Goal: Task Accomplishment & Management: Use online tool/utility

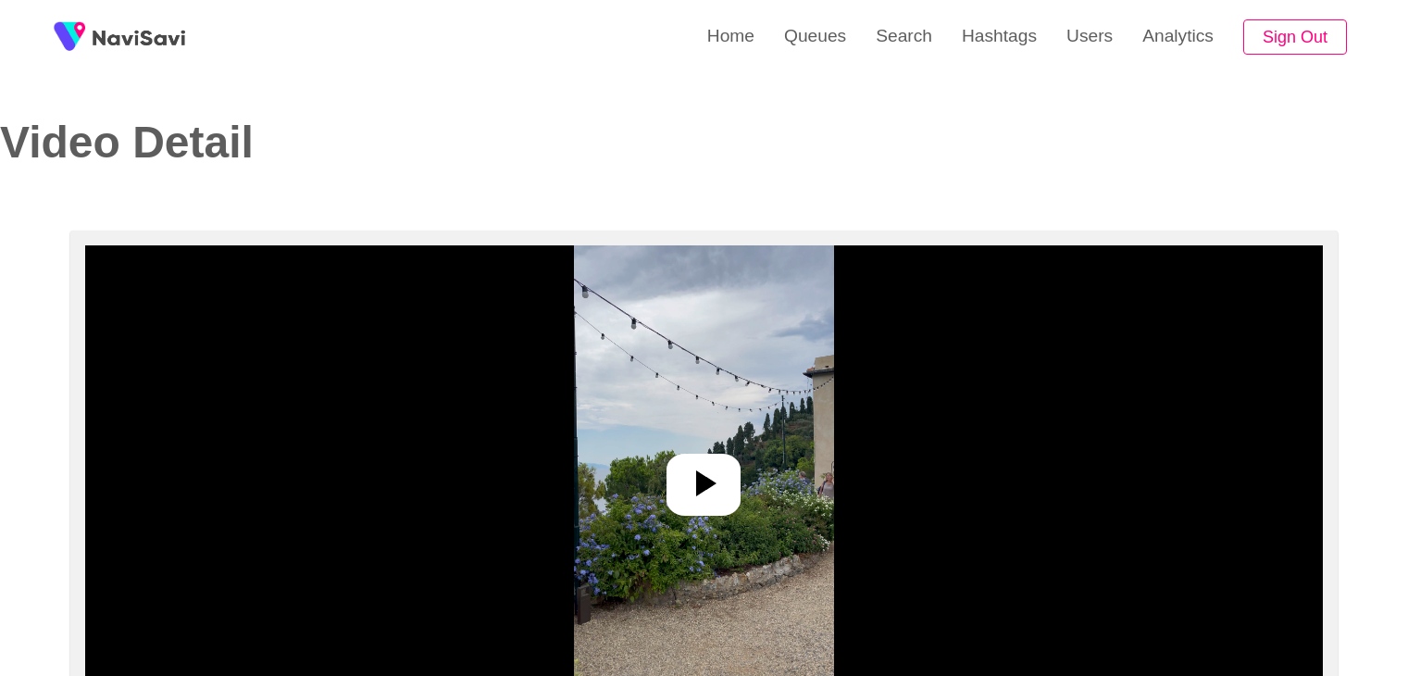
select select "**"
select select "**********"
click at [616, 137] on h2 "Video Detail" at bounding box center [338, 142] width 677 height 49
click at [880, 40] on link "Search" at bounding box center [904, 36] width 86 height 72
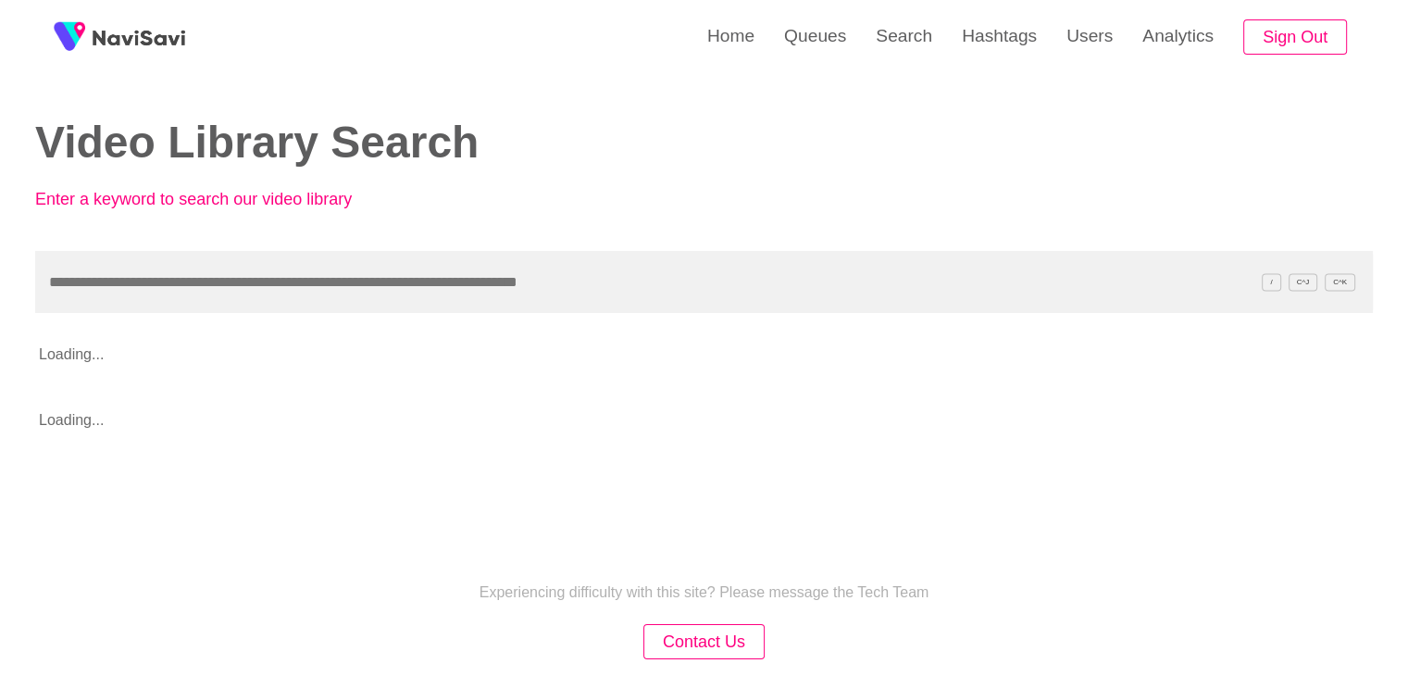
click at [237, 276] on input "text" at bounding box center [704, 282] width 1338 height 62
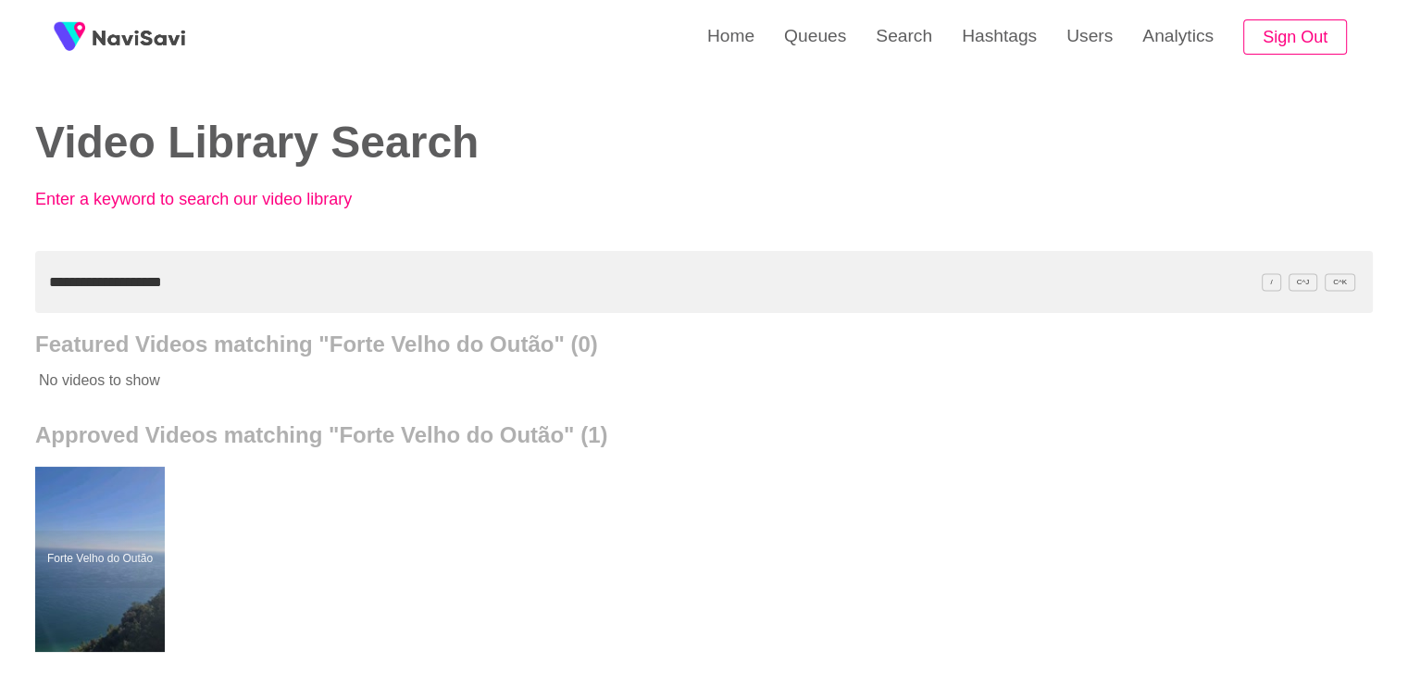
drag, startPoint x: 200, startPoint y: 291, endPoint x: 0, endPoint y: 255, distance: 203.2
click at [0, 255] on div "**********" at bounding box center [704, 512] width 1408 height 1025
paste input "text"
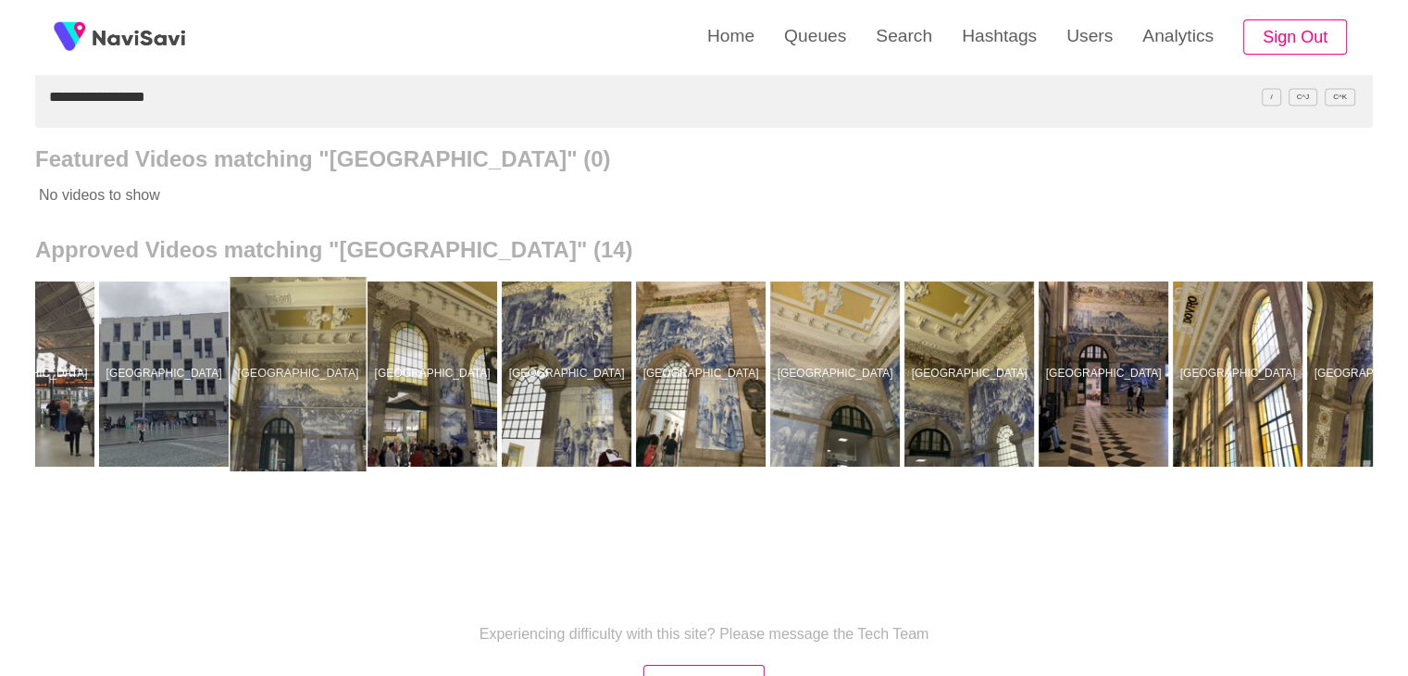
scroll to position [0, 542]
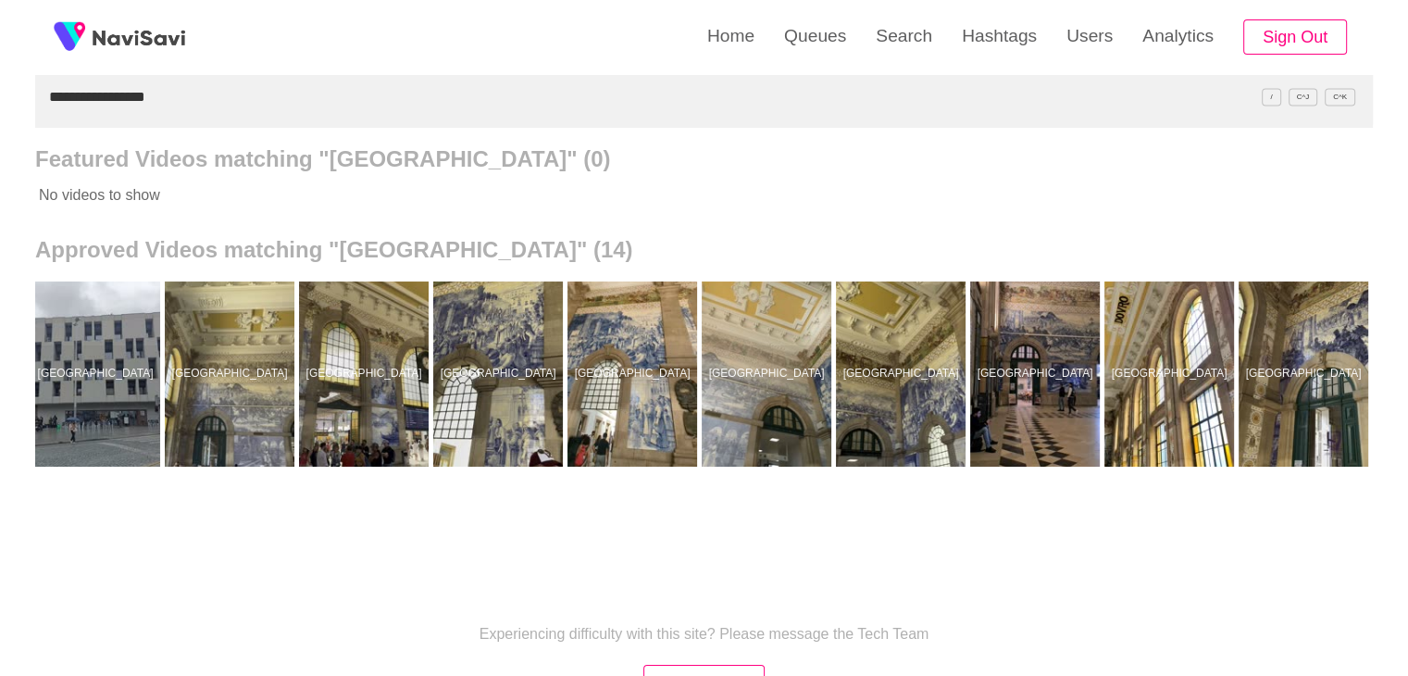
drag, startPoint x: 167, startPoint y: 101, endPoint x: 0, endPoint y: 136, distance: 170.3
click at [0, 136] on div "**********" at bounding box center [704, 327] width 1408 height 1025
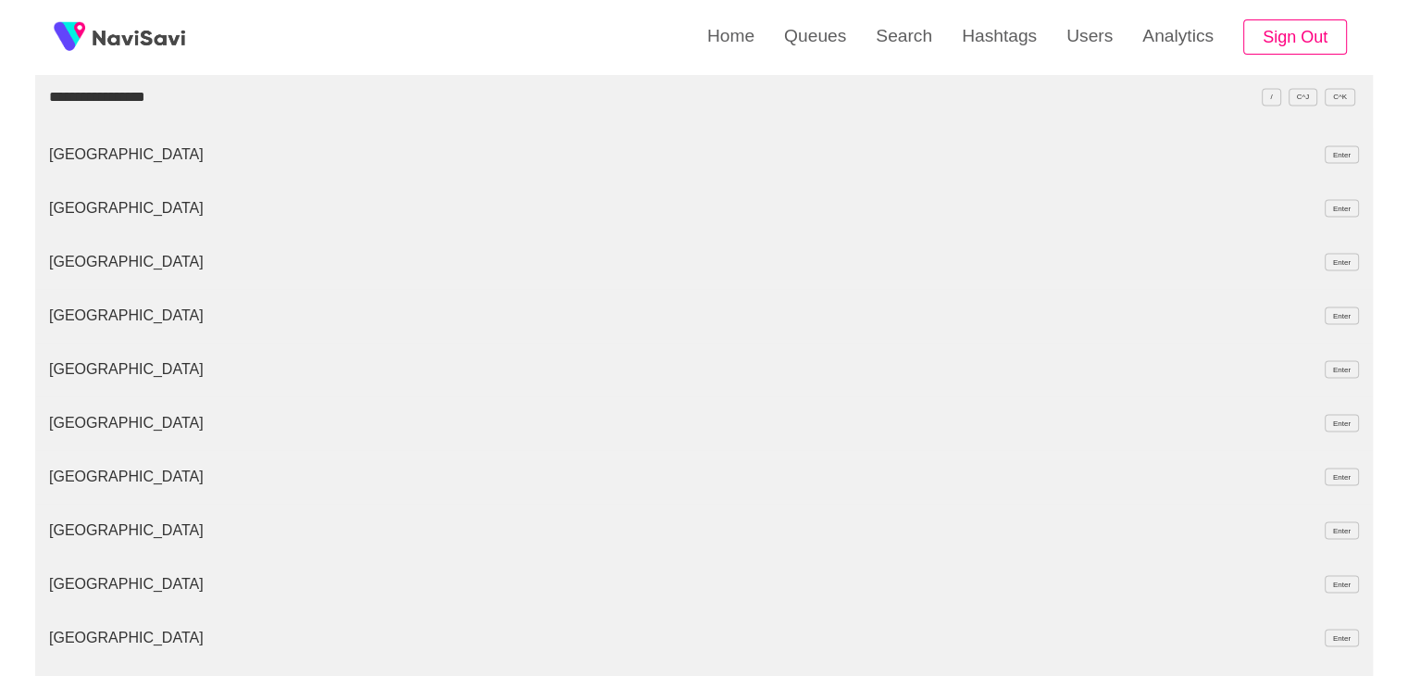
drag, startPoint x: 189, startPoint y: 101, endPoint x: 0, endPoint y: 100, distance: 188.8
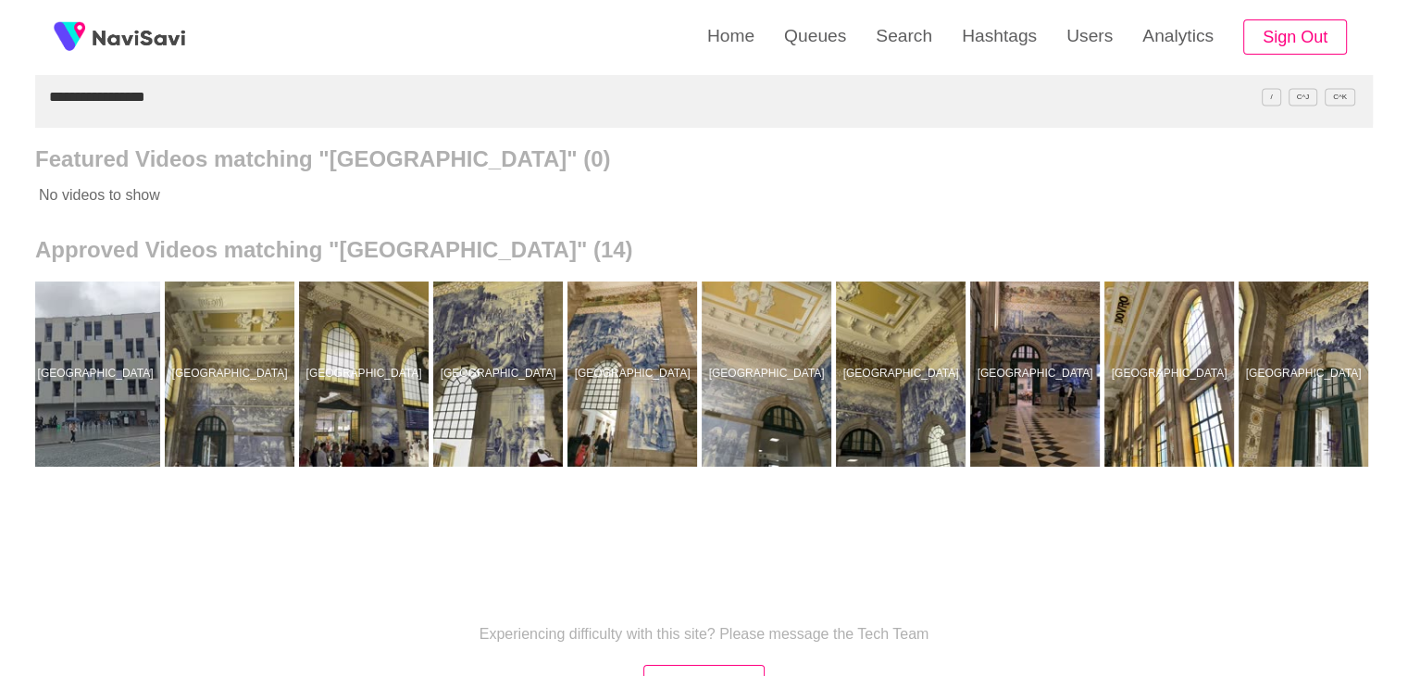
paste input "text"
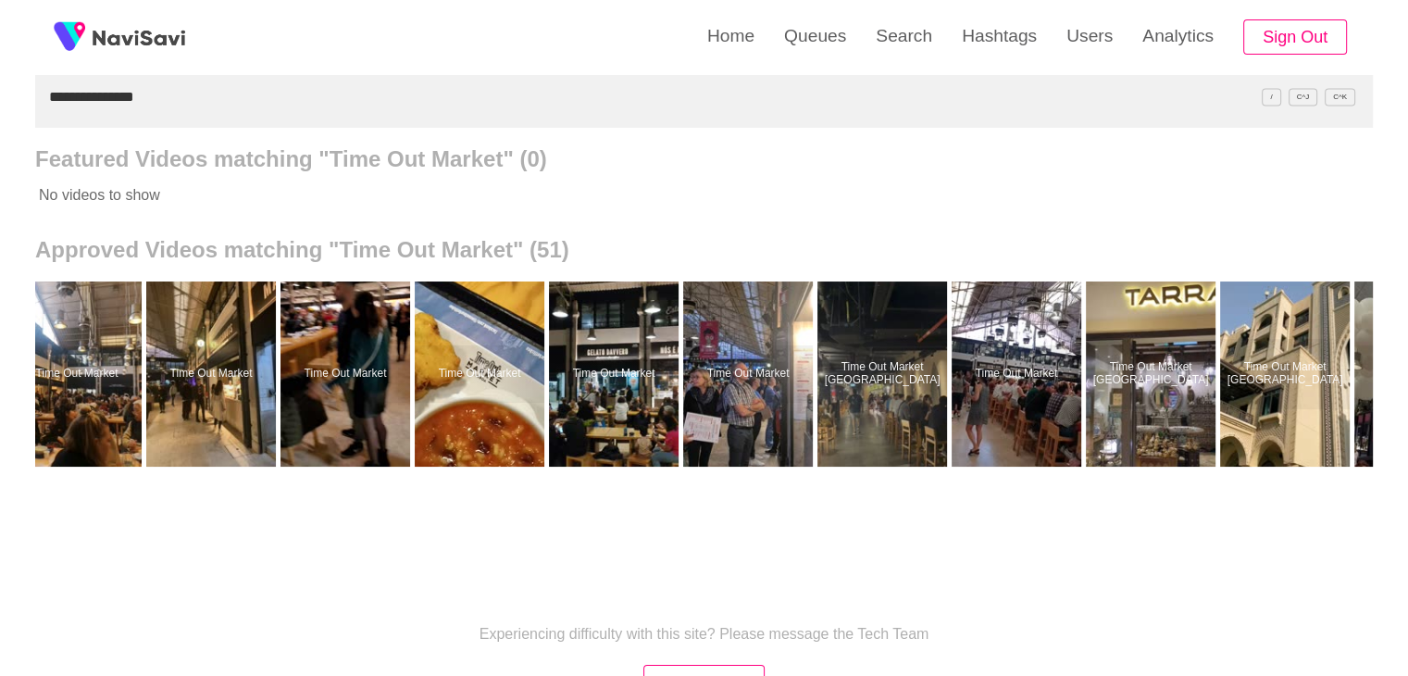
scroll to position [0, 4451]
click at [164, 93] on input "**********" at bounding box center [704, 97] width 1338 height 62
drag, startPoint x: 172, startPoint y: 93, endPoint x: 0, endPoint y: 134, distance: 177.1
click at [0, 134] on div "**********" at bounding box center [704, 327] width 1408 height 1025
paste input "*********"
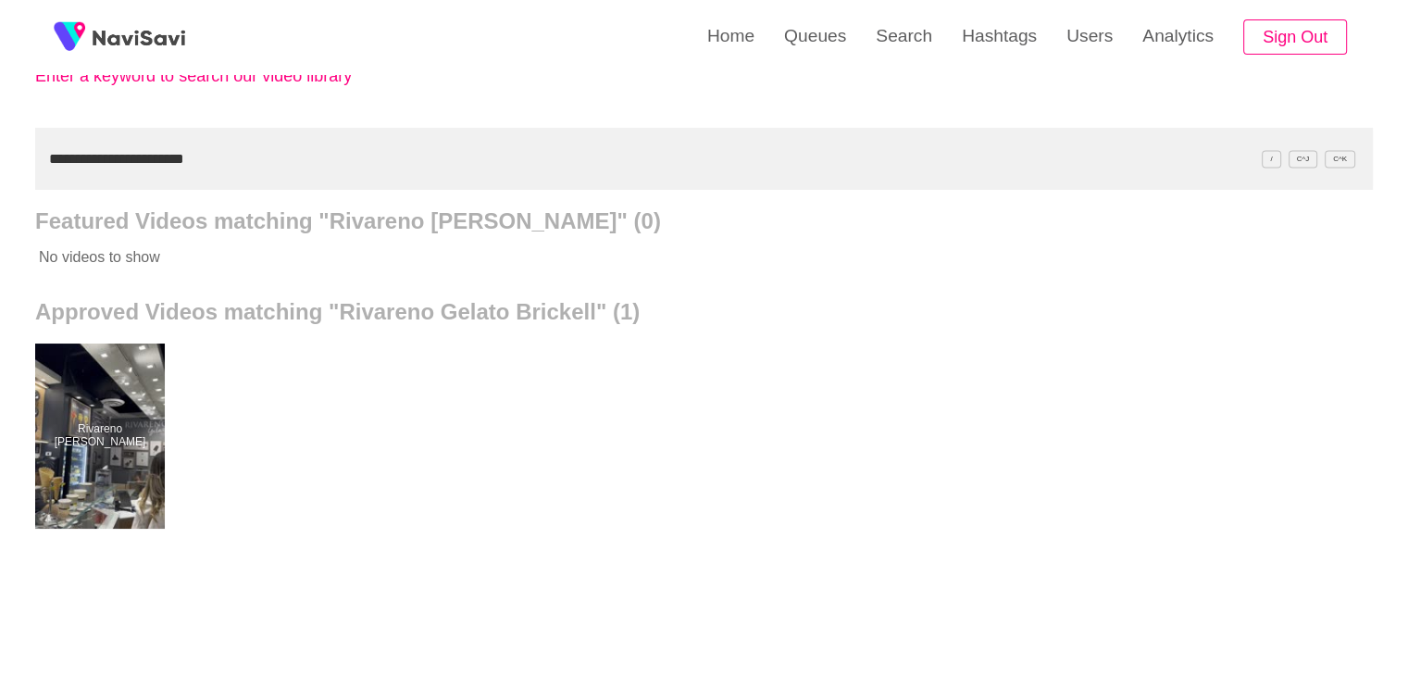
scroll to position [185, 0]
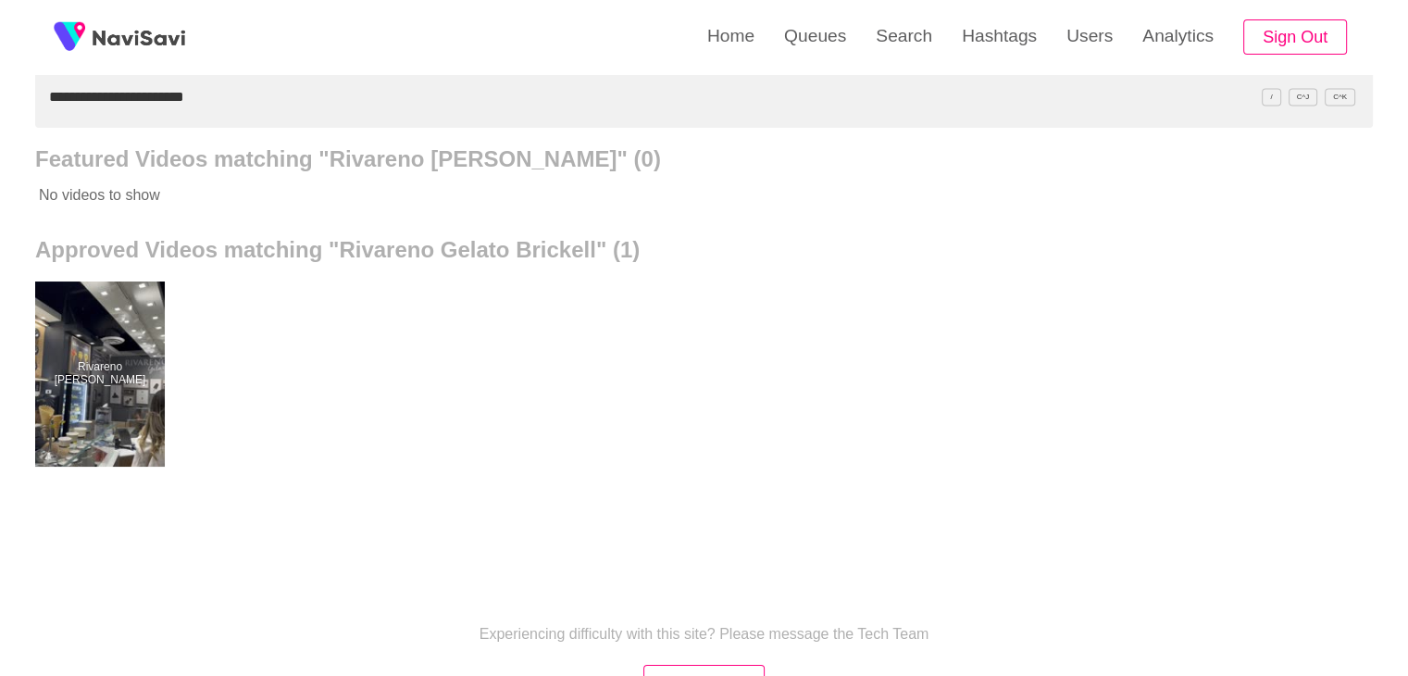
drag, startPoint x: 93, startPoint y: 320, endPoint x: 351, endPoint y: 156, distance: 305.1
drag, startPoint x: 204, startPoint y: 109, endPoint x: 0, endPoint y: 118, distance: 203.8
click at [0, 119] on div "**********" at bounding box center [704, 327] width 1408 height 1025
paste input "text"
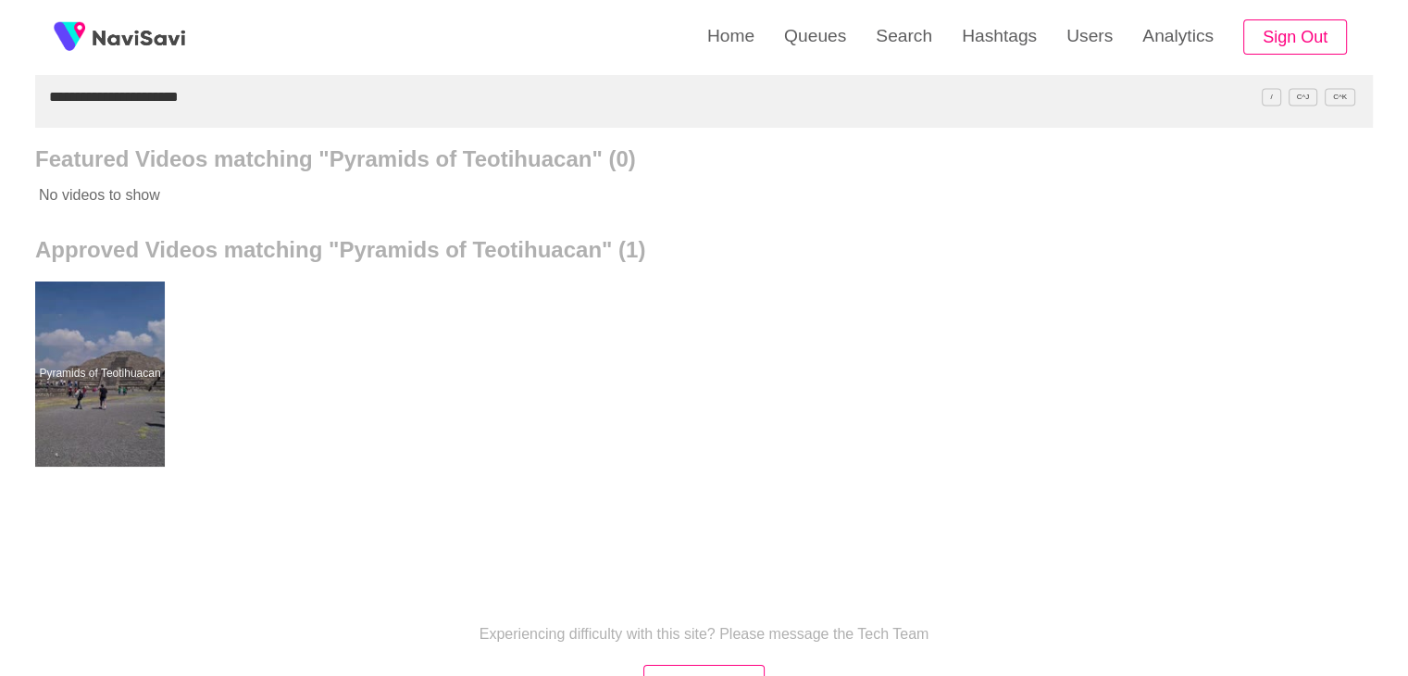
drag, startPoint x: 263, startPoint y: 105, endPoint x: 4, endPoint y: 84, distance: 260.0
click at [0, 92] on div "**********" at bounding box center [704, 327] width 1408 height 1025
paste input "text"
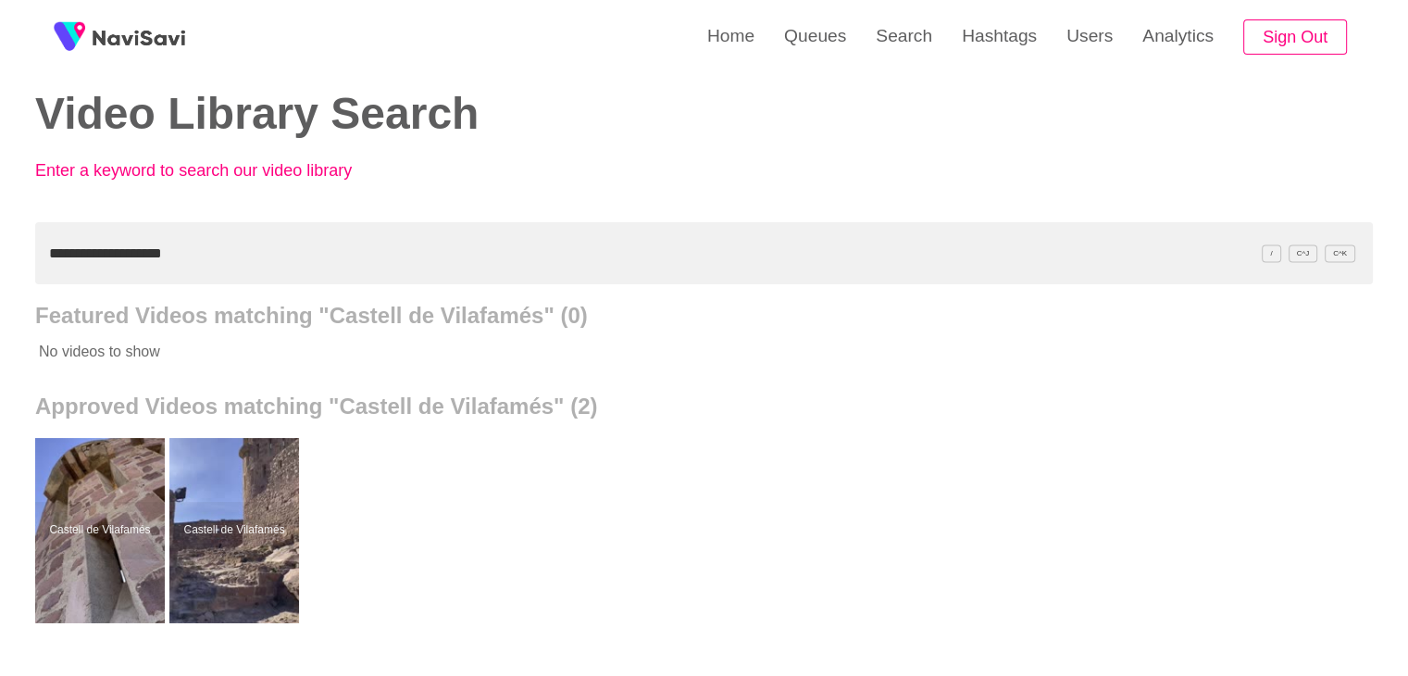
scroll to position [0, 0]
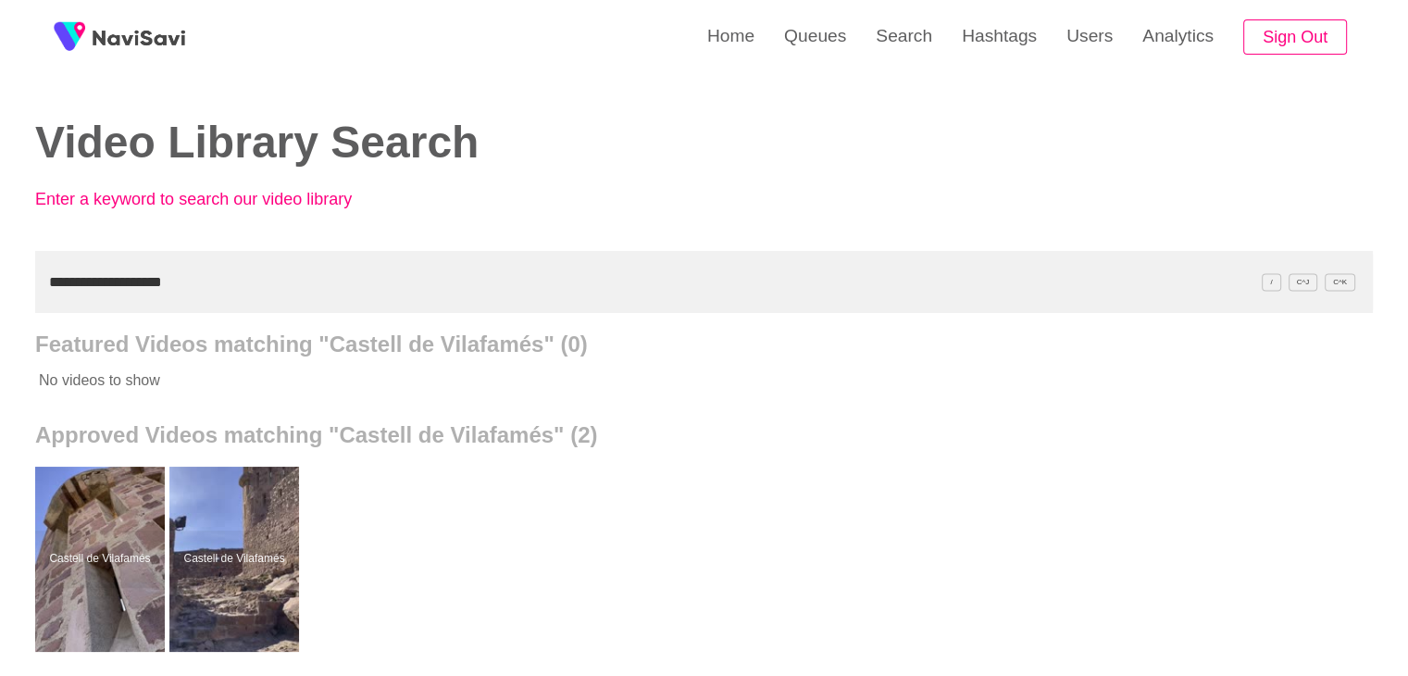
drag, startPoint x: 181, startPoint y: 281, endPoint x: 0, endPoint y: 255, distance: 183.3
click at [0, 260] on div "**********" at bounding box center [704, 512] width 1408 height 1025
paste input "********"
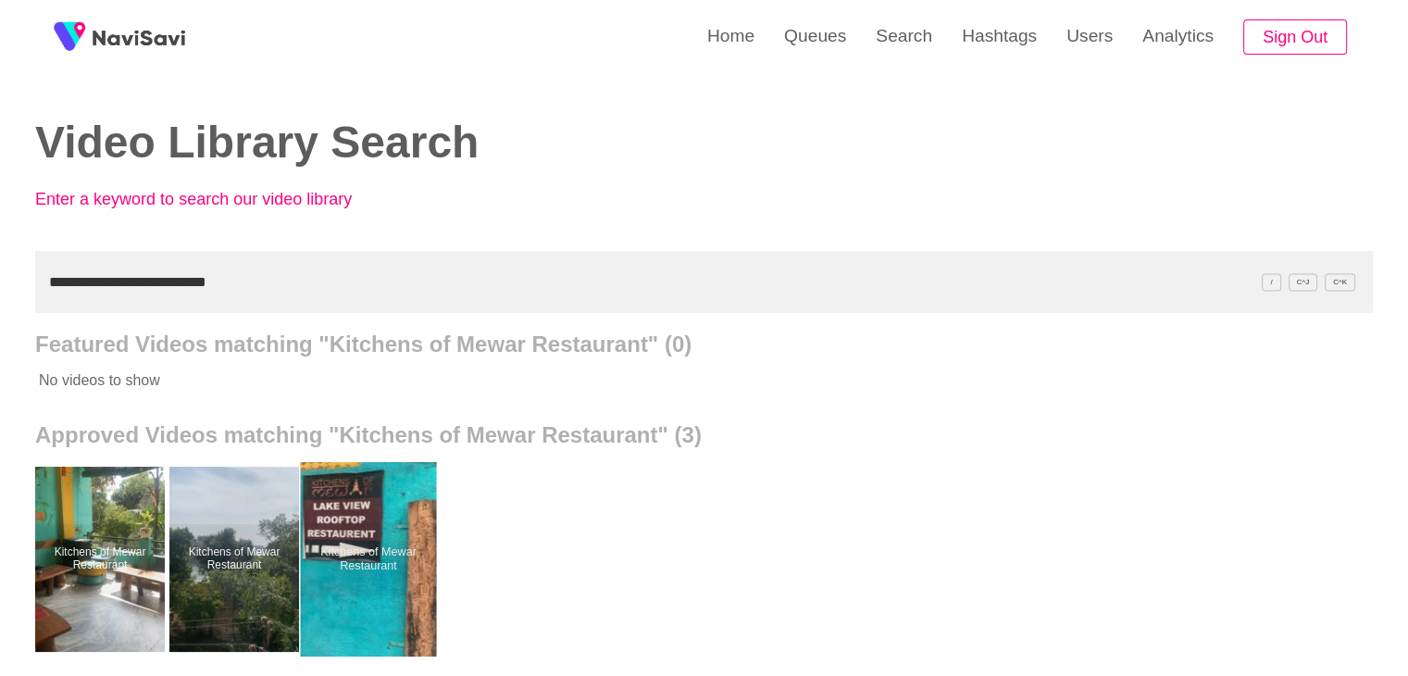
drag, startPoint x: 371, startPoint y: 517, endPoint x: 371, endPoint y: 498, distance: 18.5
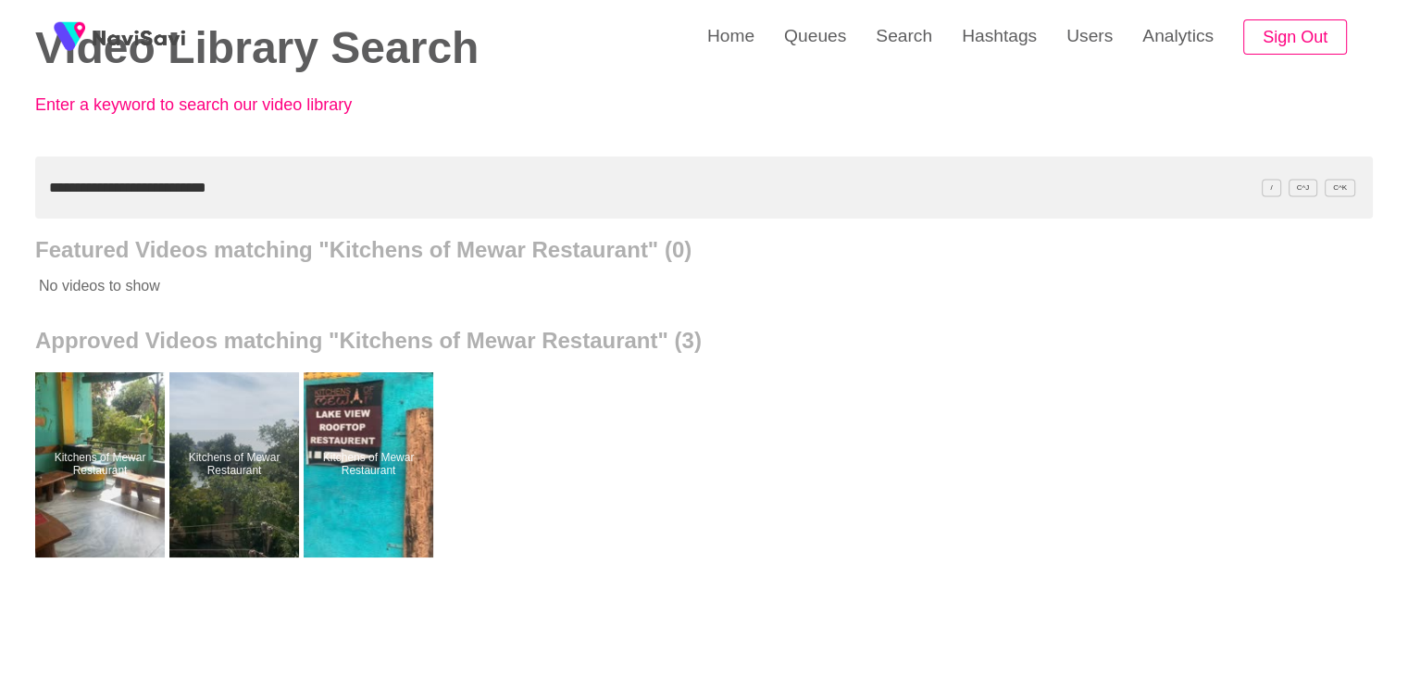
scroll to position [185, 0]
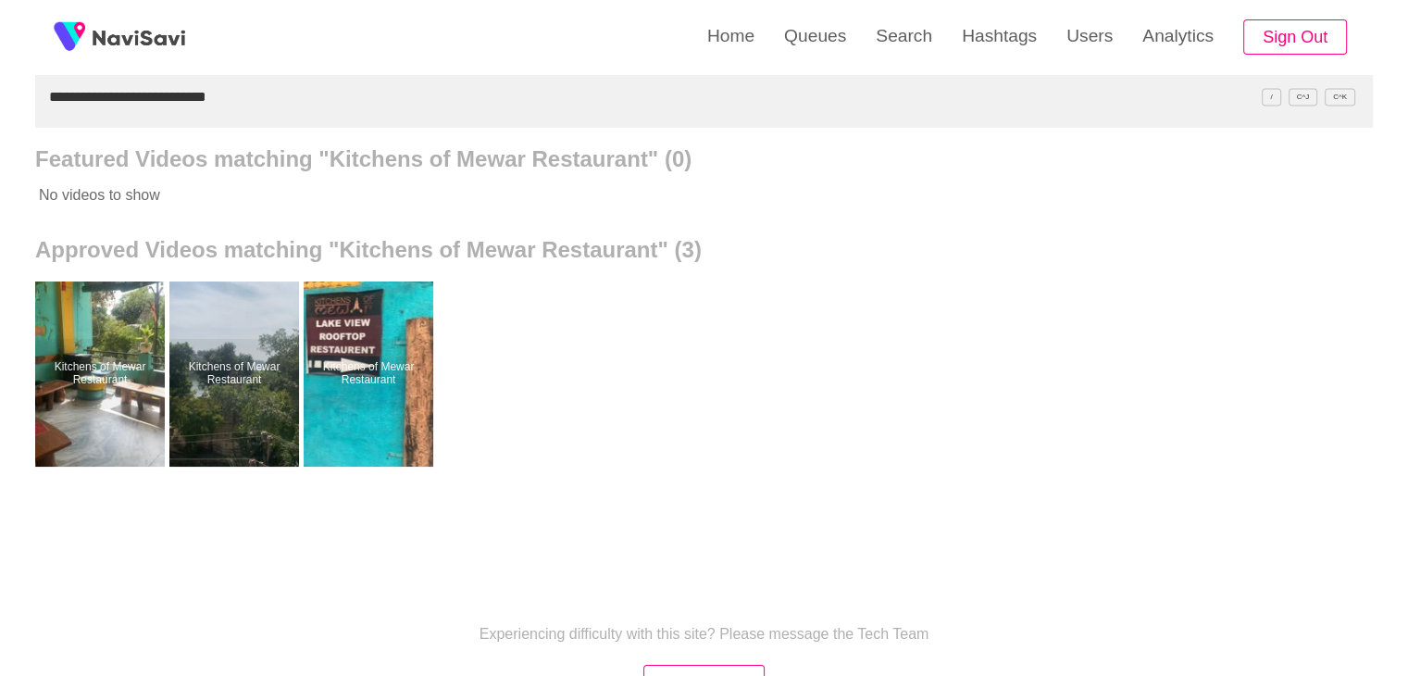
drag, startPoint x: 252, startPoint y: 99, endPoint x: 0, endPoint y: 157, distance: 258.4
click at [0, 157] on div "**********" at bounding box center [704, 327] width 1408 height 1025
paste input "text"
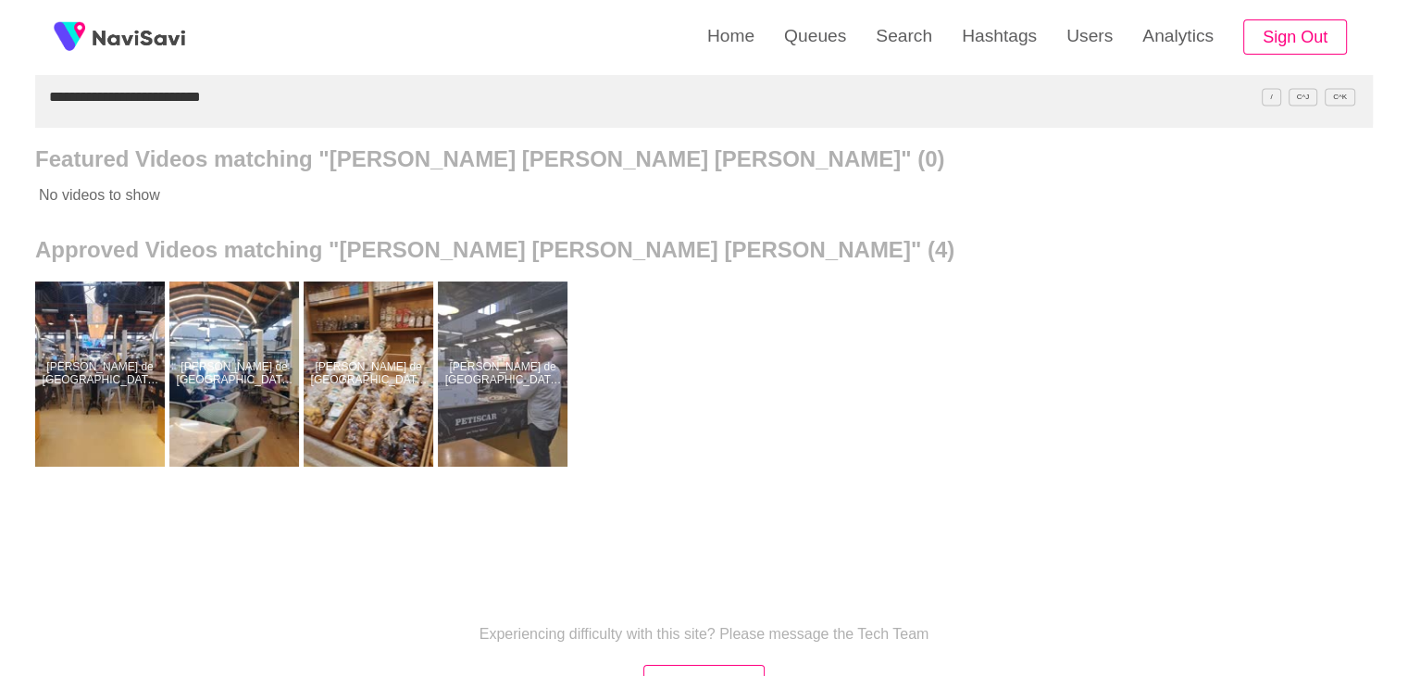
drag, startPoint x: 265, startPoint y: 97, endPoint x: 0, endPoint y: 108, distance: 265.0
click at [0, 110] on div "**********" at bounding box center [704, 327] width 1408 height 1025
paste input "**********"
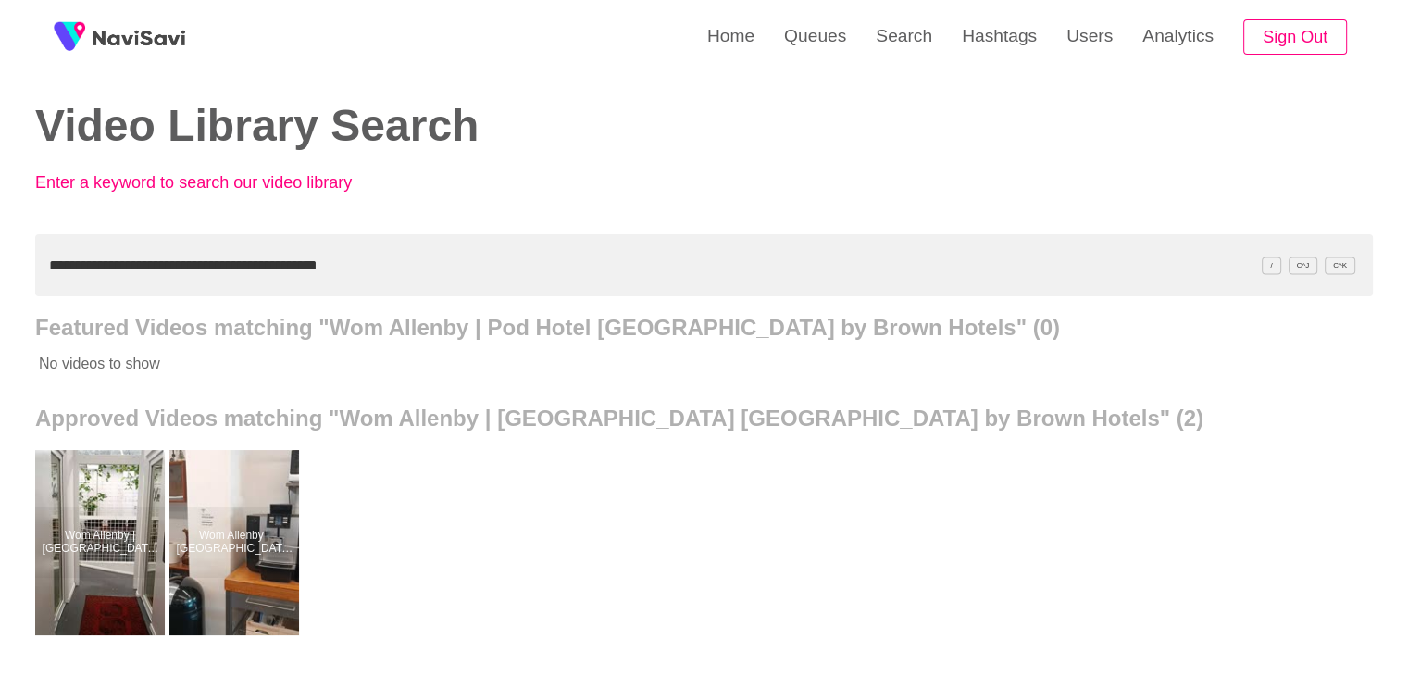
scroll to position [0, 0]
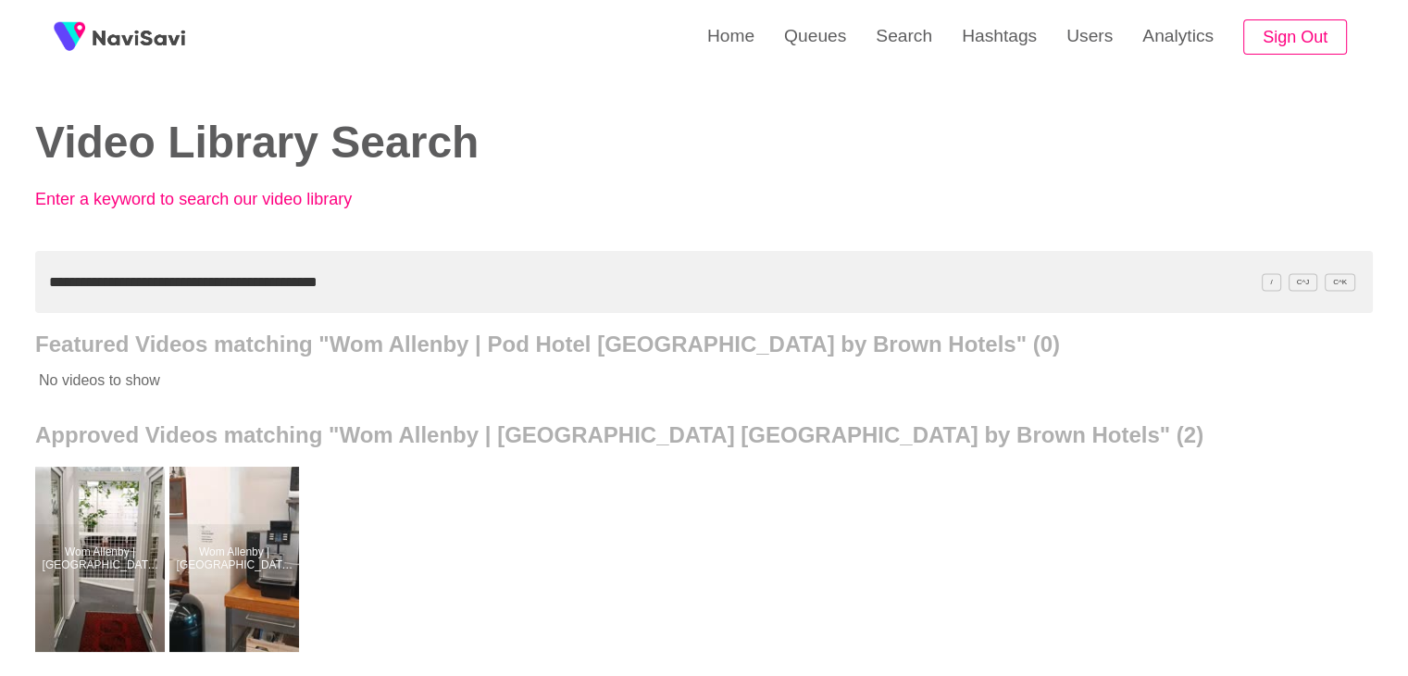
drag, startPoint x: 381, startPoint y: 285, endPoint x: 0, endPoint y: 255, distance: 382.5
click at [0, 255] on div "**********" at bounding box center [704, 512] width 1408 height 1025
paste input "text"
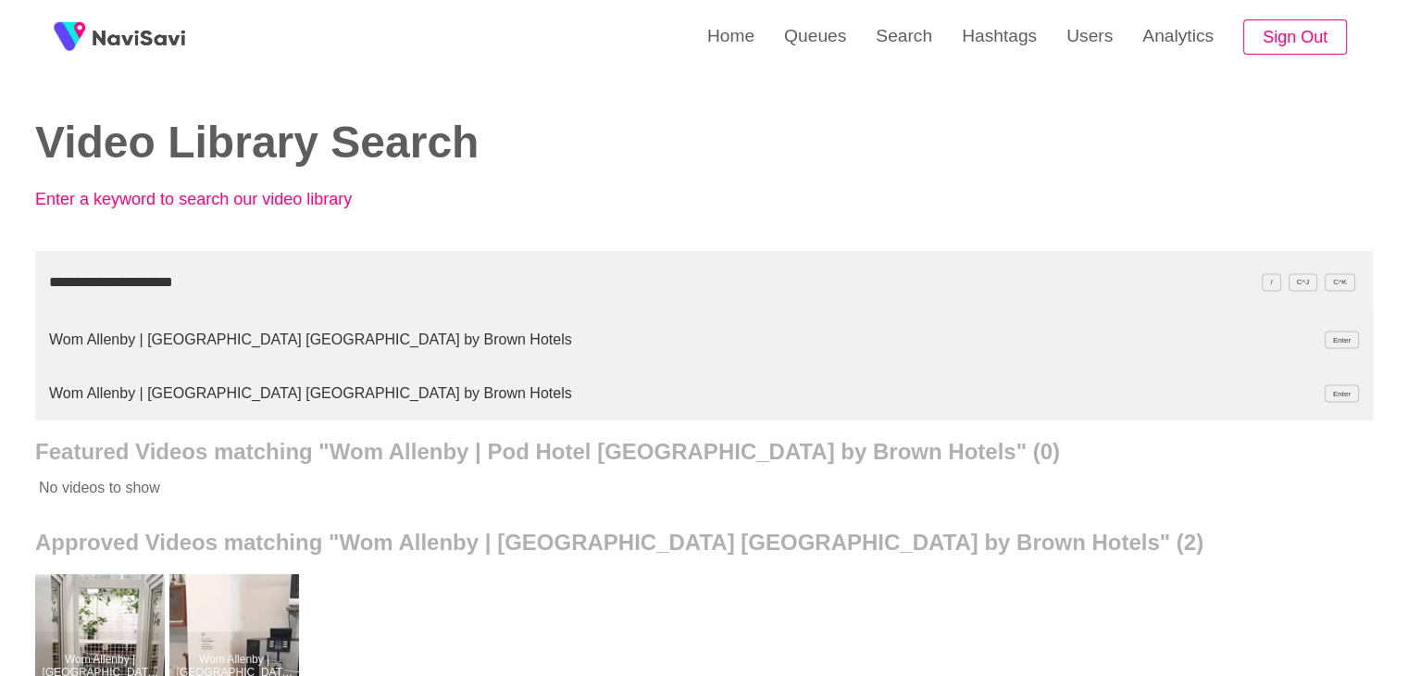
type input "**********"
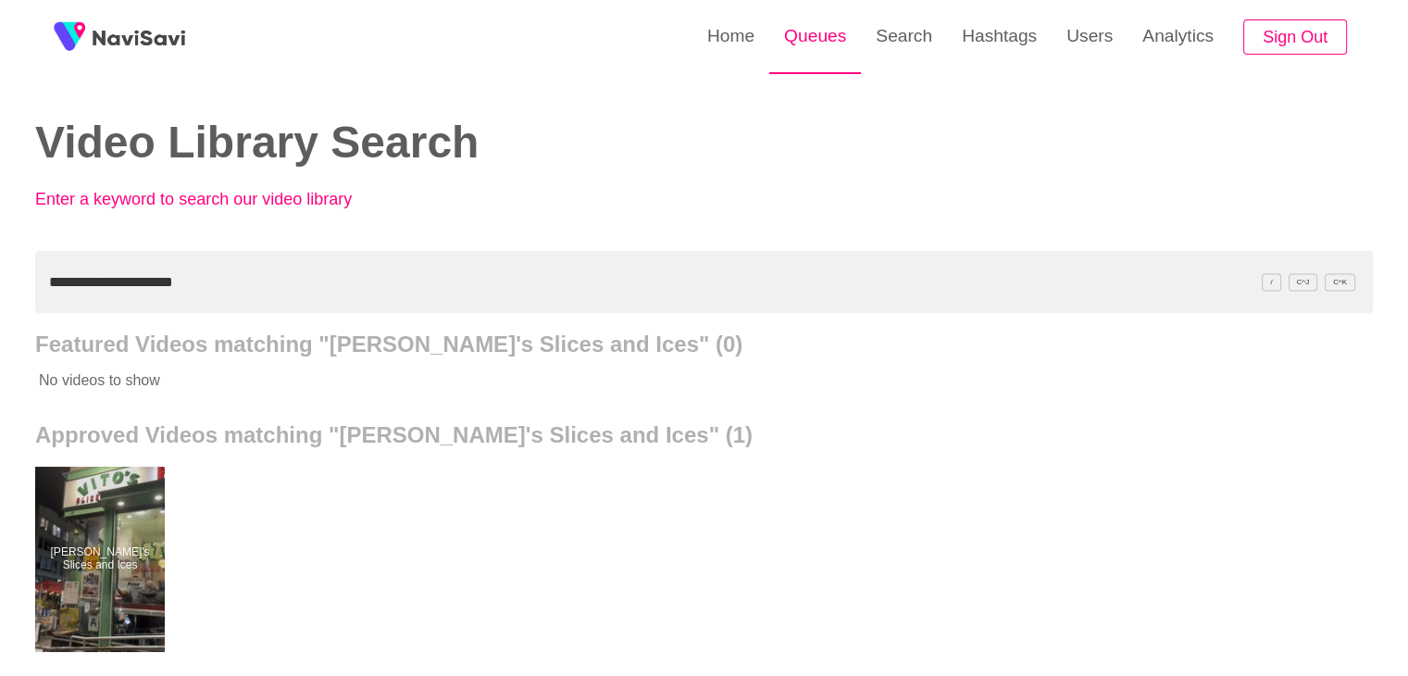
drag, startPoint x: 833, startPoint y: 33, endPoint x: 819, endPoint y: 45, distance: 18.4
click at [833, 33] on link "Queues" at bounding box center [815, 36] width 92 height 72
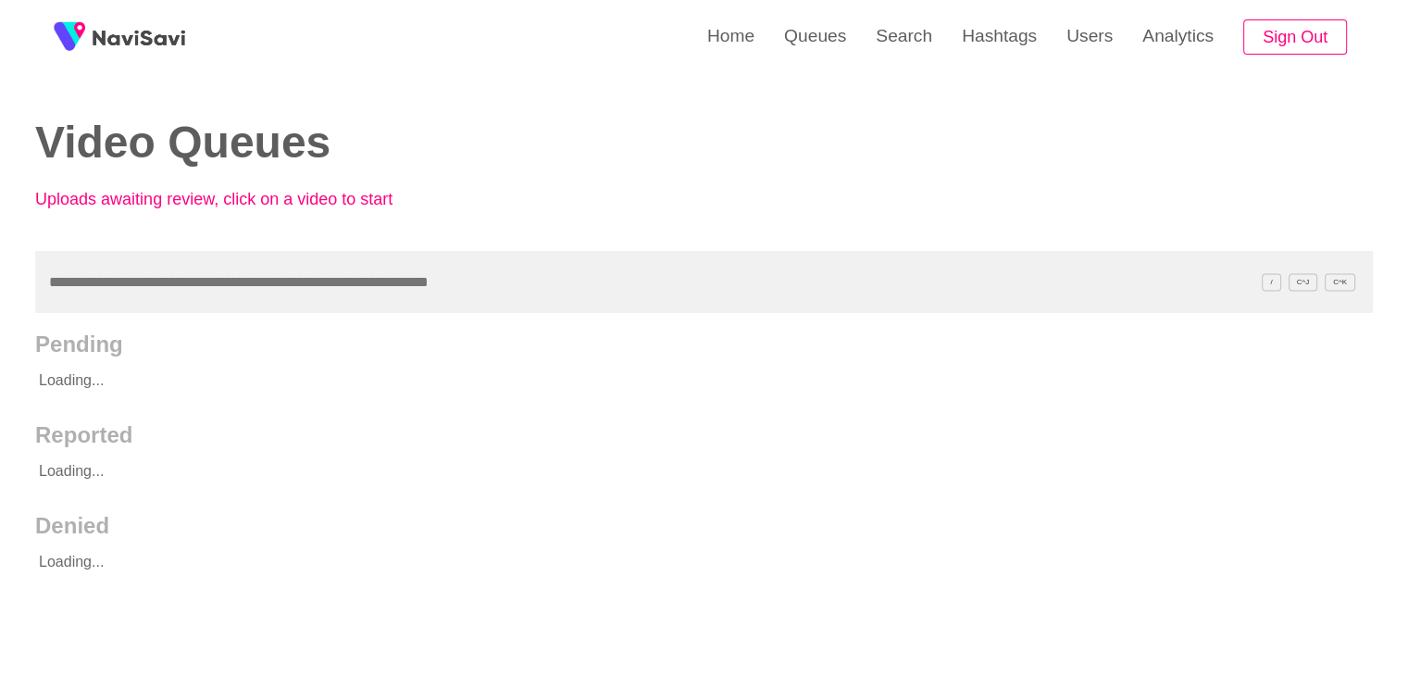
click at [186, 272] on input "text" at bounding box center [704, 282] width 1338 height 62
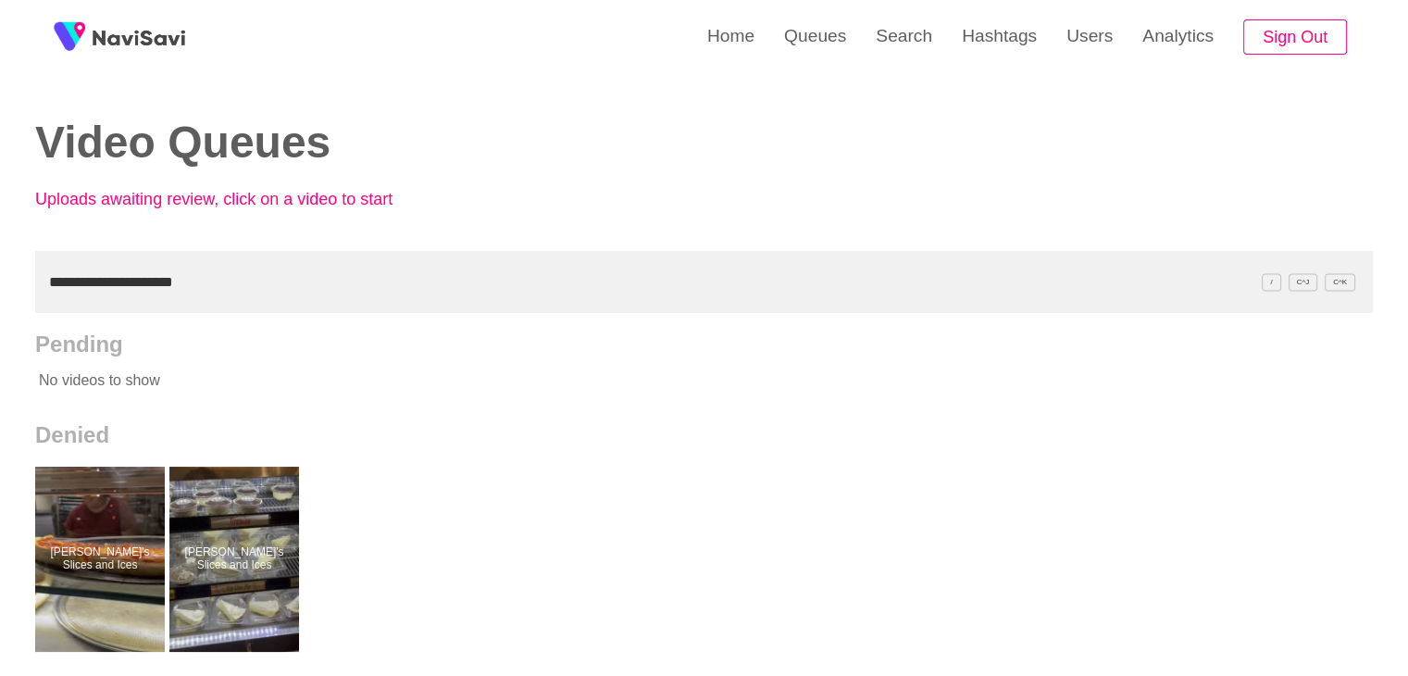
drag, startPoint x: 192, startPoint y: 282, endPoint x: 0, endPoint y: 273, distance: 191.8
click at [0, 273] on div "**********" at bounding box center [704, 512] width 1408 height 1025
paste input "text"
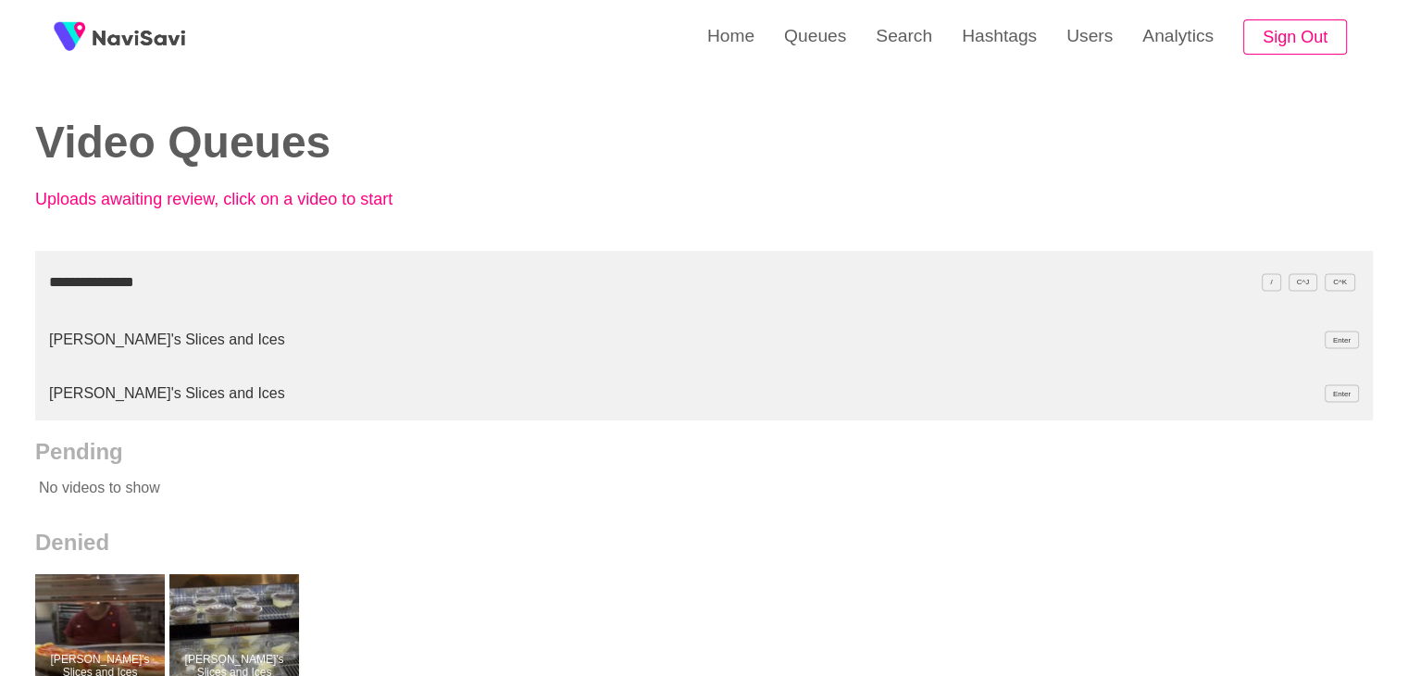
type input "**********"
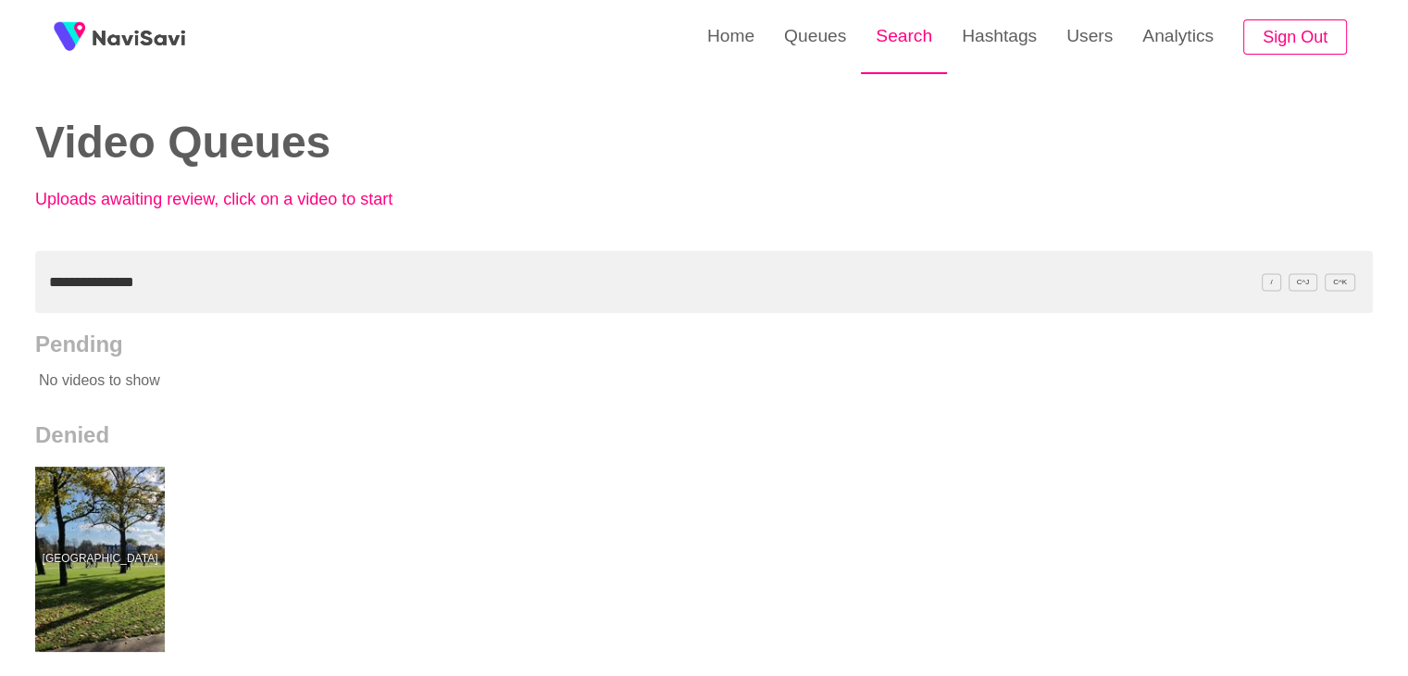
click at [898, 37] on link "Search" at bounding box center [904, 36] width 86 height 72
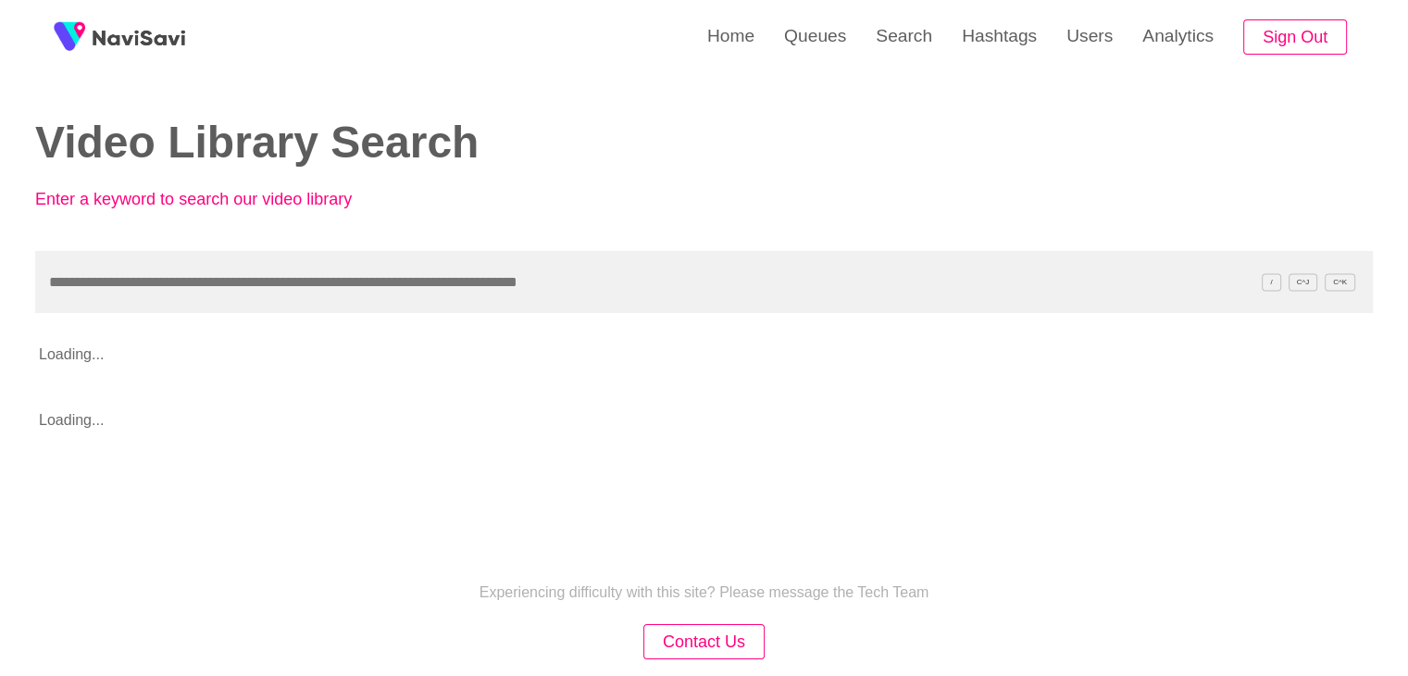
click at [92, 275] on input "text" at bounding box center [704, 282] width 1338 height 62
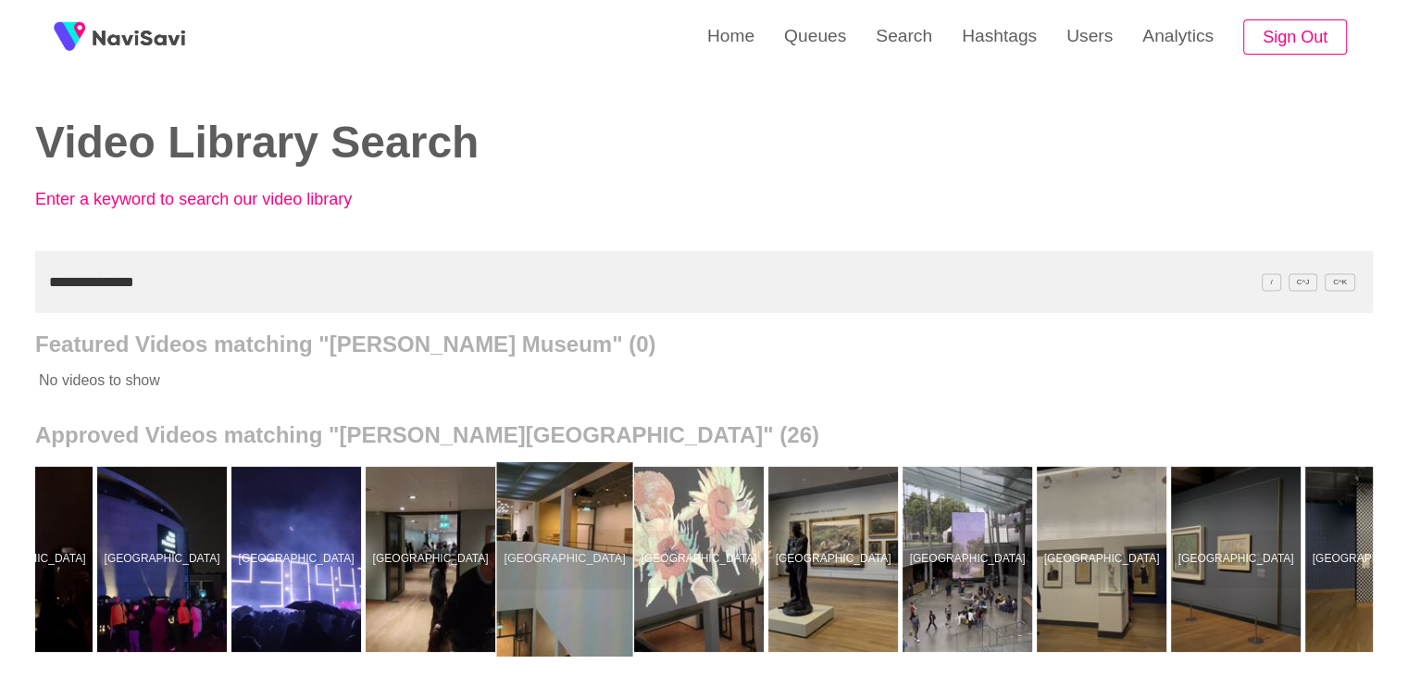
scroll to position [0, 2152]
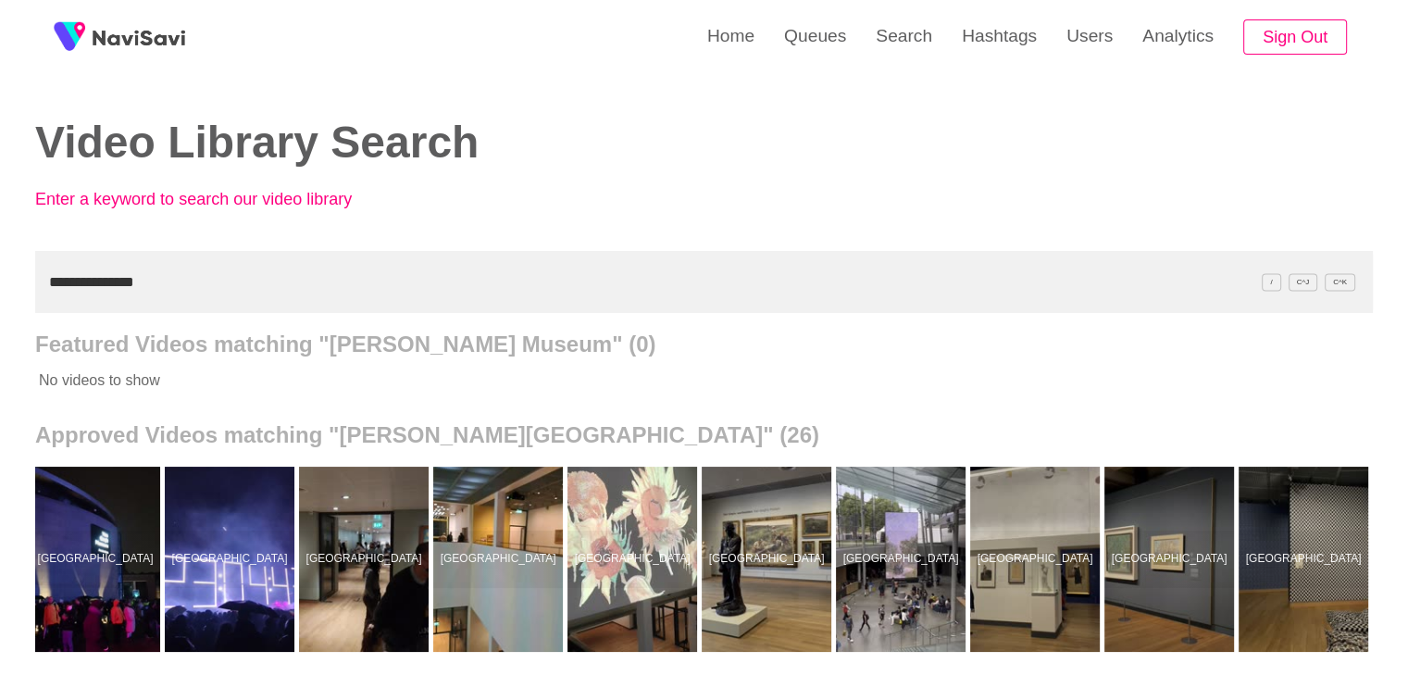
drag, startPoint x: 170, startPoint y: 269, endPoint x: 0, endPoint y: 272, distance: 170.3
click at [0, 272] on div "**********" at bounding box center [704, 512] width 1408 height 1025
paste input "text"
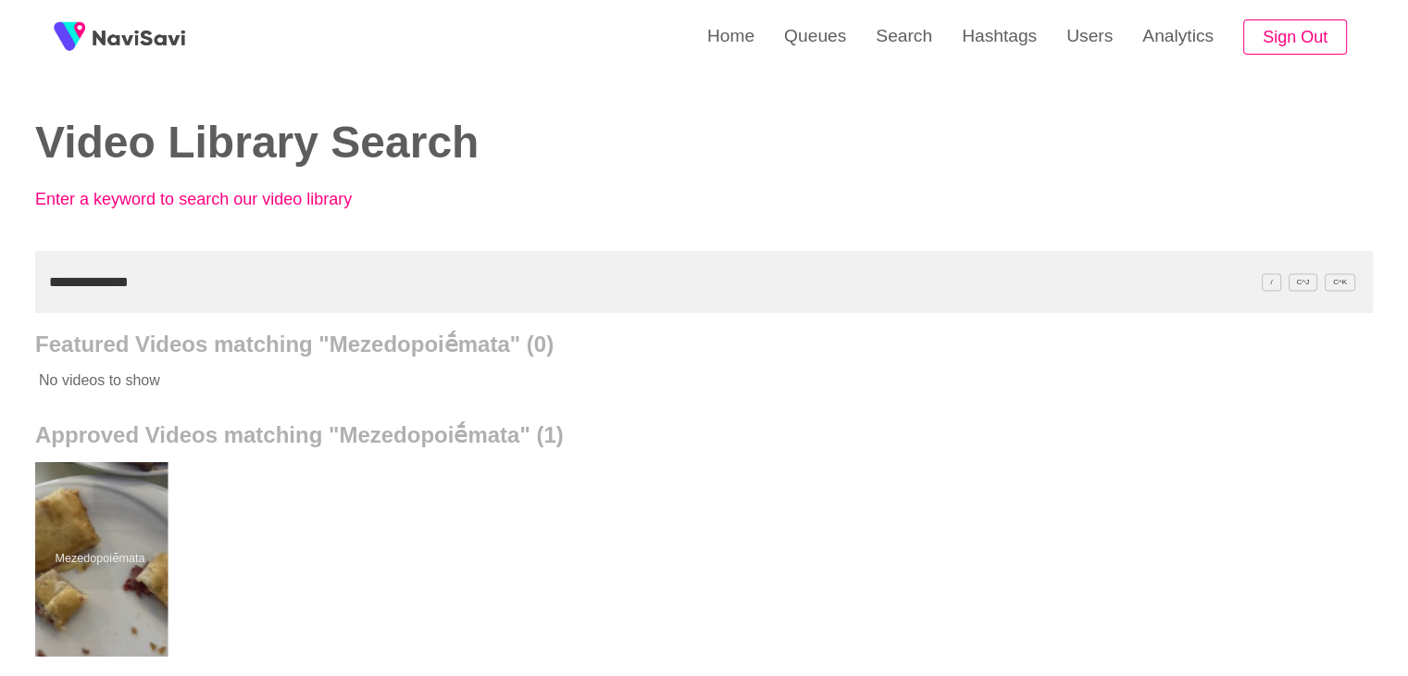
drag, startPoint x: 103, startPoint y: 521, endPoint x: 111, endPoint y: 490, distance: 32.6
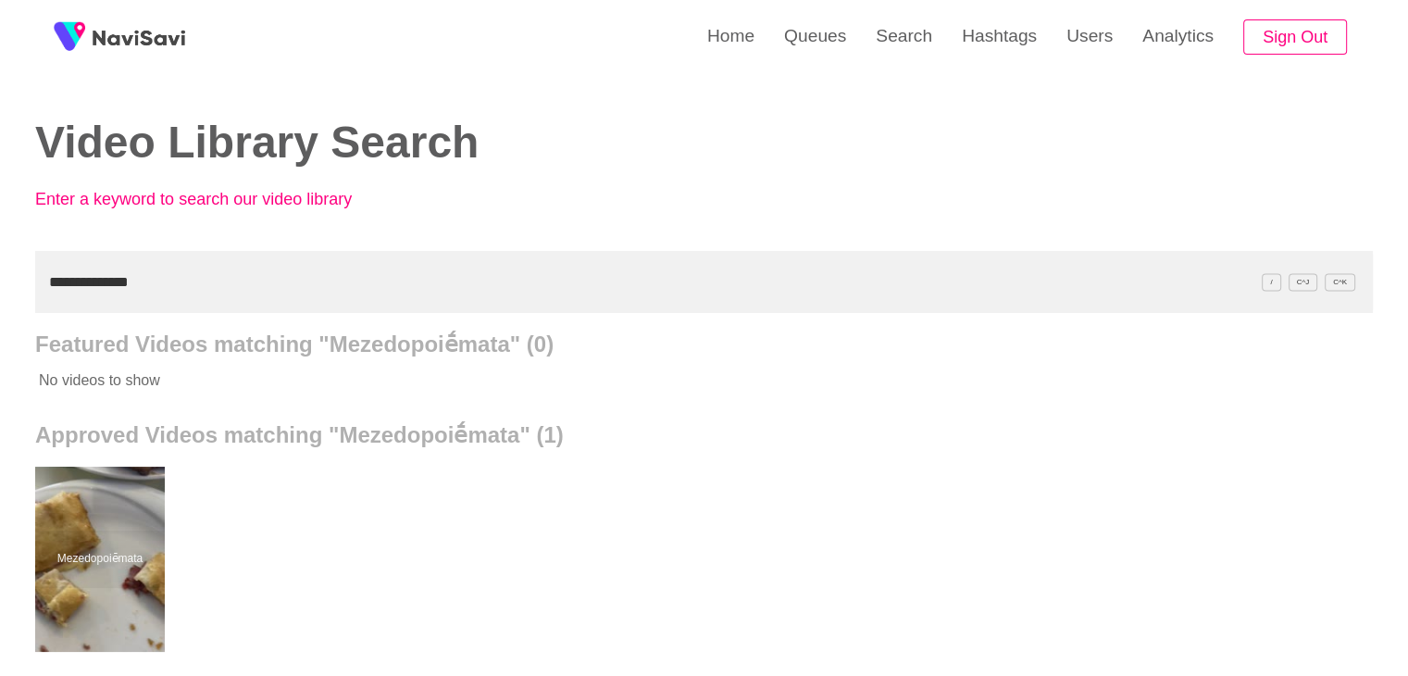
click at [1, 274] on div "**********" at bounding box center [704, 512] width 1408 height 1025
drag, startPoint x: 167, startPoint y: 270, endPoint x: 6, endPoint y: 275, distance: 161.1
click at [0, 275] on div "**********" at bounding box center [704, 512] width 1408 height 1025
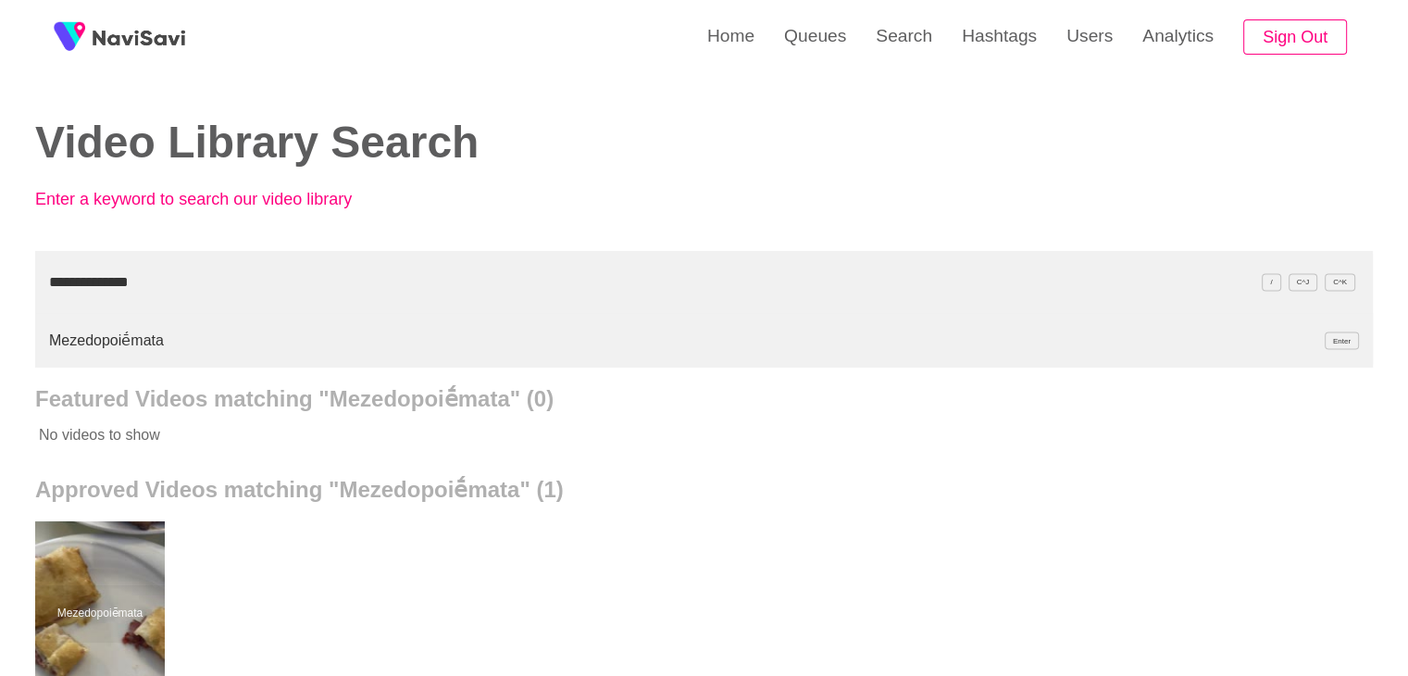
drag, startPoint x: 57, startPoint y: 277, endPoint x: 0, endPoint y: 263, distance: 59.0
click at [0, 263] on div "**********" at bounding box center [704, 539] width 1408 height 1079
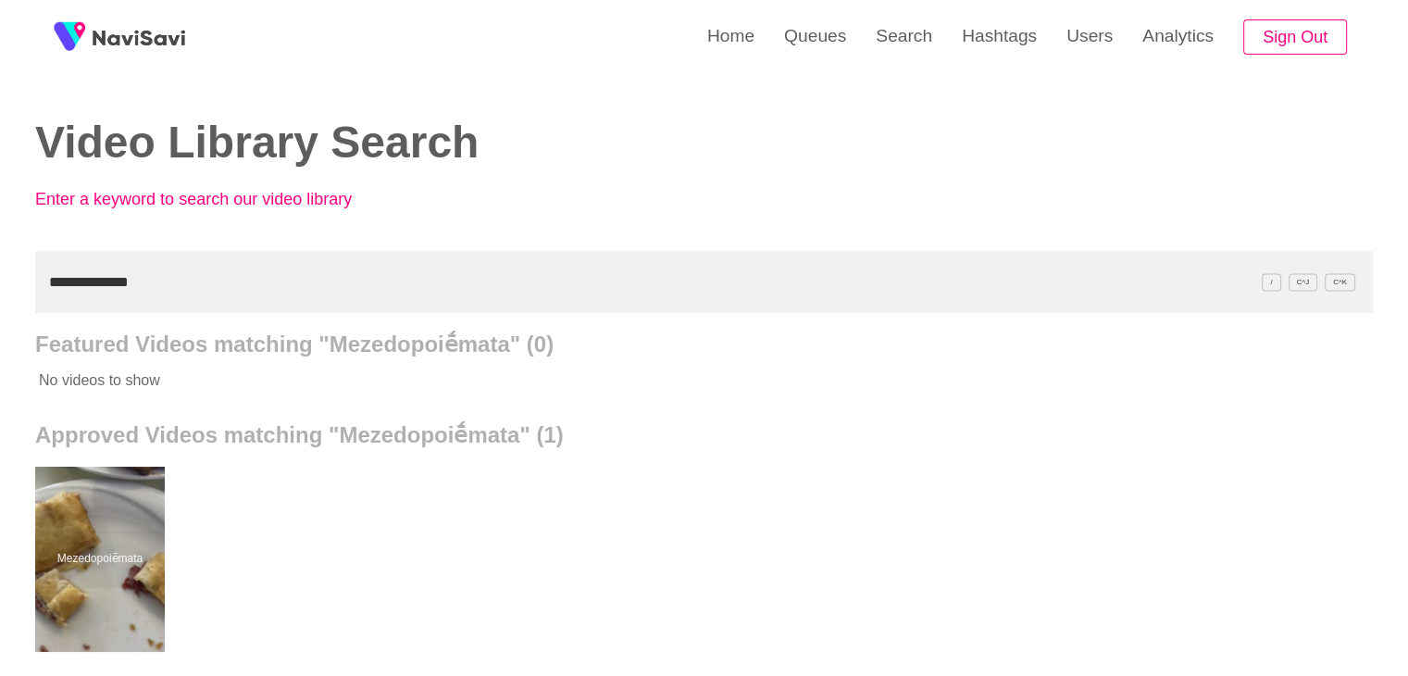
paste input "**"
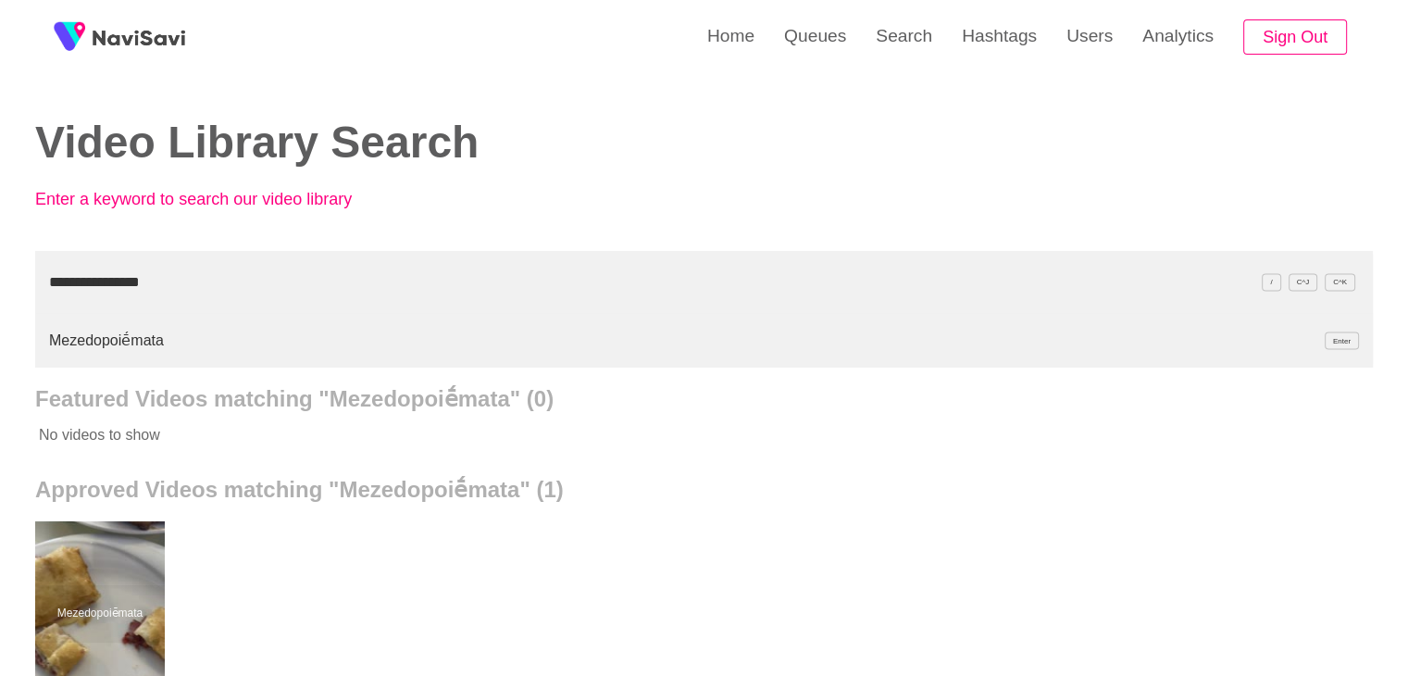
type input "**********"
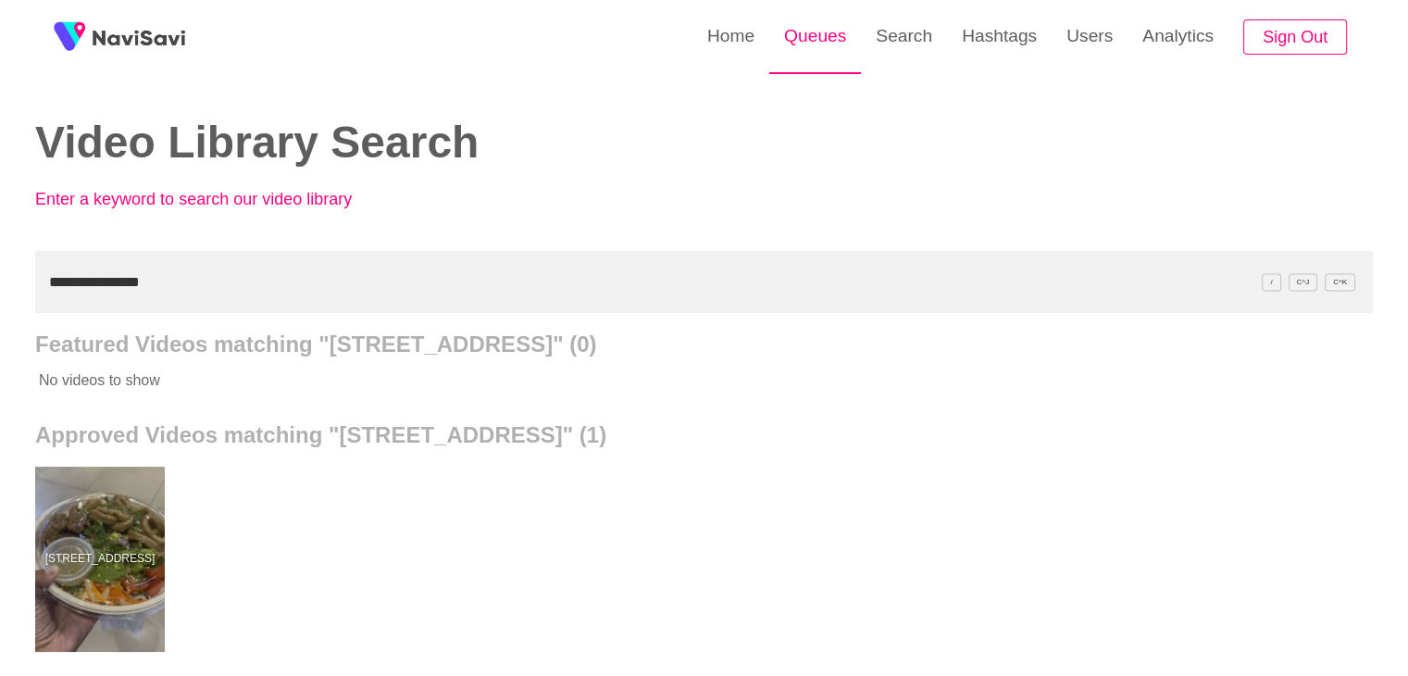
click at [803, 27] on link "Queues" at bounding box center [815, 36] width 92 height 72
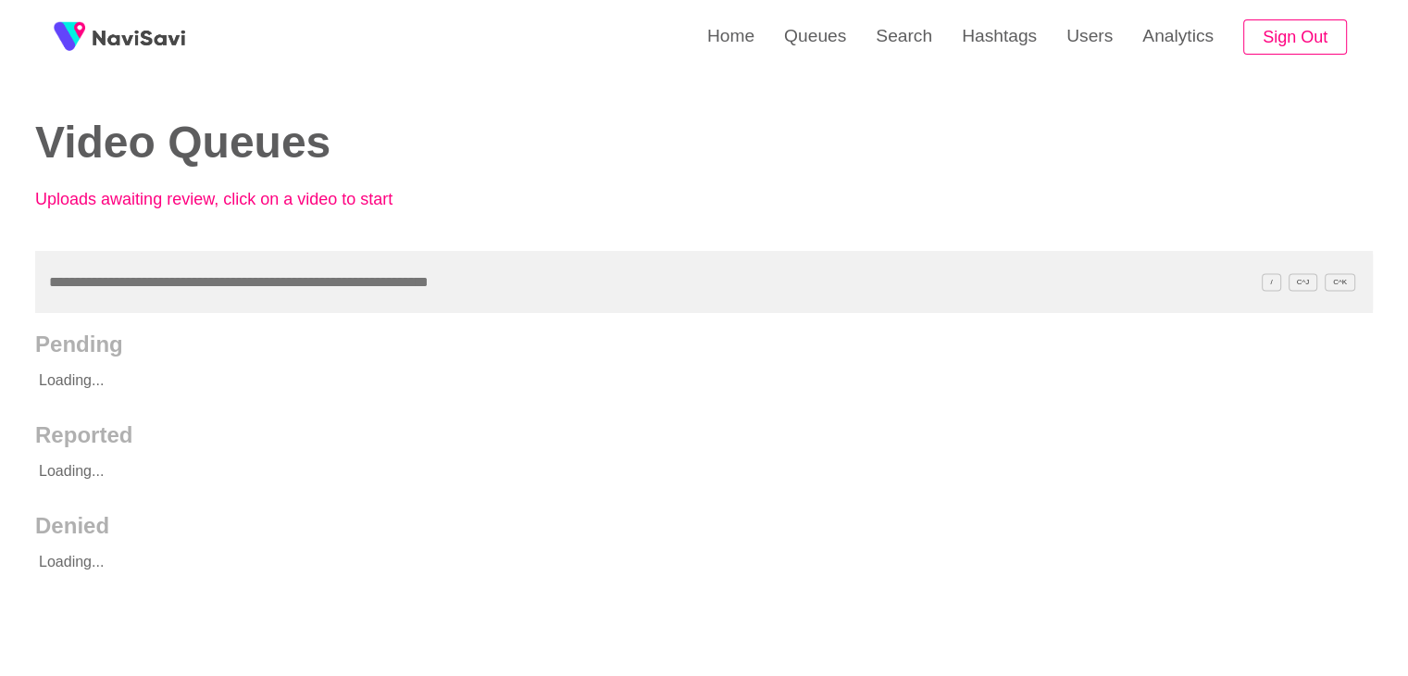
paste input "**********"
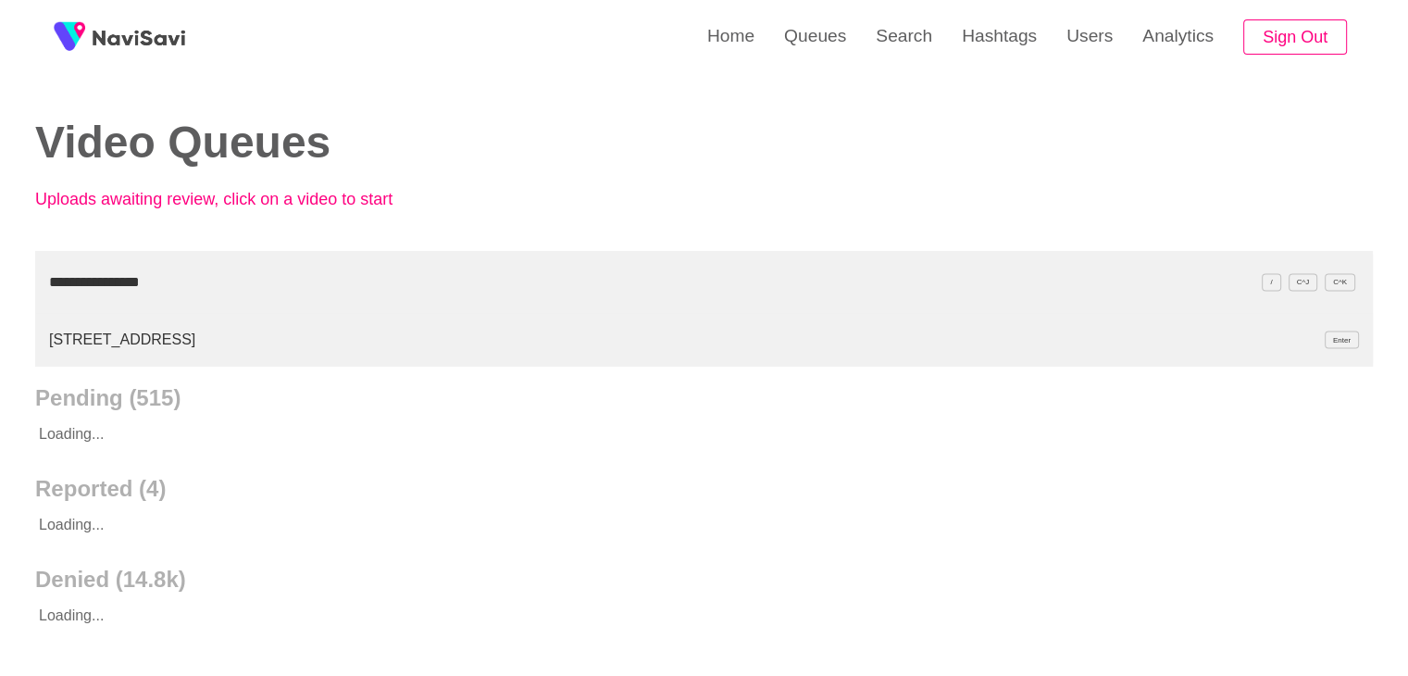
type input "**********"
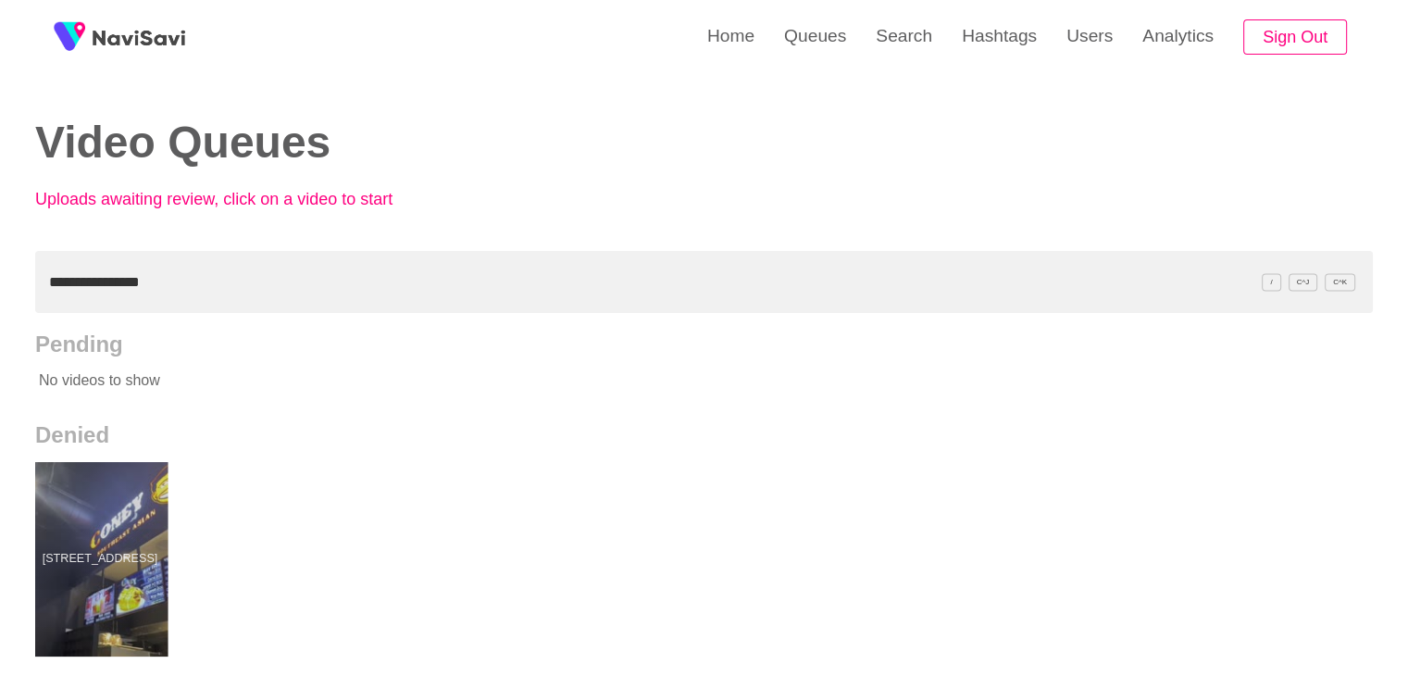
click at [128, 522] on div at bounding box center [100, 559] width 136 height 194
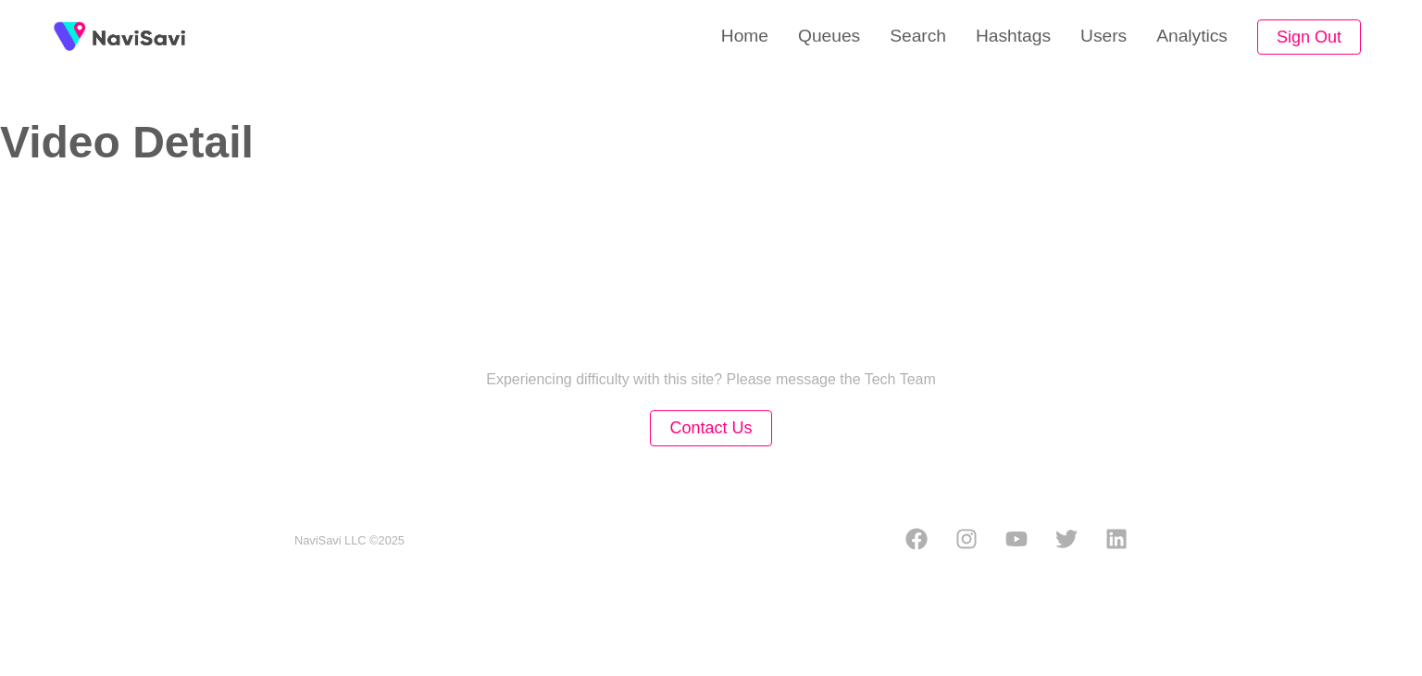
select select "****"
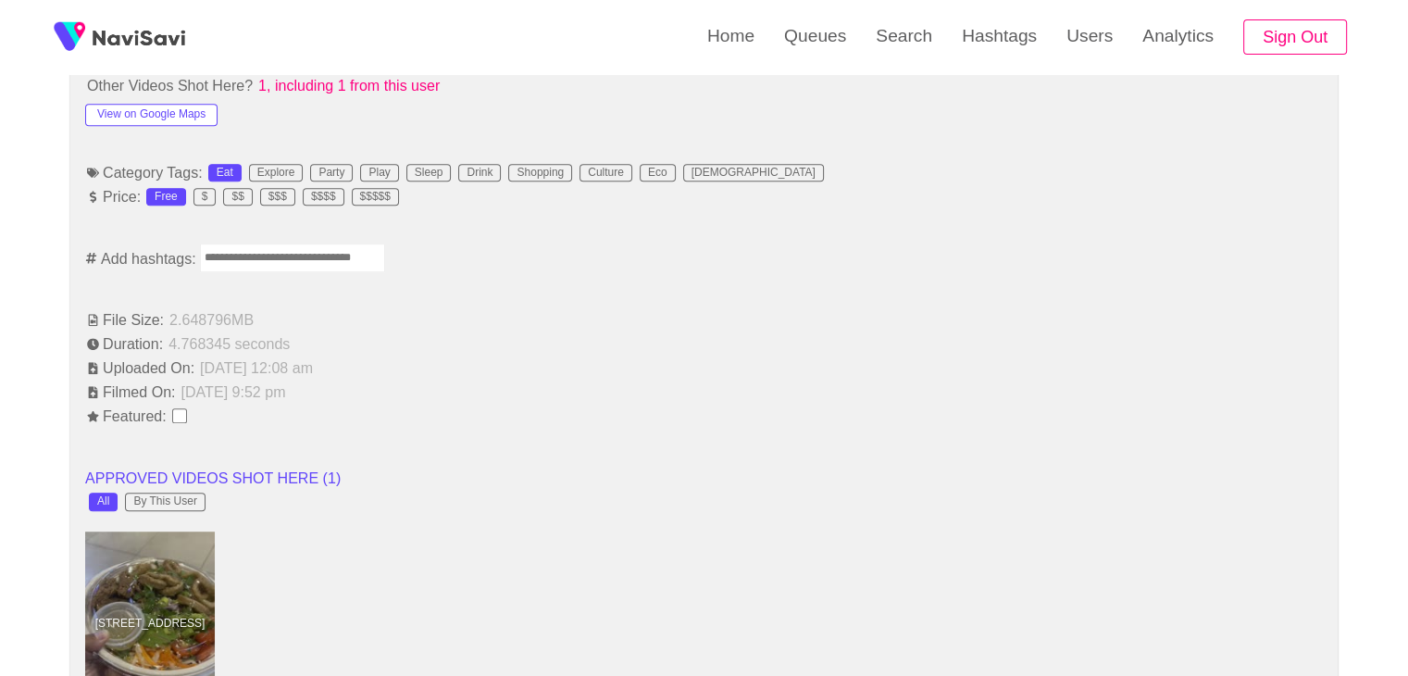
select select "**********"
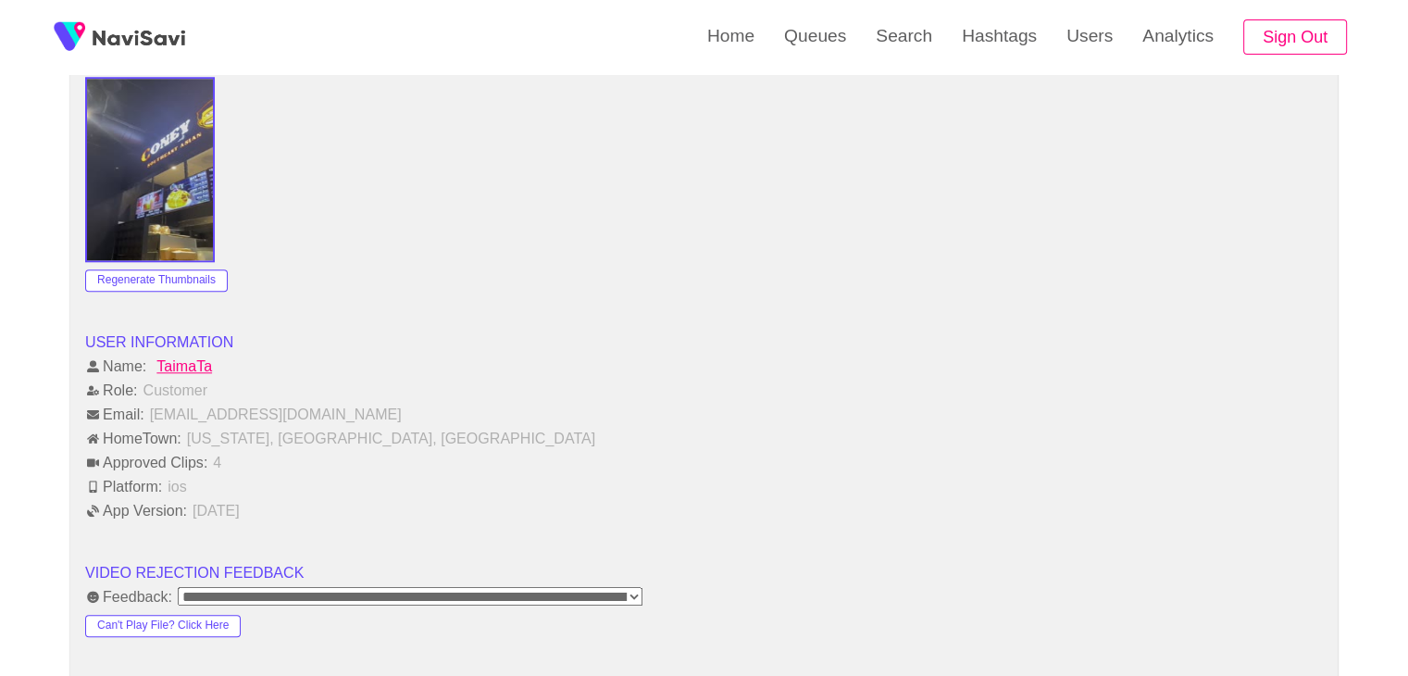
scroll to position [1851, 0]
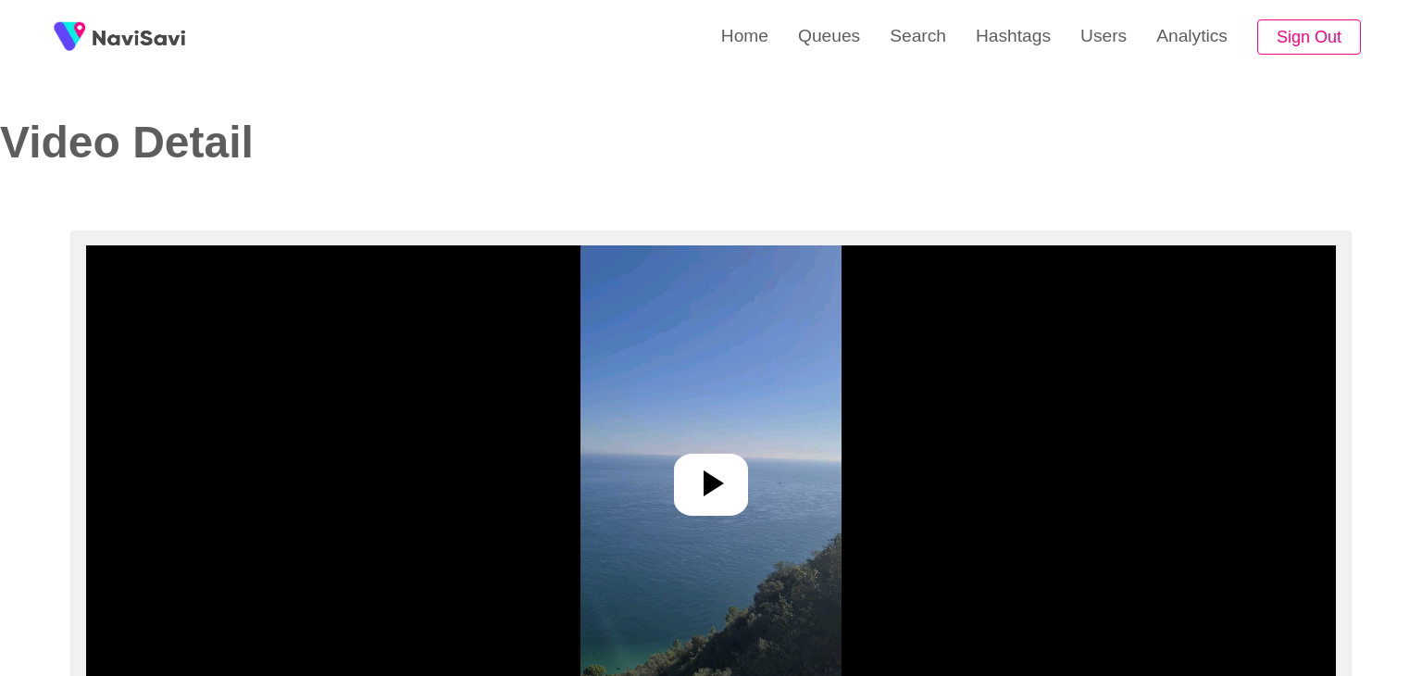
select select "**********"
select select "**"
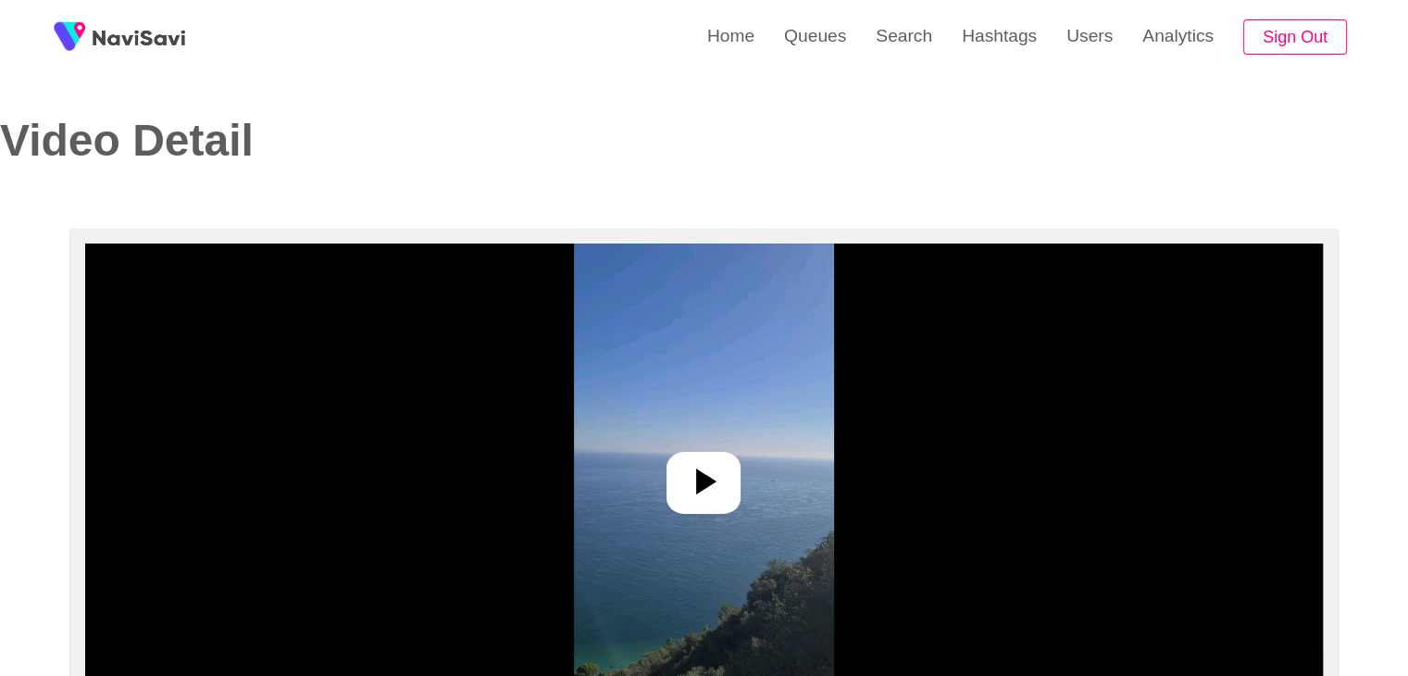
scroll to position [185, 0]
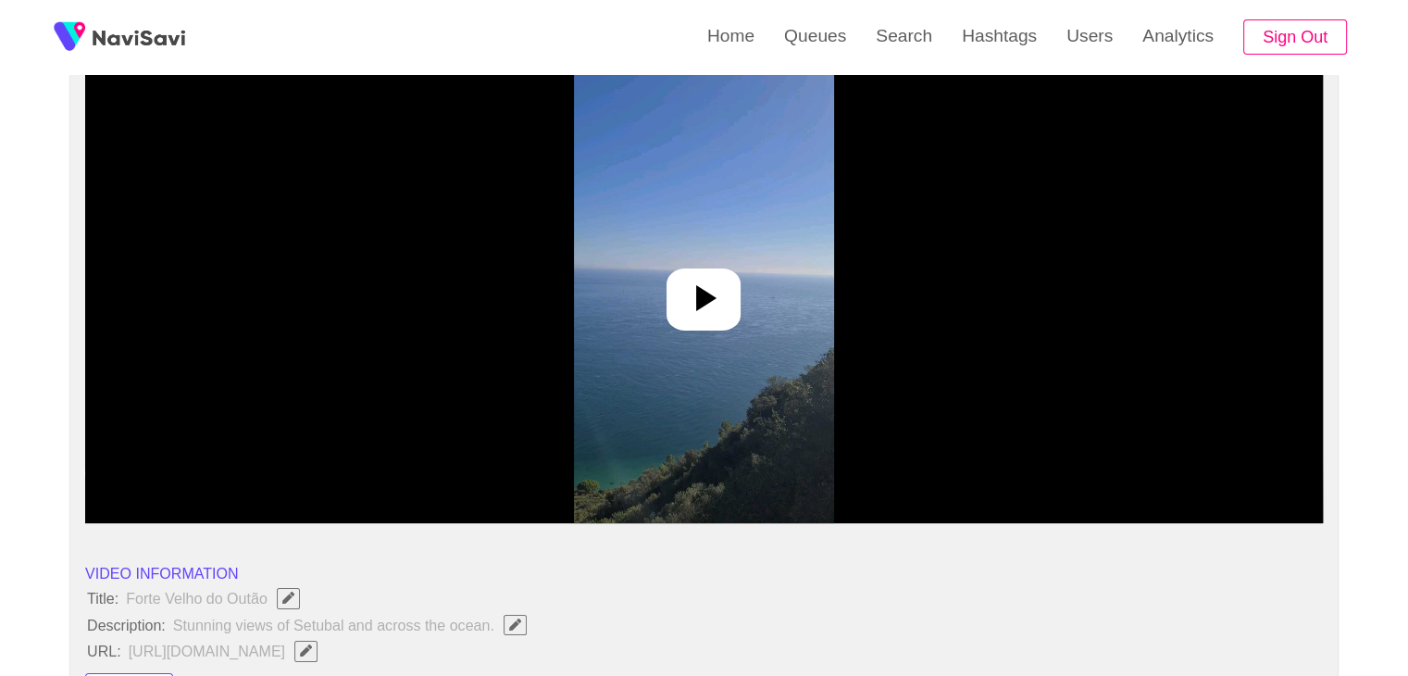
click at [727, 273] on div at bounding box center [703, 299] width 74 height 62
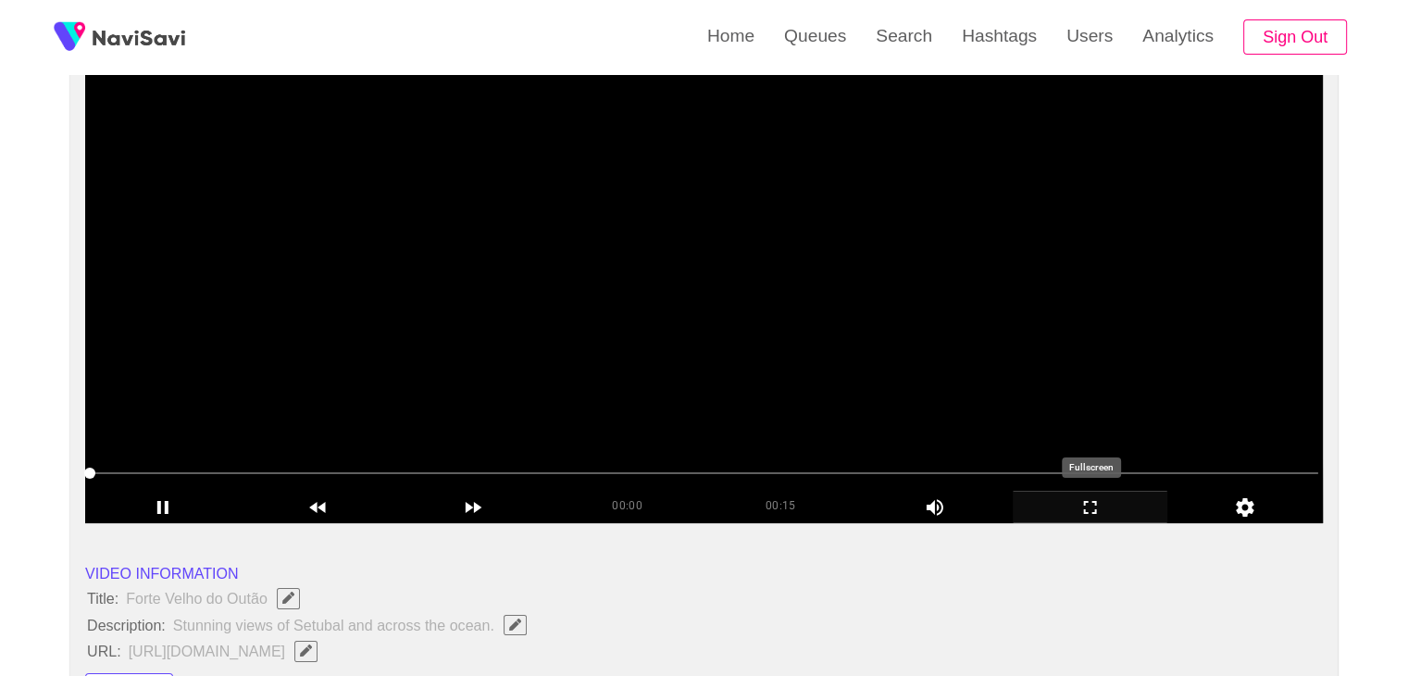
click at [1067, 509] on icon "add" at bounding box center [1091, 507] width 154 height 22
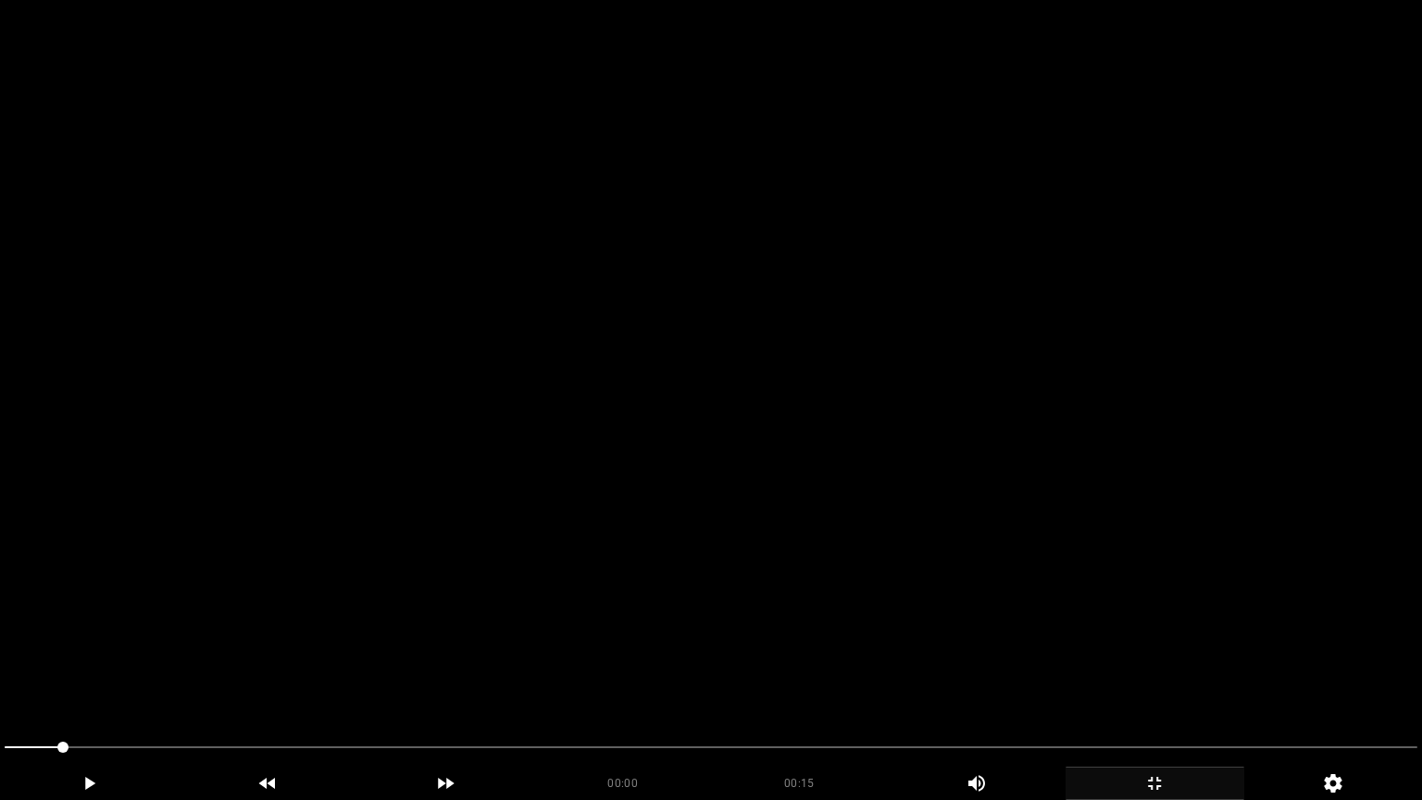
click at [729, 542] on video at bounding box center [711, 400] width 1422 height 800
click at [854, 582] on video at bounding box center [711, 400] width 1422 height 800
click at [855, 579] on video at bounding box center [711, 400] width 1422 height 800
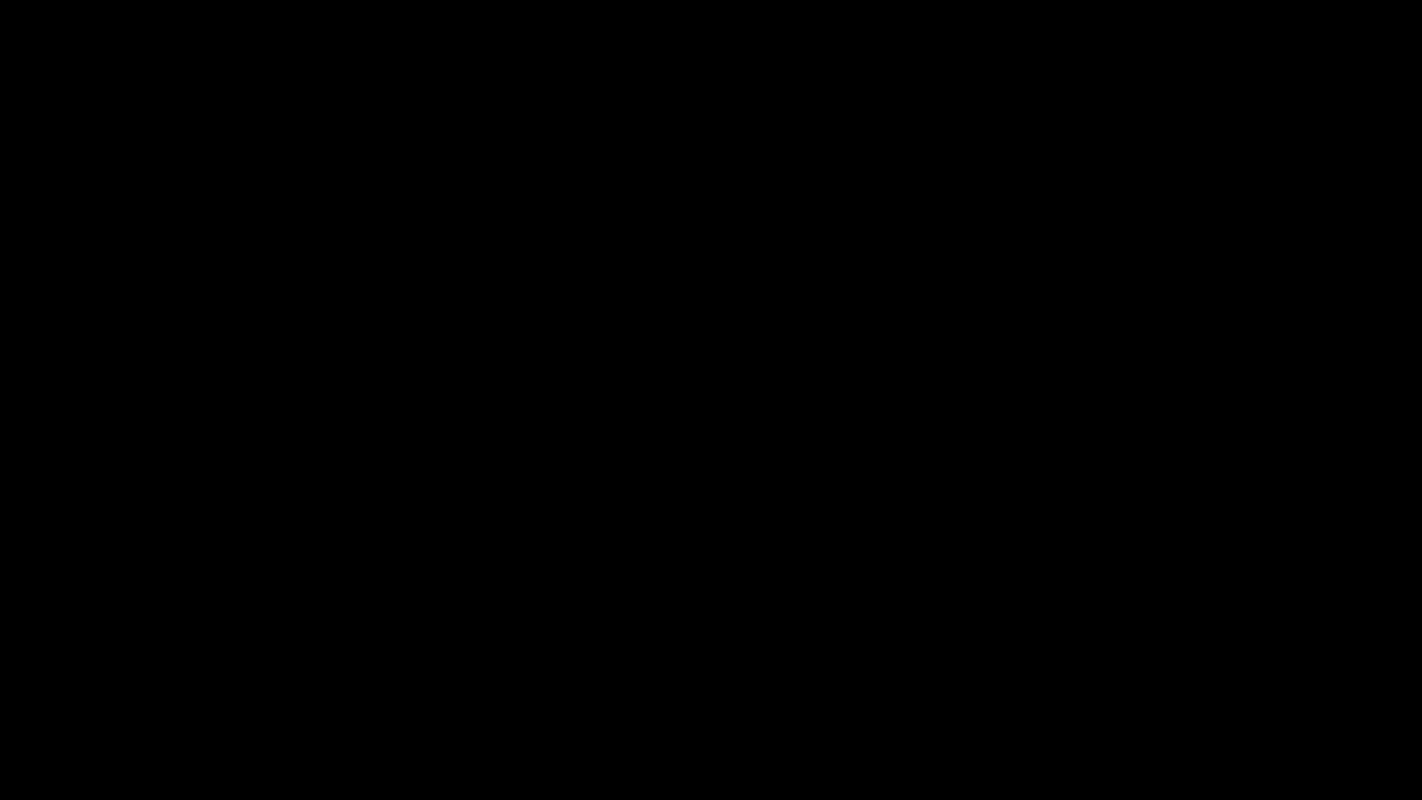
drag, startPoint x: 46, startPoint y: 744, endPoint x: 0, endPoint y: 744, distance: 46.3
click at [0, 675] on div at bounding box center [710, 749] width 1427 height 49
click at [87, 675] on icon "add" at bounding box center [89, 783] width 177 height 22
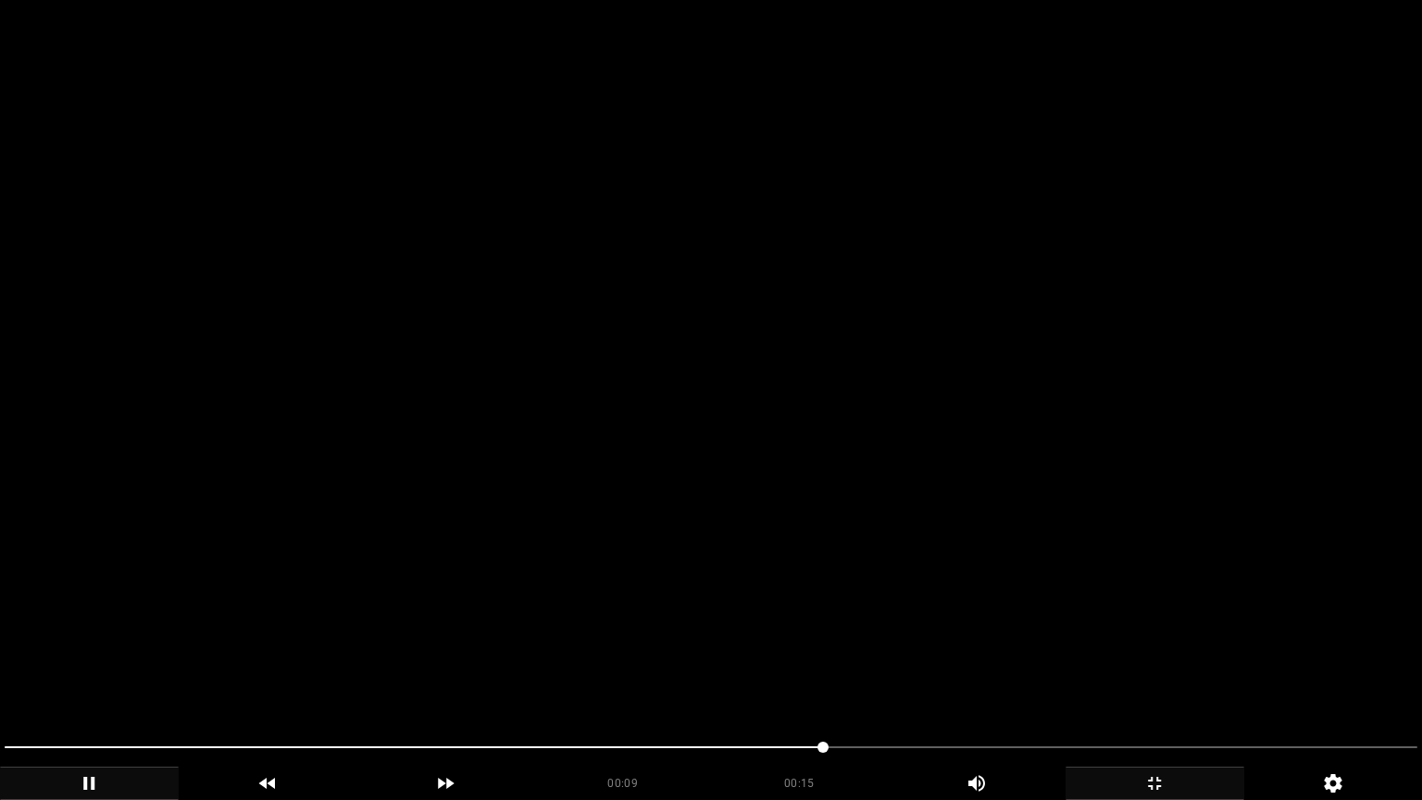
drag, startPoint x: 169, startPoint y: 744, endPoint x: 0, endPoint y: 700, distance: 175.1
click at [0, 675] on section "00:09 00:15 Picture In Picture 1 Error: Failed to load Video" at bounding box center [711, 400] width 1422 height 800
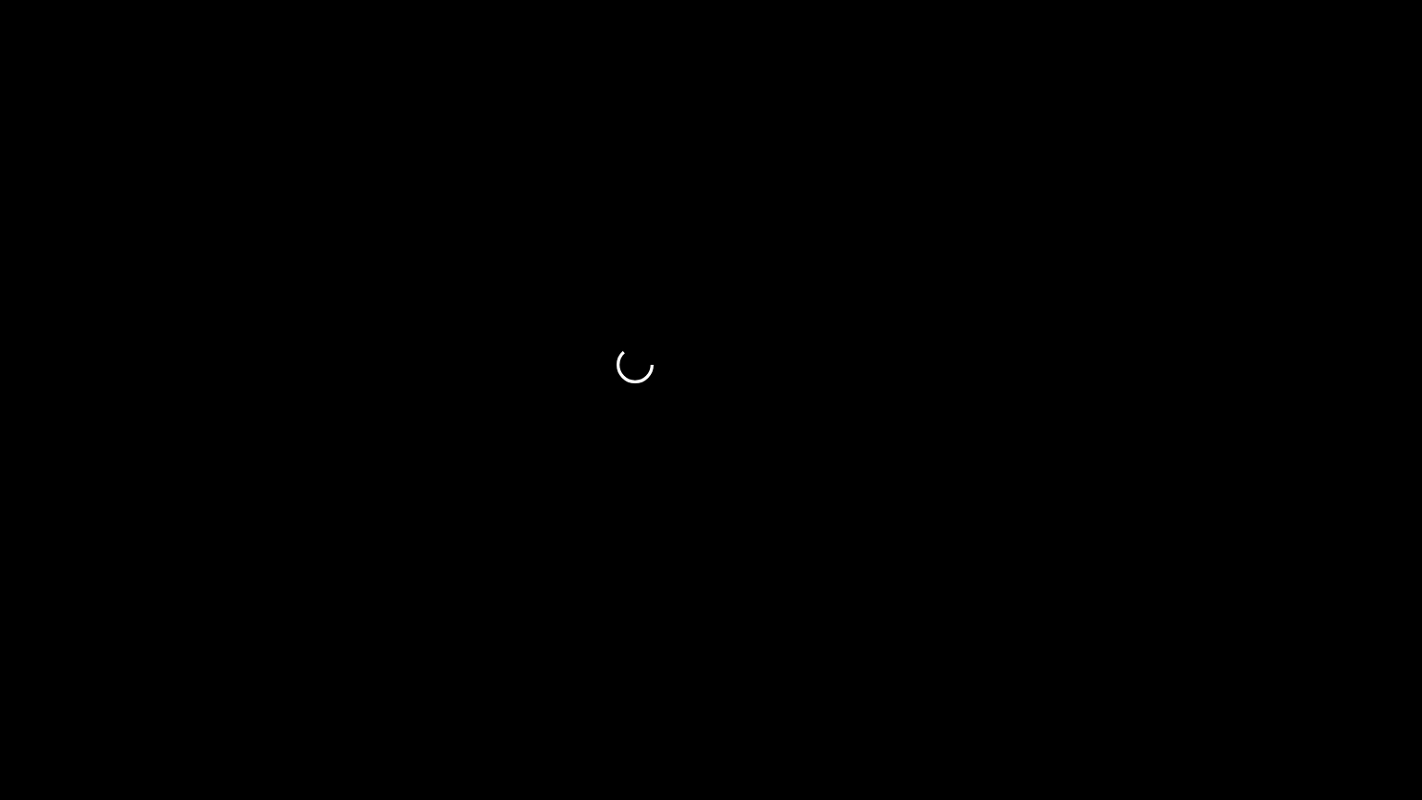
click at [79, 675] on icon "add" at bounding box center [89, 783] width 177 height 22
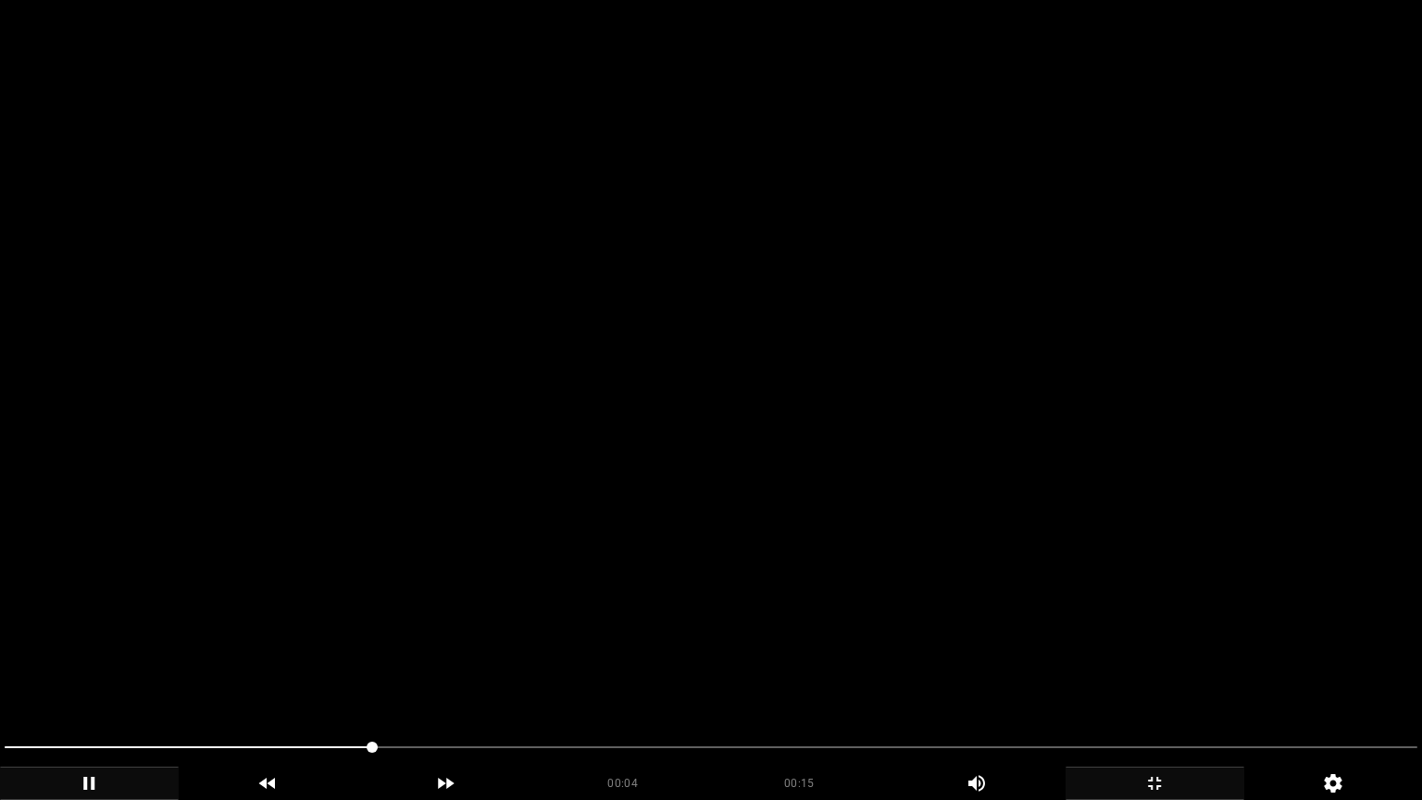
drag, startPoint x: 200, startPoint y: 744, endPoint x: 0, endPoint y: 714, distance: 202.3
click at [0, 675] on section "00:04 00:15 Picture In Picture 1 Error: Failed to load Video" at bounding box center [711, 400] width 1422 height 800
drag, startPoint x: 955, startPoint y: 566, endPoint x: 944, endPoint y: 565, distance: 11.1
click at [954, 565] on video at bounding box center [711, 400] width 1422 height 800
drag, startPoint x: 255, startPoint y: 741, endPoint x: 0, endPoint y: 727, distance: 255.9
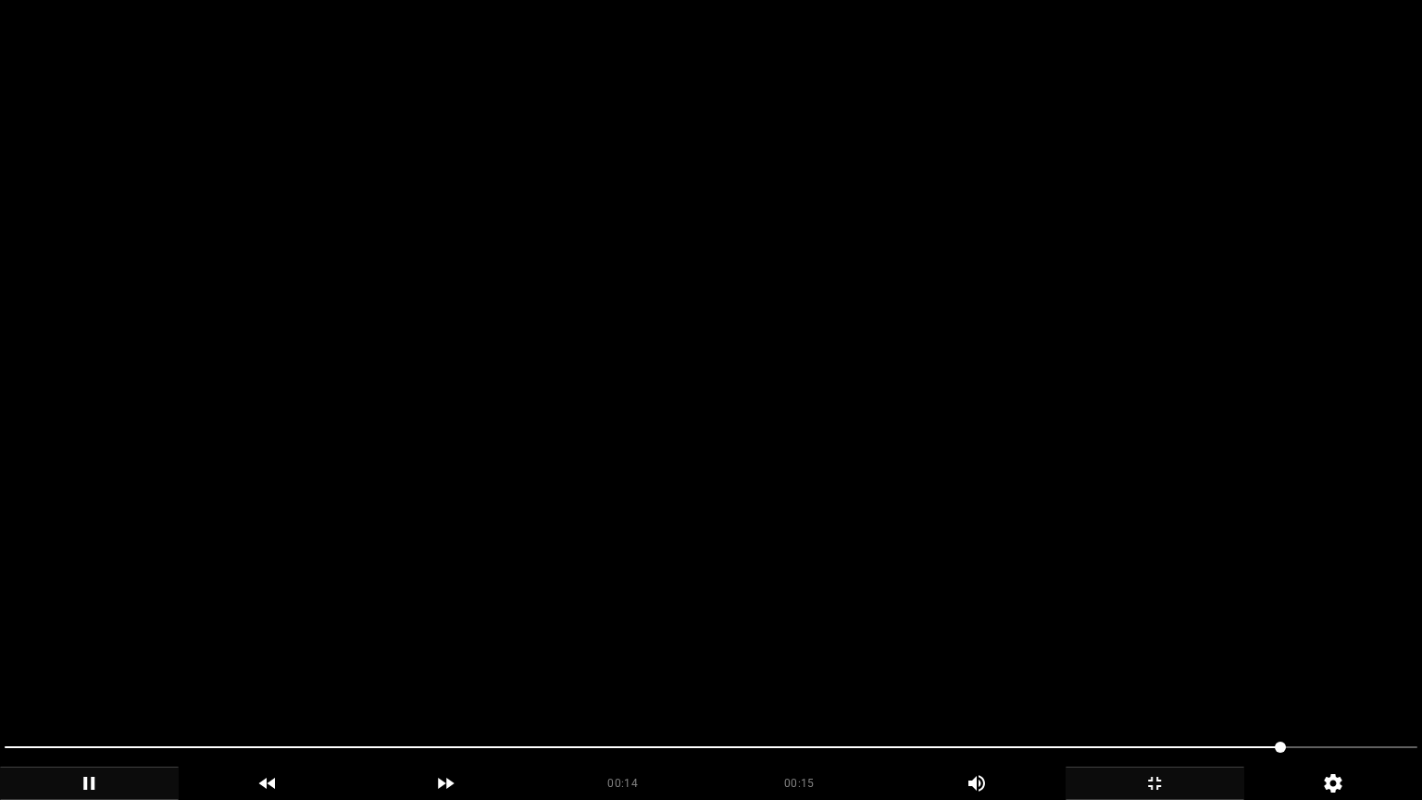
click at [0, 675] on div at bounding box center [710, 749] width 1427 height 49
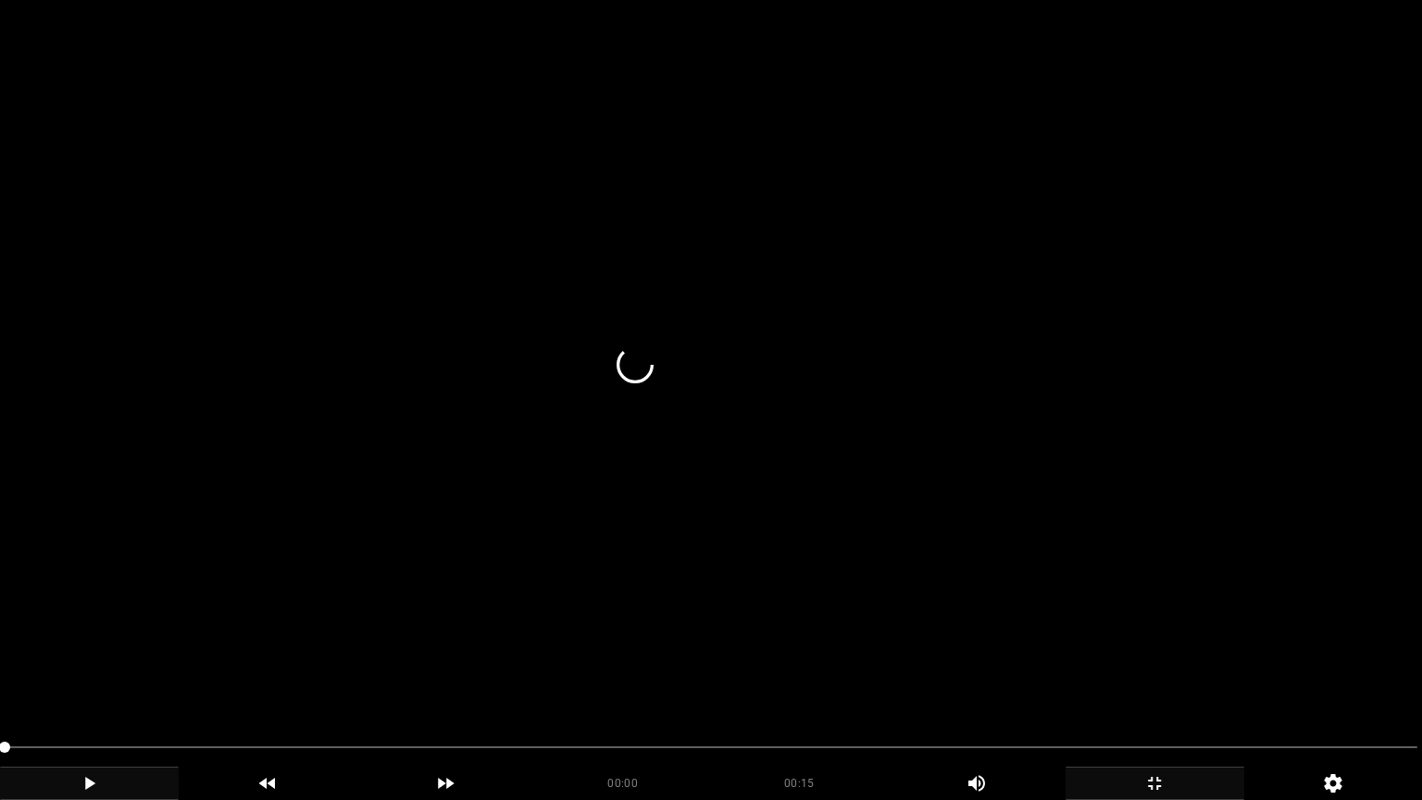
click at [520, 624] on video at bounding box center [711, 400] width 1422 height 800
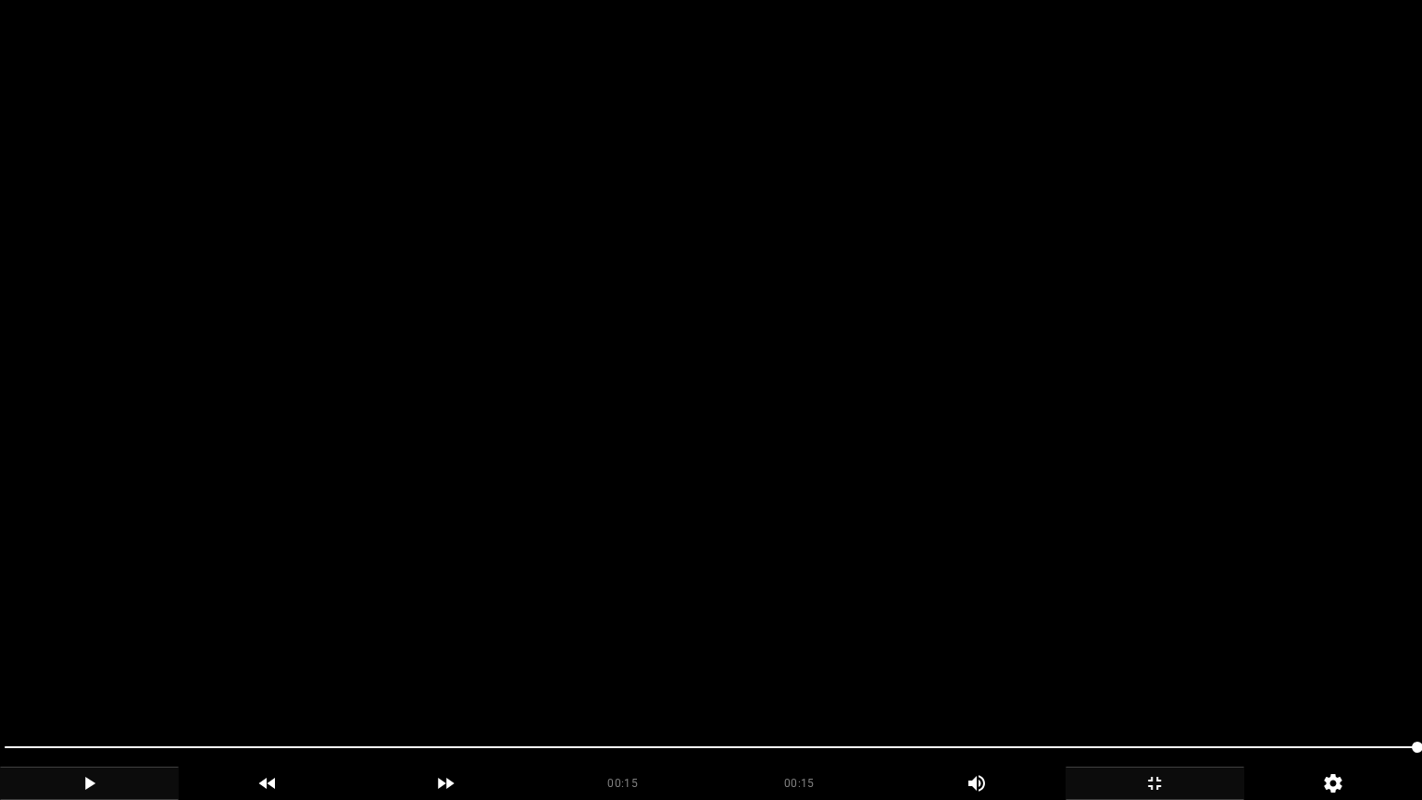
drag, startPoint x: 311, startPoint y: 745, endPoint x: 239, endPoint y: 723, distance: 75.5
click at [263, 675] on div at bounding box center [710, 749] width 1427 height 49
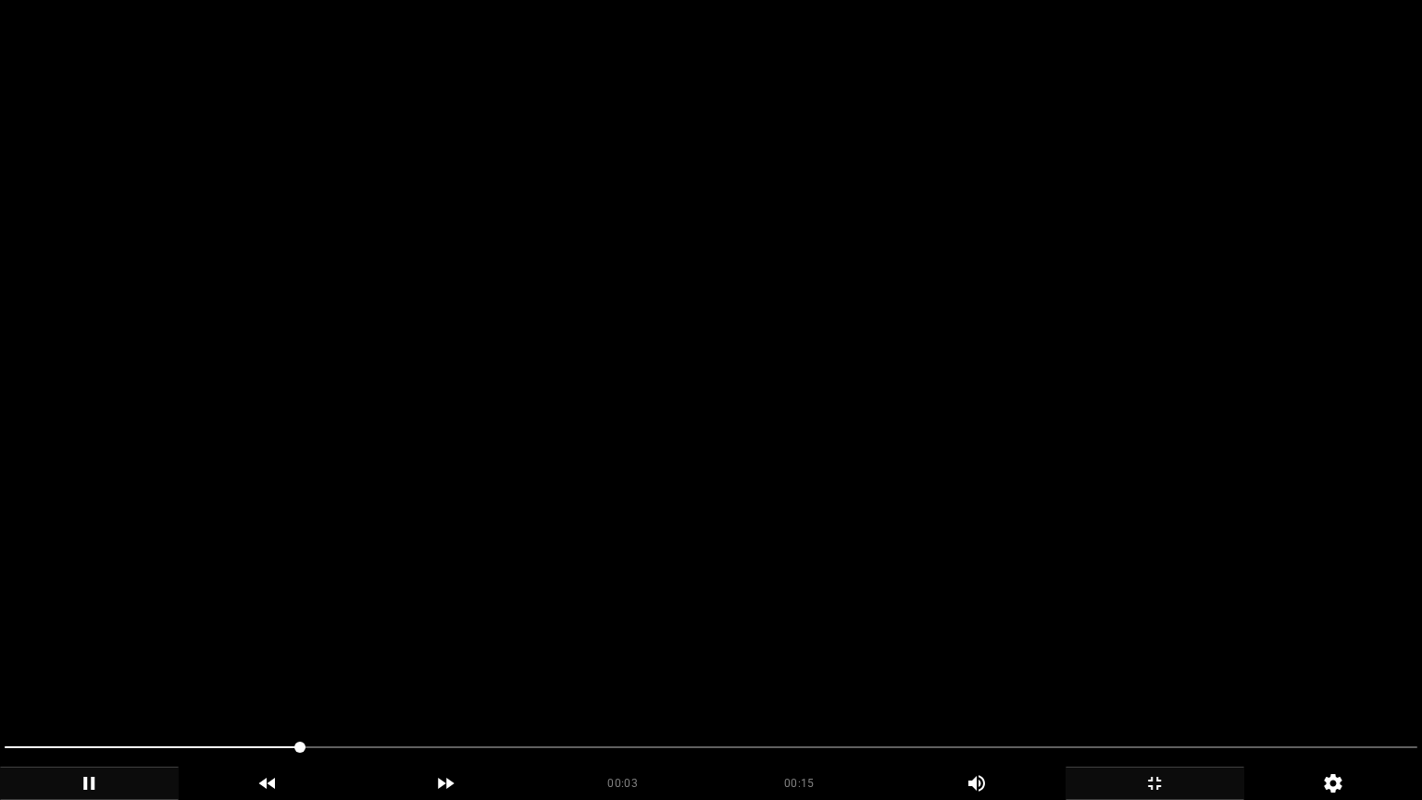
drag, startPoint x: 318, startPoint y: 741, endPoint x: 0, endPoint y: 753, distance: 317.7
click at [0, 675] on div at bounding box center [710, 749] width 1427 height 49
click at [741, 622] on video at bounding box center [711, 400] width 1422 height 800
click at [164, 675] on div at bounding box center [710, 749] width 1427 height 49
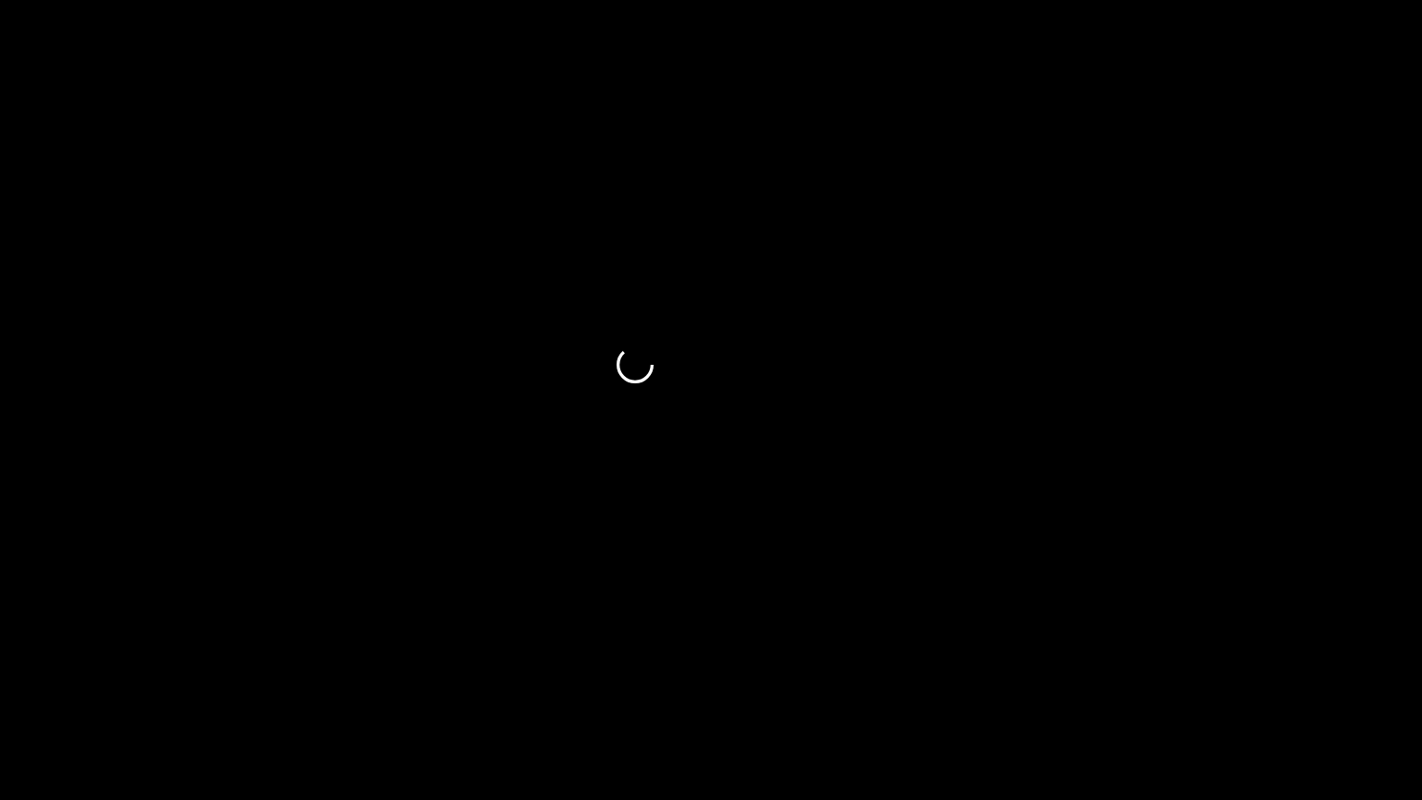
click at [1239, 675] on icon "add" at bounding box center [1154, 783] width 177 height 22
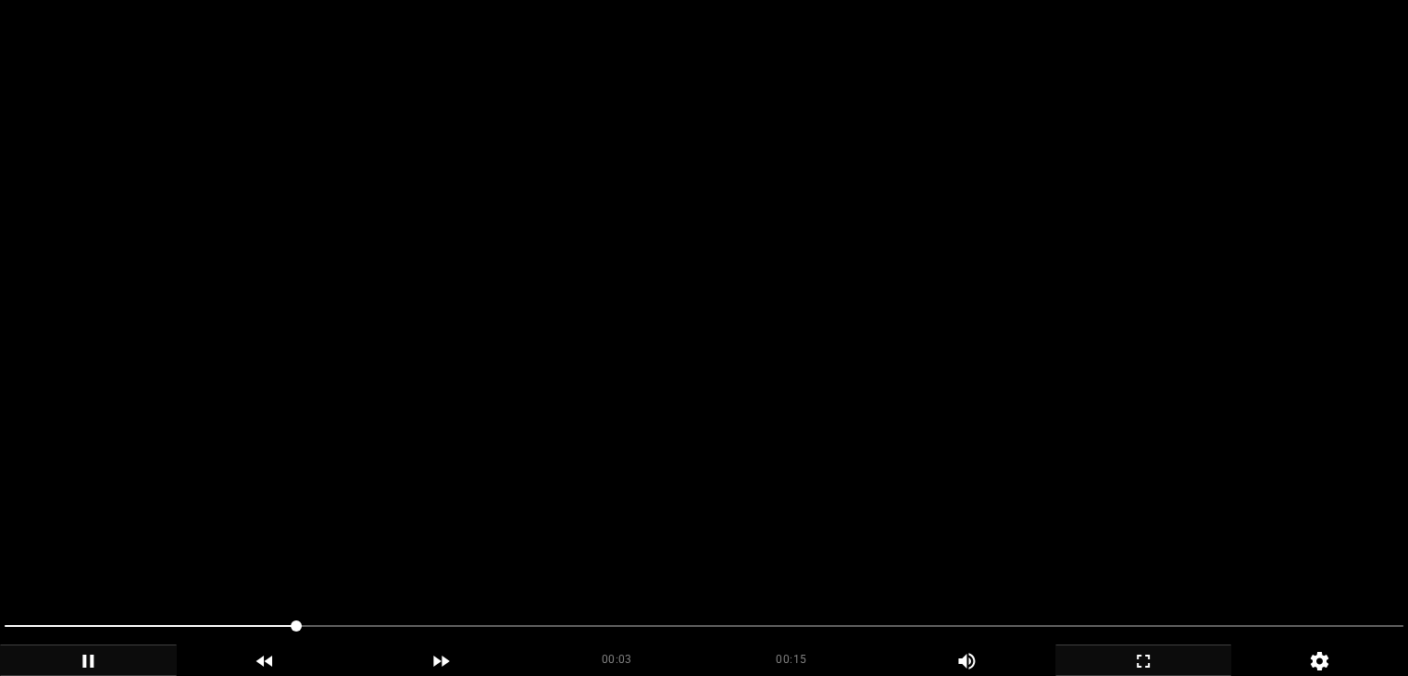
scroll to position [93, 0]
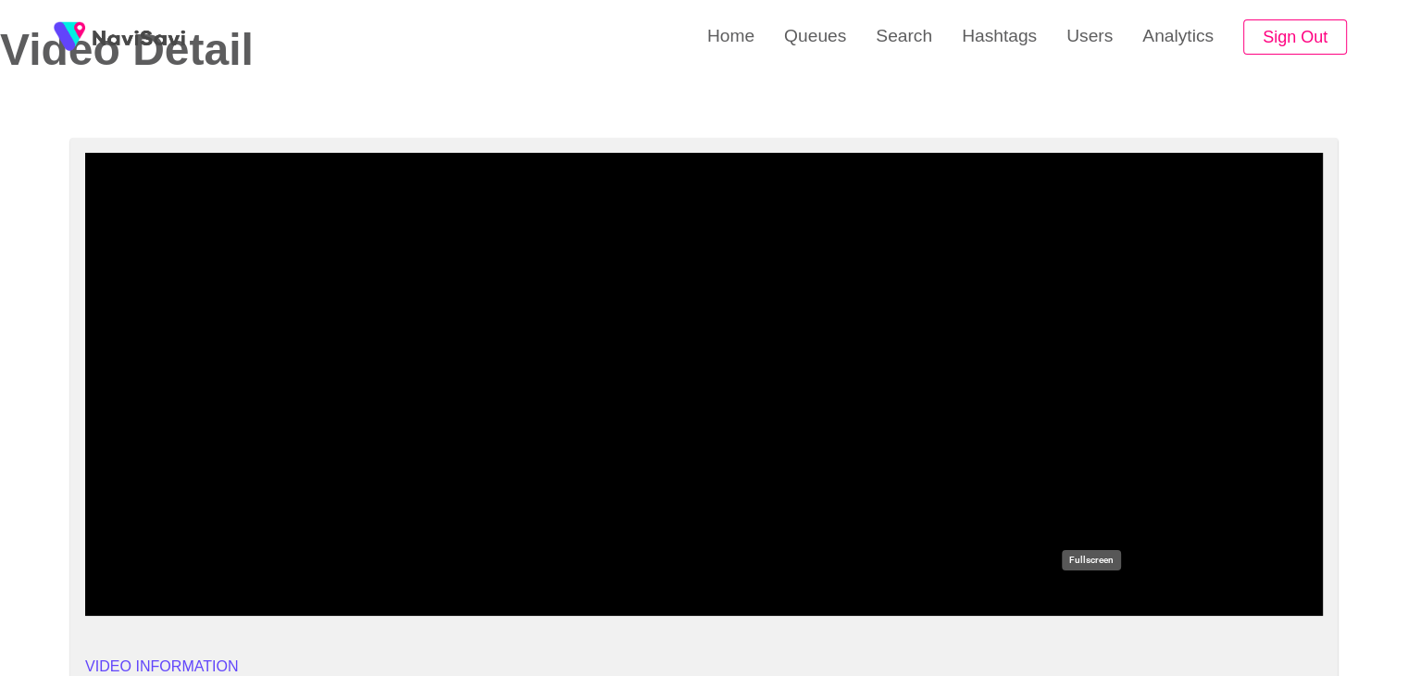
click at [1103, 593] on icon "add" at bounding box center [1091, 600] width 154 height 22
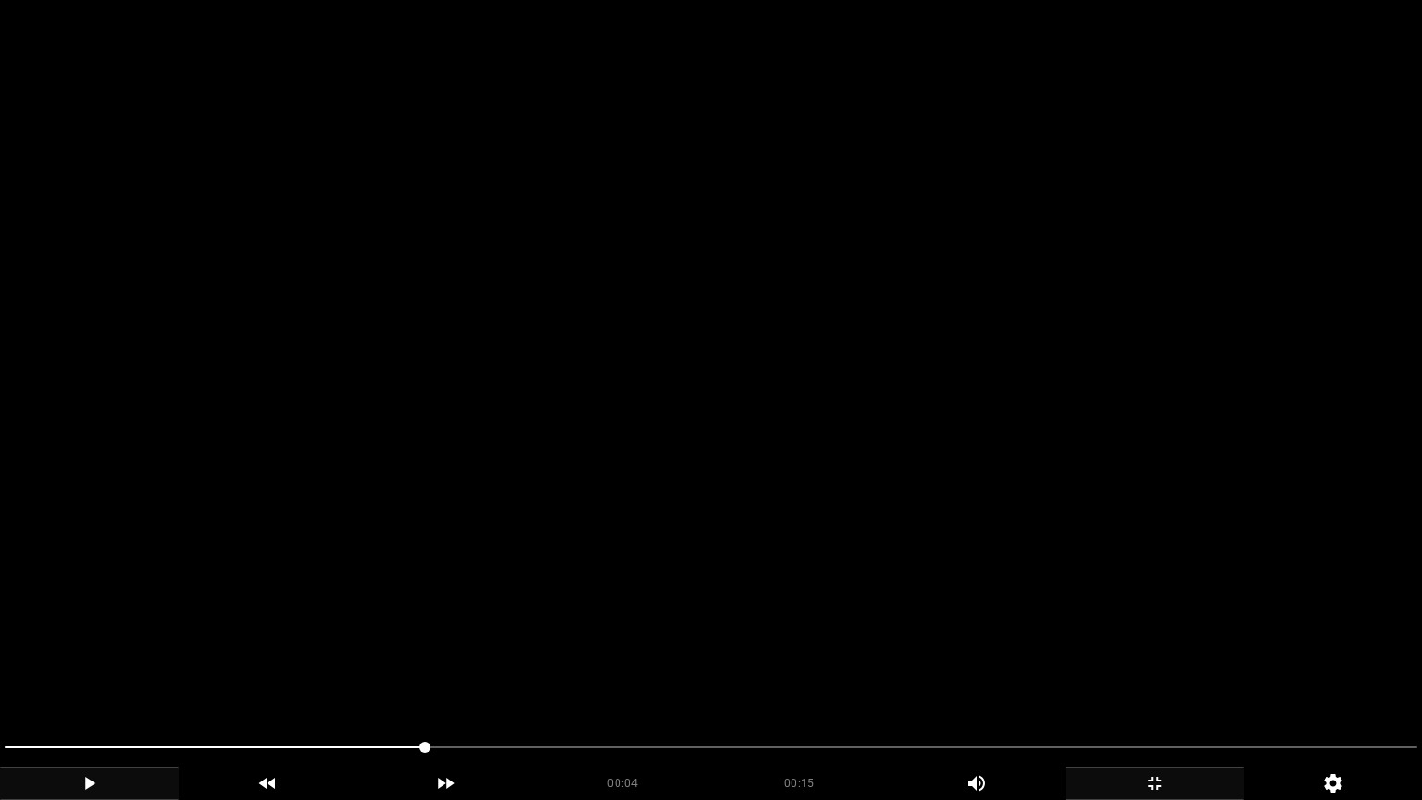
drag, startPoint x: 168, startPoint y: 763, endPoint x: 54, endPoint y: 750, distance: 115.5
click at [54, 675] on span at bounding box center [711, 747] width 1413 height 30
click at [34, 675] on icon "add" at bounding box center [89, 783] width 177 height 22
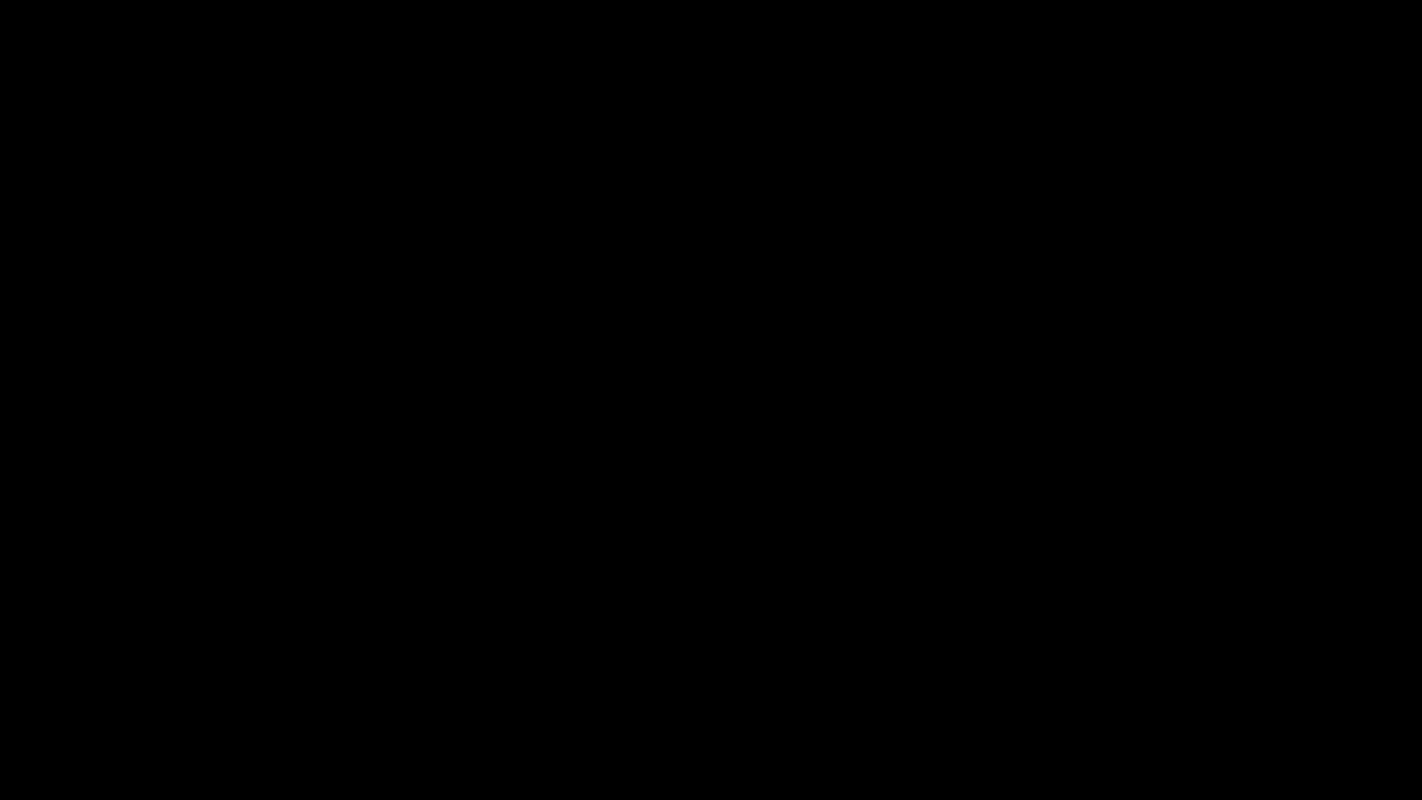
click at [111, 675] on div "add" at bounding box center [89, 782] width 179 height 33
click at [92, 675] on icon "add" at bounding box center [89, 783] width 177 height 22
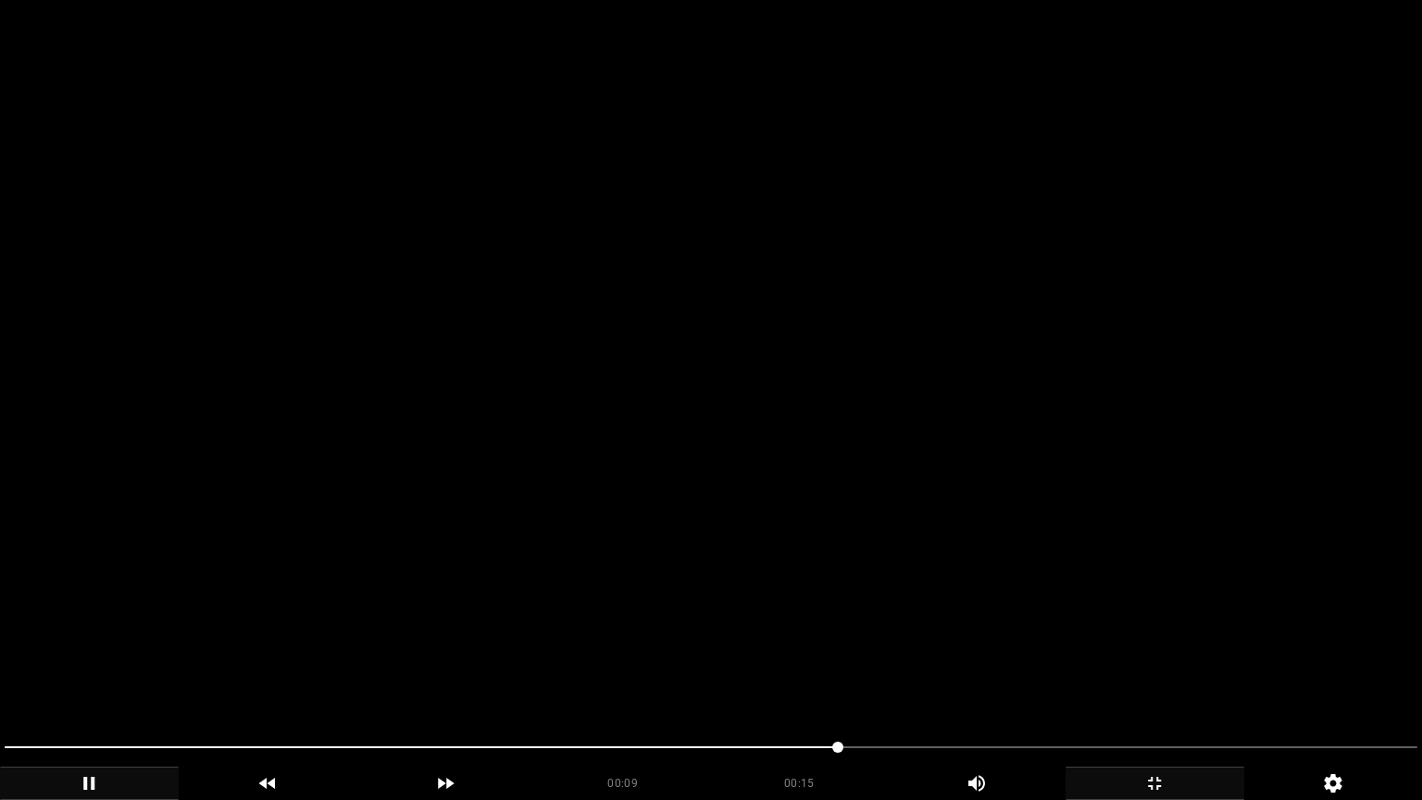
drag, startPoint x: 168, startPoint y: 743, endPoint x: 0, endPoint y: 736, distance: 167.7
click at [0, 675] on div at bounding box center [710, 749] width 1427 height 49
click at [601, 654] on video at bounding box center [711, 400] width 1422 height 800
click at [951, 675] on span at bounding box center [711, 747] width 1413 height 30
click at [1169, 675] on icon "add" at bounding box center [1154, 783] width 177 height 22
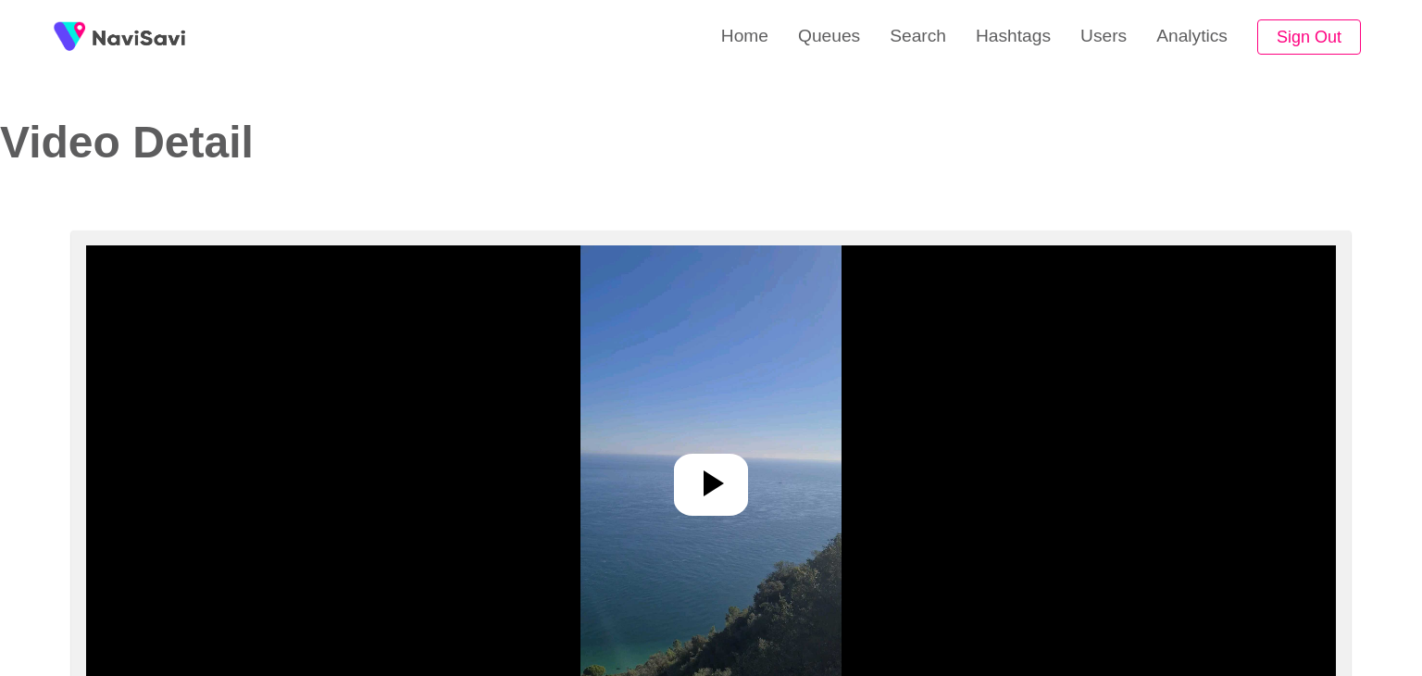
select select "**********"
select select "**"
click at [701, 479] on icon at bounding box center [706, 483] width 20 height 26
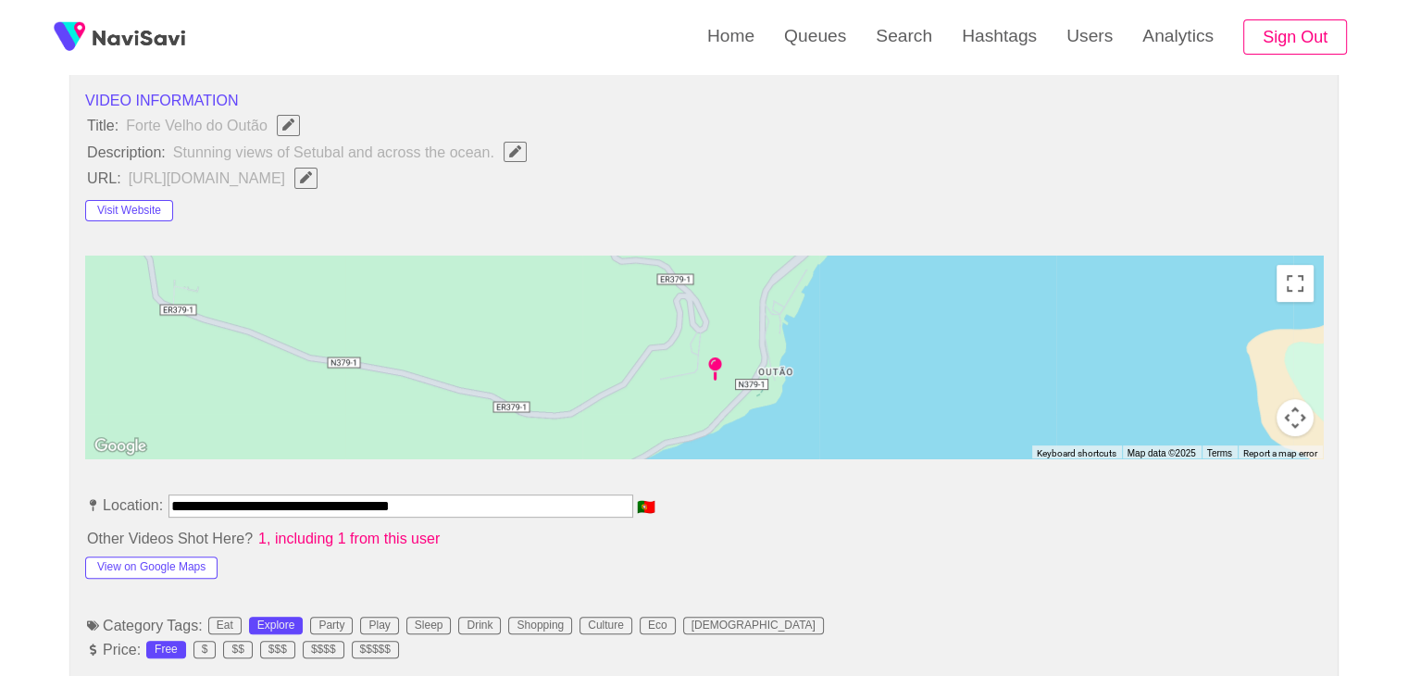
scroll to position [463, 0]
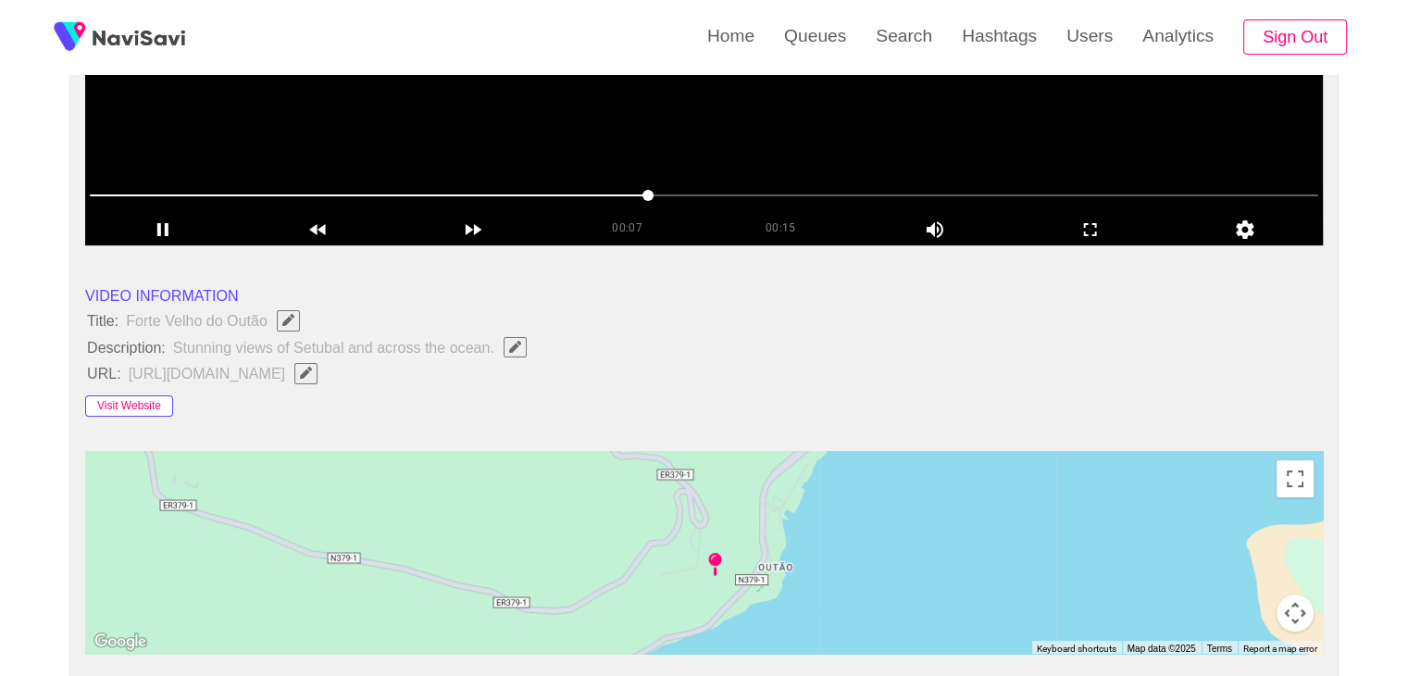
click at [141, 404] on button "Visit Website" at bounding box center [129, 406] width 88 height 22
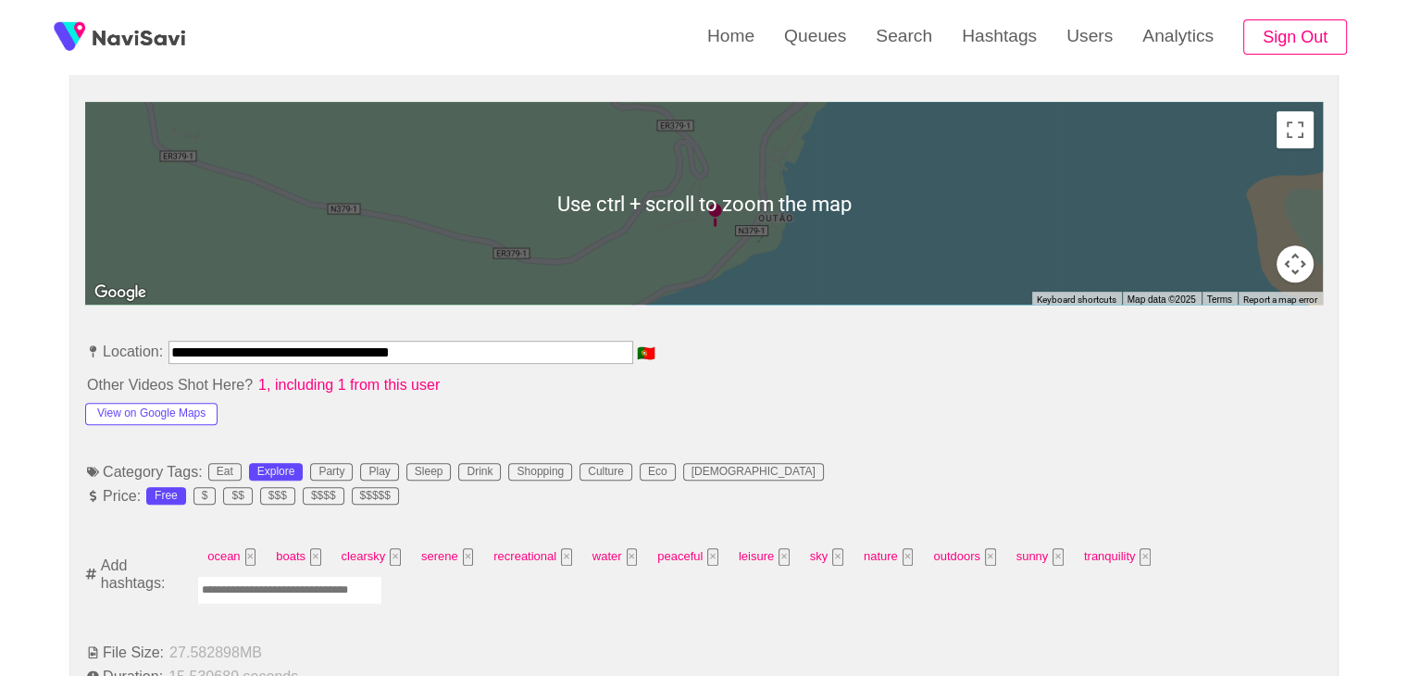
scroll to position [833, 0]
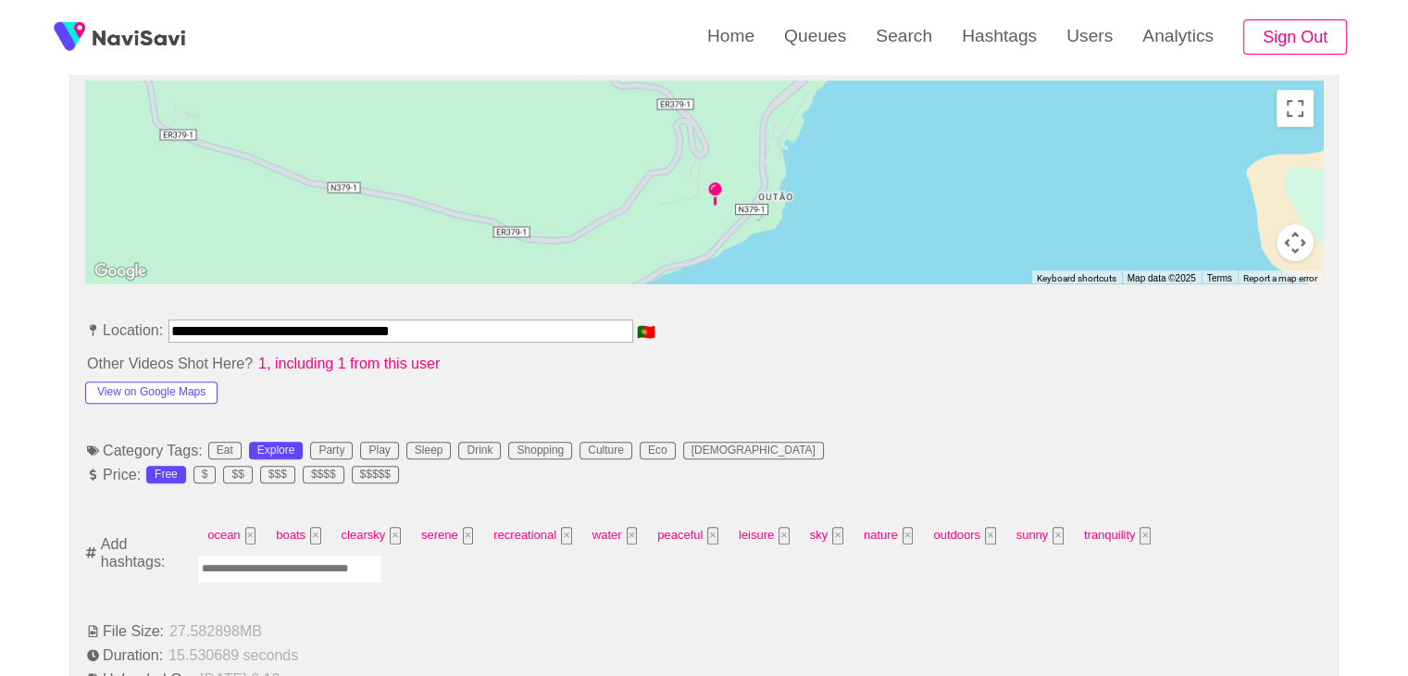
click at [287, 570] on input "Enter tag here and press return" at bounding box center [289, 568] width 185 height 29
type input "*********"
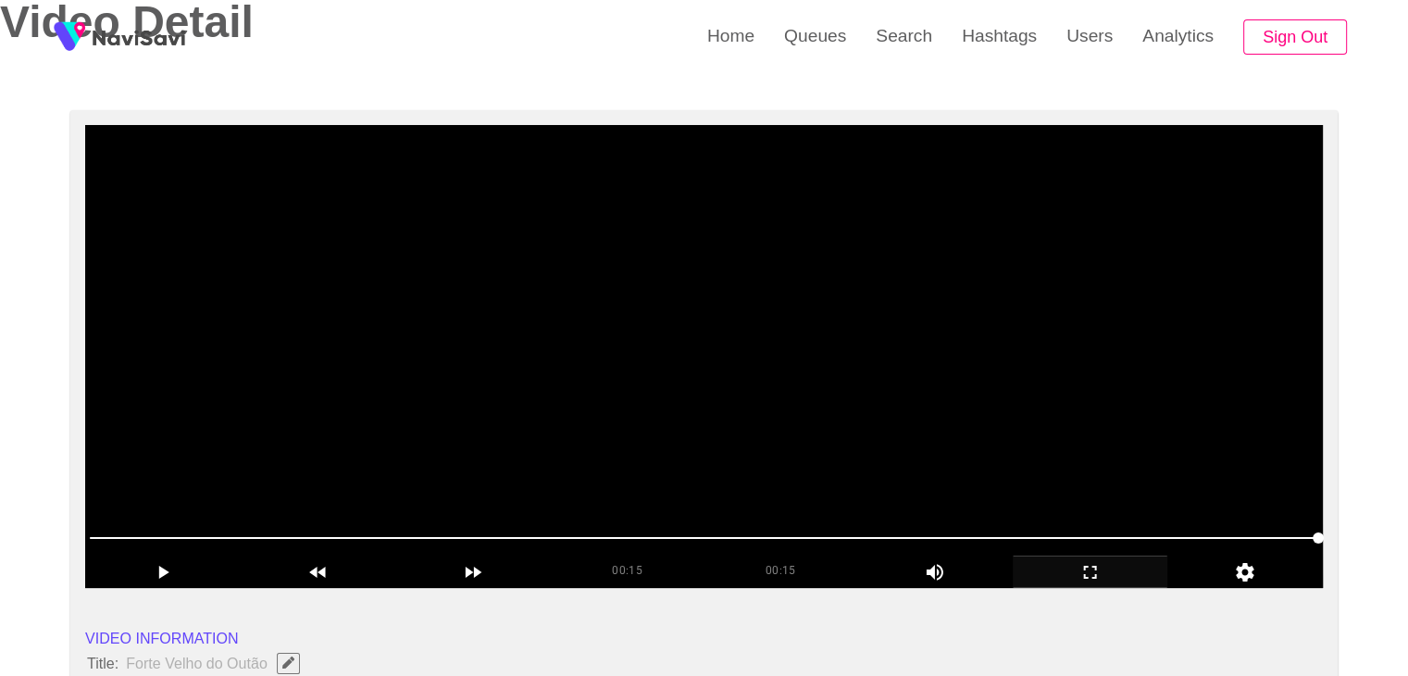
scroll to position [93, 0]
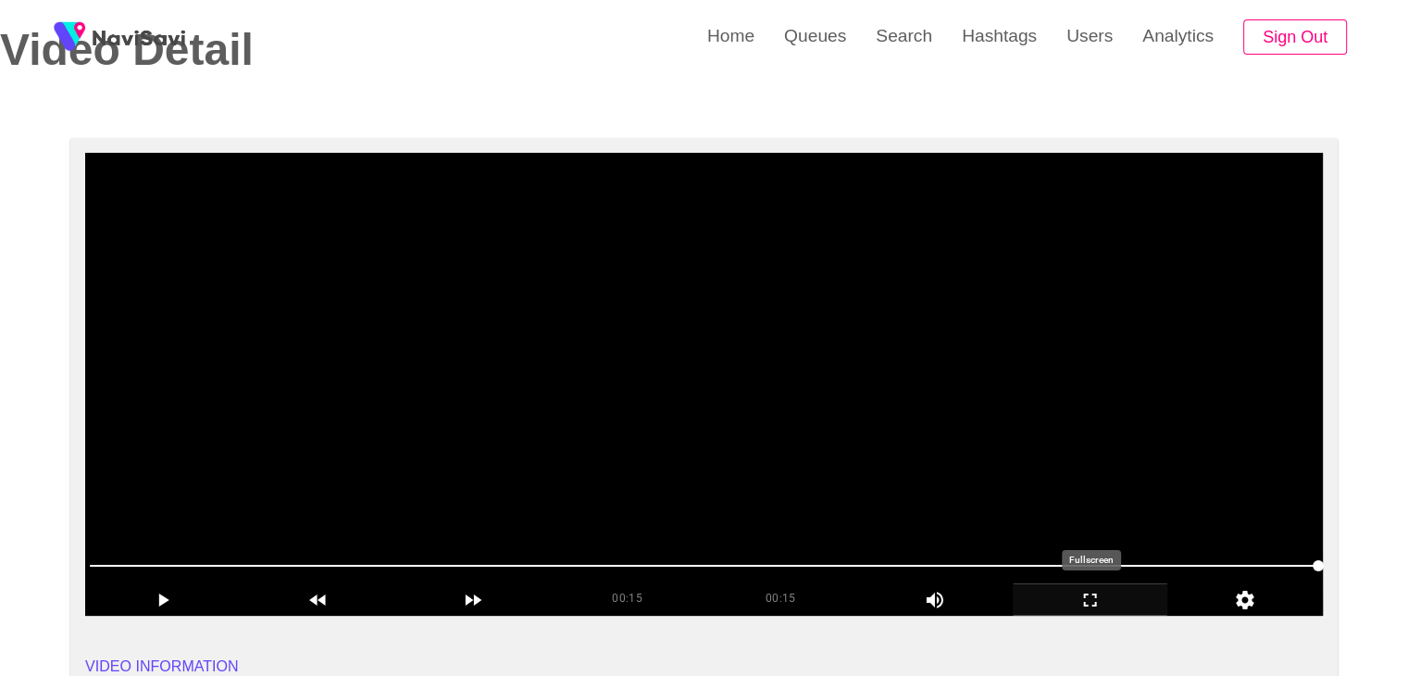
click at [1089, 597] on icon "add" at bounding box center [1091, 600] width 154 height 22
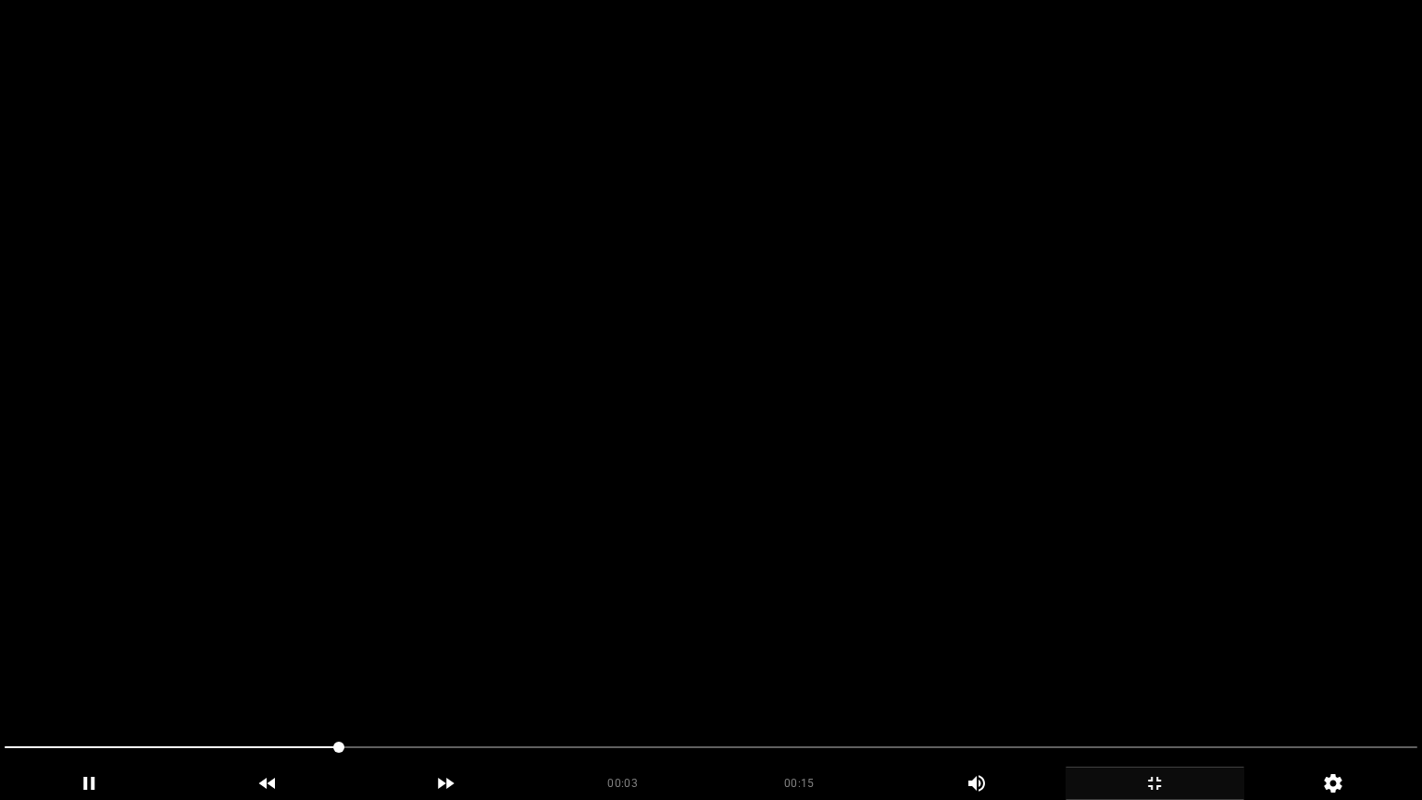
click at [1140, 675] on icon "add" at bounding box center [1154, 783] width 177 height 22
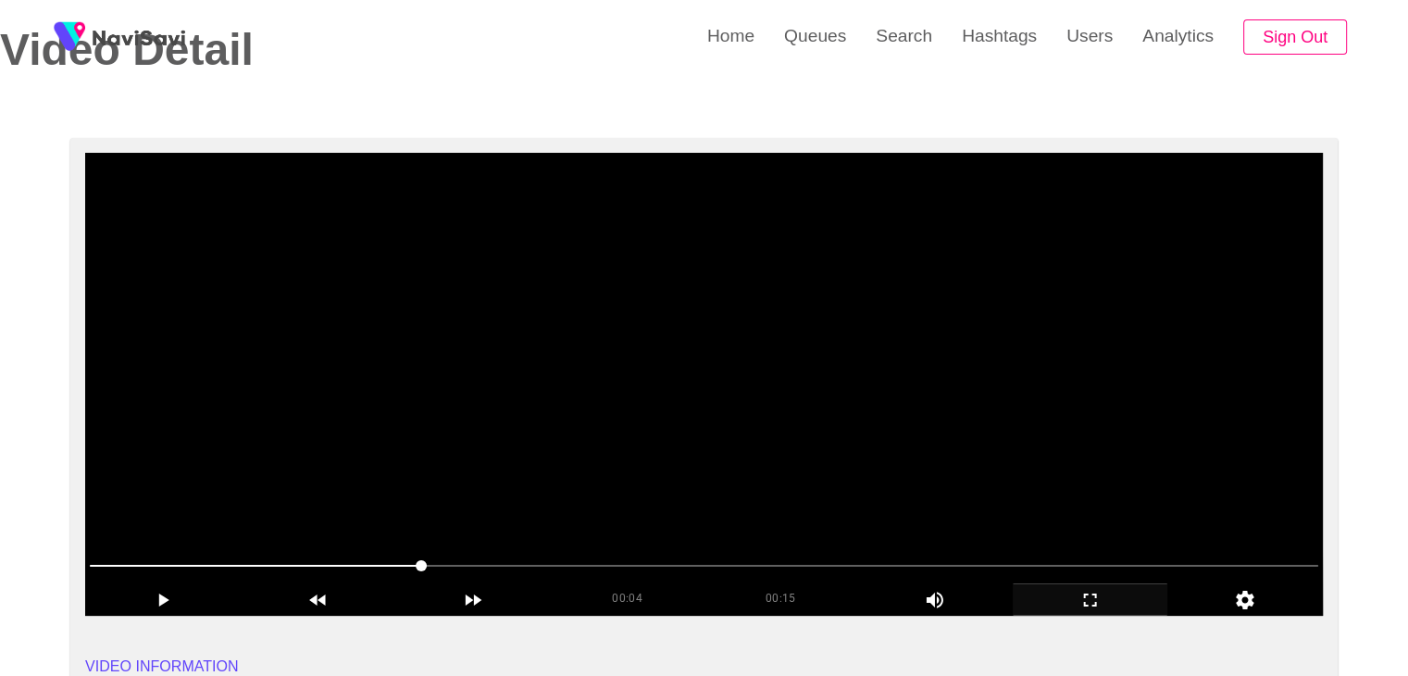
click at [1048, 103] on div "Video Detail" at bounding box center [690, 76] width 1408 height 100
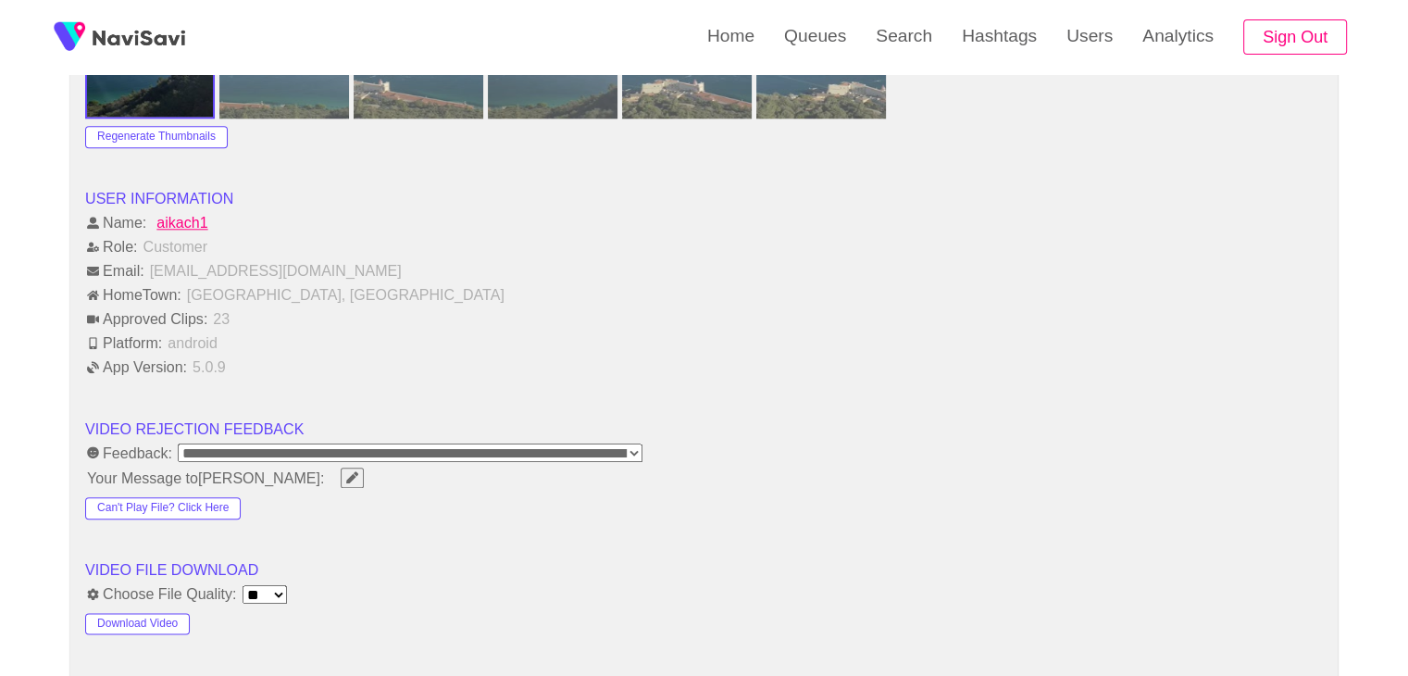
scroll to position [2407, 0]
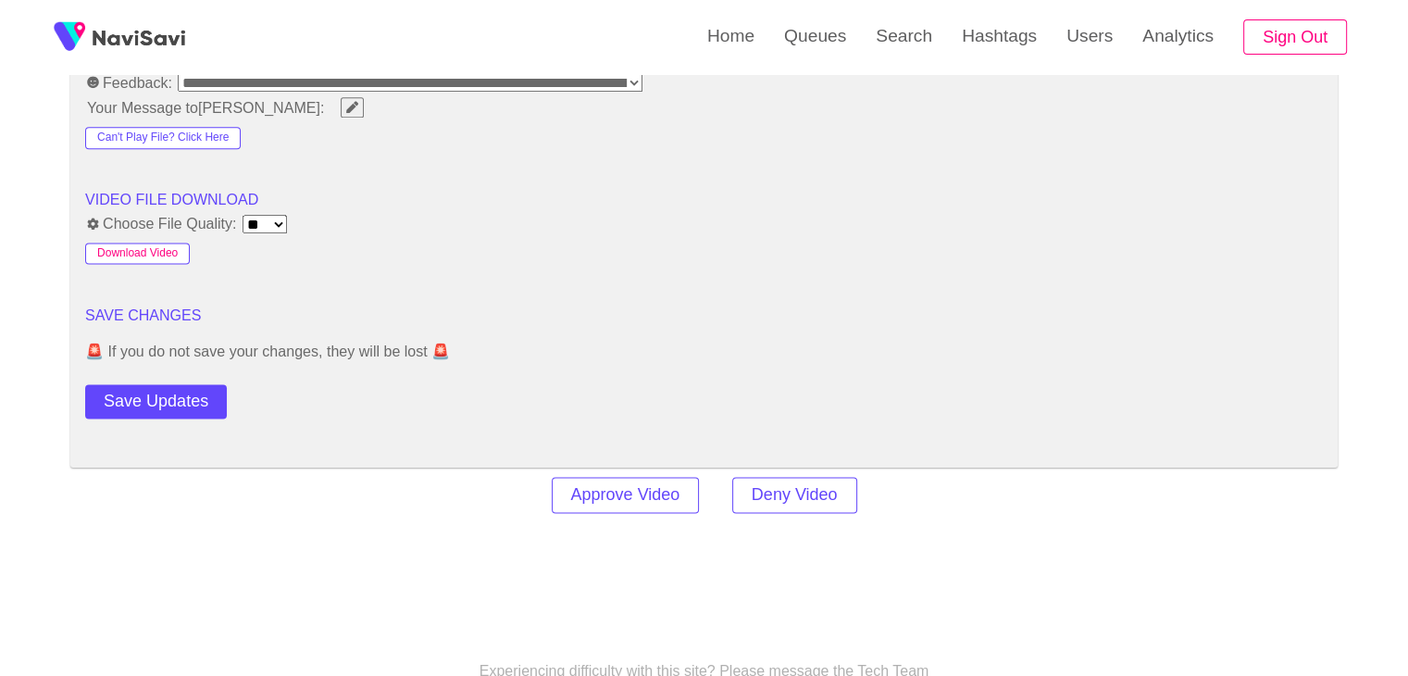
click at [144, 243] on button "Download Video" at bounding box center [137, 254] width 105 height 22
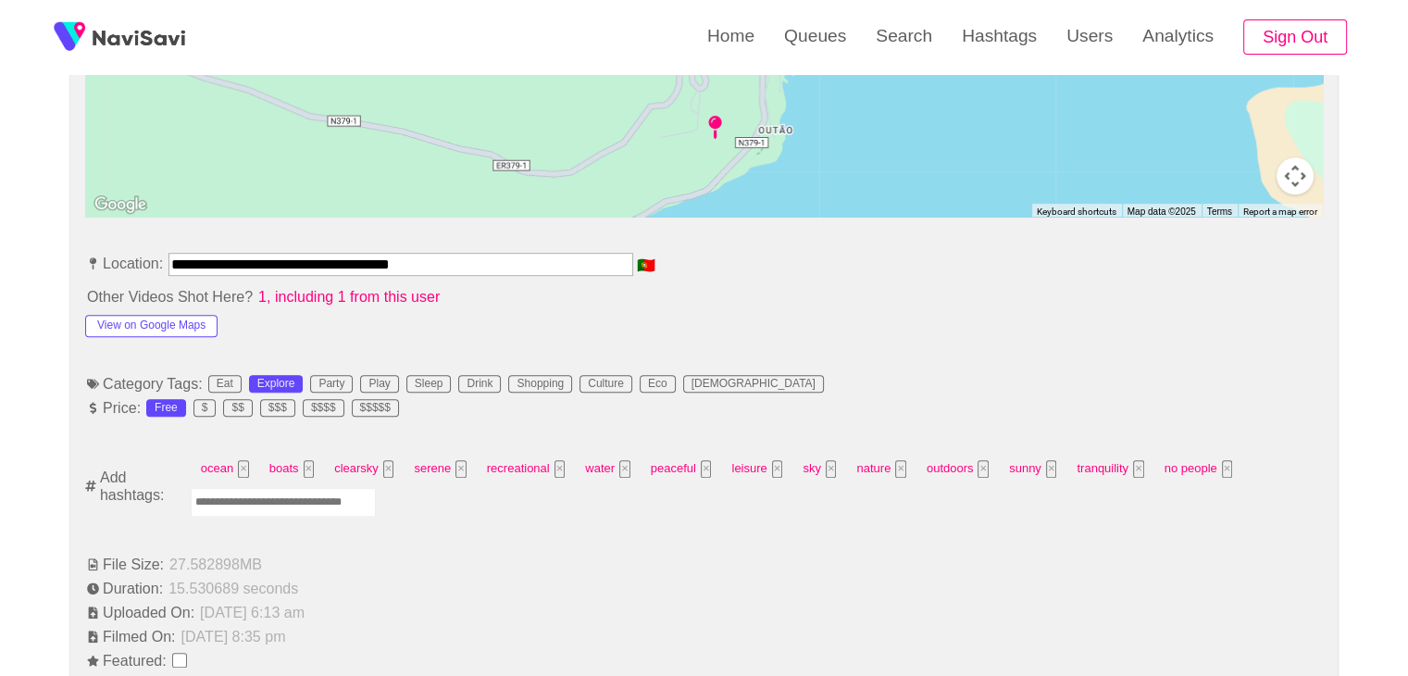
scroll to position [833, 0]
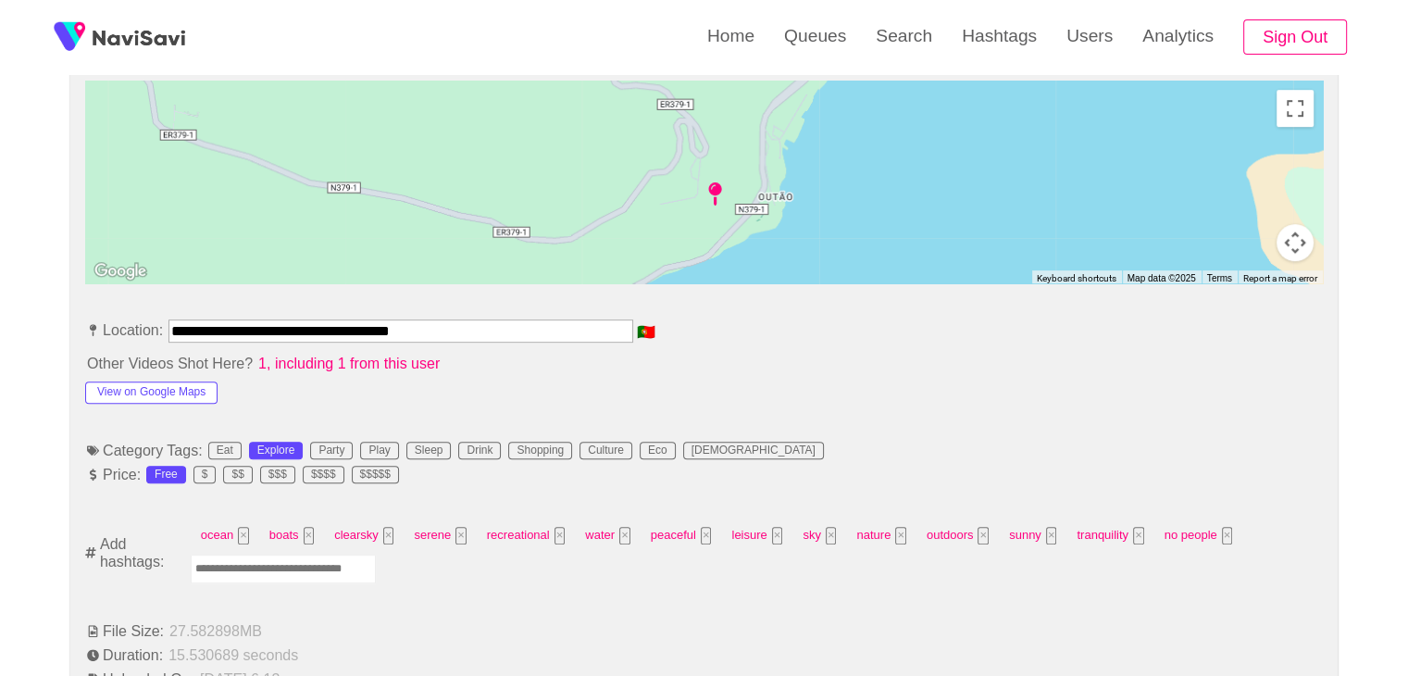
click at [293, 570] on input "Enter tag here and press return" at bounding box center [283, 568] width 185 height 29
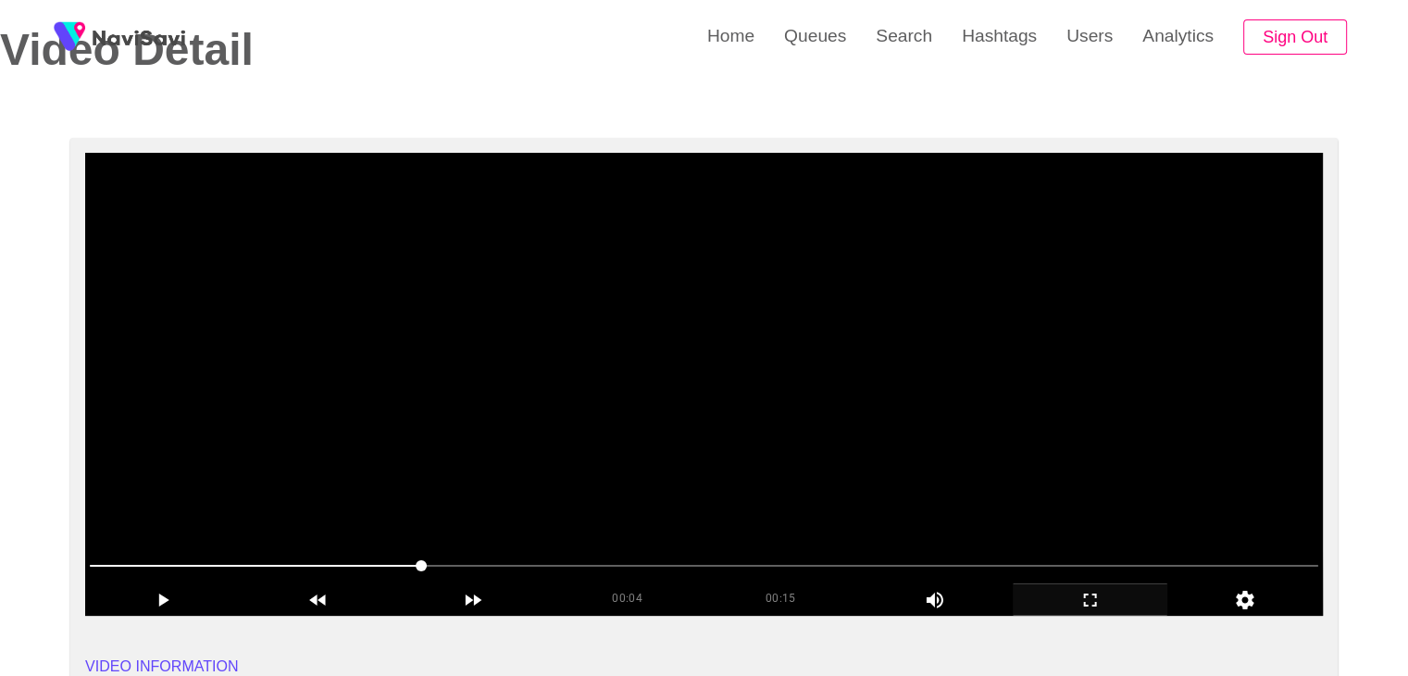
scroll to position [93, 0]
click at [719, 522] on video at bounding box center [704, 384] width 1238 height 463
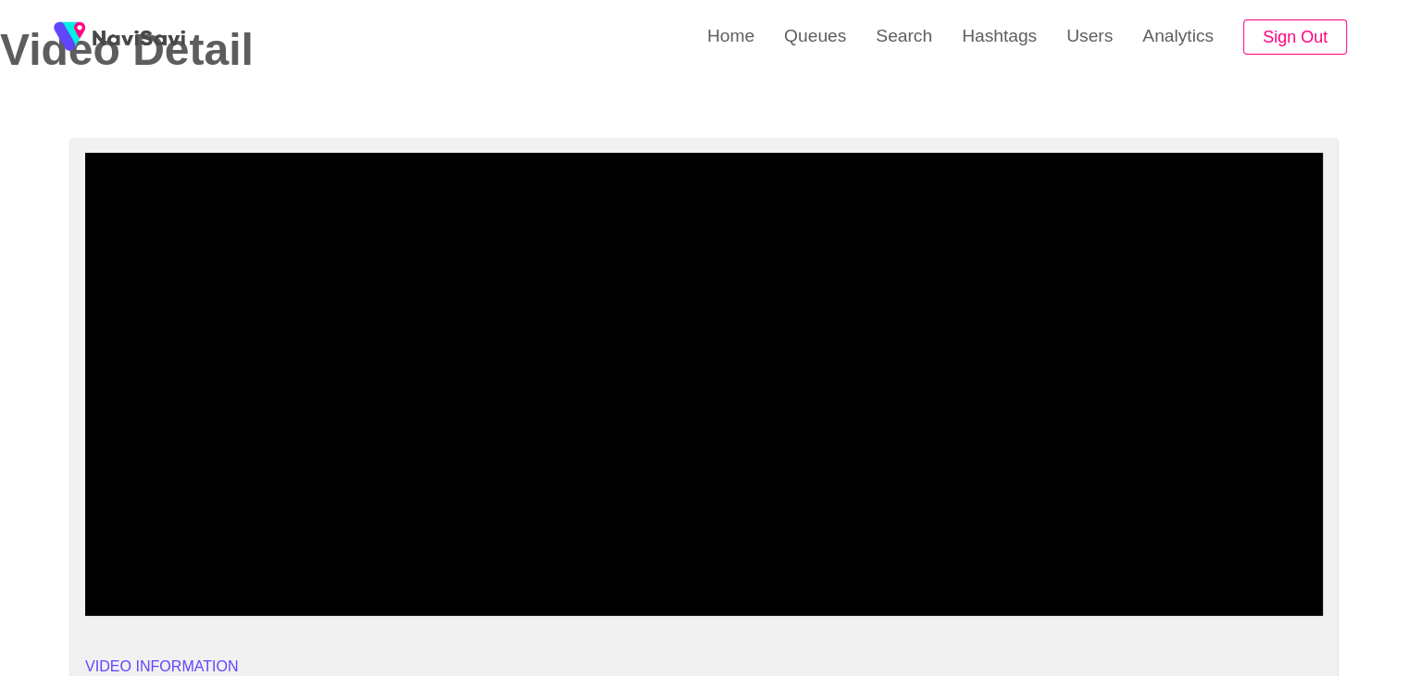
click at [697, 563] on span at bounding box center [704, 566] width 1228 height 30
drag, startPoint x: 185, startPoint y: 567, endPoint x: 167, endPoint y: 568, distance: 18.6
click at [167, 568] on span at bounding box center [704, 566] width 1228 height 30
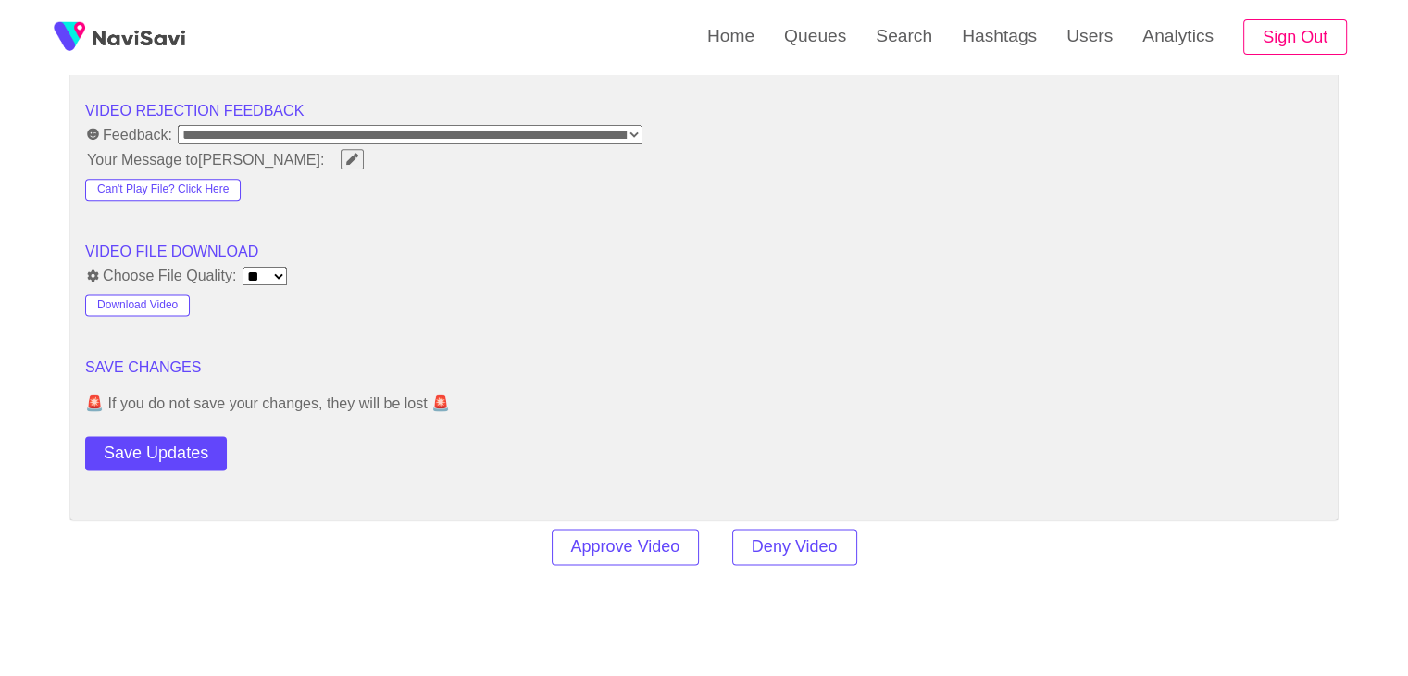
scroll to position [2407, 0]
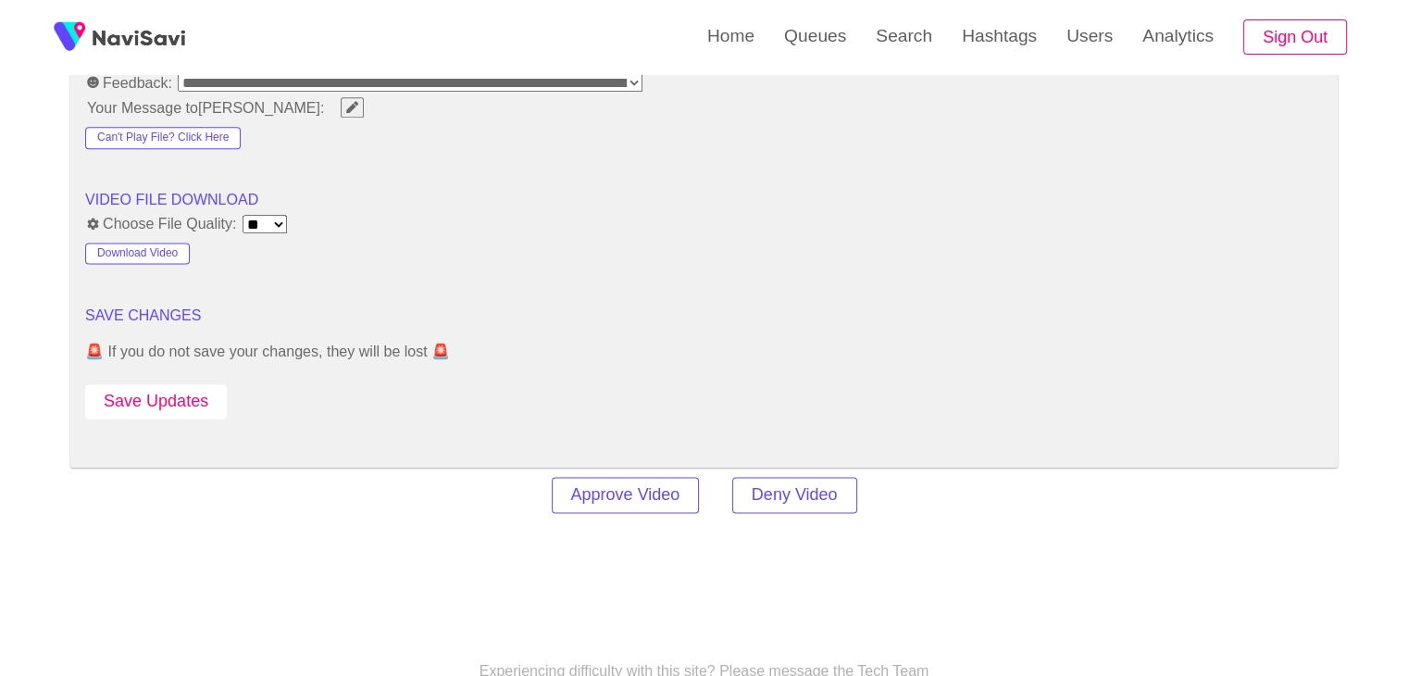
click at [199, 393] on button "Save Updates" at bounding box center [156, 401] width 142 height 34
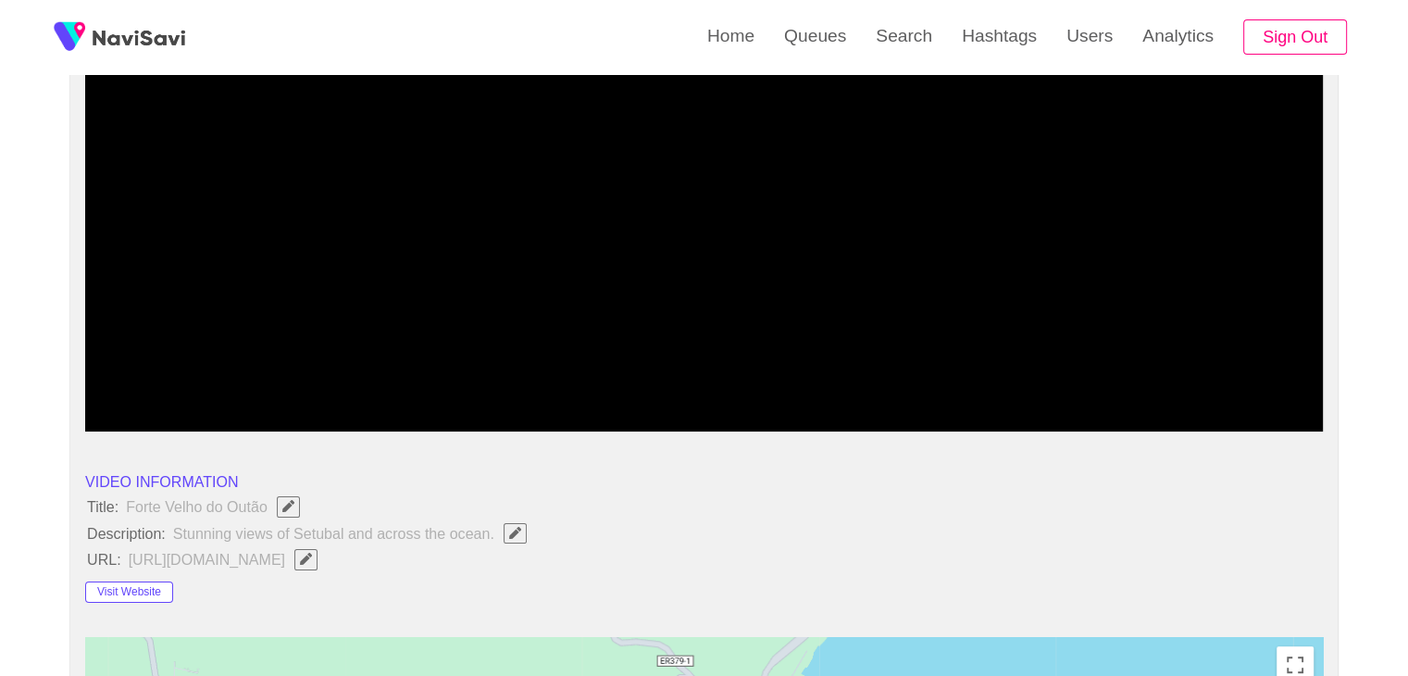
scroll to position [93, 0]
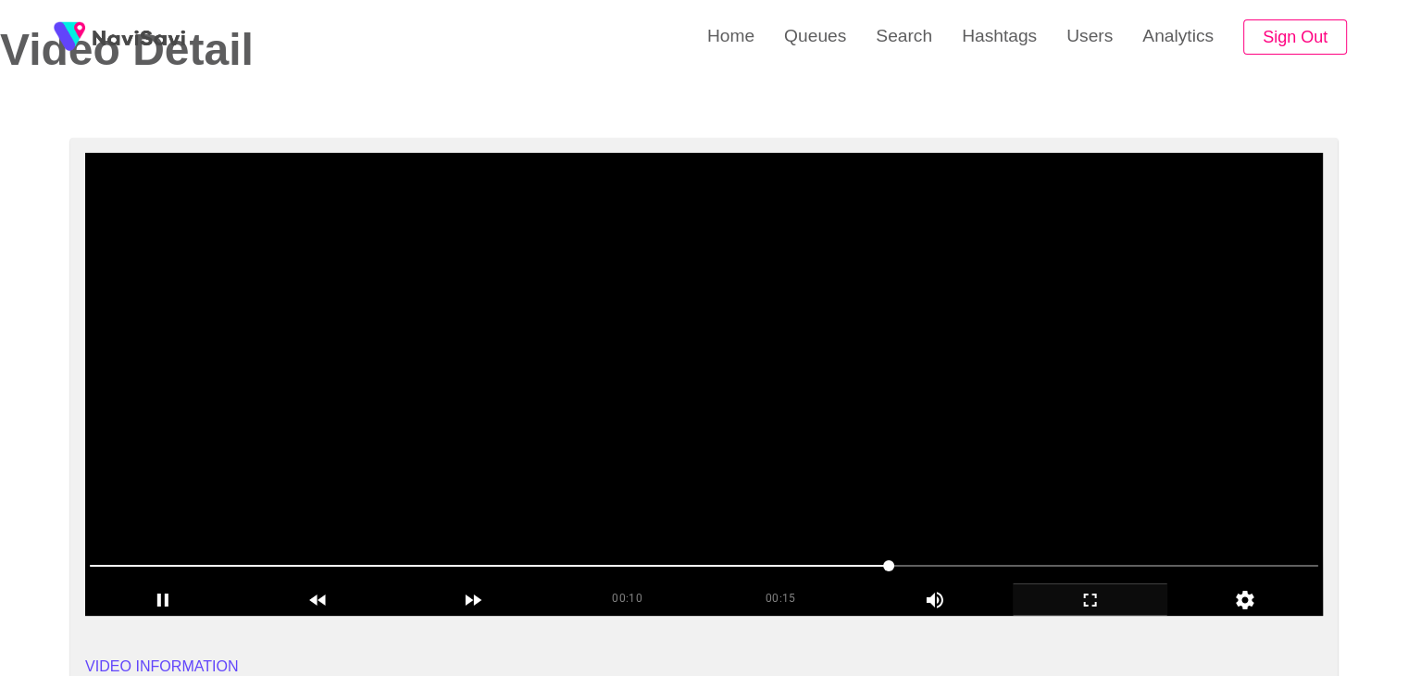
click at [739, 413] on video at bounding box center [704, 384] width 1238 height 463
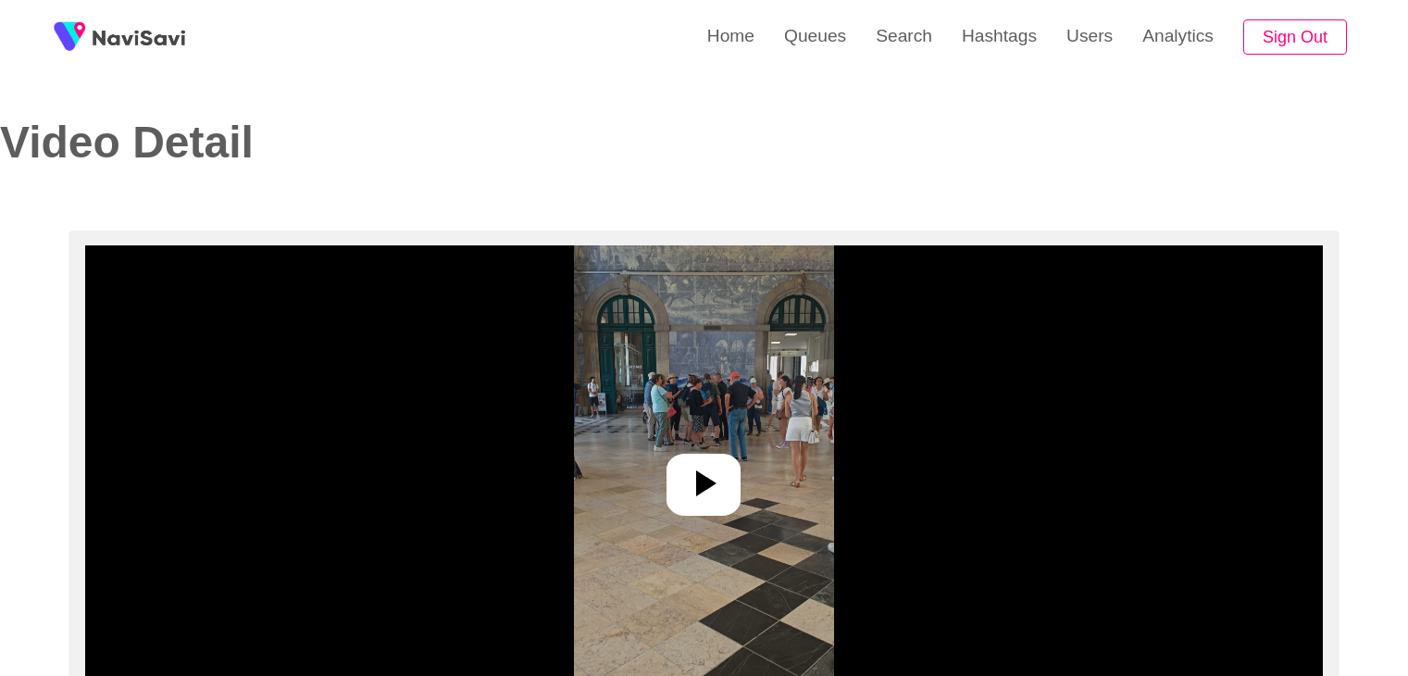
select select "**********"
select select "**"
click at [701, 477] on icon at bounding box center [706, 483] width 20 height 26
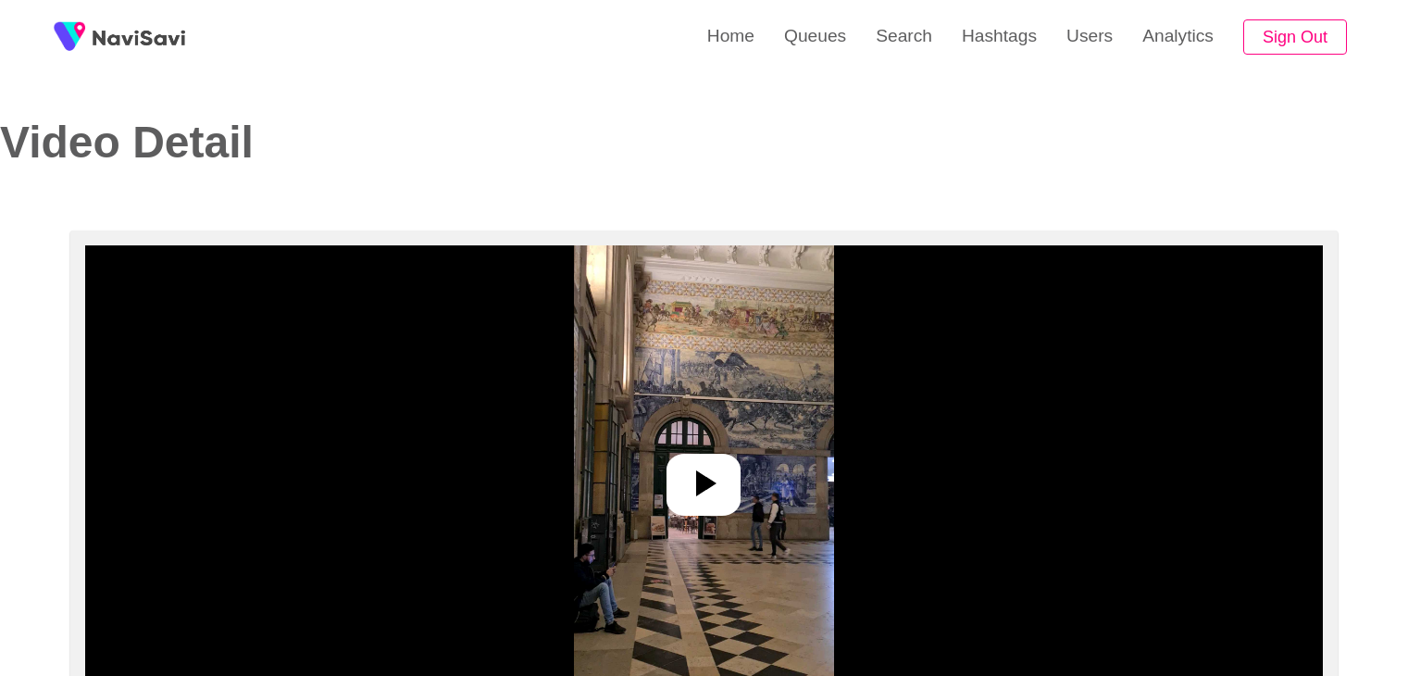
select select "**********"
select select "**"
click at [715, 477] on icon at bounding box center [703, 483] width 44 height 44
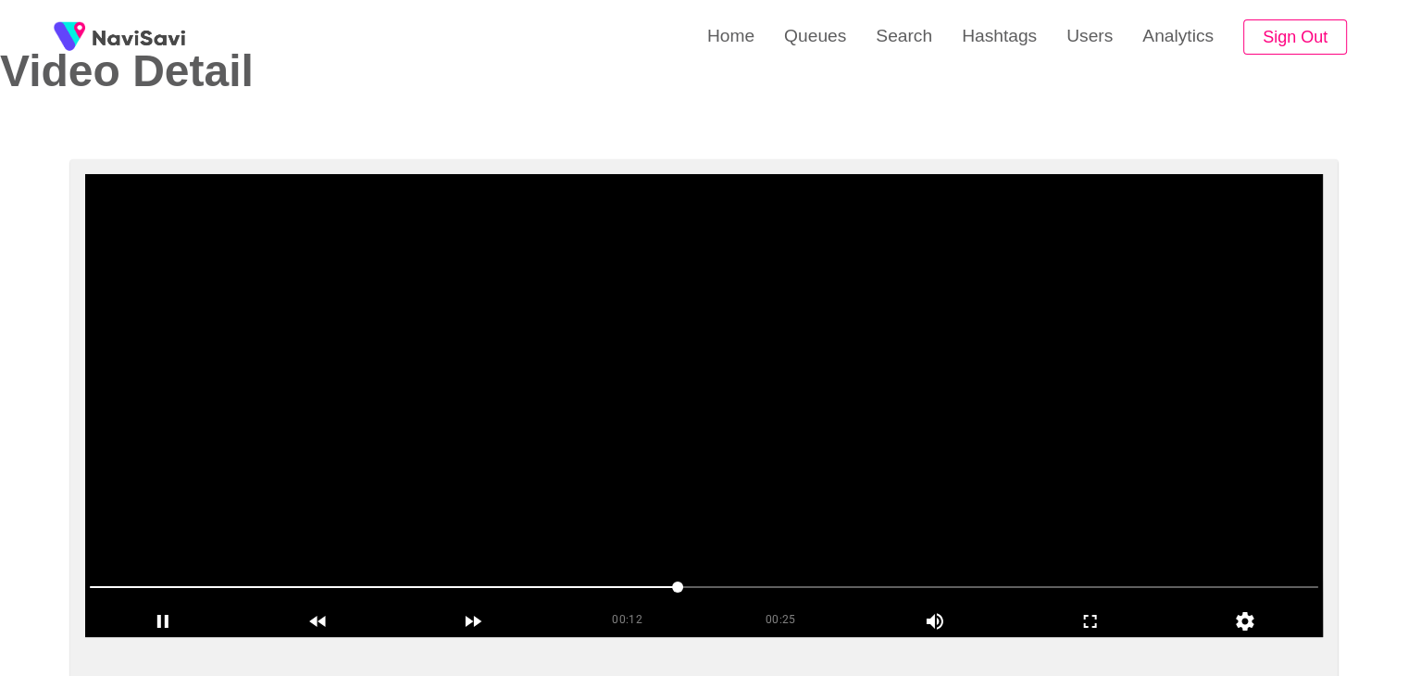
scroll to position [93, 0]
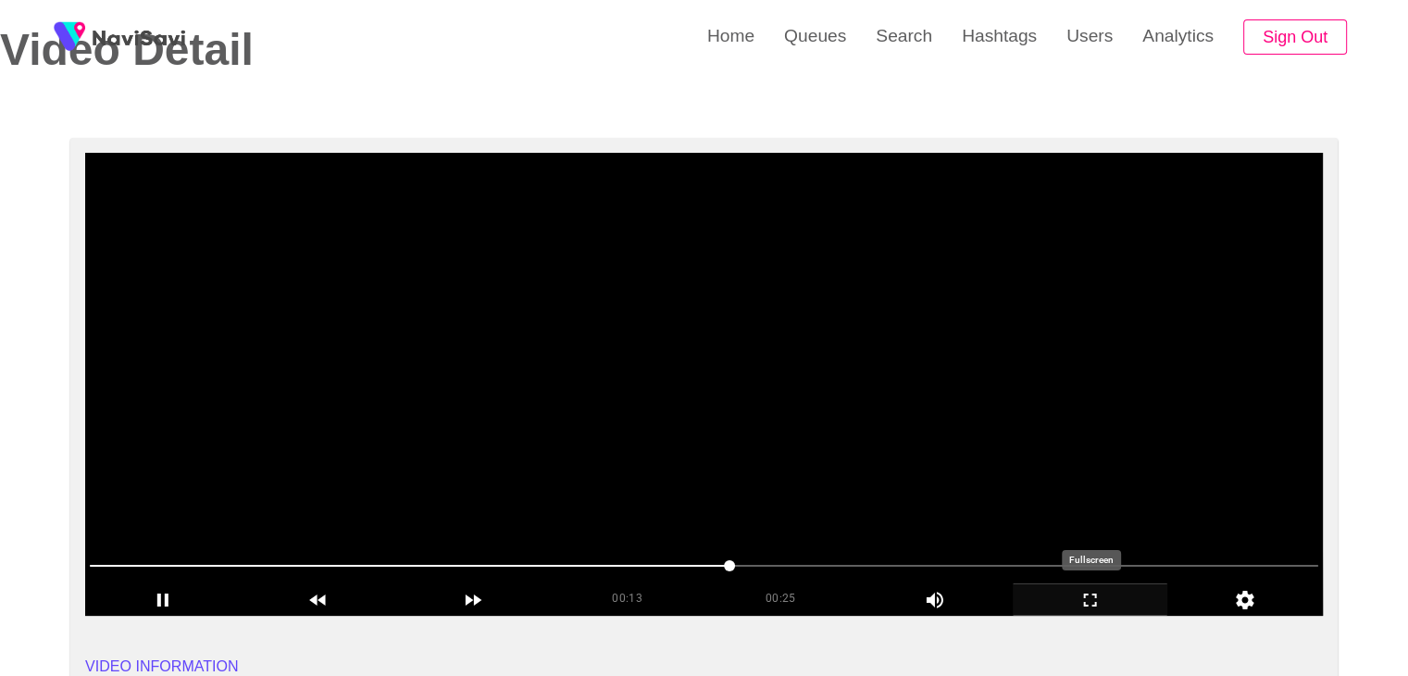
click at [1093, 604] on icon "add" at bounding box center [1090, 599] width 13 height 13
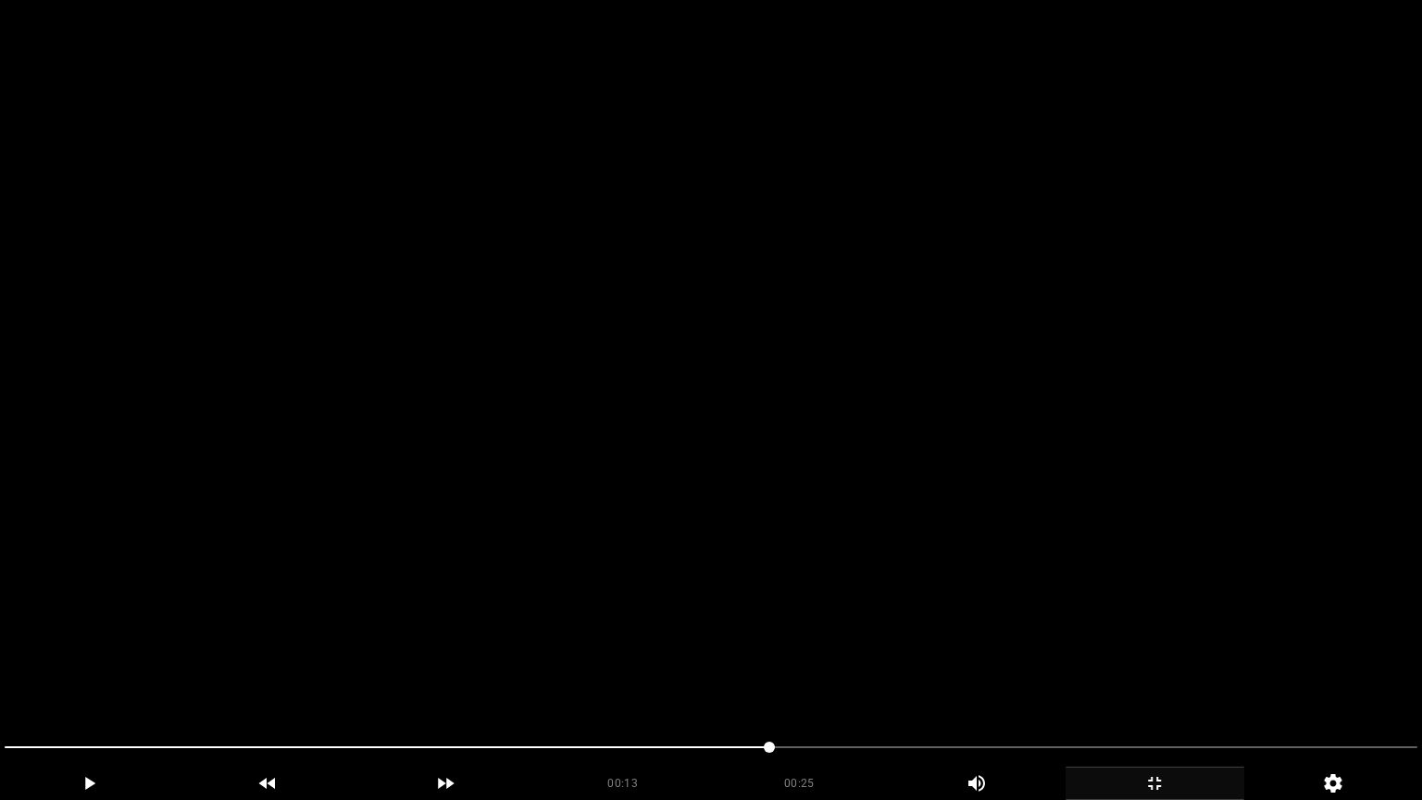
click at [976, 629] on video at bounding box center [711, 400] width 1422 height 800
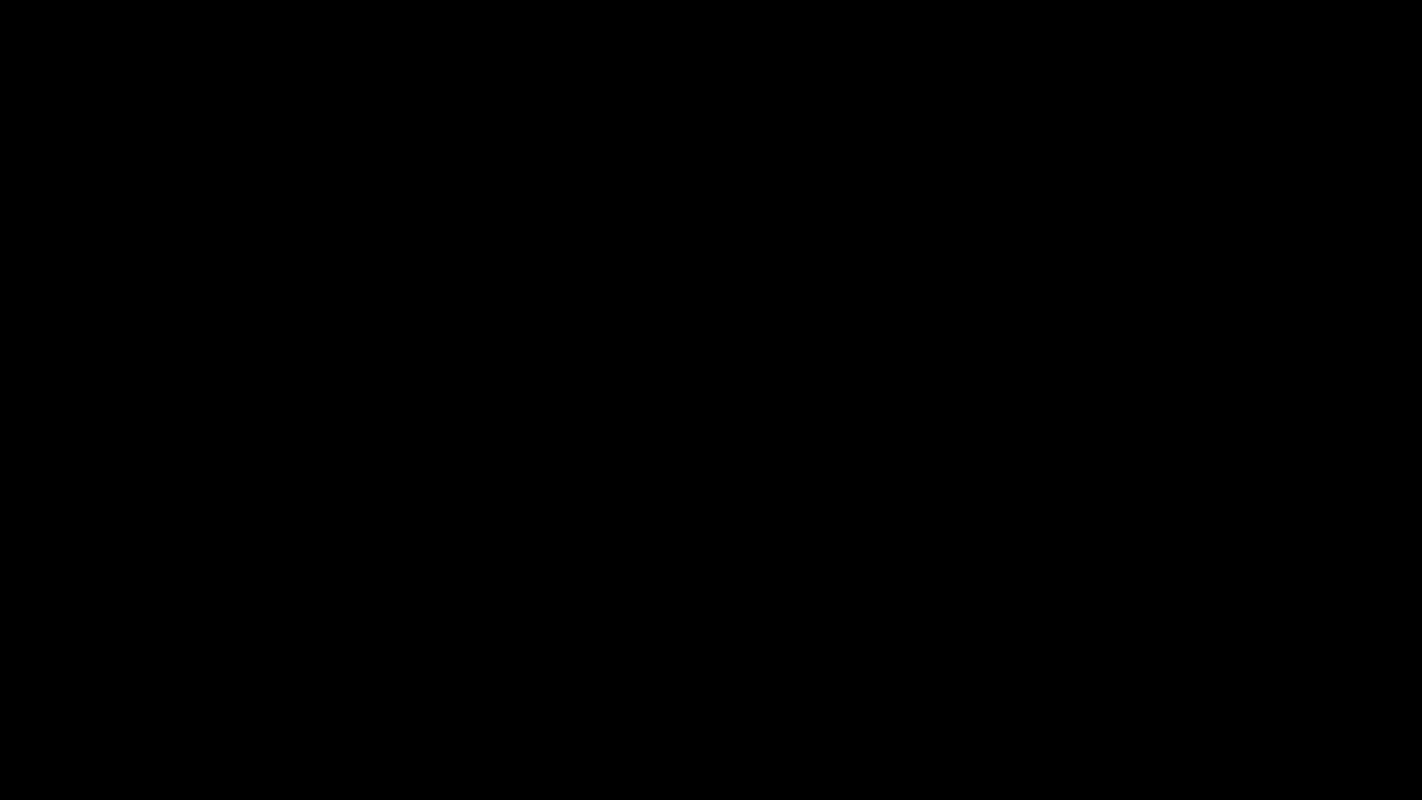
drag, startPoint x: 26, startPoint y: 728, endPoint x: 0, endPoint y: 728, distance: 25.9
click at [0, 675] on div at bounding box center [710, 749] width 1427 height 49
click at [101, 675] on icon "add" at bounding box center [89, 783] width 177 height 22
click at [1144, 675] on icon "add" at bounding box center [1154, 783] width 177 height 22
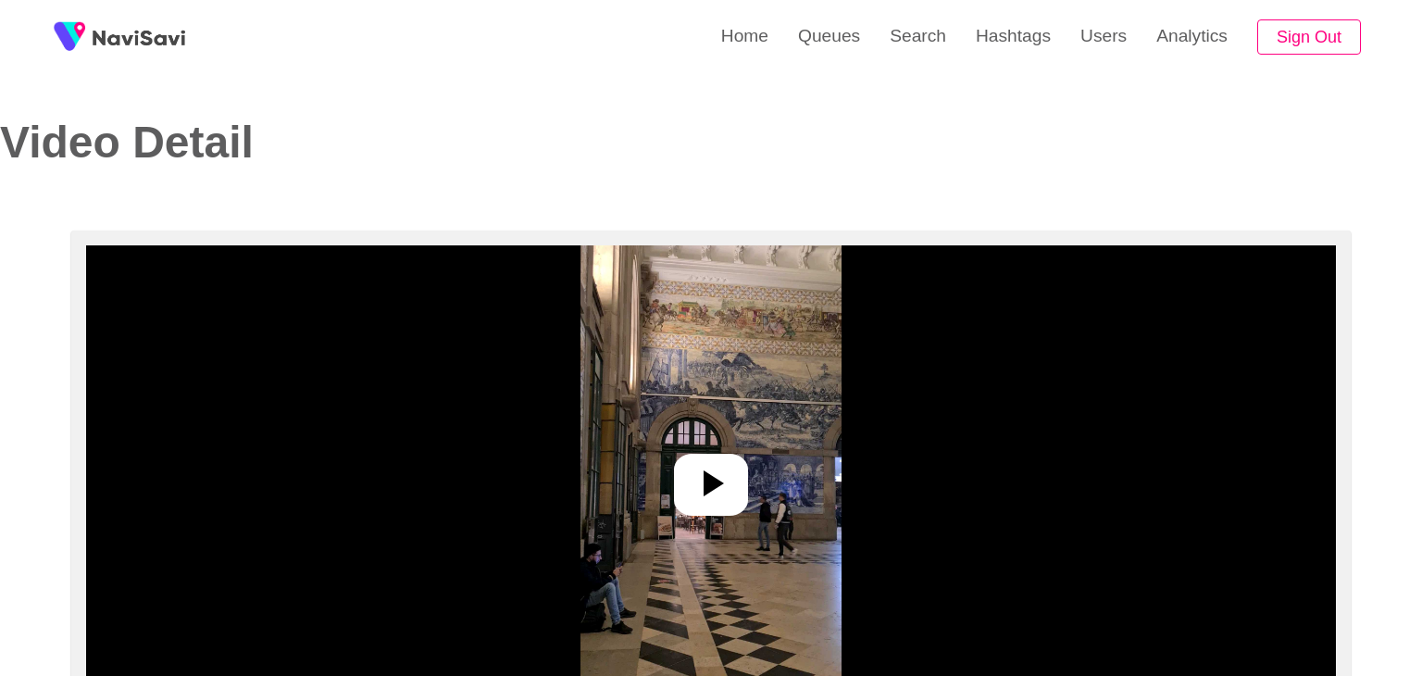
select select "**********"
select select "**"
click at [704, 463] on icon at bounding box center [703, 483] width 44 height 44
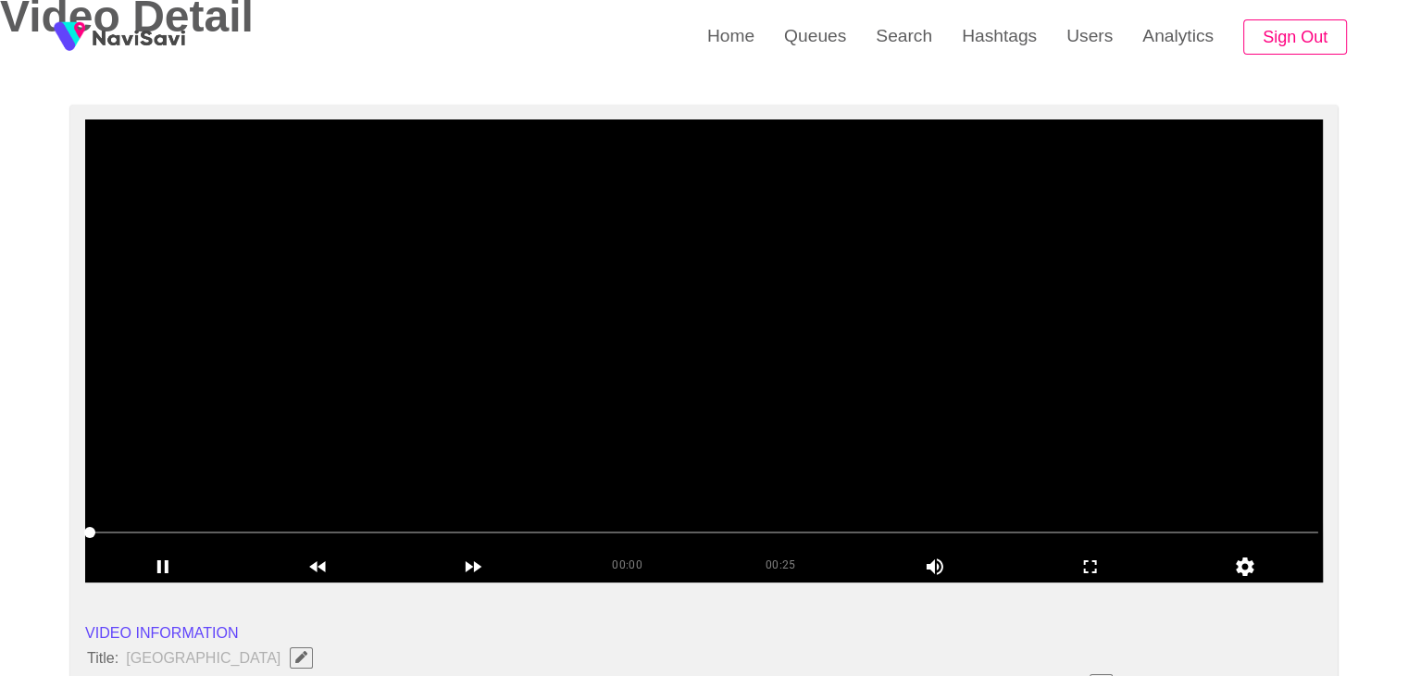
scroll to position [185, 0]
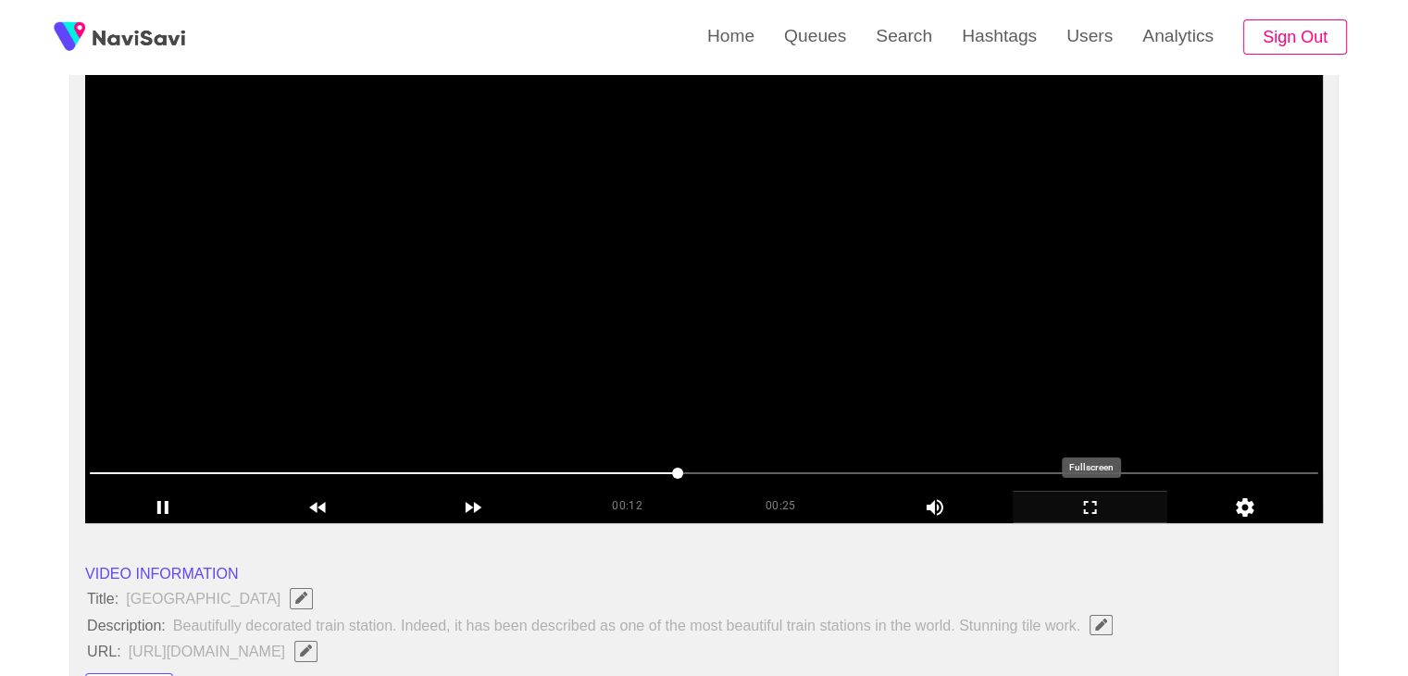
click at [1128, 508] on icon "add" at bounding box center [1091, 507] width 154 height 22
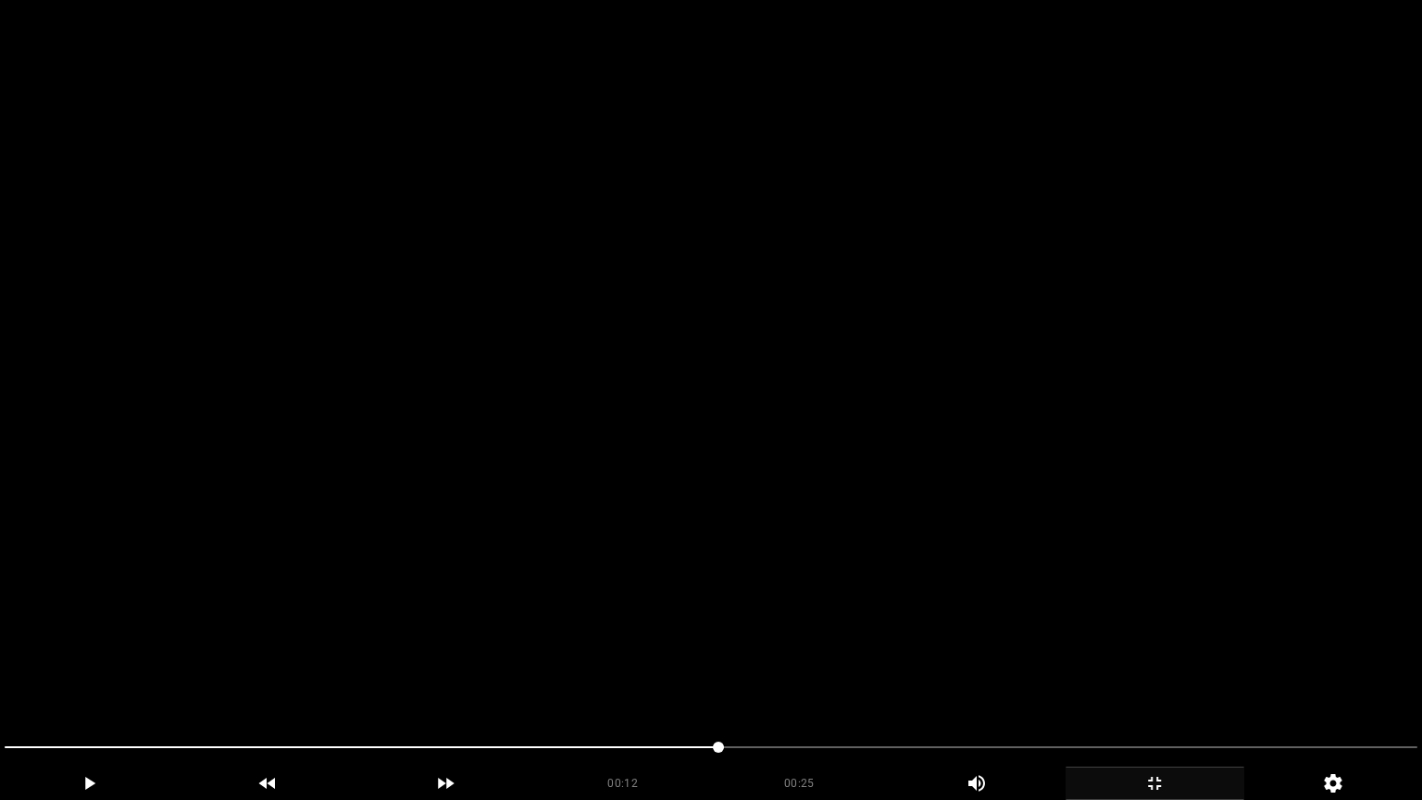
click at [1097, 593] on video at bounding box center [711, 400] width 1422 height 800
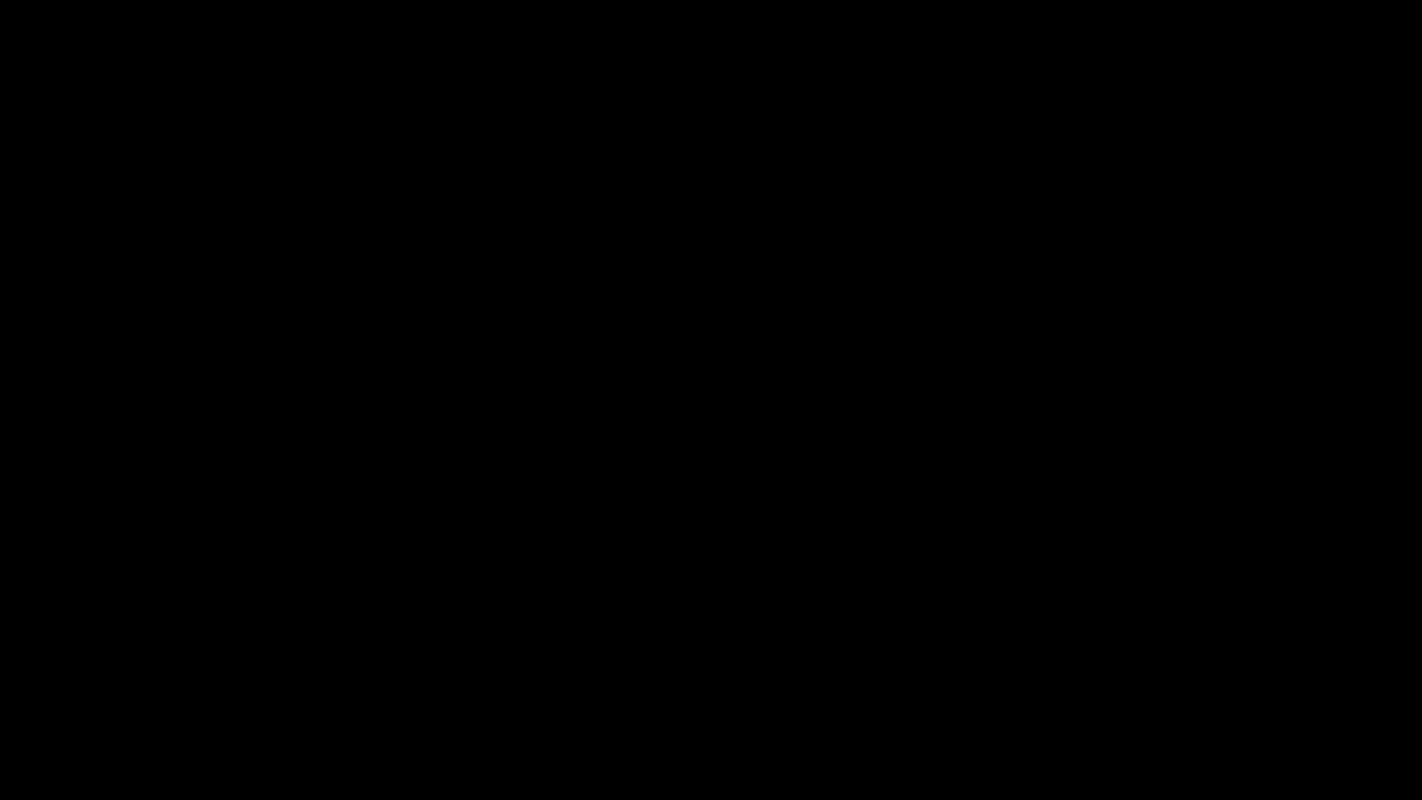
drag, startPoint x: 785, startPoint y: 759, endPoint x: 714, endPoint y: 763, distance: 71.4
click at [714, 675] on span at bounding box center [711, 747] width 1413 height 30
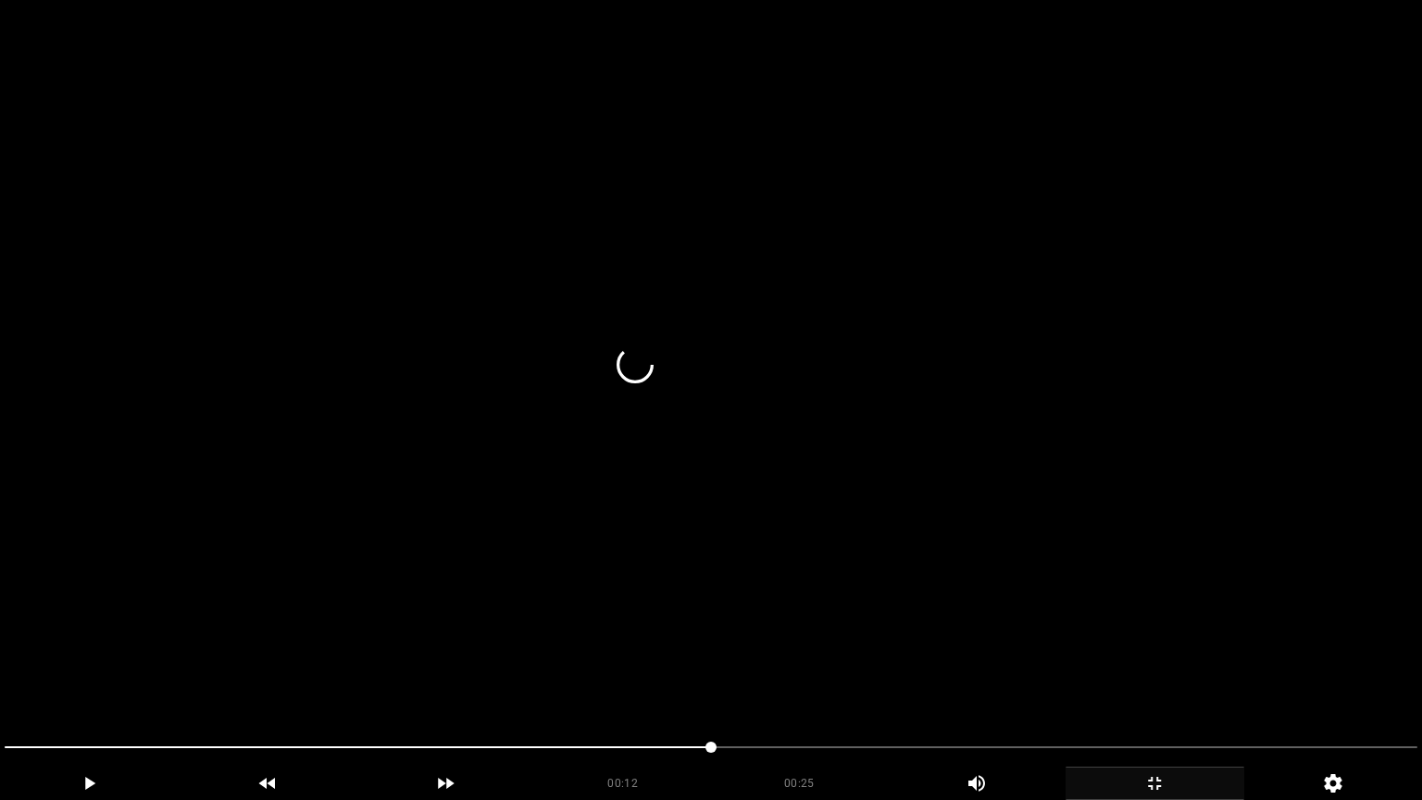
click at [917, 670] on video at bounding box center [711, 400] width 1422 height 800
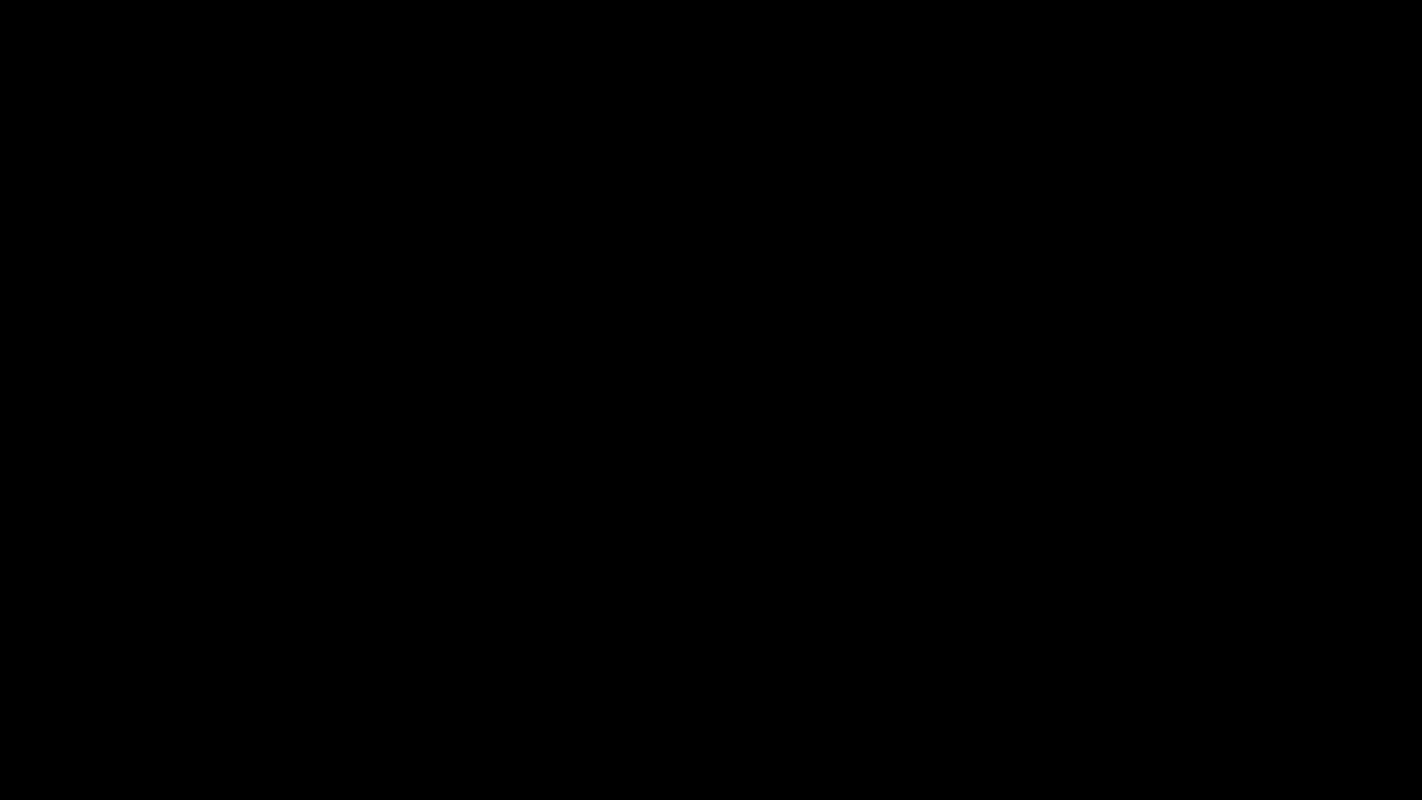
drag, startPoint x: 1292, startPoint y: 738, endPoint x: 1155, endPoint y: 729, distance: 137.3
click at [1155, 675] on div at bounding box center [710, 749] width 1427 height 49
drag, startPoint x: 1084, startPoint y: 761, endPoint x: 1007, endPoint y: 766, distance: 77.0
click at [1007, 675] on div at bounding box center [710, 749] width 1427 height 49
drag, startPoint x: 804, startPoint y: 747, endPoint x: 467, endPoint y: 743, distance: 337.9
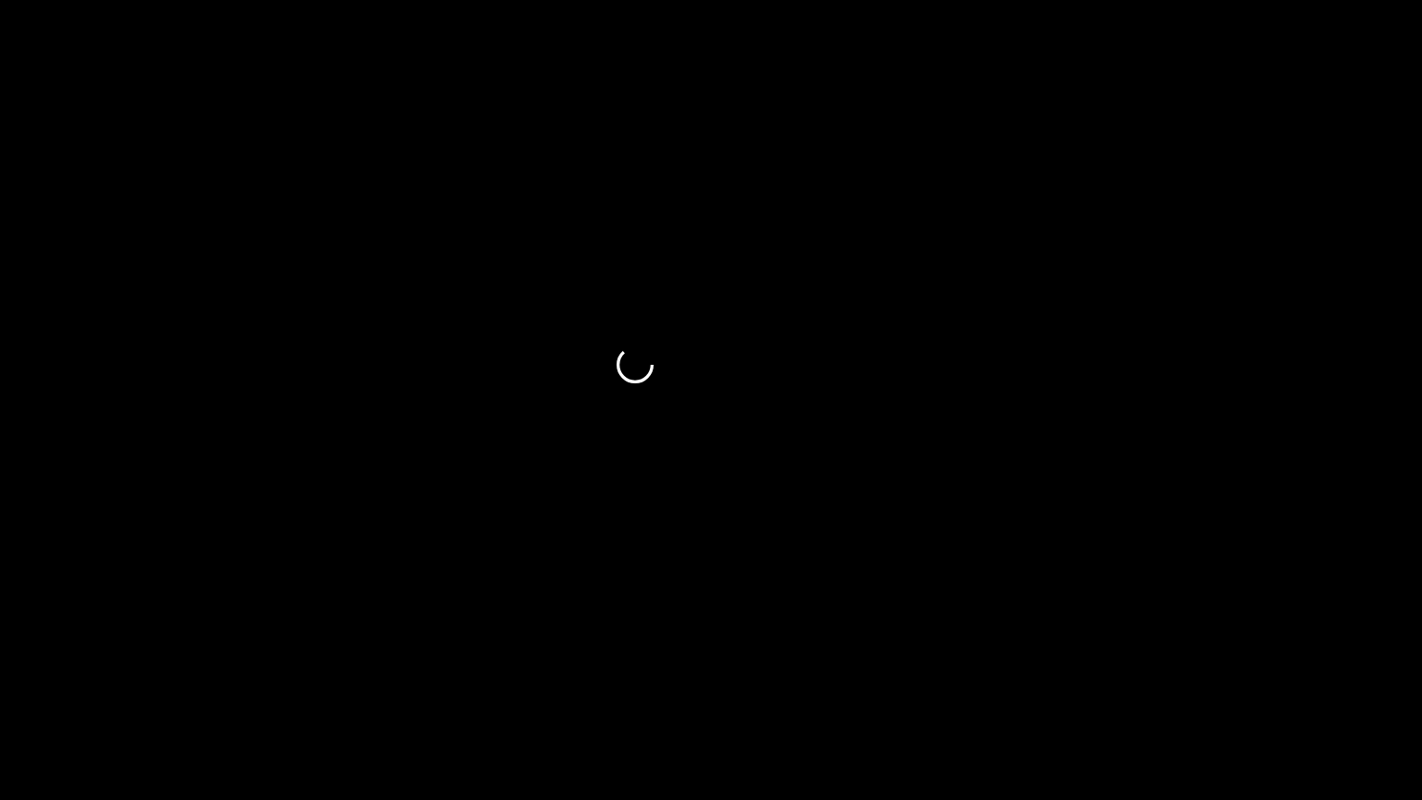
click at [467, 675] on span at bounding box center [711, 747] width 1413 height 30
click at [1152, 675] on icon "add" at bounding box center [1154, 783] width 177 height 22
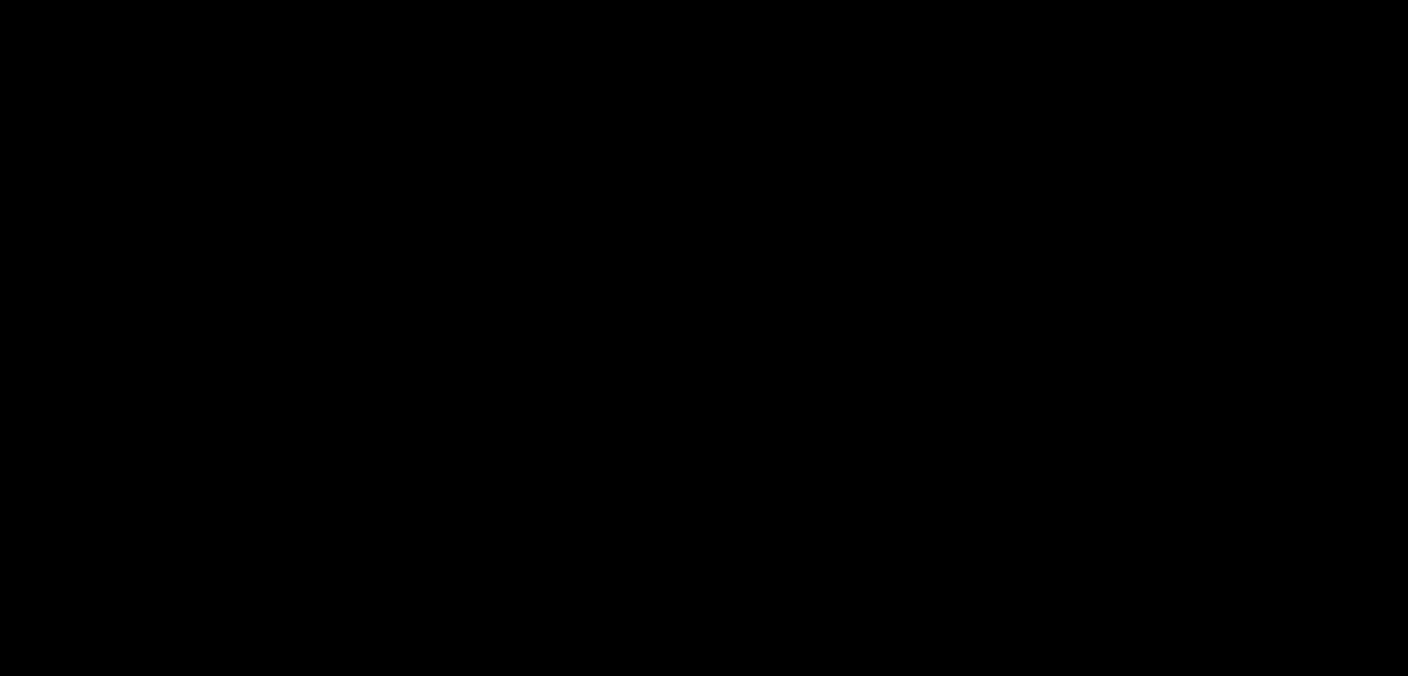
scroll to position [926, 0]
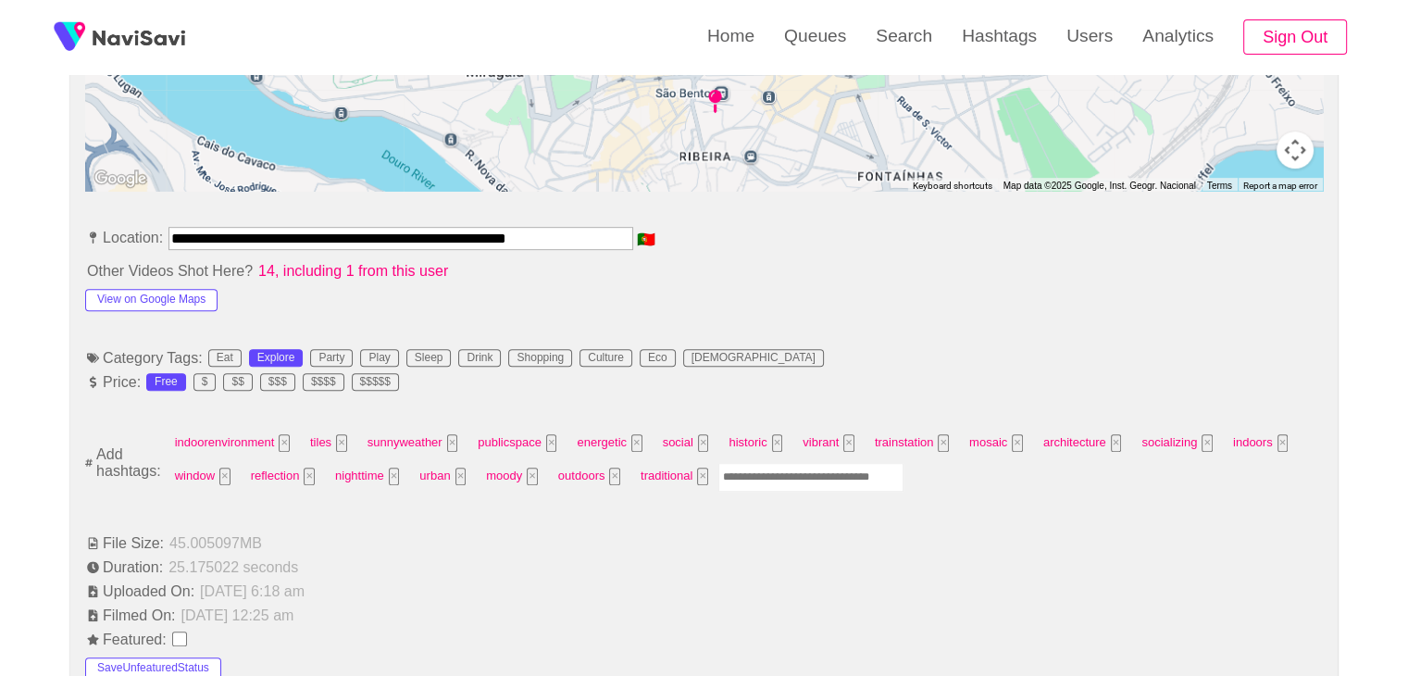
click at [753, 468] on input "Enter tag here and press return" at bounding box center [810, 477] width 185 height 29
type input "*********"
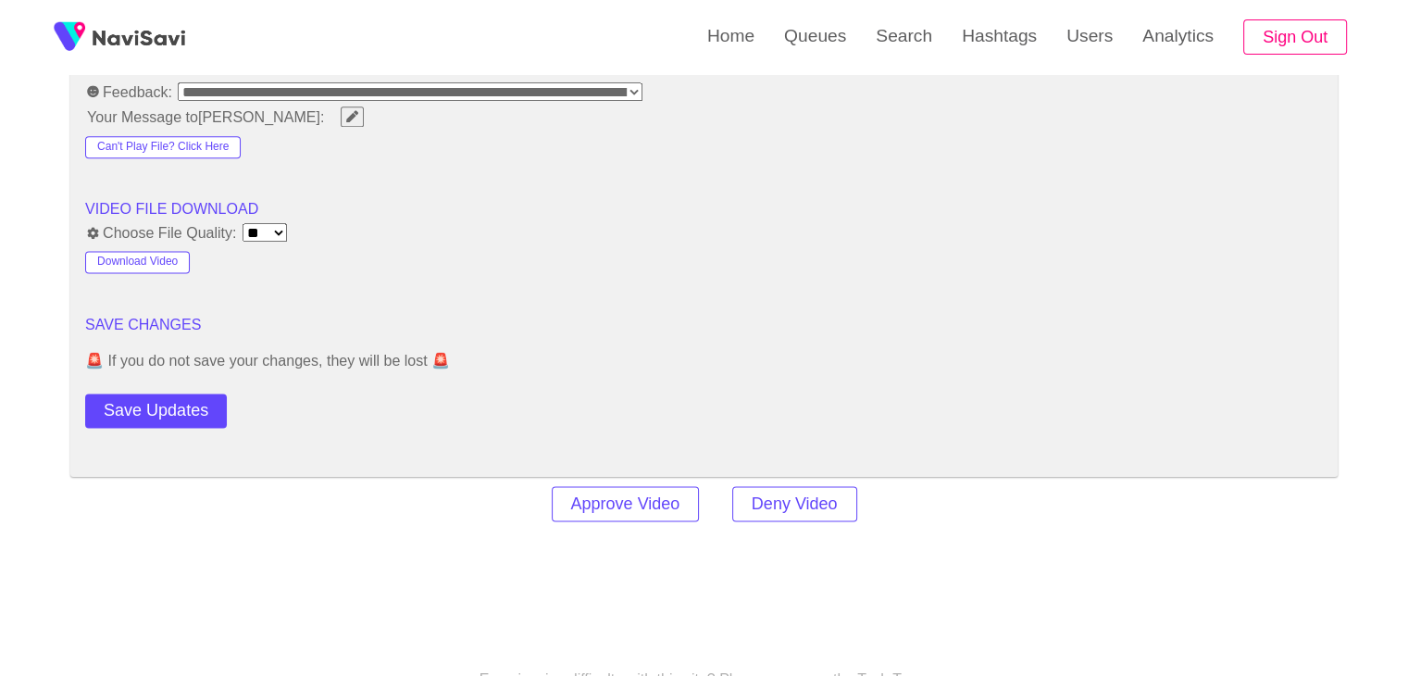
scroll to position [2407, 0]
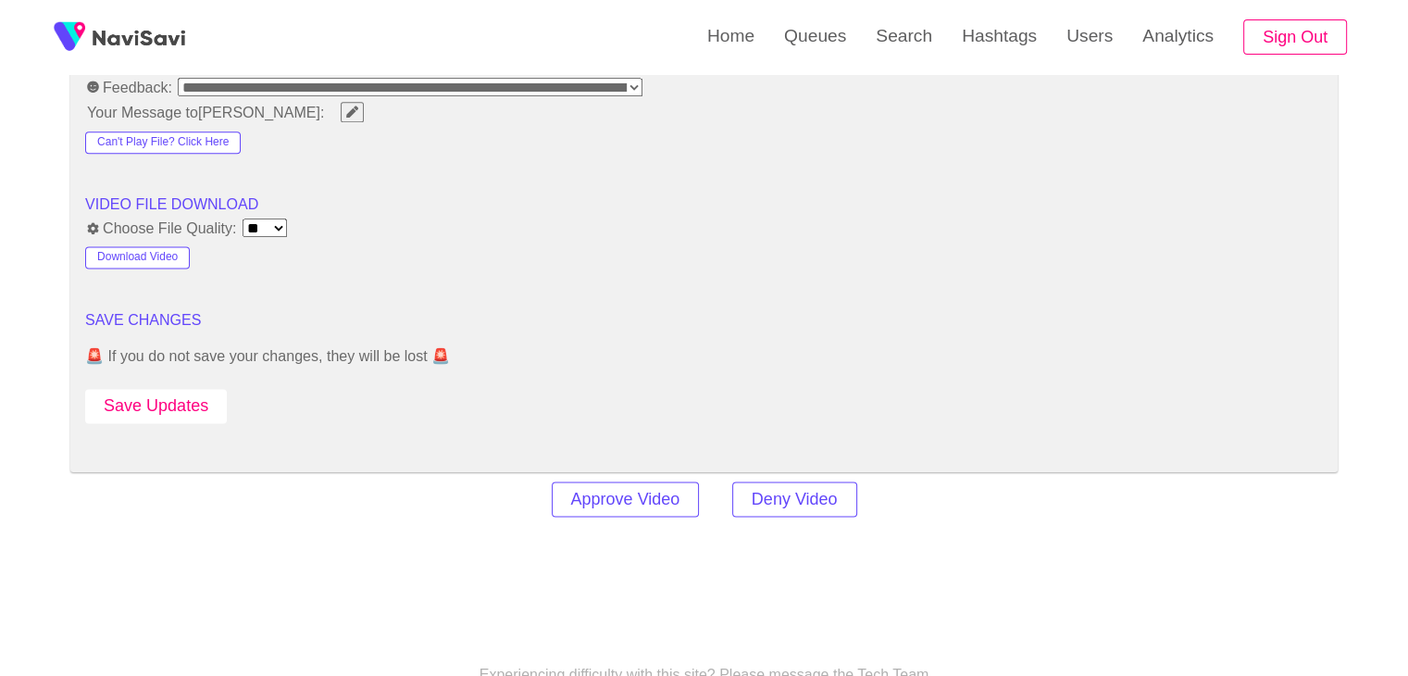
click at [174, 405] on button "Save Updates" at bounding box center [156, 406] width 142 height 34
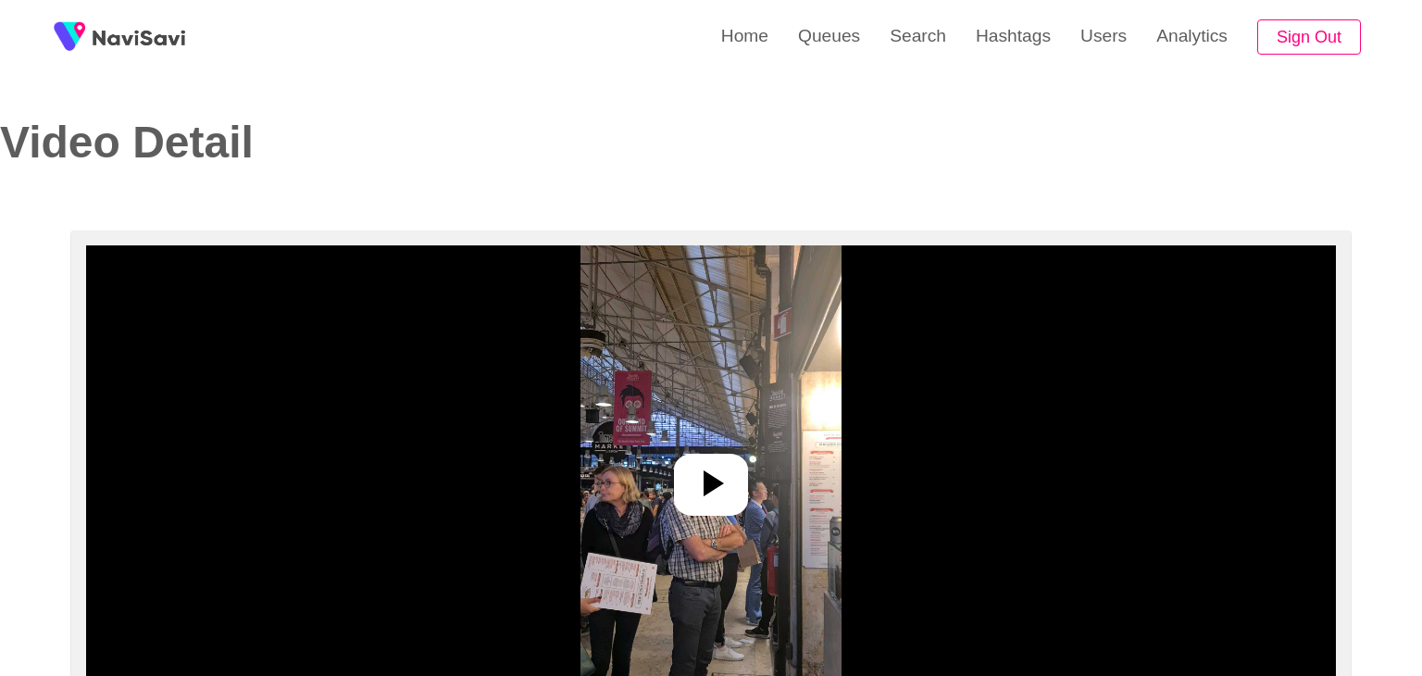
select select "**"
select select "**********"
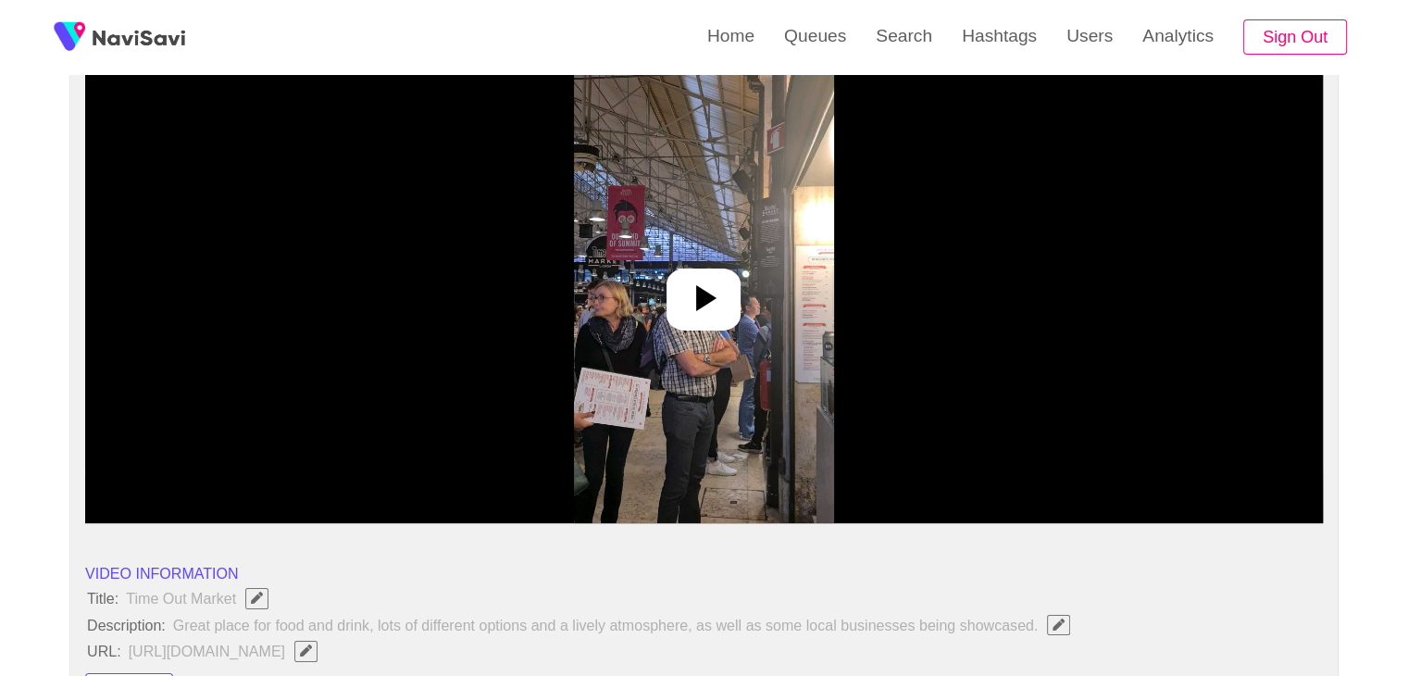
click at [713, 282] on icon at bounding box center [703, 298] width 44 height 44
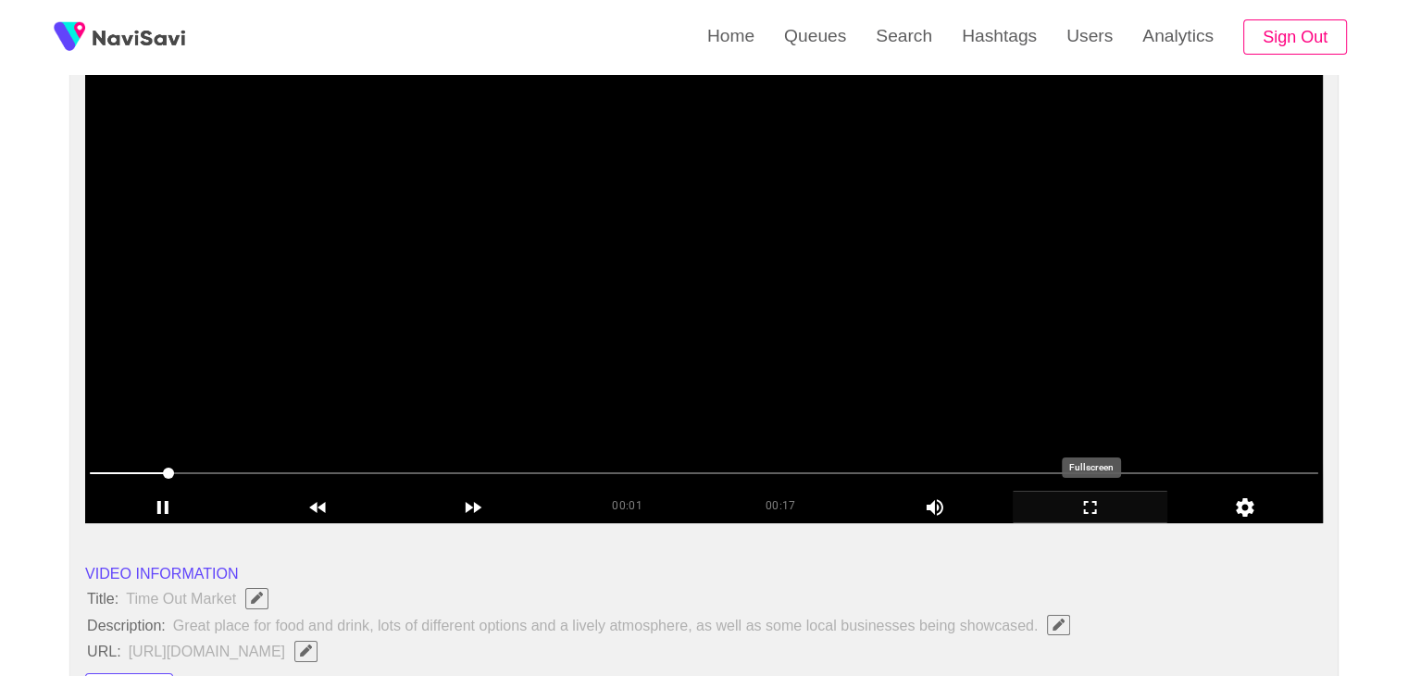
click at [1087, 494] on div "add" at bounding box center [1091, 506] width 156 height 31
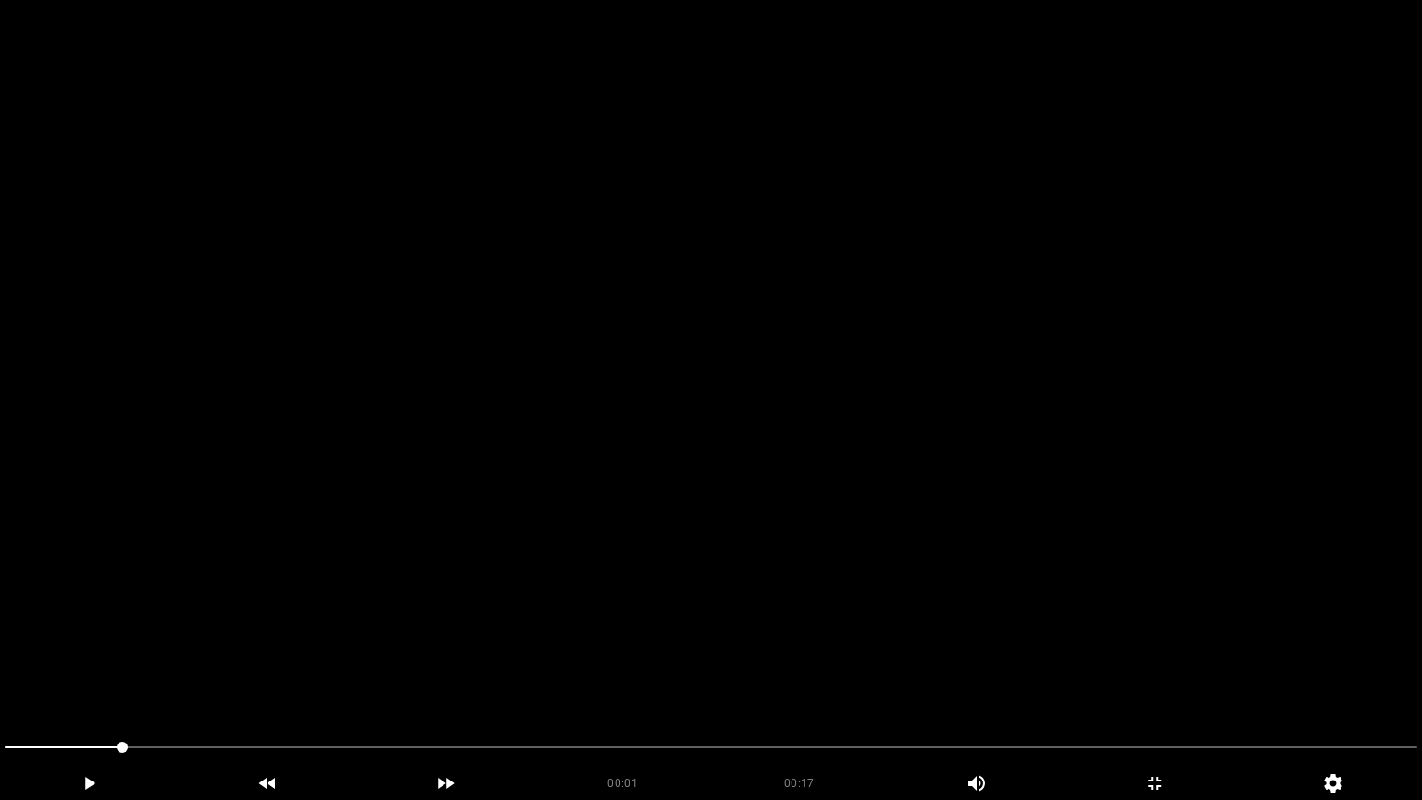
click at [852, 501] on video at bounding box center [711, 400] width 1422 height 800
click at [645, 537] on video at bounding box center [711, 400] width 1422 height 800
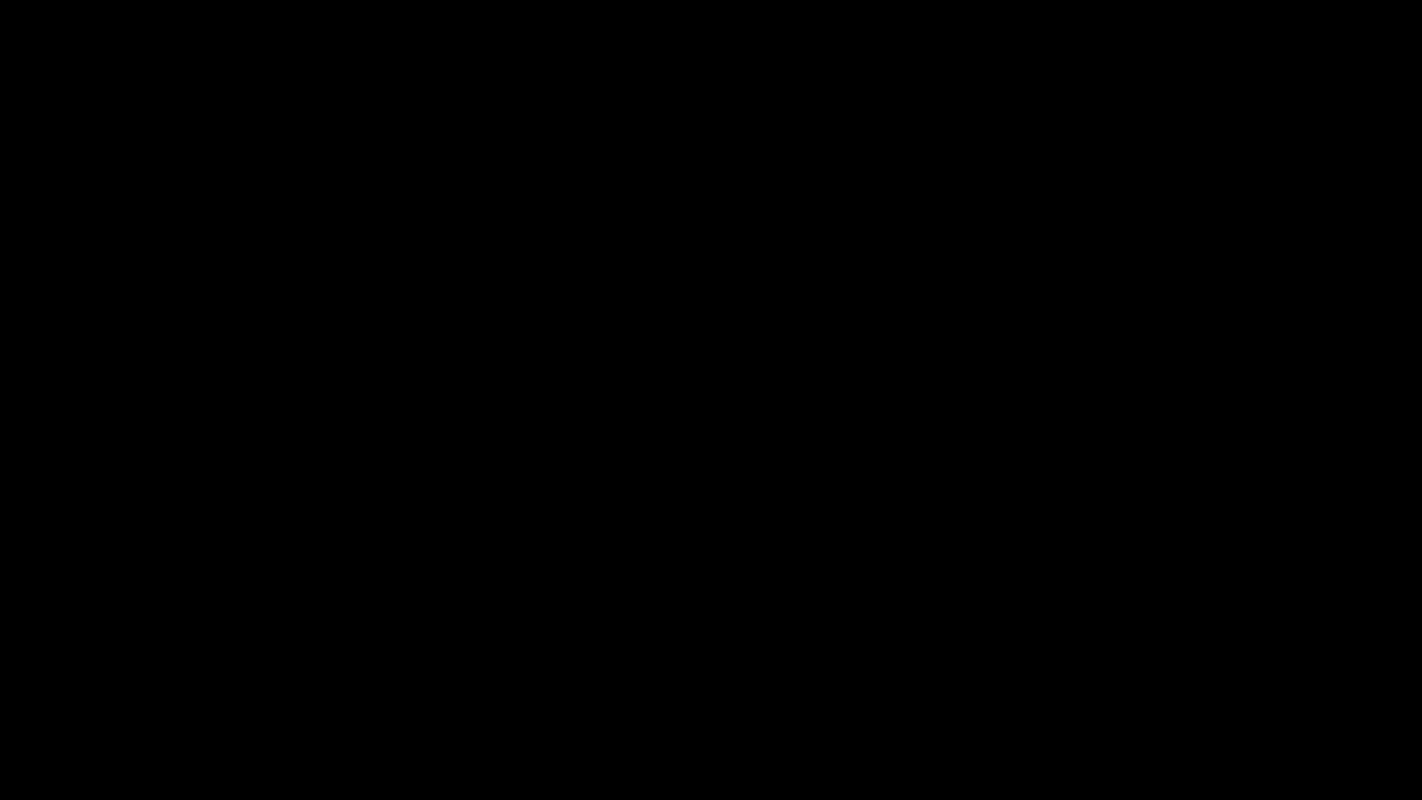
click at [938, 675] on span at bounding box center [711, 747] width 1413 height 30
drag, startPoint x: 74, startPoint y: 778, endPoint x: 104, endPoint y: 771, distance: 30.5
click at [75, 675] on icon "add" at bounding box center [89, 783] width 177 height 22
drag, startPoint x: 907, startPoint y: 752, endPoint x: 823, endPoint y: 752, distance: 84.2
click at [823, 675] on span at bounding box center [711, 747] width 1413 height 30
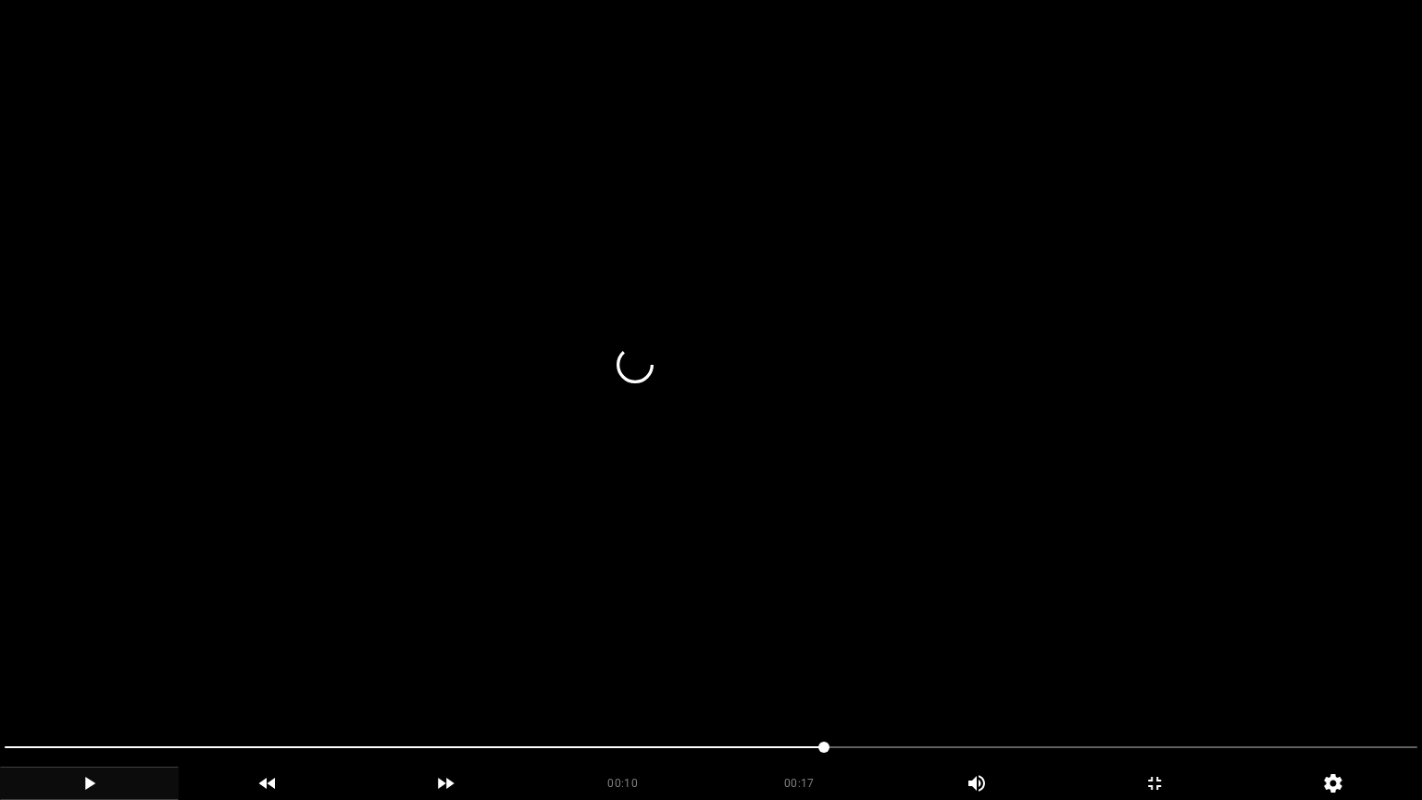
click at [116, 675] on icon "add" at bounding box center [89, 783] width 177 height 22
click at [591, 675] on span at bounding box center [711, 747] width 1413 height 30
click at [81, 675] on icon "add" at bounding box center [89, 783] width 177 height 22
click at [293, 675] on span at bounding box center [711, 747] width 1413 height 30
click at [1162, 675] on icon "add" at bounding box center [1154, 783] width 177 height 22
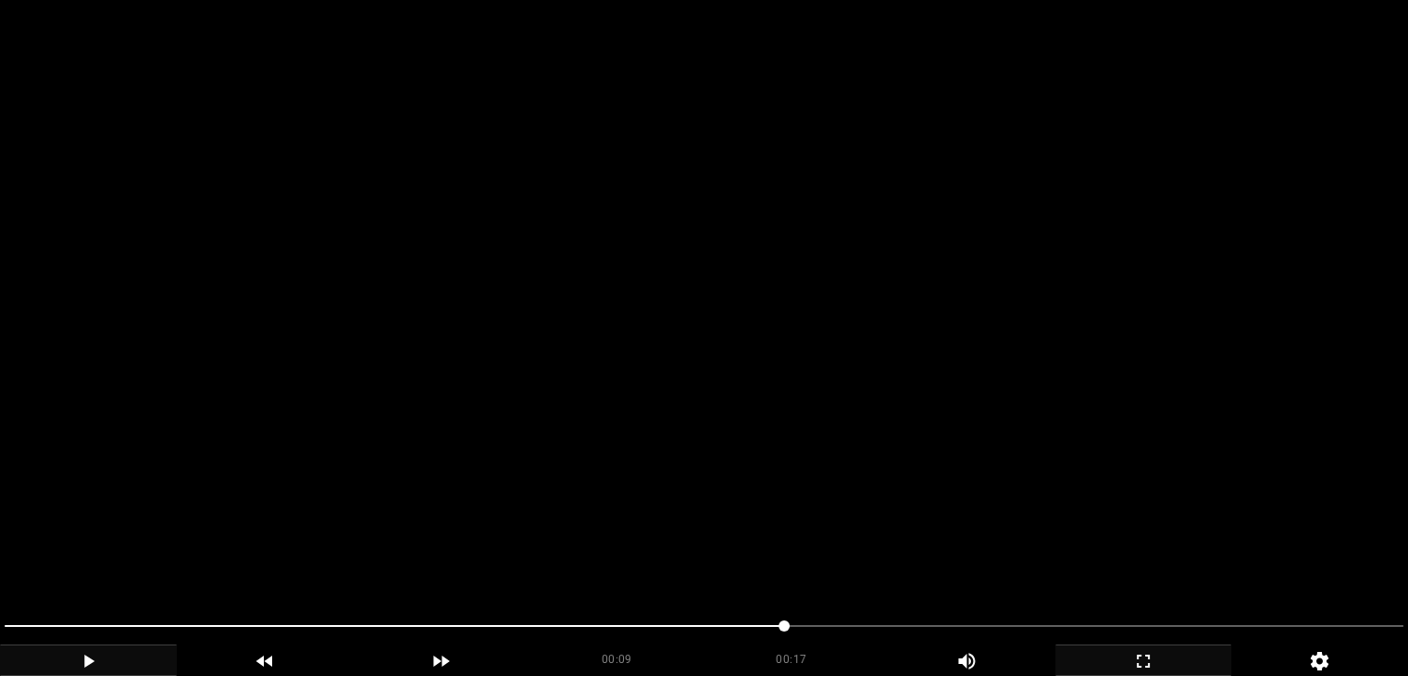
scroll to position [648, 0]
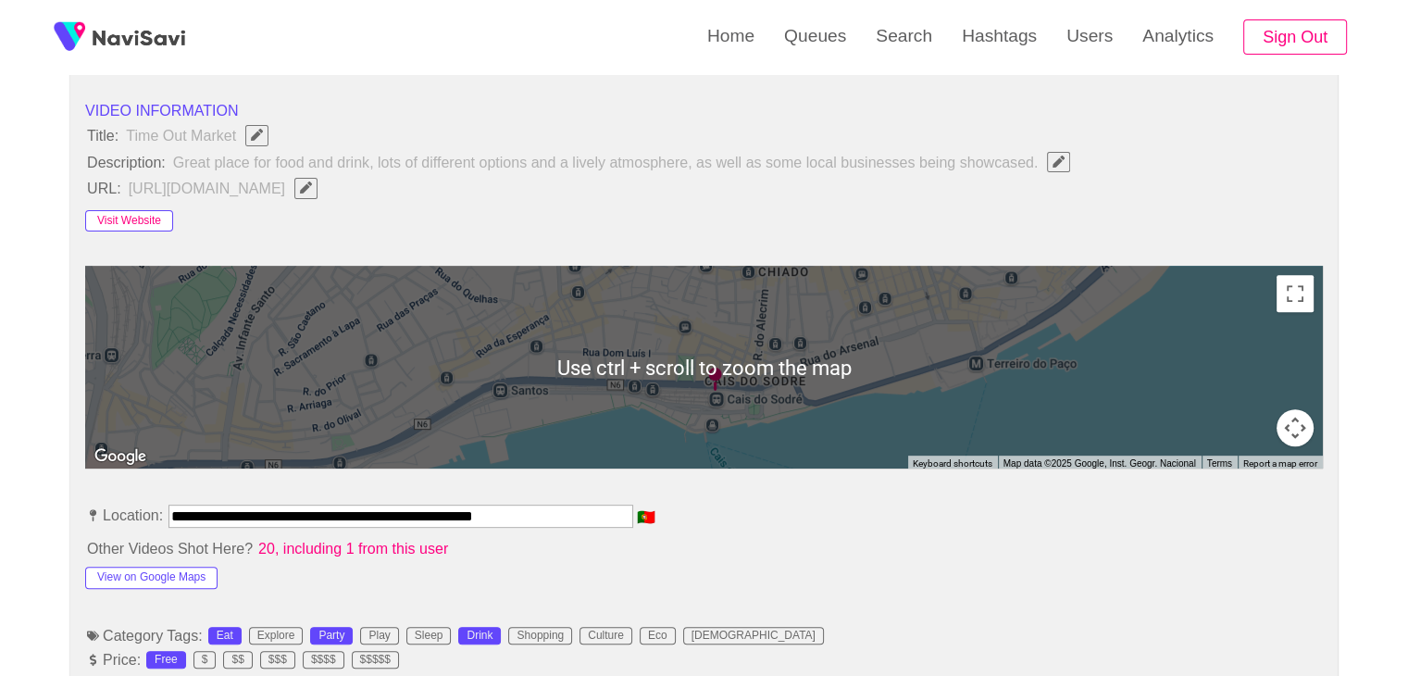
click at [156, 216] on button "Visit Website" at bounding box center [129, 221] width 88 height 22
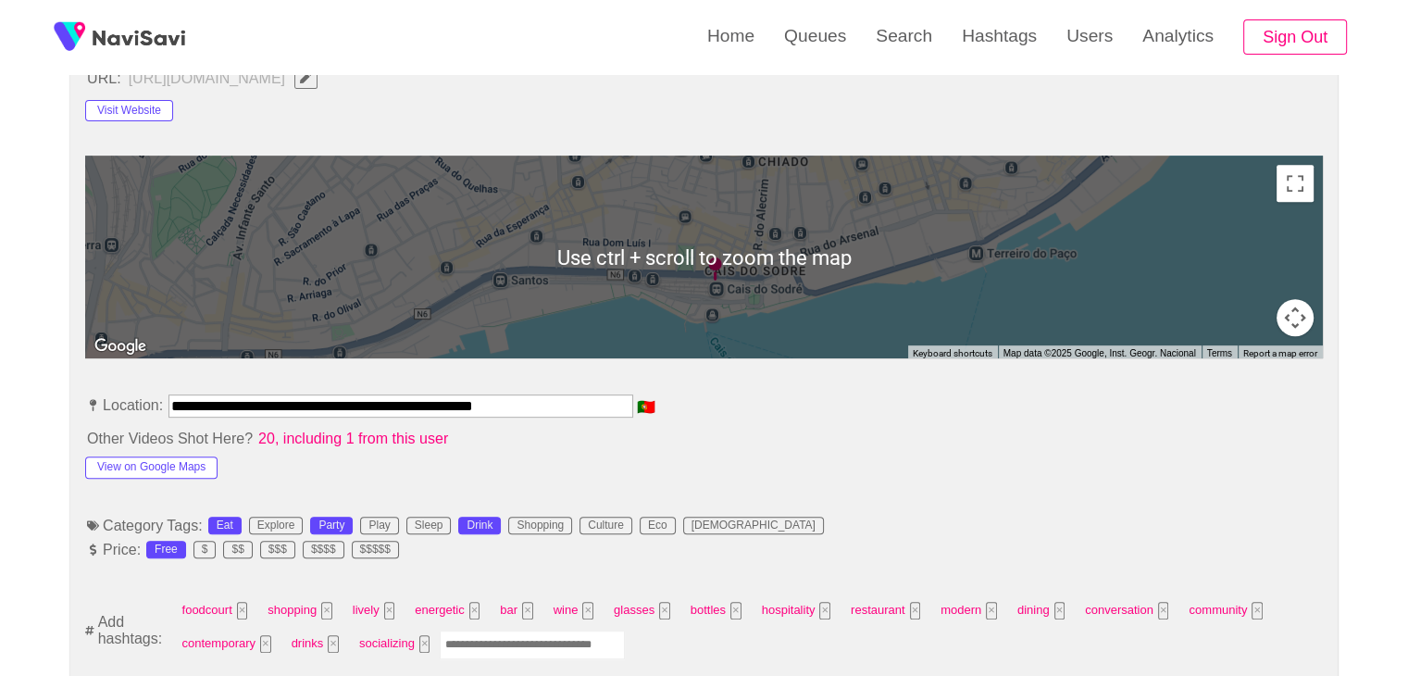
scroll to position [926, 0]
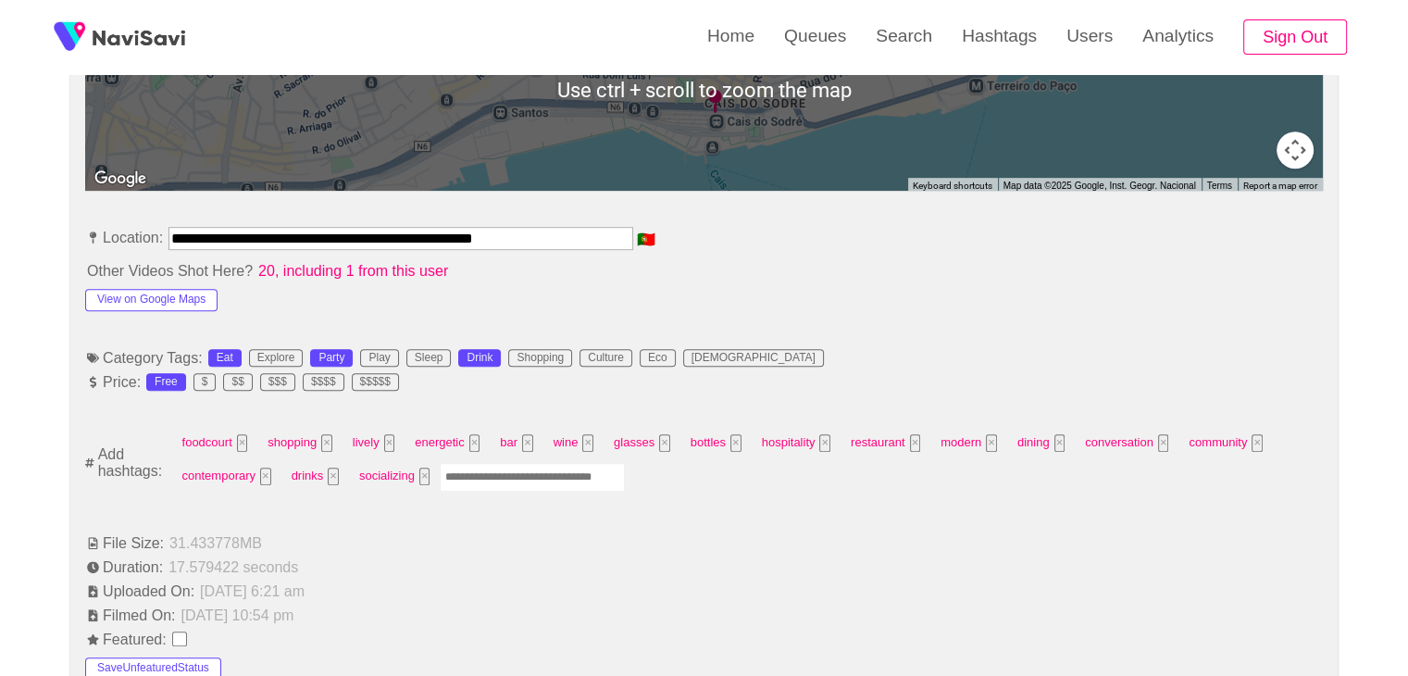
click at [502, 478] on input "Enter tag here and press return" at bounding box center [532, 477] width 185 height 29
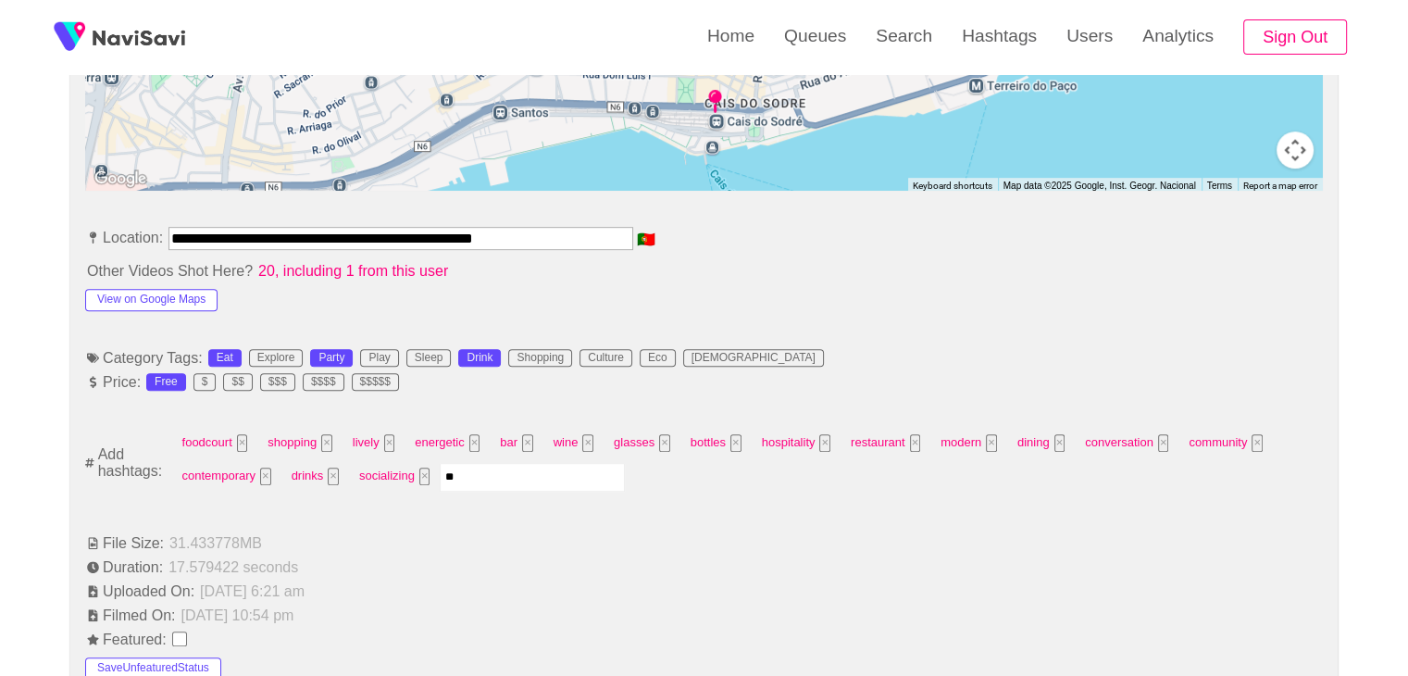
type input "*"
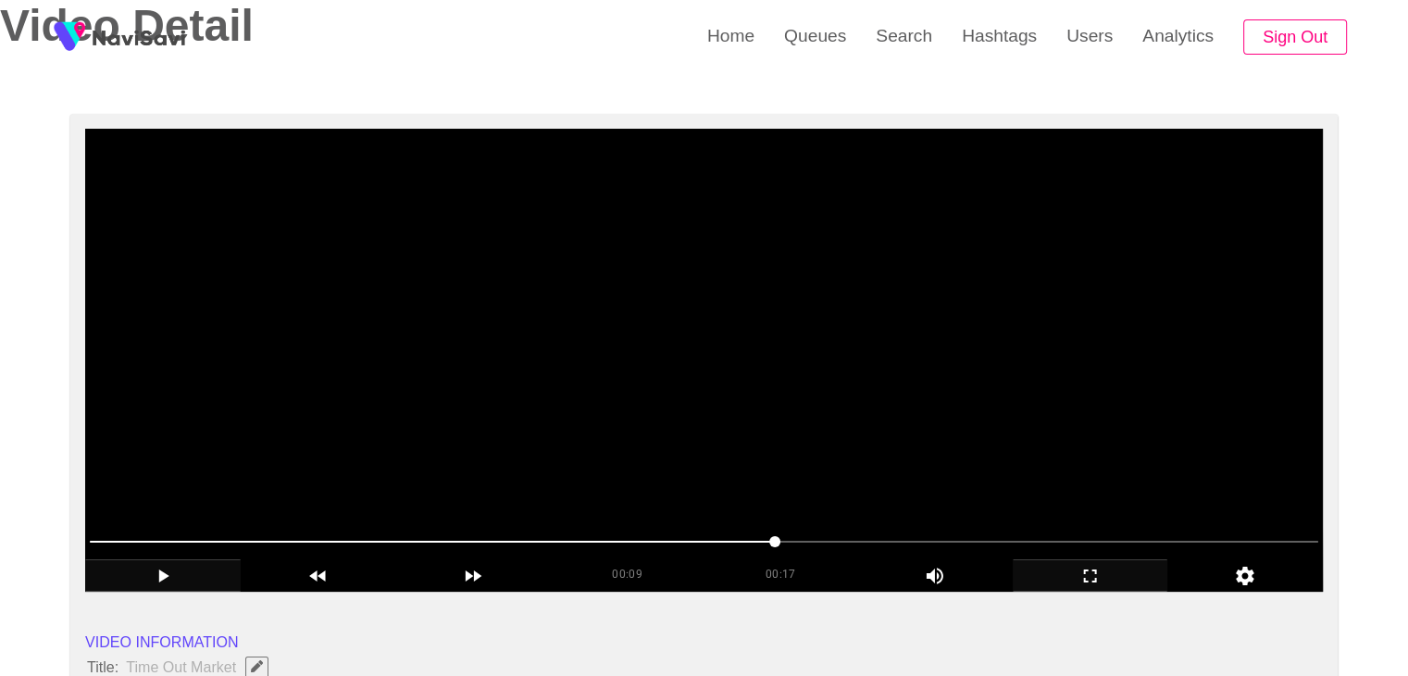
scroll to position [0, 0]
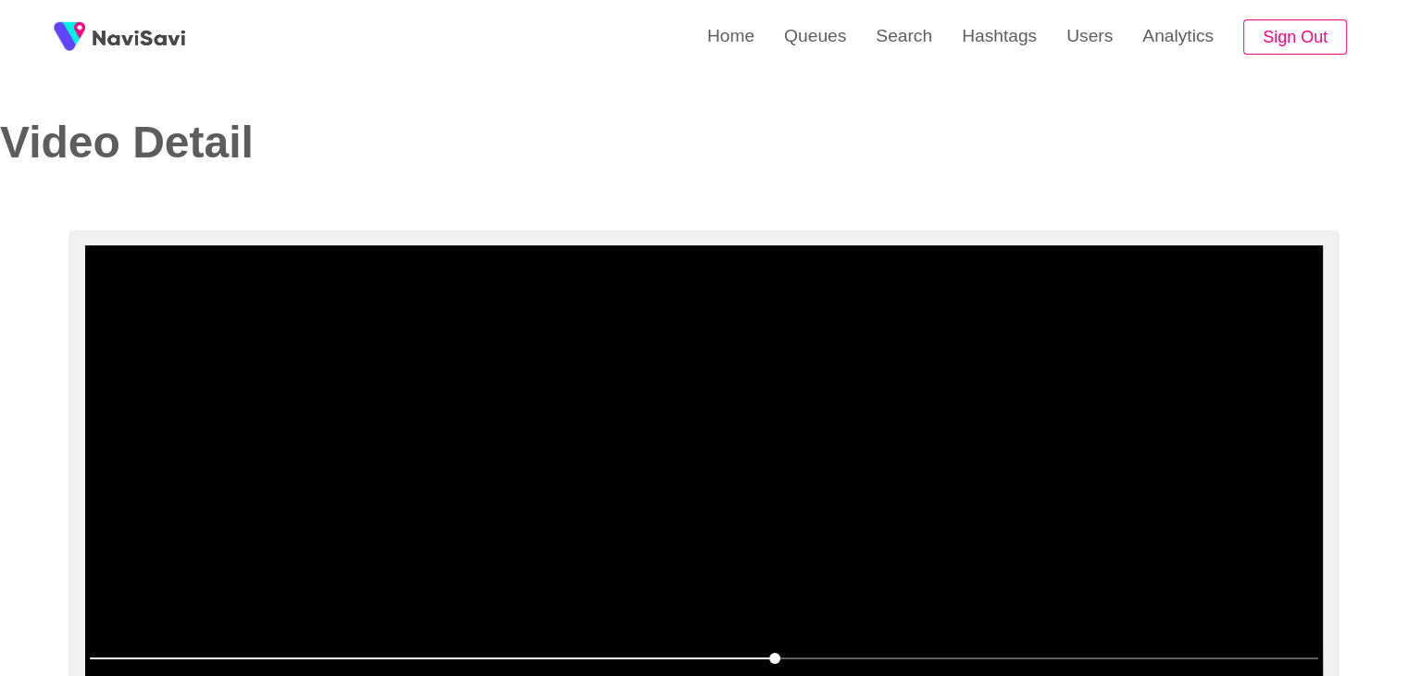
click at [792, 488] on video at bounding box center [704, 476] width 1238 height 463
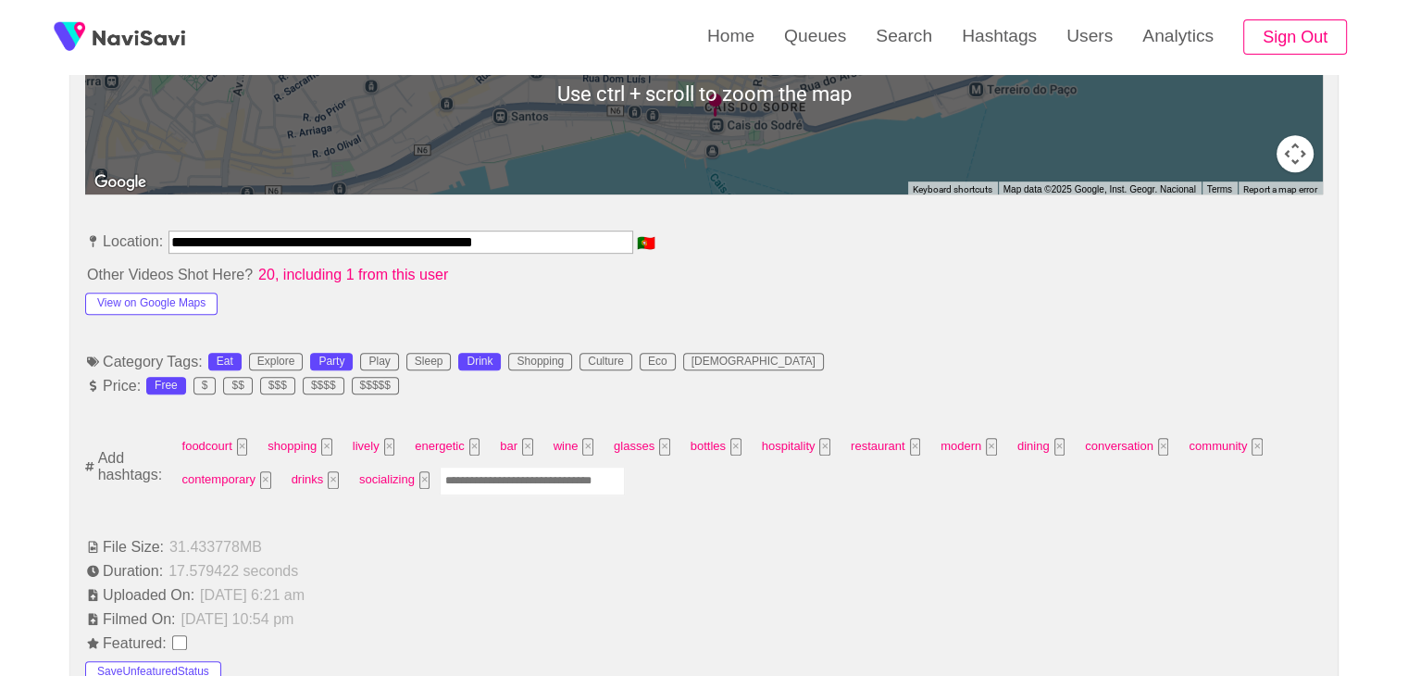
scroll to position [926, 0]
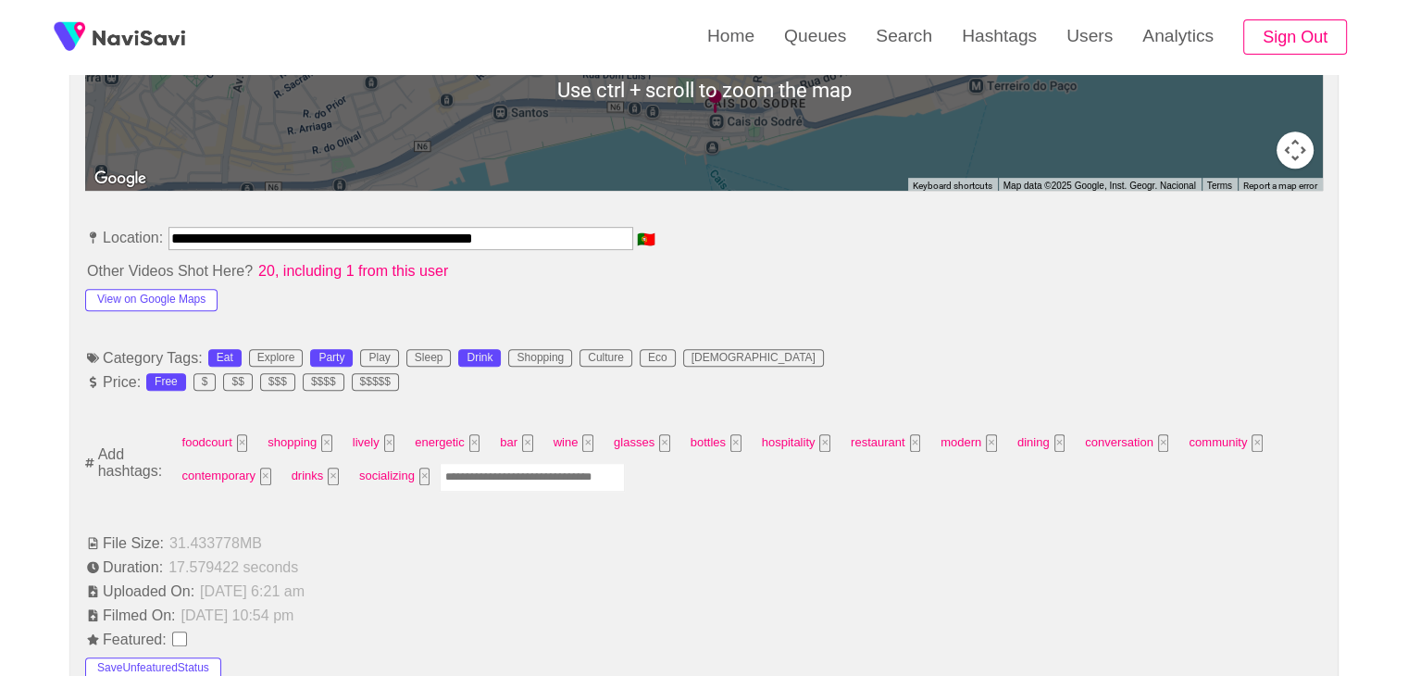
click at [512, 482] on input "Enter tag here and press return" at bounding box center [532, 477] width 185 height 29
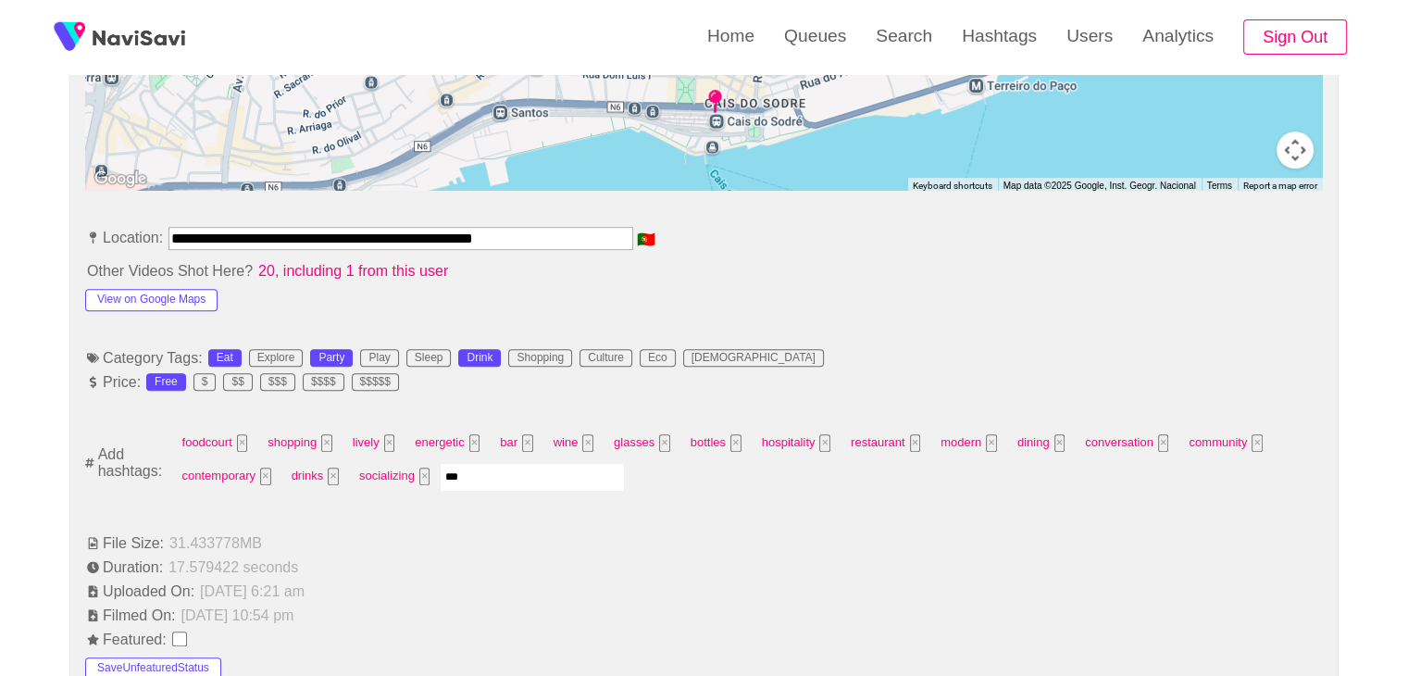
type input "****"
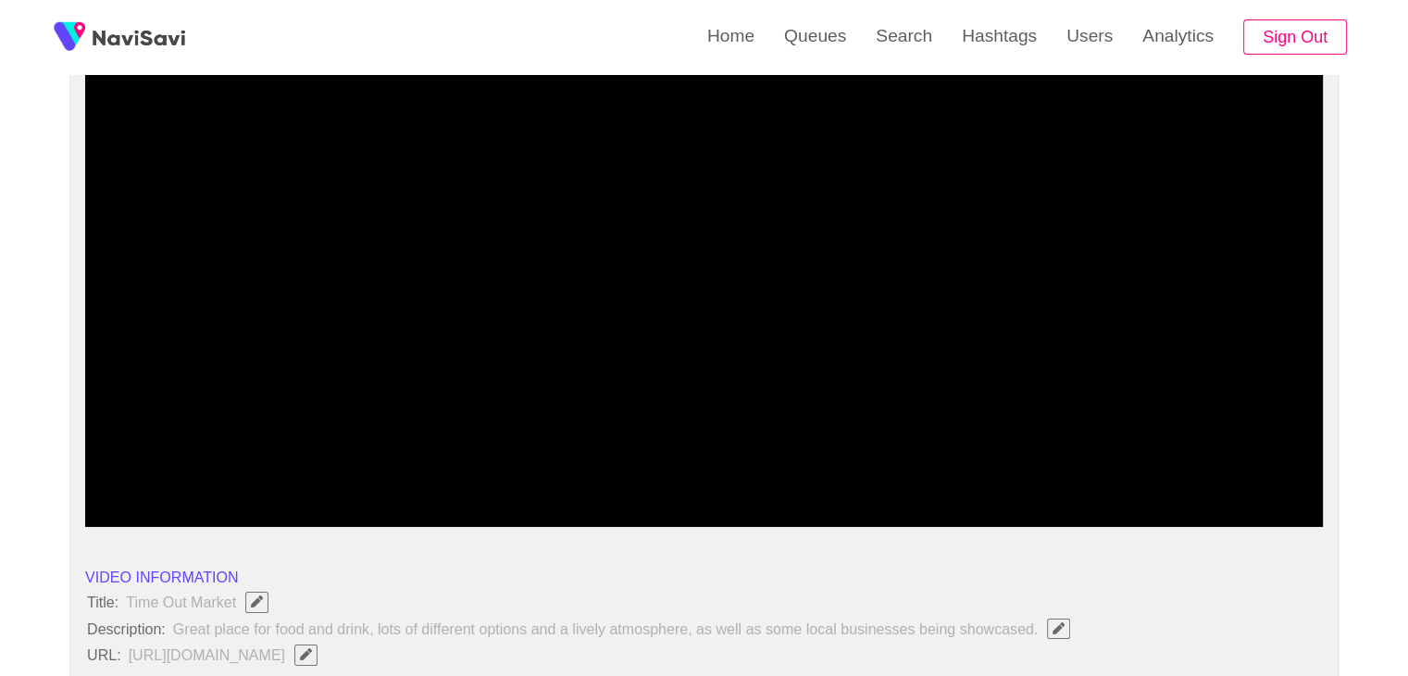
scroll to position [0, 0]
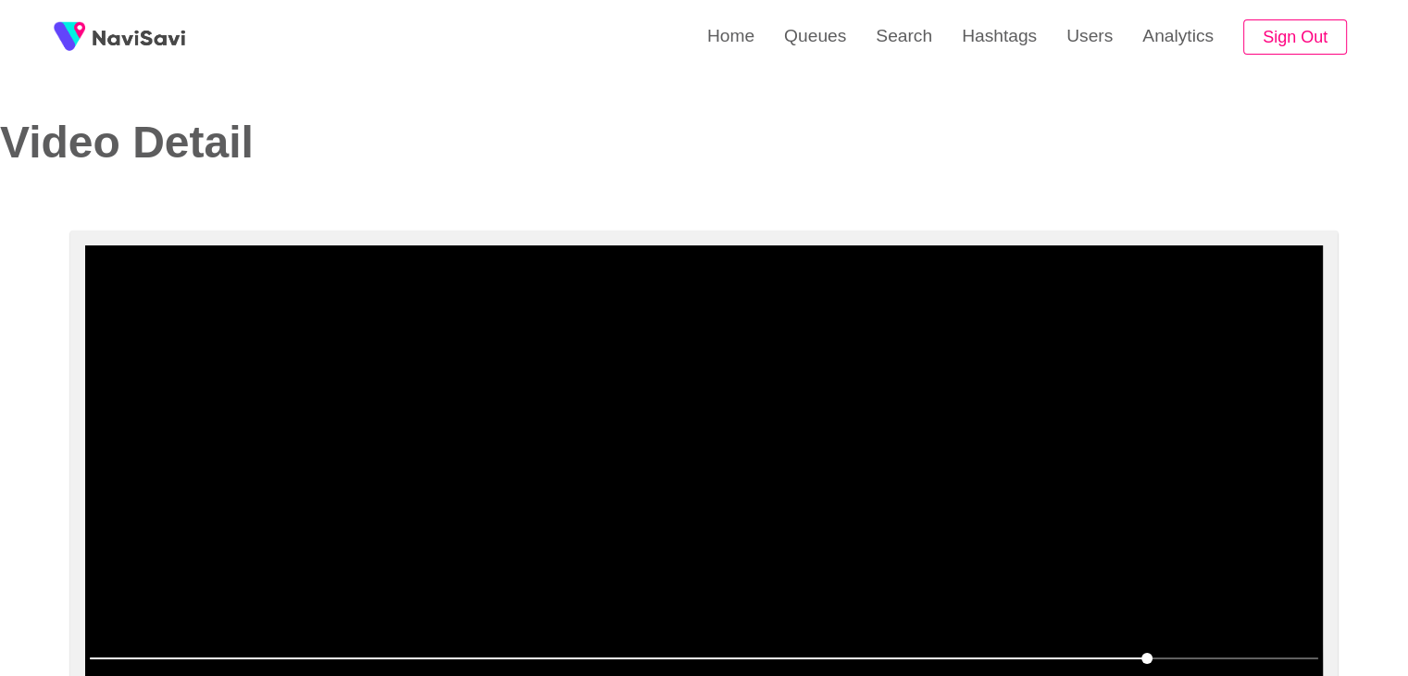
click at [964, 442] on video at bounding box center [704, 476] width 1238 height 463
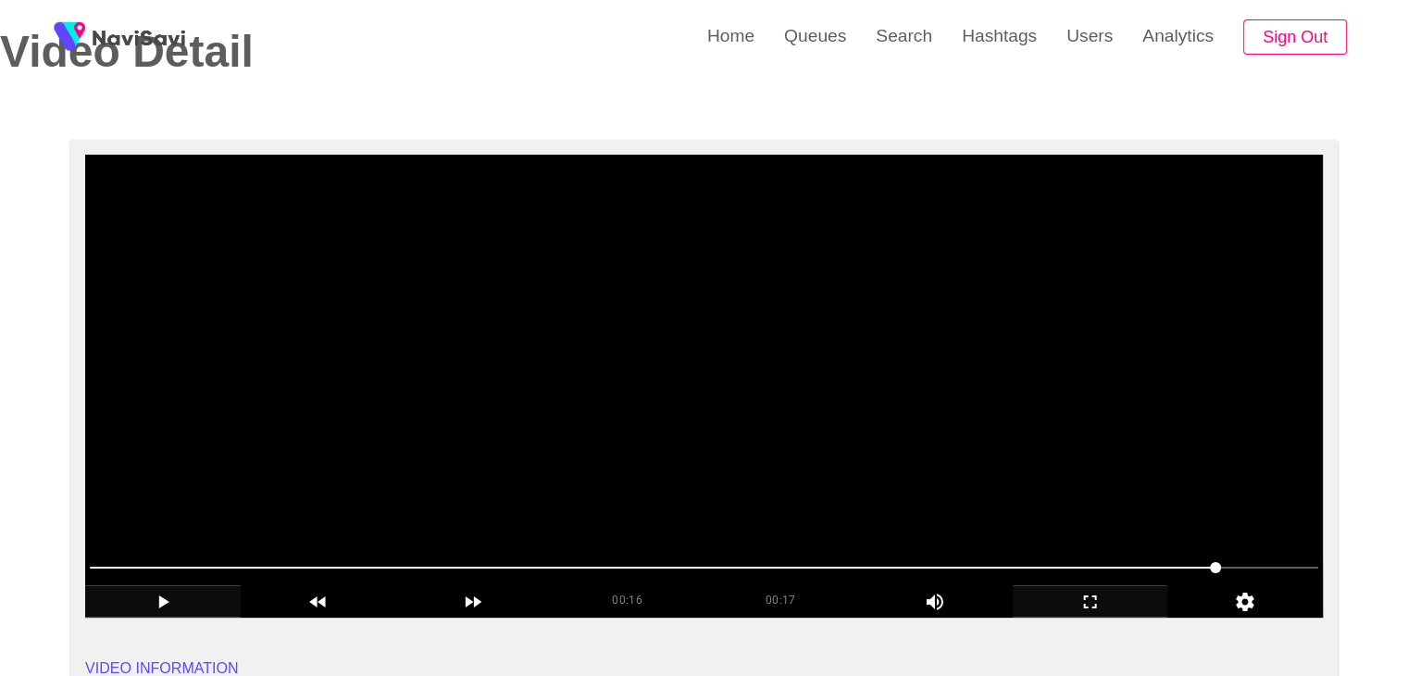
scroll to position [93, 0]
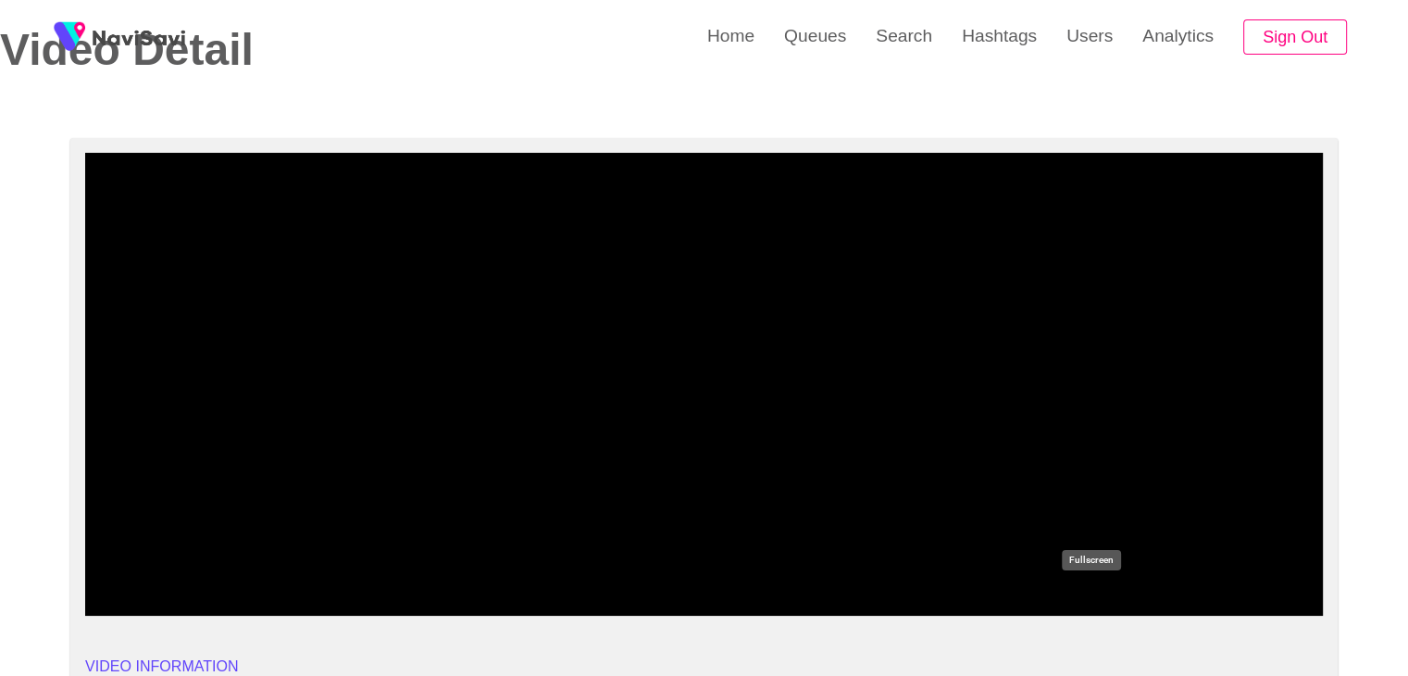
click at [1089, 597] on icon "add" at bounding box center [1091, 600] width 154 height 22
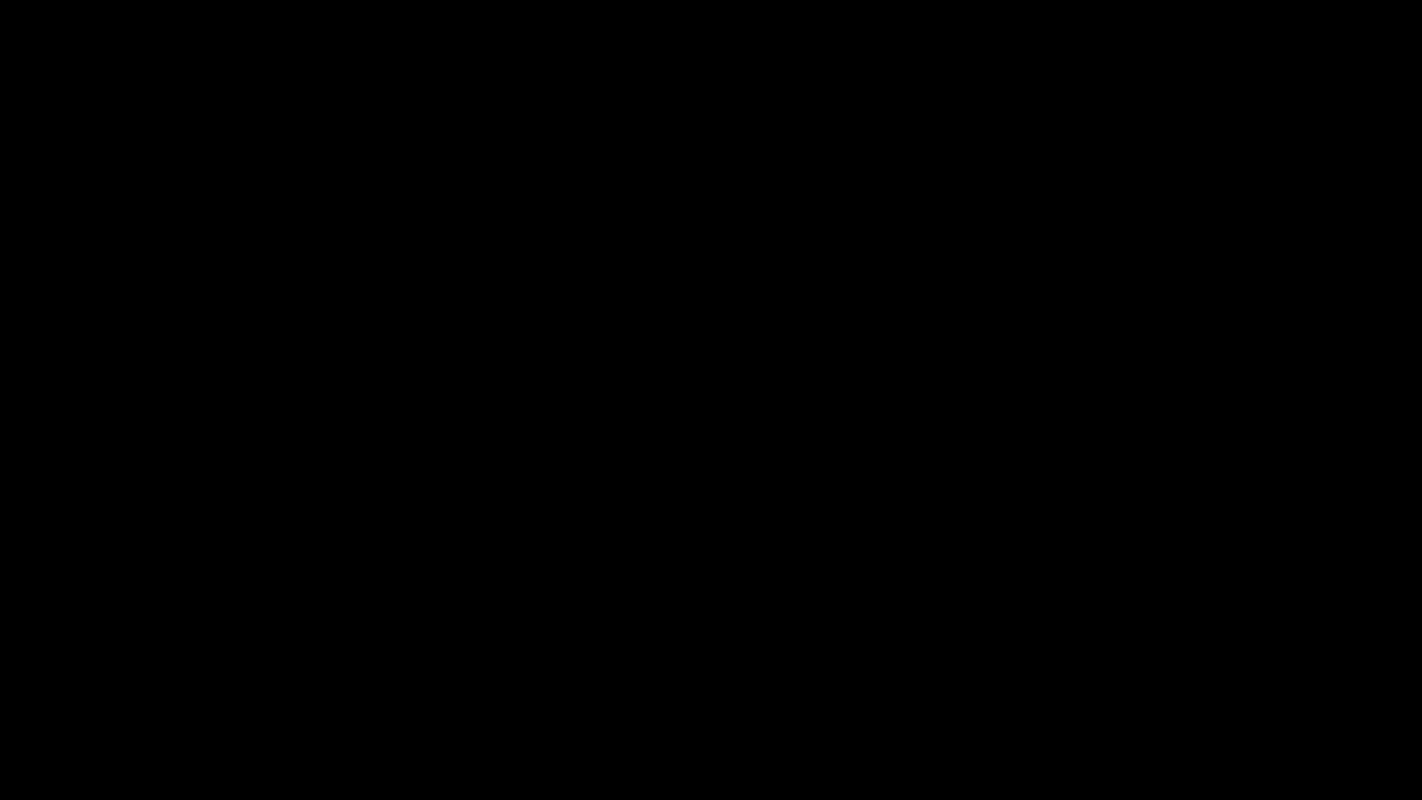
drag, startPoint x: 0, startPoint y: 772, endPoint x: 4, endPoint y: 763, distance: 10.0
click at [0, 675] on div "00:17 00:17 Picture In Picture 1" at bounding box center [711, 766] width 1422 height 68
click at [81, 675] on icon "add" at bounding box center [89, 783] width 177 height 22
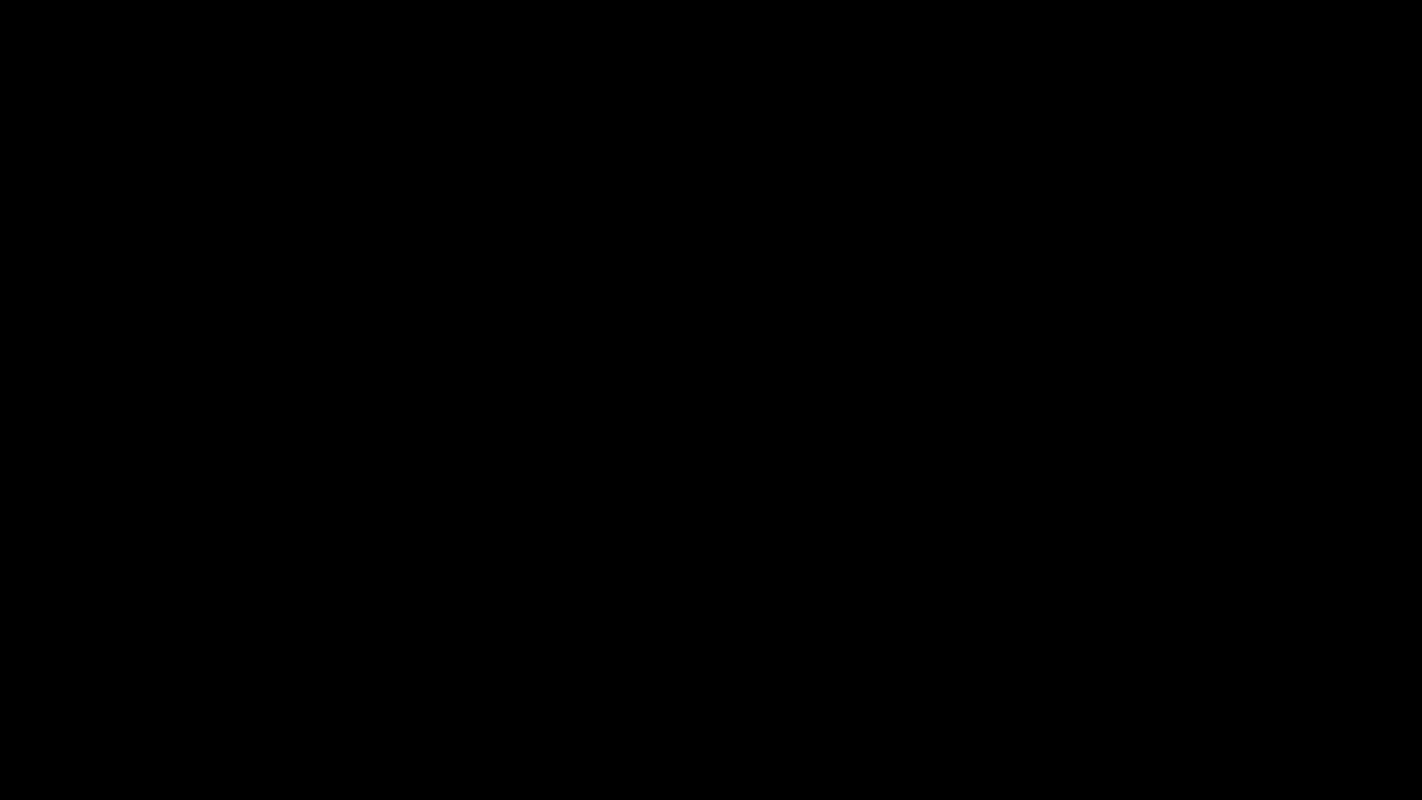
click at [81, 675] on icon "add" at bounding box center [89, 783] width 177 height 22
click at [1205, 675] on icon "add" at bounding box center [1154, 783] width 177 height 22
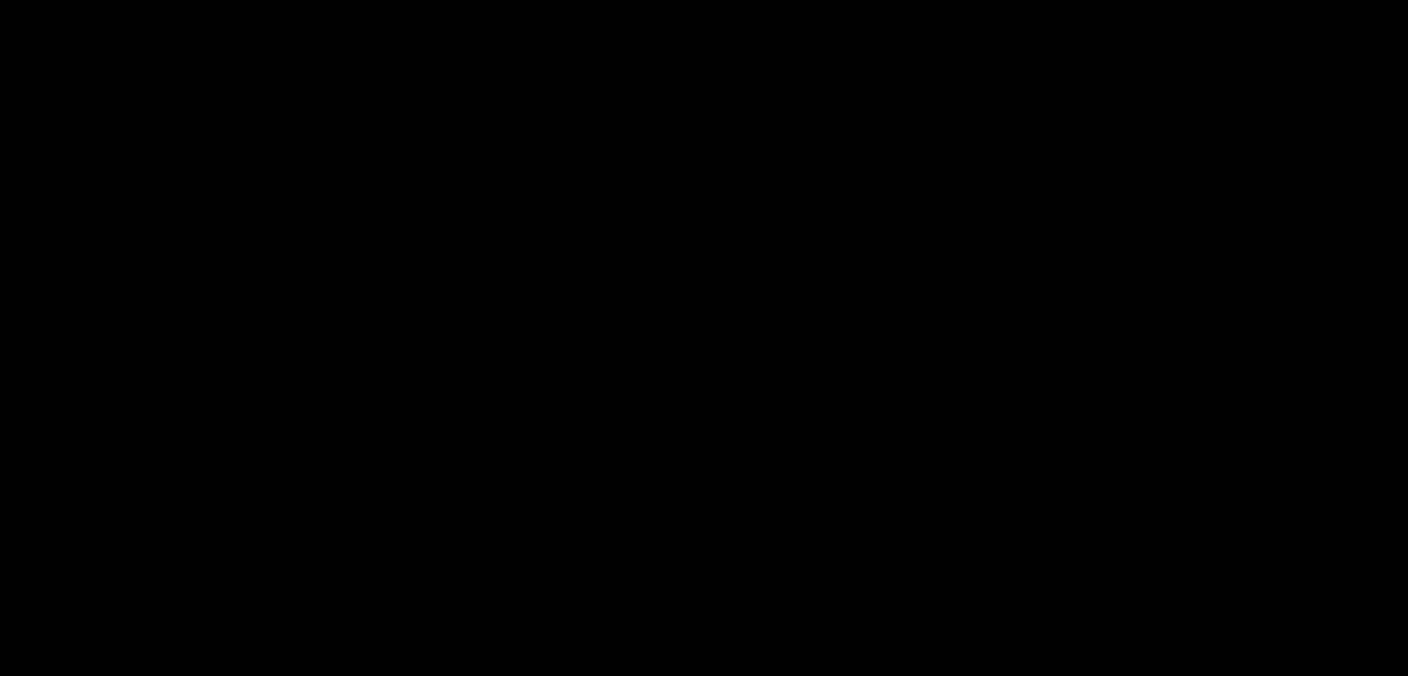
scroll to position [2222, 0]
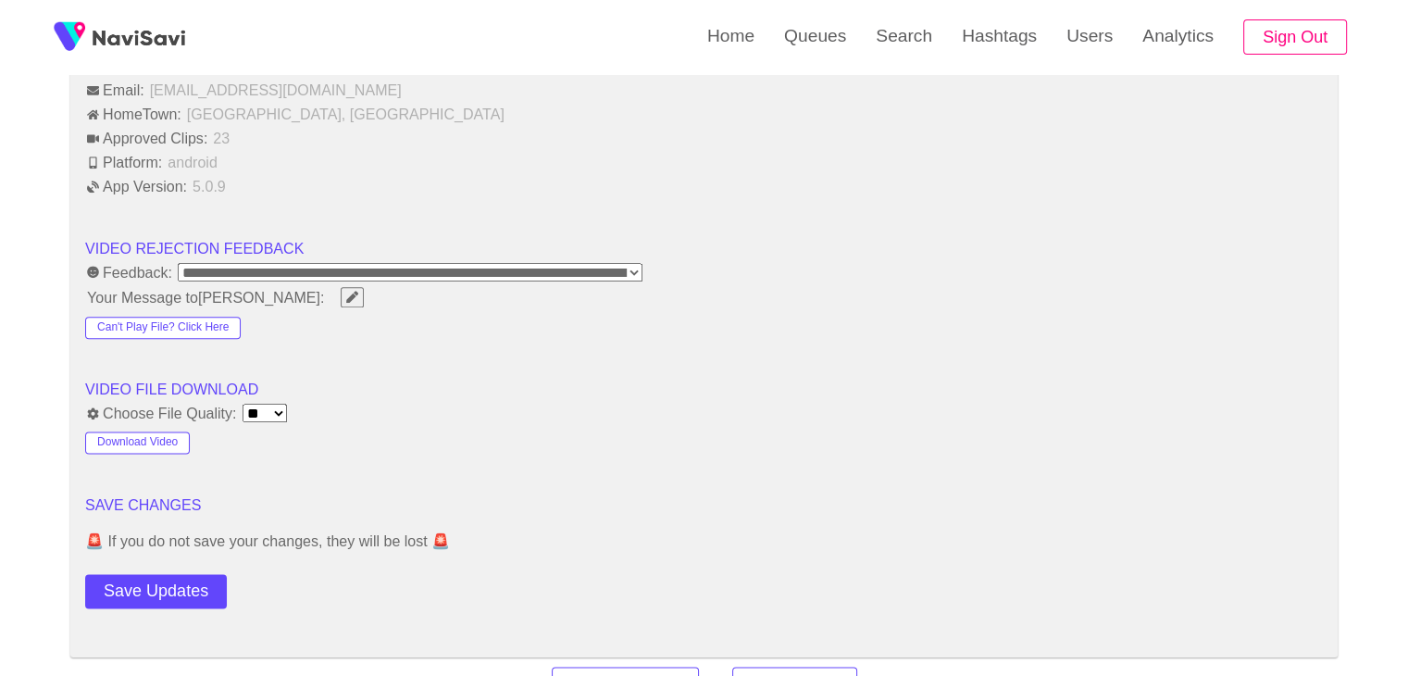
click at [146, 442] on button "Download Video" at bounding box center [137, 442] width 105 height 22
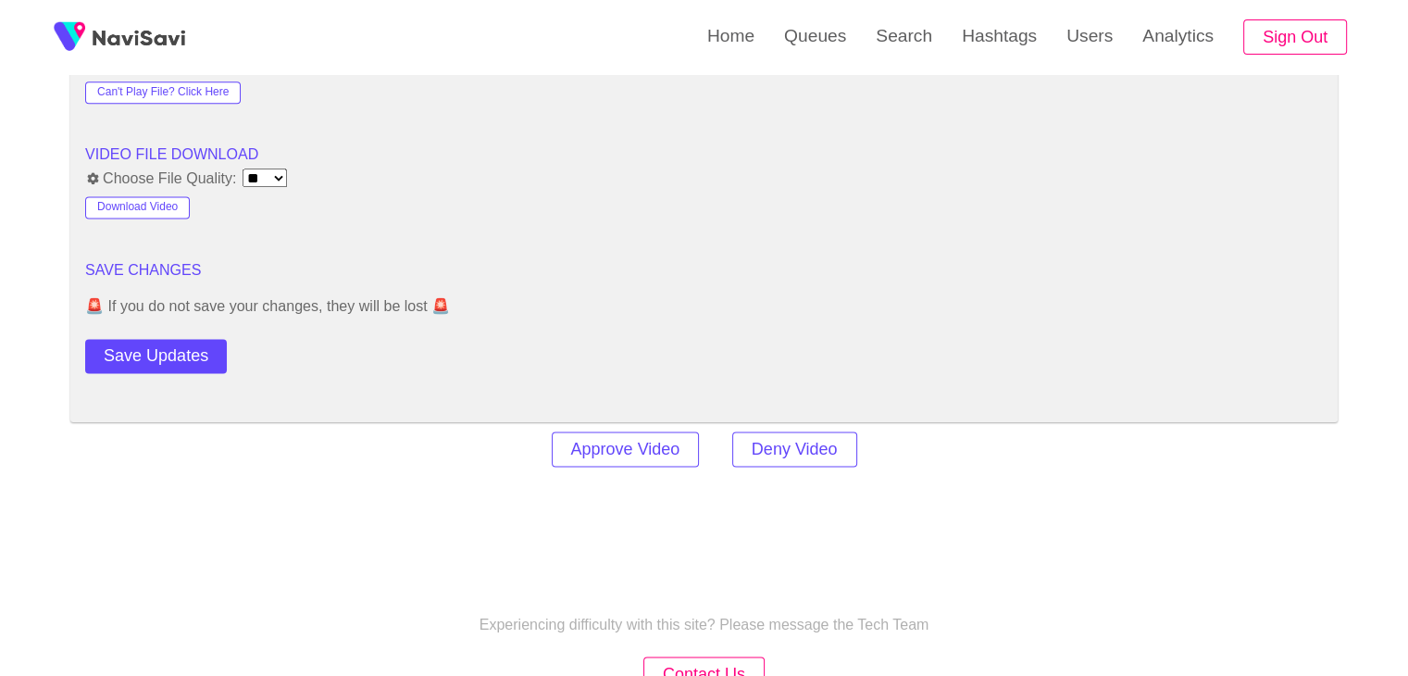
scroll to position [2499, 0]
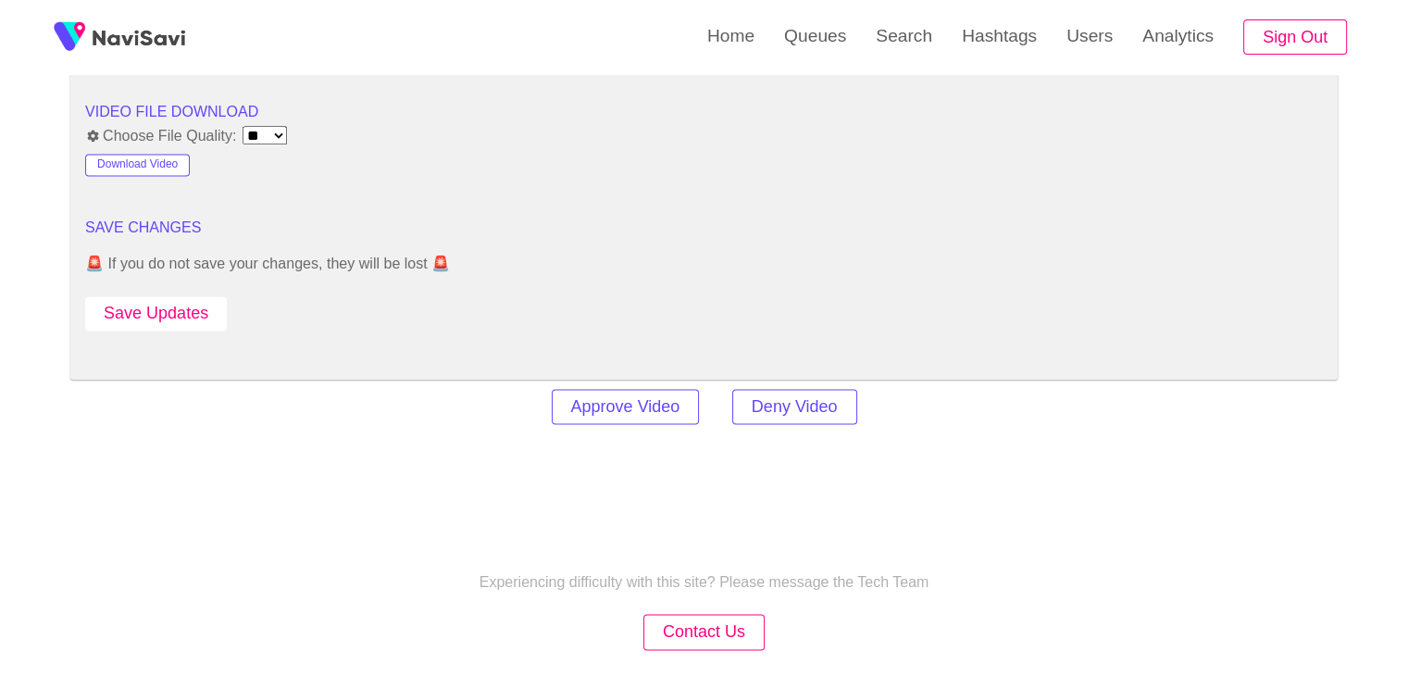
click at [196, 306] on button "Save Updates" at bounding box center [156, 313] width 142 height 34
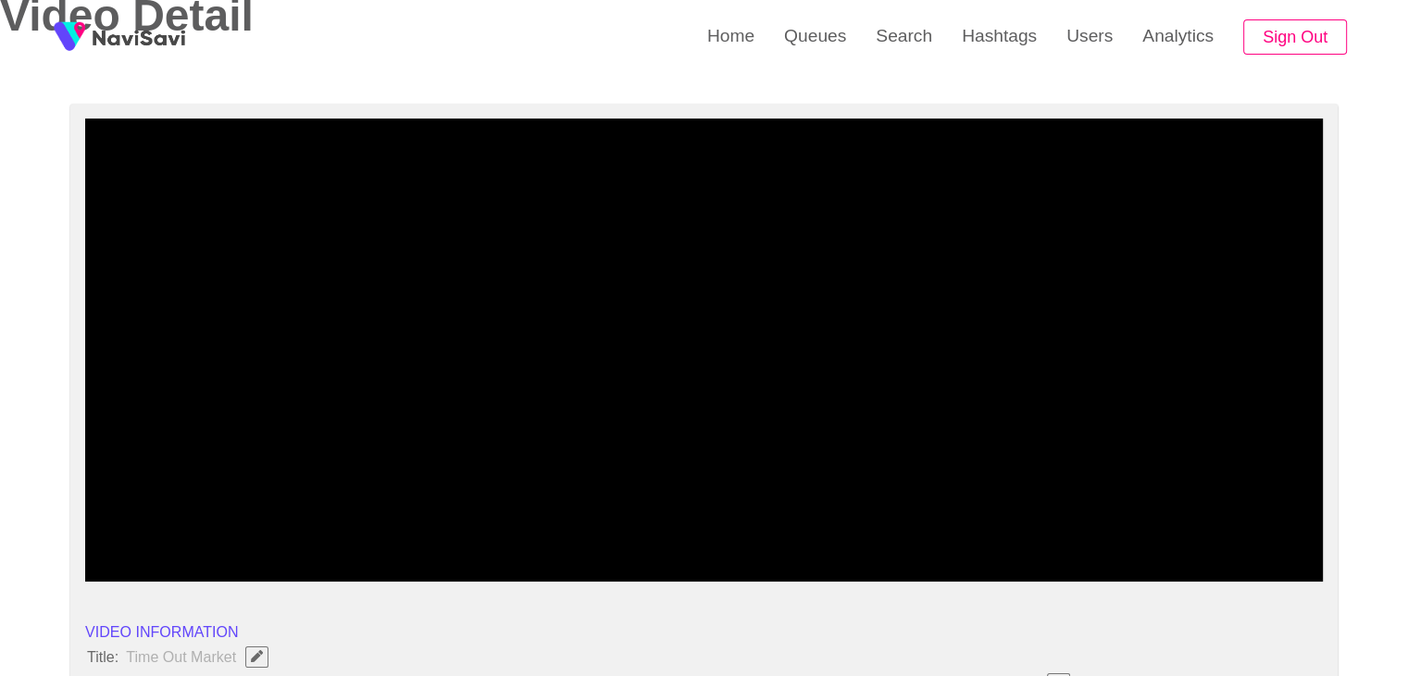
scroll to position [0, 0]
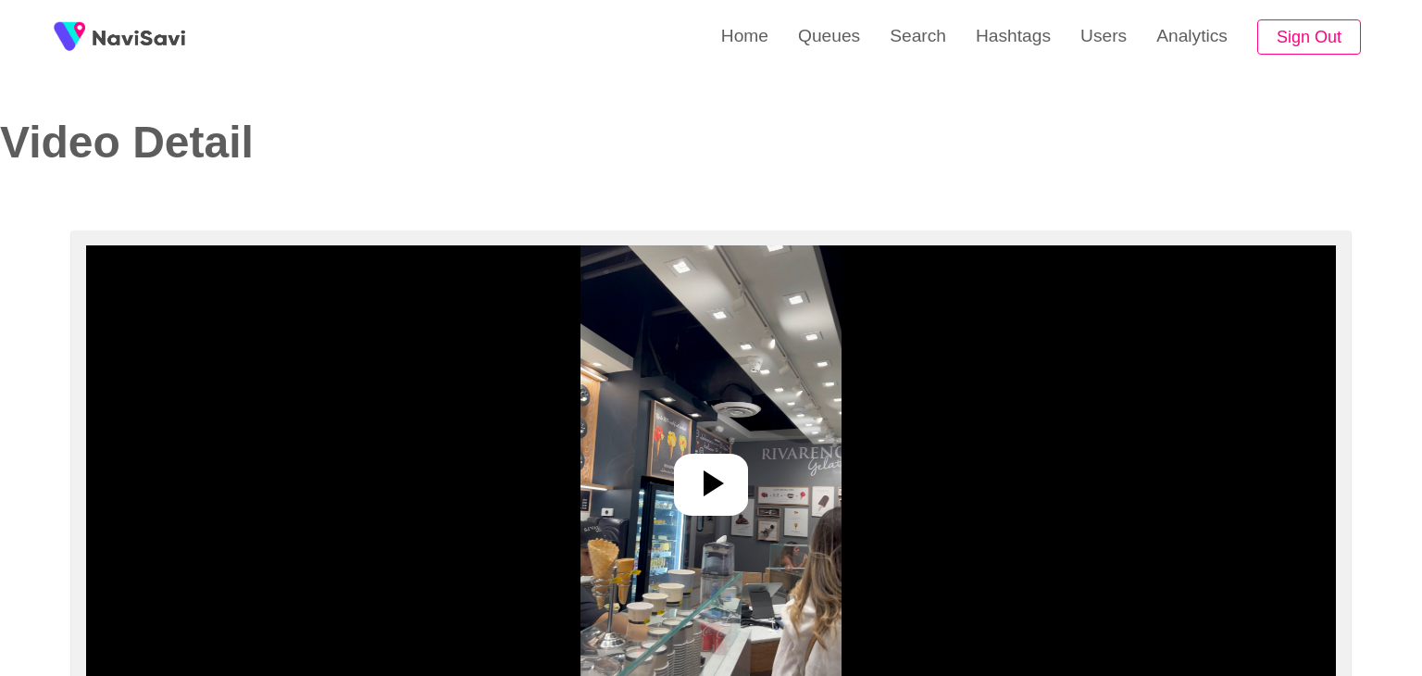
select select "**********"
select select "**"
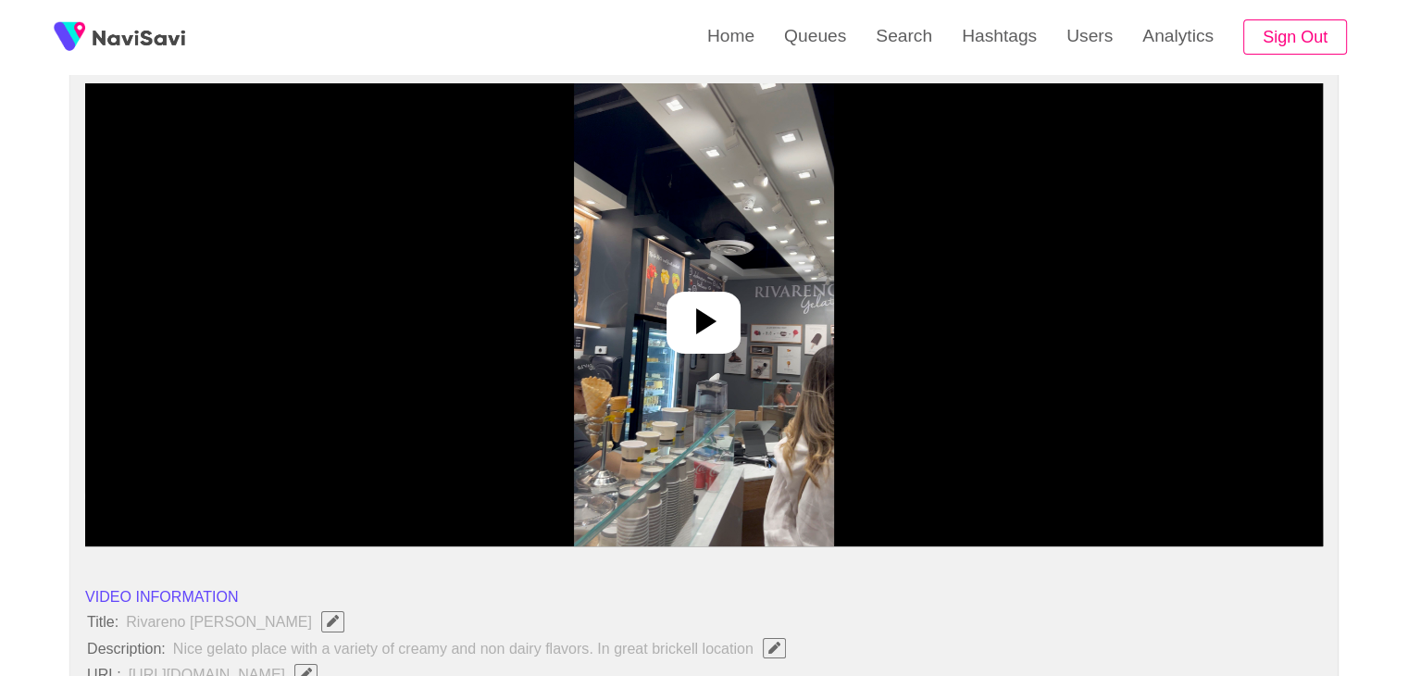
scroll to position [185, 0]
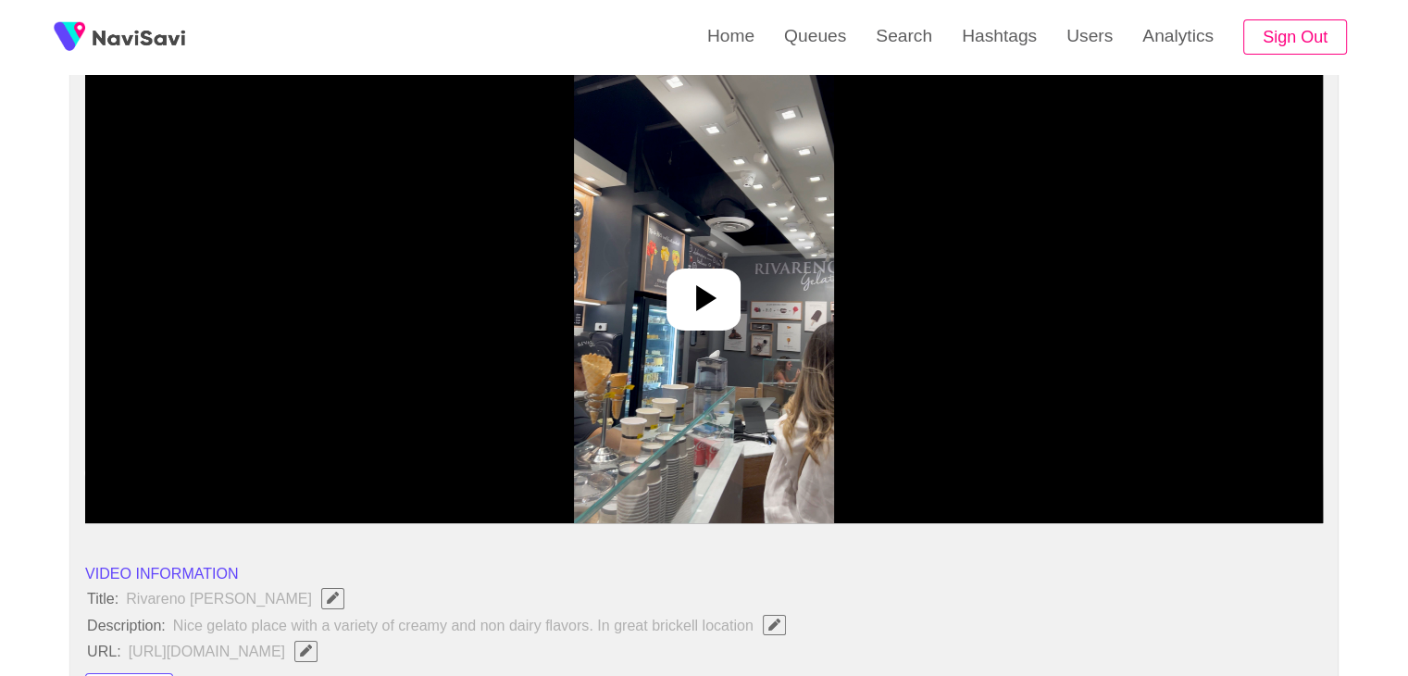
click at [707, 293] on icon at bounding box center [706, 298] width 20 height 26
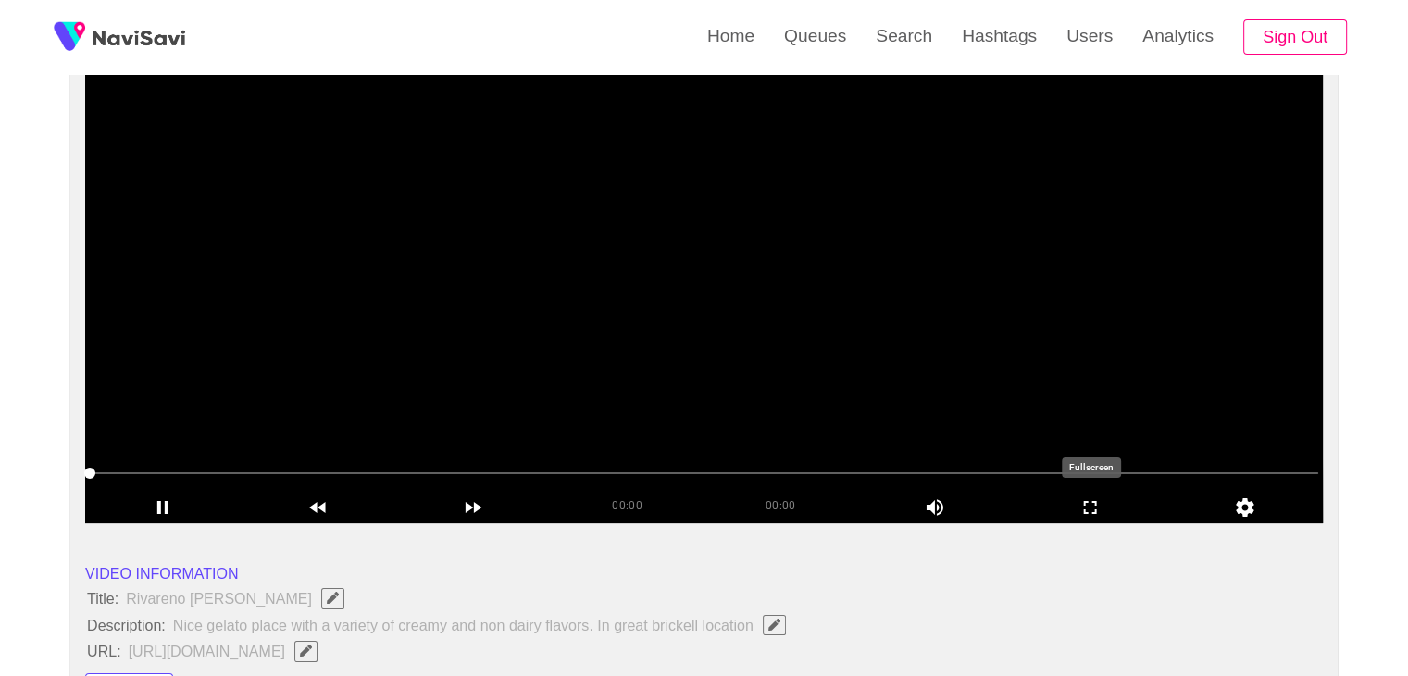
drag, startPoint x: 1122, startPoint y: 503, endPoint x: 1077, endPoint y: 592, distance: 100.6
click at [1119, 504] on icon "add" at bounding box center [1091, 507] width 154 height 22
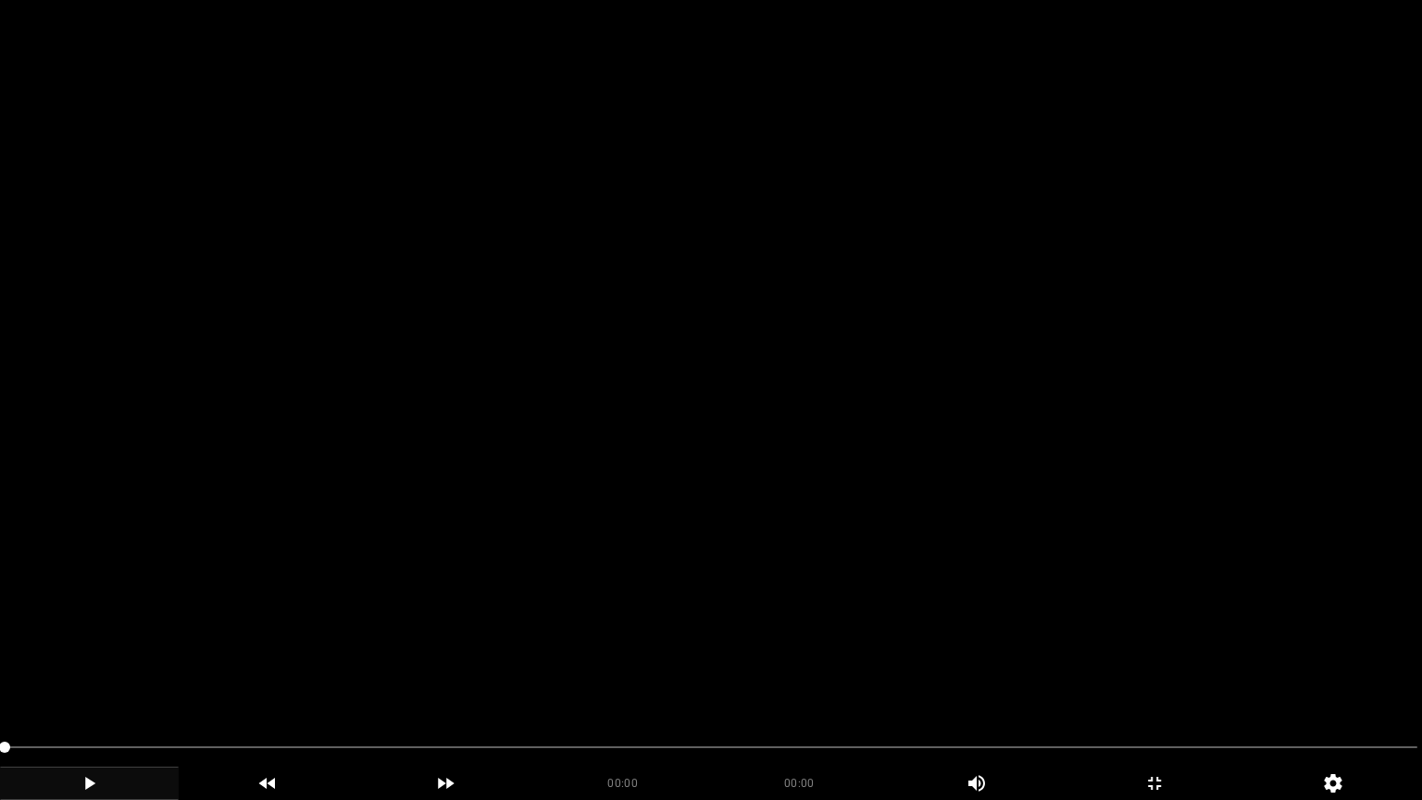
click at [80, 675] on icon "add" at bounding box center [89, 783] width 177 height 22
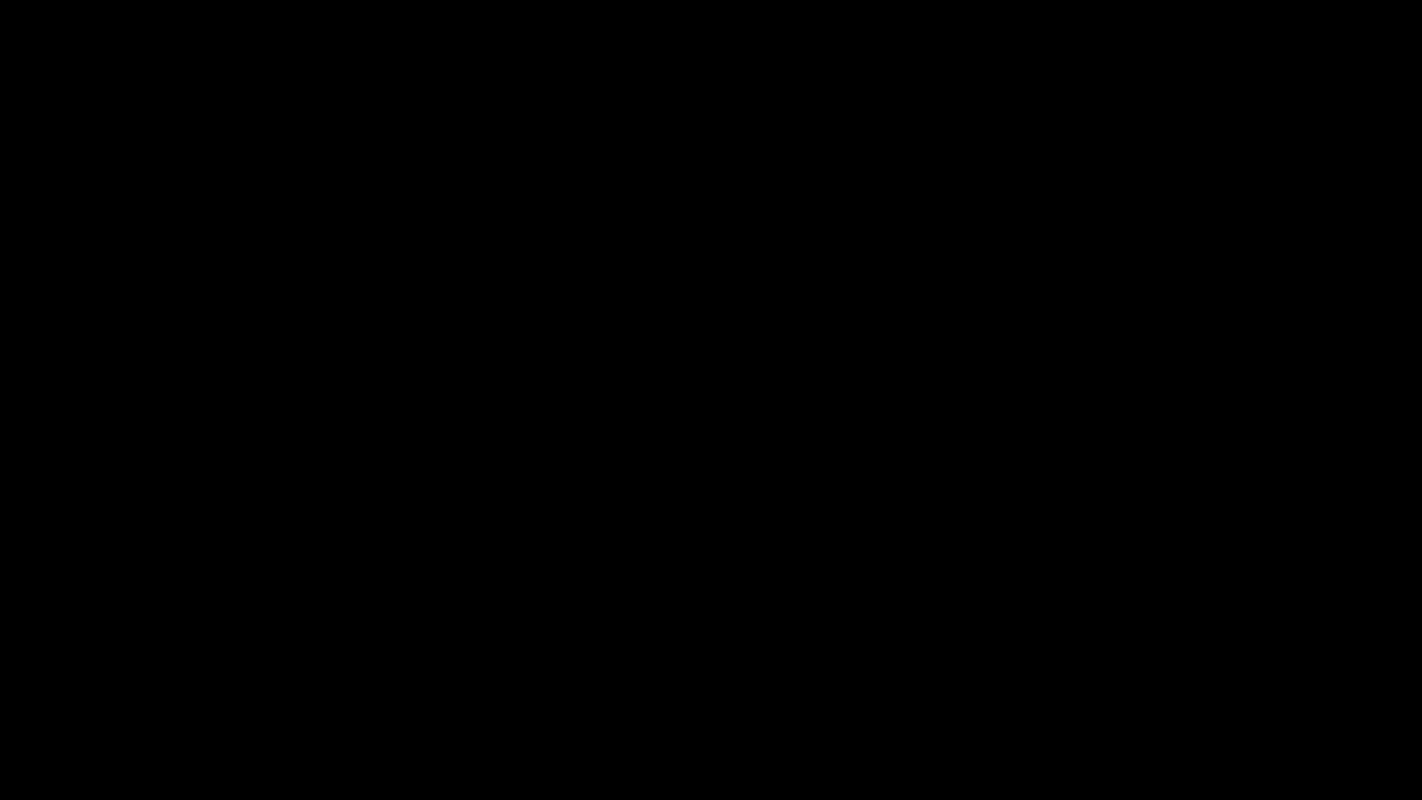
drag, startPoint x: 1, startPoint y: 746, endPoint x: 0, endPoint y: 784, distance: 38.0
click at [0, 675] on div "00:00 00:00 Picture In Picture 1" at bounding box center [711, 766] width 1422 height 68
click at [124, 675] on icon "add" at bounding box center [89, 783] width 177 height 22
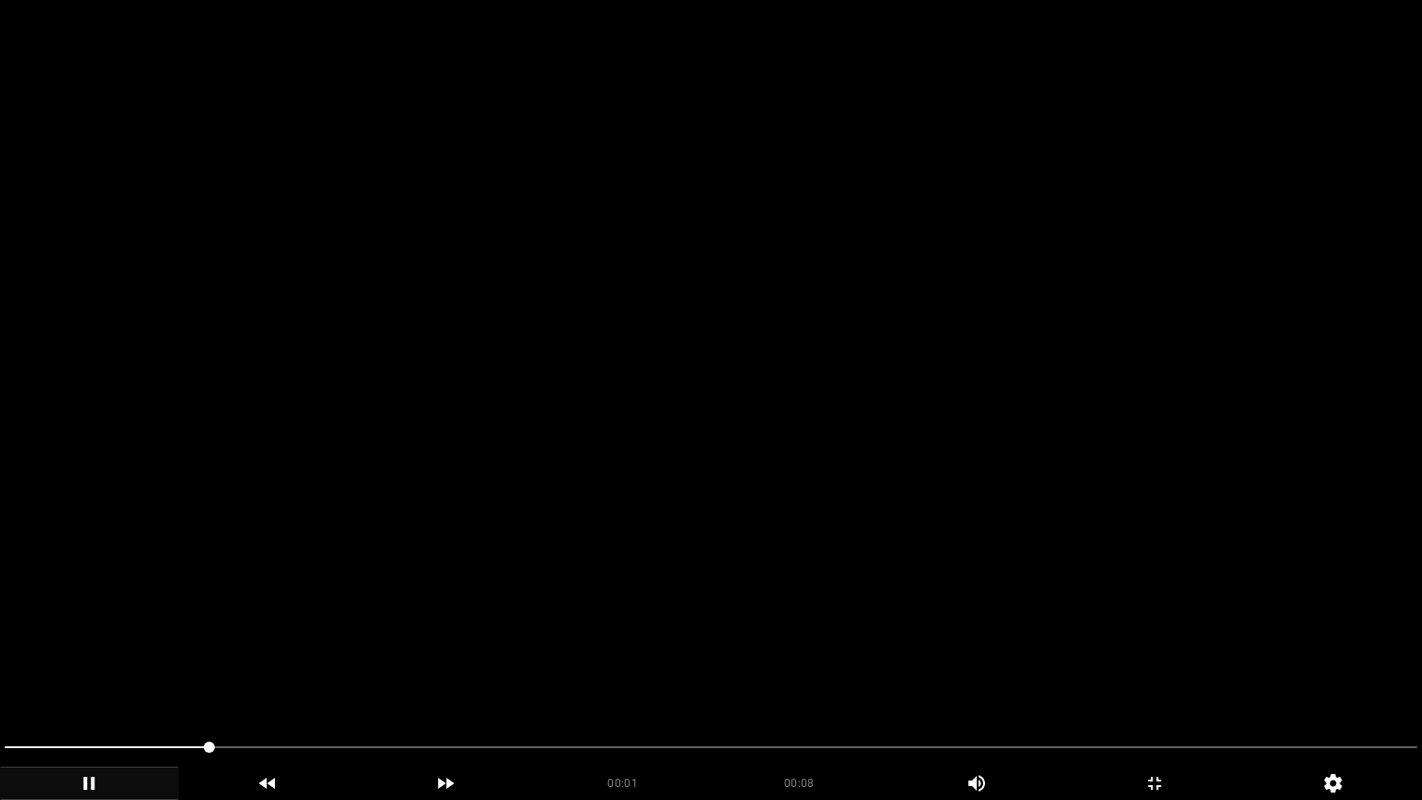
drag, startPoint x: 0, startPoint y: 741, endPoint x: 0, endPoint y: 723, distance: 18.5
click at [0, 675] on section "00:01 00:08 Picture In Picture 1 Error: Failed to load Video" at bounding box center [711, 400] width 1422 height 800
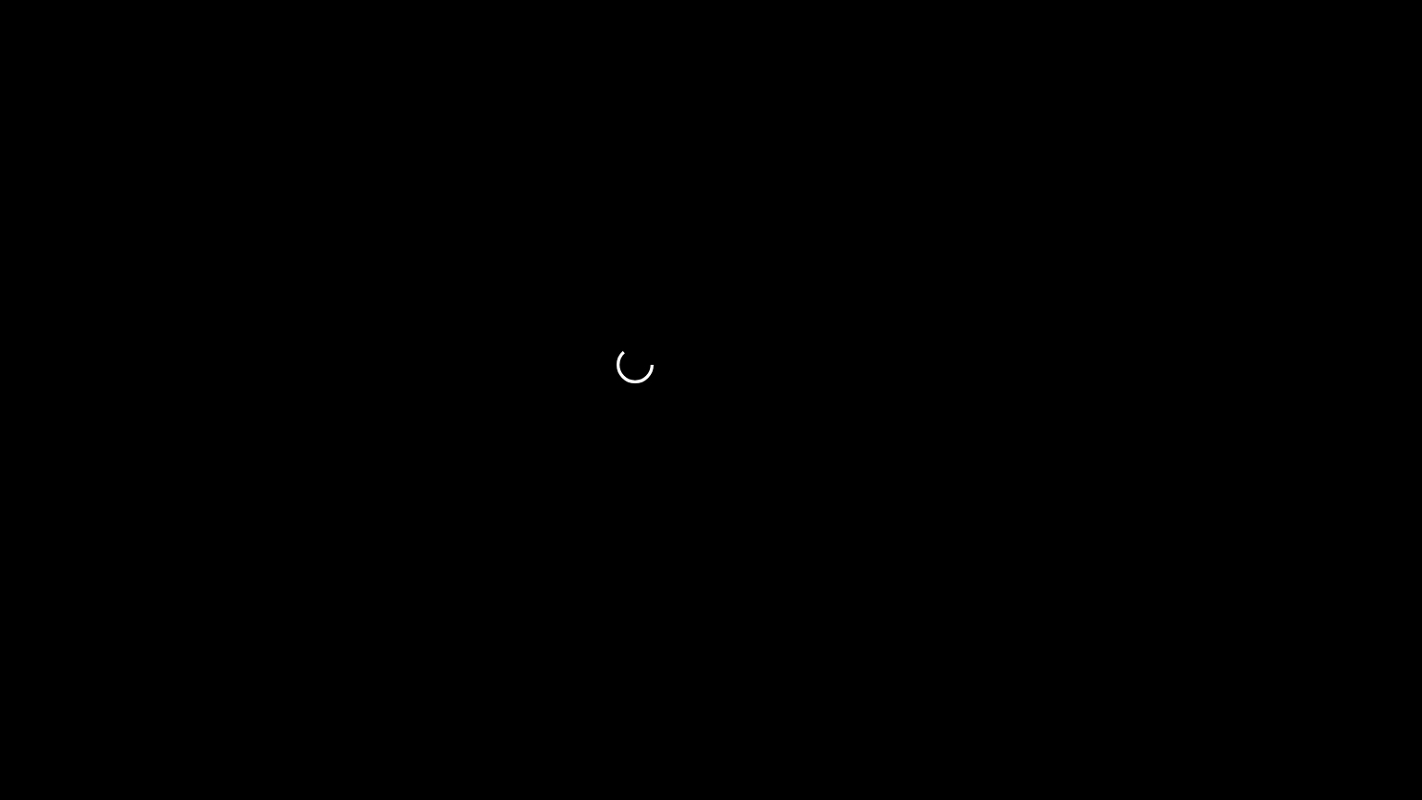
click at [113, 675] on icon "add" at bounding box center [89, 783] width 177 height 22
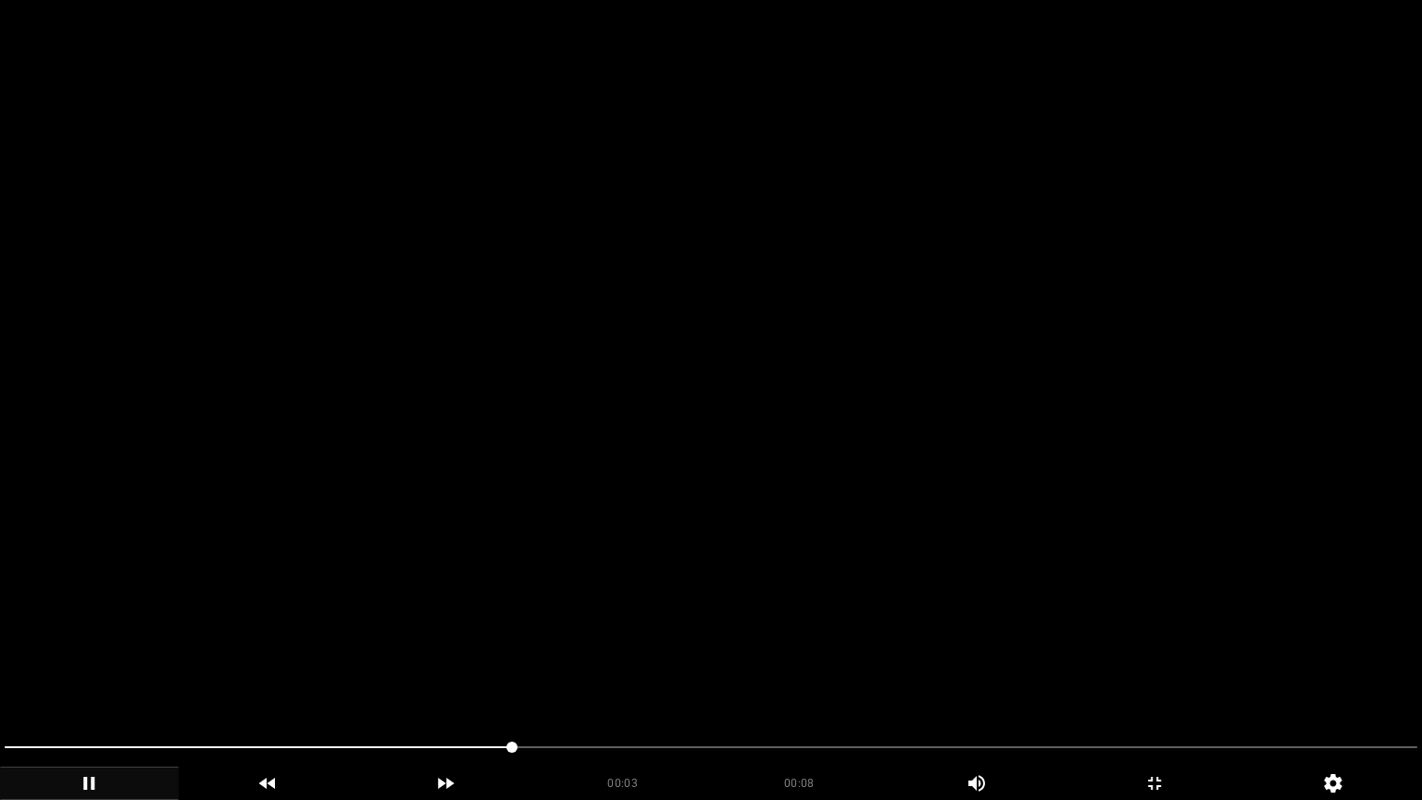
drag, startPoint x: 98, startPoint y: 765, endPoint x: 0, endPoint y: 748, distance: 99.5
click at [0, 675] on div at bounding box center [710, 749] width 1427 height 49
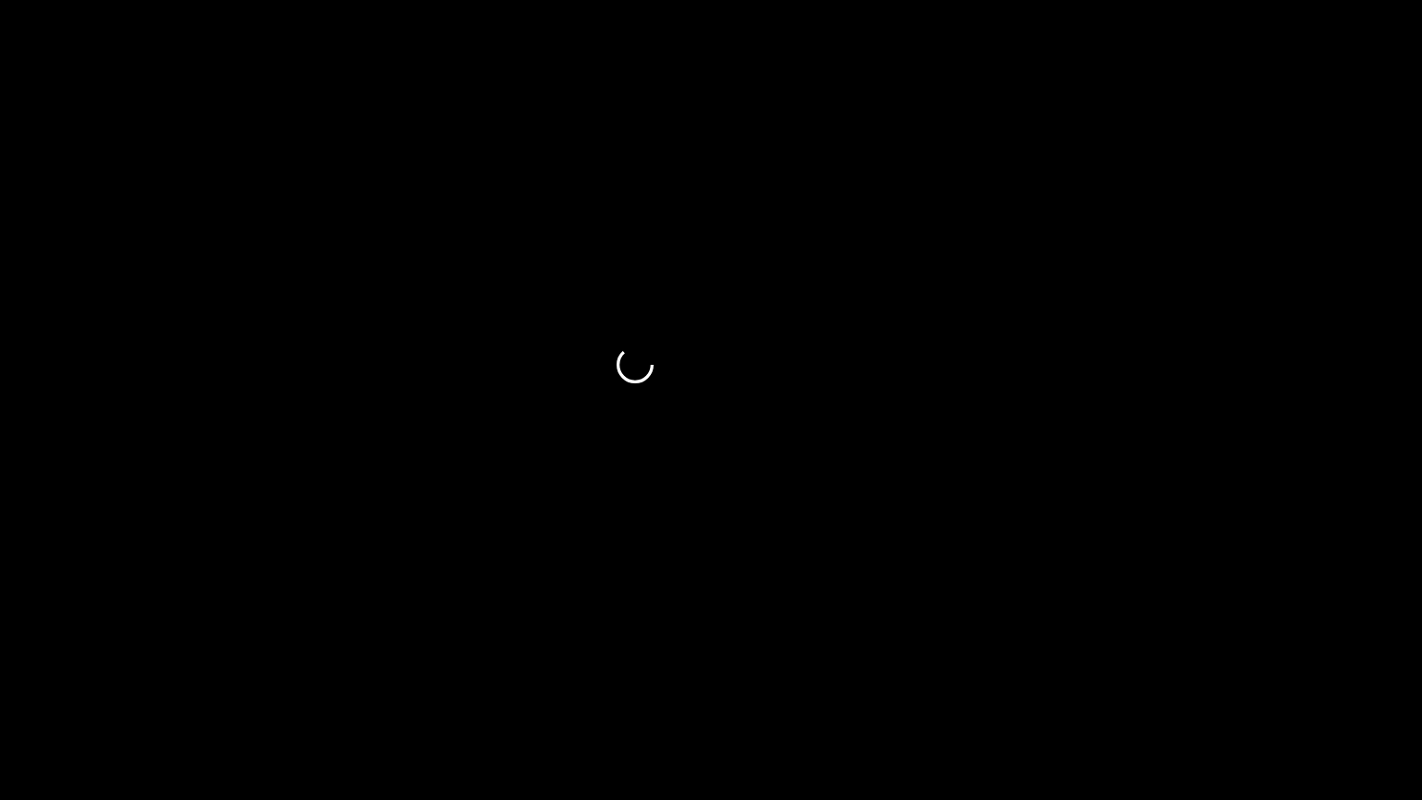
click at [107, 675] on icon "add" at bounding box center [89, 783] width 177 height 22
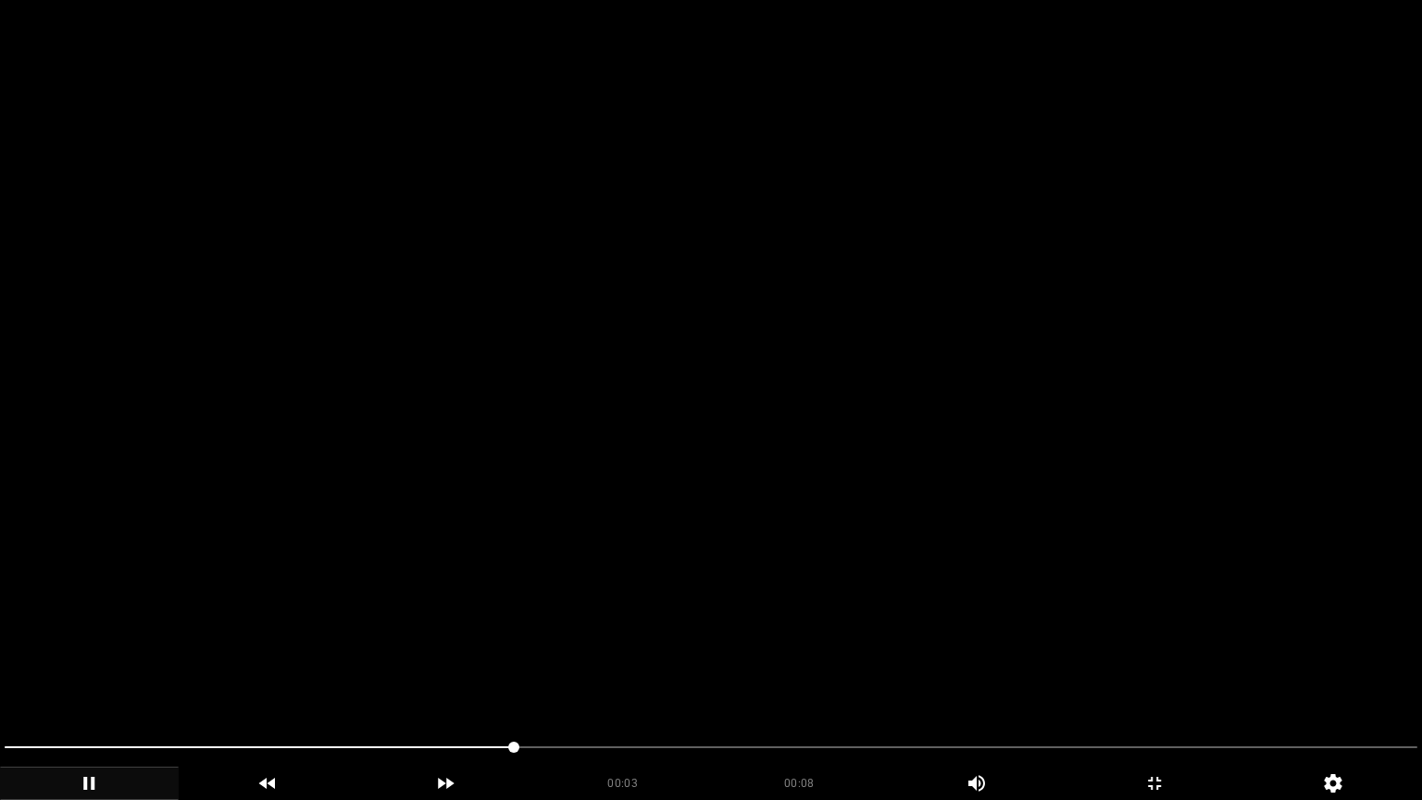
drag, startPoint x: 0, startPoint y: 740, endPoint x: 33, endPoint y: 715, distance: 41.7
click at [0, 675] on div at bounding box center [710, 749] width 1427 height 49
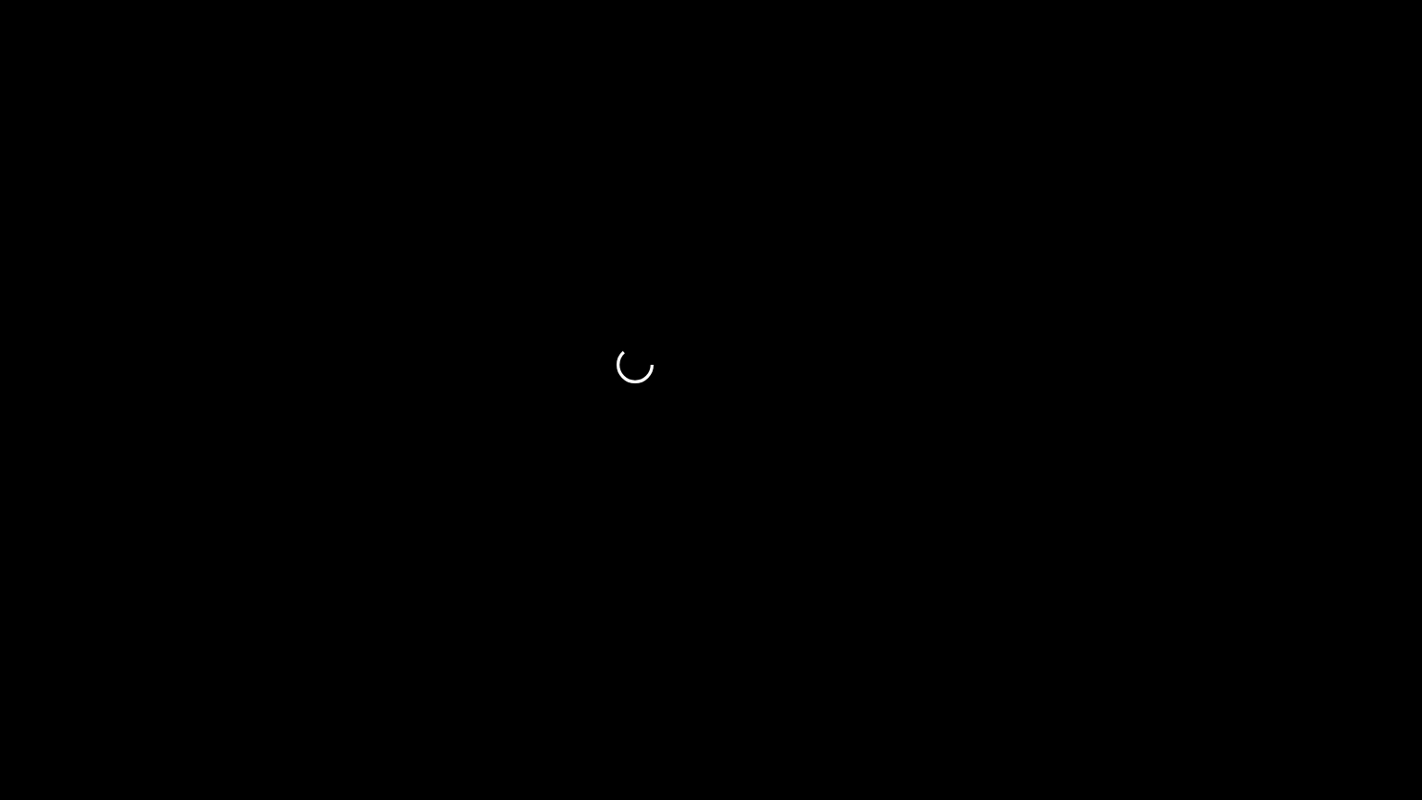
click at [89, 675] on icon "add" at bounding box center [89, 783] width 177 height 22
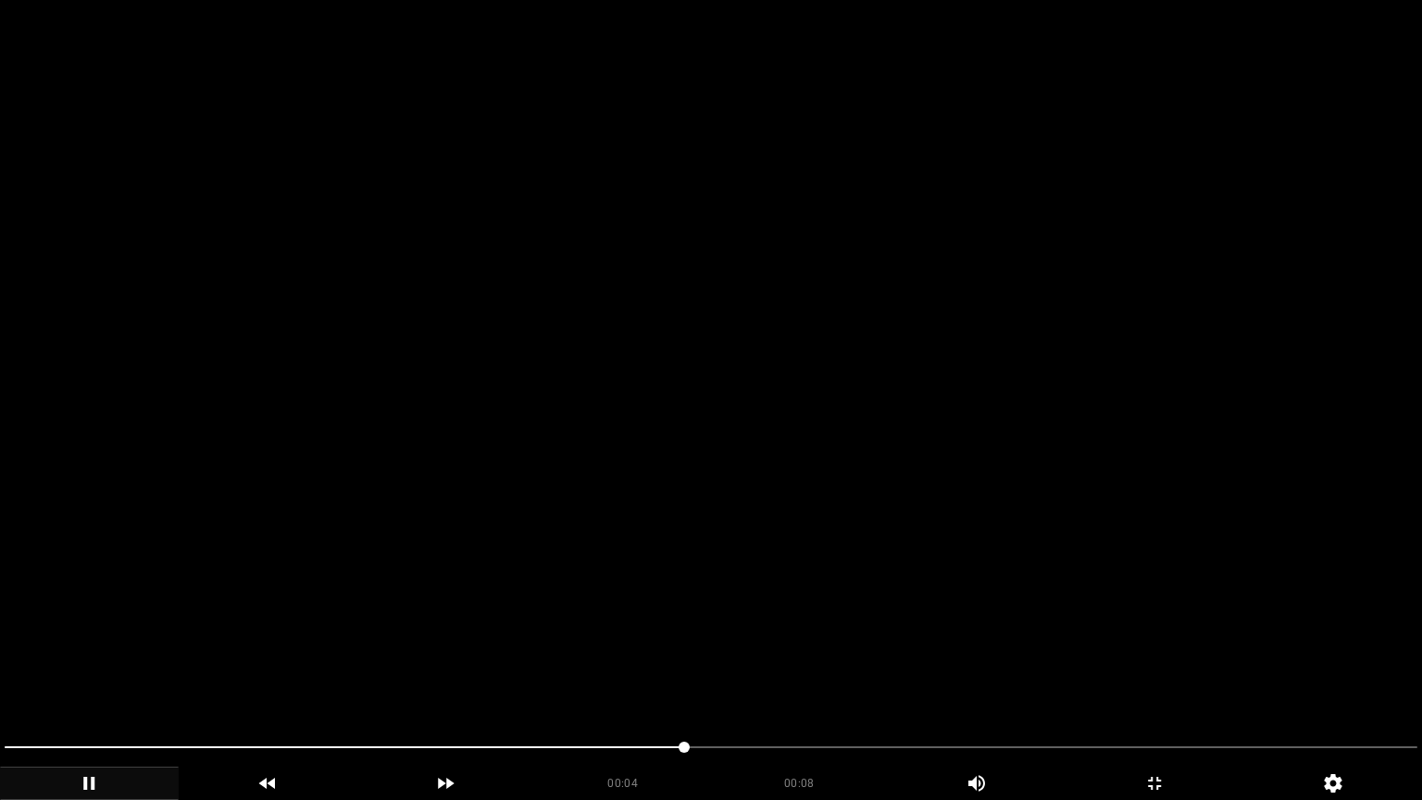
drag, startPoint x: 64, startPoint y: 750, endPoint x: 0, endPoint y: 717, distance: 71.6
click at [0, 675] on section "00:04 00:08 Picture In Picture 1 Error: Failed to load Video" at bounding box center [711, 400] width 1422 height 800
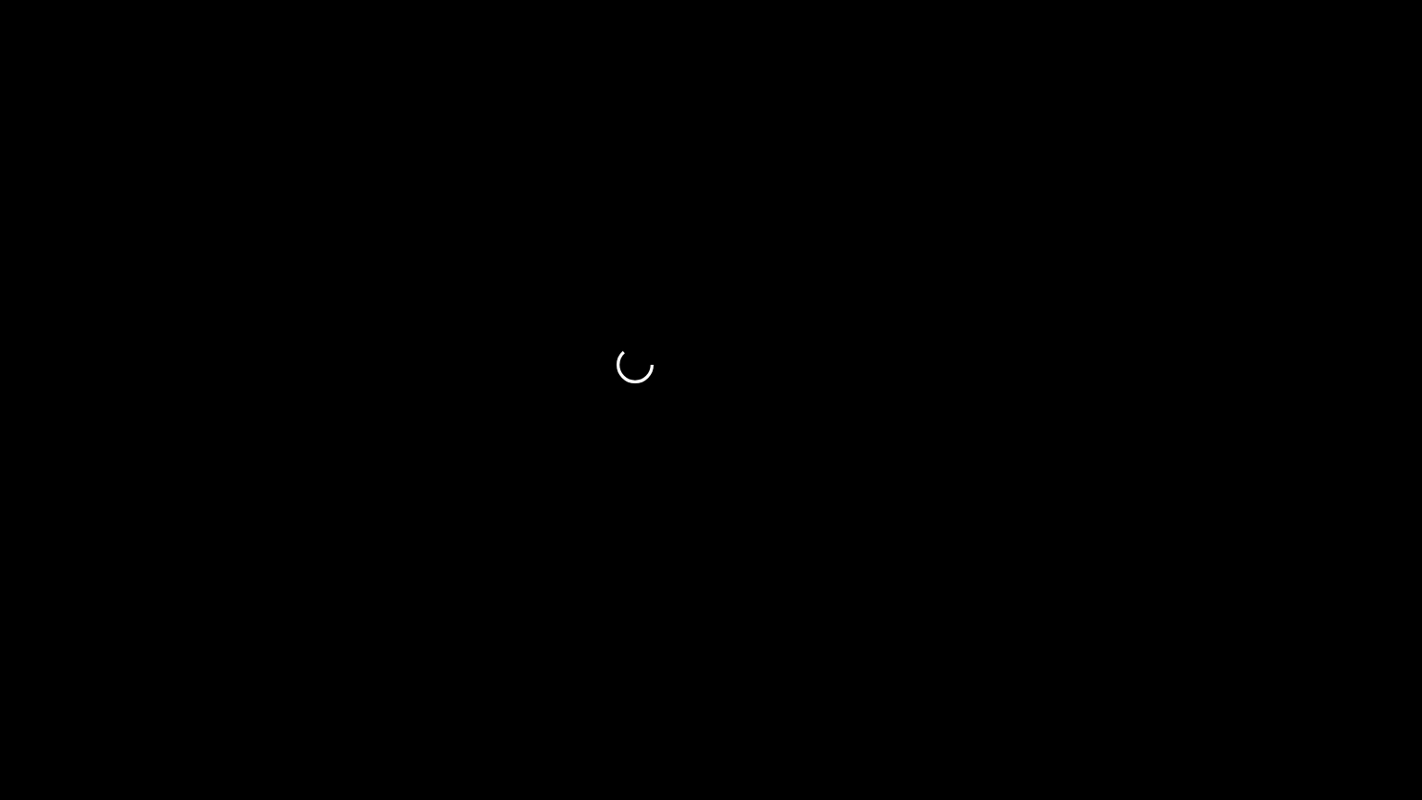
click at [95, 675] on icon "add" at bounding box center [89, 783] width 177 height 22
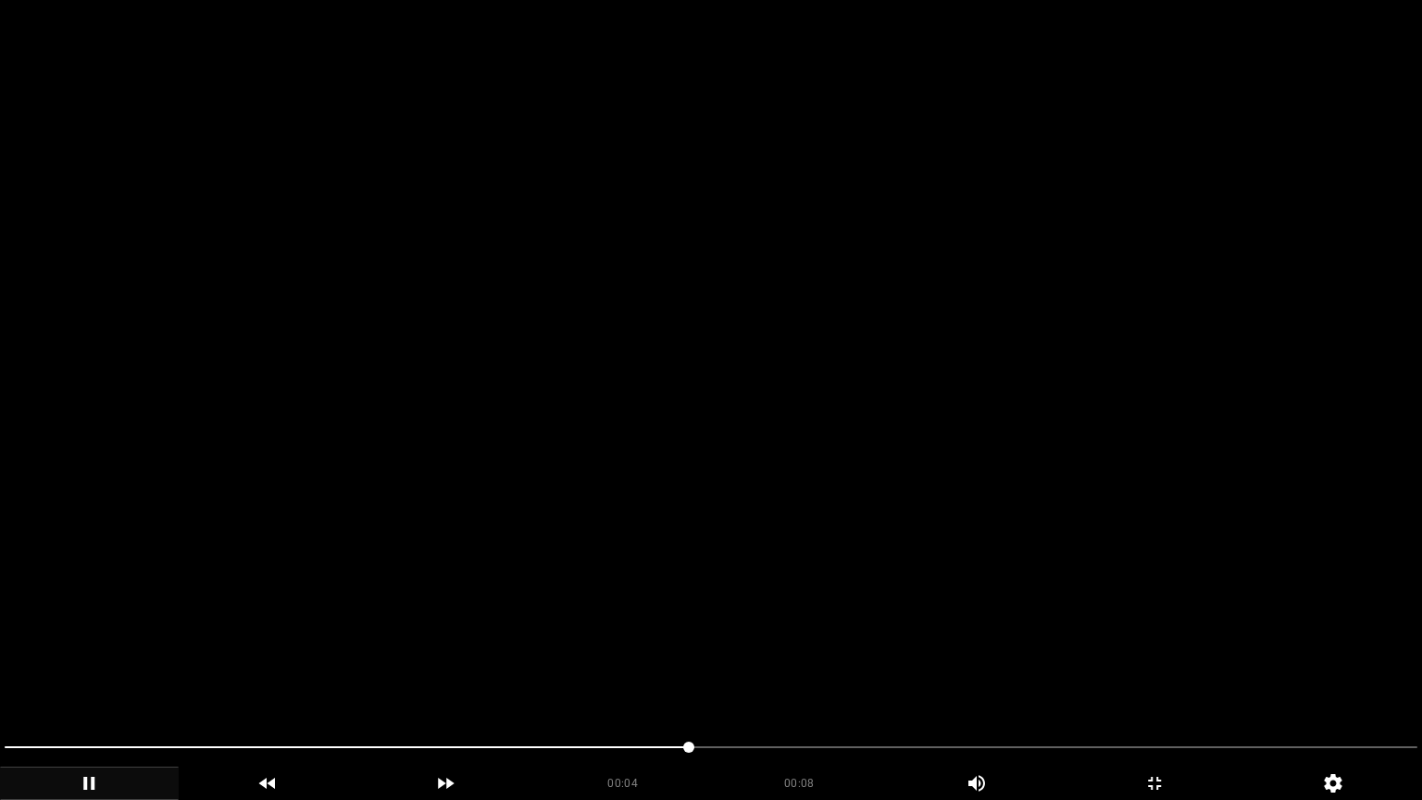
drag, startPoint x: 44, startPoint y: 741, endPoint x: 56, endPoint y: 692, distance: 50.5
click at [0, 675] on section "00:04 00:08 Picture In Picture 1 Error: Failed to load Video" at bounding box center [711, 400] width 1422 height 800
click at [584, 629] on video at bounding box center [711, 400] width 1422 height 800
click at [955, 501] on video at bounding box center [711, 400] width 1422 height 800
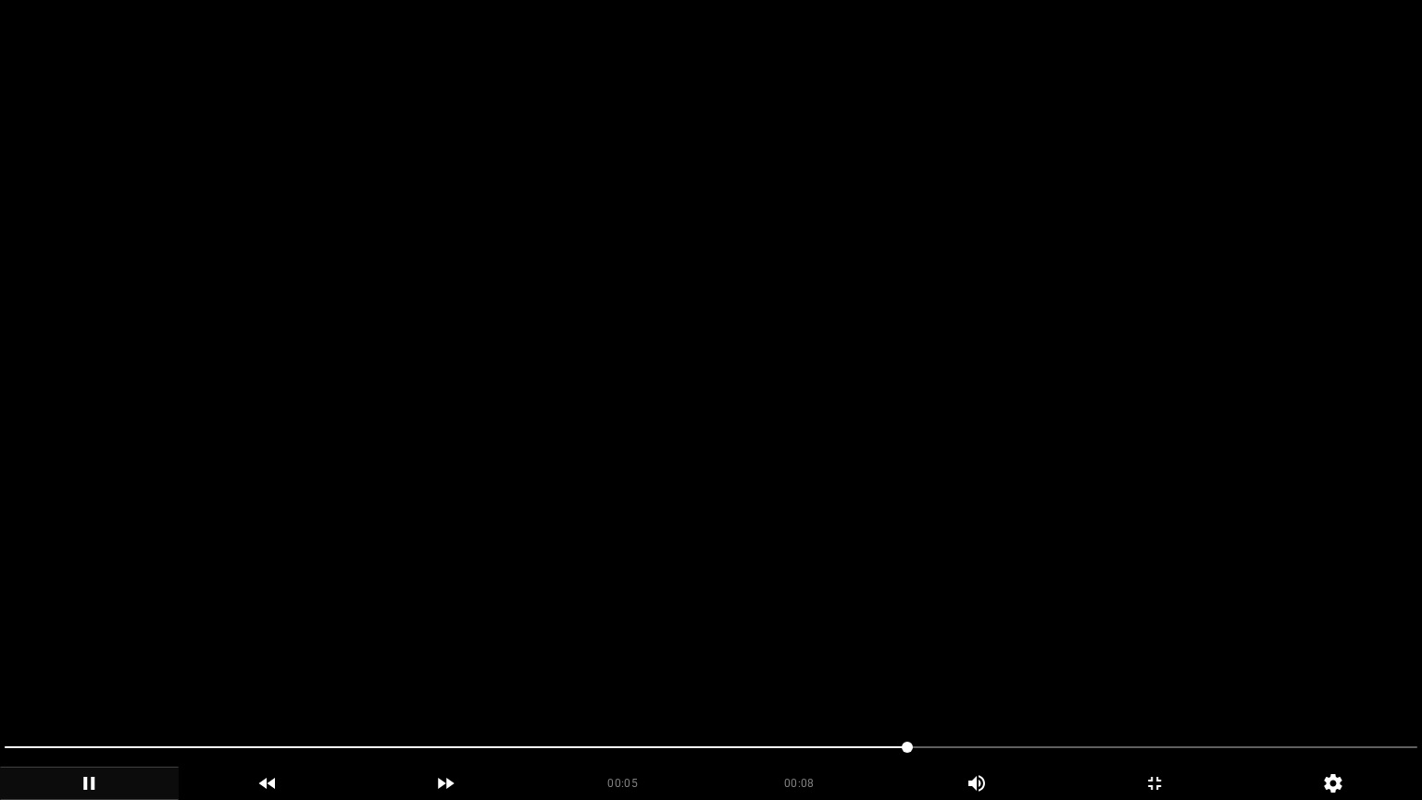
drag, startPoint x: 807, startPoint y: 739, endPoint x: 752, endPoint y: 739, distance: 55.5
click at [752, 675] on span at bounding box center [711, 747] width 1413 height 30
click at [819, 591] on video at bounding box center [711, 400] width 1422 height 800
click at [865, 607] on video at bounding box center [711, 400] width 1422 height 800
click at [902, 622] on video at bounding box center [711, 400] width 1422 height 800
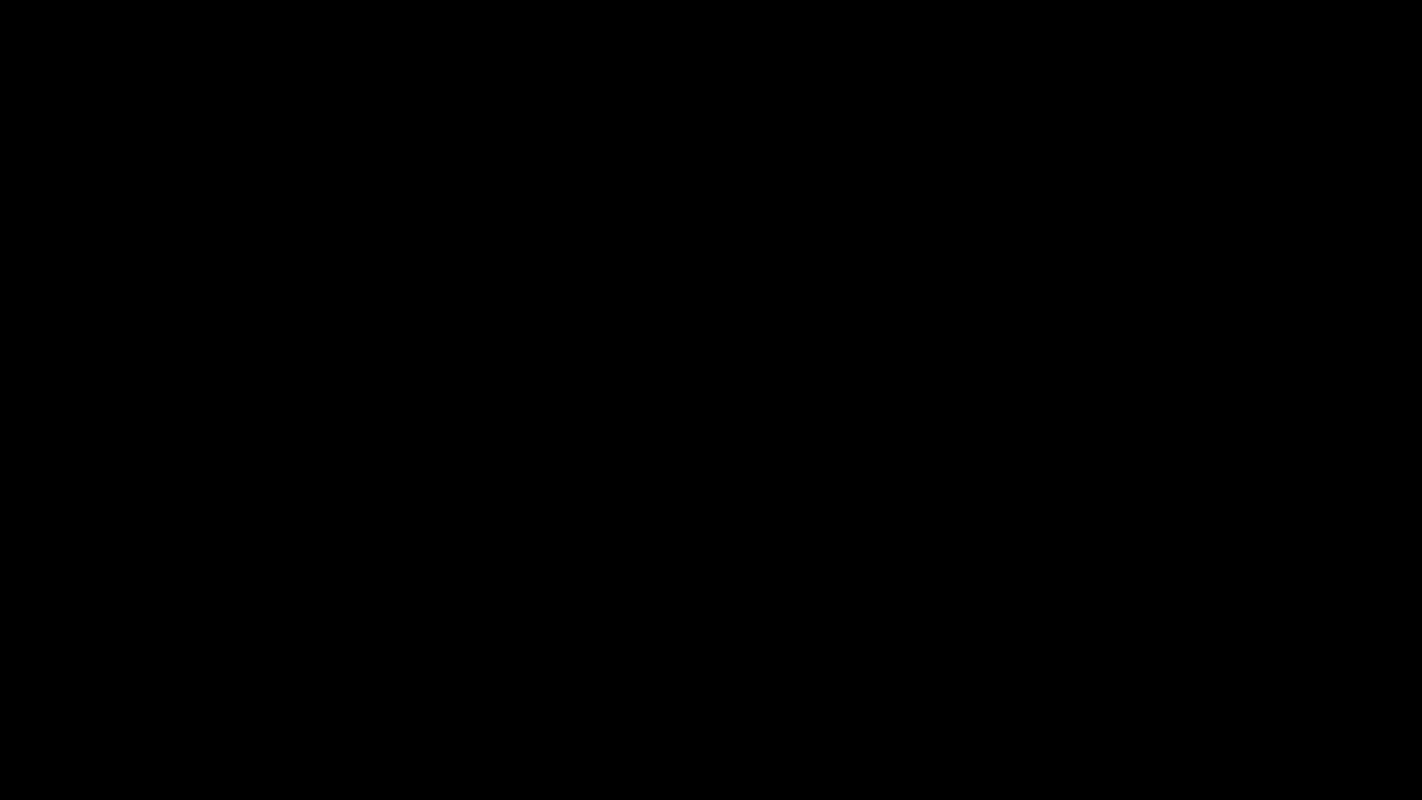
drag, startPoint x: 735, startPoint y: 752, endPoint x: 502, endPoint y: 744, distance: 233.4
click at [502, 675] on span at bounding box center [711, 747] width 1413 height 30
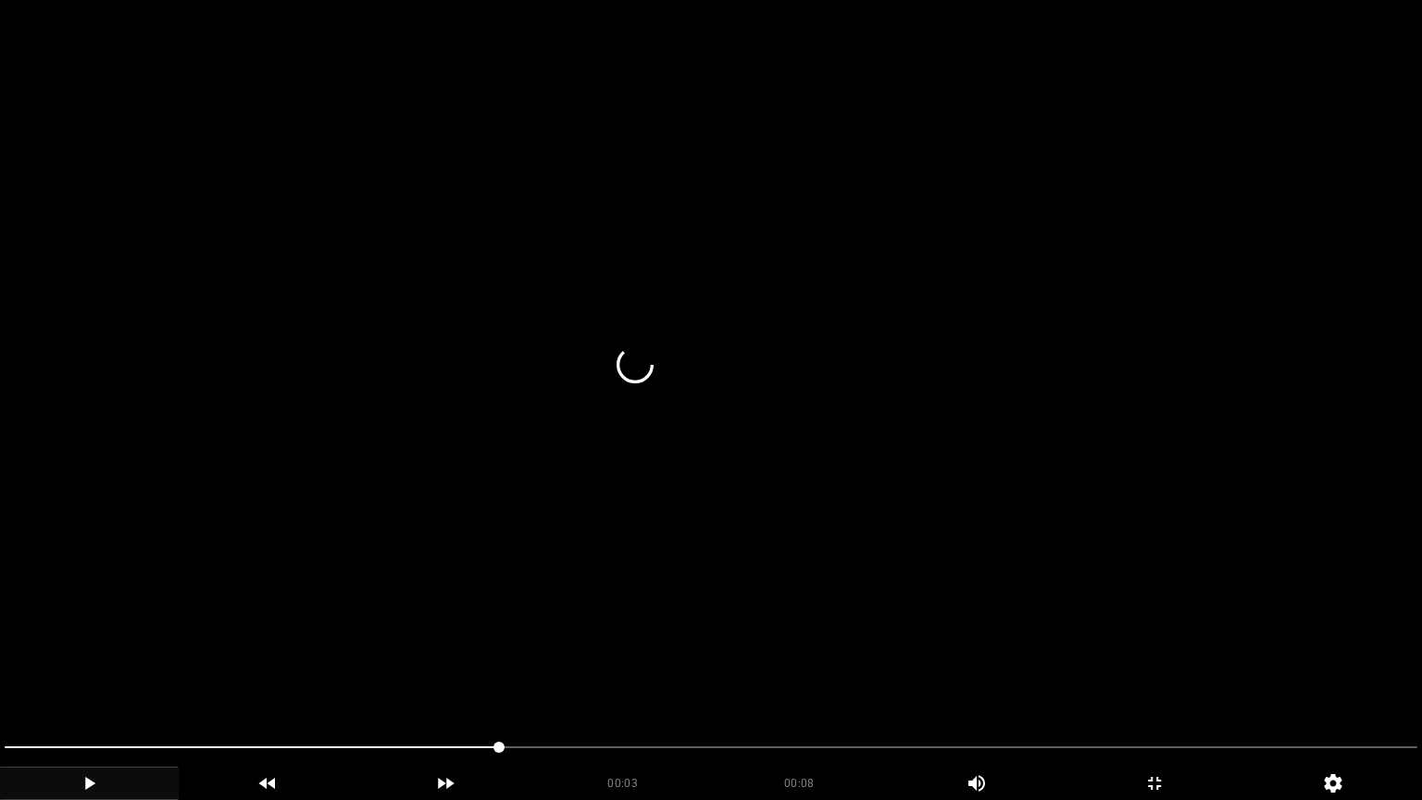
click at [749, 629] on video at bounding box center [711, 400] width 1422 height 800
click at [837, 628] on video at bounding box center [711, 400] width 1422 height 800
click at [837, 629] on video at bounding box center [711, 400] width 1422 height 800
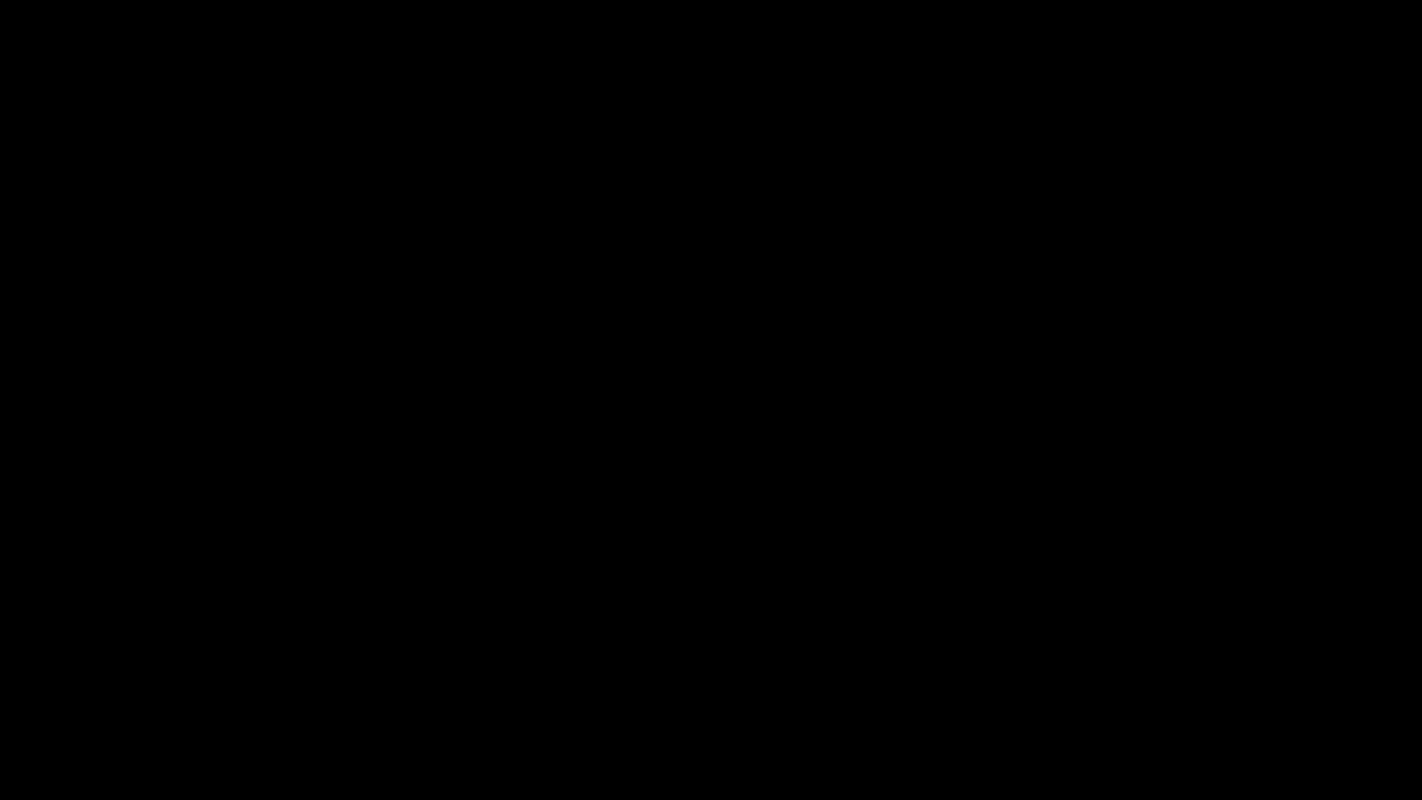
click at [807, 675] on span at bounding box center [711, 747] width 1413 height 30
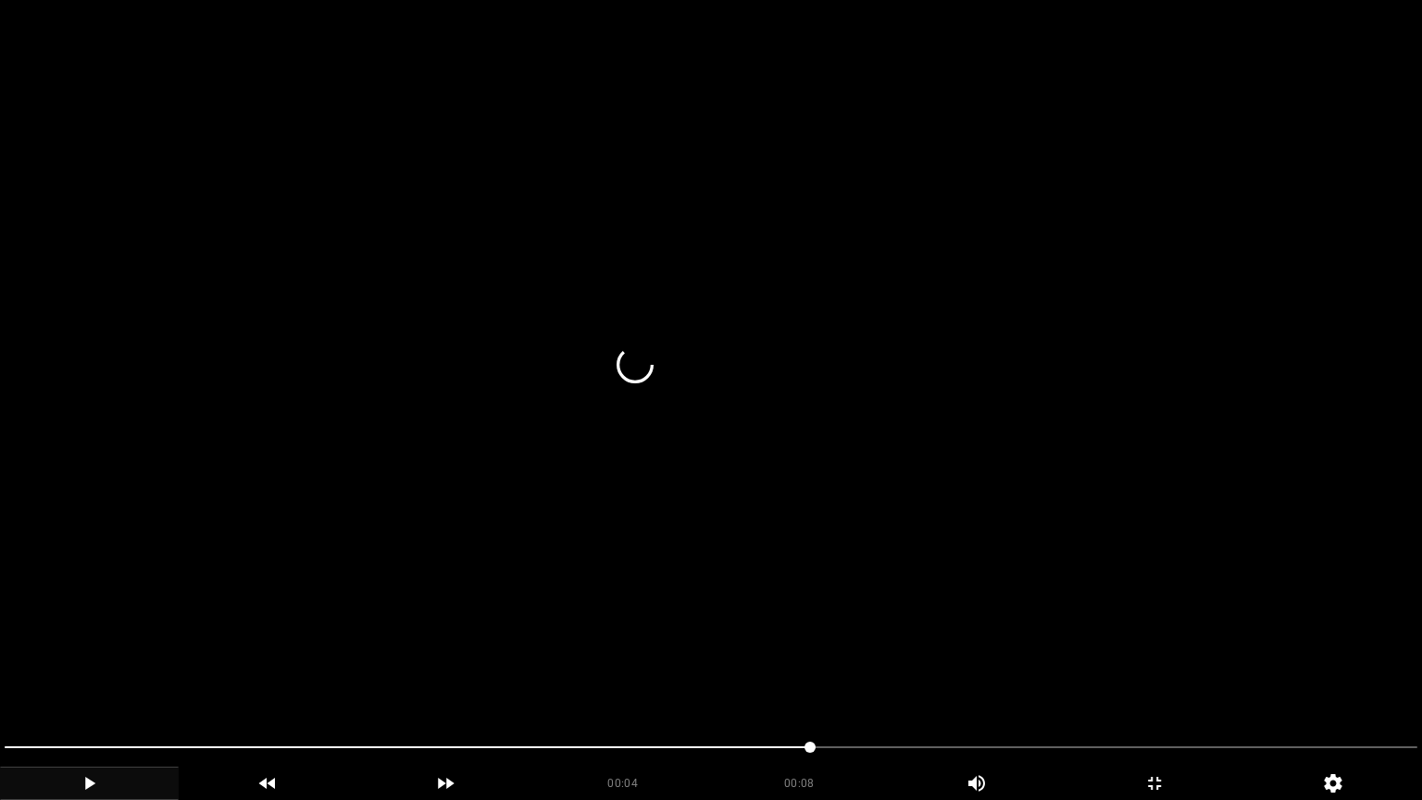
click at [896, 578] on video at bounding box center [711, 400] width 1422 height 800
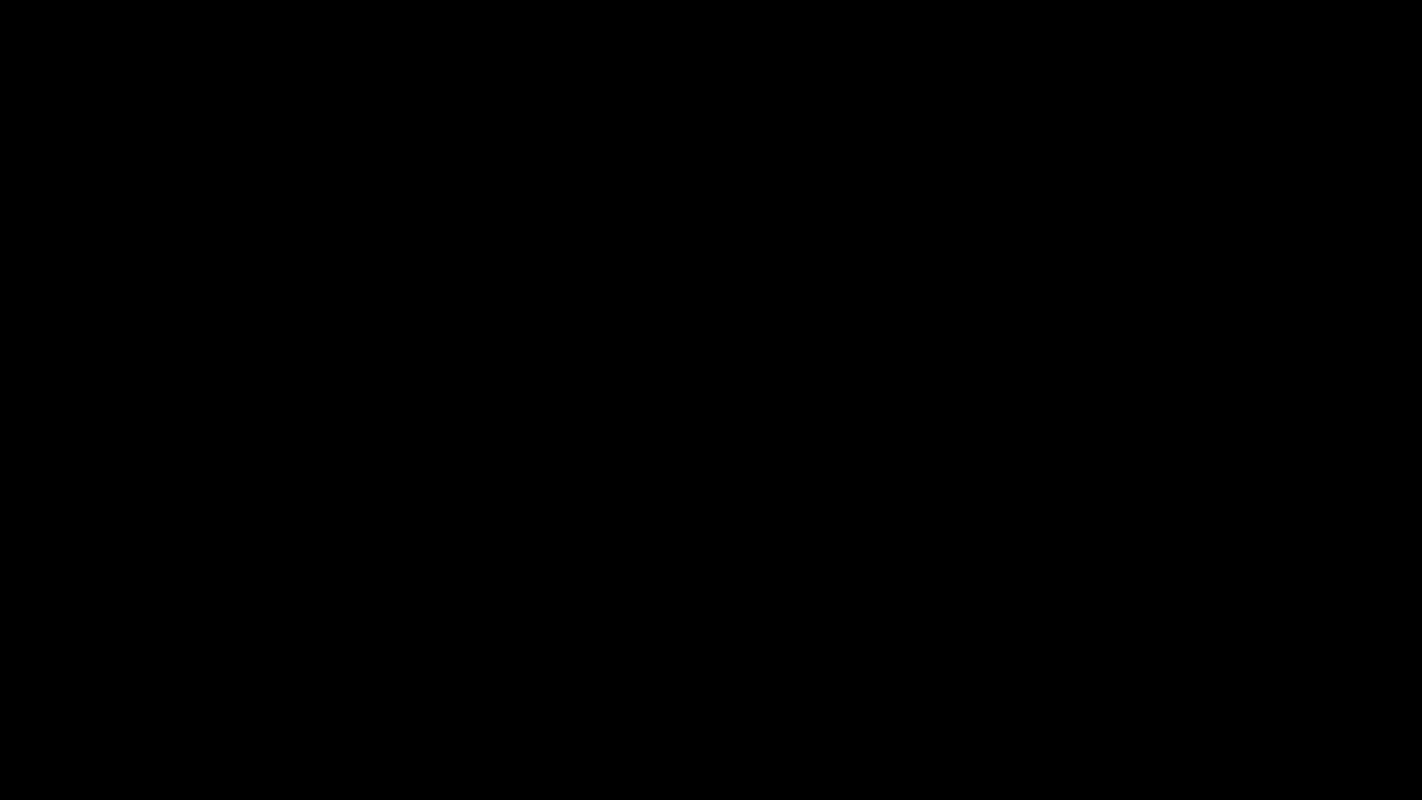
click at [1063, 675] on span at bounding box center [711, 747] width 1413 height 30
click at [1148, 675] on span at bounding box center [711, 747] width 1413 height 2
click at [1225, 675] on span at bounding box center [711, 747] width 1413 height 2
drag, startPoint x: 985, startPoint y: 744, endPoint x: 837, endPoint y: 741, distance: 148.2
click at [837, 675] on span at bounding box center [711, 747] width 1413 height 30
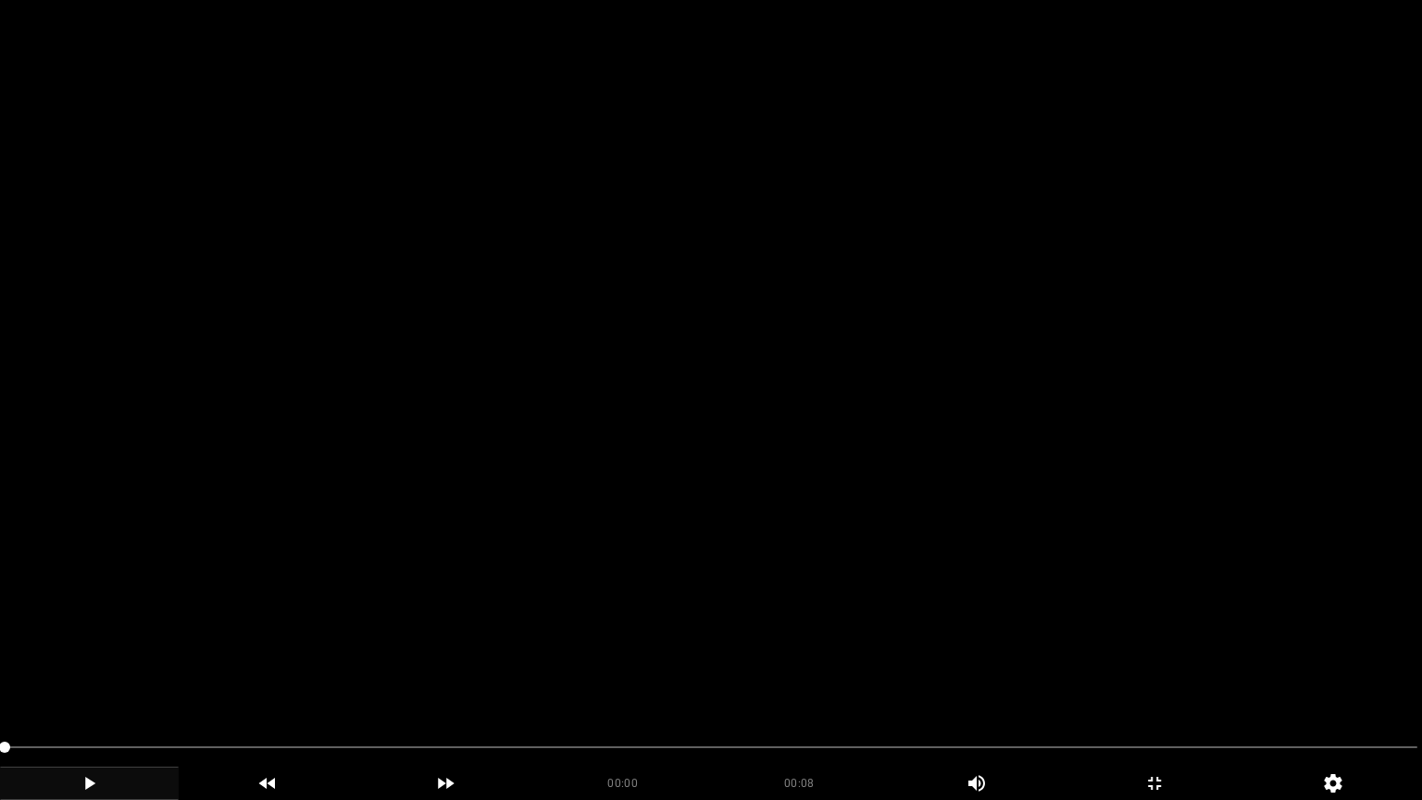
click at [870, 596] on video at bounding box center [711, 400] width 1422 height 800
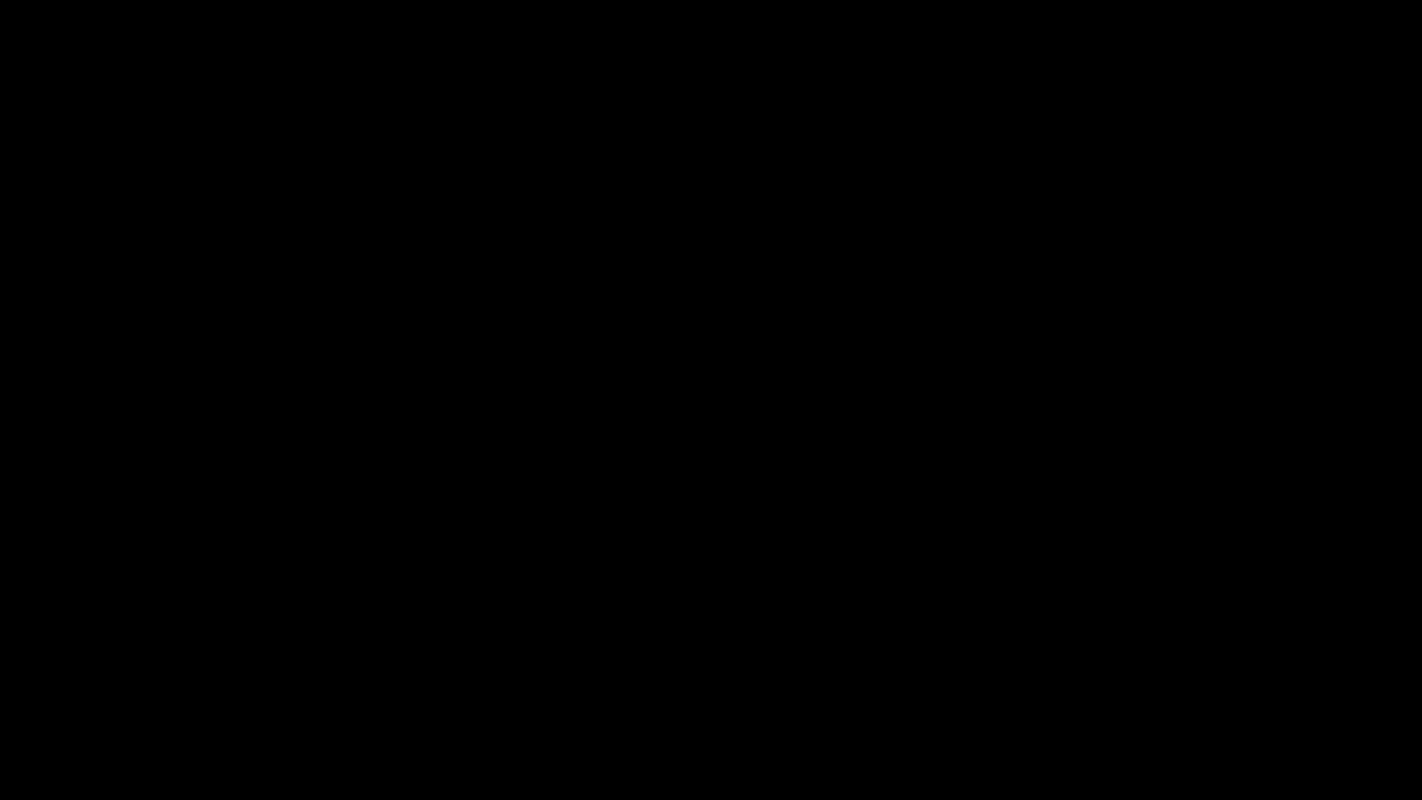
click at [1175, 675] on icon "add" at bounding box center [1154, 783] width 177 height 22
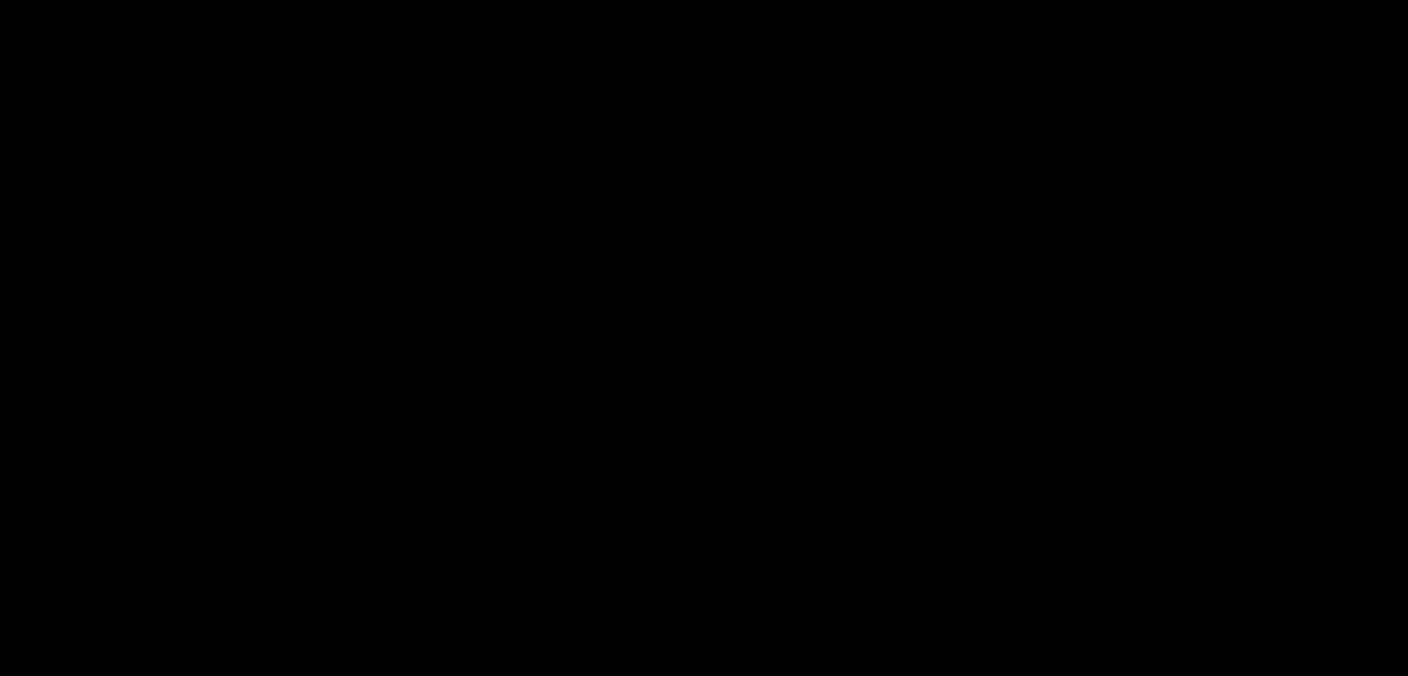
scroll to position [370, 0]
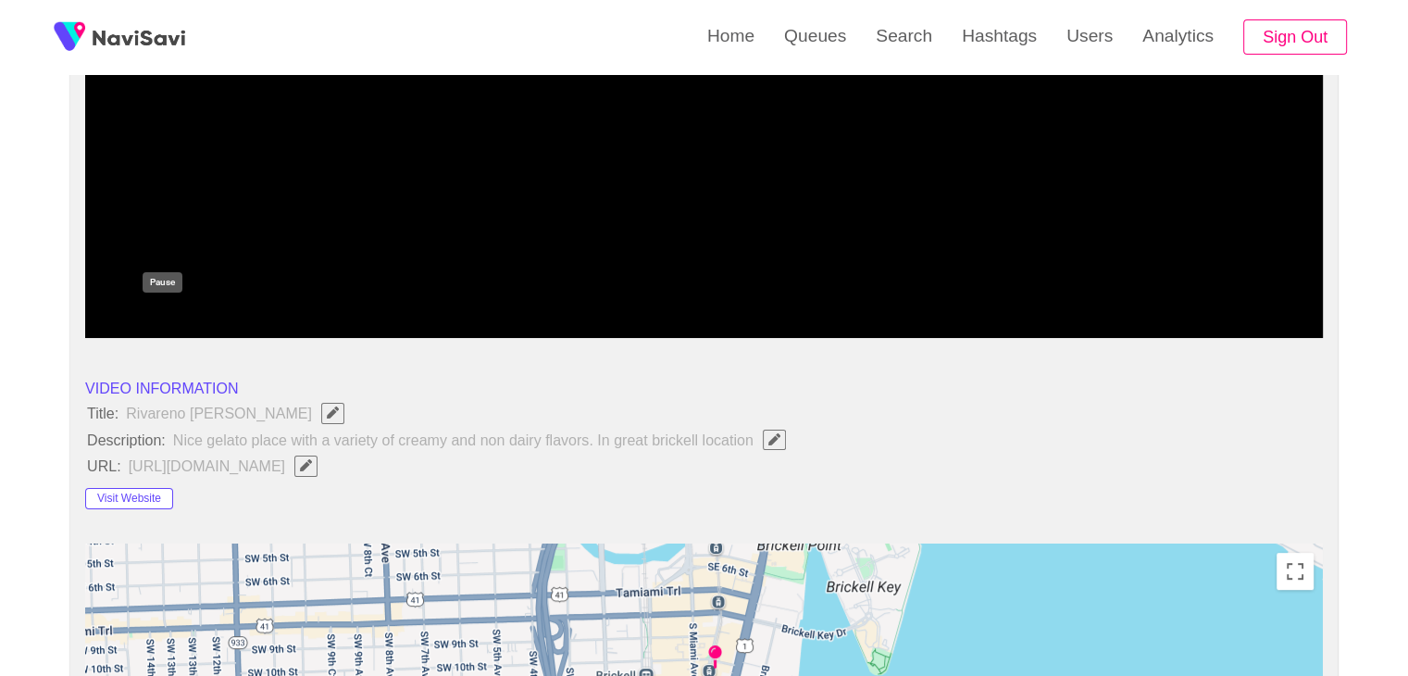
click at [150, 315] on icon "add" at bounding box center [163, 322] width 154 height 22
click at [141, 497] on button "Visit Website" at bounding box center [129, 499] width 88 height 22
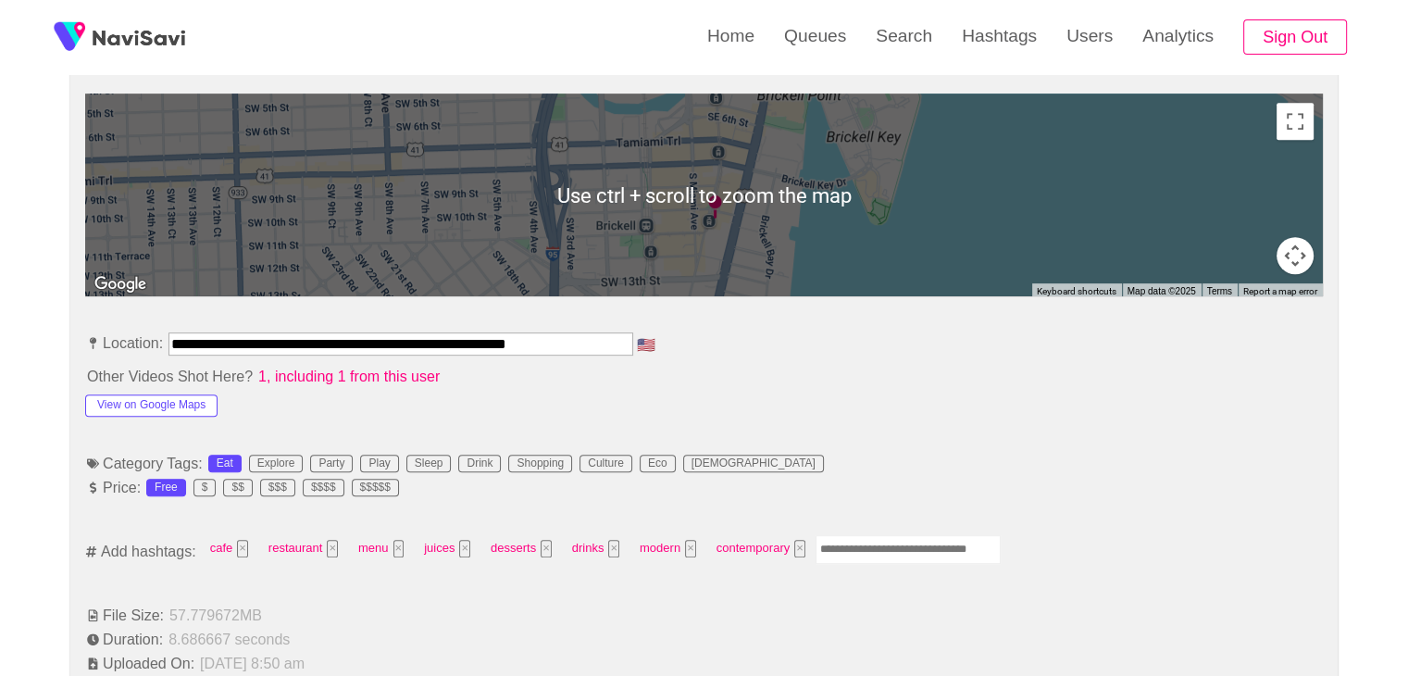
scroll to position [833, 0]
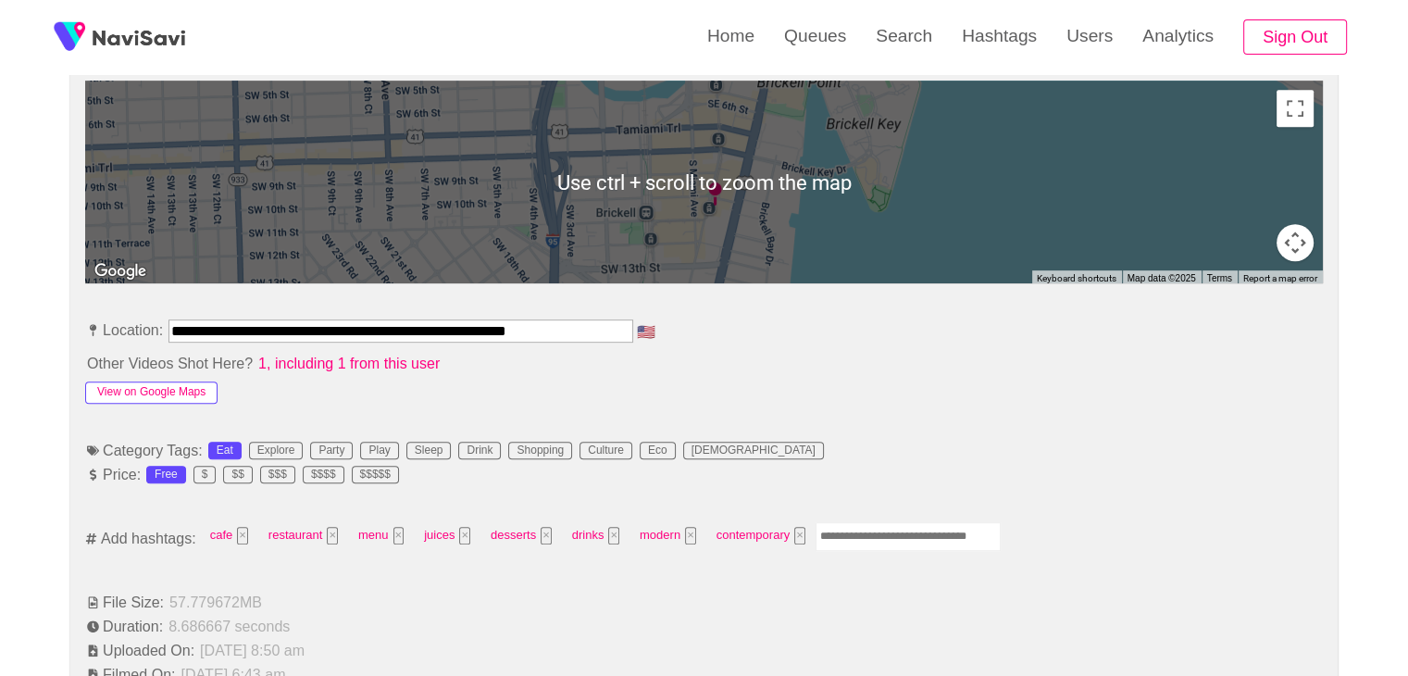
click at [178, 386] on button "View on Google Maps" at bounding box center [151, 392] width 132 height 22
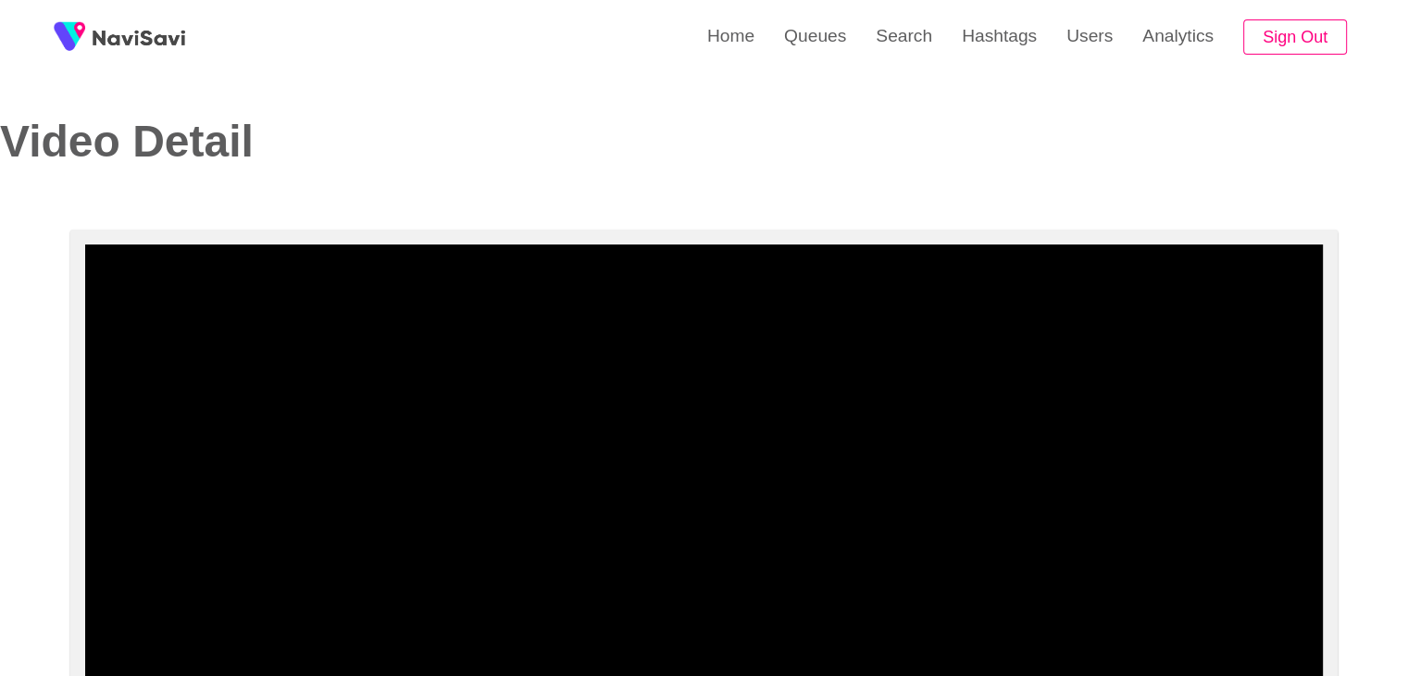
scroll to position [0, 0]
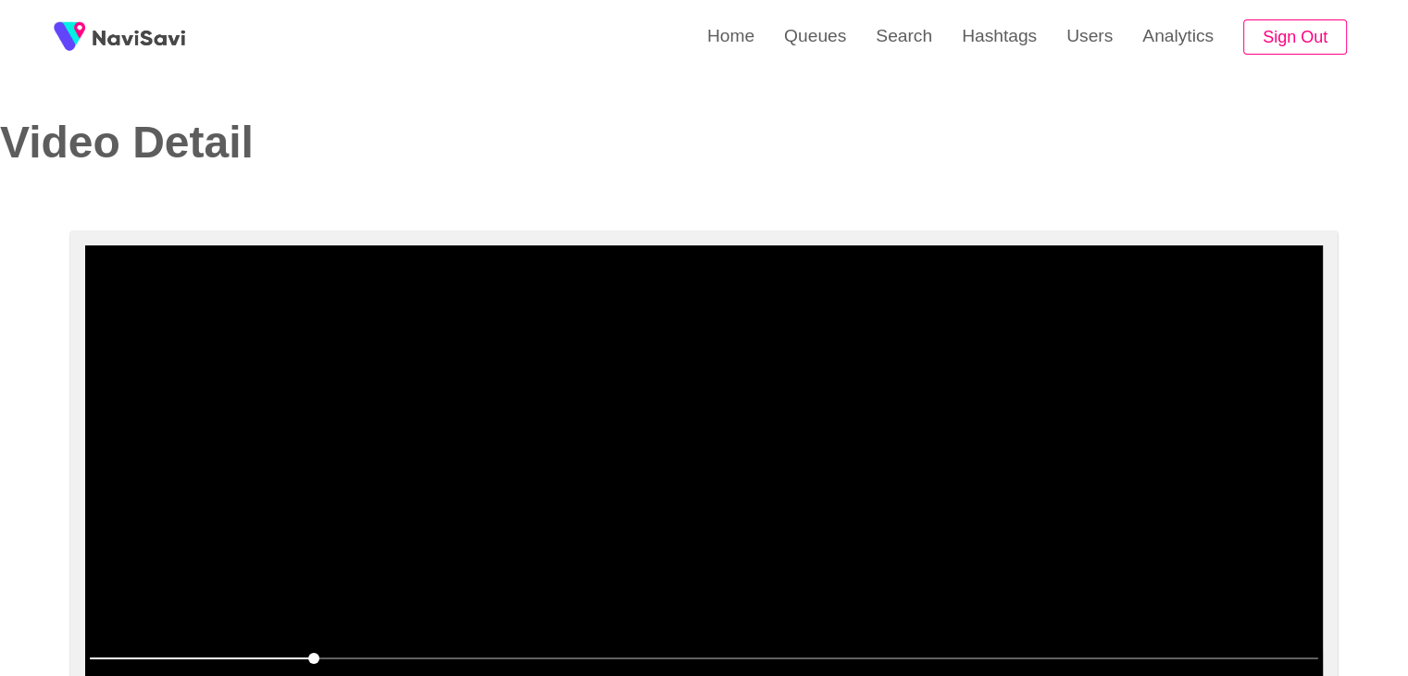
click at [710, 423] on video at bounding box center [704, 476] width 1238 height 463
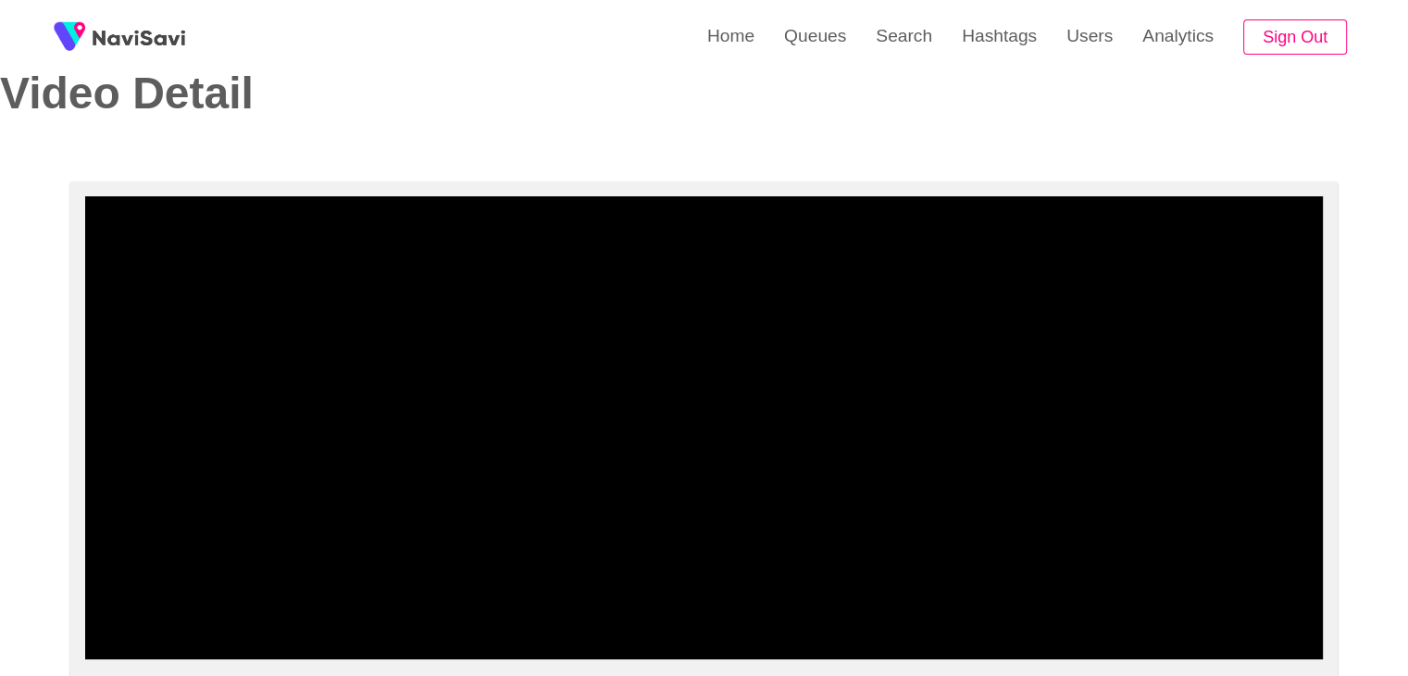
scroll to position [185, 0]
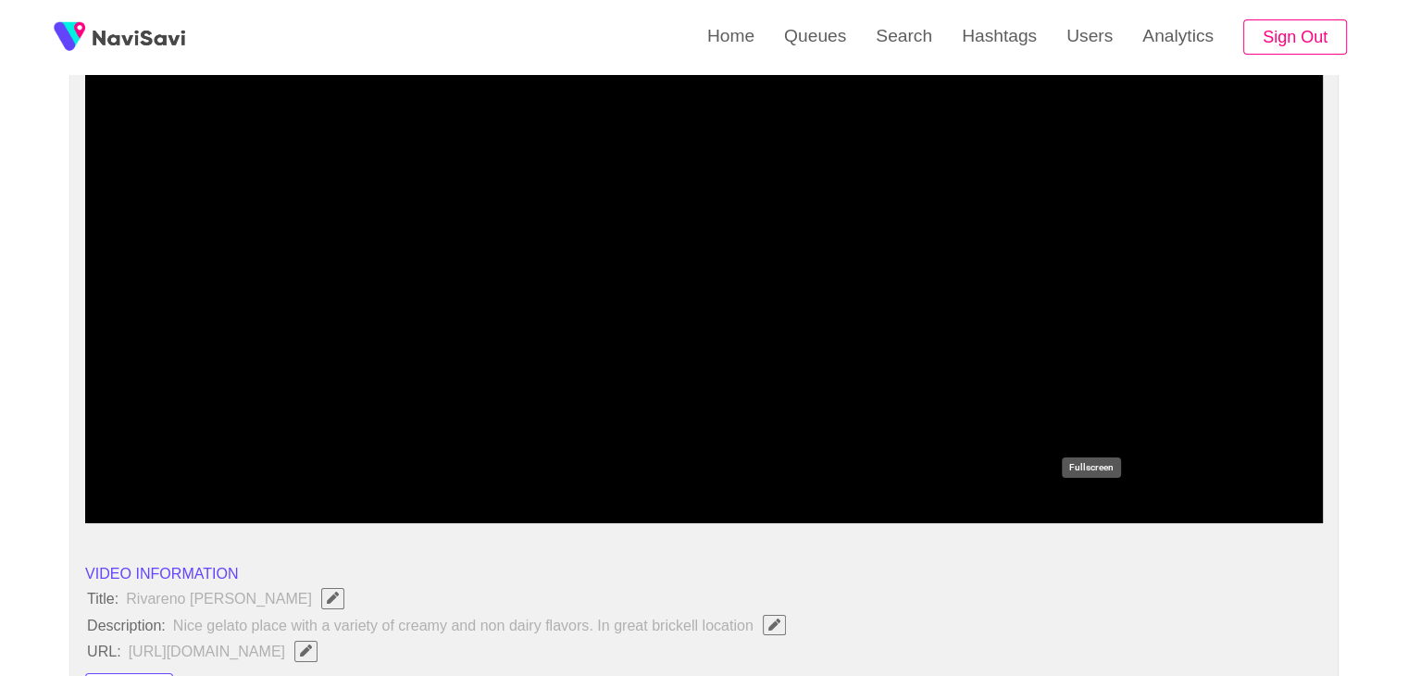
click at [1081, 499] on icon "add" at bounding box center [1091, 507] width 154 height 22
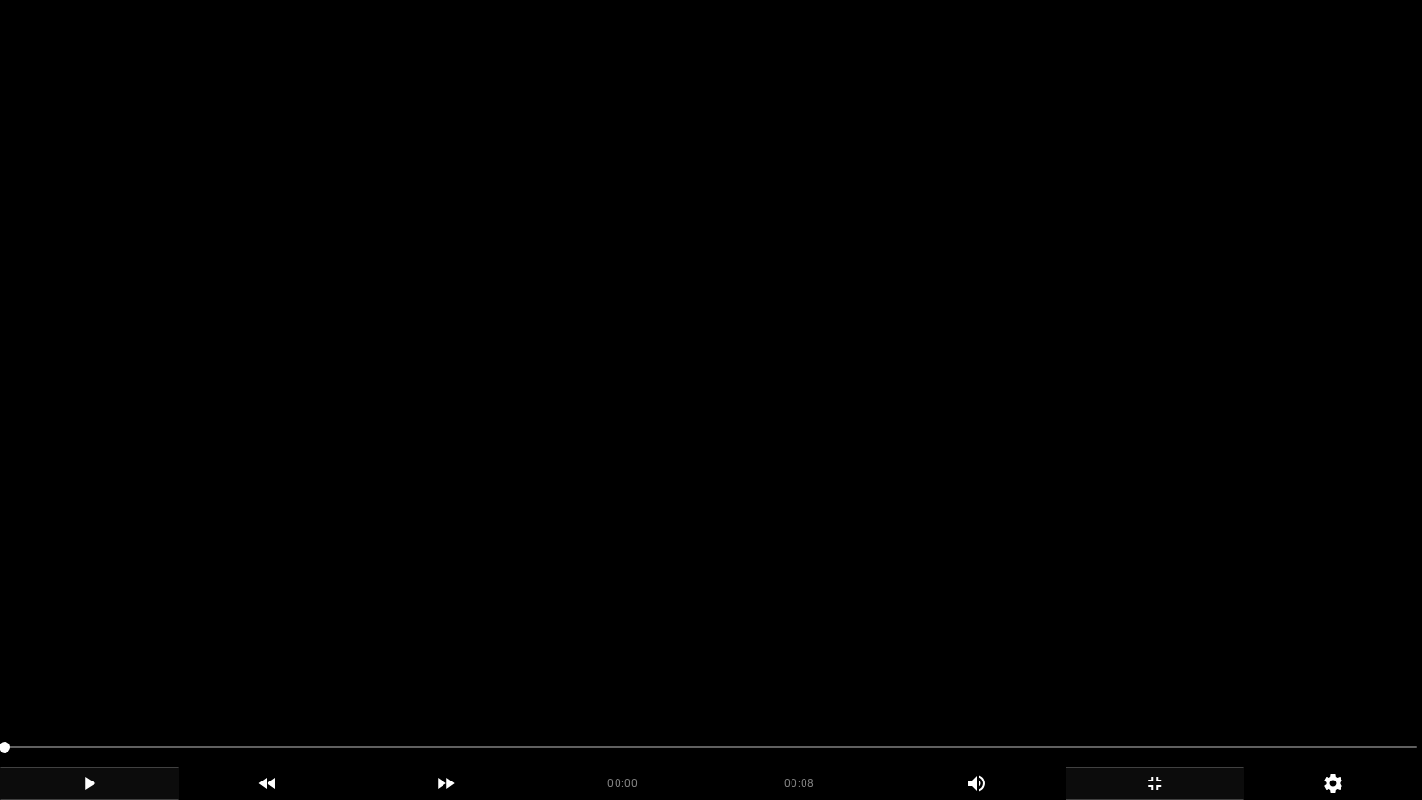
click at [614, 605] on video at bounding box center [711, 400] width 1422 height 800
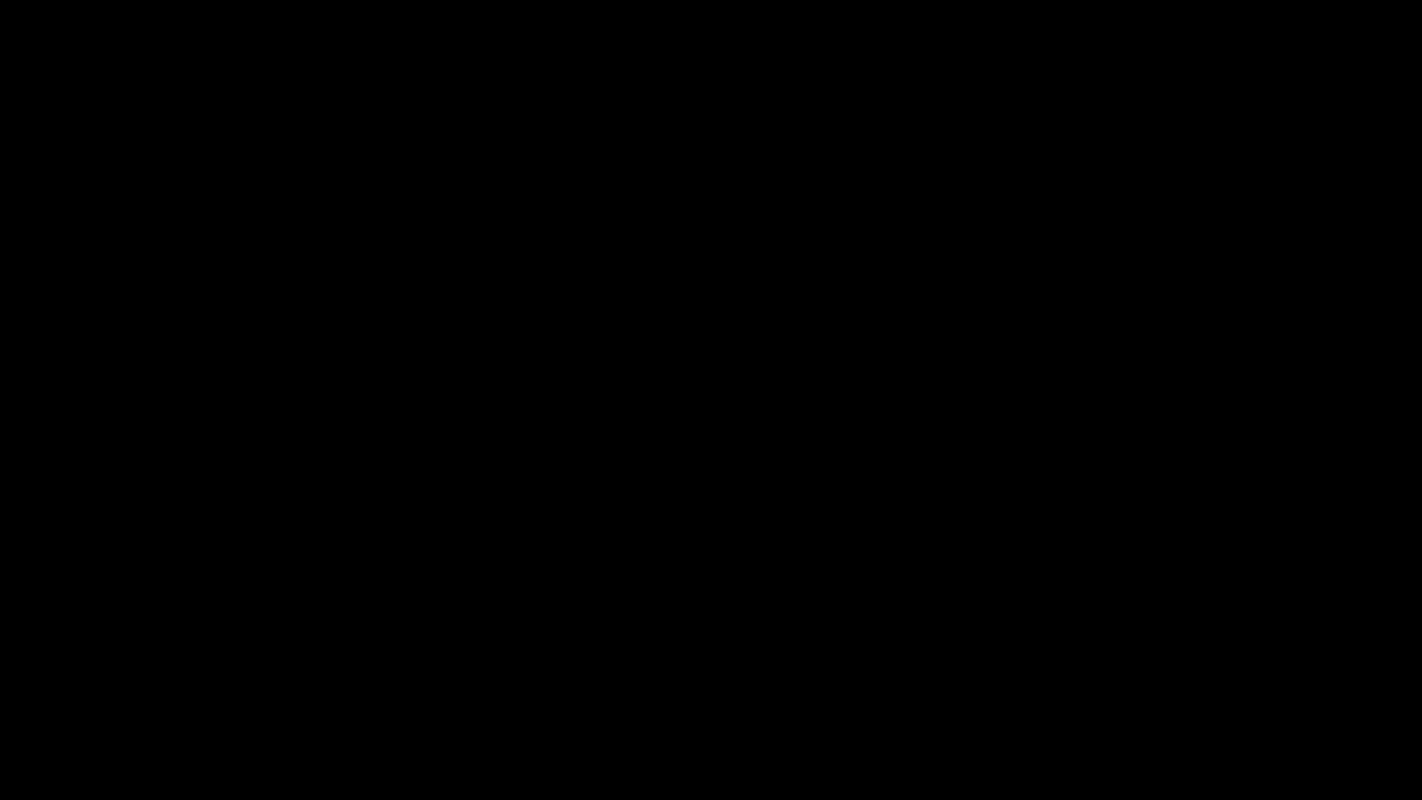
click at [1145, 675] on icon "add" at bounding box center [1154, 783] width 177 height 22
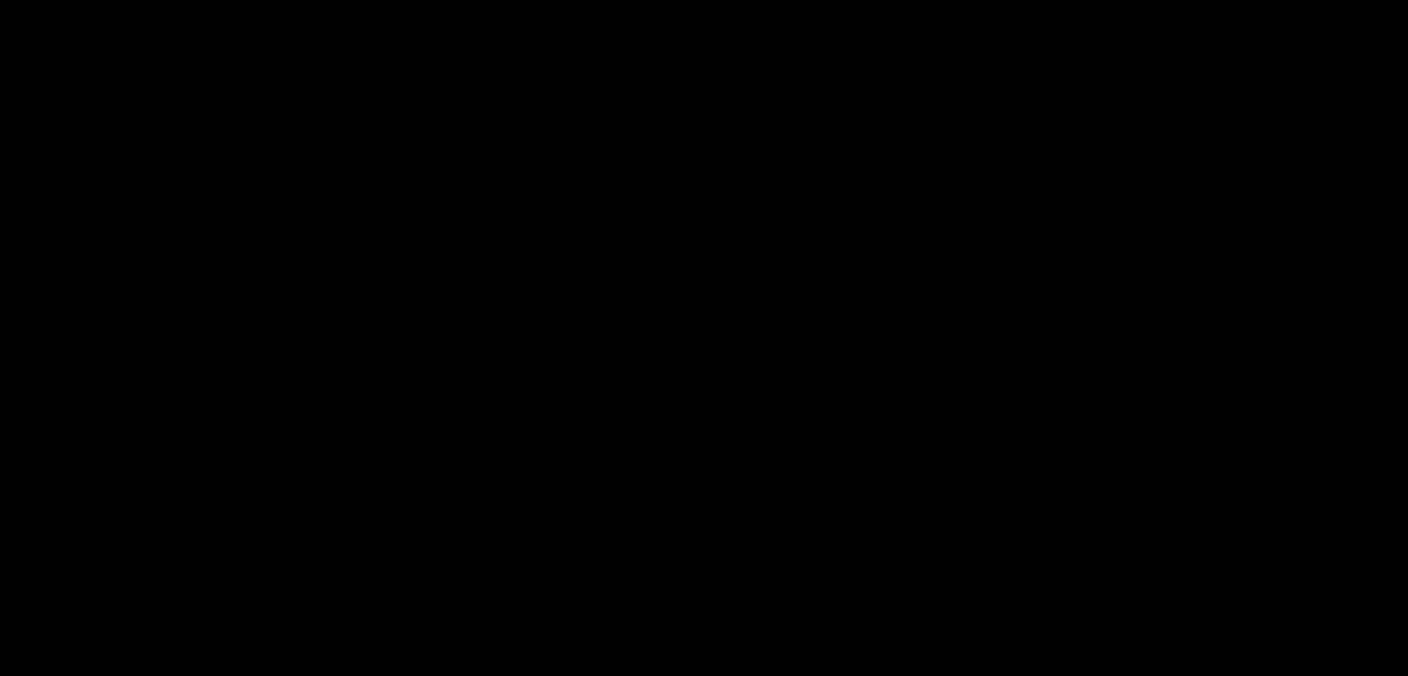
scroll to position [1018, 0]
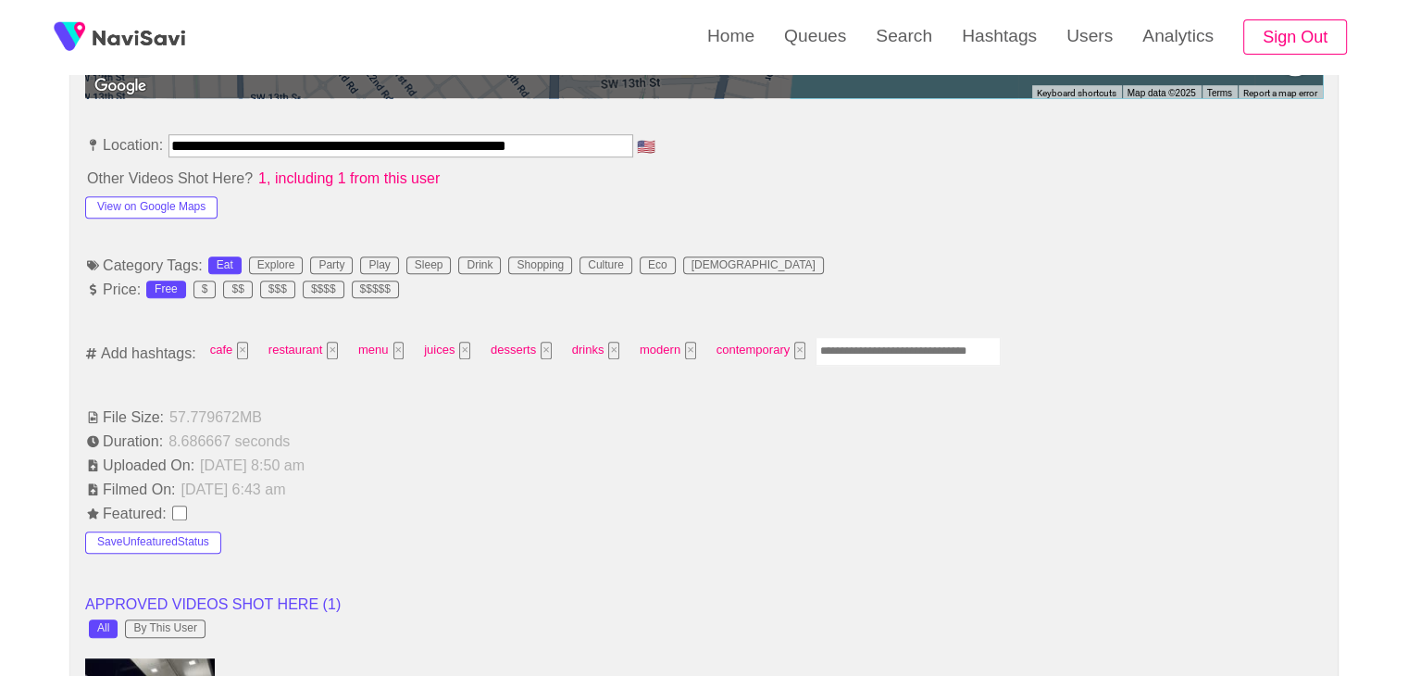
click at [853, 347] on input "Enter tag here and press return" at bounding box center [908, 351] width 185 height 29
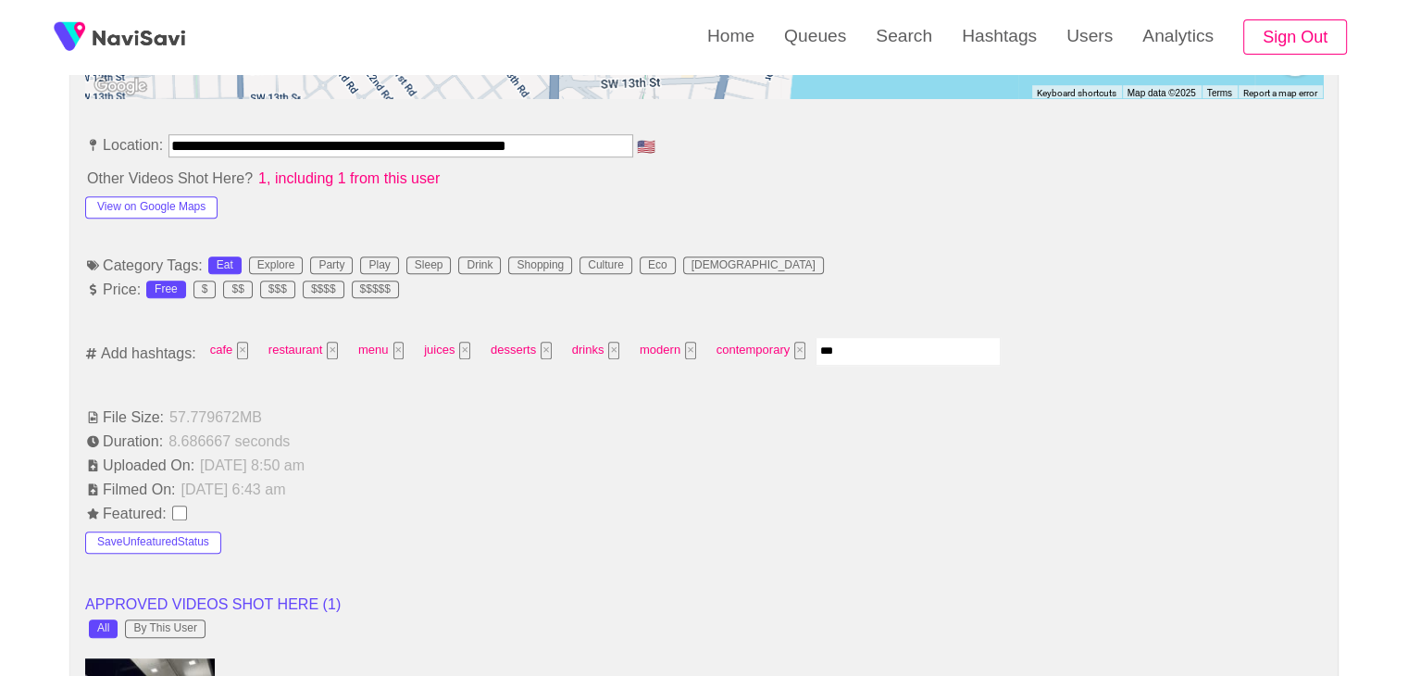
type input "****"
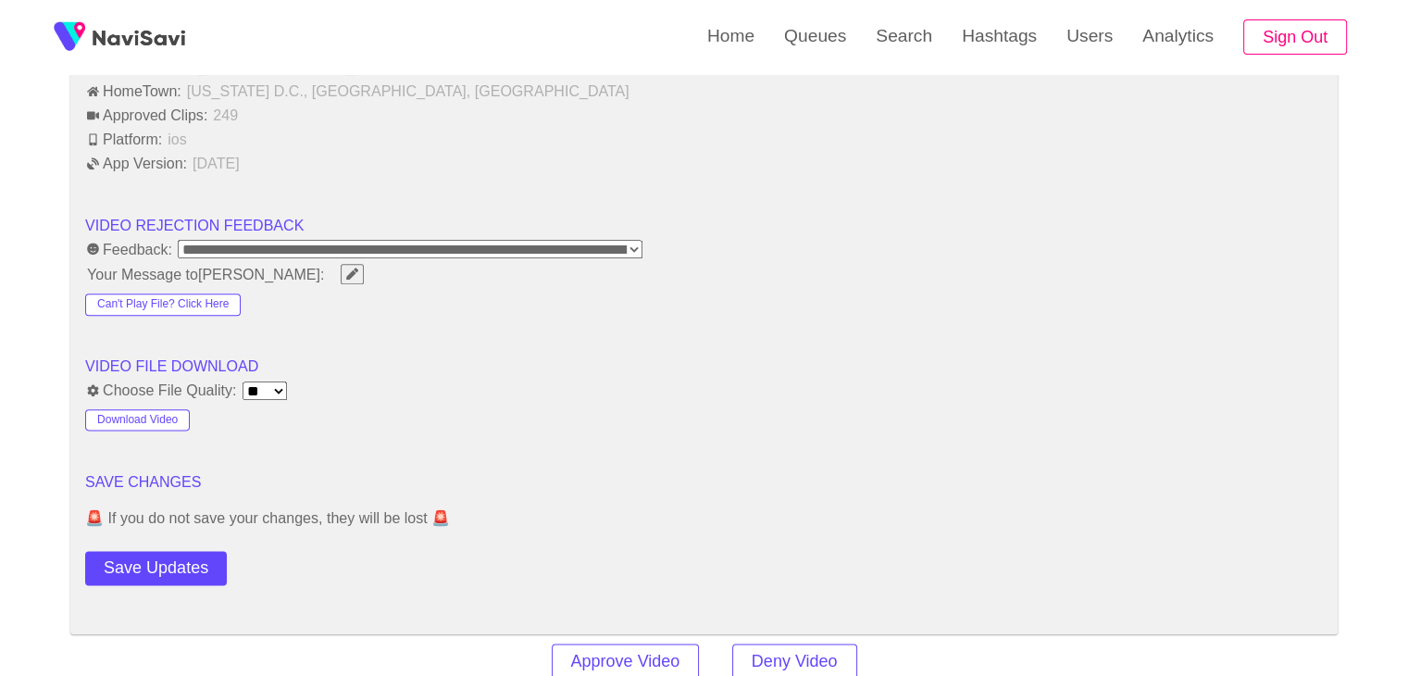
scroll to position [2222, 0]
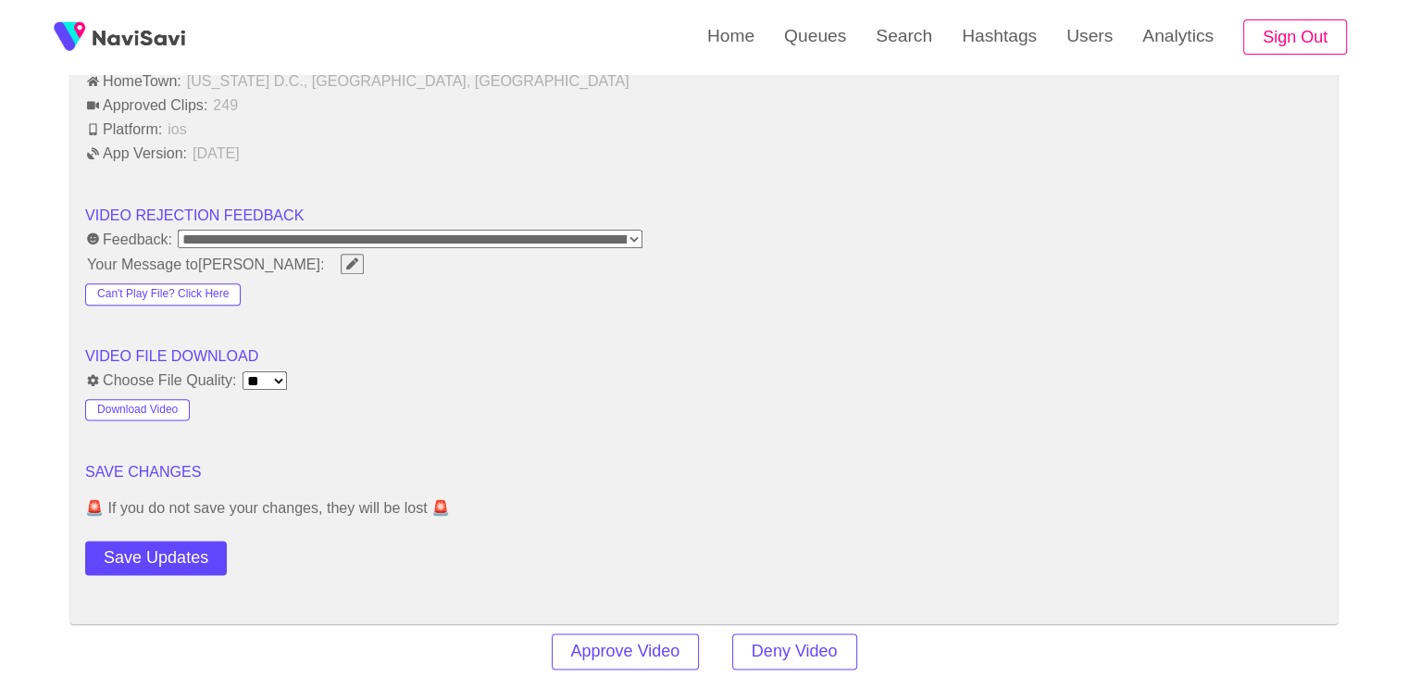
click at [131, 542] on button "Save Updates" at bounding box center [156, 558] width 142 height 34
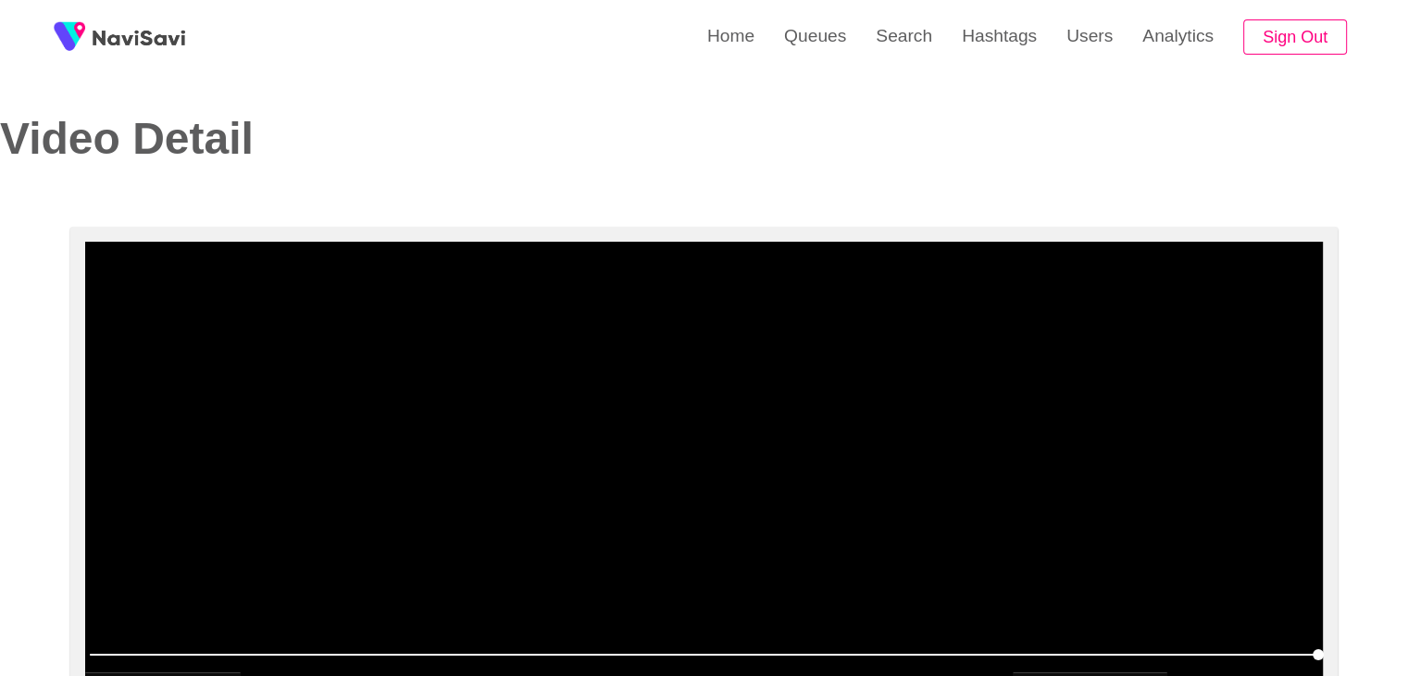
scroll to position [0, 0]
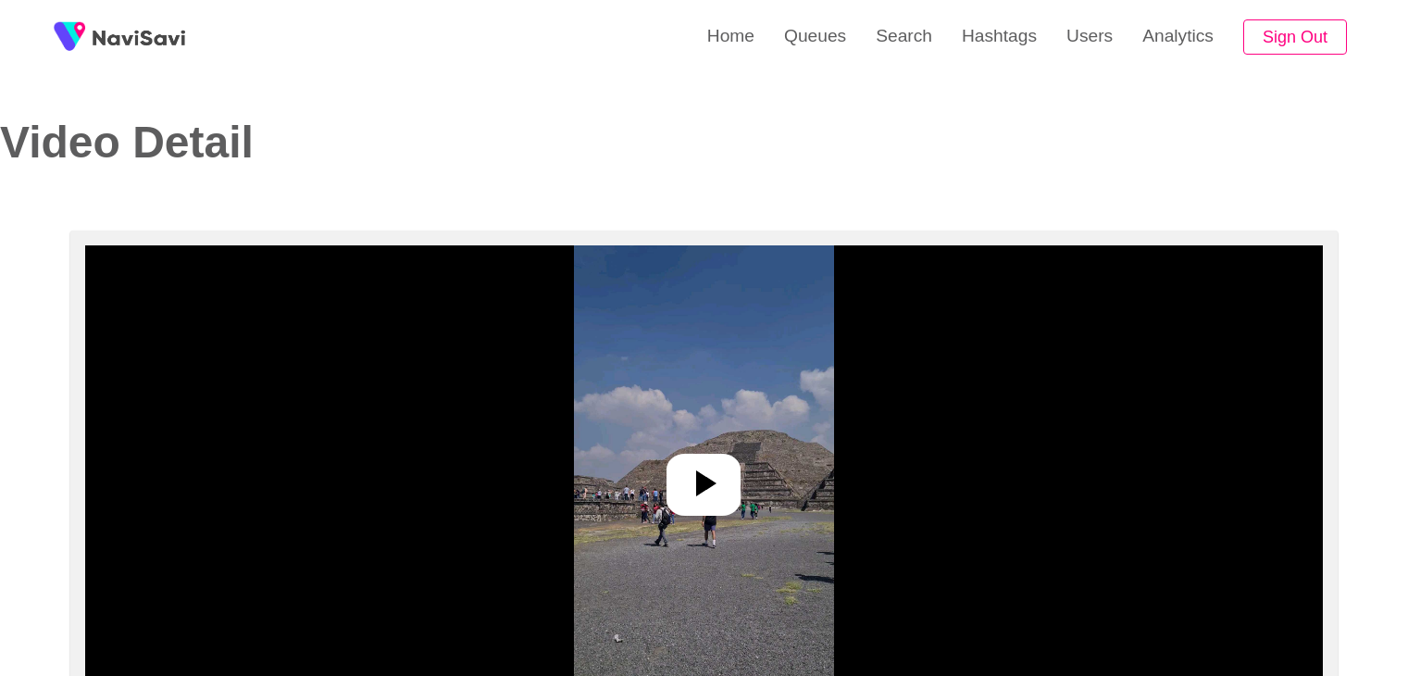
select select "**********"
select select "**"
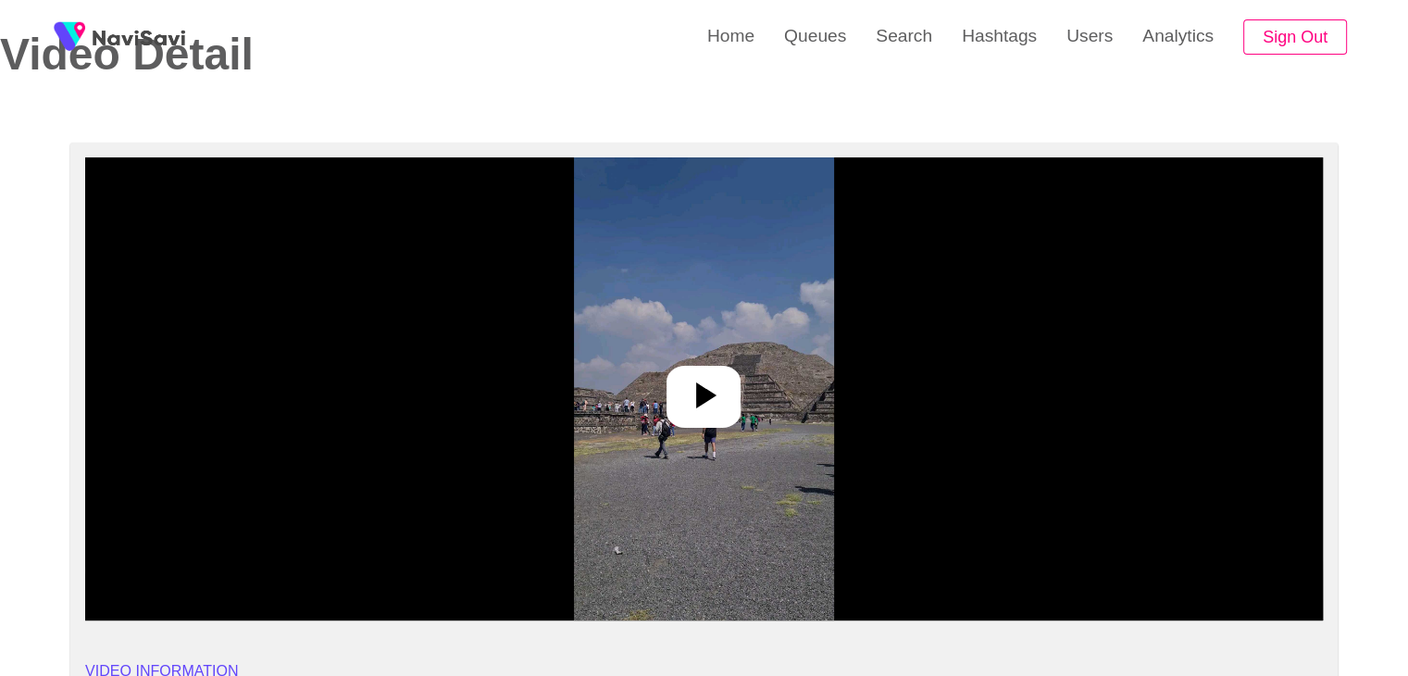
scroll to position [93, 0]
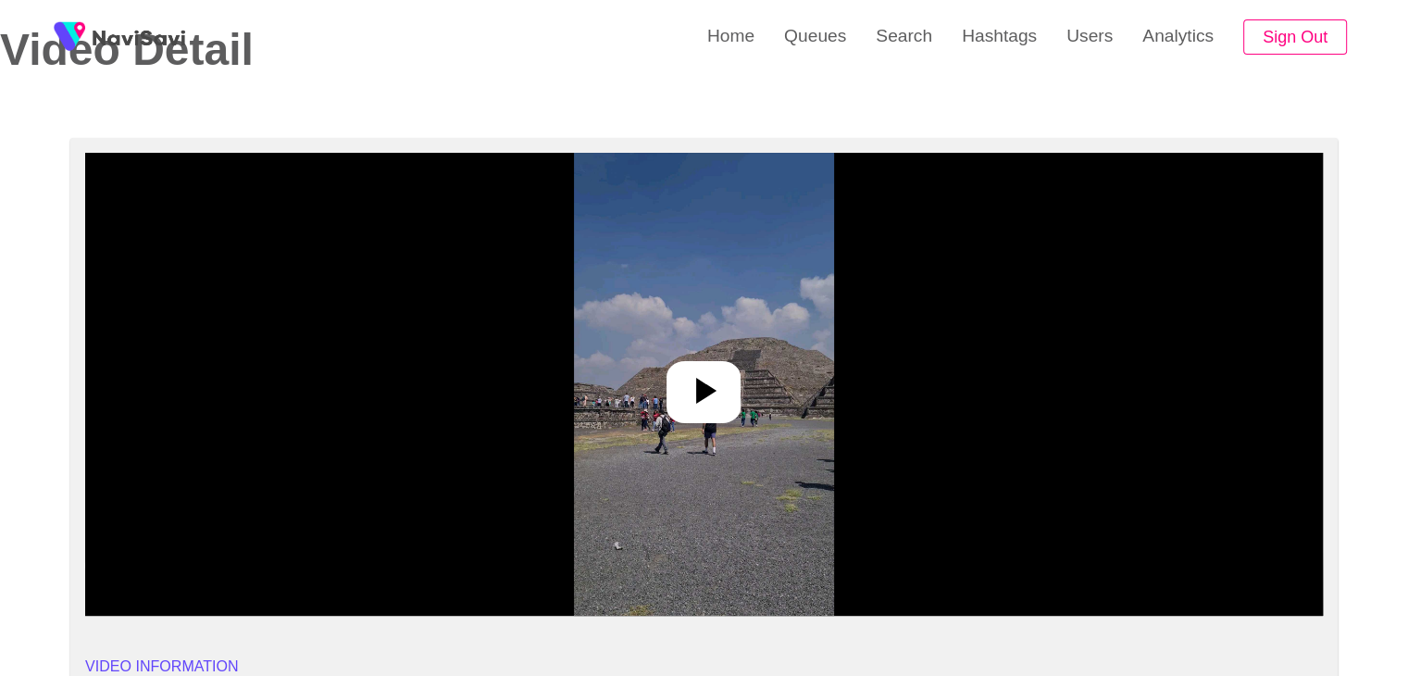
click at [687, 345] on img at bounding box center [704, 384] width 260 height 463
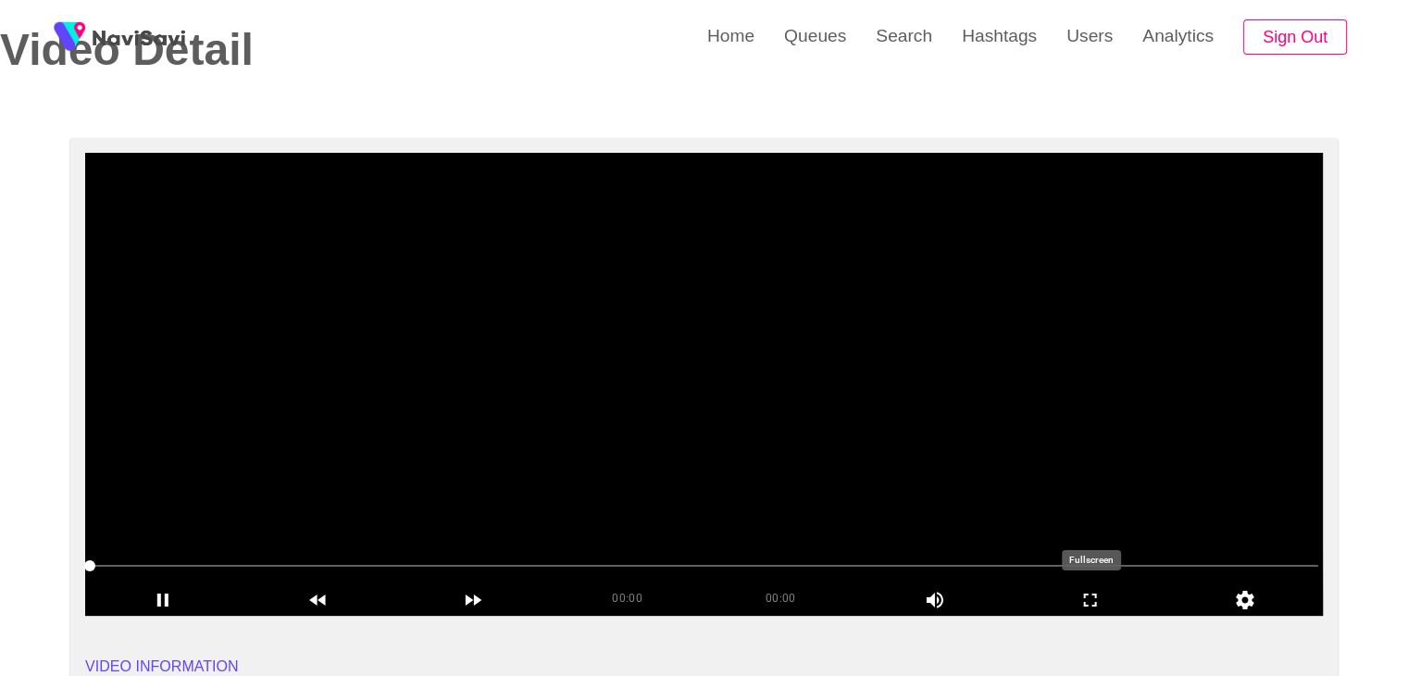
drag, startPoint x: 1092, startPoint y: 591, endPoint x: 1038, endPoint y: 643, distance: 75.9
click at [1091, 589] on icon "add" at bounding box center [1091, 600] width 154 height 22
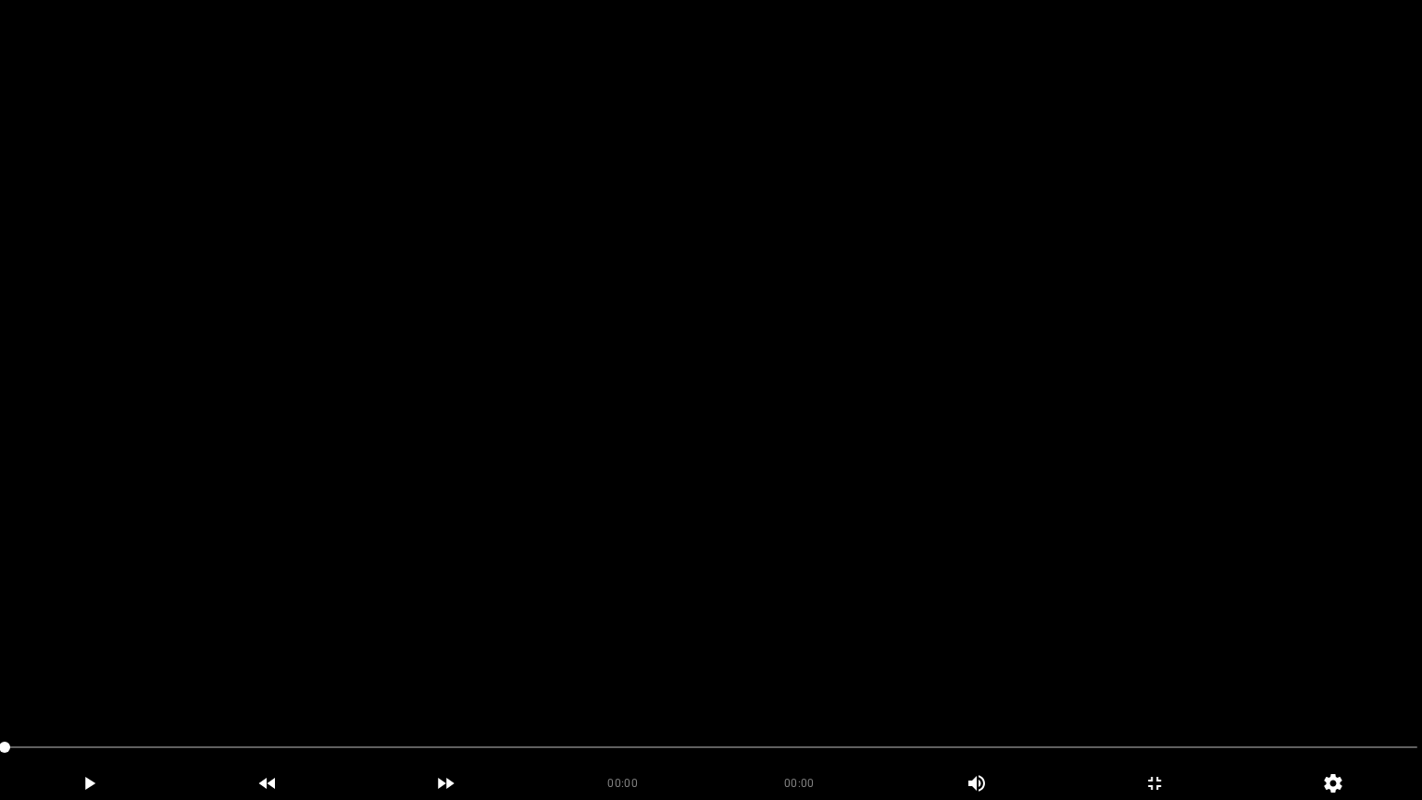
click at [640, 537] on video at bounding box center [711, 400] width 1422 height 800
drag, startPoint x: 737, startPoint y: 492, endPoint x: 736, endPoint y: 502, distance: 10.2
click at [737, 496] on video at bounding box center [711, 400] width 1422 height 800
click at [748, 462] on video at bounding box center [711, 400] width 1422 height 800
click at [662, 543] on video at bounding box center [711, 400] width 1422 height 800
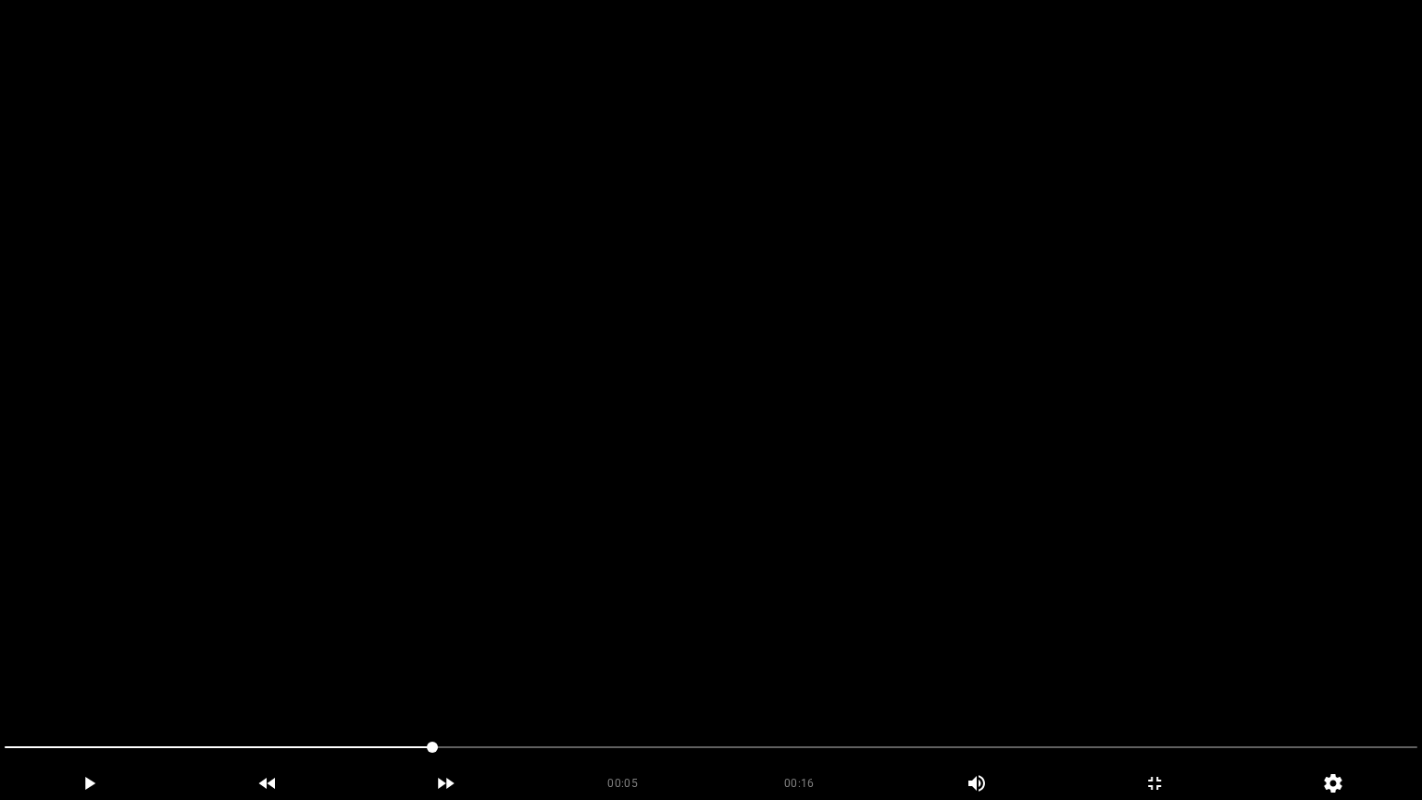
click at [669, 543] on video at bounding box center [711, 400] width 1422 height 800
click at [1165, 675] on div "add" at bounding box center [1154, 782] width 179 height 33
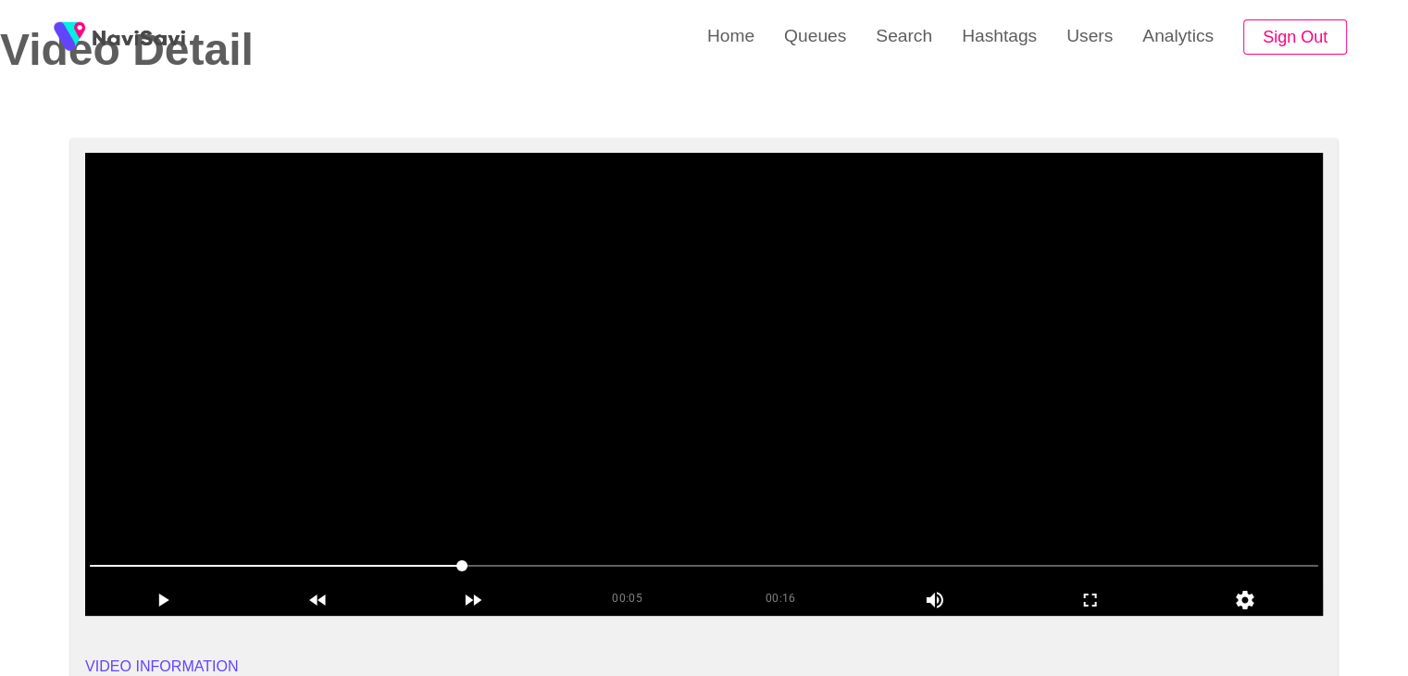
drag, startPoint x: 52, startPoint y: 555, endPoint x: 92, endPoint y: 537, distance: 43.9
click at [723, 435] on video at bounding box center [704, 384] width 1238 height 463
click at [1101, 601] on icon "add" at bounding box center [1091, 600] width 154 height 22
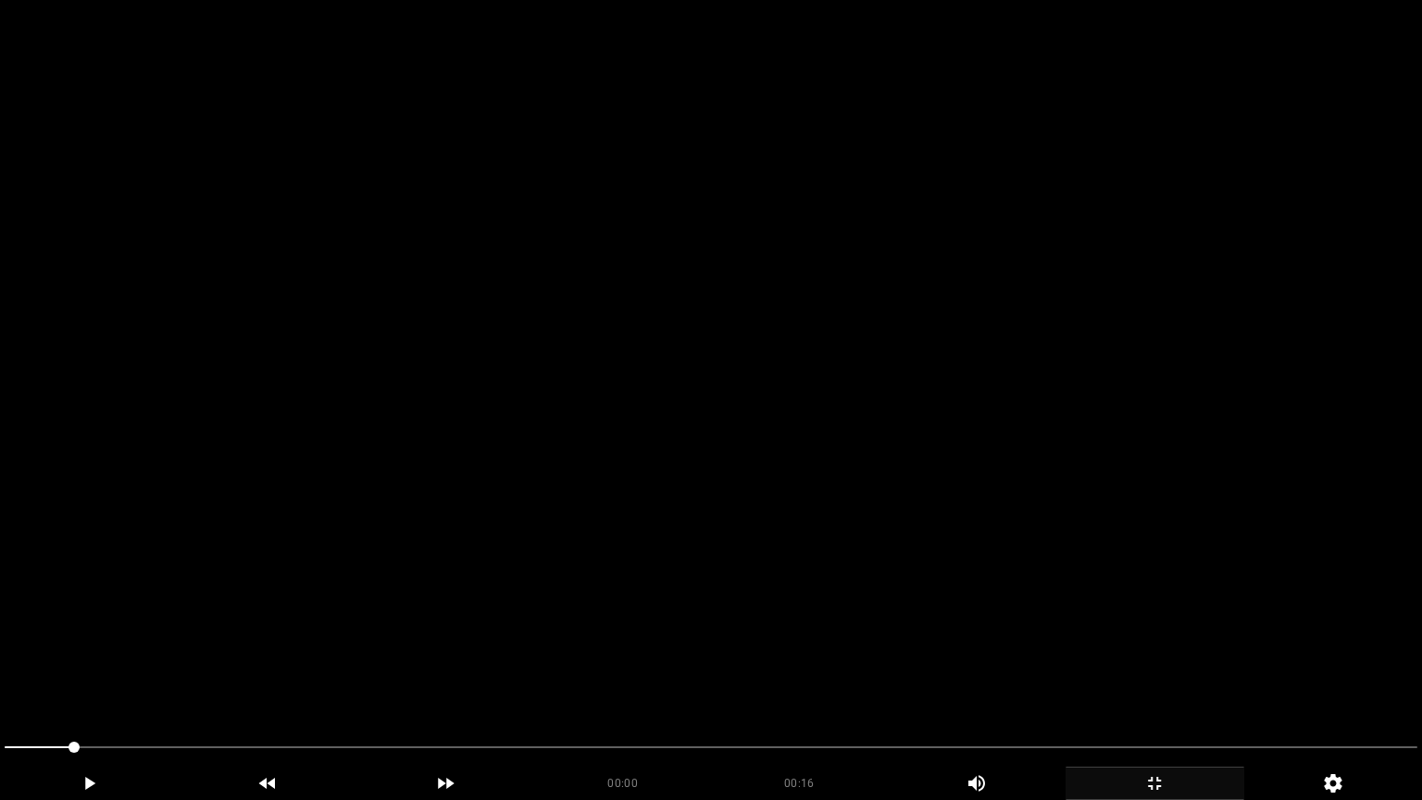
click at [1080, 598] on video at bounding box center [711, 400] width 1422 height 800
click at [1103, 610] on video at bounding box center [711, 400] width 1422 height 800
click at [1103, 611] on video at bounding box center [711, 400] width 1422 height 800
click at [1089, 622] on video at bounding box center [711, 400] width 1422 height 800
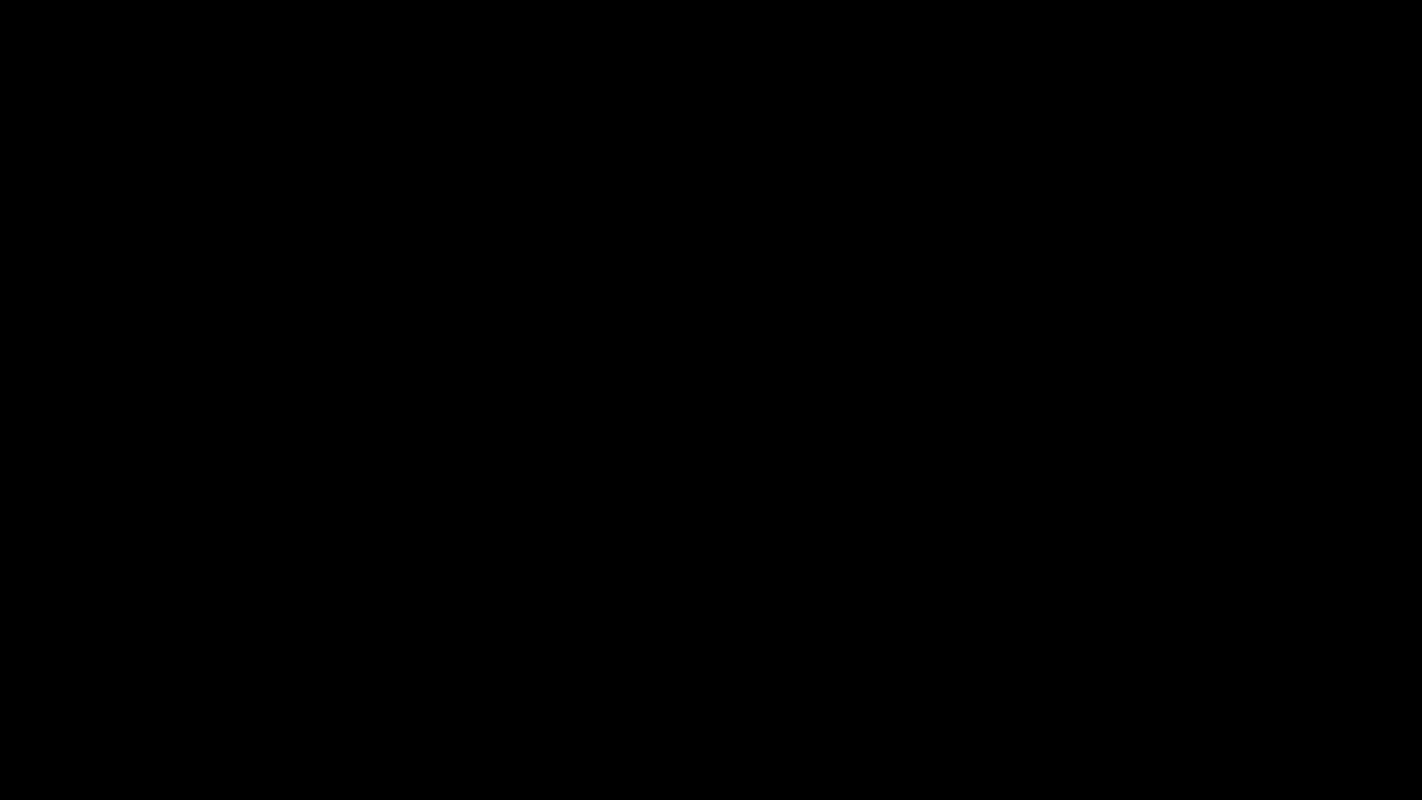
click at [691, 675] on span at bounding box center [685, 746] width 11 height 11
click at [718, 675] on span at bounding box center [711, 747] width 1413 height 30
click at [721, 675] on span at bounding box center [724, 746] width 11 height 11
click at [686, 675] on span at bounding box center [365, 747] width 720 height 2
click at [686, 675] on span at bounding box center [682, 746] width 11 height 11
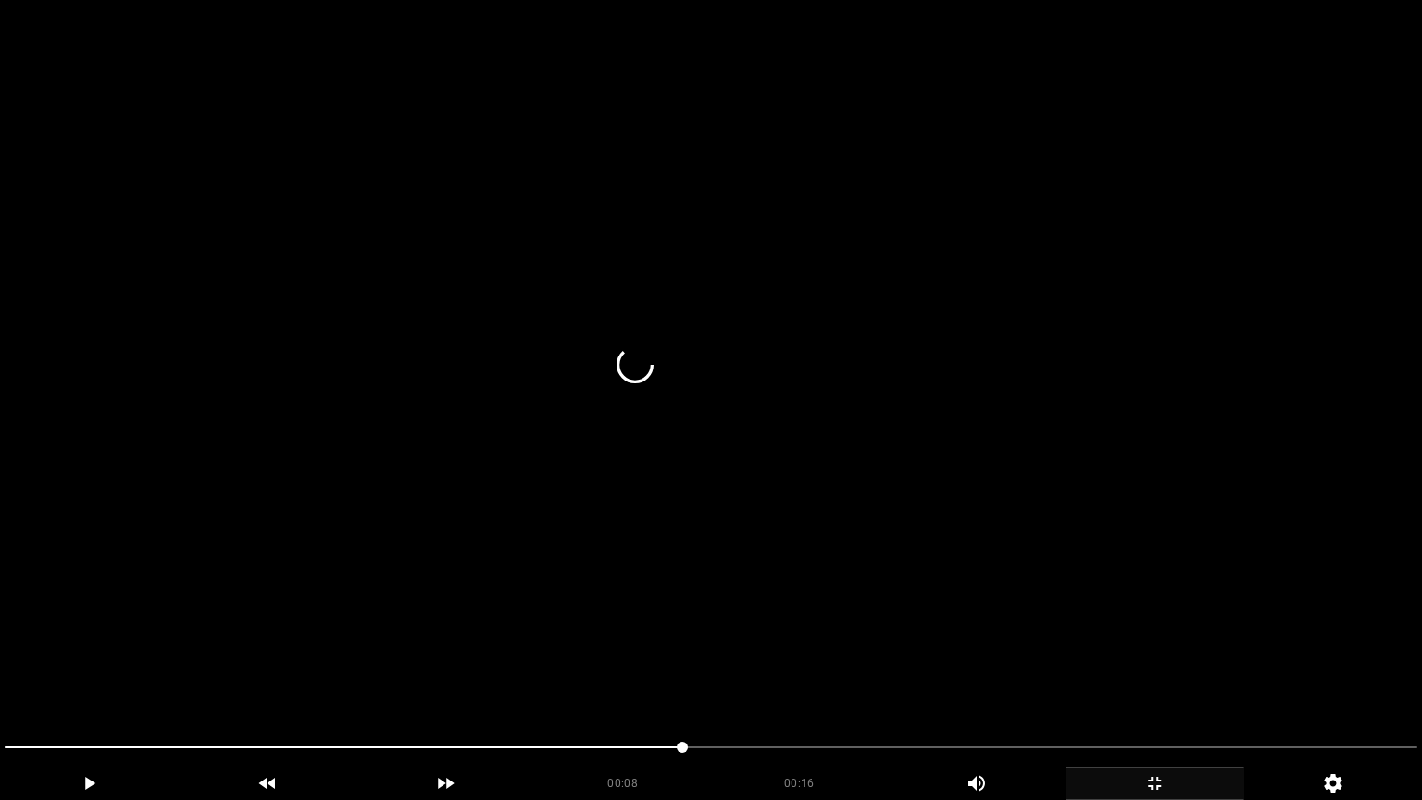
click at [827, 662] on video at bounding box center [711, 400] width 1422 height 800
click at [833, 675] on video at bounding box center [711, 400] width 1422 height 800
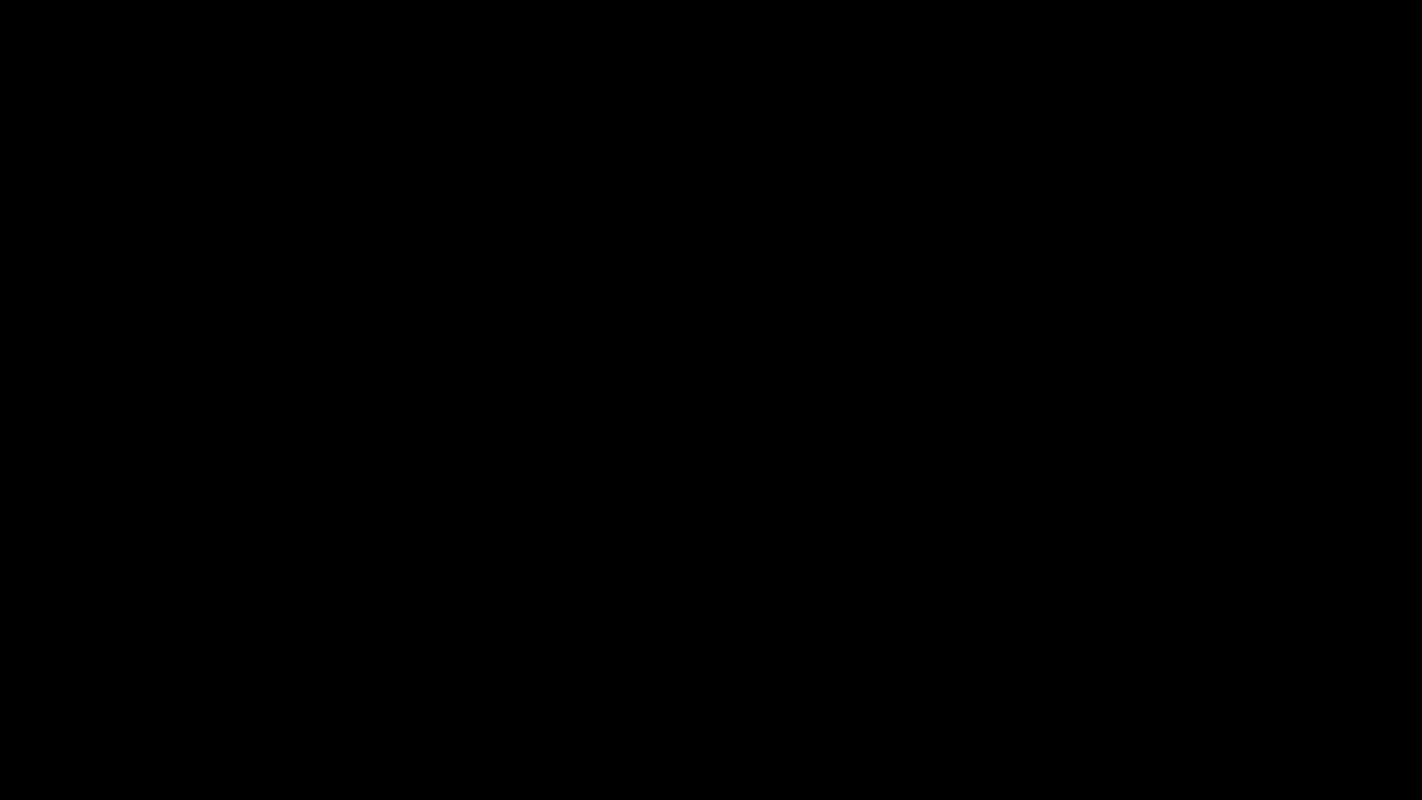
click at [722, 675] on span at bounding box center [711, 747] width 1413 height 30
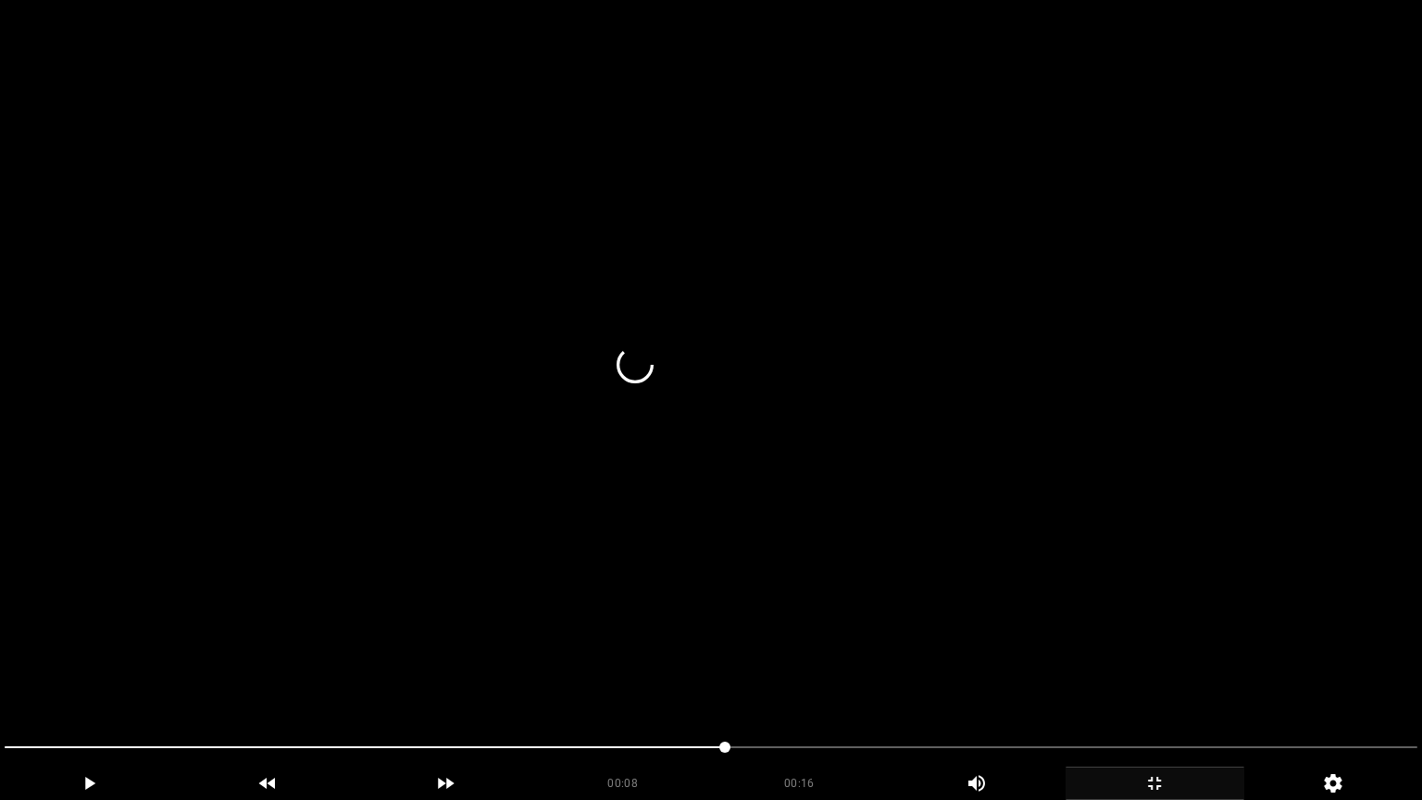
click at [840, 661] on video at bounding box center [711, 400] width 1422 height 800
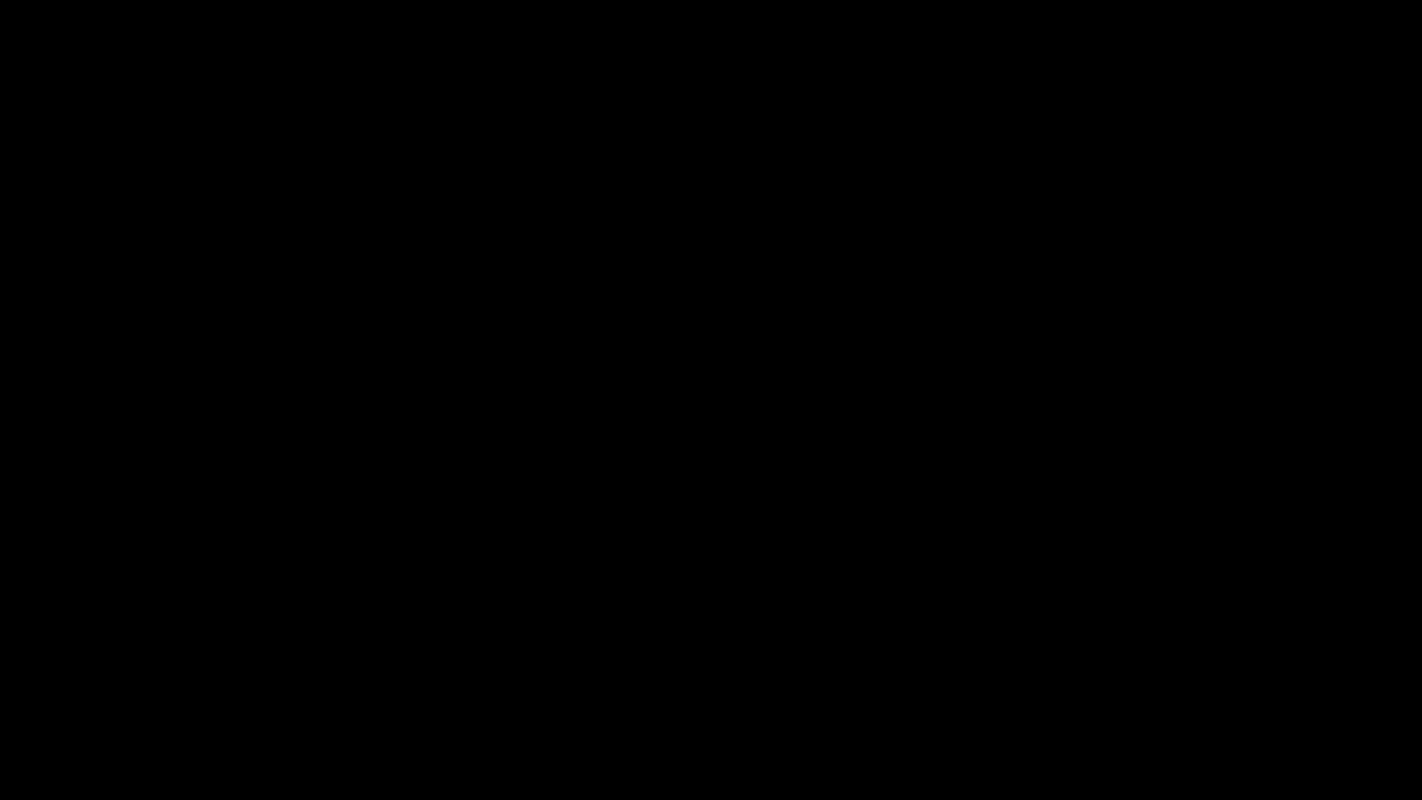
click at [110, 675] on icon "add" at bounding box center [89, 783] width 177 height 22
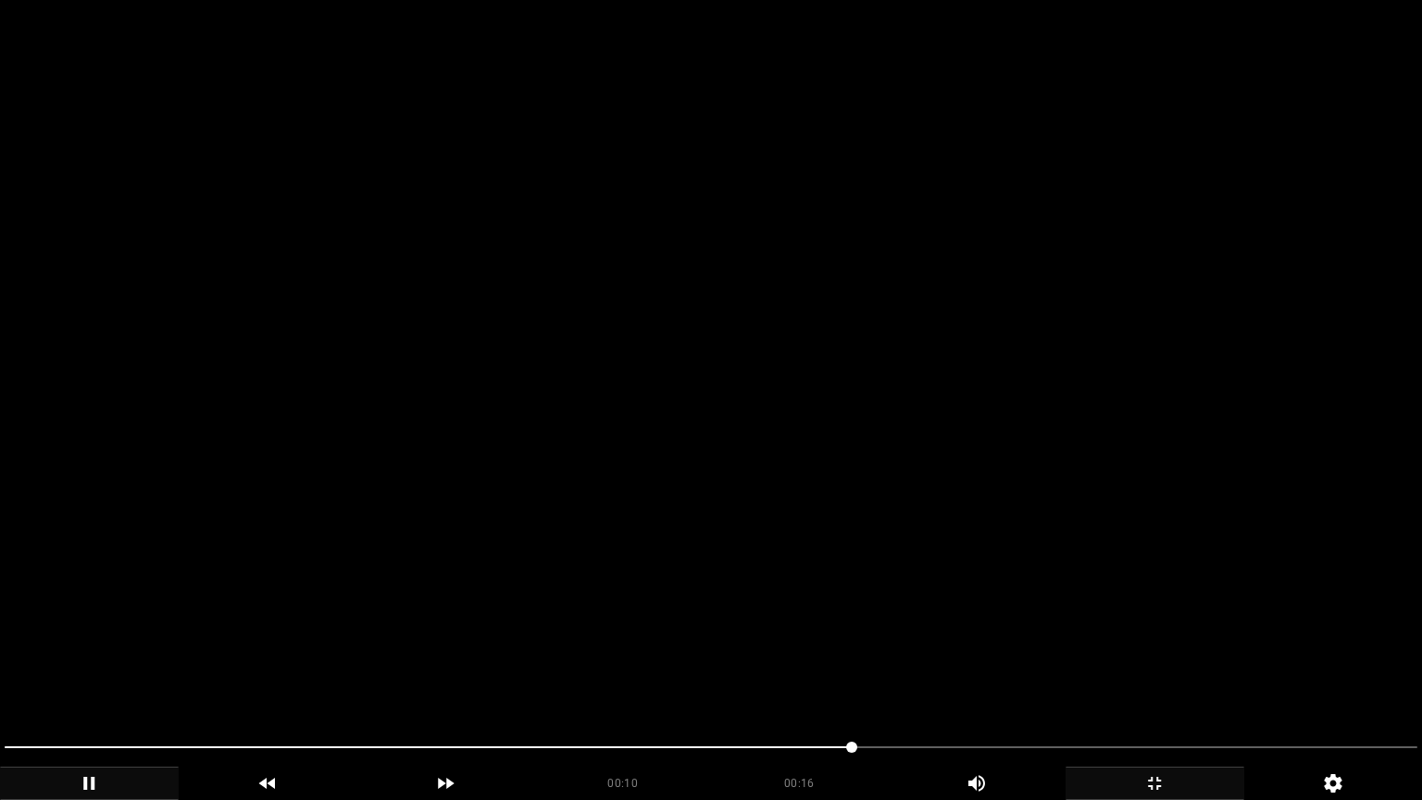
click at [515, 665] on video at bounding box center [711, 400] width 1422 height 800
click at [596, 675] on video at bounding box center [711, 400] width 1422 height 800
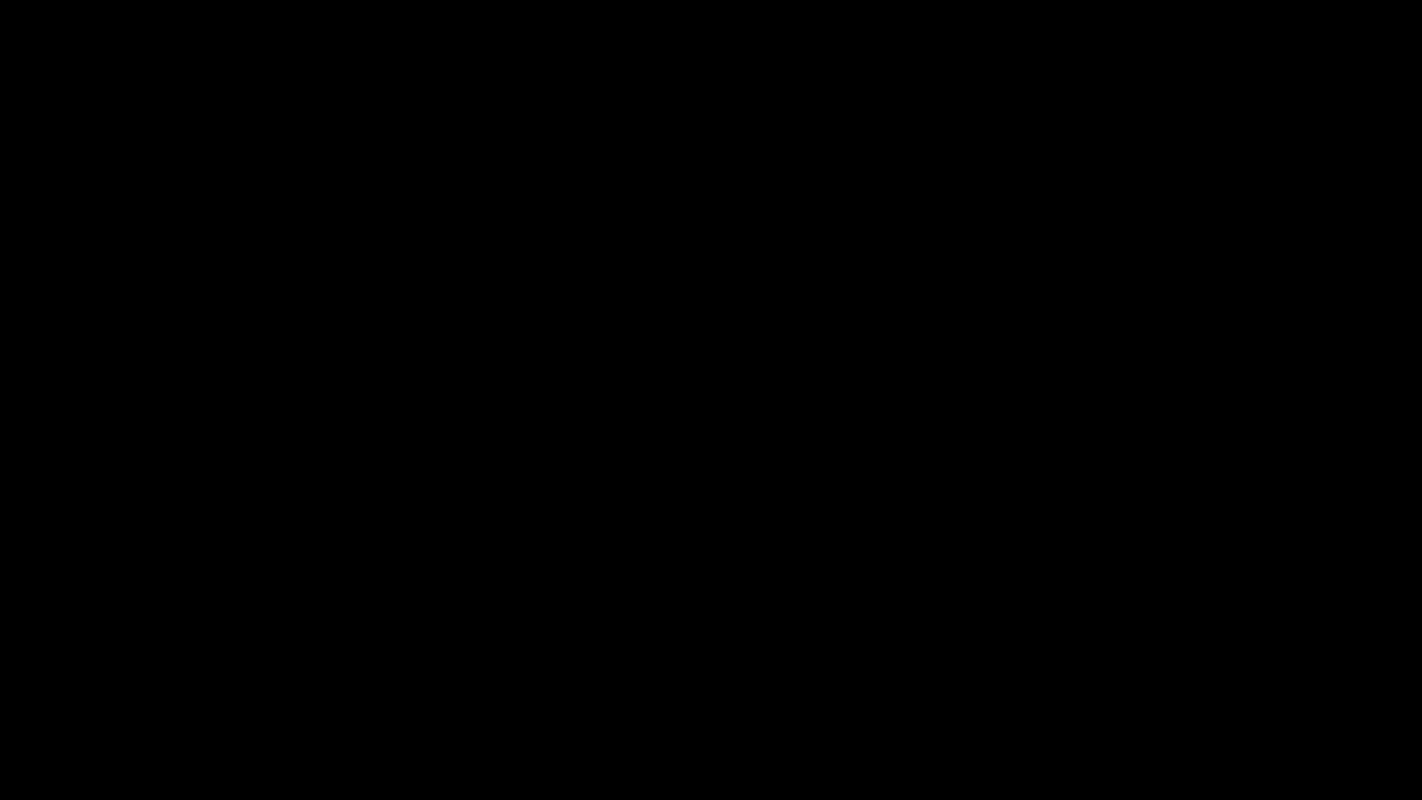
click at [875, 675] on span at bounding box center [711, 747] width 1413 height 30
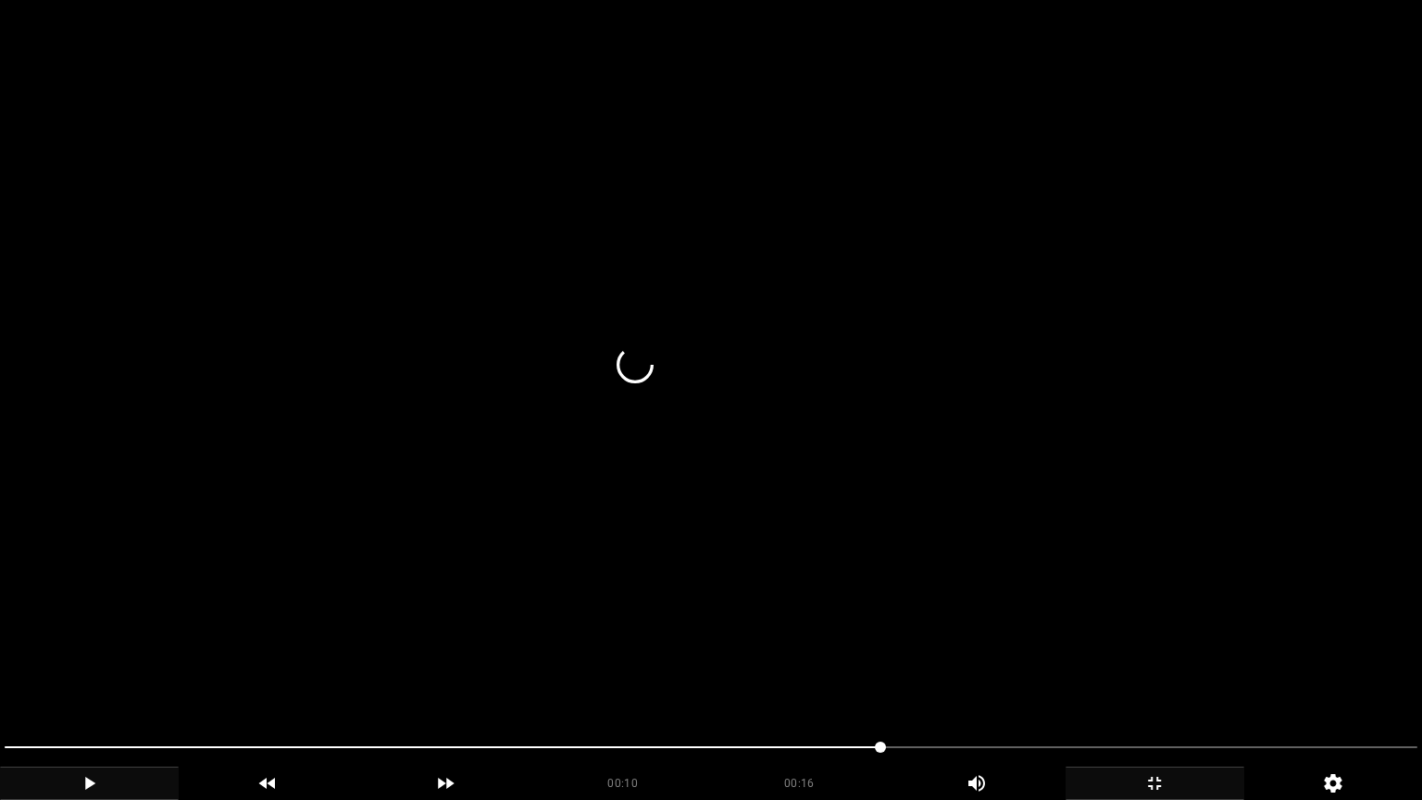
click at [977, 572] on video at bounding box center [711, 400] width 1422 height 800
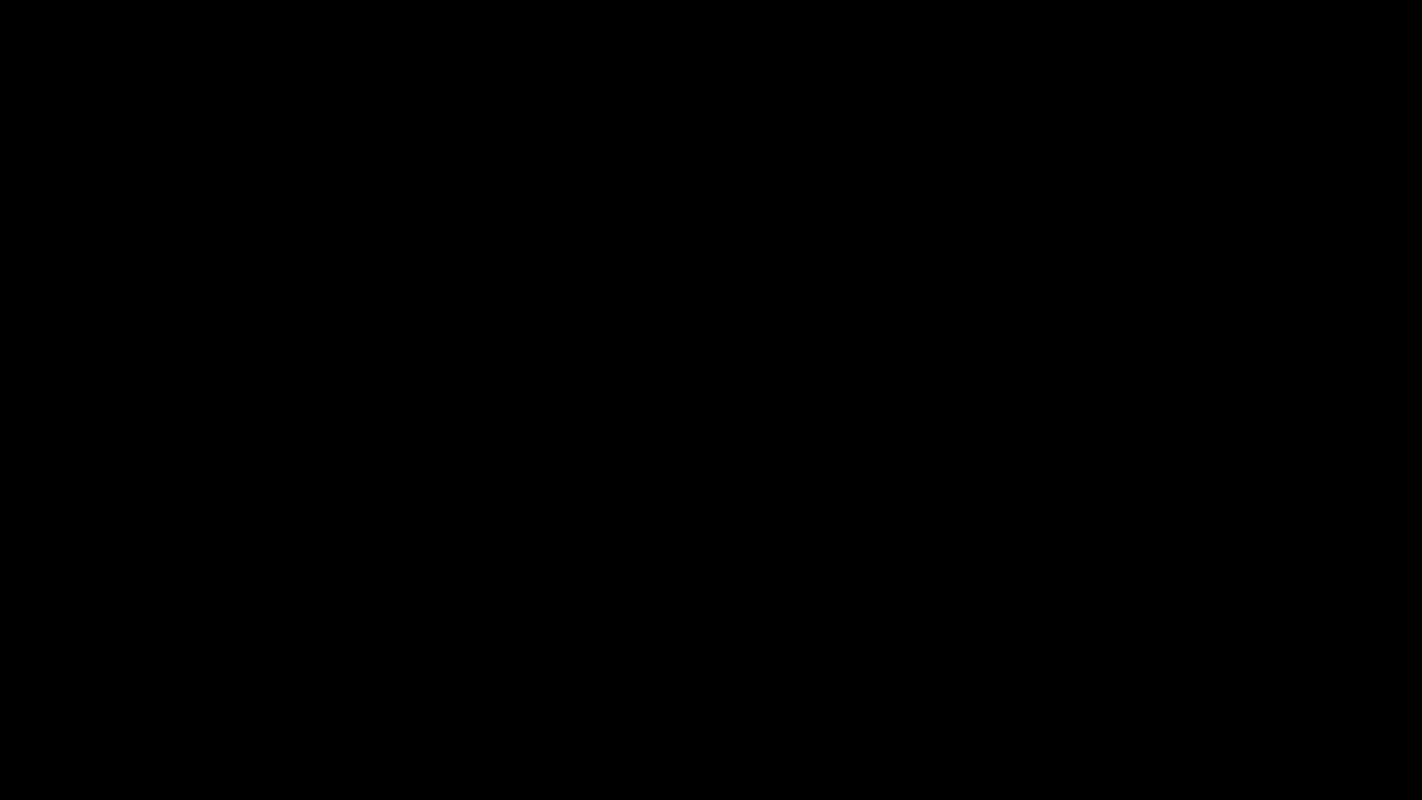
click at [1220, 675] on span at bounding box center [711, 747] width 1413 height 2
click at [1300, 675] on span at bounding box center [711, 747] width 1413 height 30
click at [1359, 675] on span at bounding box center [711, 747] width 1413 height 30
click at [1366, 675] on span at bounding box center [1360, 746] width 11 height 11
drag, startPoint x: 1104, startPoint y: 751, endPoint x: 778, endPoint y: 783, distance: 328.4
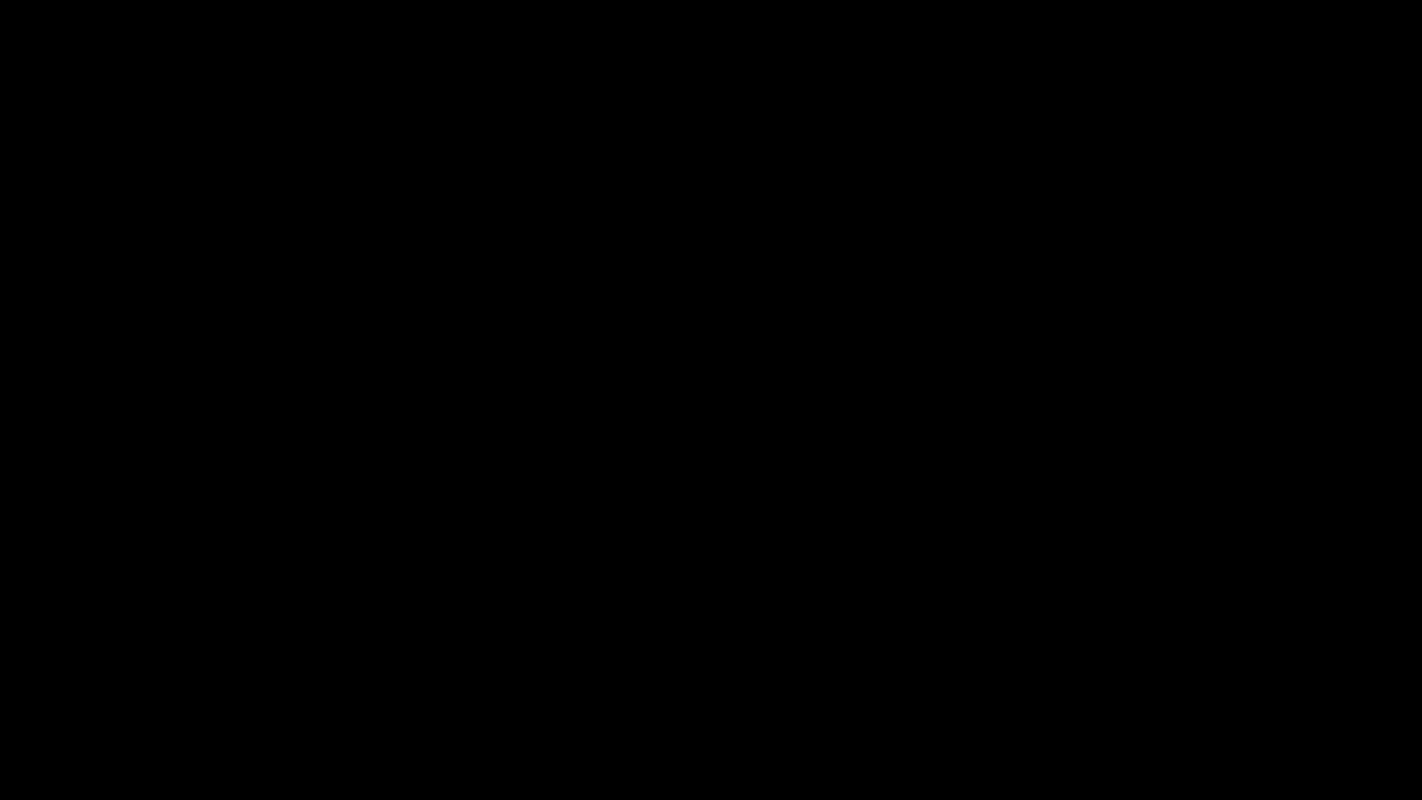
drag, startPoint x: 588, startPoint y: 762, endPoint x: 410, endPoint y: 782, distance: 178.9
click at [414, 675] on div "00:13 00:16 Picture In Picture 1" at bounding box center [711, 766] width 1422 height 68
drag, startPoint x: 178, startPoint y: 759, endPoint x: 0, endPoint y: 755, distance: 177.8
click at [0, 675] on div at bounding box center [710, 749] width 1427 height 49
drag, startPoint x: 1351, startPoint y: 749, endPoint x: 1327, endPoint y: 759, distance: 25.3
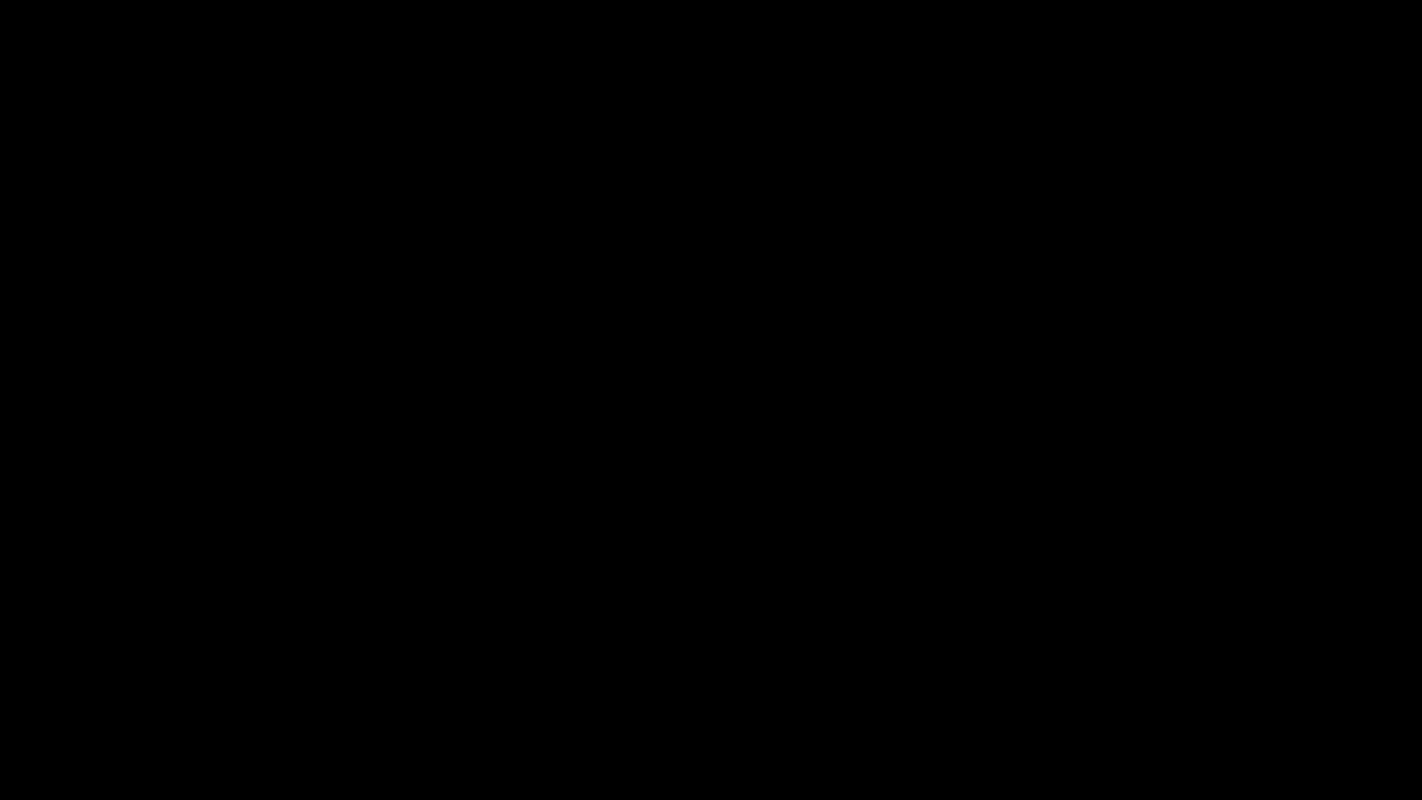
click at [1327, 675] on span at bounding box center [711, 747] width 1413 height 30
drag, startPoint x: 1322, startPoint y: 748, endPoint x: 1344, endPoint y: 744, distance: 22.5
click at [1338, 675] on span at bounding box center [1331, 746] width 11 height 11
click at [1380, 675] on span at bounding box center [1374, 746] width 11 height 11
click at [1170, 675] on icon "add" at bounding box center [1154, 783] width 177 height 22
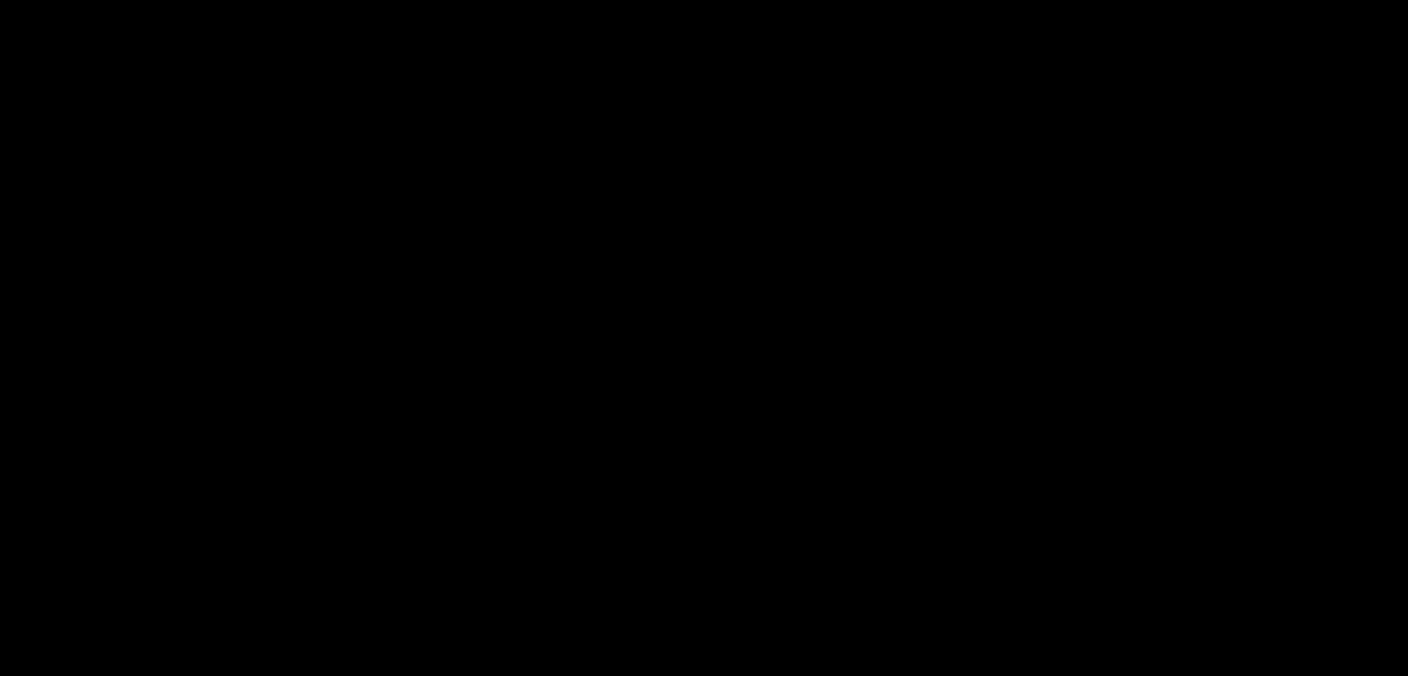
scroll to position [463, 0]
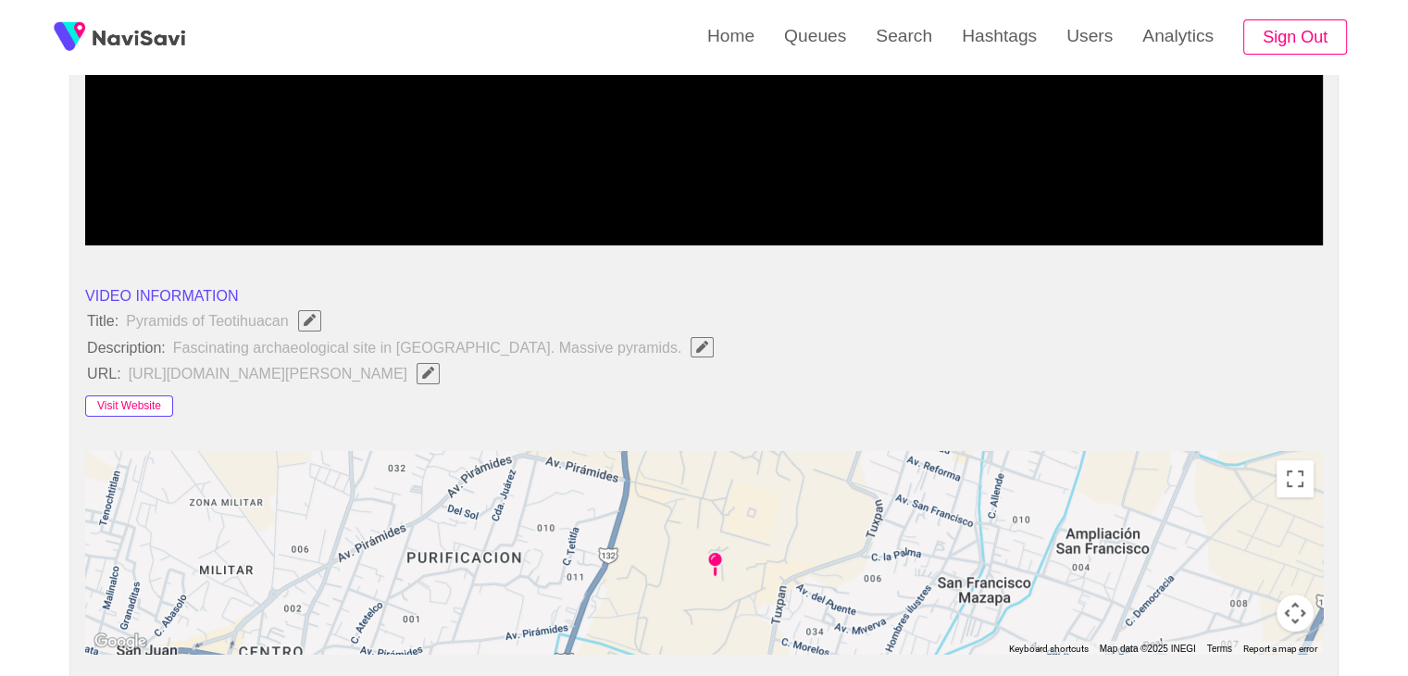
click at [131, 405] on button "Visit Website" at bounding box center [129, 406] width 88 height 22
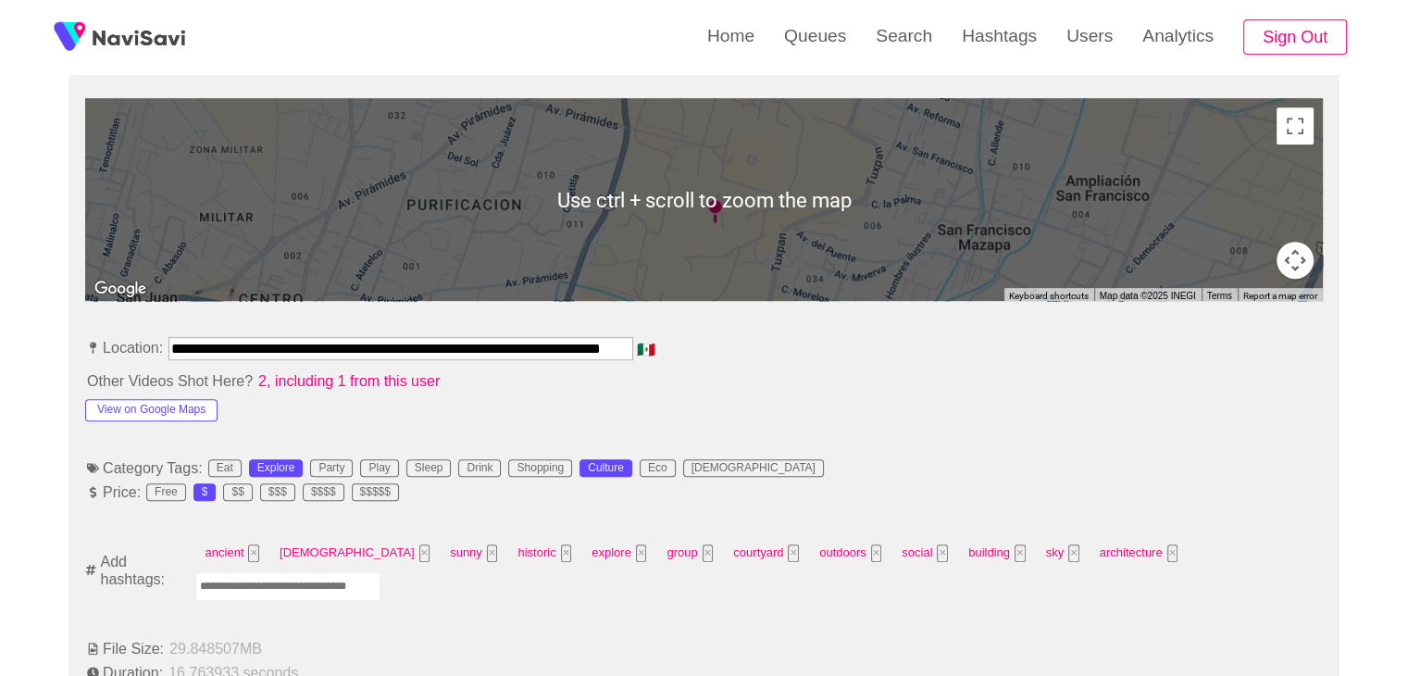
scroll to position [833, 0]
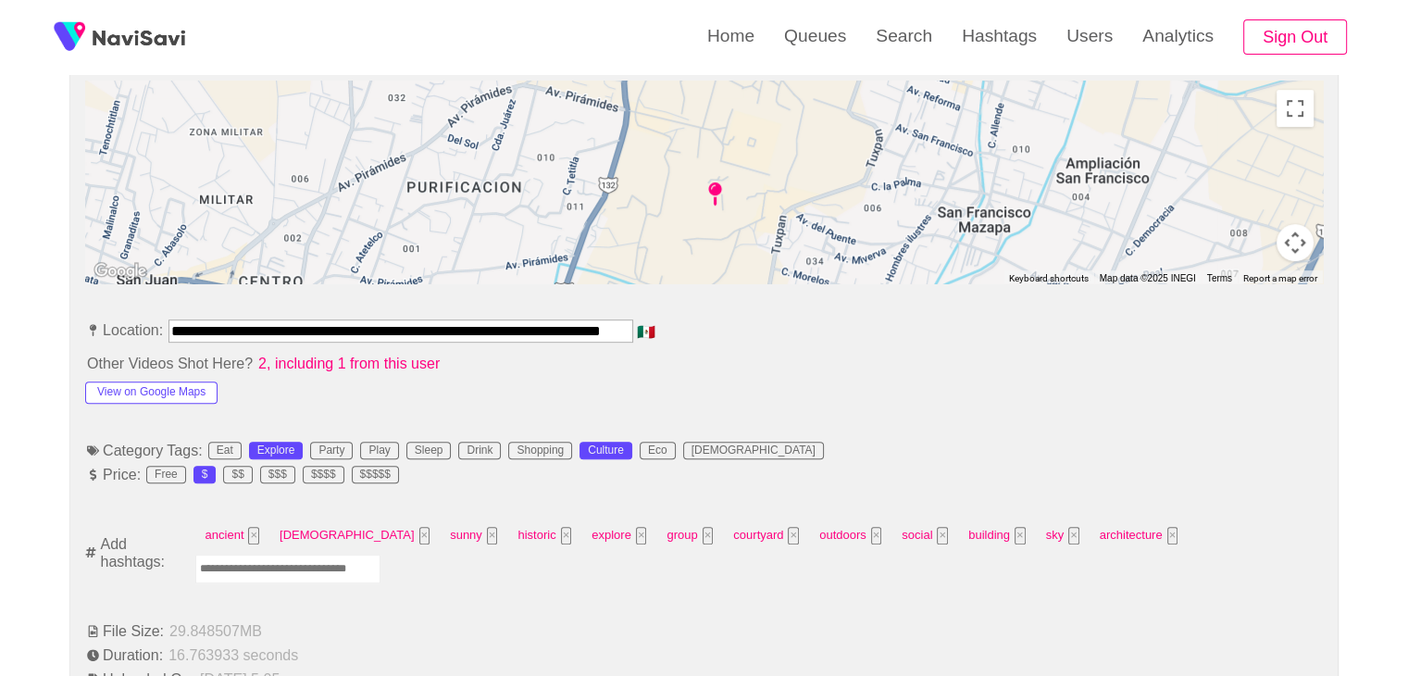
click at [380, 554] on input "Enter tag here and press return" at bounding box center [287, 568] width 185 height 29
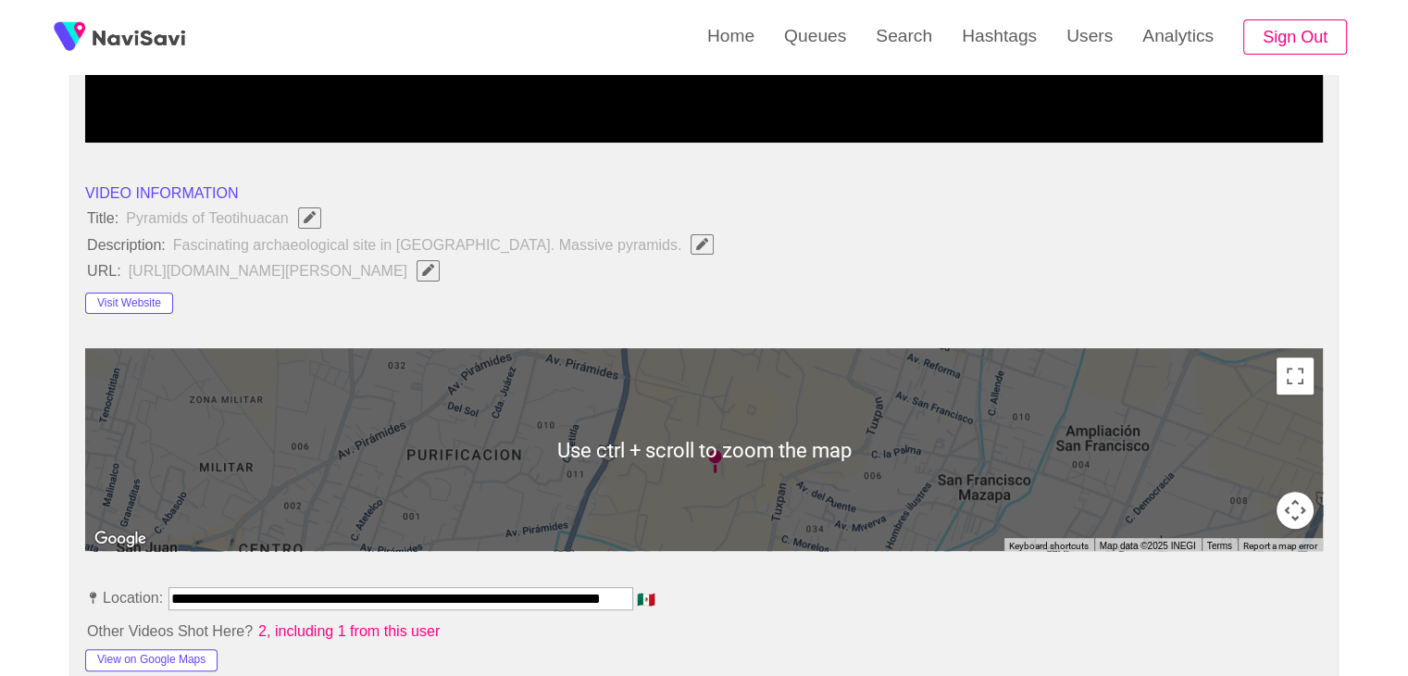
scroll to position [185, 0]
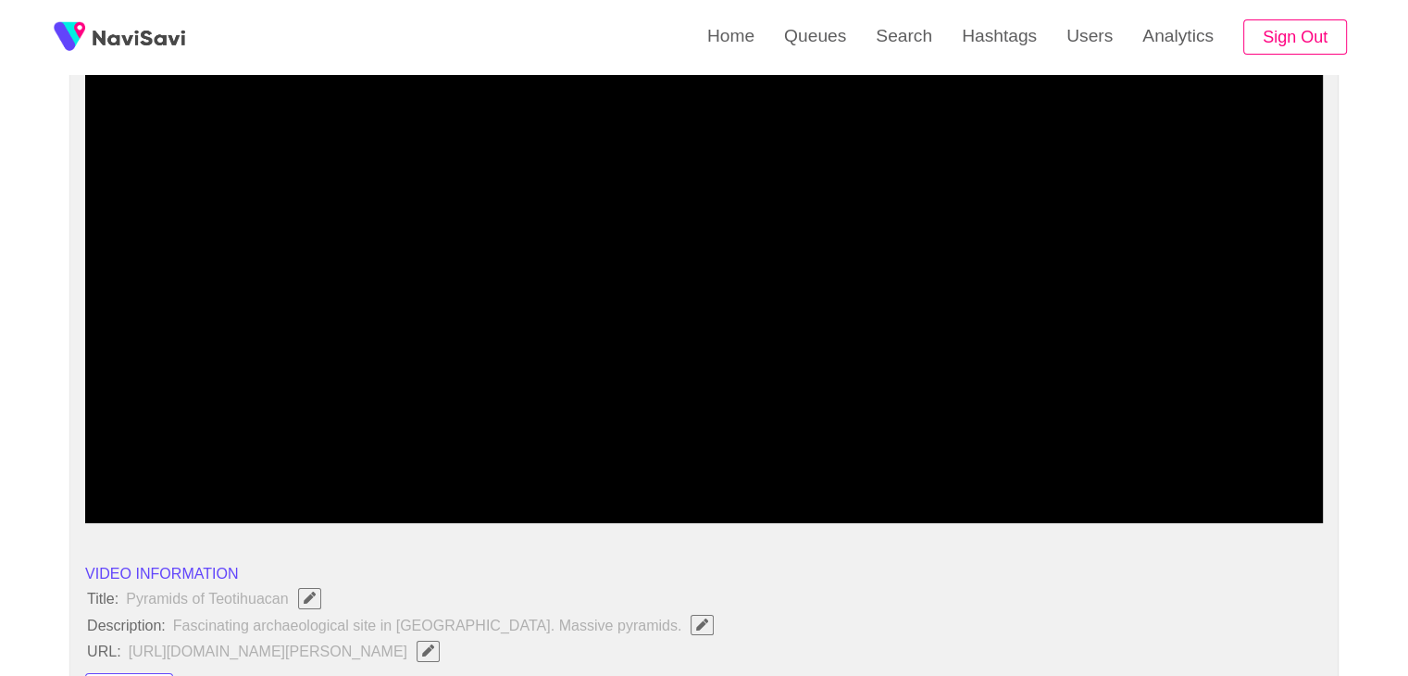
drag, startPoint x: 1052, startPoint y: 475, endPoint x: 1022, endPoint y: 486, distance: 32.5
click at [1022, 486] on span at bounding box center [704, 473] width 1228 height 30
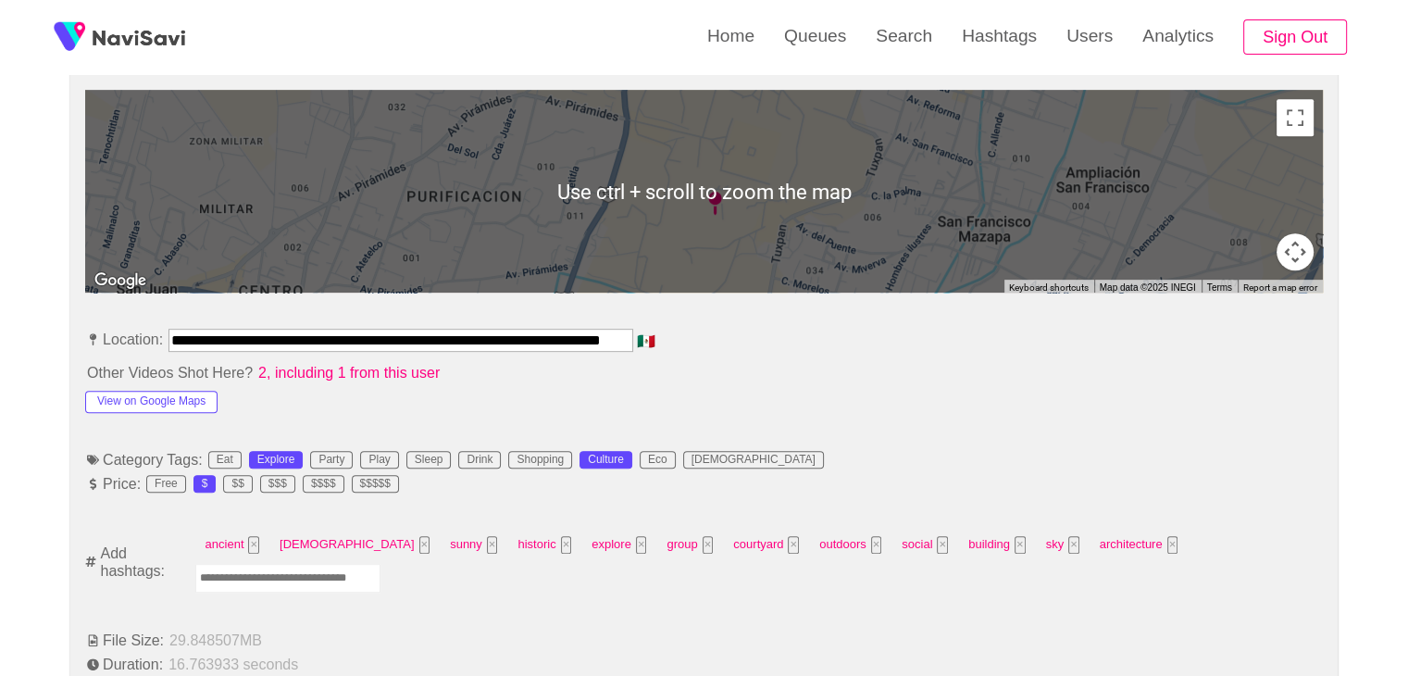
scroll to position [833, 0]
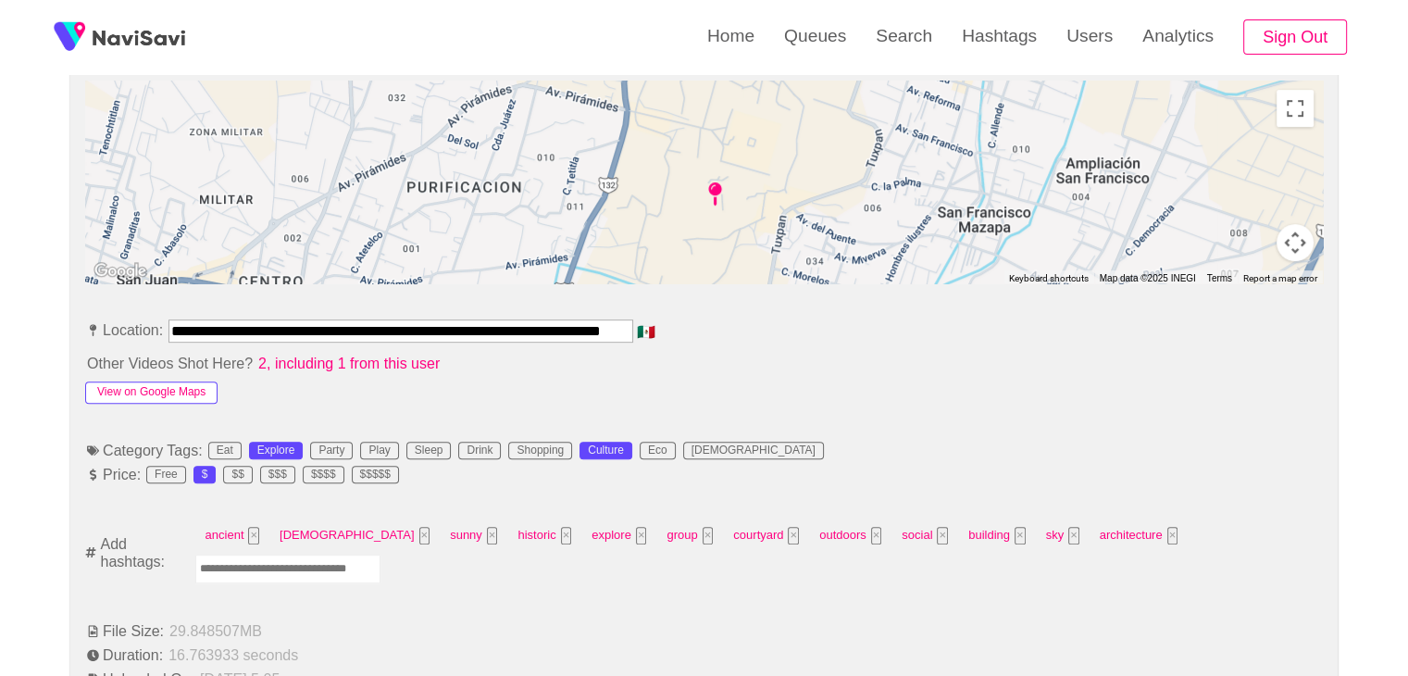
click at [175, 397] on button "View on Google Maps" at bounding box center [151, 392] width 132 height 22
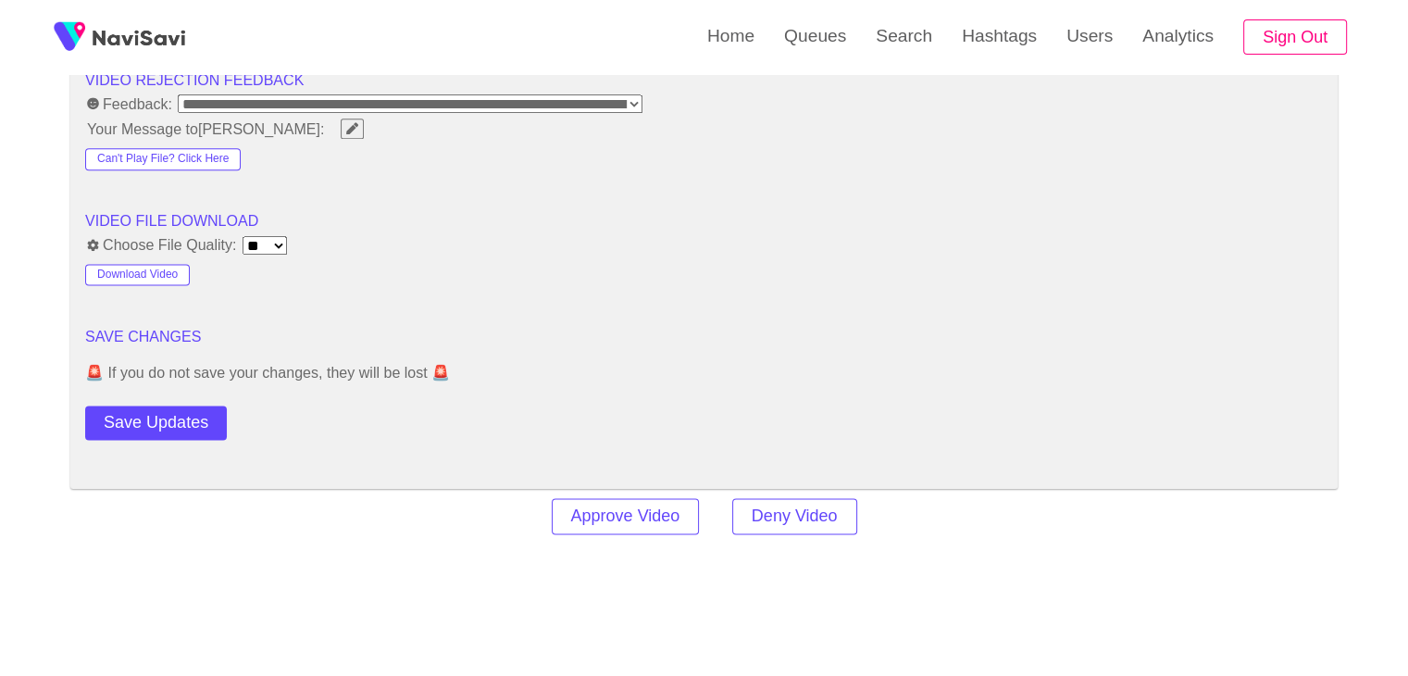
scroll to position [2407, 0]
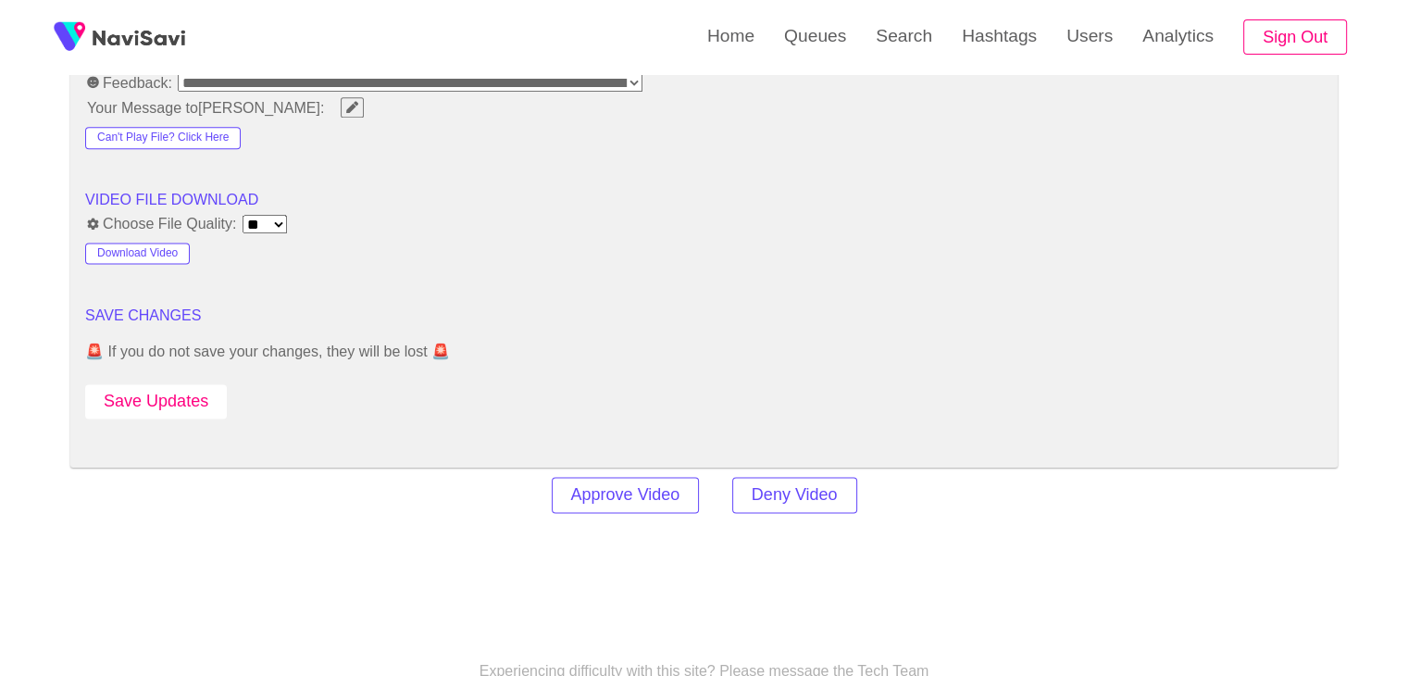
click at [189, 384] on button "Save Updates" at bounding box center [156, 401] width 142 height 34
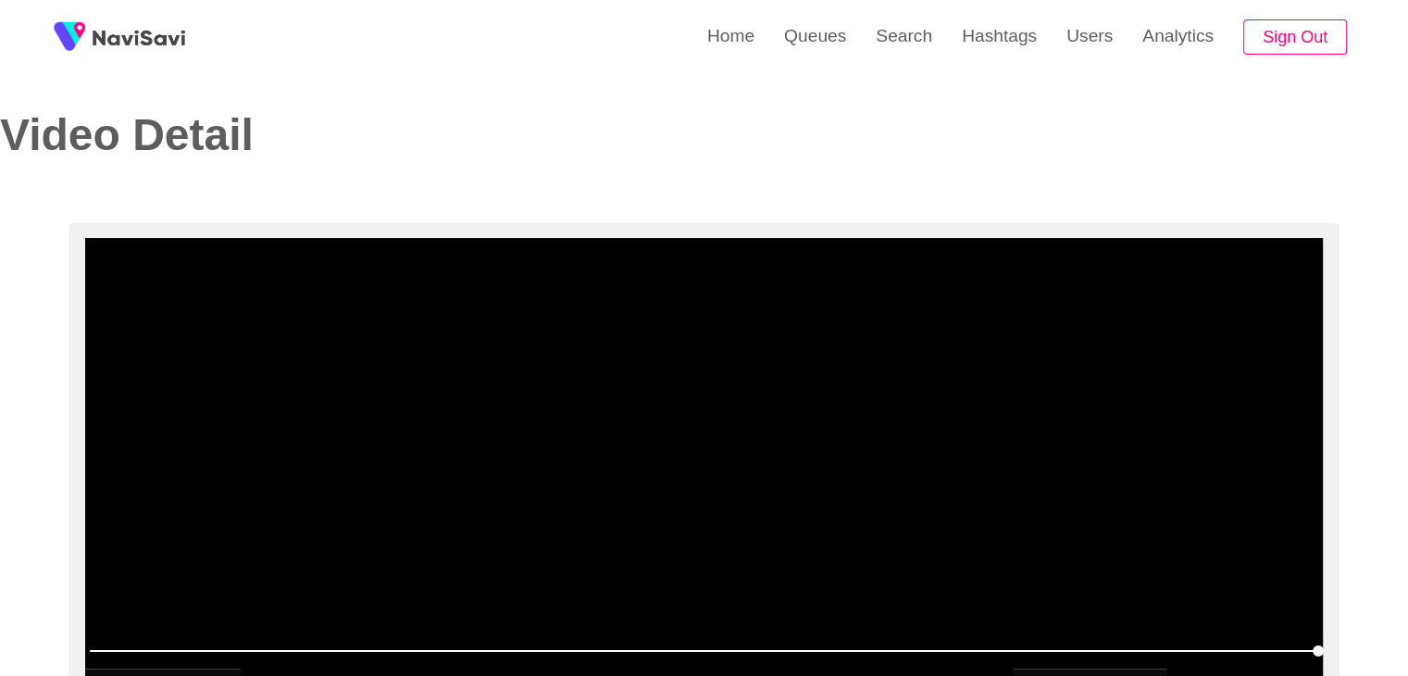
scroll to position [0, 0]
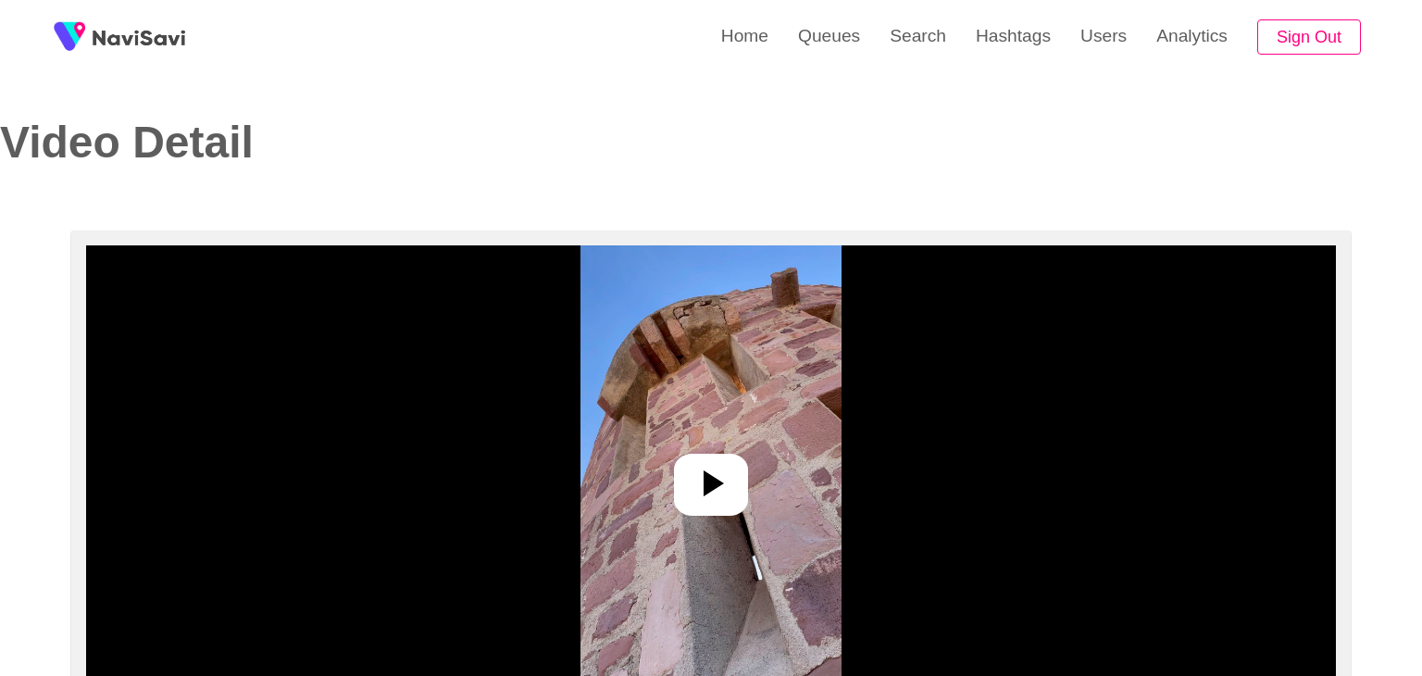
select select "**********"
select select "**"
click at [718, 482] on icon at bounding box center [703, 483] width 44 height 44
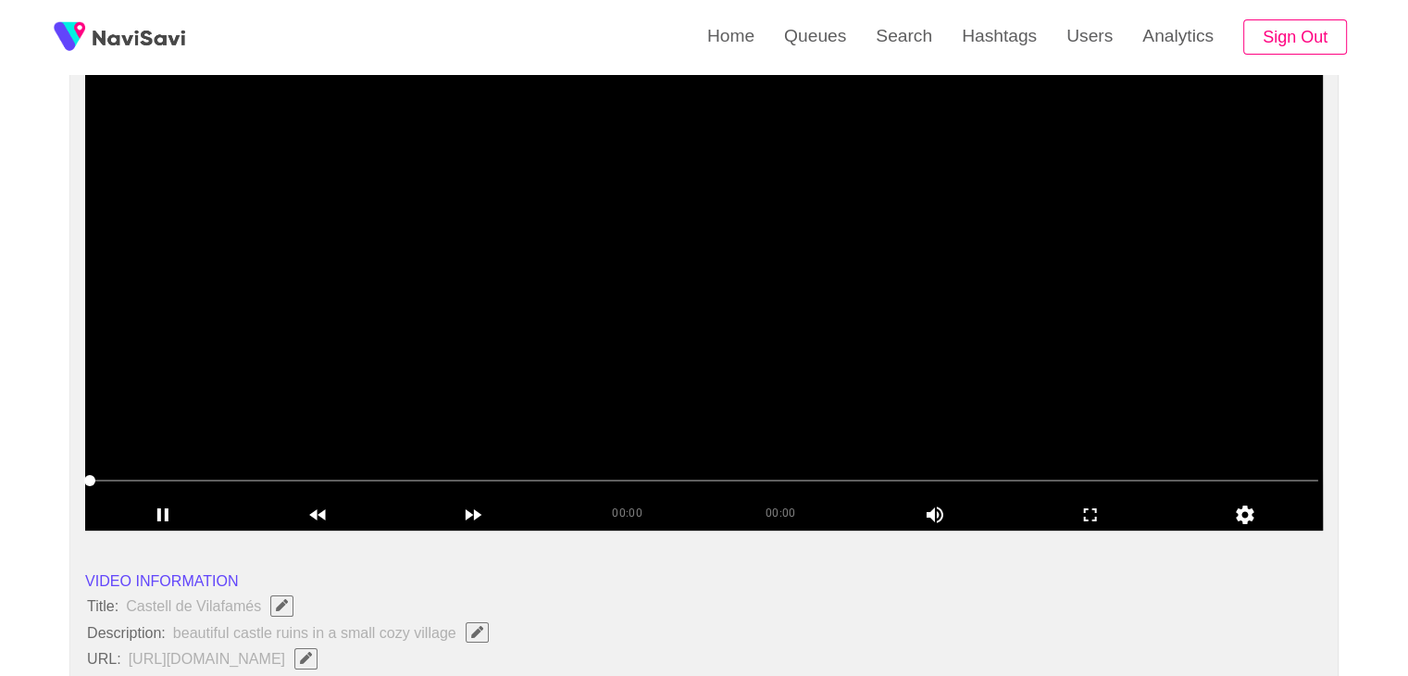
scroll to position [185, 0]
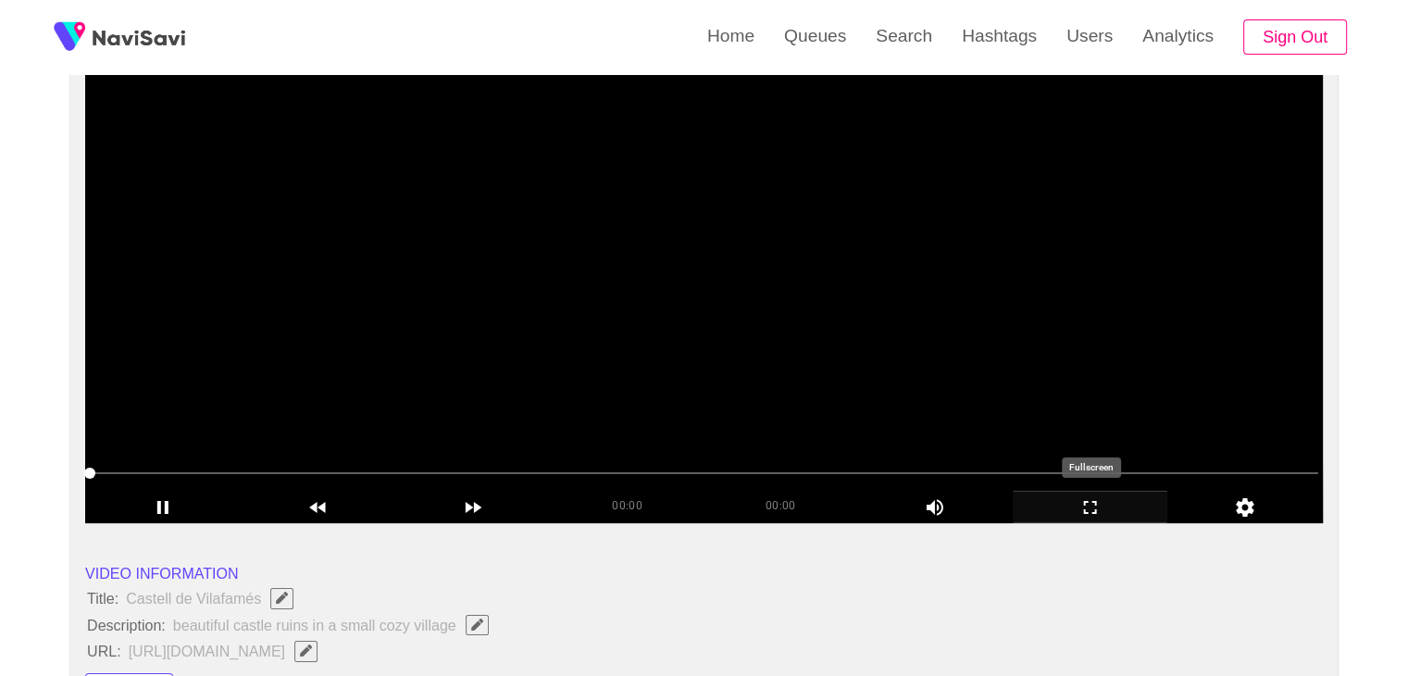
click at [1103, 504] on icon "add" at bounding box center [1091, 507] width 154 height 22
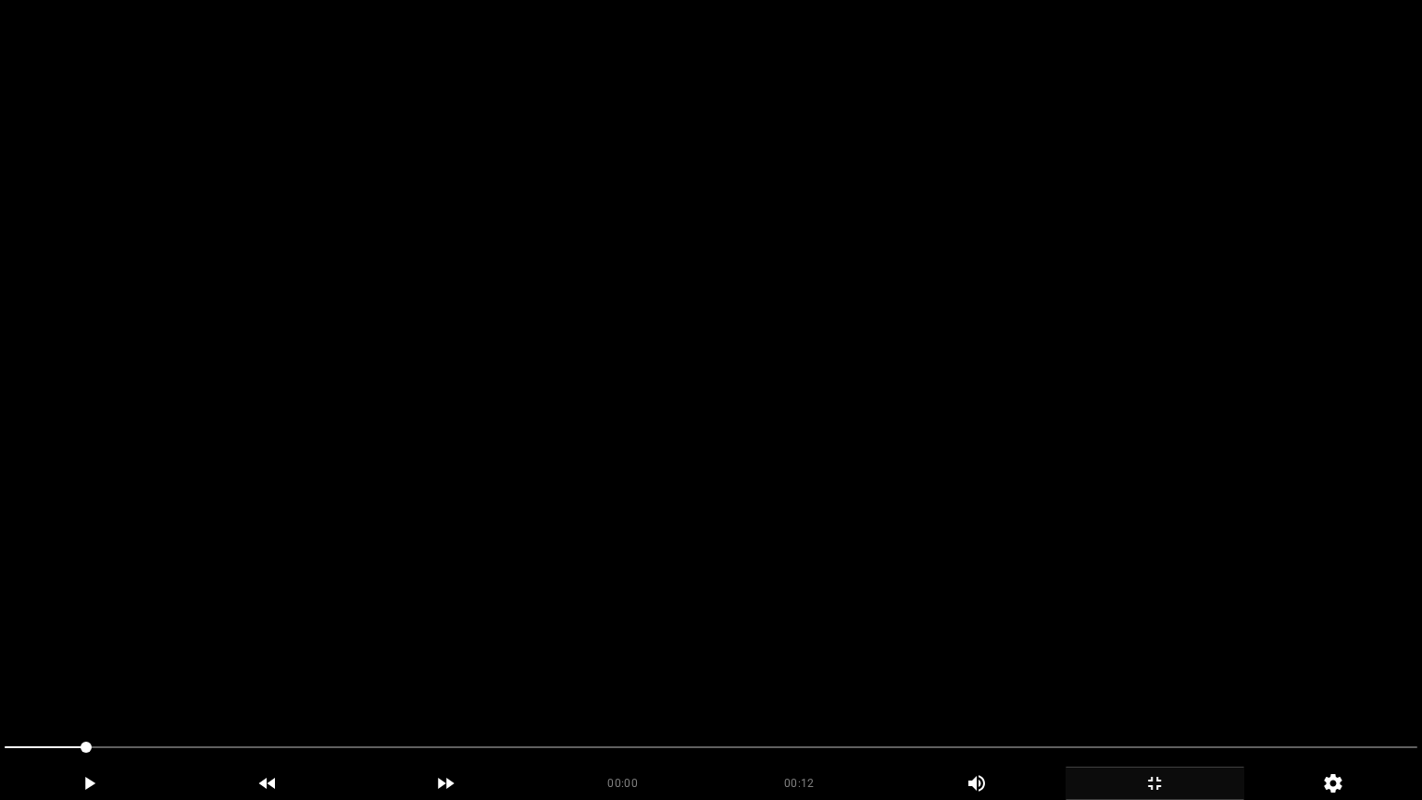
click at [689, 570] on video at bounding box center [711, 400] width 1422 height 800
click at [644, 675] on video at bounding box center [711, 400] width 1422 height 800
click at [648, 675] on video at bounding box center [711, 400] width 1422 height 800
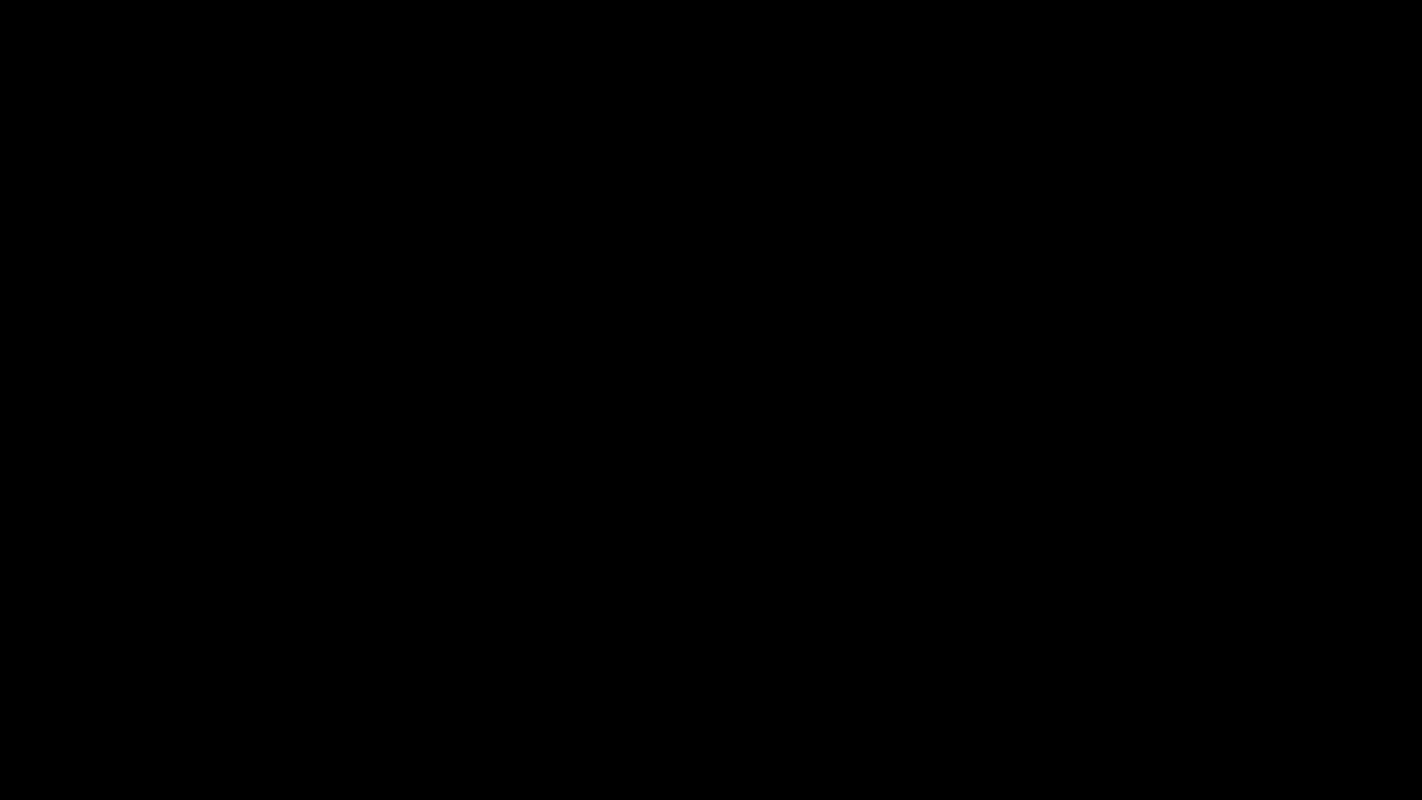
click at [556, 675] on span at bounding box center [711, 747] width 1413 height 30
drag, startPoint x: 544, startPoint y: 745, endPoint x: 500, endPoint y: 740, distance: 44.8
click at [500, 675] on span at bounding box center [711, 747] width 1413 height 30
click at [537, 675] on span at bounding box center [711, 747] width 1413 height 30
click at [595, 675] on span at bounding box center [711, 747] width 1413 height 30
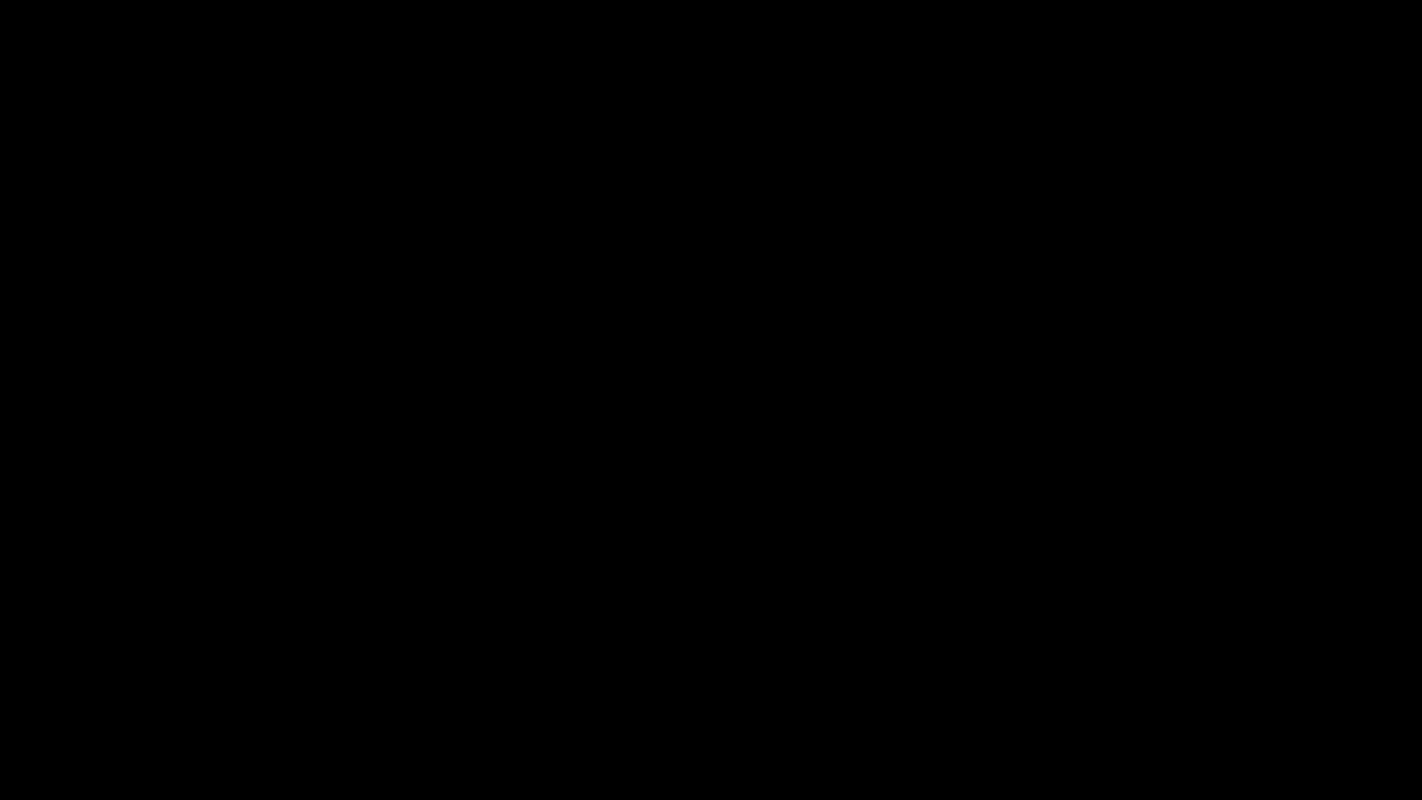
click at [916, 675] on span at bounding box center [711, 747] width 1413 height 30
drag, startPoint x: 917, startPoint y: 741, endPoint x: 904, endPoint y: 741, distance: 13.0
click at [917, 675] on span at bounding box center [922, 746] width 11 height 11
click at [834, 675] on span at bounding box center [711, 747] width 1413 height 30
click at [920, 675] on div at bounding box center [710, 749] width 1427 height 49
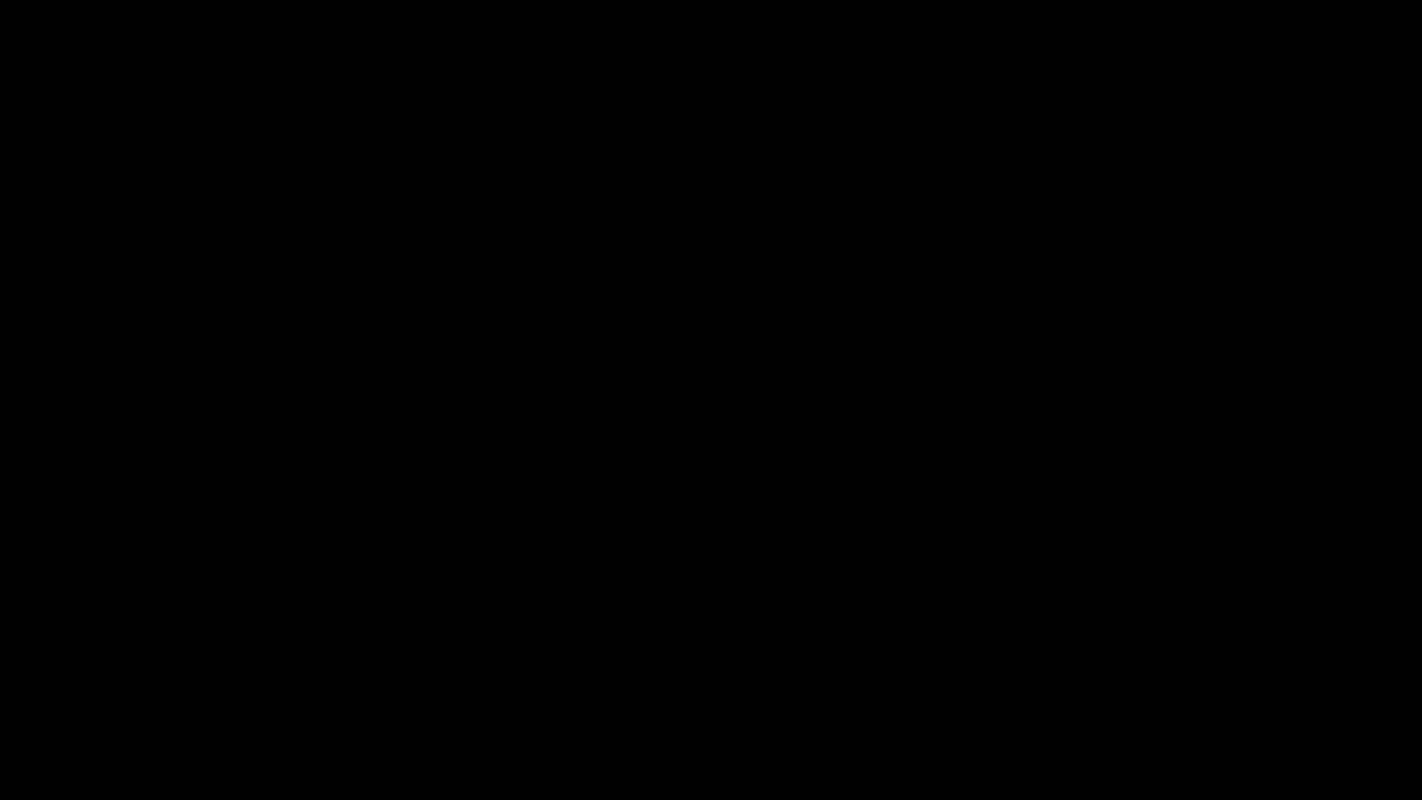
click at [1124, 675] on span at bounding box center [711, 747] width 1413 height 30
click at [1196, 675] on span at bounding box center [711, 747] width 1413 height 30
click at [1255, 675] on span at bounding box center [711, 747] width 1413 height 30
click at [1321, 675] on span at bounding box center [711, 747] width 1413 height 30
click at [1359, 675] on span at bounding box center [711, 747] width 1413 height 2
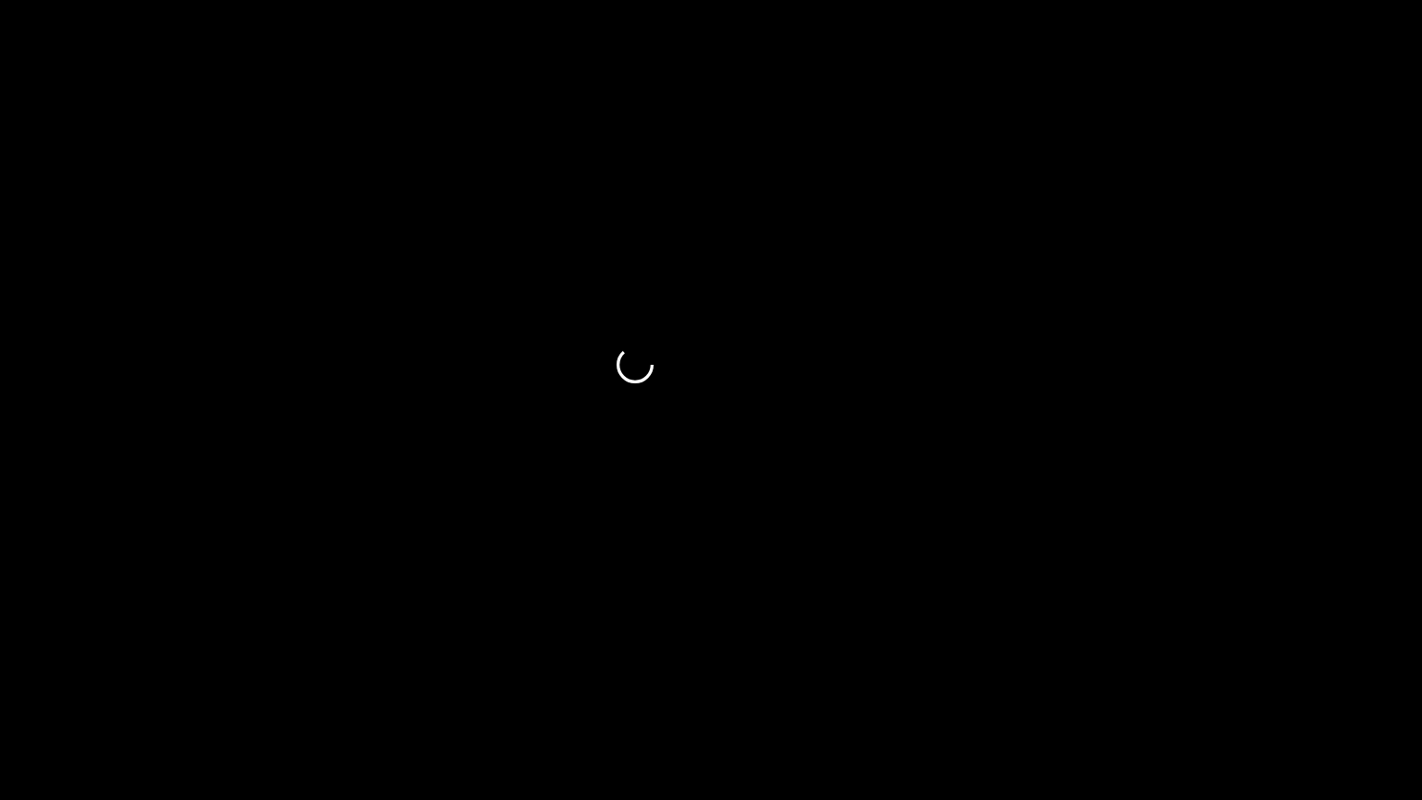
click at [1366, 675] on span at bounding box center [1360, 746] width 11 height 11
drag, startPoint x: 1385, startPoint y: 748, endPoint x: 730, endPoint y: 792, distance: 655.9
click at [738, 675] on div "00:11 00:12 Picture In Picture 1" at bounding box center [711, 766] width 1422 height 68
drag, startPoint x: 627, startPoint y: 748, endPoint x: 272, endPoint y: 745, distance: 354.5
click at [272, 675] on span at bounding box center [711, 747] width 1413 height 30
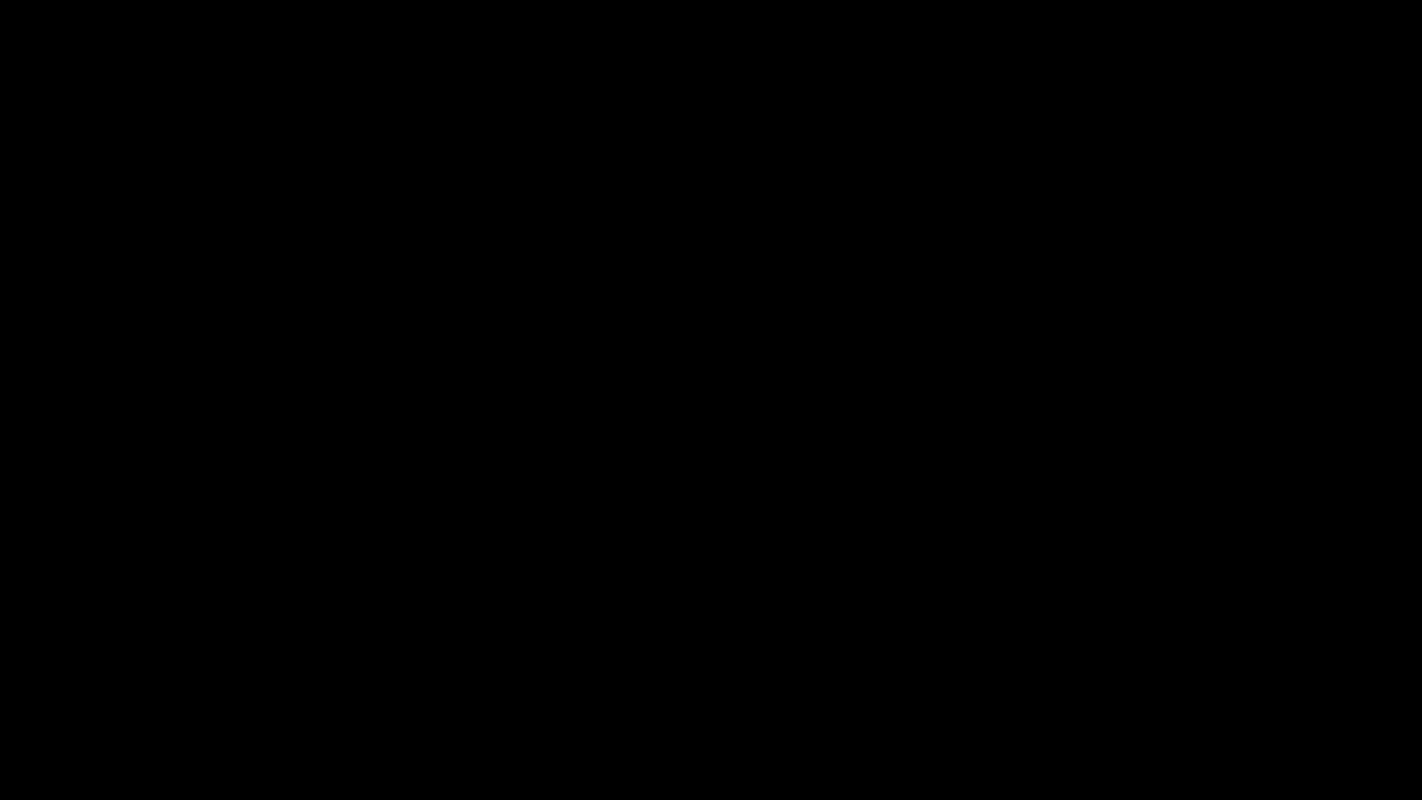
drag, startPoint x: 147, startPoint y: 731, endPoint x: 55, endPoint y: 741, distance: 93.0
click at [55, 675] on div at bounding box center [710, 749] width 1427 height 49
click at [1, 675] on div at bounding box center [710, 749] width 1427 height 49
click at [726, 630] on video at bounding box center [711, 400] width 1422 height 800
click at [1155, 675] on icon "add" at bounding box center [1154, 783] width 177 height 22
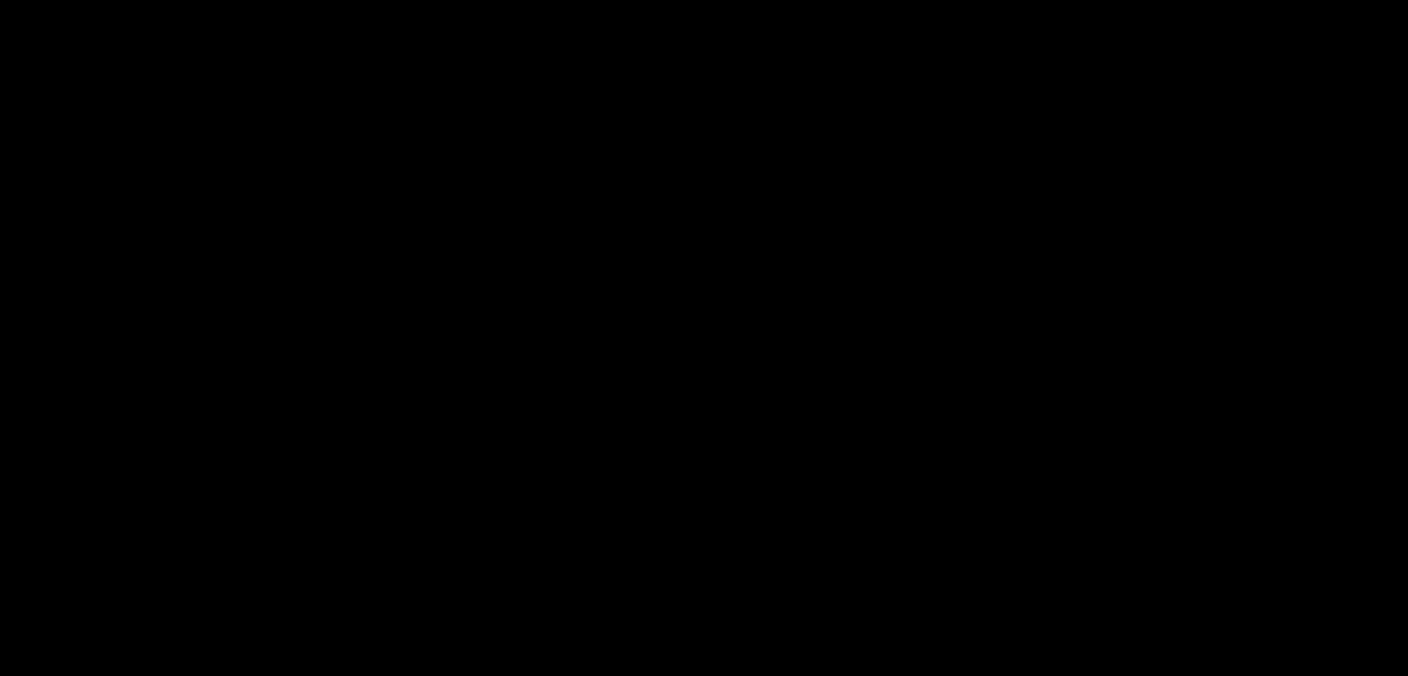
scroll to position [463, 0]
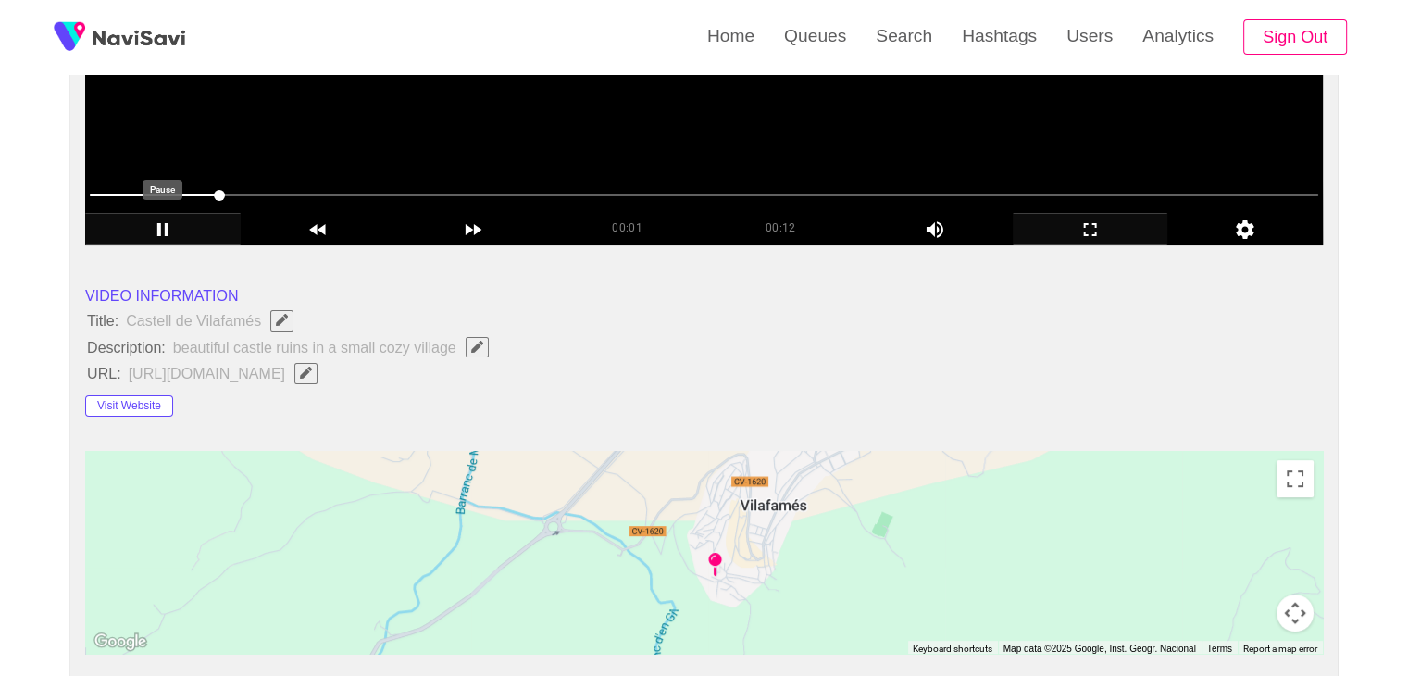
click at [156, 227] on icon "add" at bounding box center [163, 229] width 154 height 22
click at [154, 396] on button "Visit Website" at bounding box center [129, 406] width 88 height 22
click at [312, 368] on icon "Edit Field" at bounding box center [306, 373] width 12 height 12
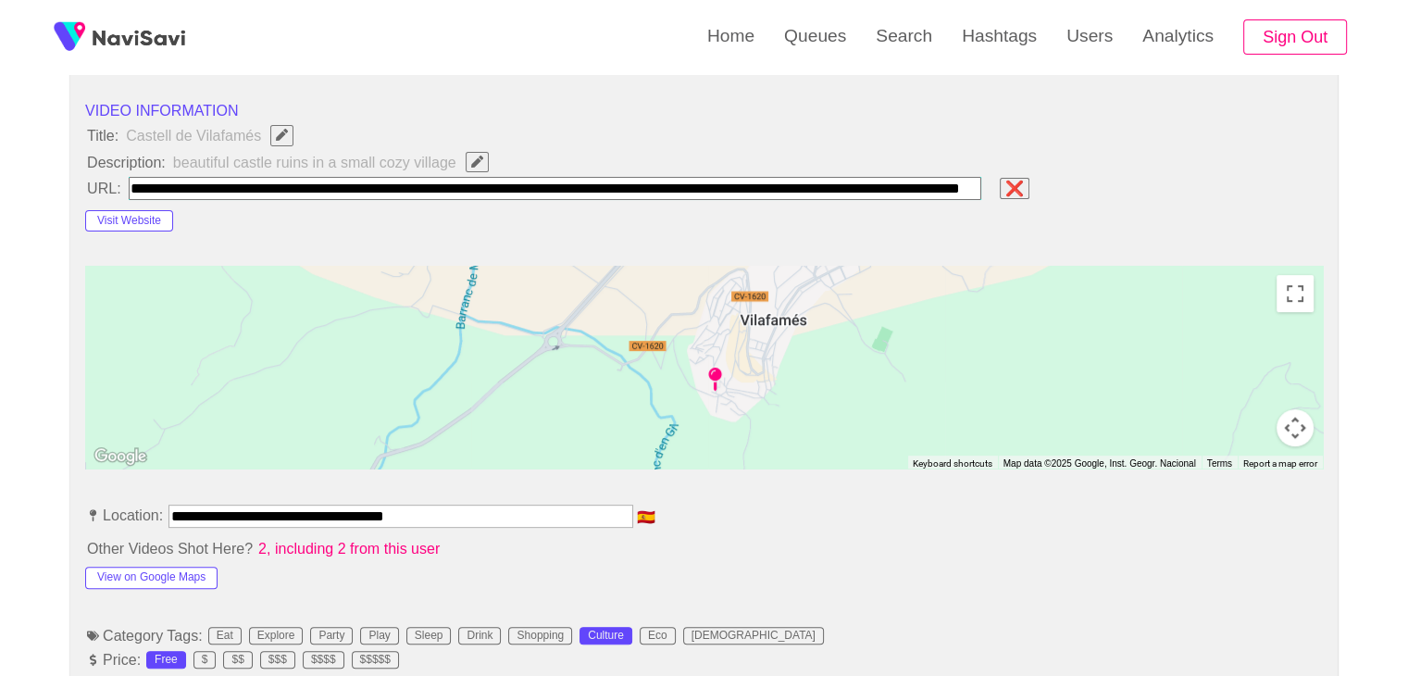
scroll to position [0, 0]
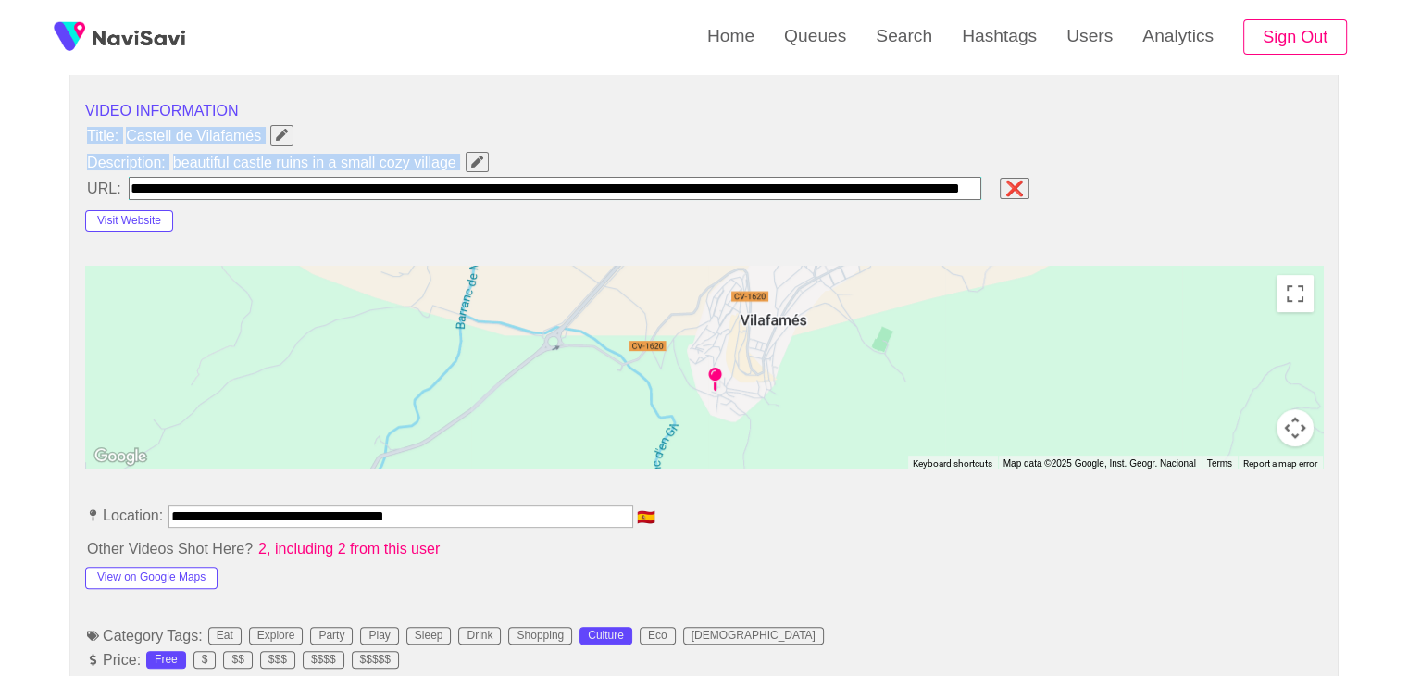
drag, startPoint x: 200, startPoint y: 149, endPoint x: 467, endPoint y: 166, distance: 267.1
copy ul "Title: [GEOGRAPHIC_DATA] Description: beautiful castle ruins in a small cozy vi…"
click at [478, 156] on icon "Edit Field" at bounding box center [477, 162] width 12 height 12
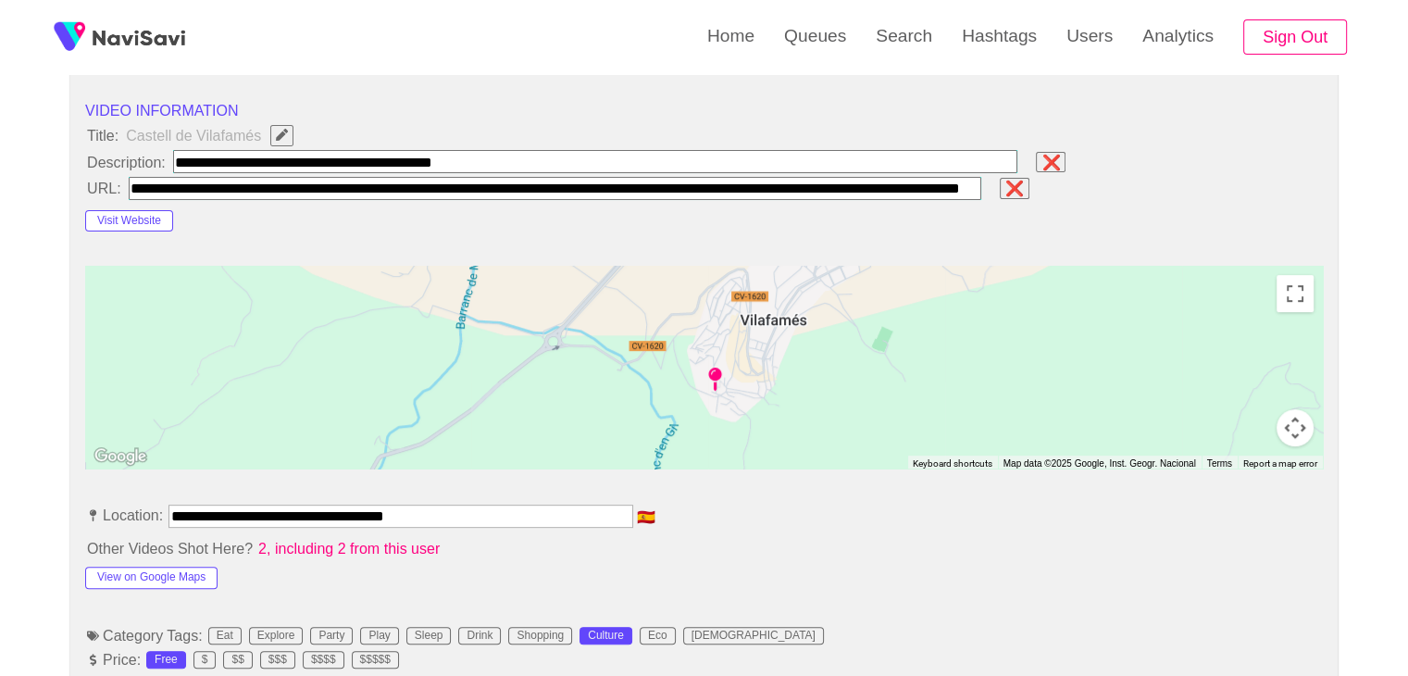
type input "**********"
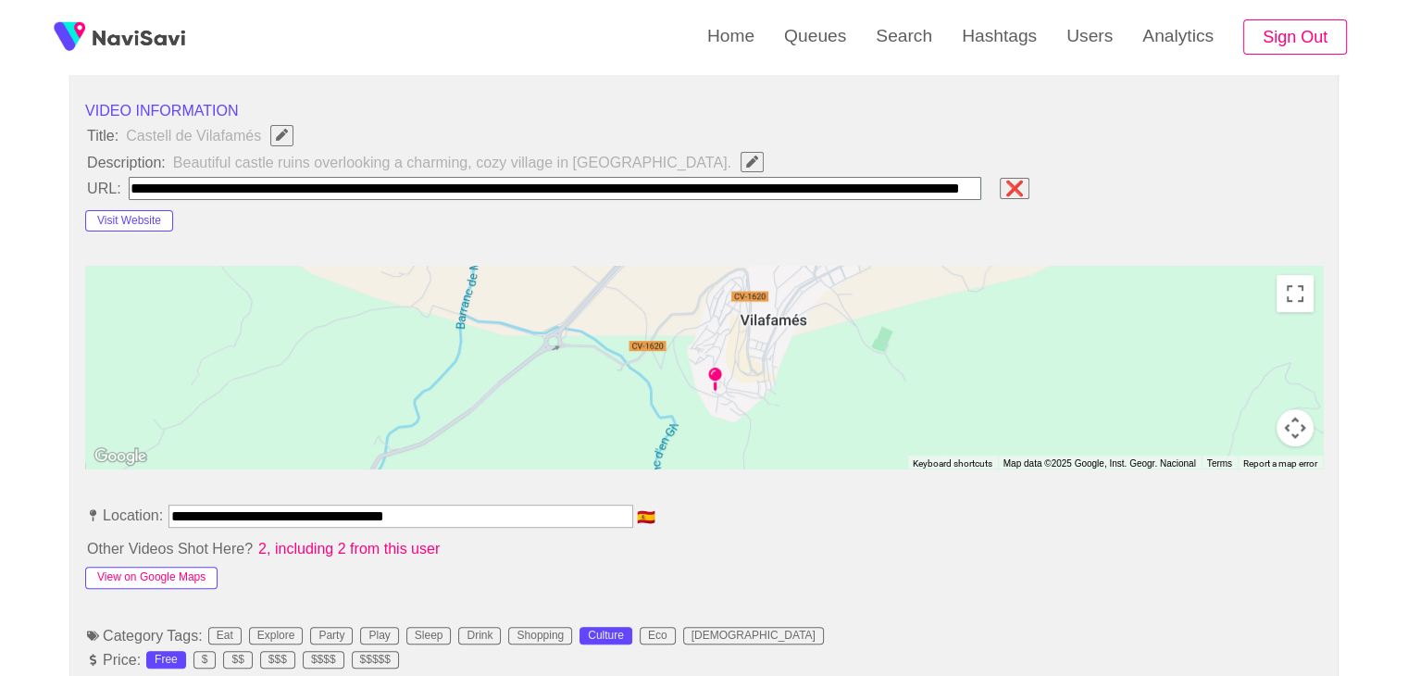
click at [180, 575] on button "View on Google Maps" at bounding box center [151, 578] width 132 height 22
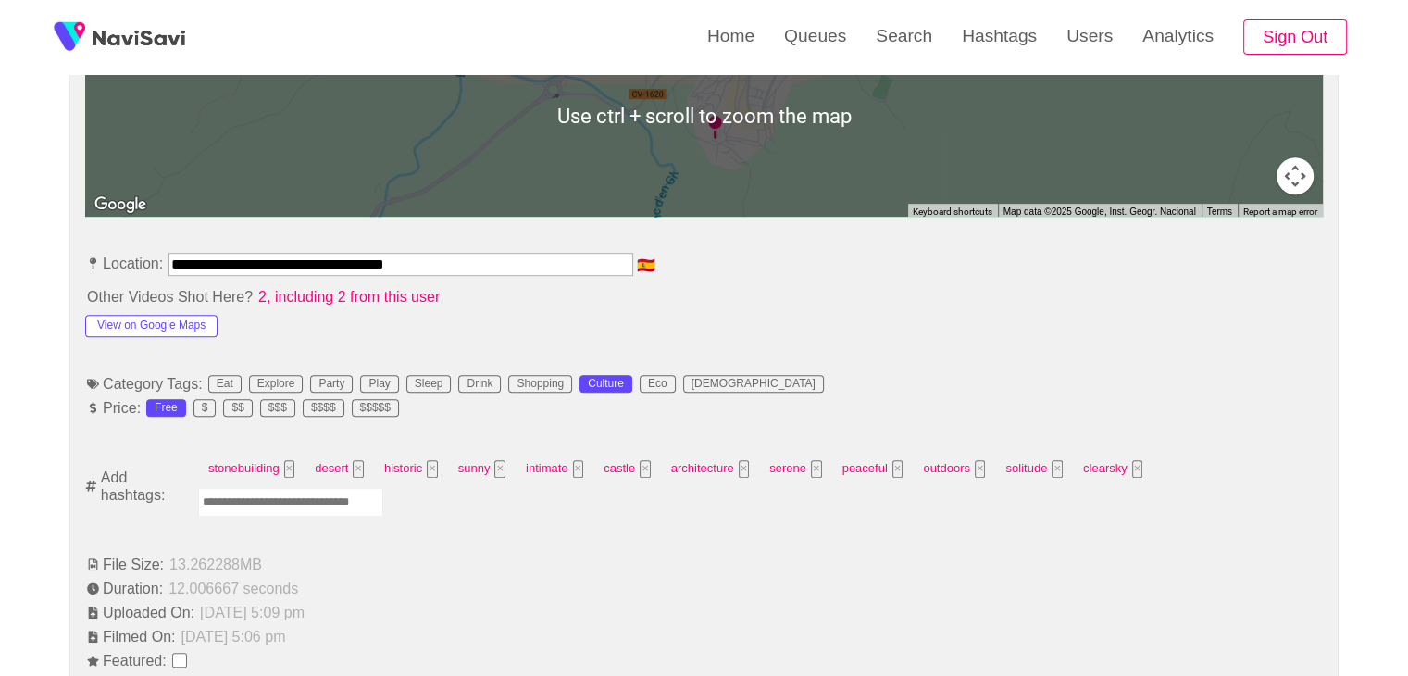
scroll to position [926, 0]
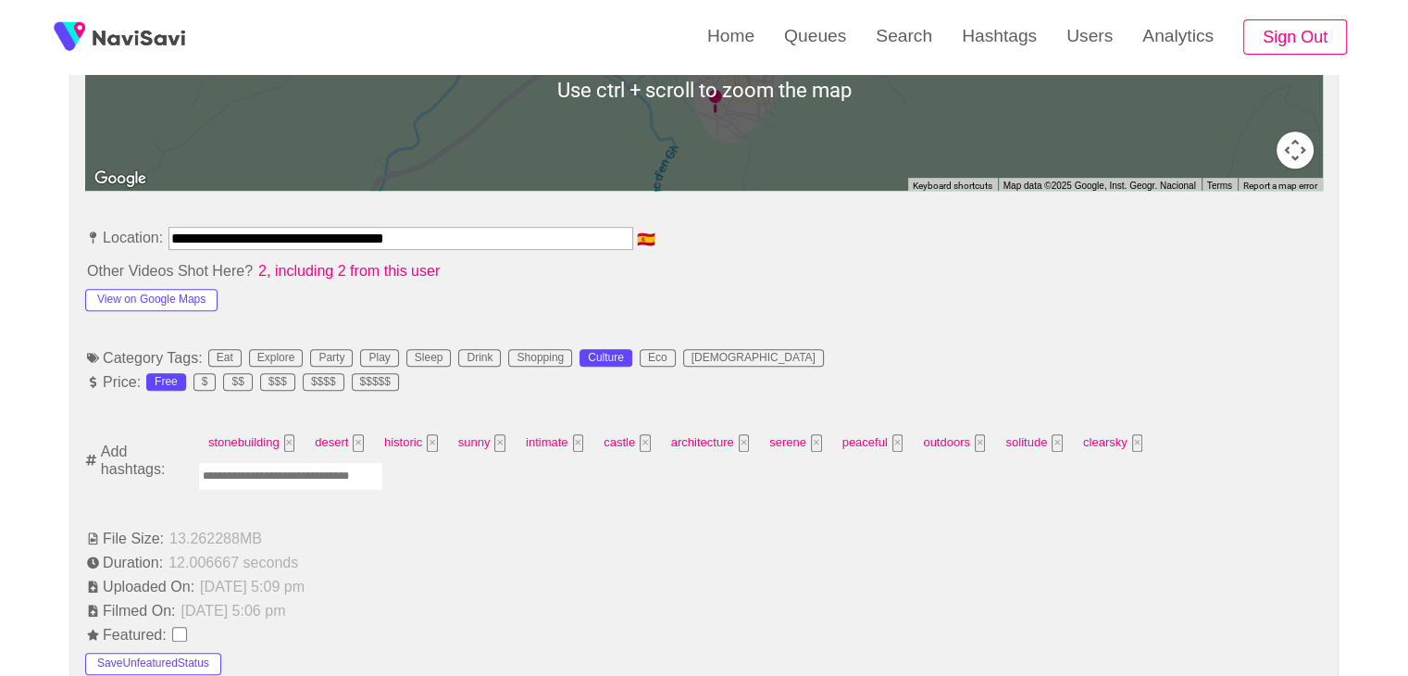
click at [323, 472] on input "Enter tag here and press return" at bounding box center [290, 476] width 185 height 29
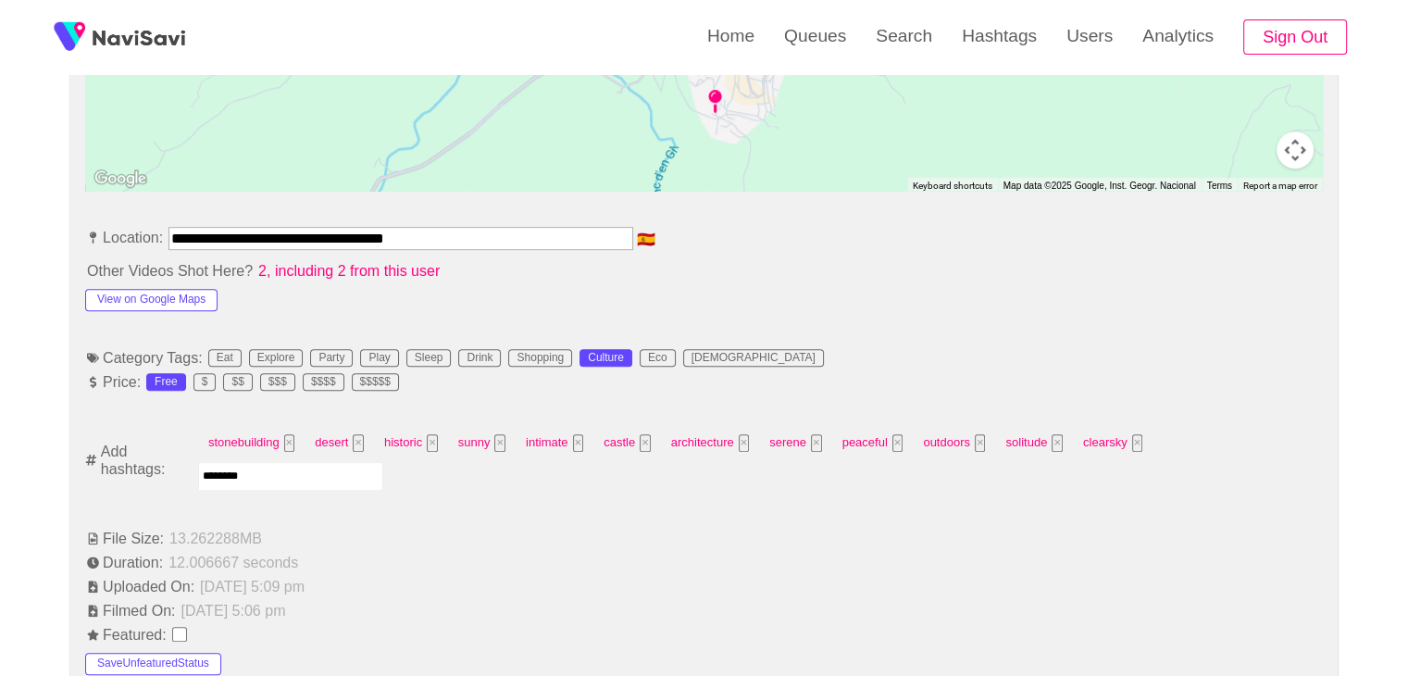
type input "*********"
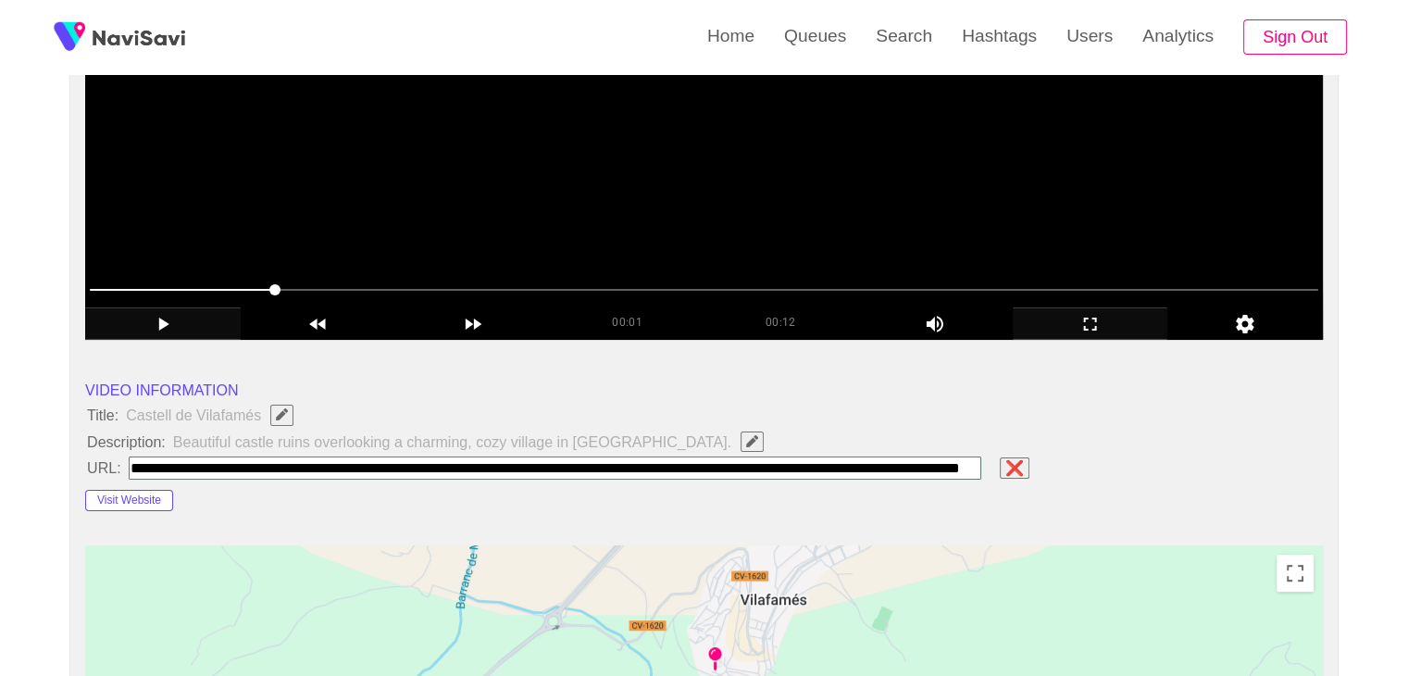
scroll to position [185, 0]
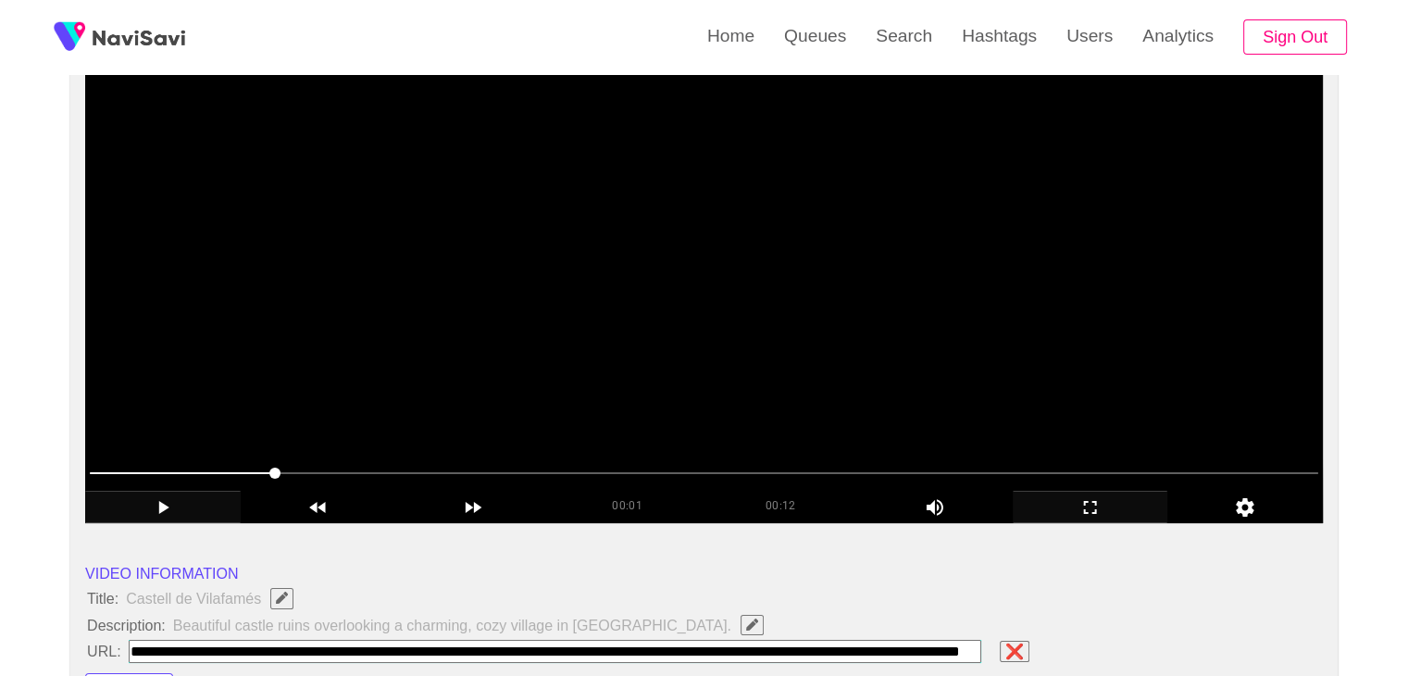
click at [693, 301] on video at bounding box center [704, 291] width 1238 height 463
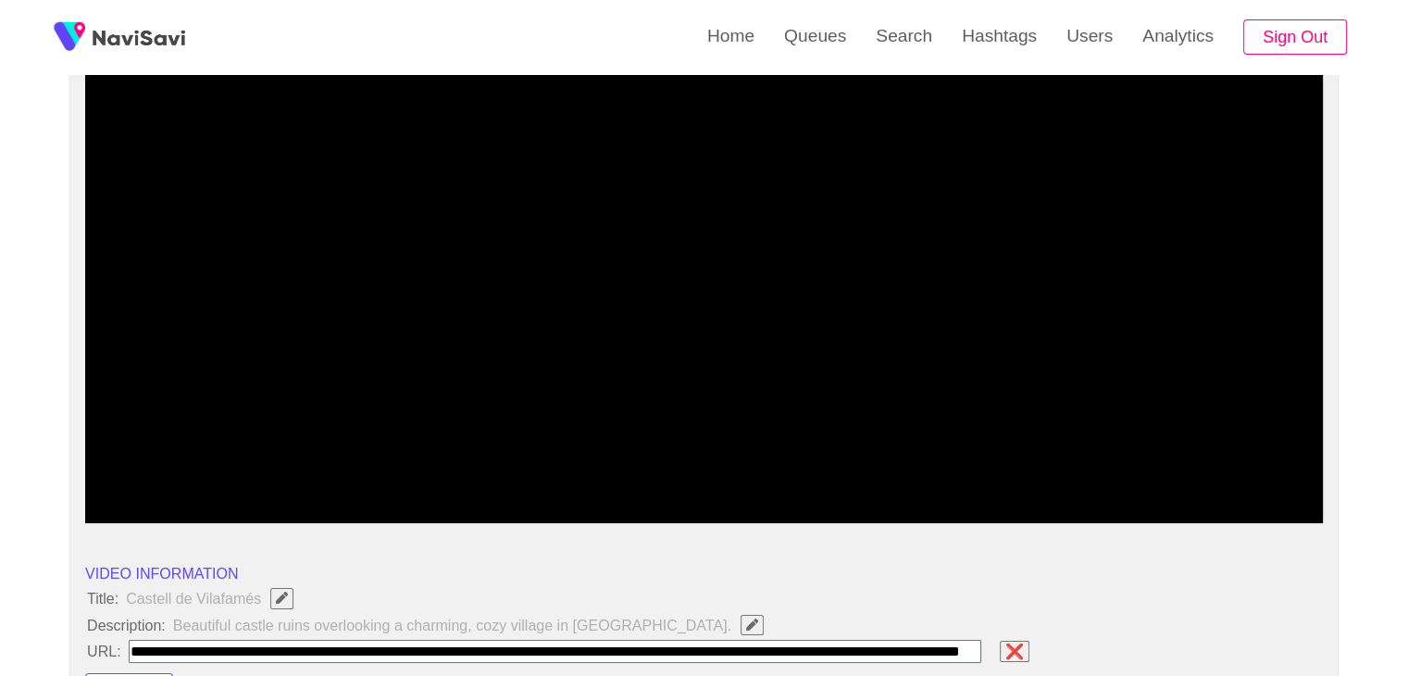
click at [1098, 513] on icon "add" at bounding box center [1091, 507] width 154 height 22
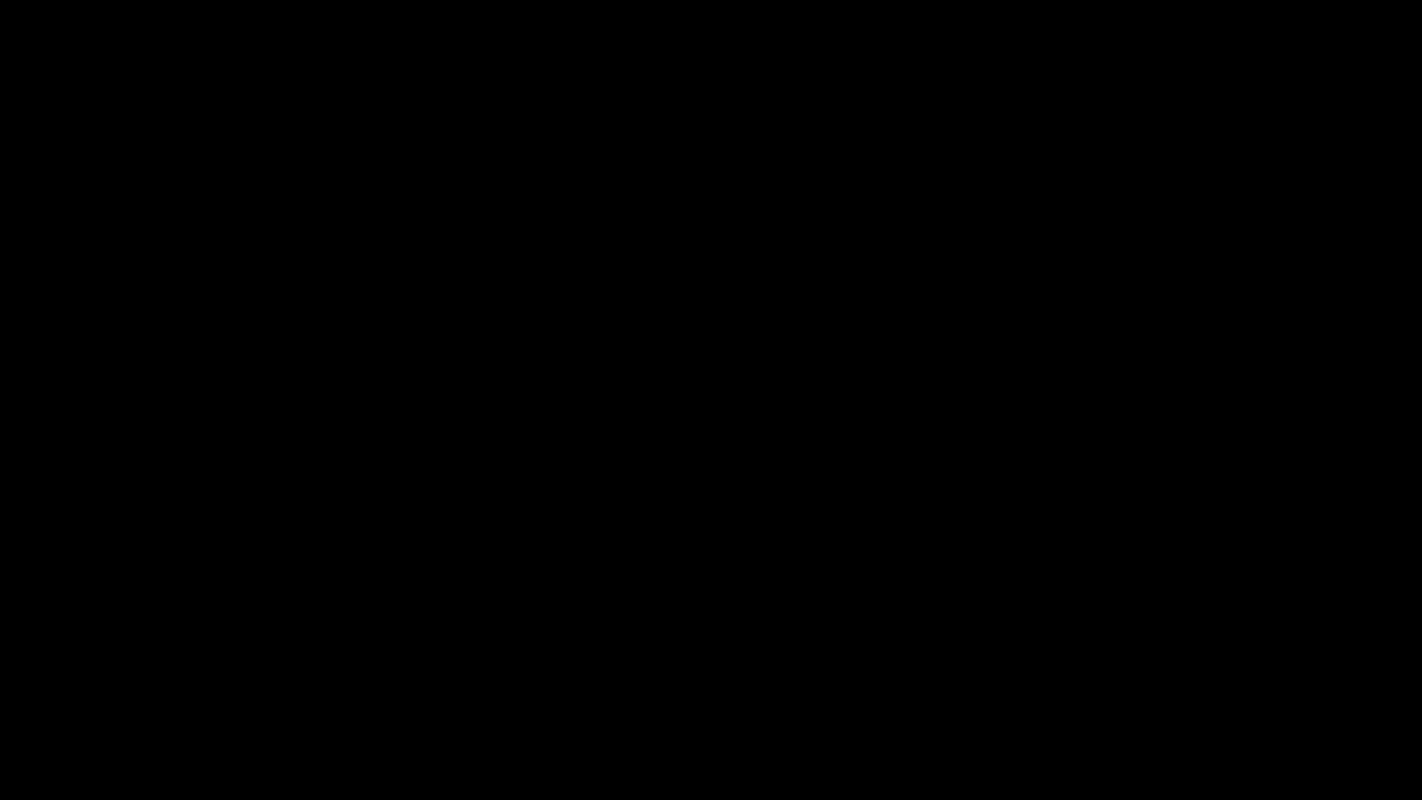
click at [527, 655] on video at bounding box center [711, 400] width 1422 height 800
drag, startPoint x: 730, startPoint y: 740, endPoint x: 561, endPoint y: 715, distance: 171.2
click at [576, 675] on section "00:12 00:12 Picture In Picture 1 Error: Failed to load Video" at bounding box center [711, 400] width 1422 height 800
click at [1126, 675] on icon "add" at bounding box center [1154, 783] width 177 height 22
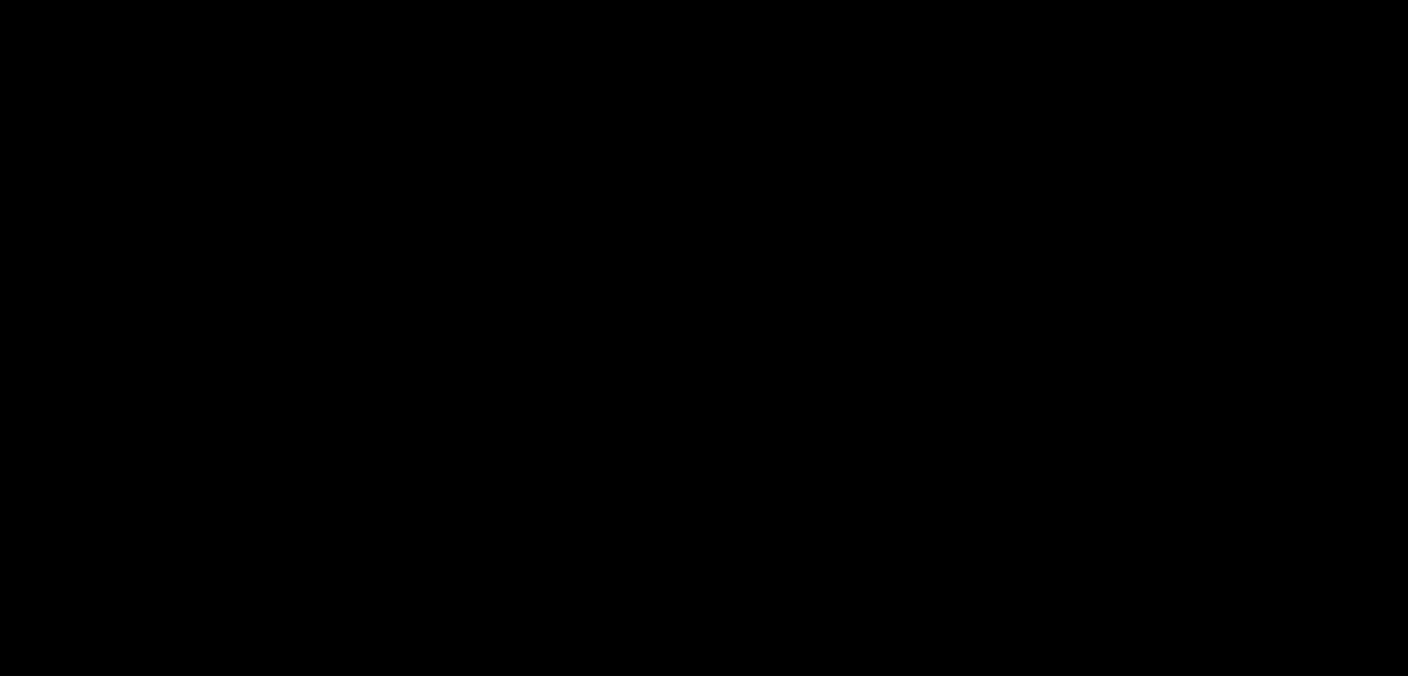
scroll to position [370, 0]
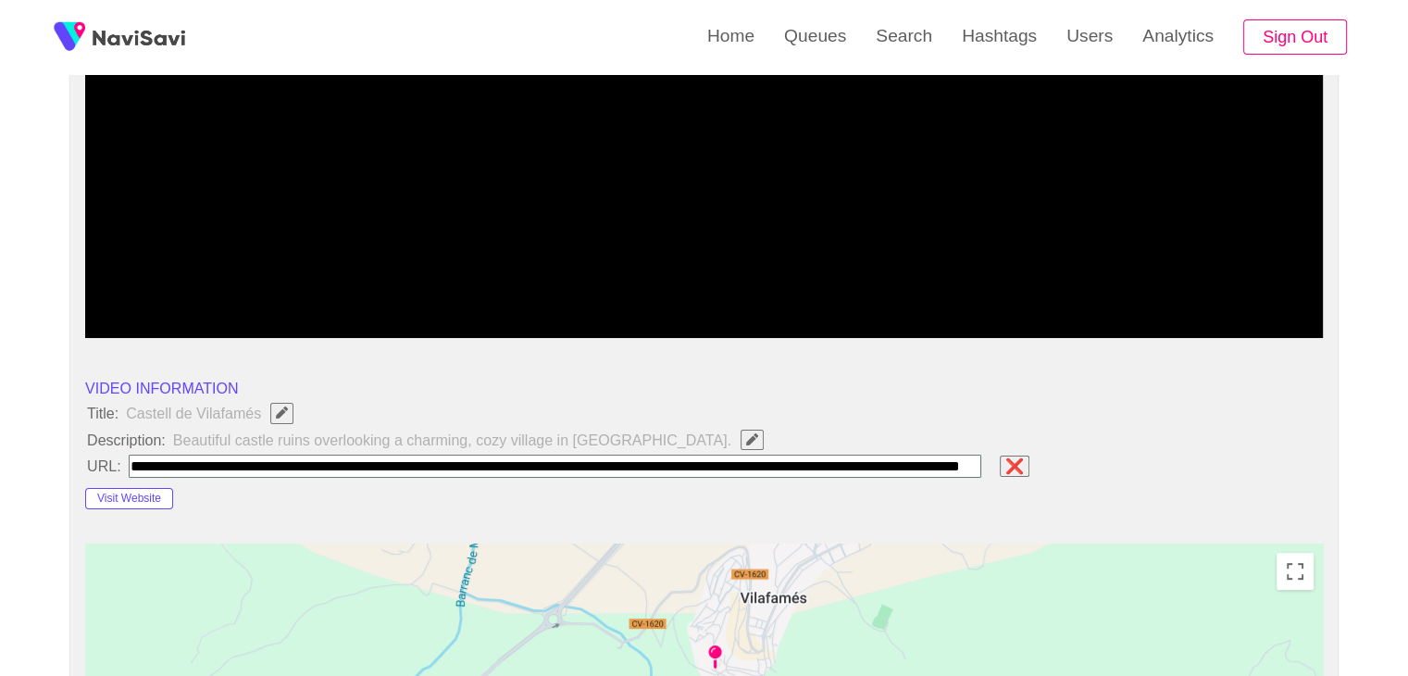
click at [1012, 459] on span "❌" at bounding box center [1014, 465] width 22 height 17
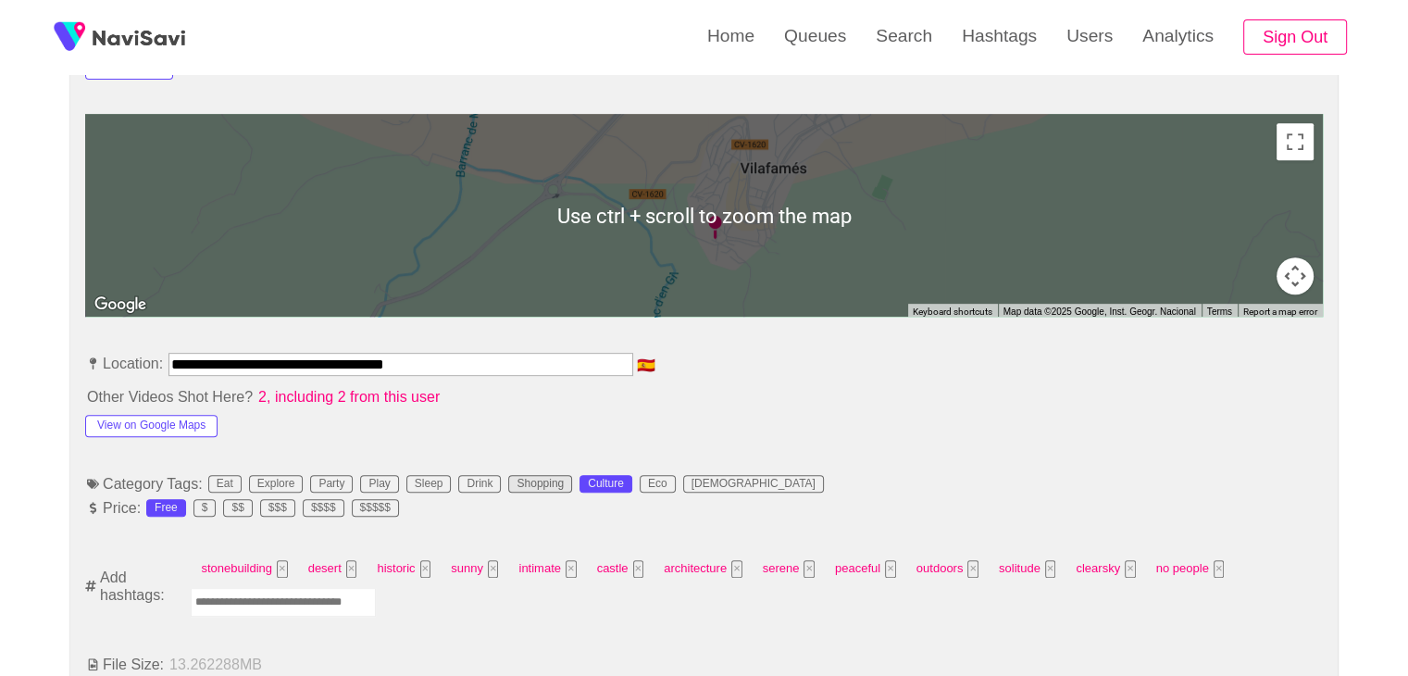
scroll to position [833, 0]
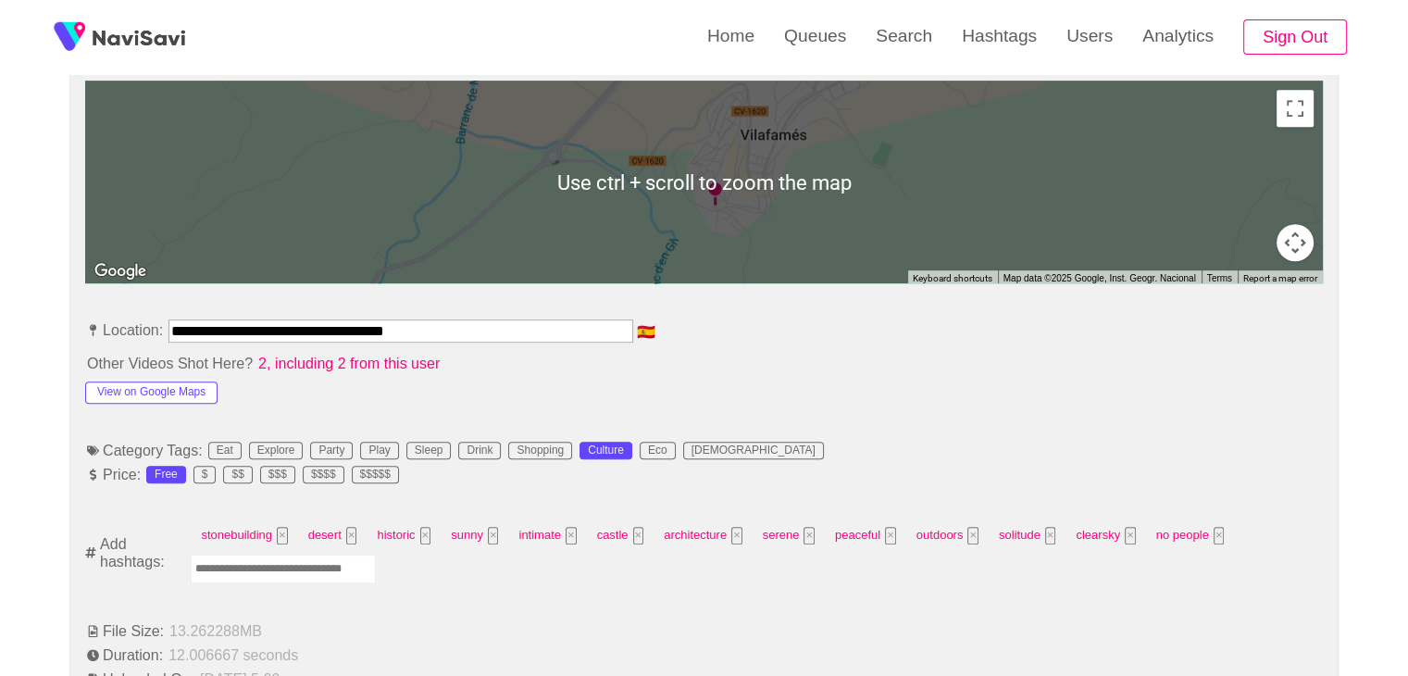
click at [464, 319] on input "**********" at bounding box center [400, 330] width 465 height 22
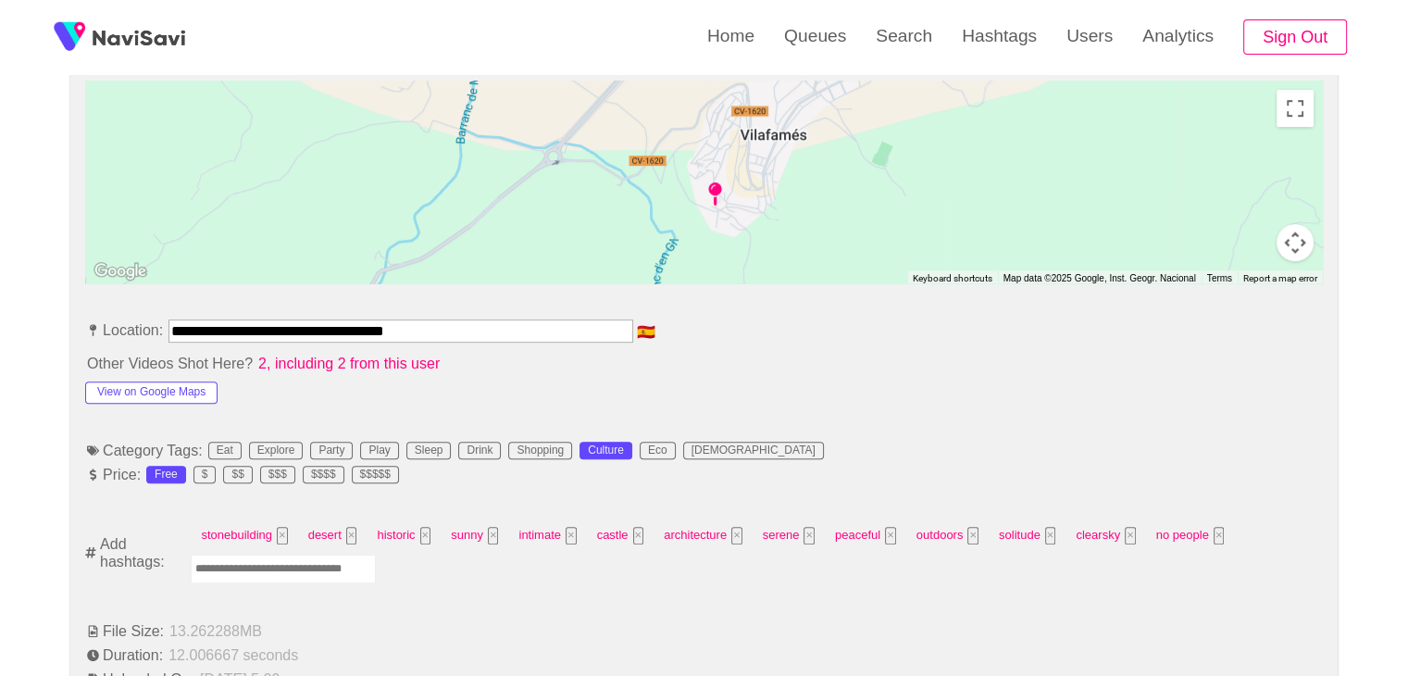
drag, startPoint x: 446, startPoint y: 334, endPoint x: 0, endPoint y: 350, distance: 446.4
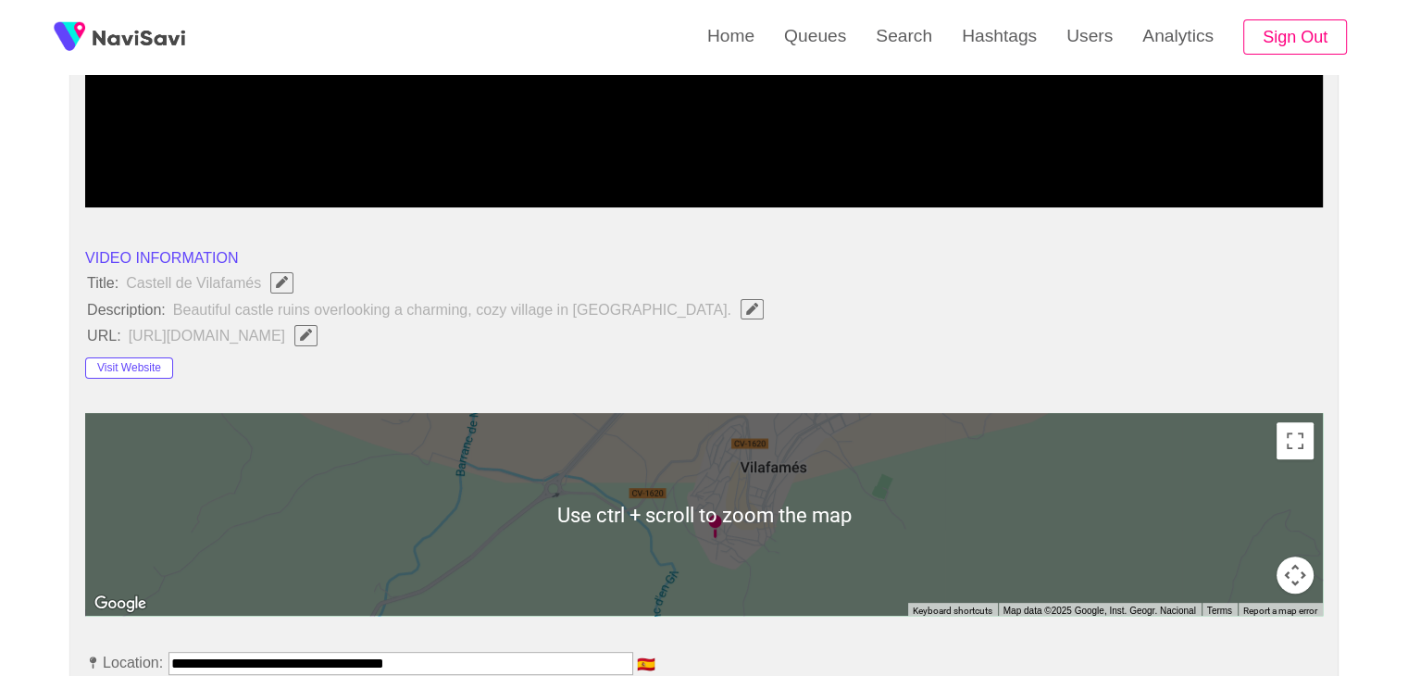
scroll to position [463, 0]
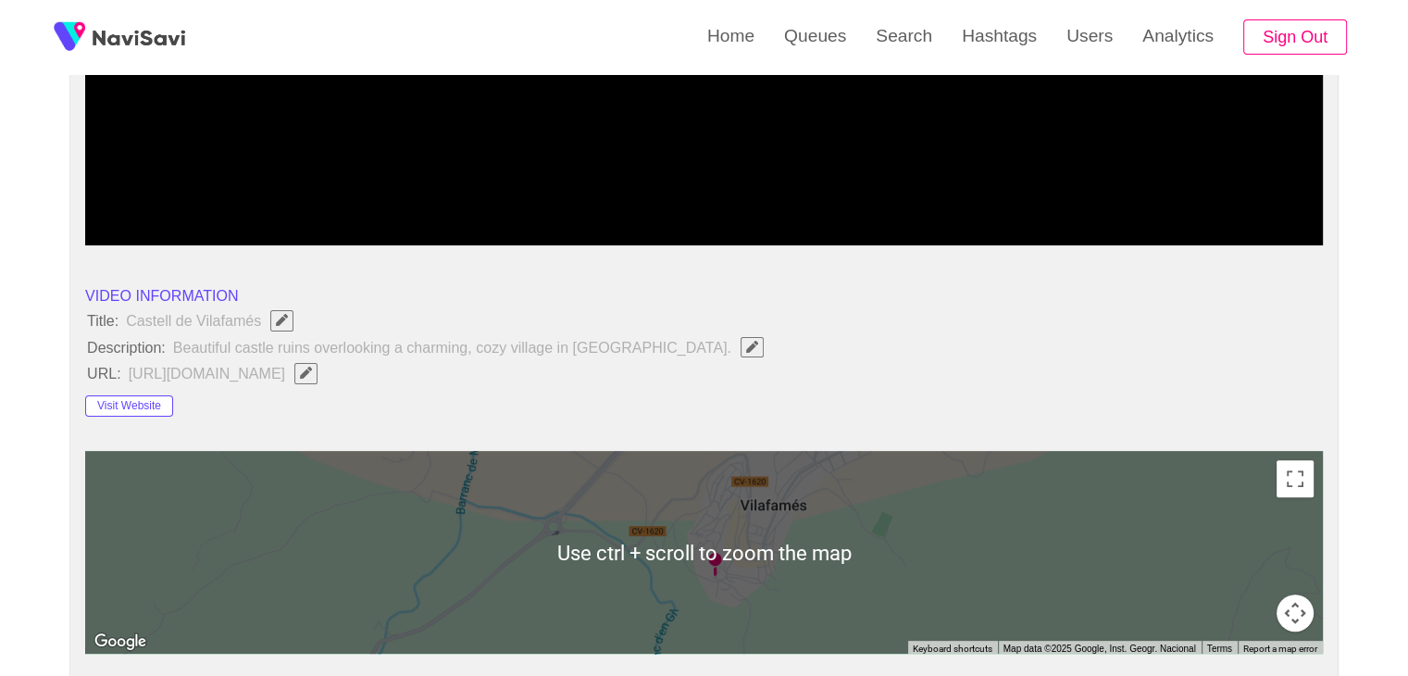
drag, startPoint x: 1199, startPoint y: 370, endPoint x: 1152, endPoint y: 375, distance: 46.5
click at [312, 373] on icon "Edit Field" at bounding box center [306, 373] width 12 height 12
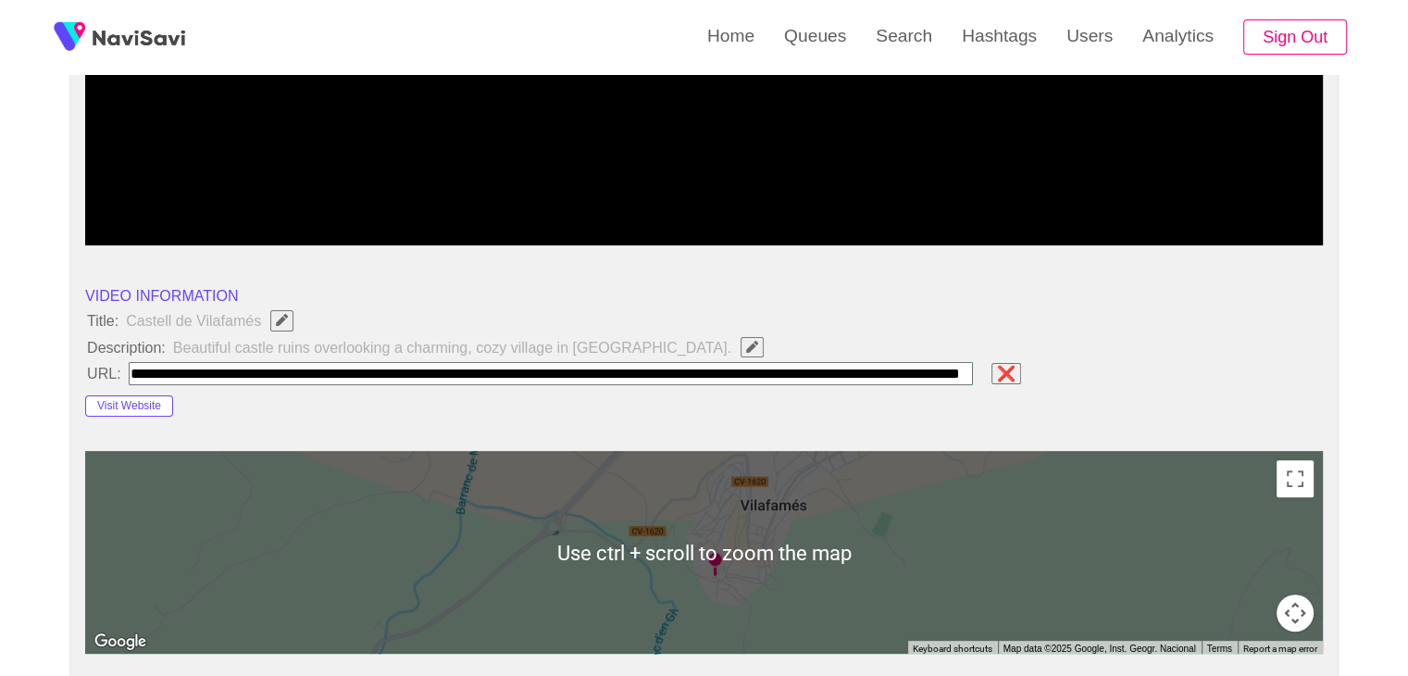
scroll to position [0, 198]
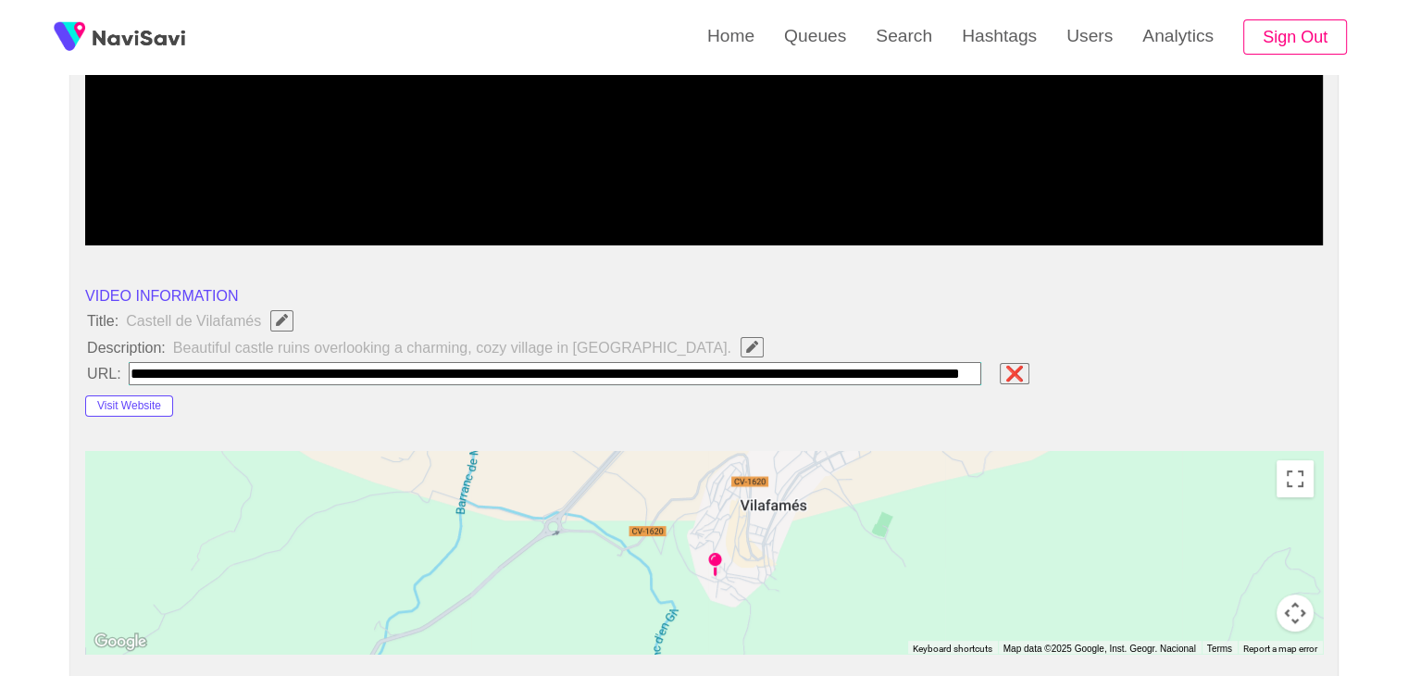
type input "**********"
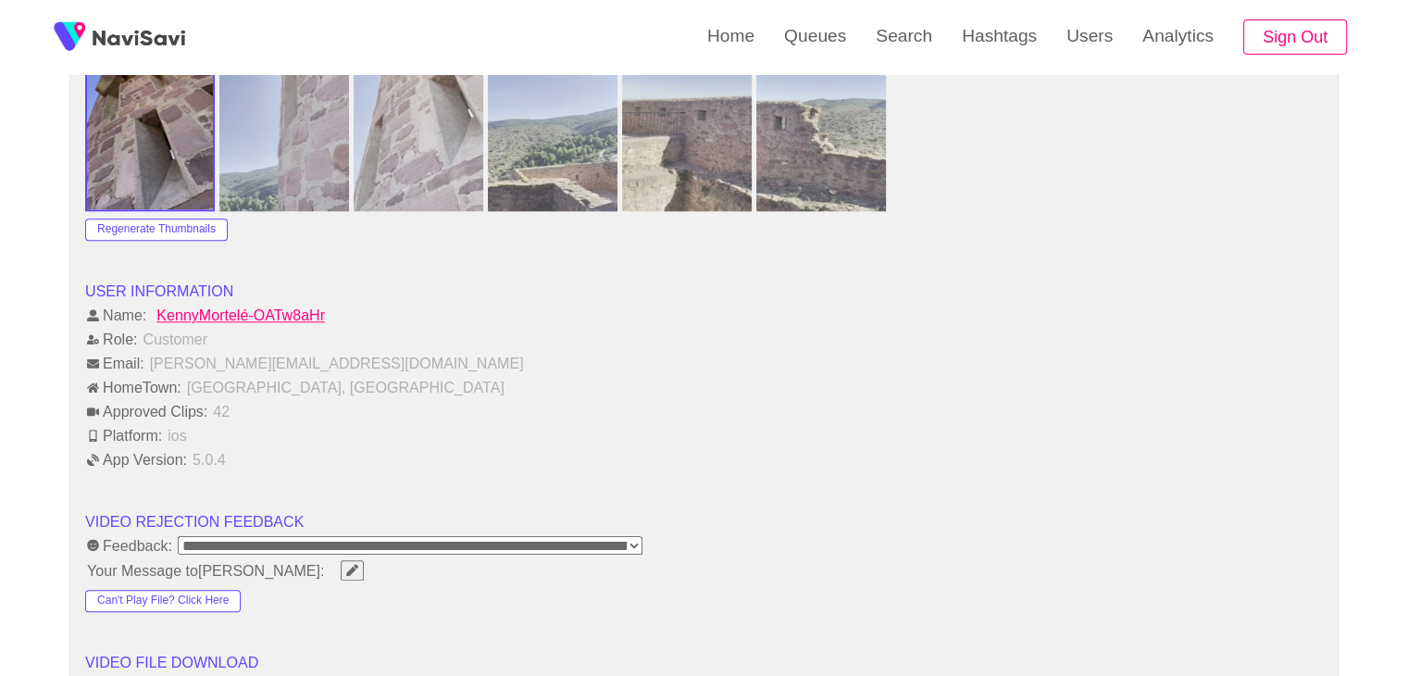
scroll to position [2222, 0]
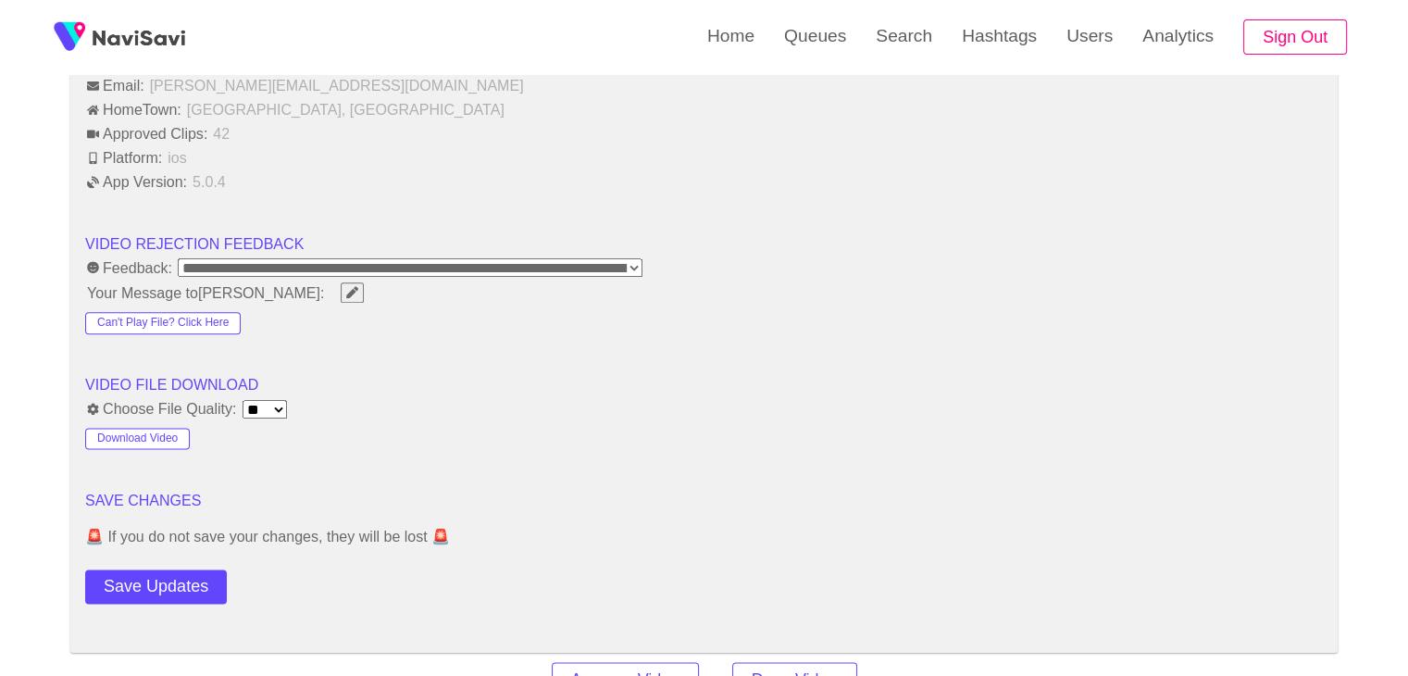
drag, startPoint x: 168, startPoint y: 574, endPoint x: 176, endPoint y: 567, distance: 9.8
click at [168, 574] on button "Save Updates" at bounding box center [156, 586] width 142 height 34
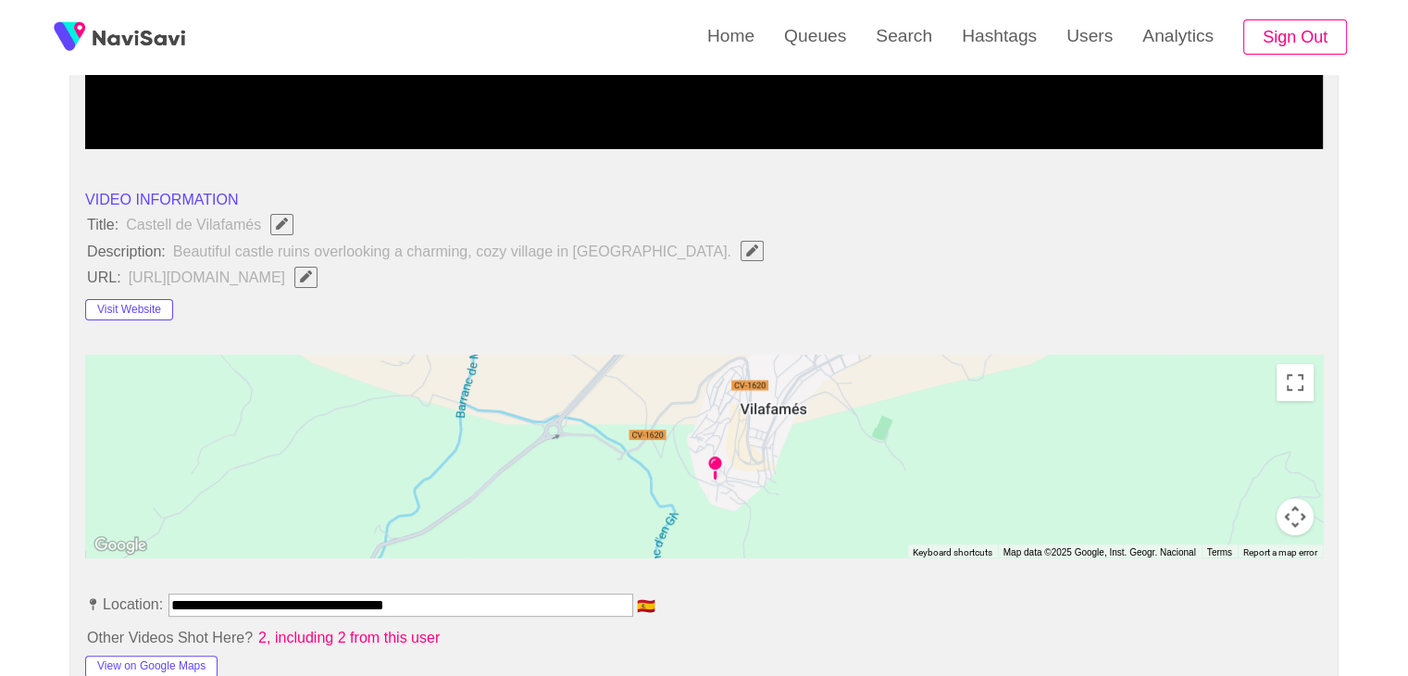
scroll to position [555, 0]
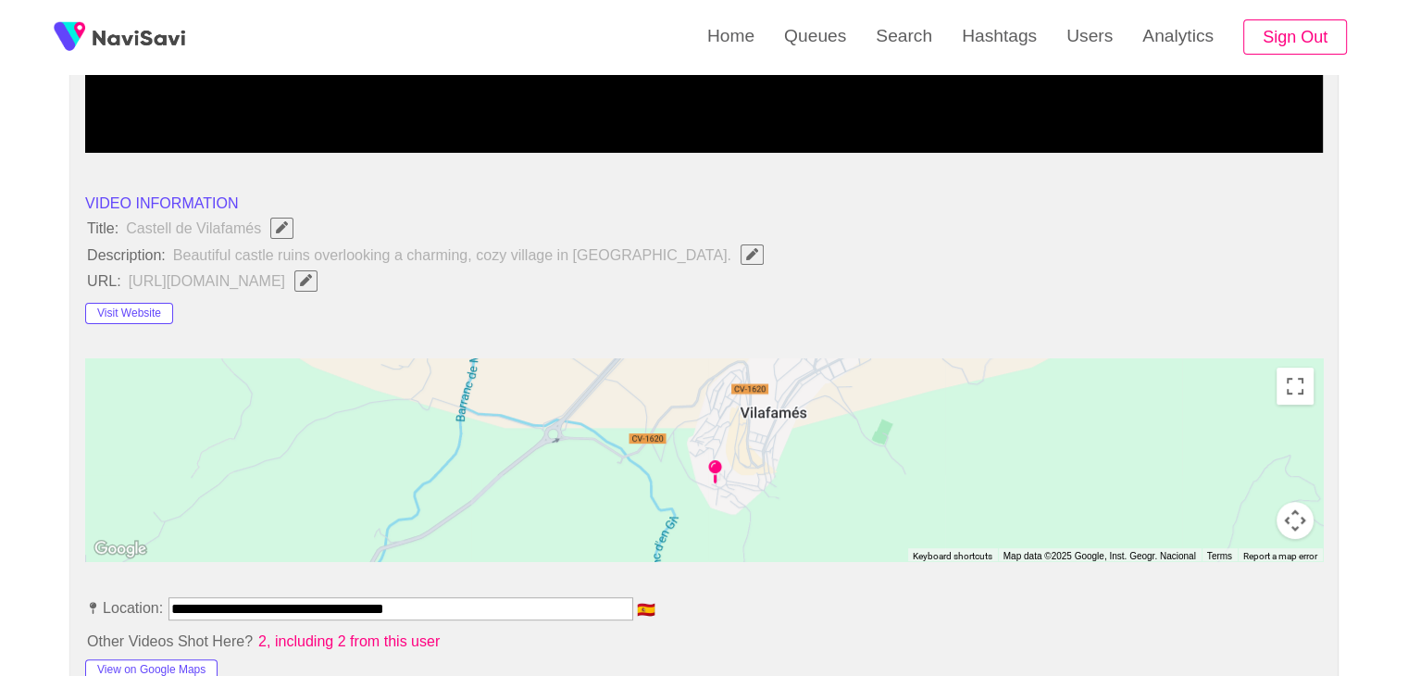
click at [746, 250] on icon "Edit Field" at bounding box center [752, 254] width 12 height 12
click at [312, 276] on icon "Edit Field" at bounding box center [306, 280] width 12 height 12
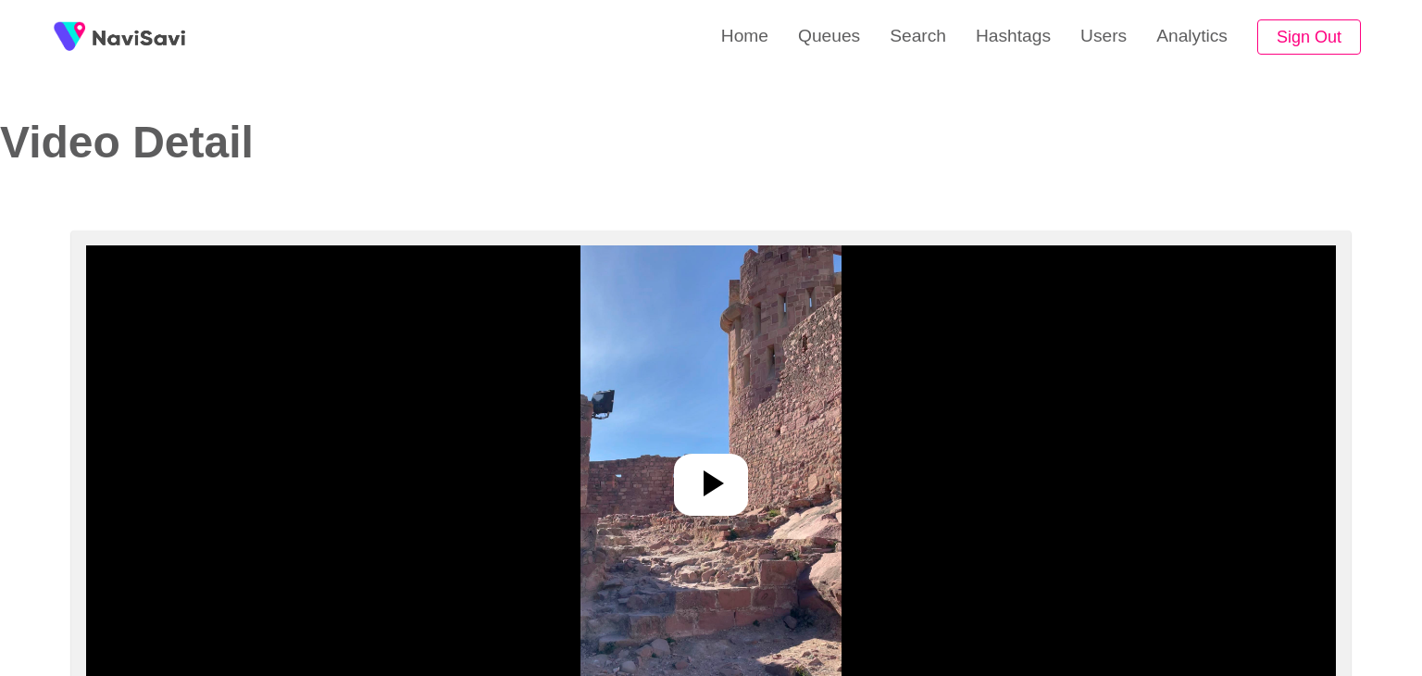
select select "**********"
select select "**"
click at [685, 482] on icon at bounding box center [703, 483] width 44 height 44
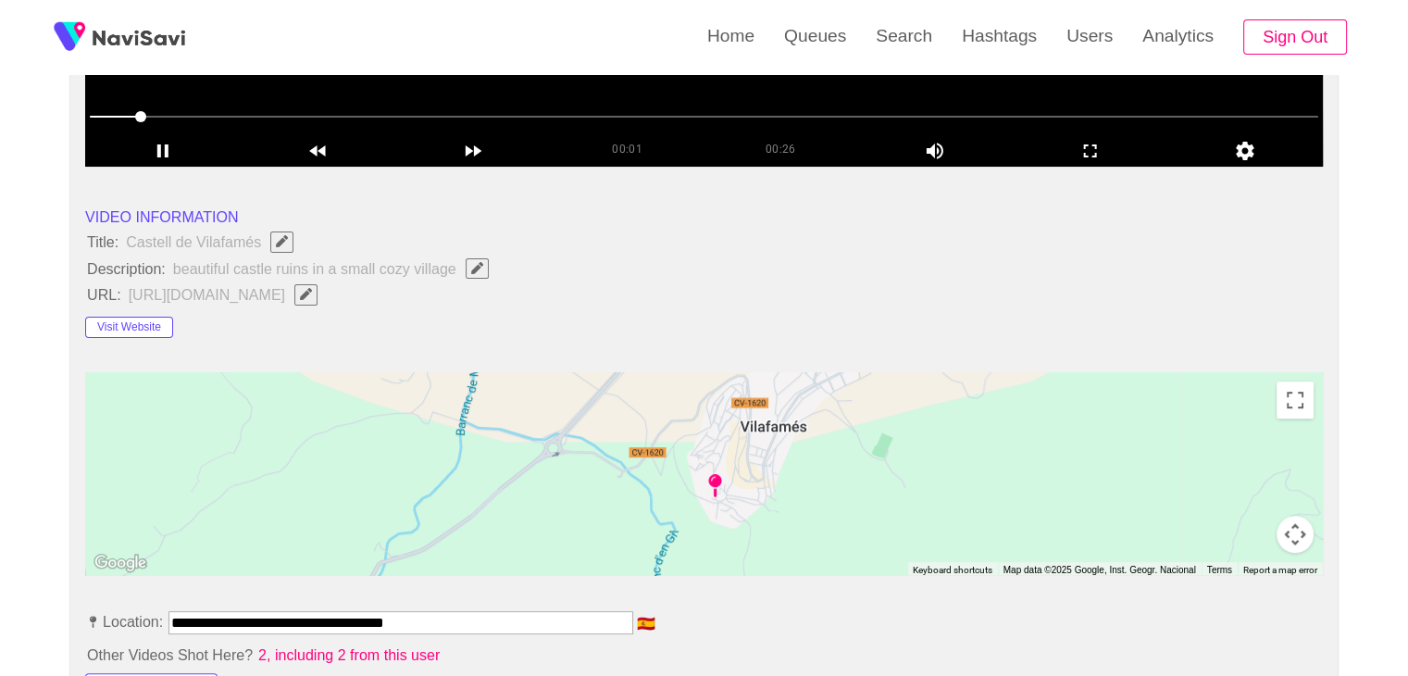
scroll to position [555, 0]
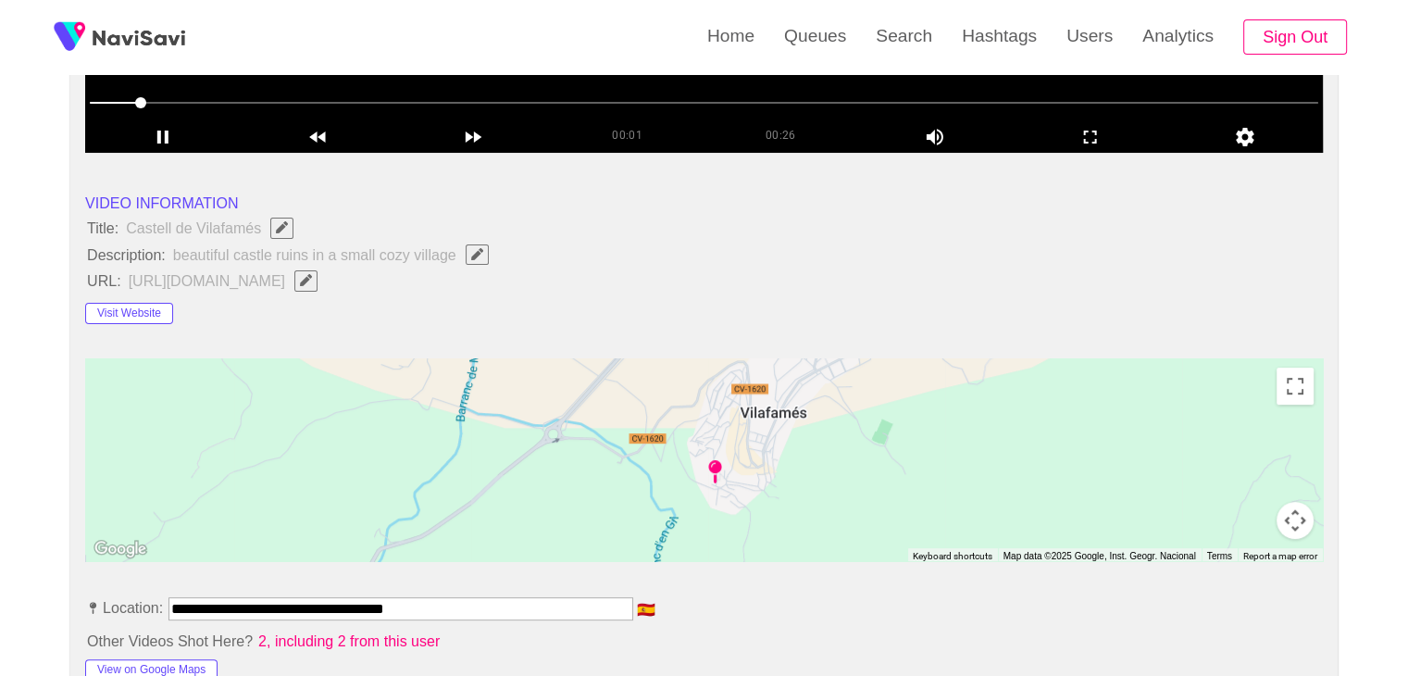
click at [329, 281] on span "https://www.tripadvisor.co.uk/Attraction_Review-g609037-d7202097-Reviews-Castil…" at bounding box center [228, 280] width 202 height 24
click at [312, 281] on icon "Edit Field" at bounding box center [306, 280] width 12 height 12
type input "**********"
click at [479, 261] on button "button" at bounding box center [477, 254] width 23 height 20
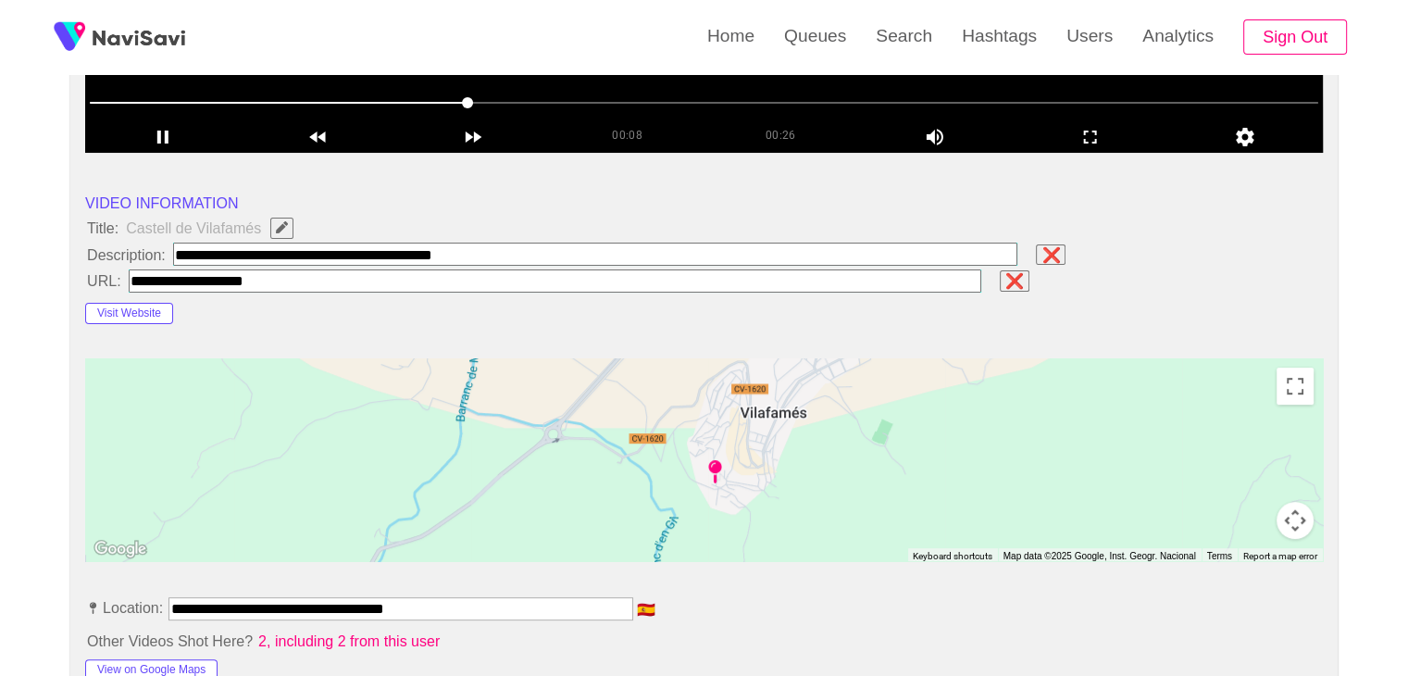
type input "**********"
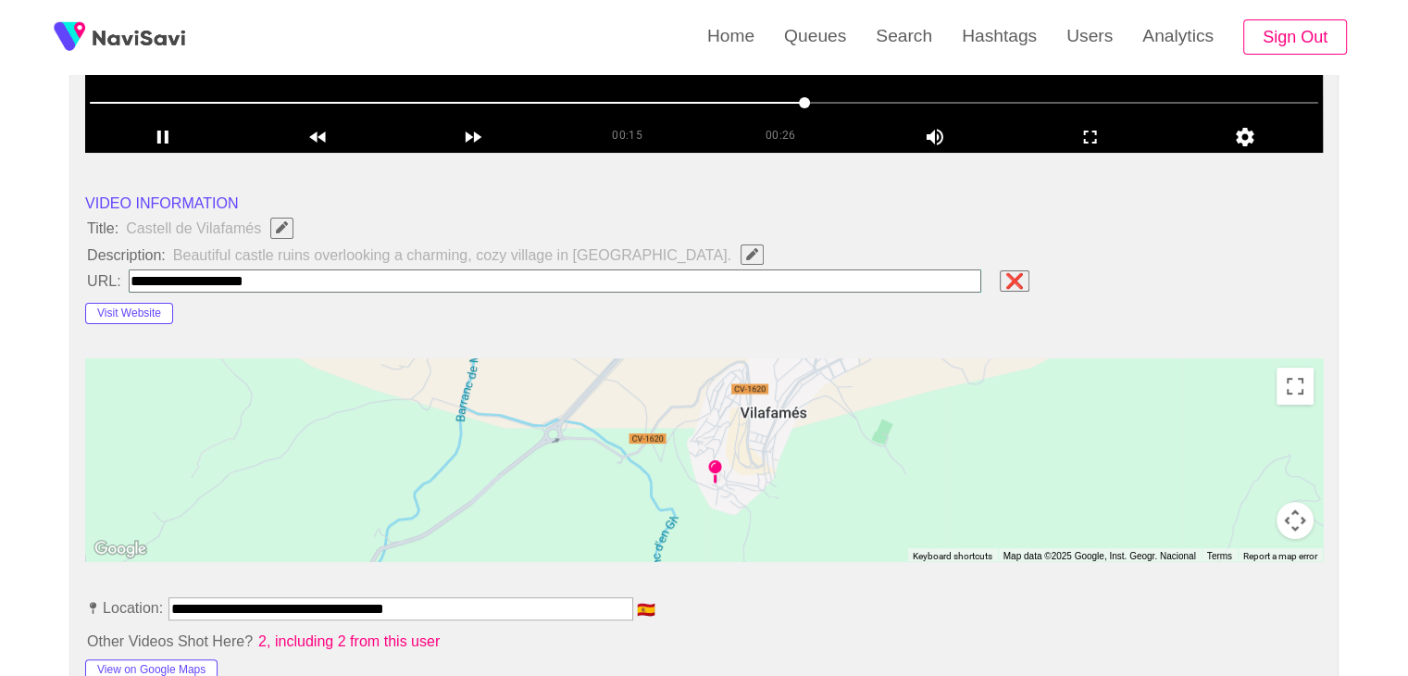
click at [467, 271] on input "field" at bounding box center [555, 280] width 853 height 23
paste input "**********"
type input "**********"
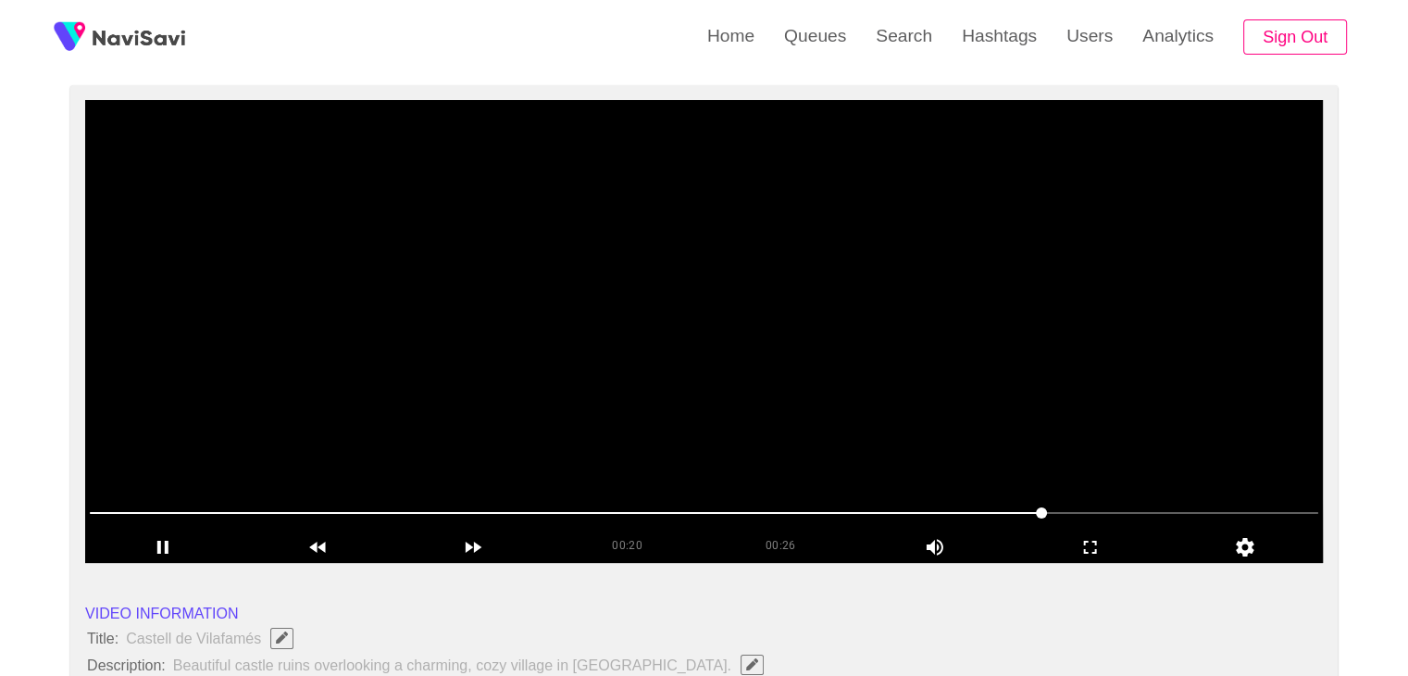
scroll to position [93, 0]
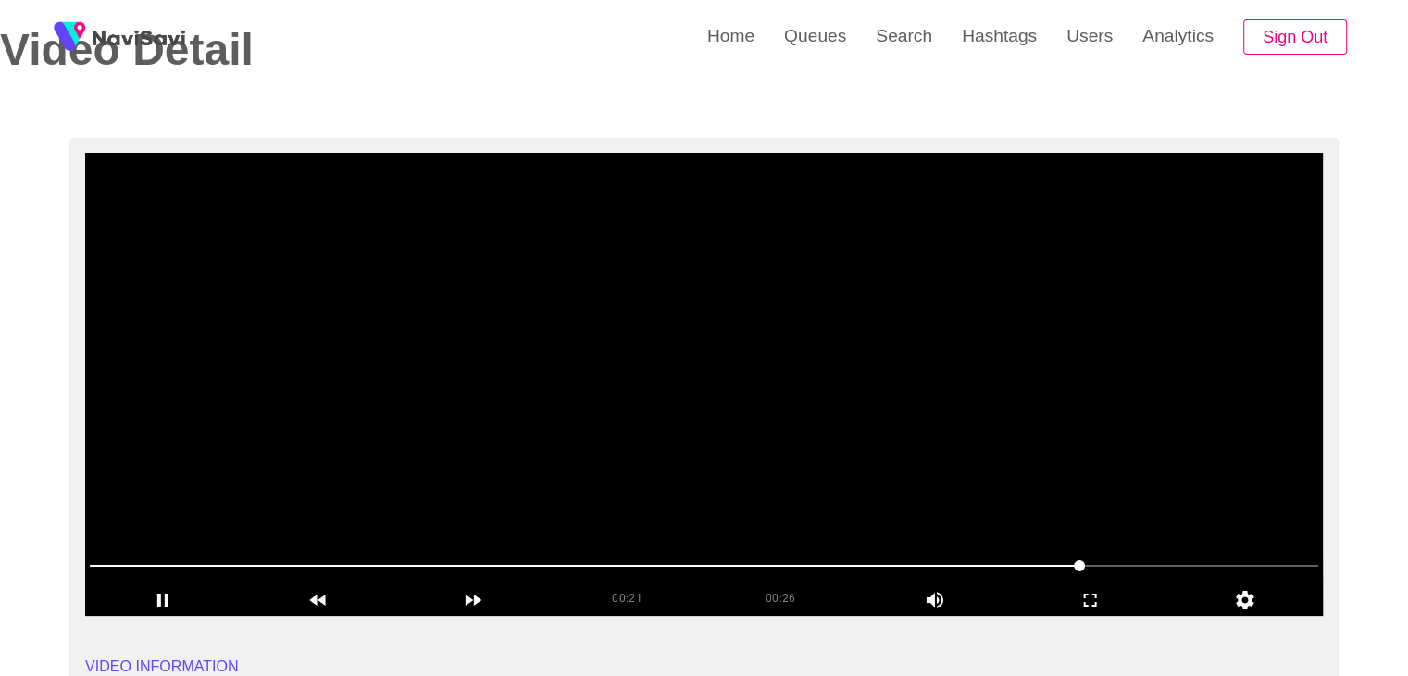
click at [633, 445] on video at bounding box center [704, 384] width 1238 height 463
click at [784, 430] on video at bounding box center [704, 384] width 1238 height 463
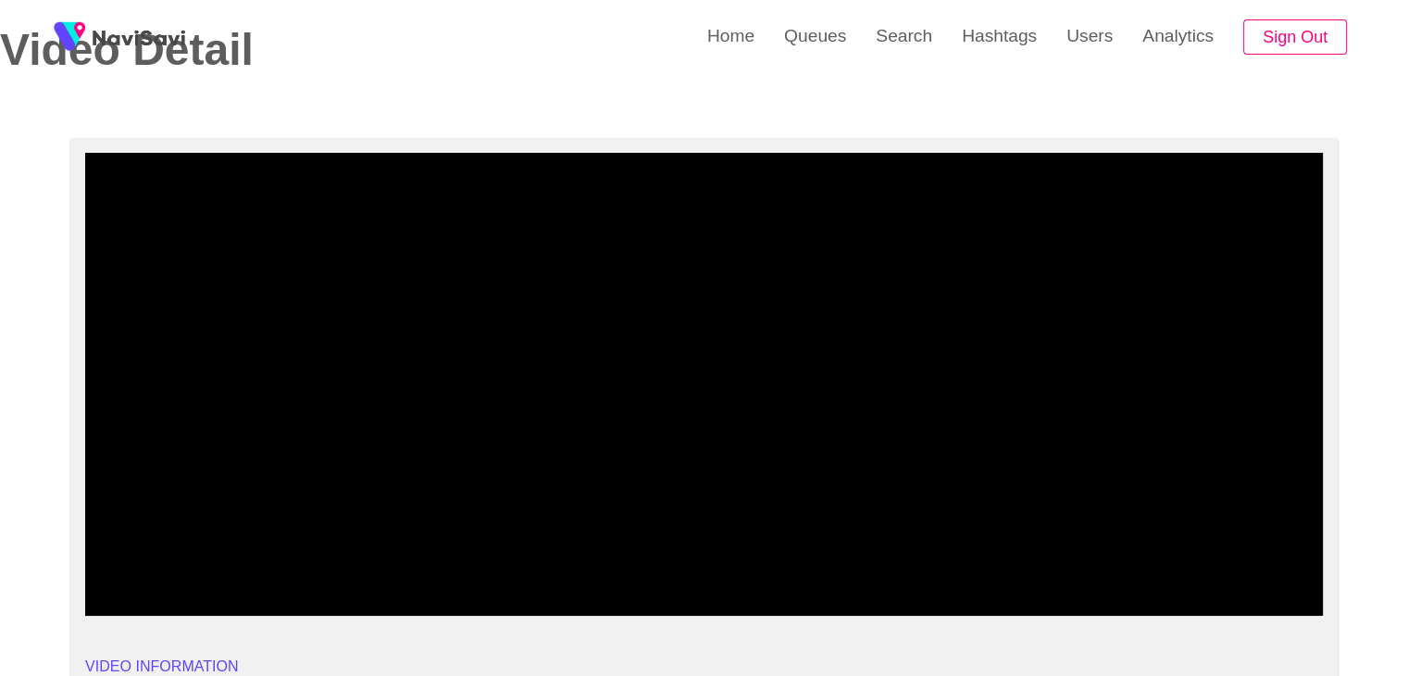
drag, startPoint x: 138, startPoint y: 560, endPoint x: 0, endPoint y: 553, distance: 138.1
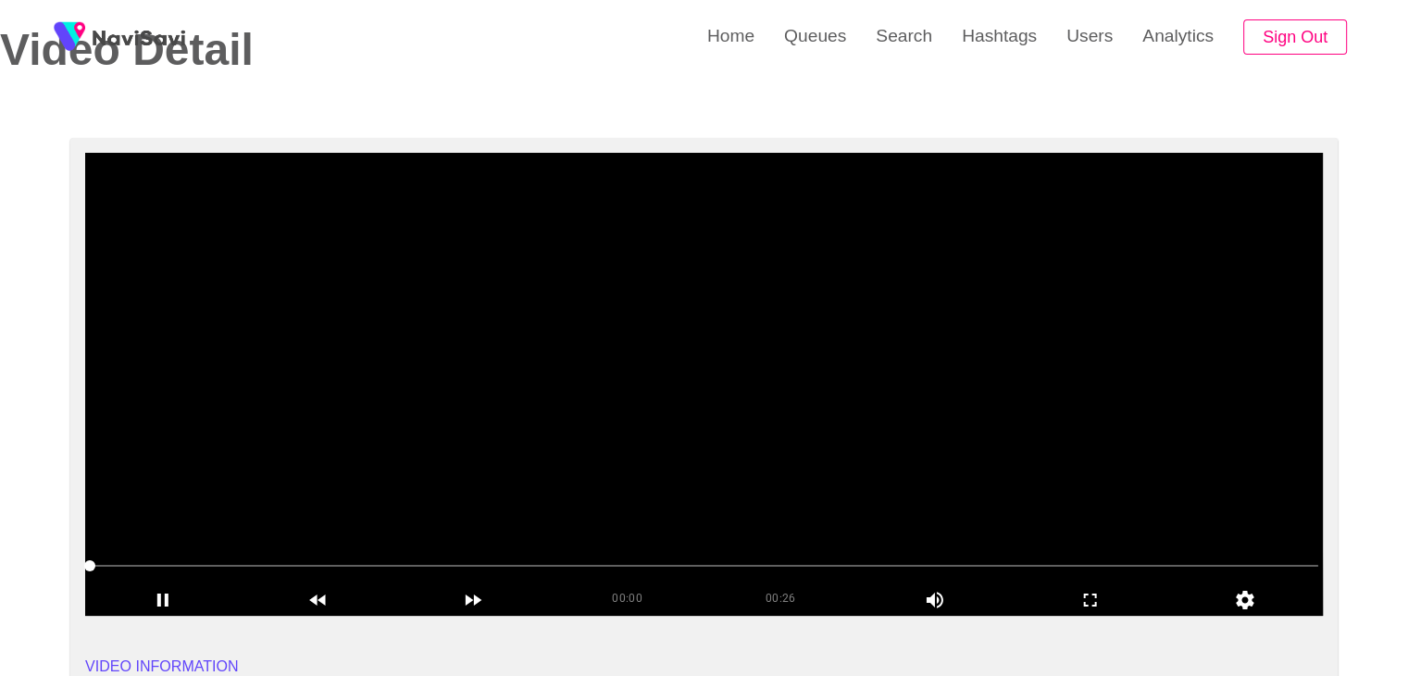
click at [660, 442] on video at bounding box center [704, 384] width 1238 height 463
click at [751, 457] on video at bounding box center [704, 384] width 1238 height 463
click at [1092, 590] on icon "add" at bounding box center [1091, 600] width 154 height 22
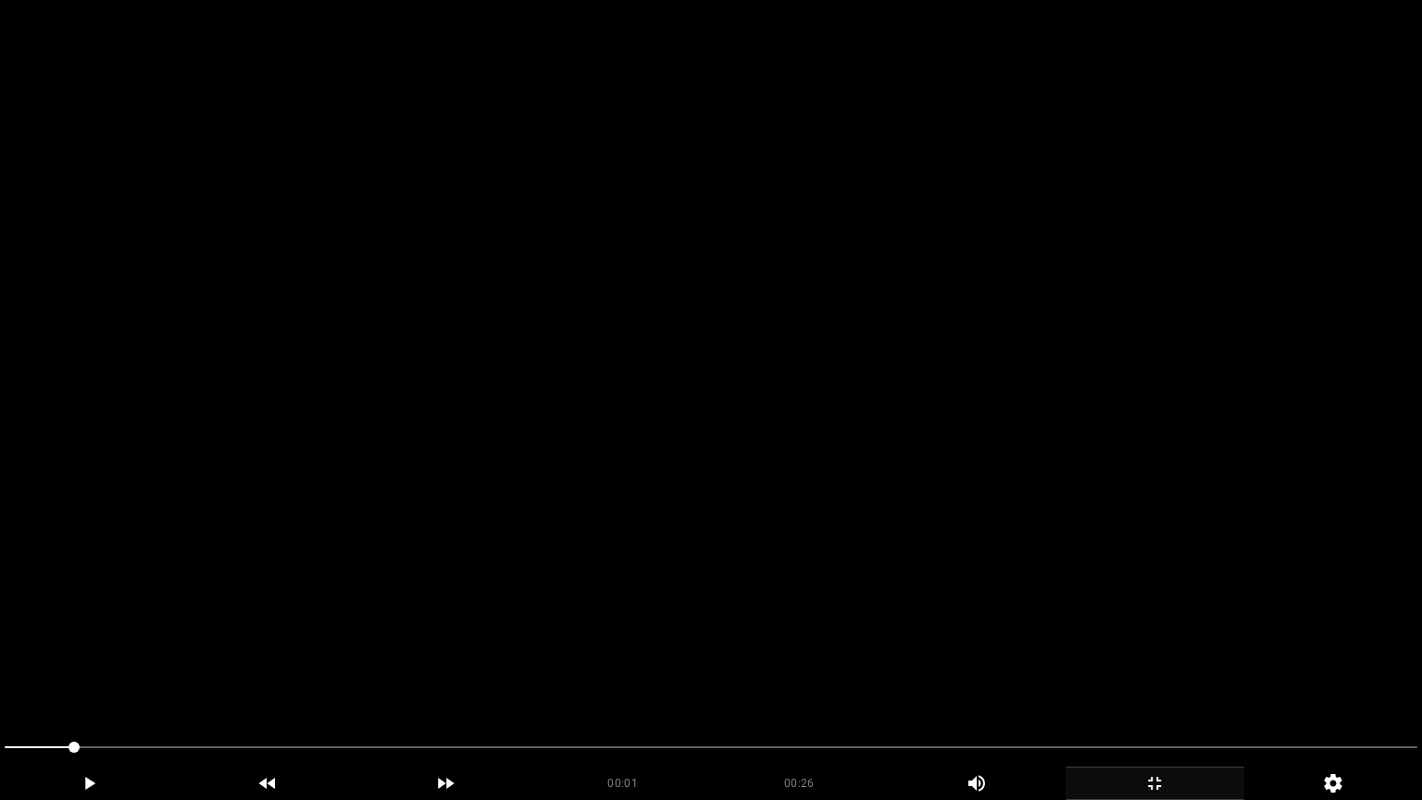
click at [1052, 624] on video at bounding box center [711, 400] width 1422 height 800
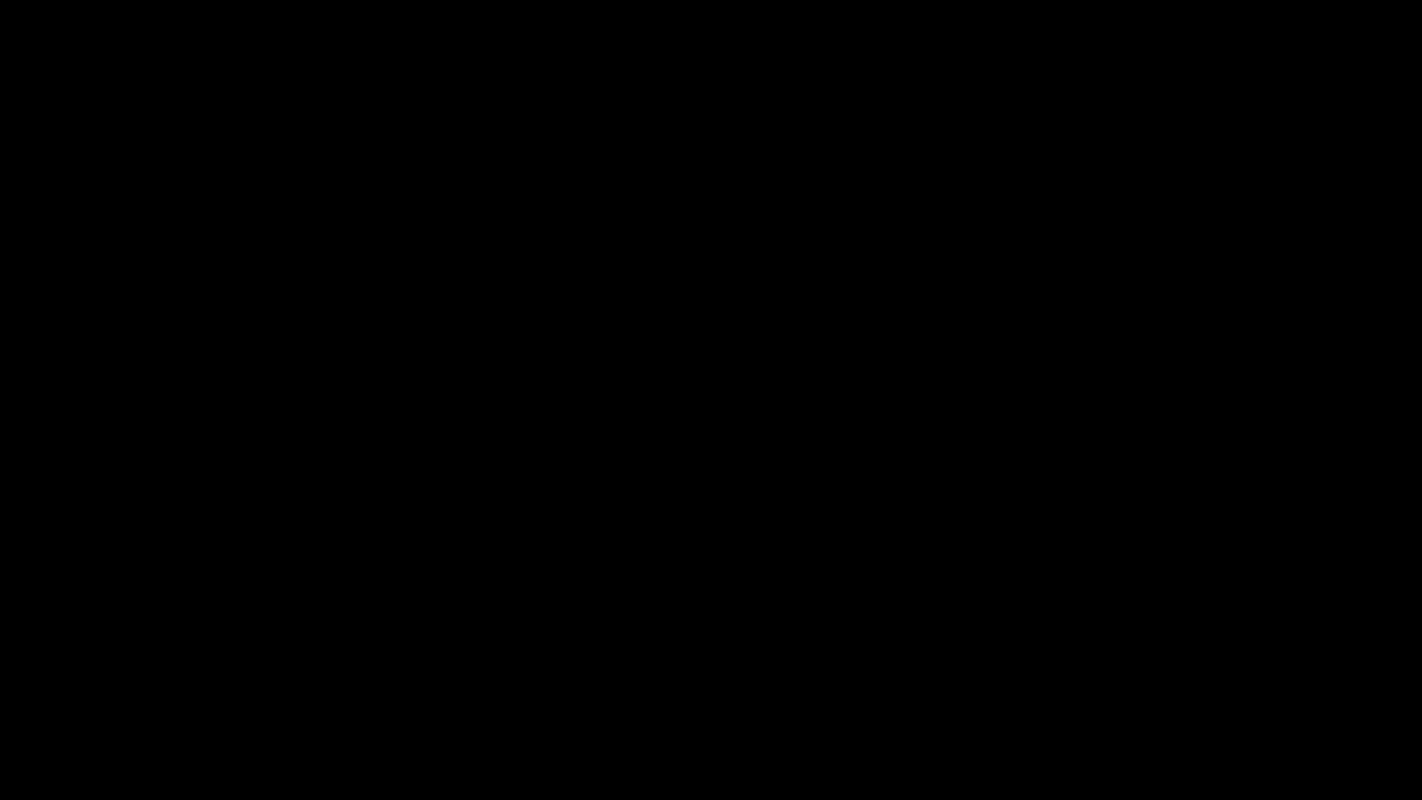
click at [1152, 675] on icon "add" at bounding box center [1154, 783] width 177 height 22
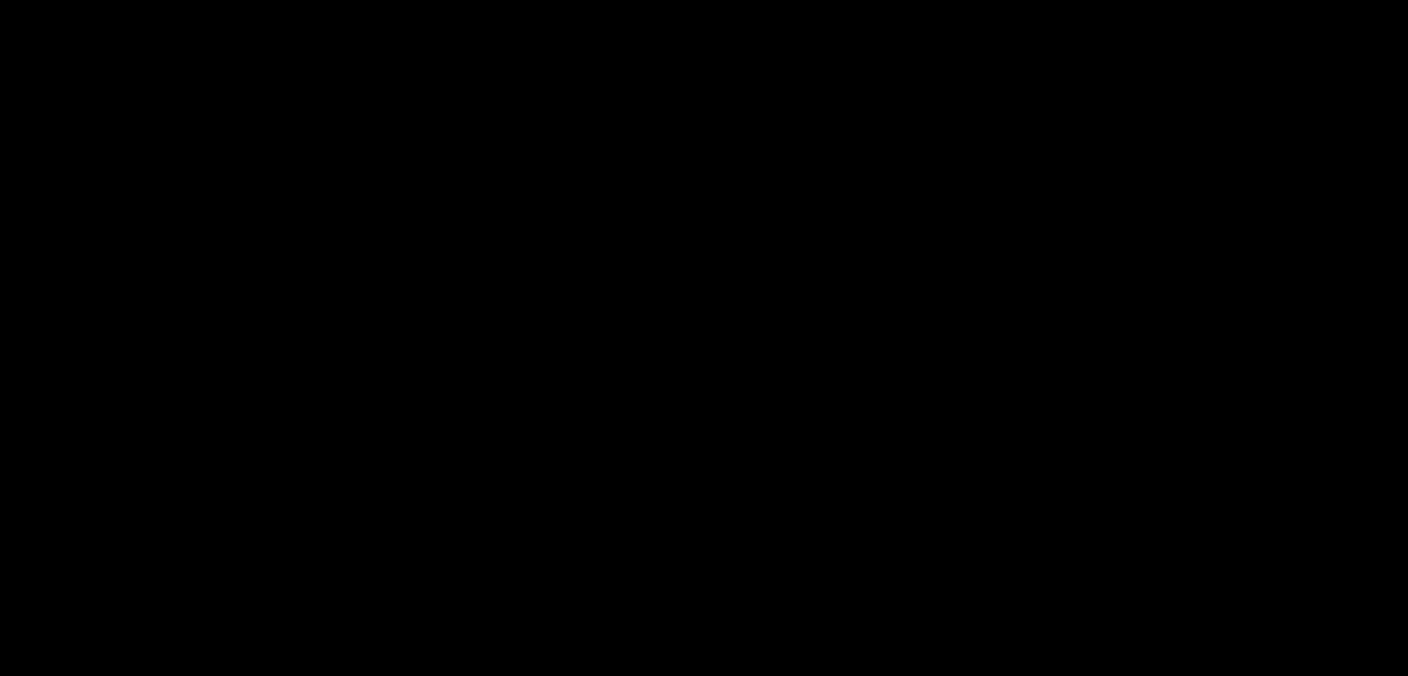
scroll to position [833, 0]
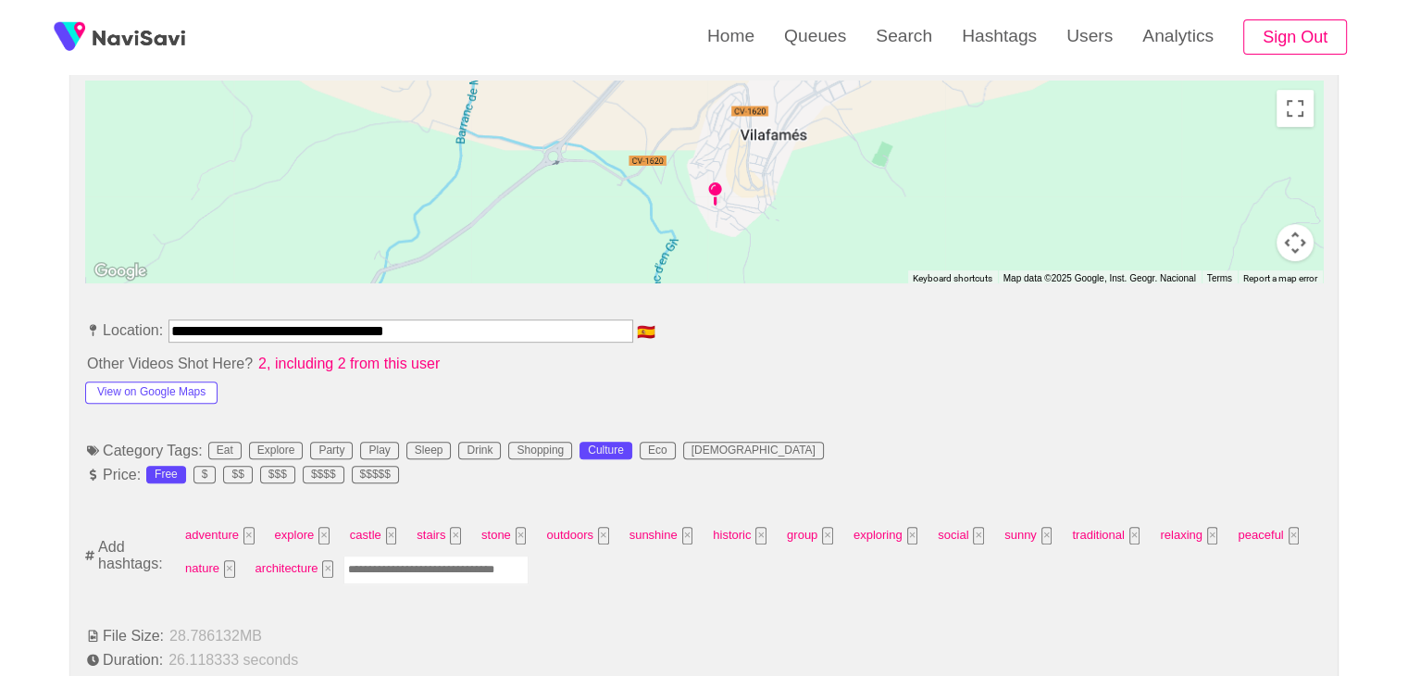
click at [466, 567] on input "Enter tag here and press return" at bounding box center [435, 569] width 185 height 29
type input "*********"
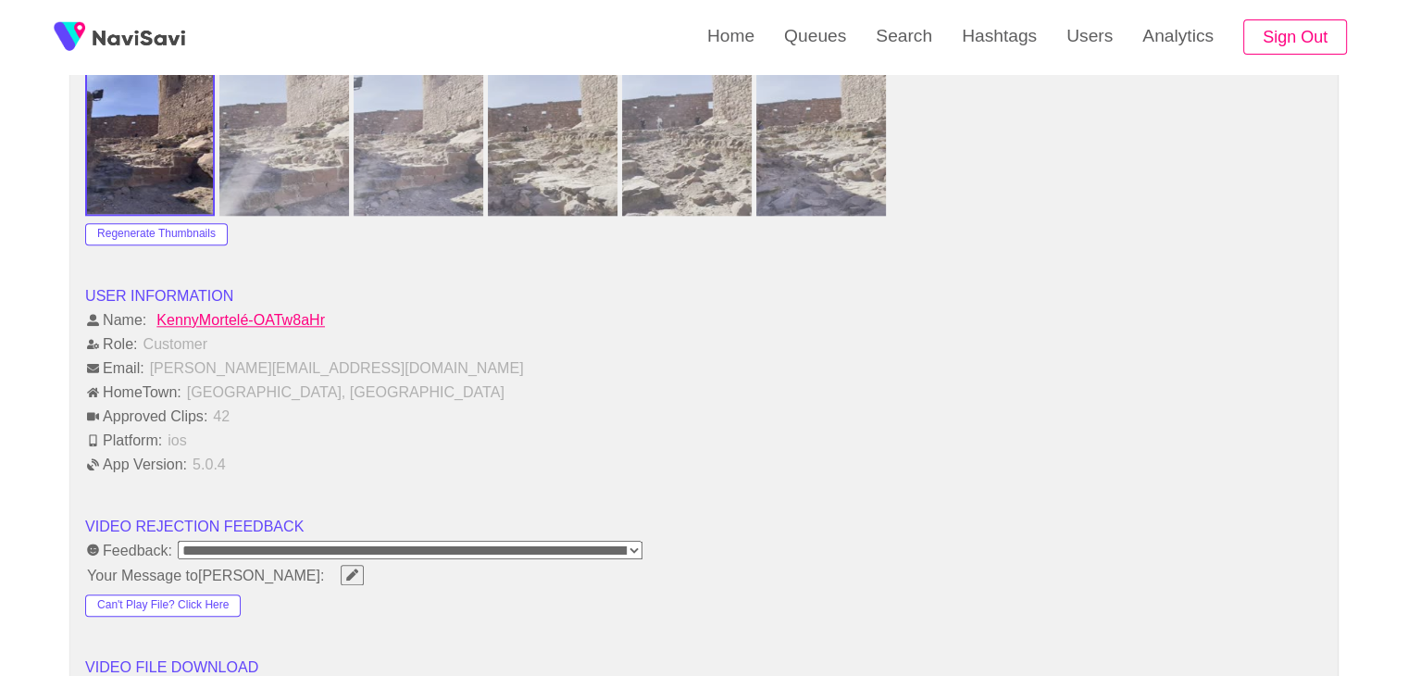
scroll to position [2314, 0]
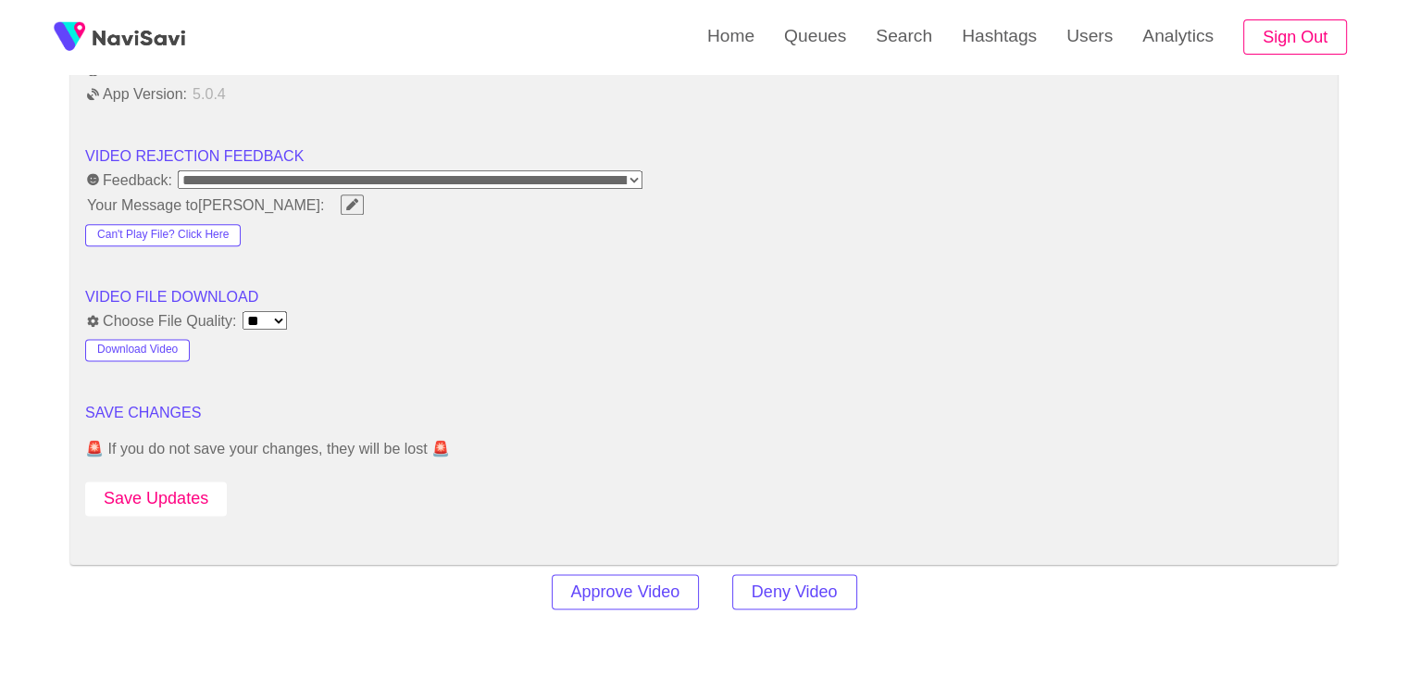
click at [170, 485] on button "Save Updates" at bounding box center [156, 498] width 142 height 34
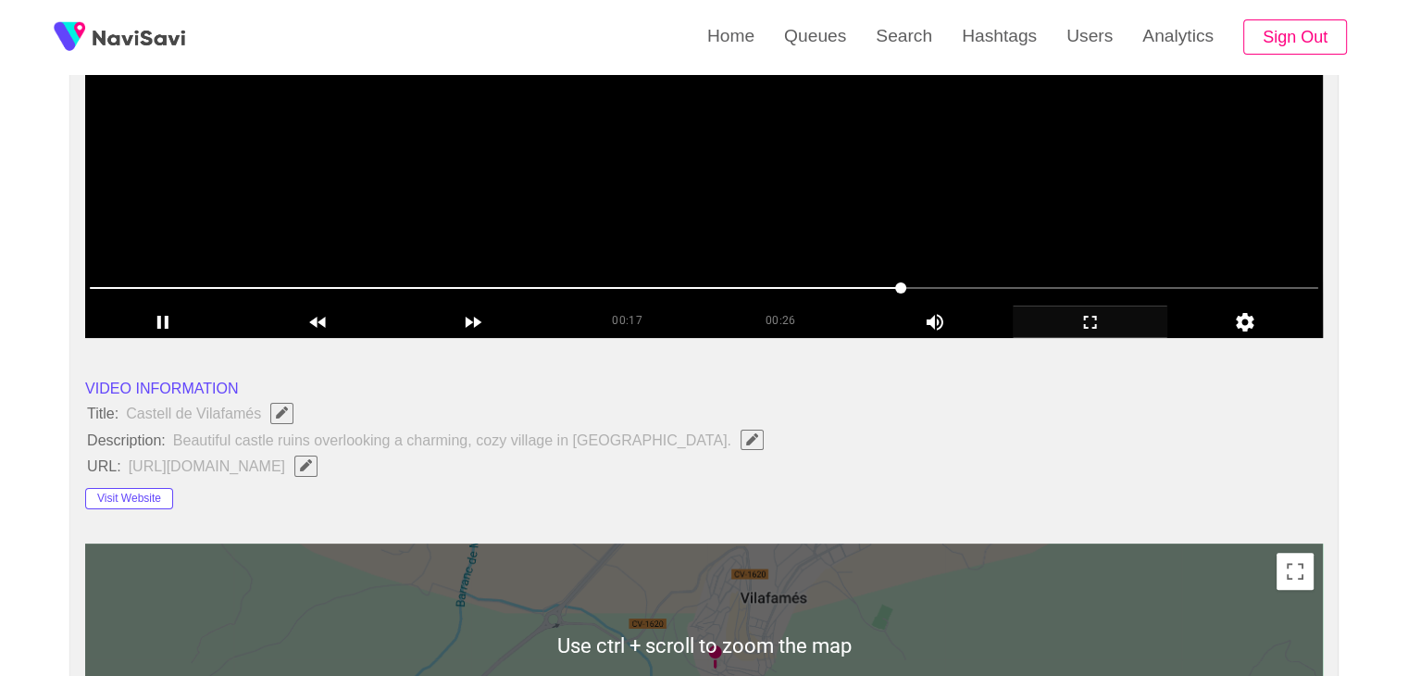
click at [762, 211] on video at bounding box center [704, 106] width 1238 height 463
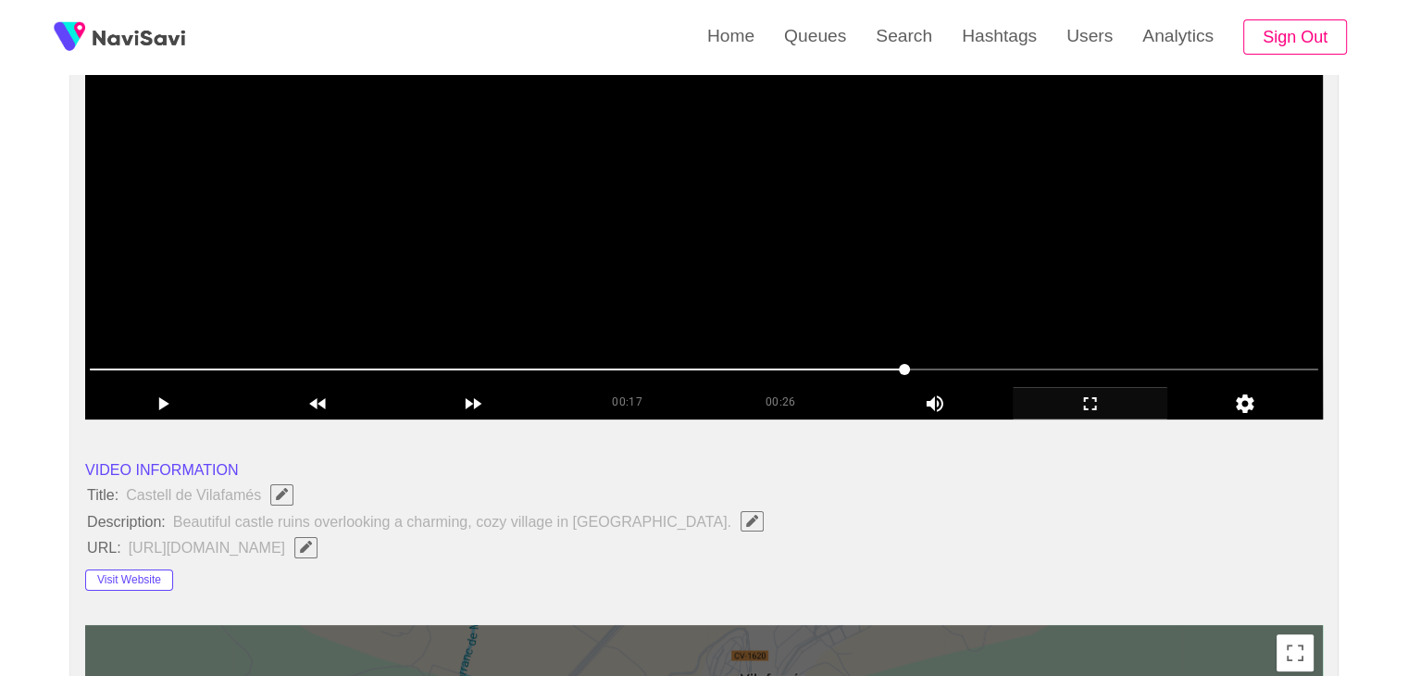
scroll to position [278, 0]
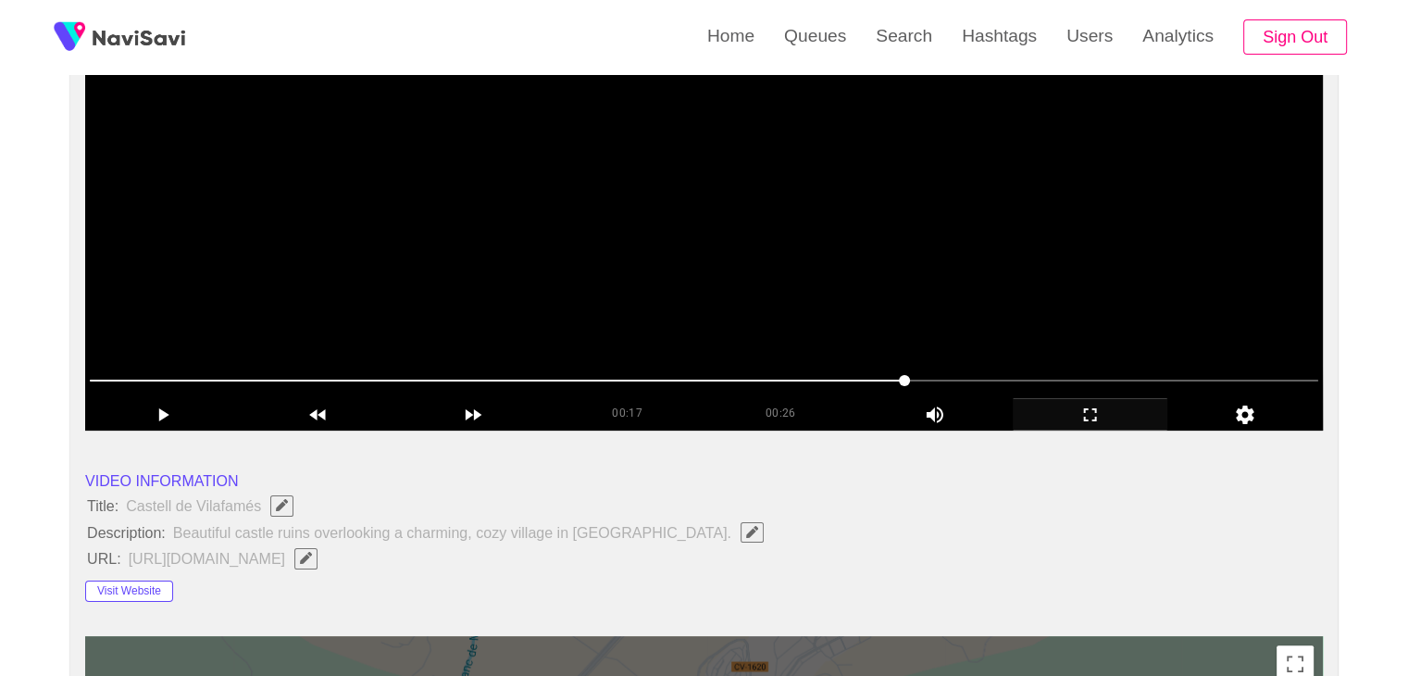
click at [815, 267] on video at bounding box center [704, 199] width 1238 height 463
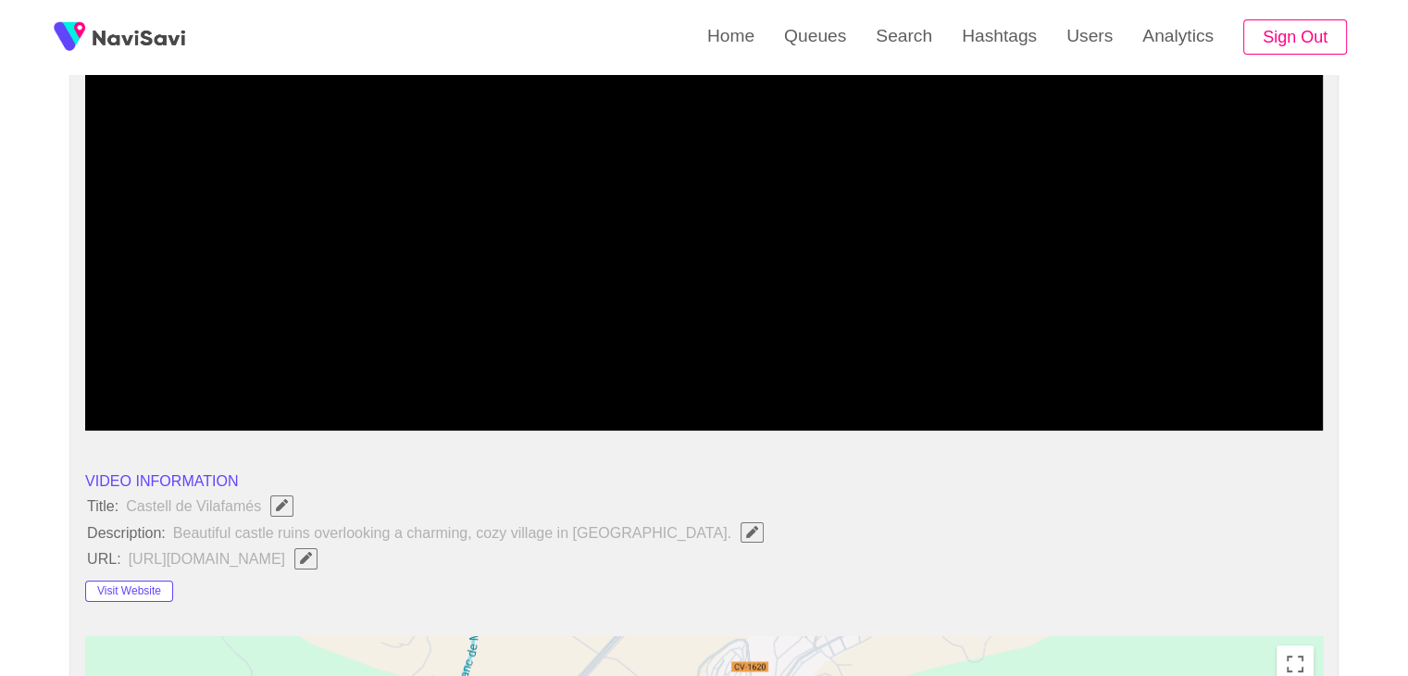
click at [1097, 371] on span at bounding box center [704, 381] width 1228 height 30
click at [1248, 382] on span at bounding box center [704, 381] width 1228 height 30
drag, startPoint x: 496, startPoint y: 398, endPoint x: 483, endPoint y: 400, distance: 13.1
click at [485, 400] on div "00:24 00:26 Picture In Picture 1" at bounding box center [704, 398] width 1238 height 65
drag, startPoint x: 335, startPoint y: 380, endPoint x: 318, endPoint y: 388, distance: 18.6
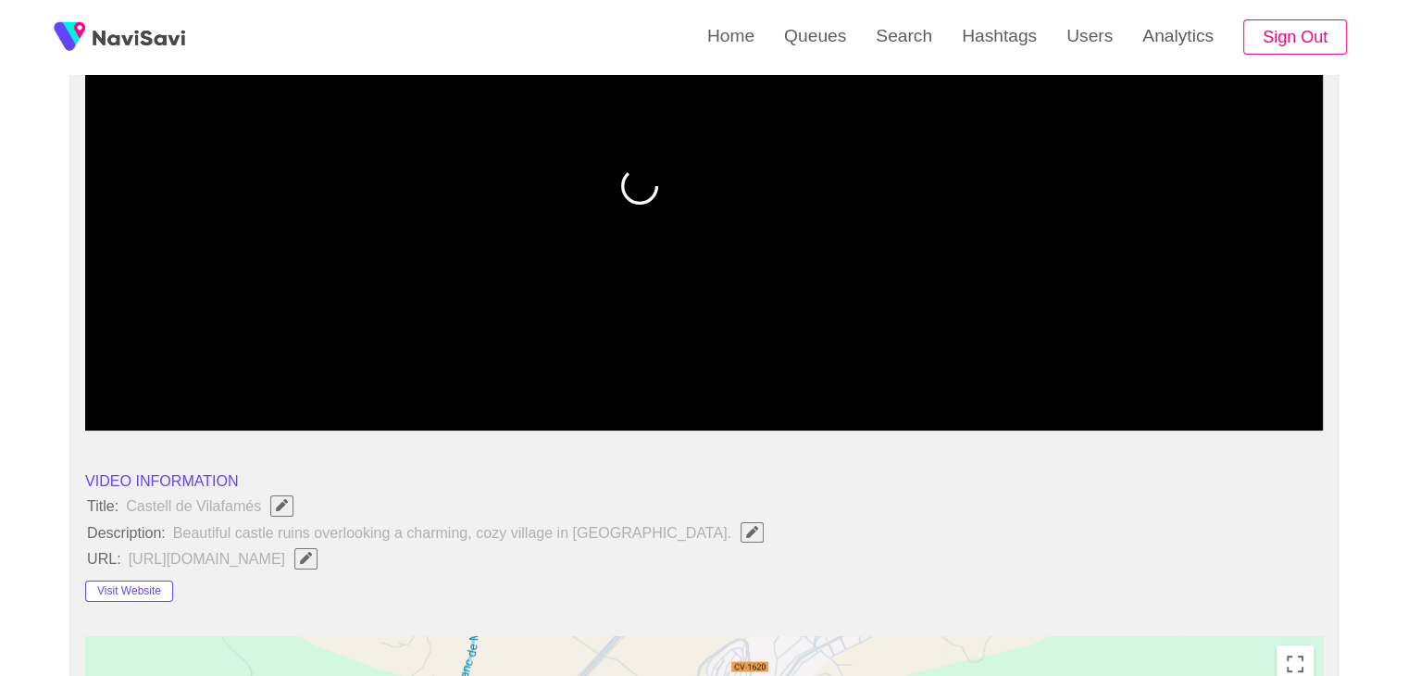
click at [318, 388] on span at bounding box center [704, 381] width 1228 height 30
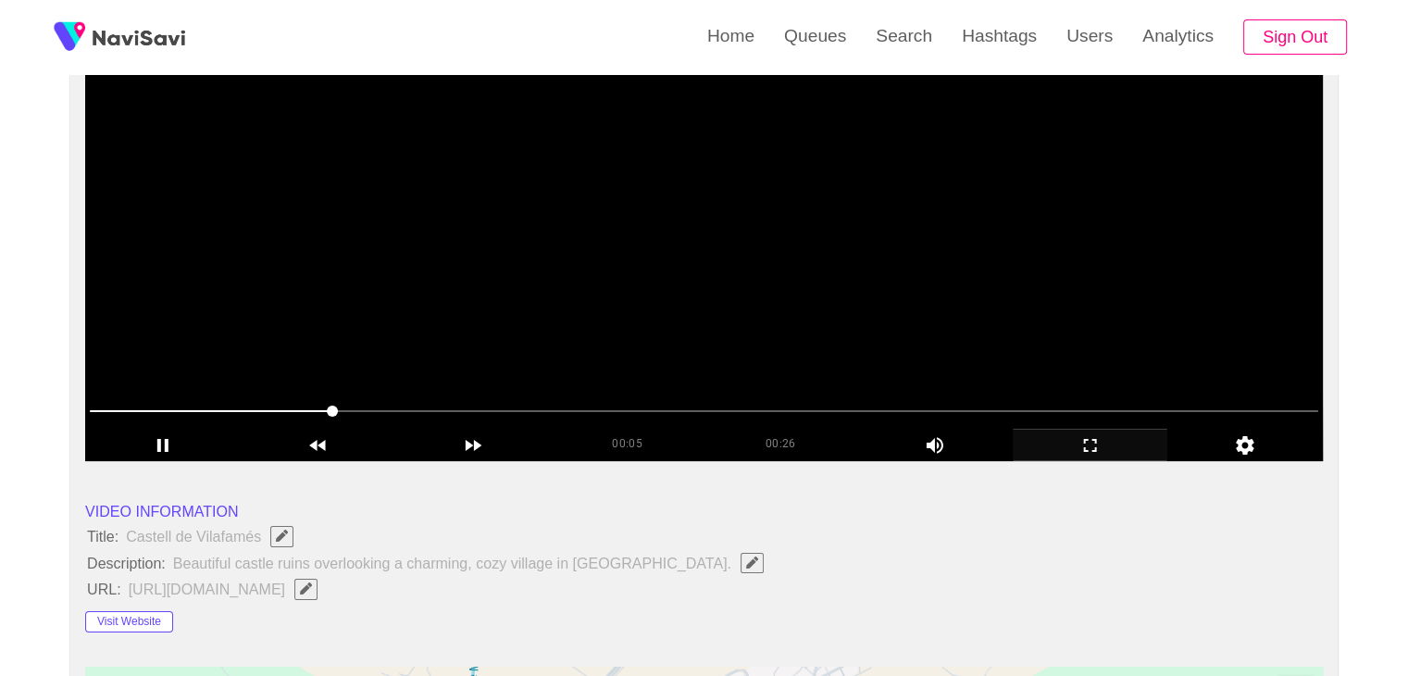
scroll to position [185, 0]
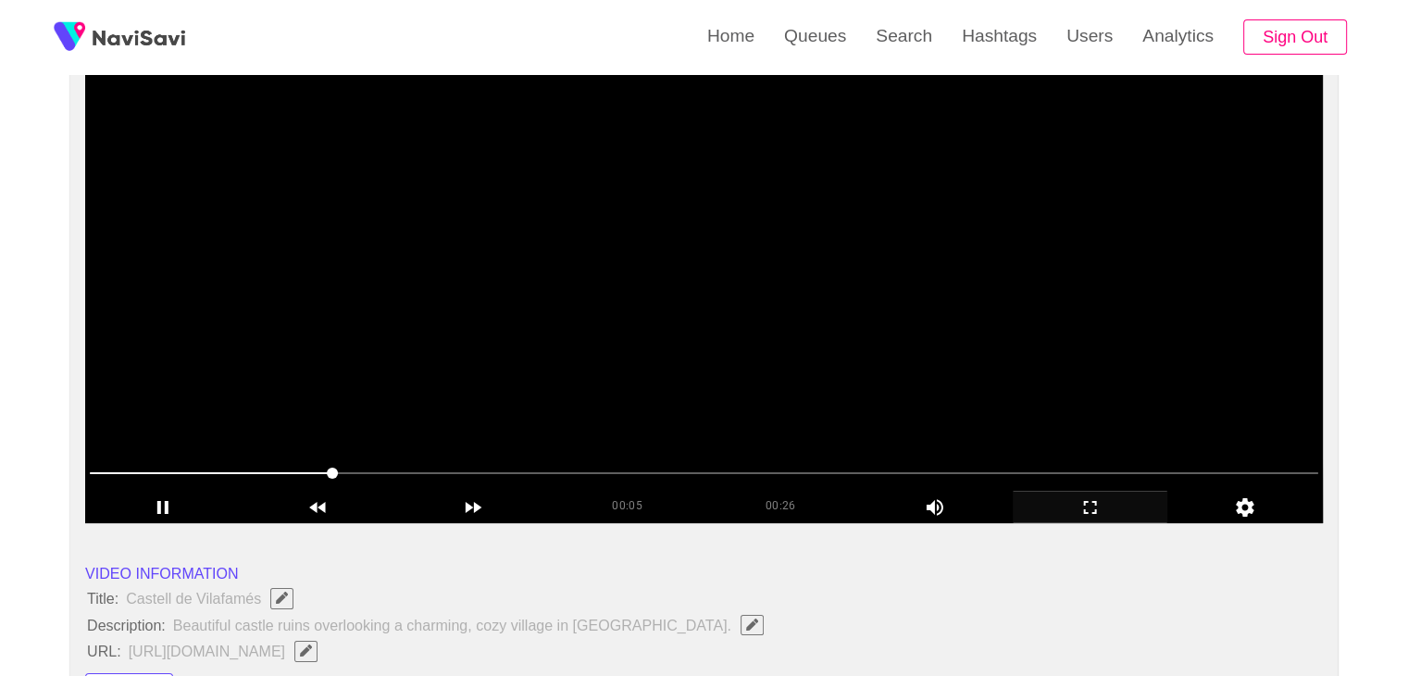
click at [763, 323] on video at bounding box center [704, 291] width 1238 height 463
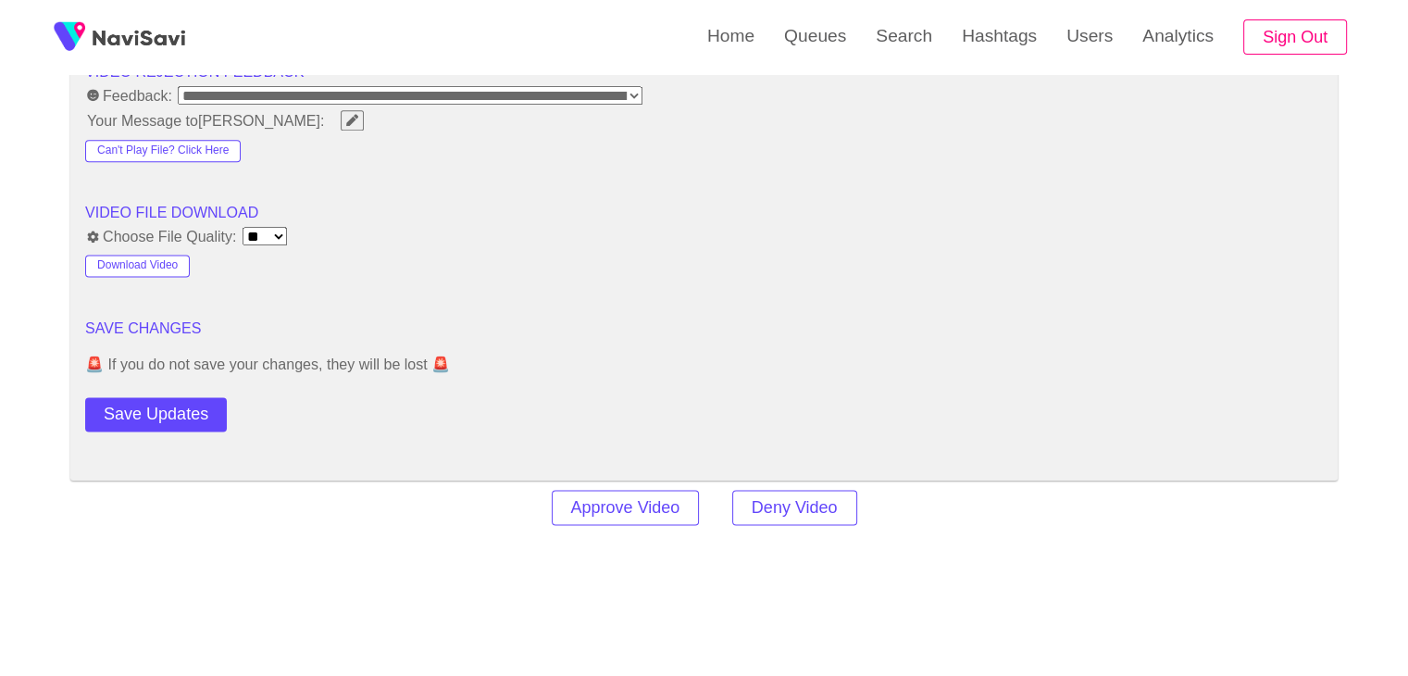
scroll to position [2407, 0]
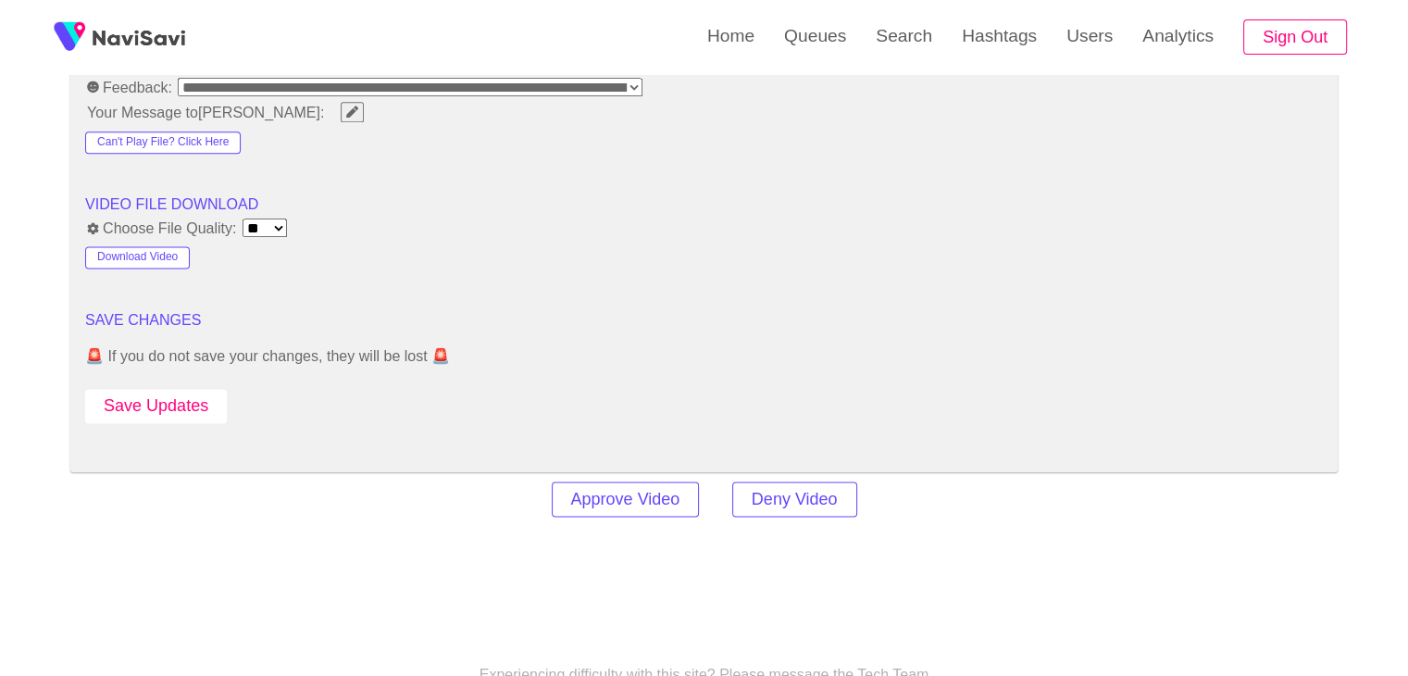
click at [171, 393] on button "Save Updates" at bounding box center [156, 406] width 142 height 34
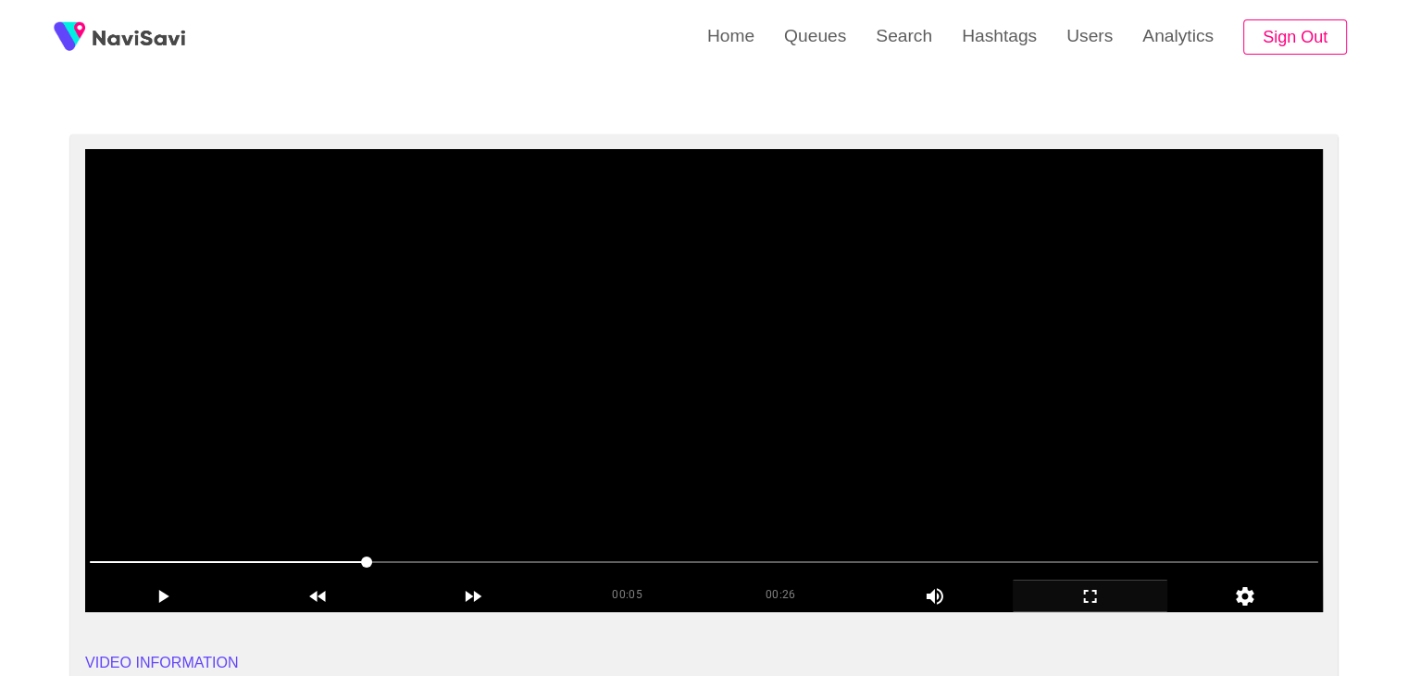
scroll to position [93, 0]
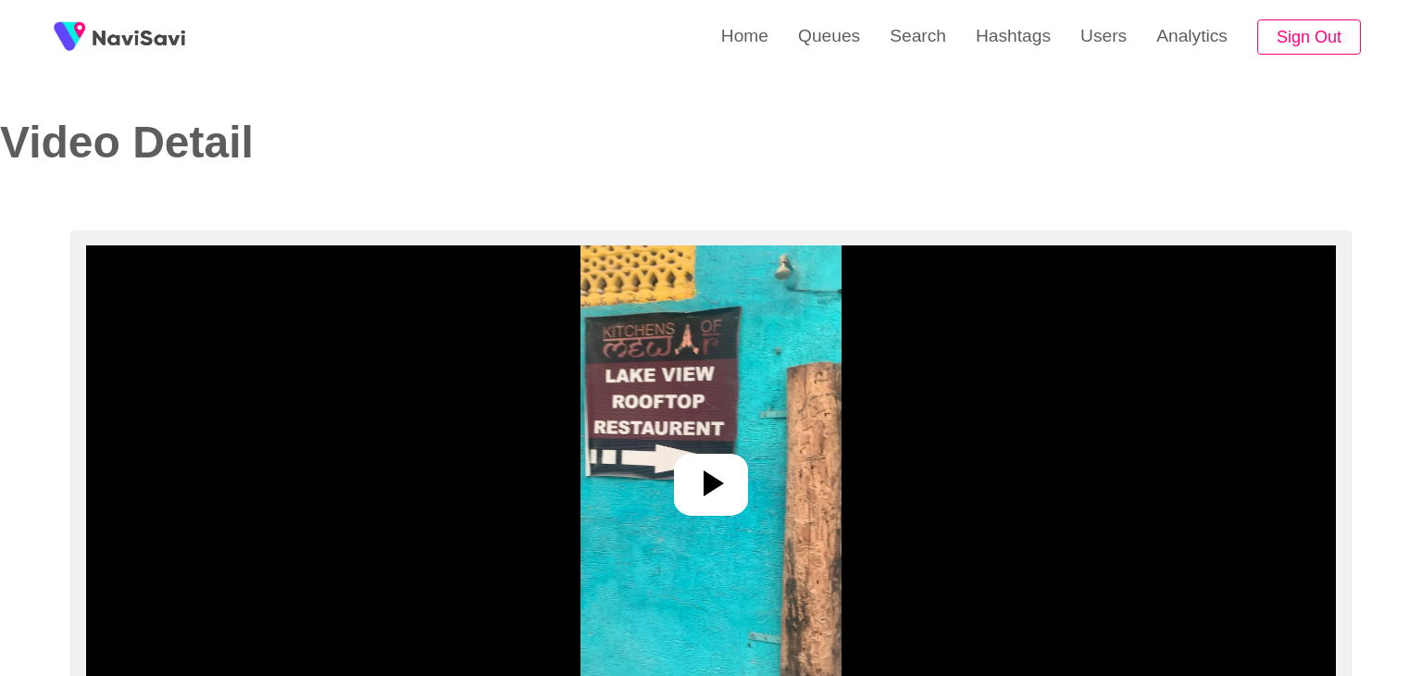
select select "**********"
select select "**"
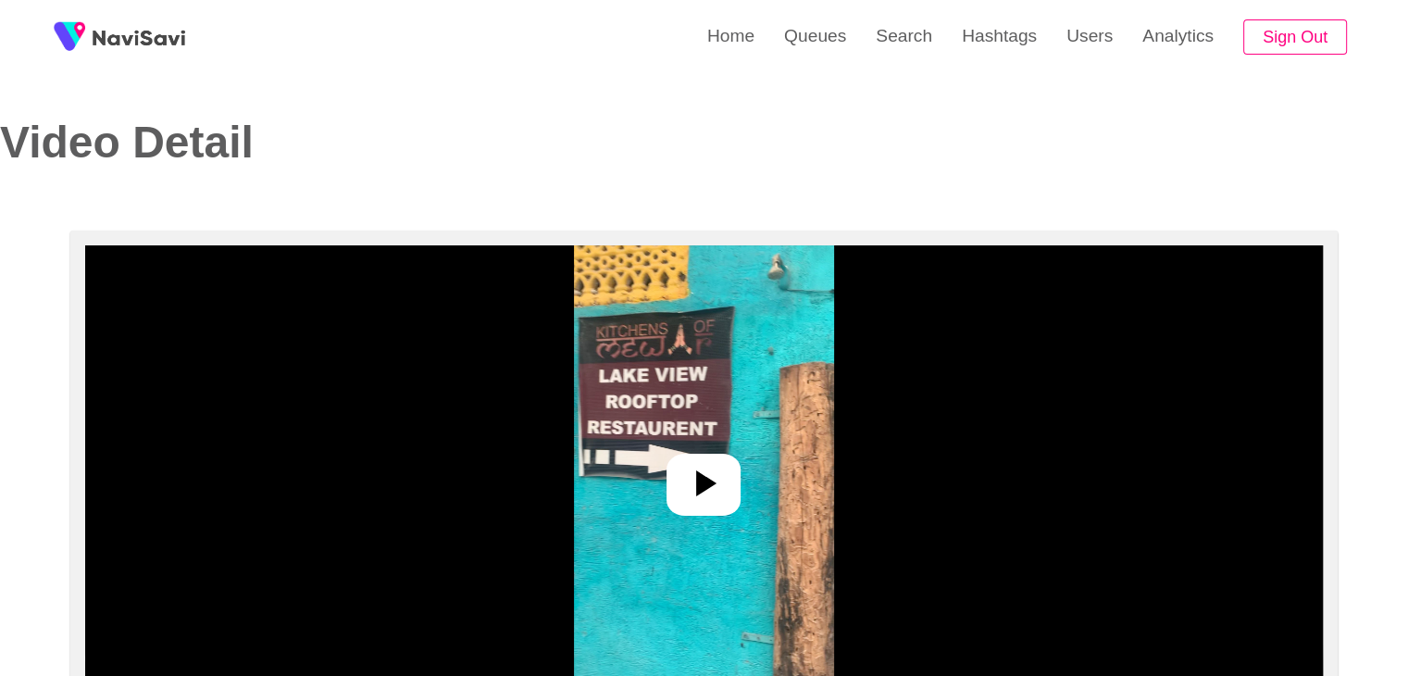
click at [718, 482] on icon at bounding box center [703, 483] width 44 height 44
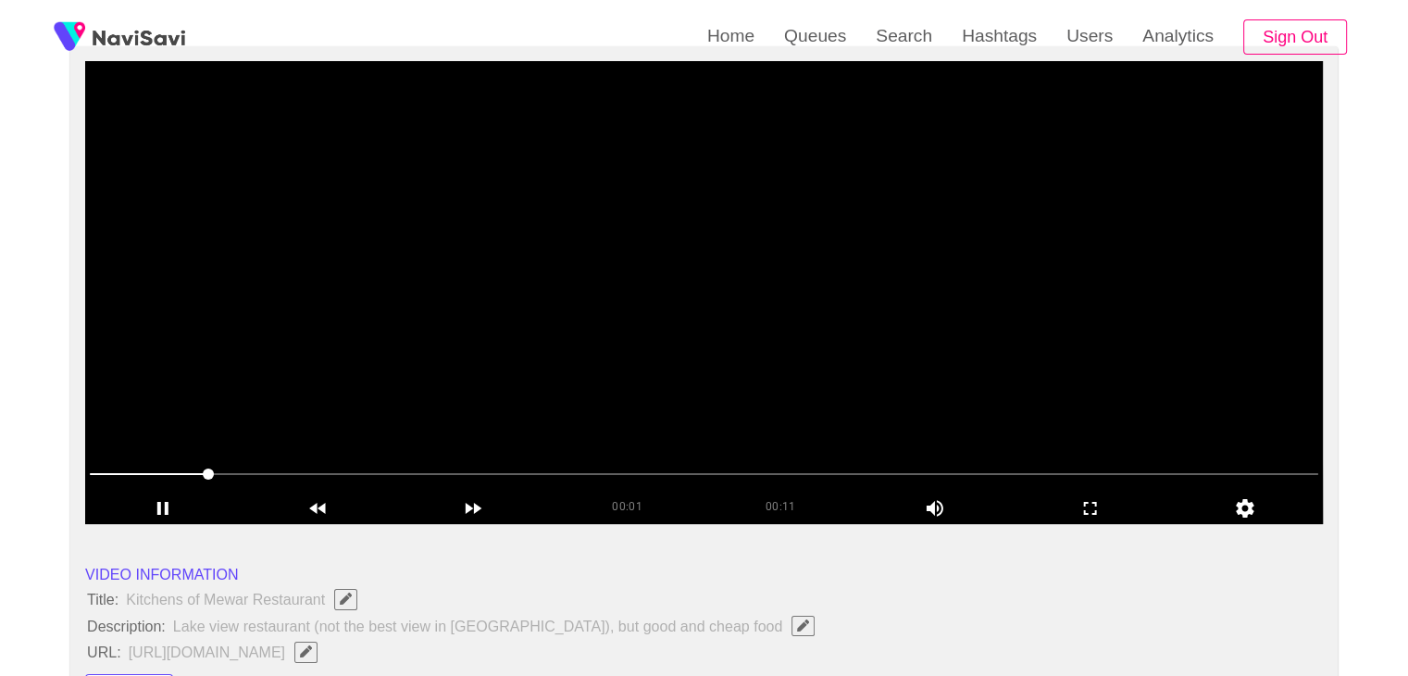
scroll to position [185, 0]
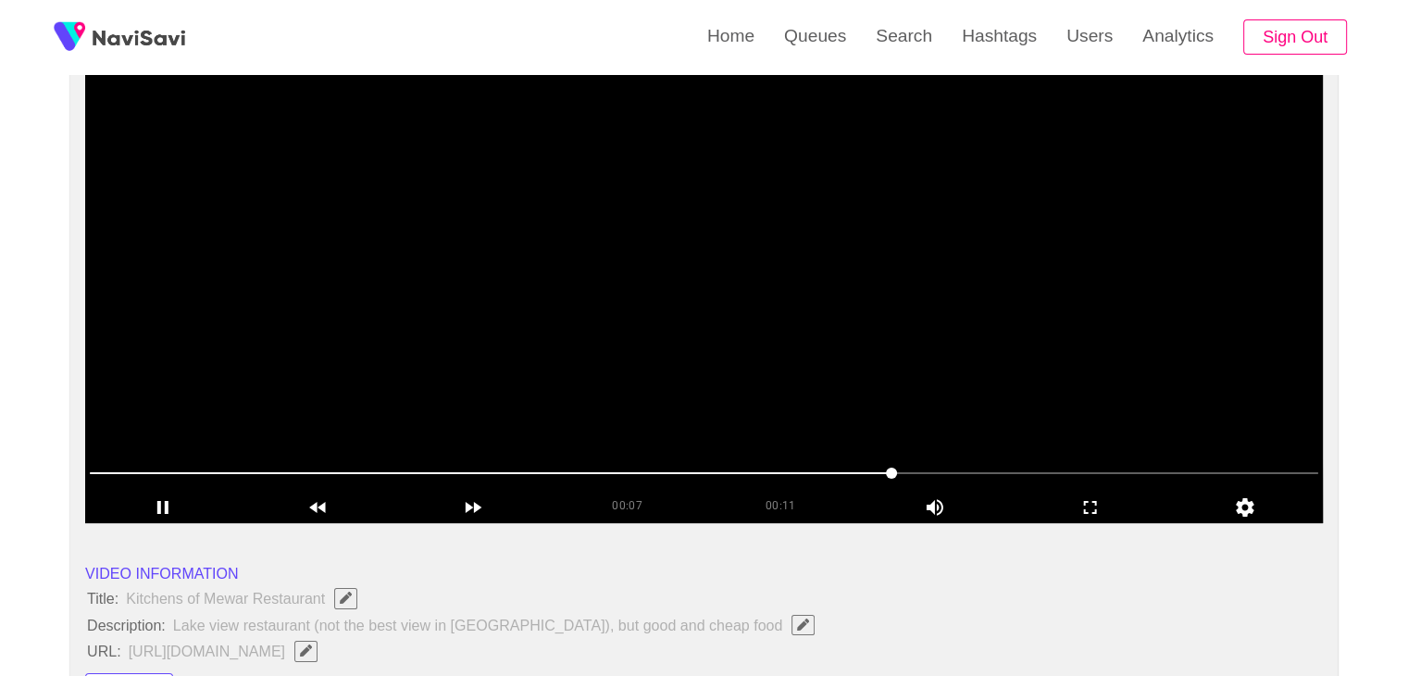
click at [886, 471] on span at bounding box center [891, 472] width 11 height 11
drag, startPoint x: 862, startPoint y: 471, endPoint x: 803, endPoint y: 475, distance: 58.4
click at [803, 475] on span at bounding box center [704, 473] width 1228 height 30
click at [1083, 502] on icon "add" at bounding box center [1091, 507] width 154 height 22
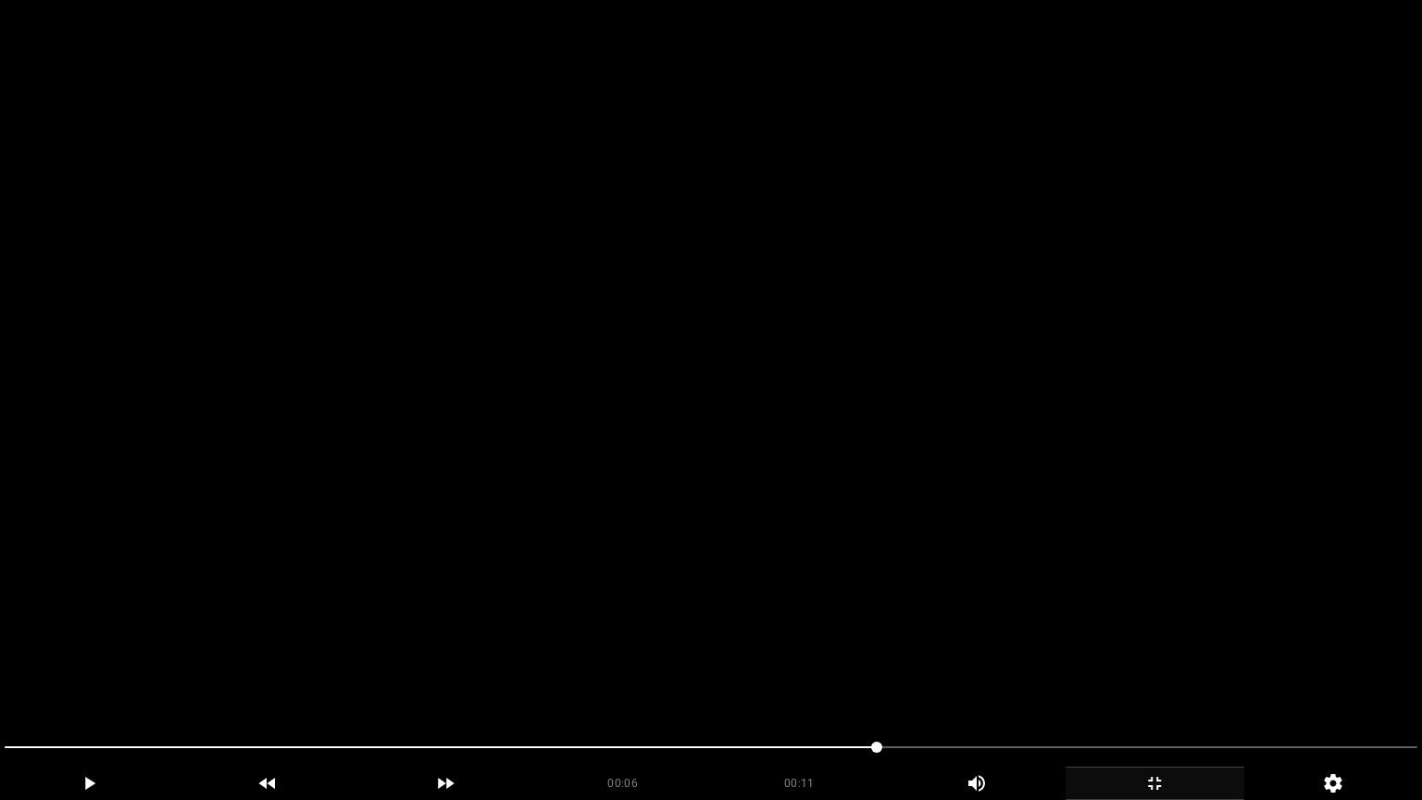
click at [737, 675] on span at bounding box center [711, 747] width 1413 height 30
click at [755, 592] on video at bounding box center [711, 400] width 1422 height 800
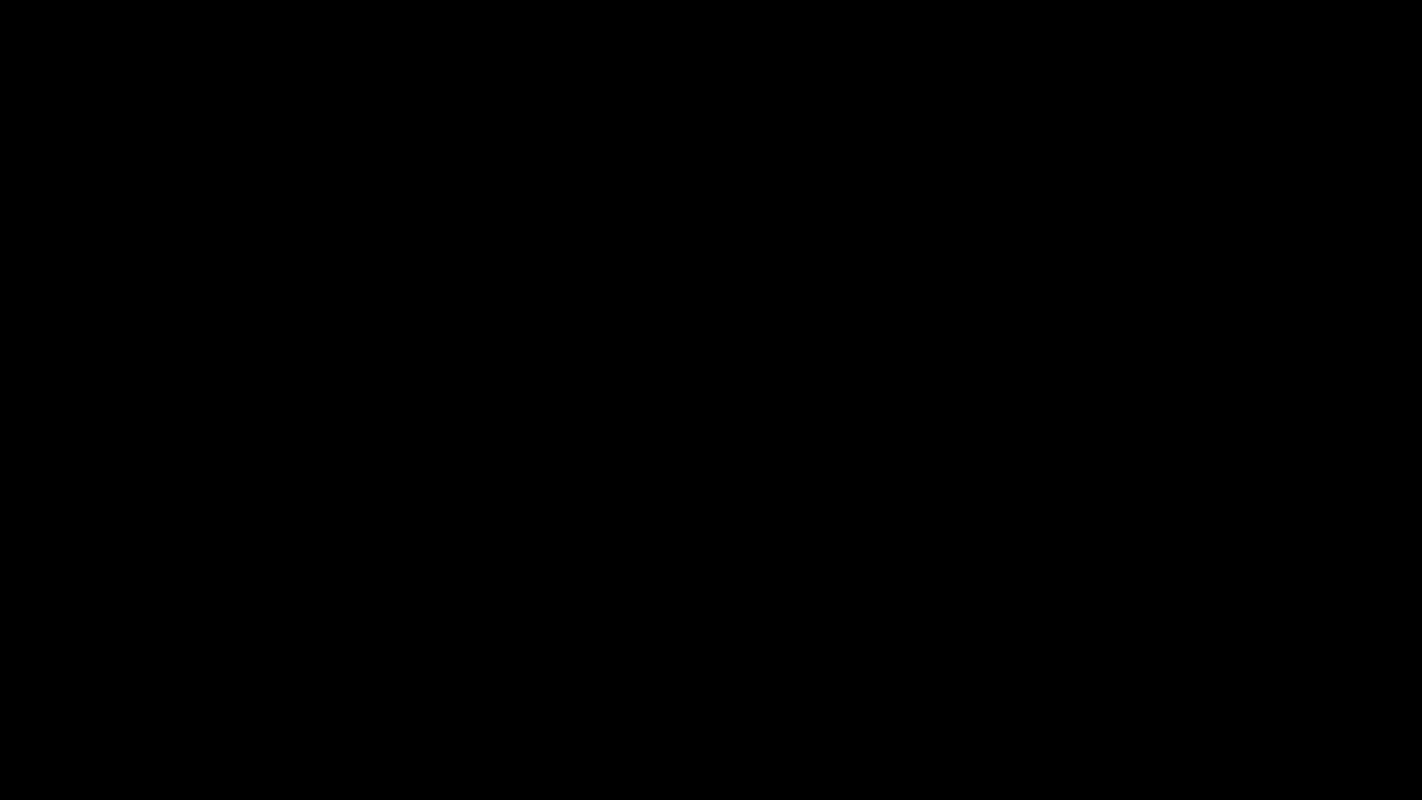
drag, startPoint x: 0, startPoint y: 741, endPoint x: 103, endPoint y: 682, distance: 118.1
click at [1247, 675] on span at bounding box center [643, 747] width 1276 height 2
click at [1276, 675] on span at bounding box center [711, 747] width 1413 height 2
click at [1321, 675] on span at bounding box center [711, 747] width 1413 height 30
click at [1267, 675] on span at bounding box center [662, 747] width 1314 height 2
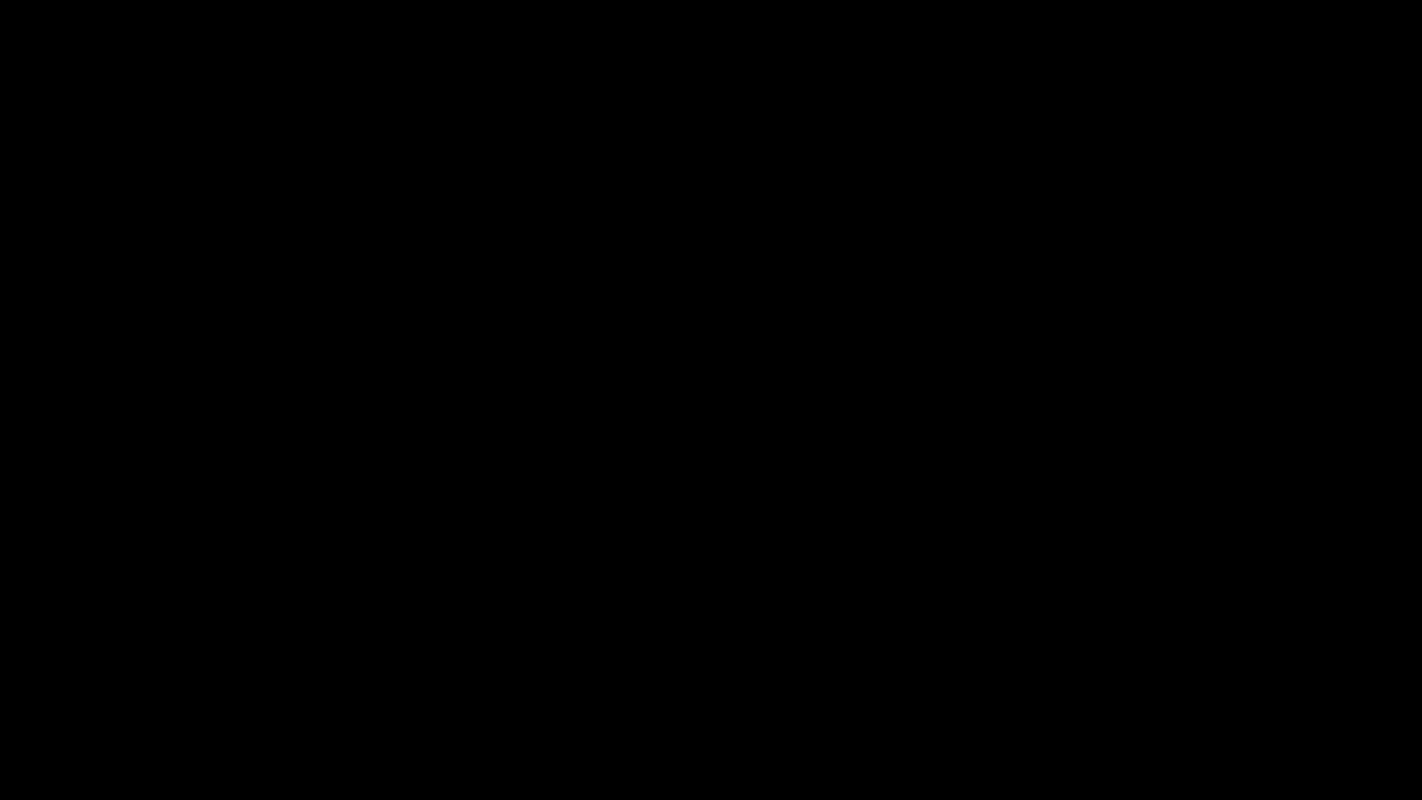
click at [1187, 675] on icon "add" at bounding box center [1154, 783] width 177 height 22
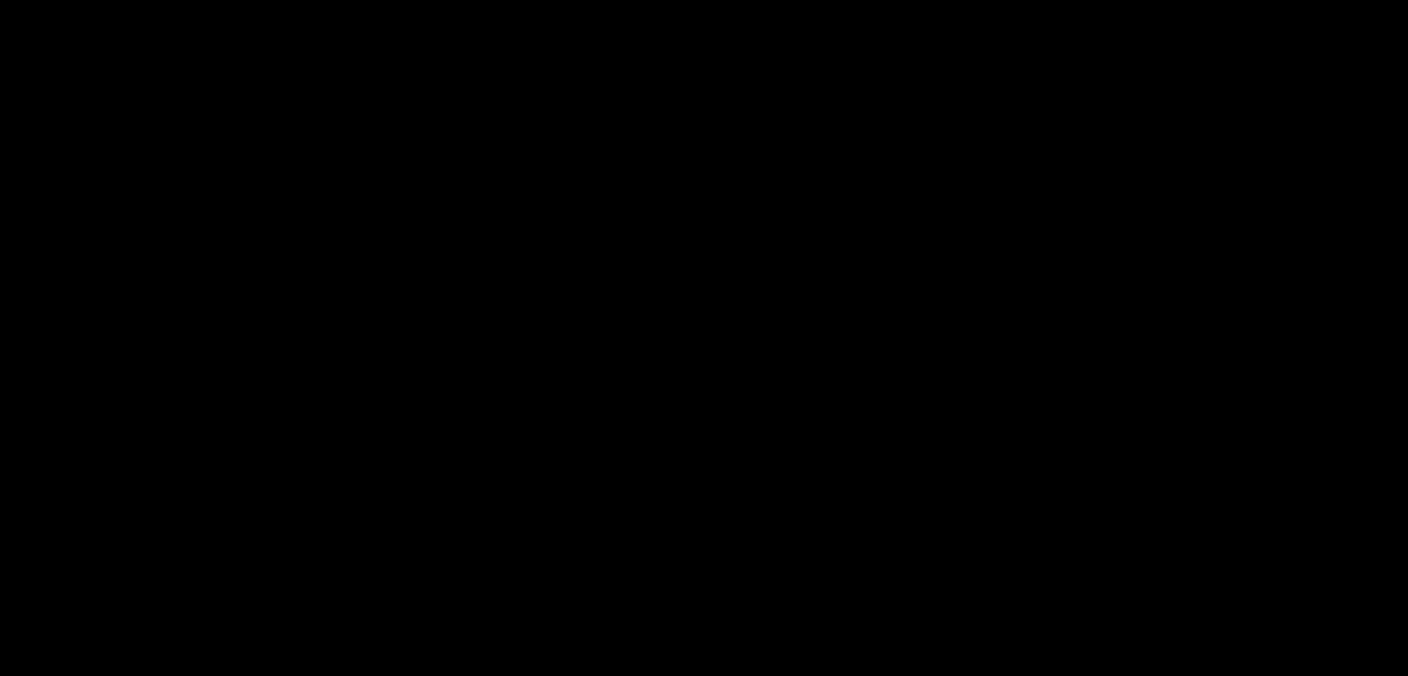
scroll to position [555, 0]
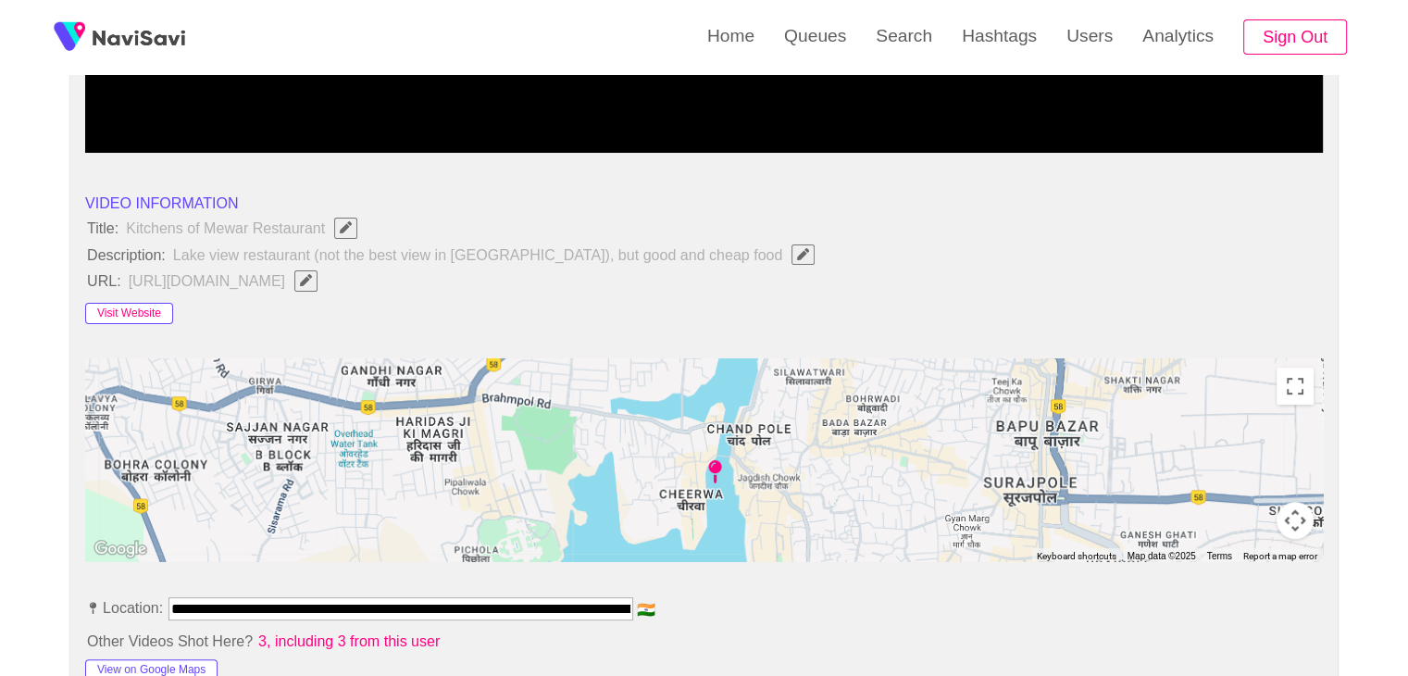
click at [149, 309] on button "Visit Website" at bounding box center [129, 314] width 88 height 22
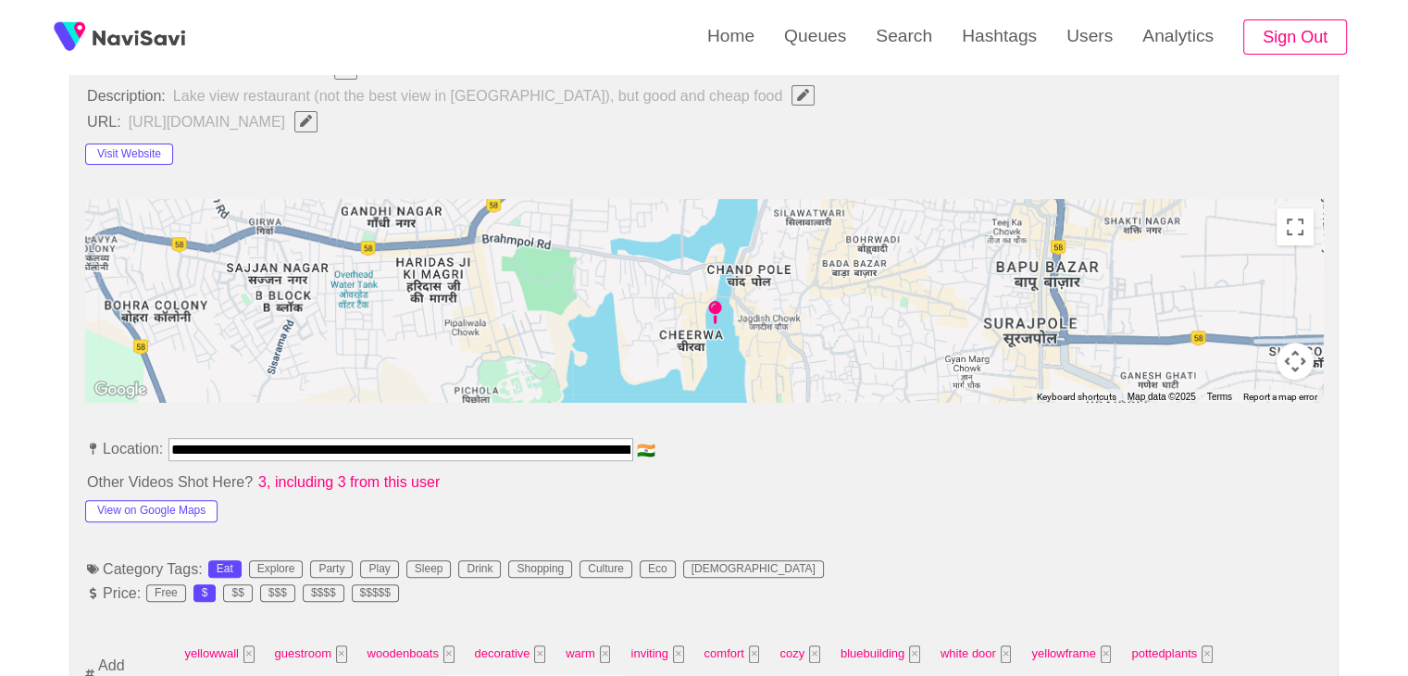
scroll to position [926, 0]
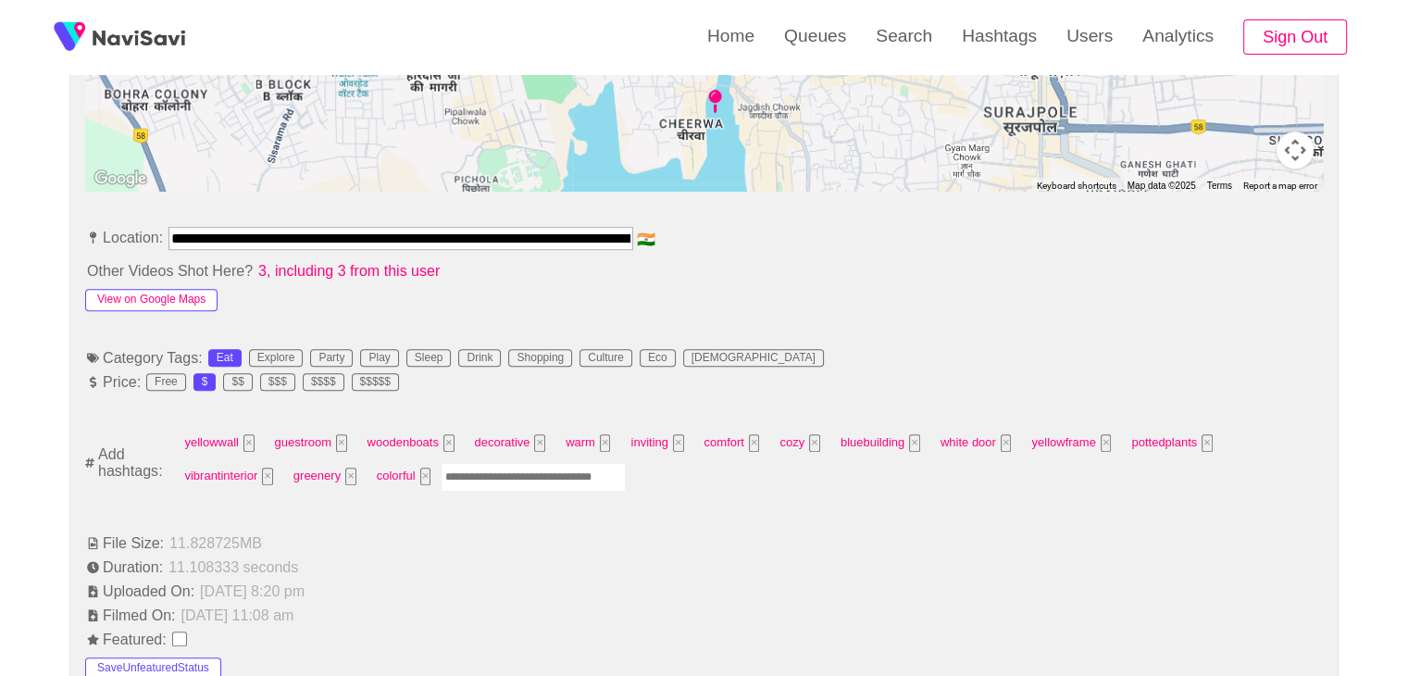
click at [163, 297] on button "View on Google Maps" at bounding box center [151, 300] width 132 height 22
click at [492, 473] on input "Enter tag here and press return" at bounding box center [533, 477] width 185 height 29
type input "*********"
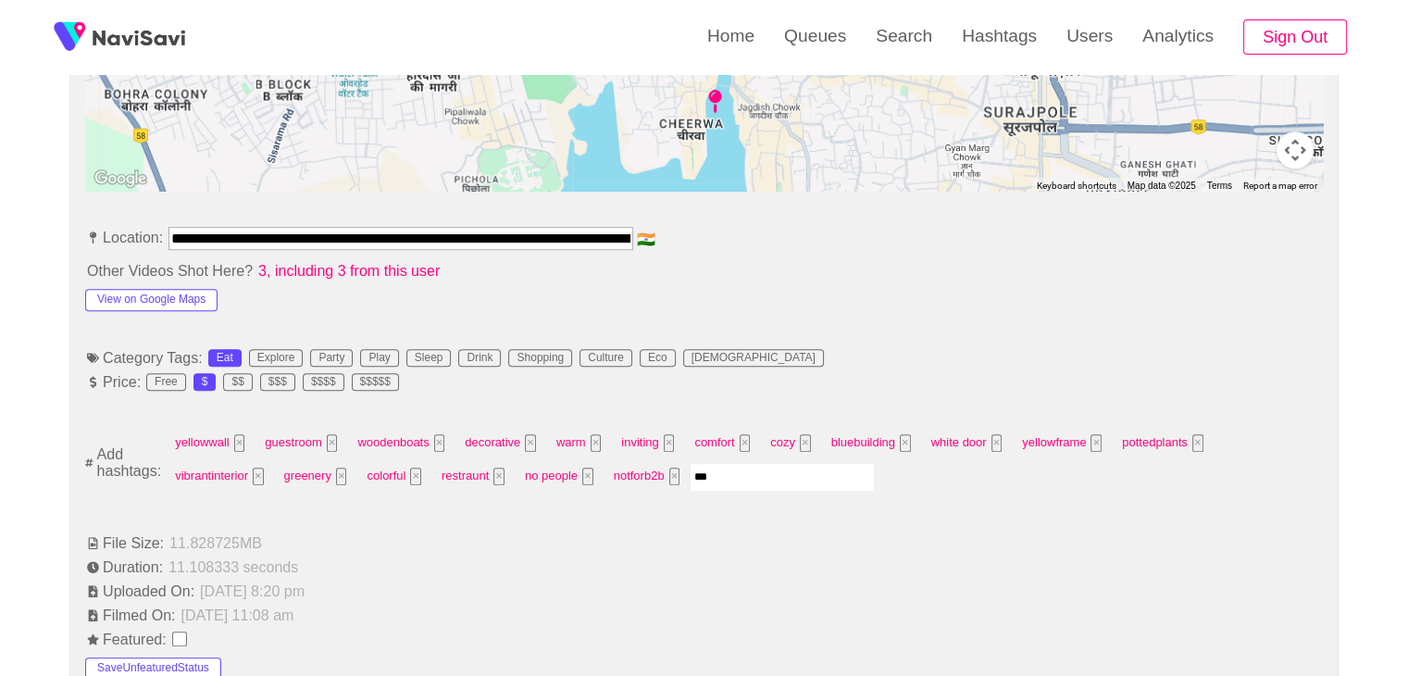
type input "****"
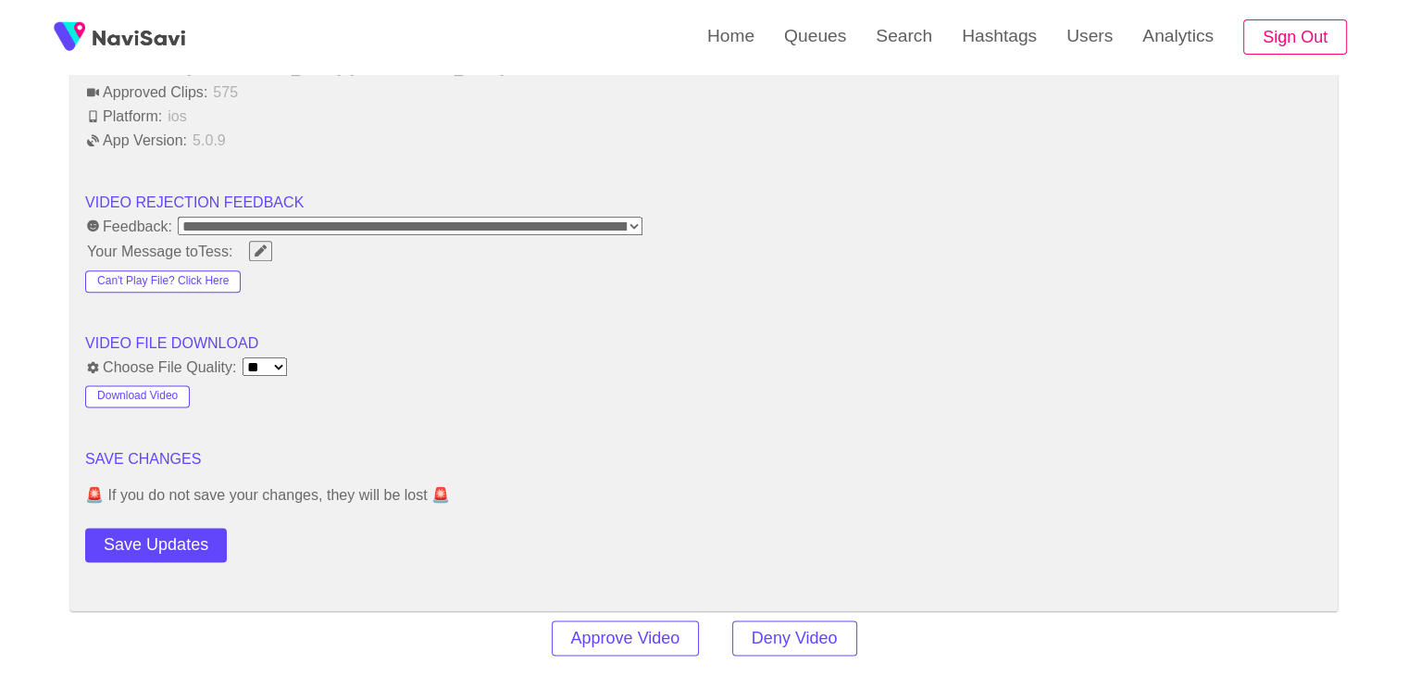
scroll to position [2499, 0]
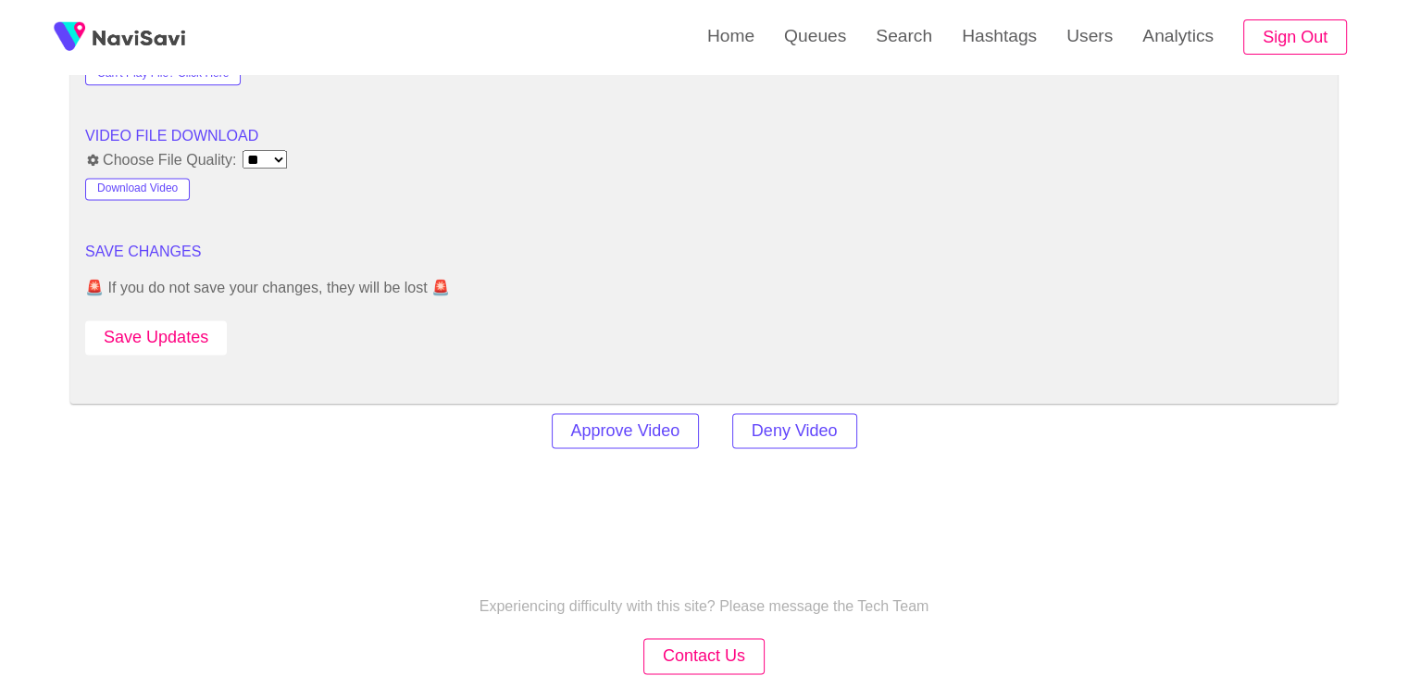
click at [193, 331] on button "Save Updates" at bounding box center [156, 337] width 142 height 34
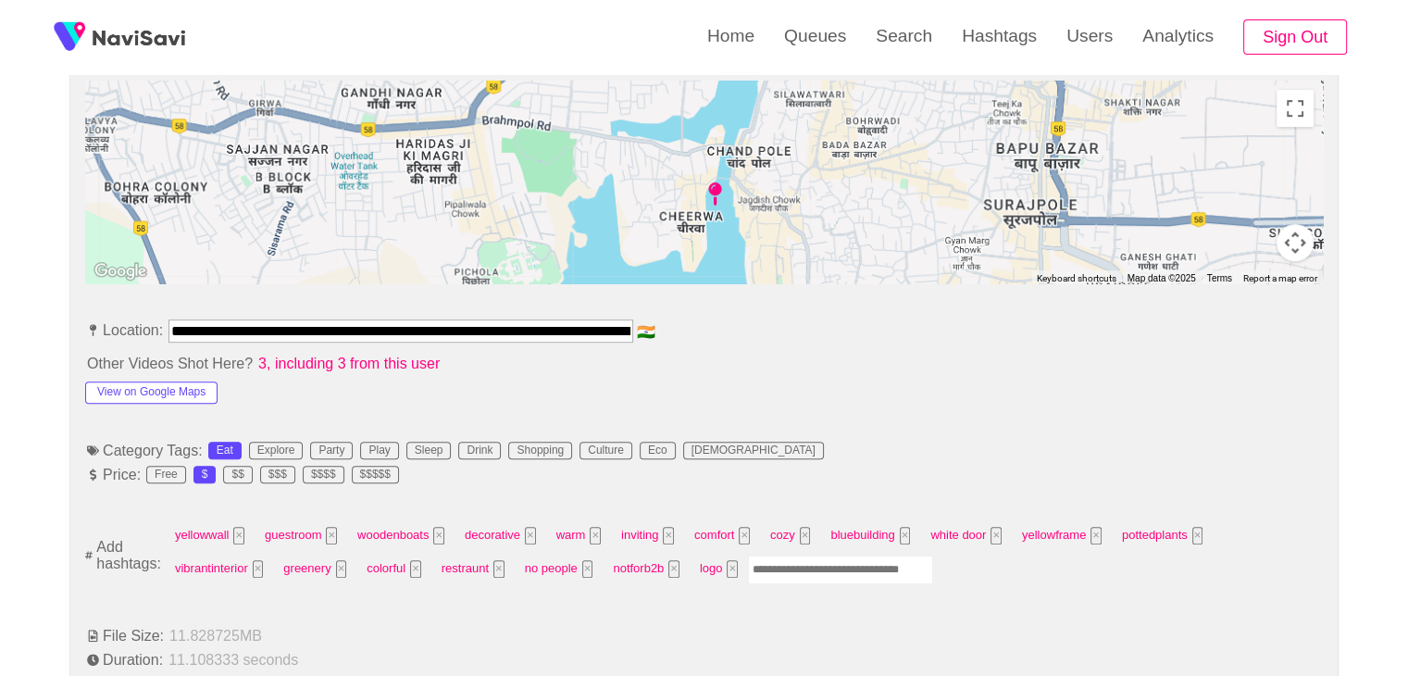
scroll to position [0, 320]
drag, startPoint x: 170, startPoint y: 323, endPoint x: 970, endPoint y: 348, distance: 800.2
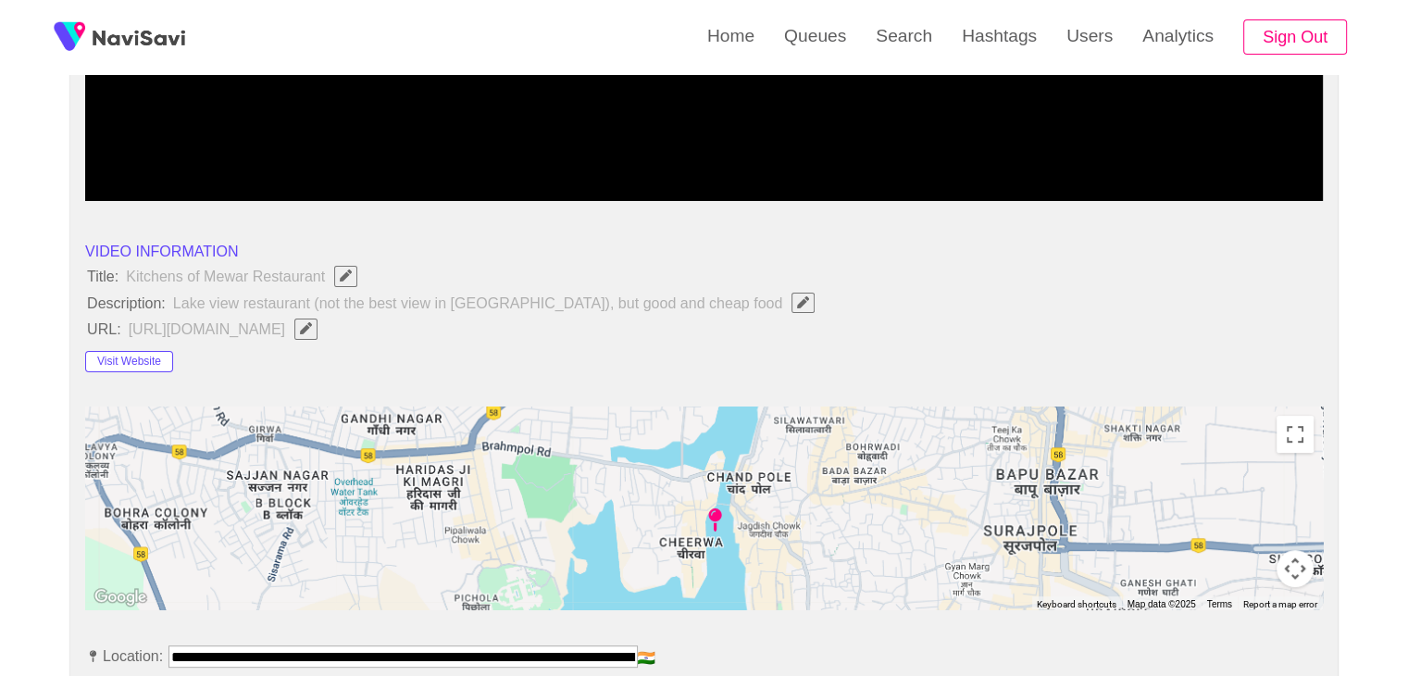
scroll to position [463, 0]
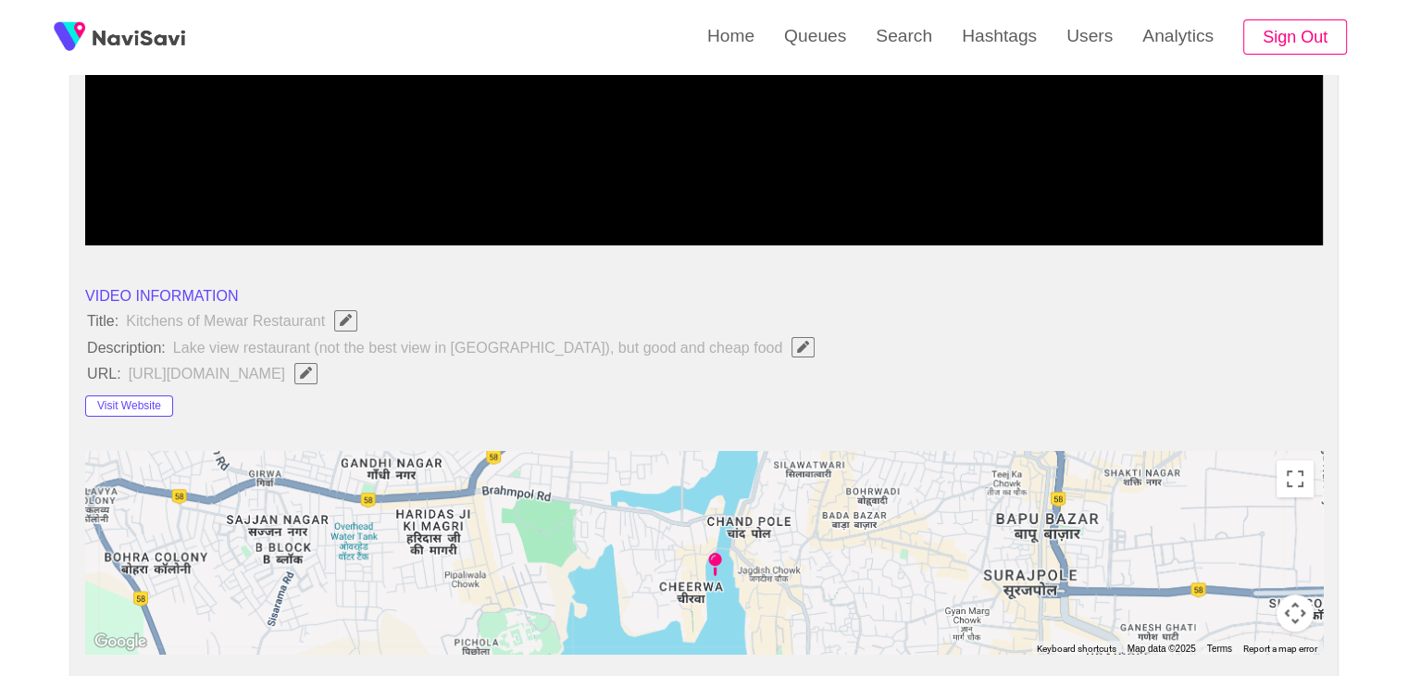
click at [312, 371] on icon "Edit Field" at bounding box center [306, 373] width 12 height 12
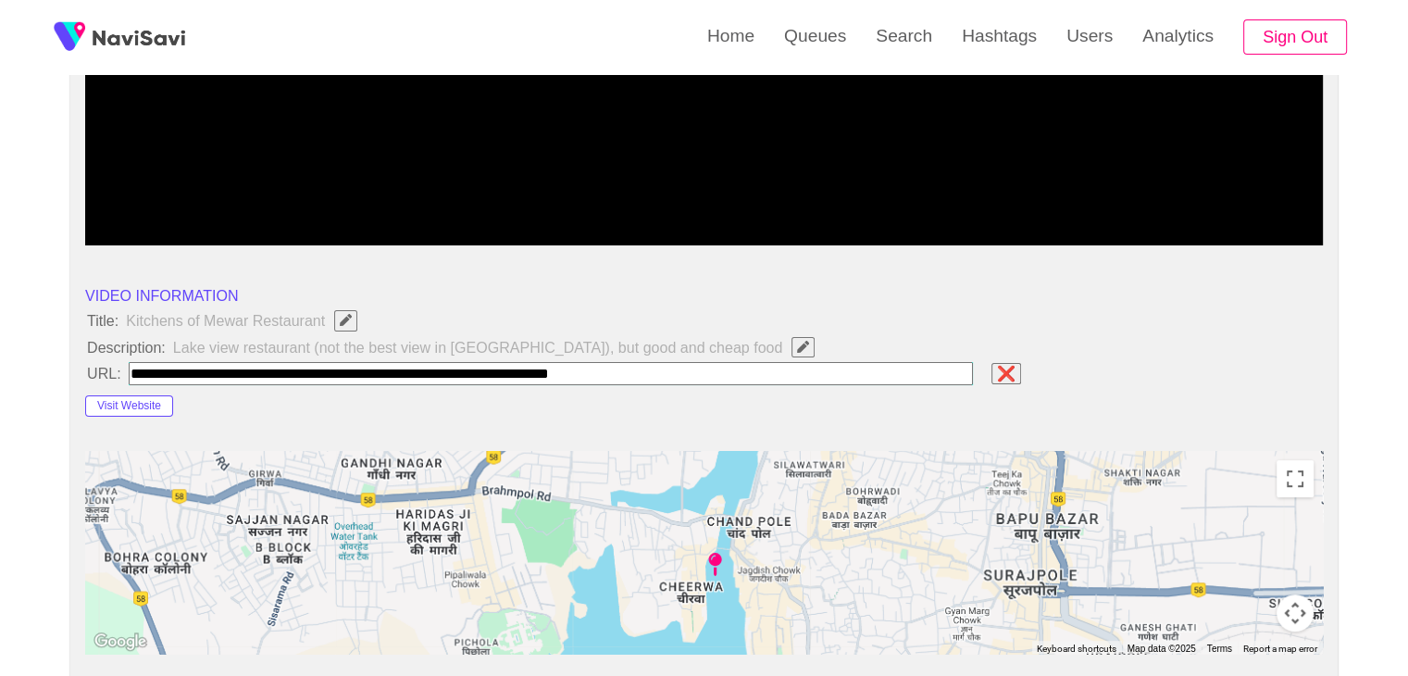
type input "**********"
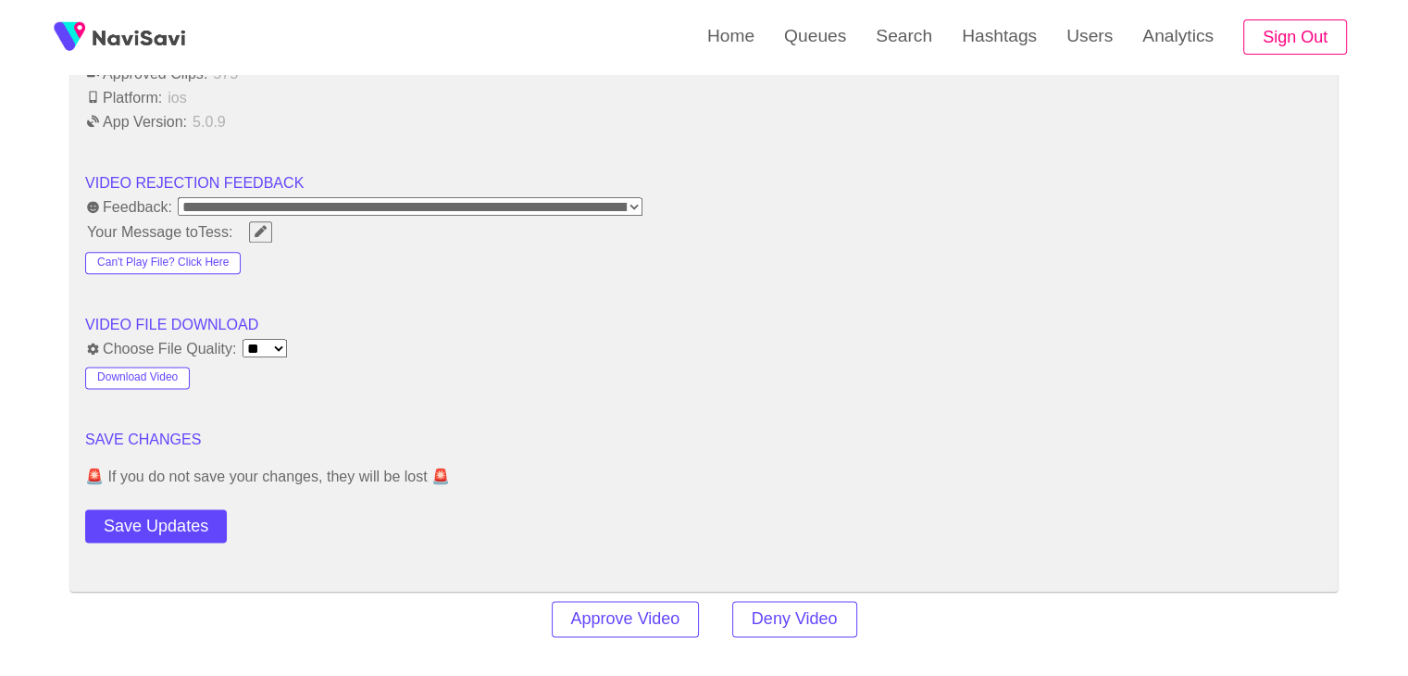
scroll to position [2314, 0]
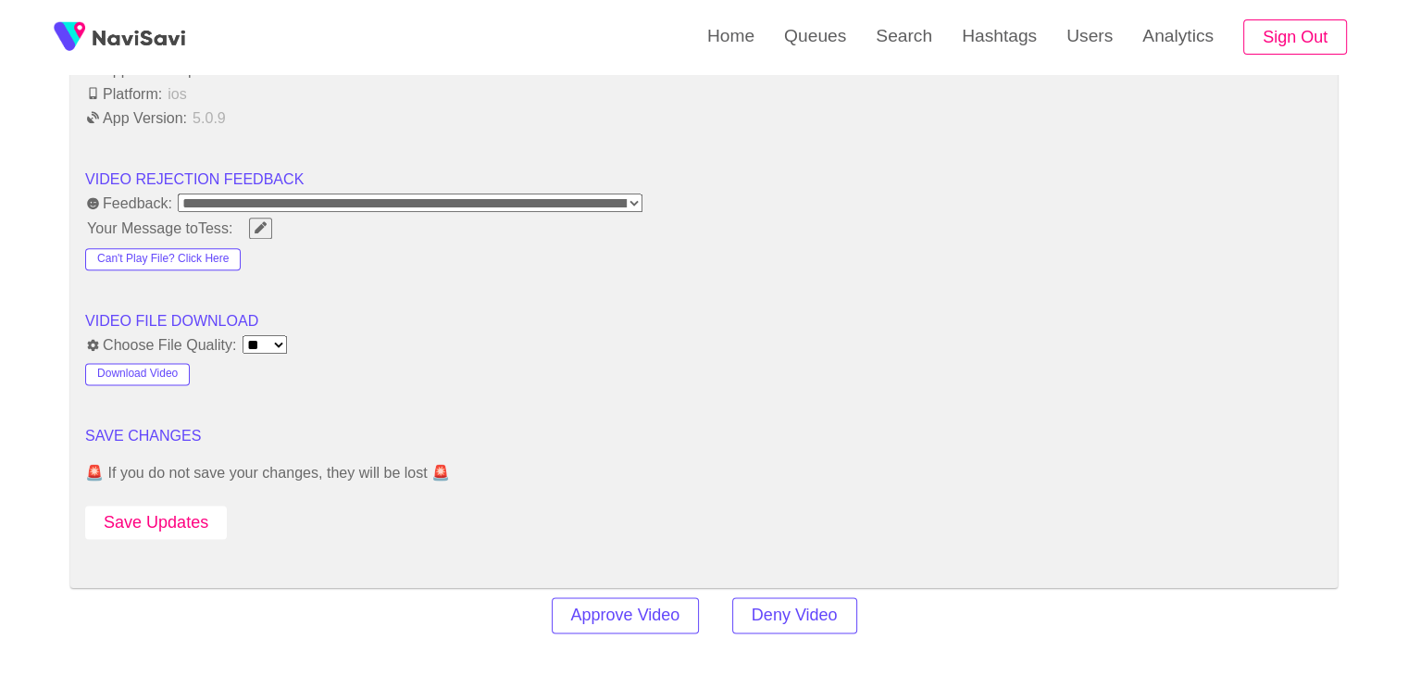
click at [181, 521] on button "Save Updates" at bounding box center [156, 522] width 142 height 34
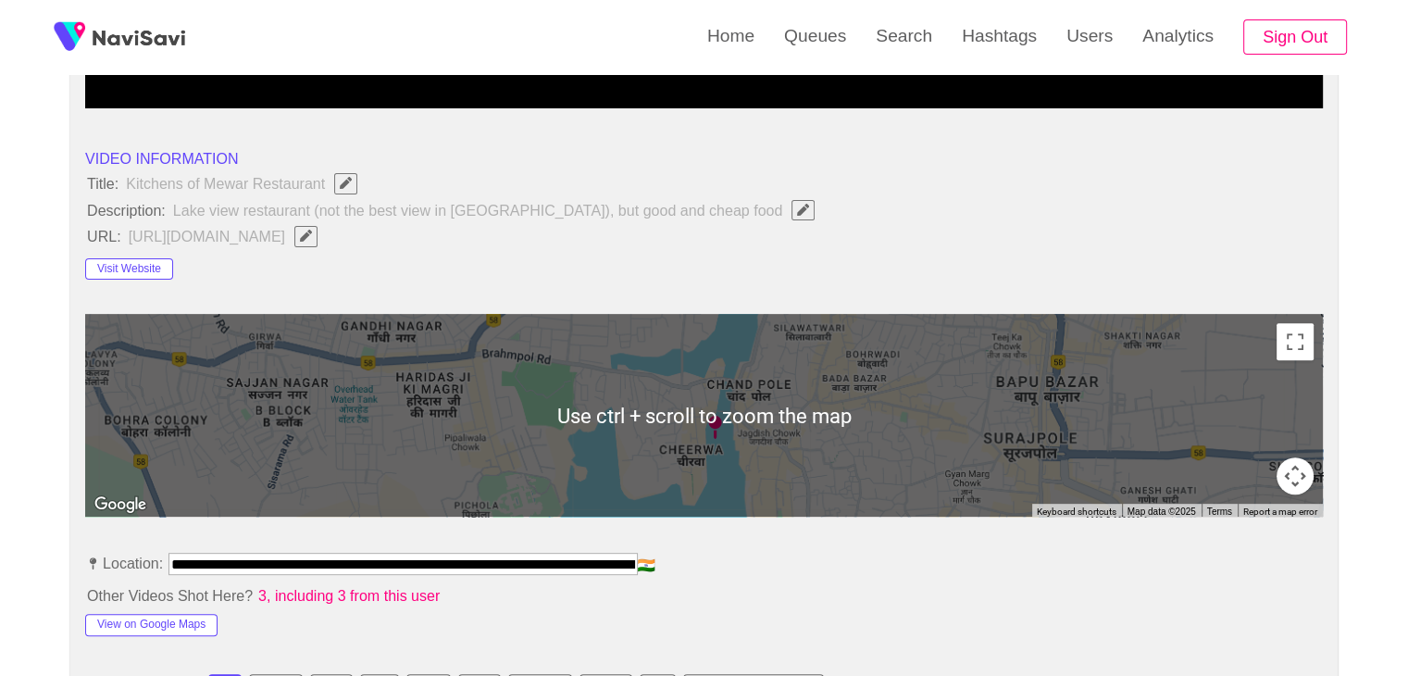
scroll to position [555, 0]
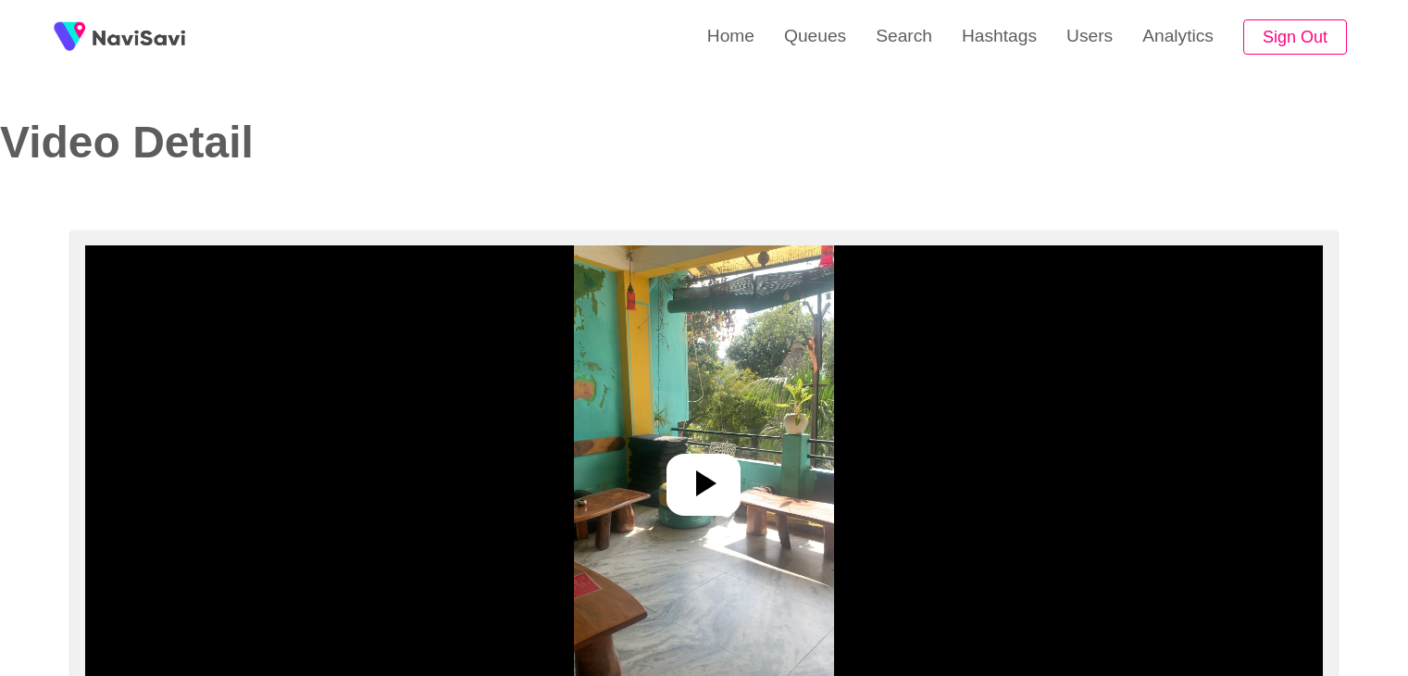
select select "**********"
select select "**"
click at [728, 512] on div at bounding box center [703, 485] width 74 height 62
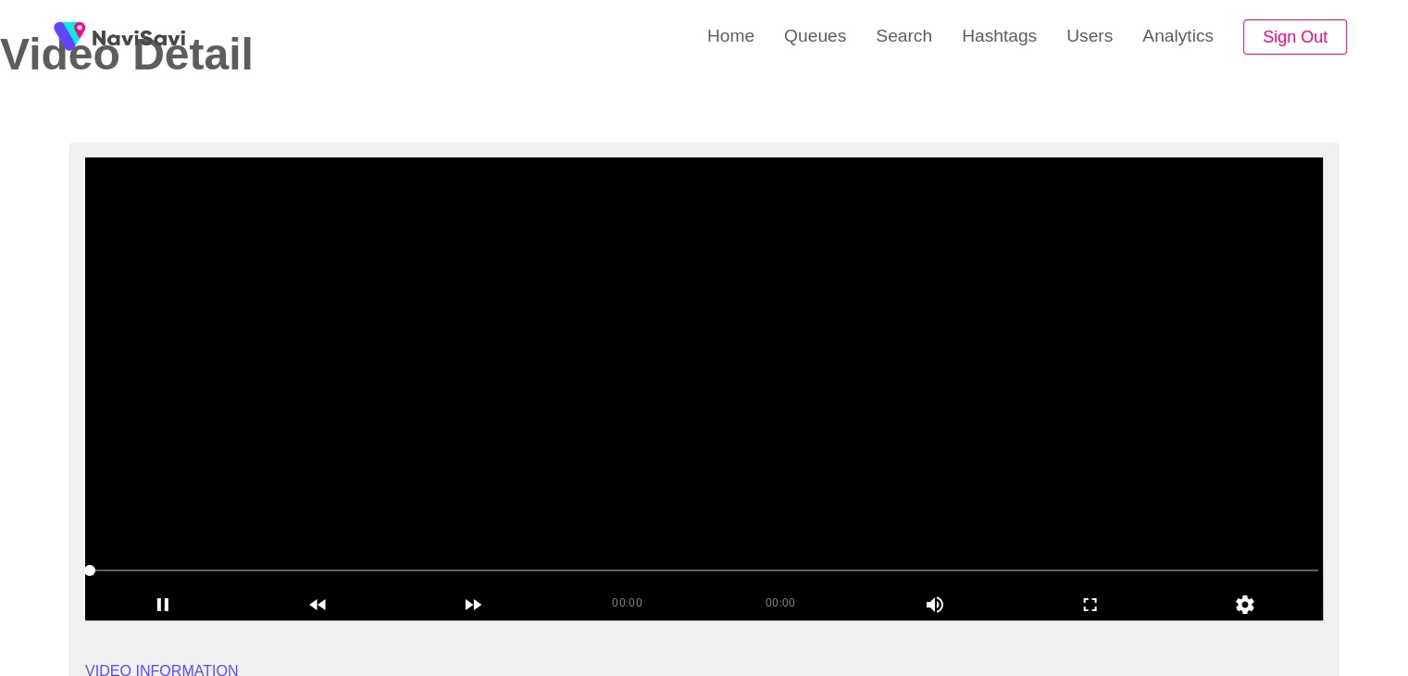
scroll to position [93, 0]
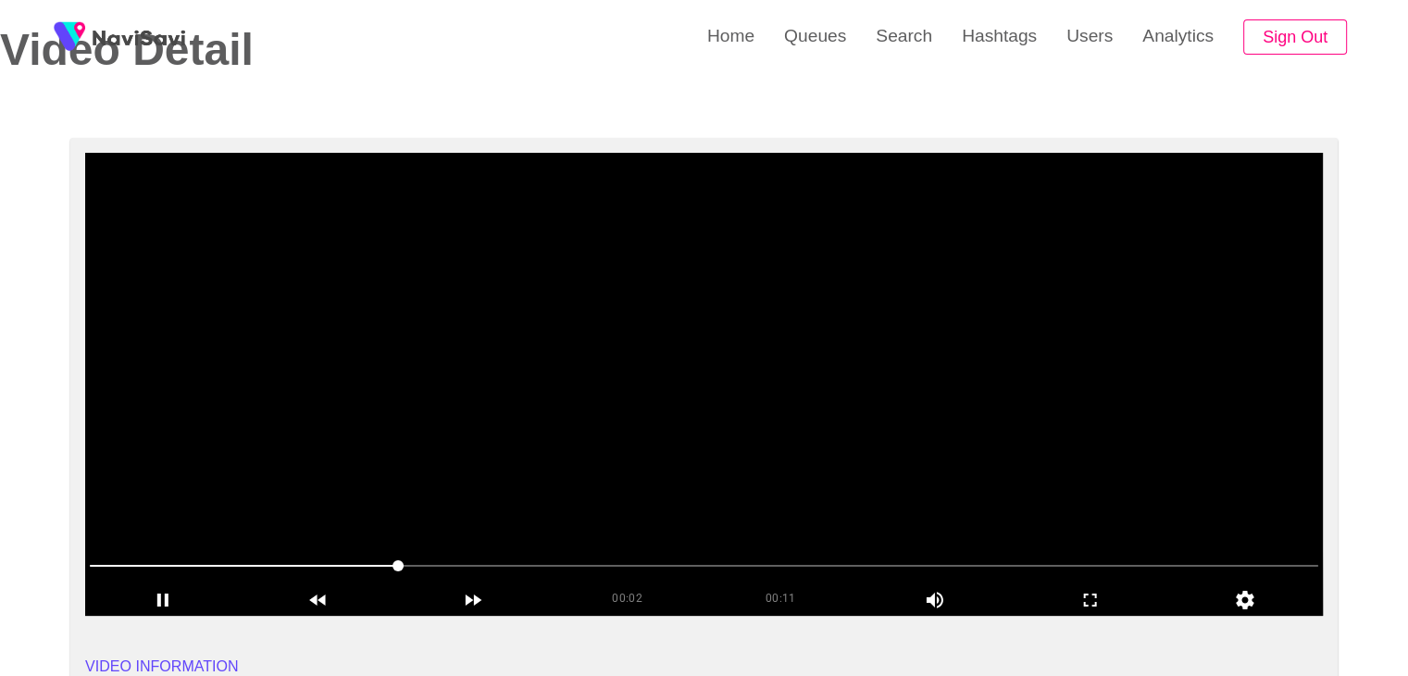
click at [785, 354] on video at bounding box center [704, 384] width 1238 height 463
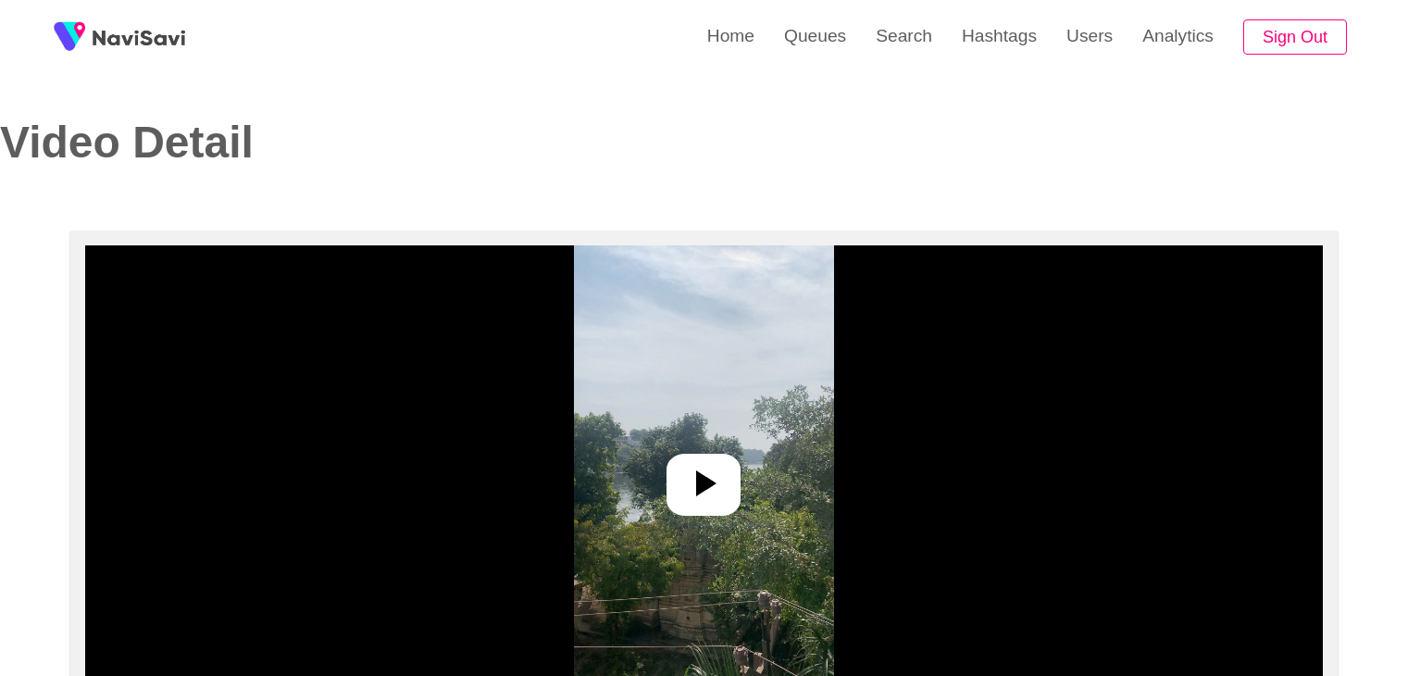
select select "**********"
select select "**"
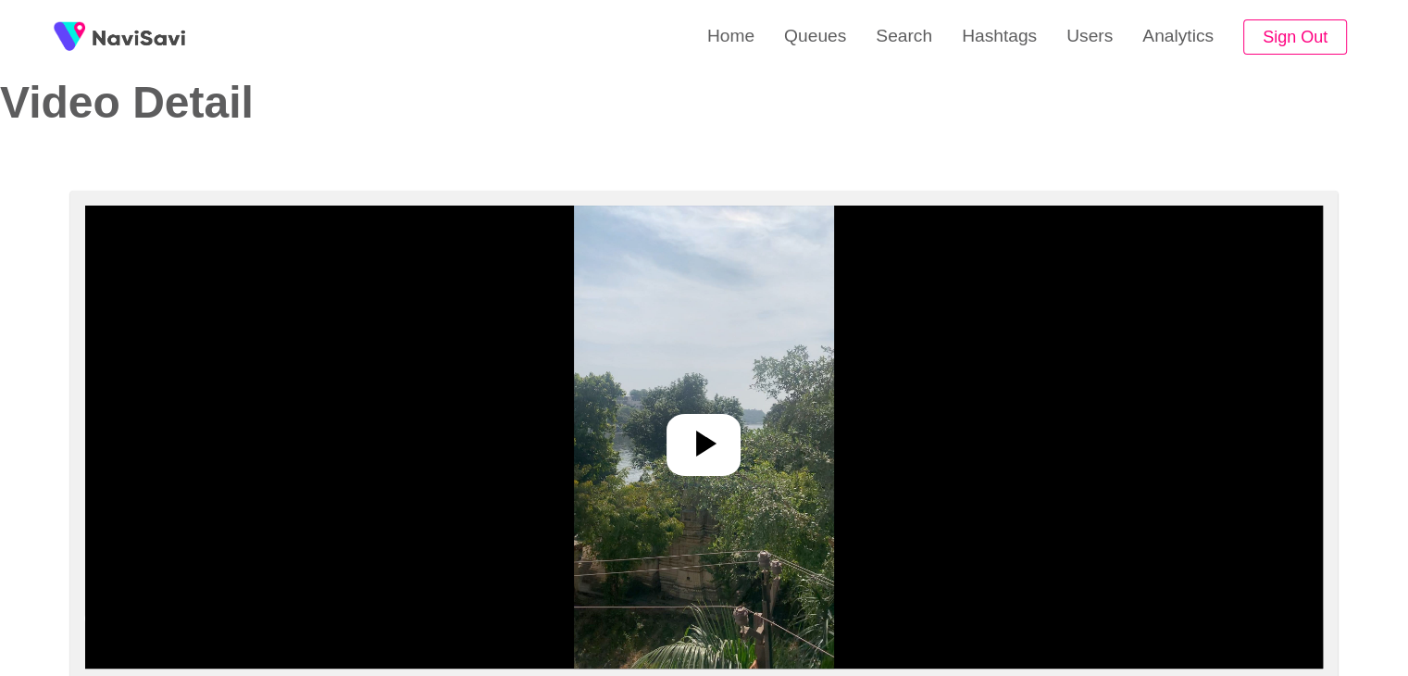
scroll to position [93, 0]
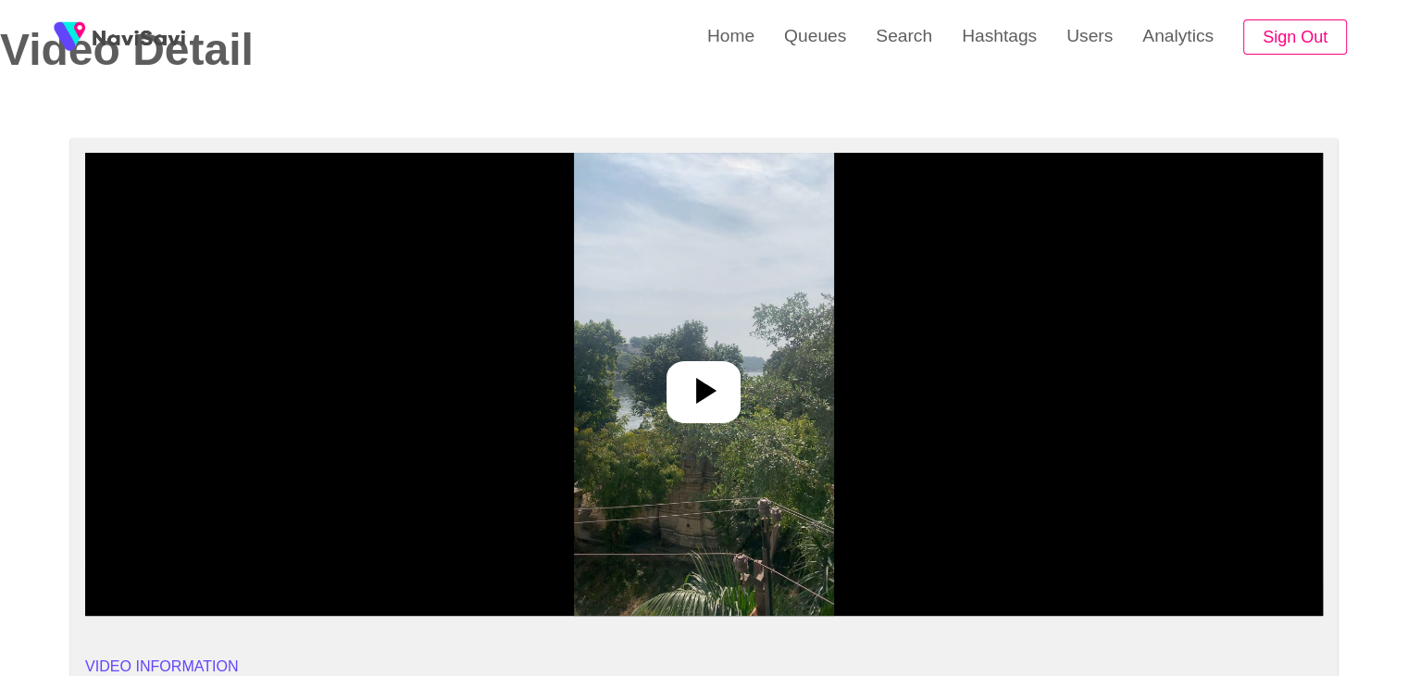
click at [717, 384] on icon at bounding box center [703, 390] width 44 height 44
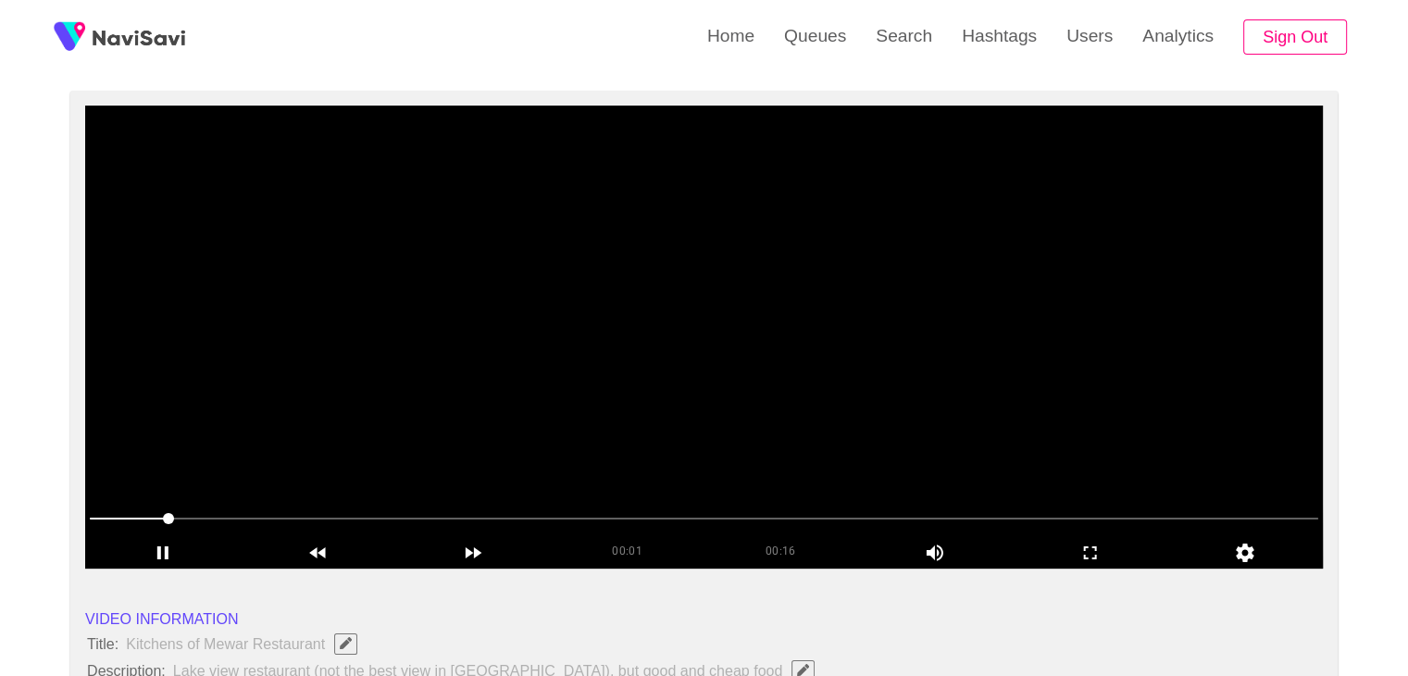
scroll to position [185, 0]
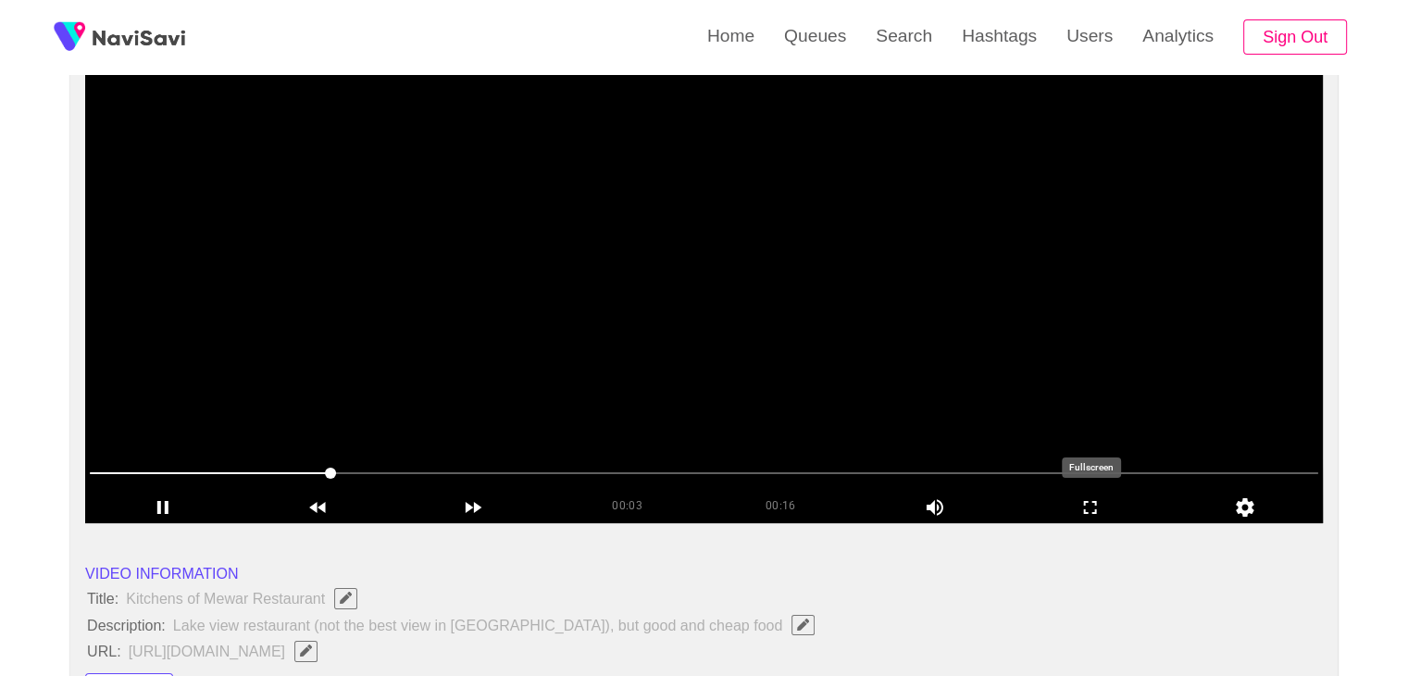
drag, startPoint x: 1082, startPoint y: 504, endPoint x: 981, endPoint y: 593, distance: 134.5
click at [1083, 508] on icon "add" at bounding box center [1091, 507] width 154 height 22
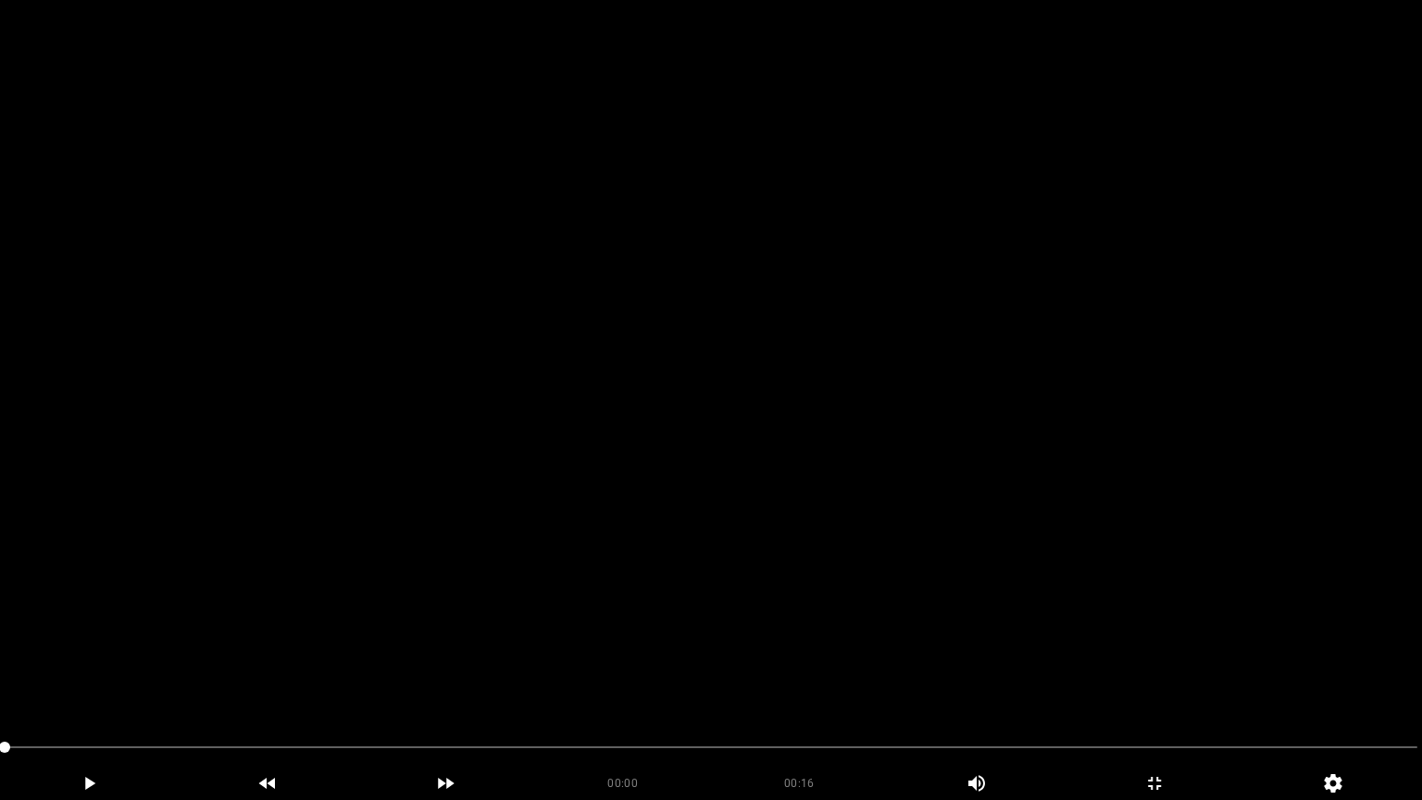
drag, startPoint x: 0, startPoint y: 753, endPoint x: 91, endPoint y: 743, distance: 91.3
click at [123, 675] on icon "add" at bounding box center [89, 783] width 177 height 22
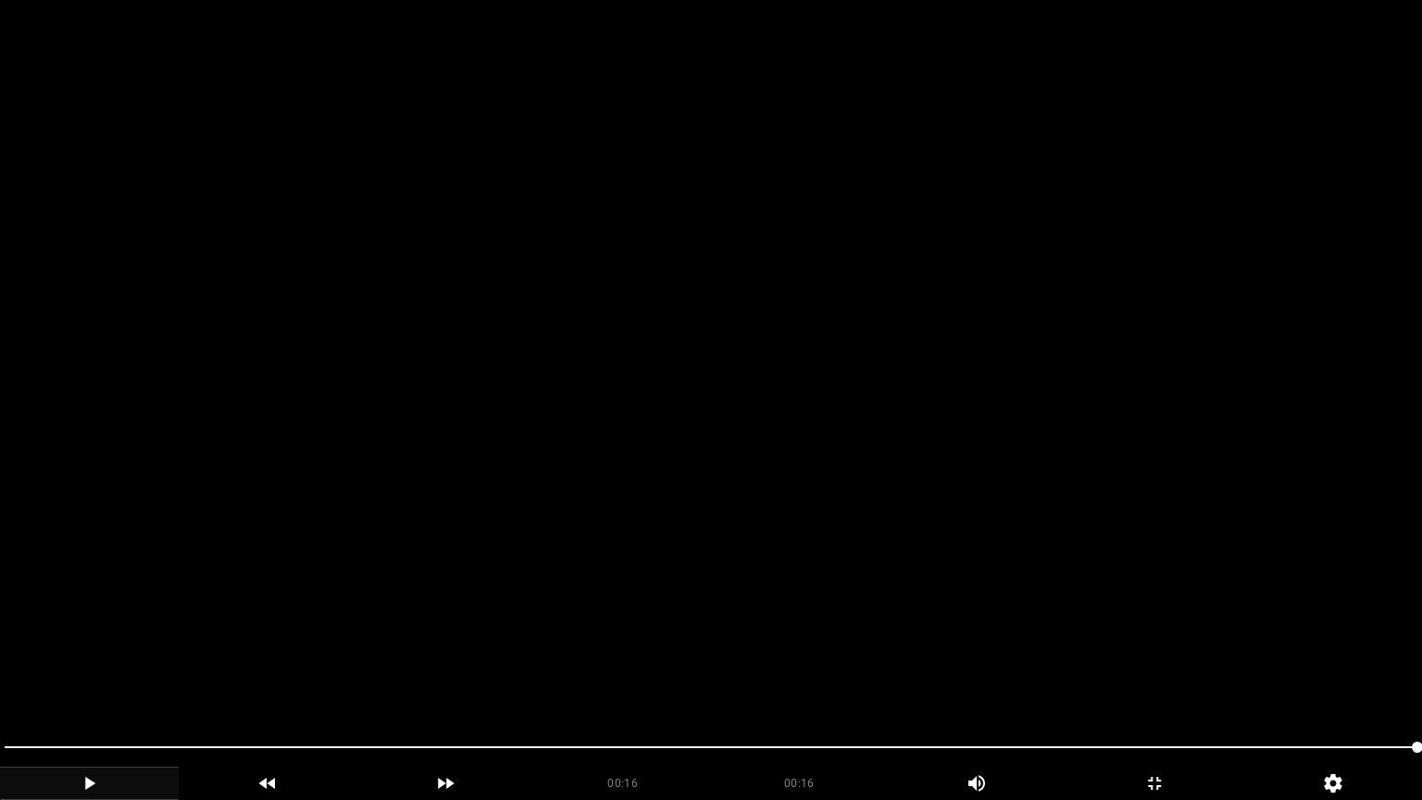
drag, startPoint x: 404, startPoint y: 753, endPoint x: 0, endPoint y: 748, distance: 403.6
click at [0, 675] on div at bounding box center [710, 749] width 1427 height 49
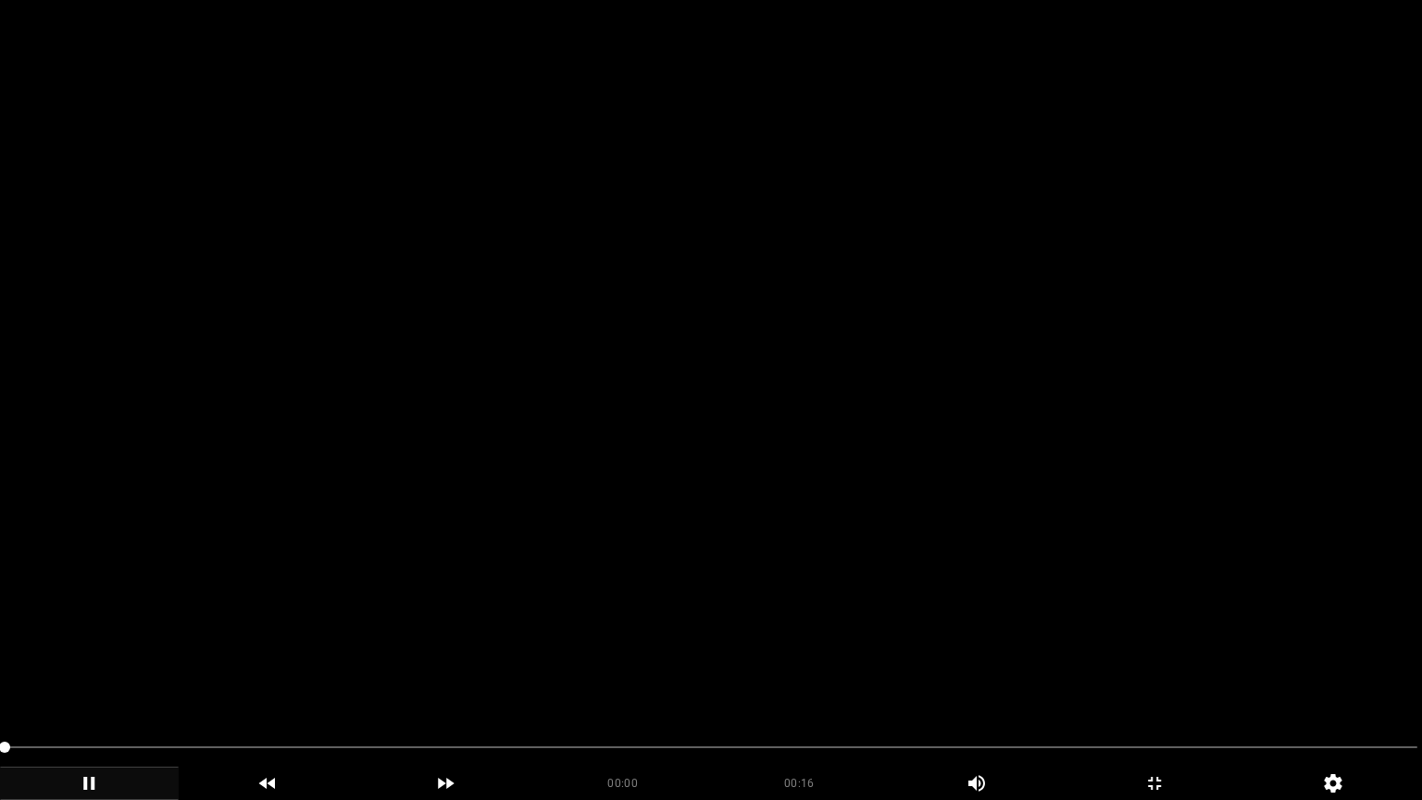
click at [536, 533] on video at bounding box center [711, 400] width 1422 height 800
click at [615, 511] on video at bounding box center [711, 400] width 1422 height 800
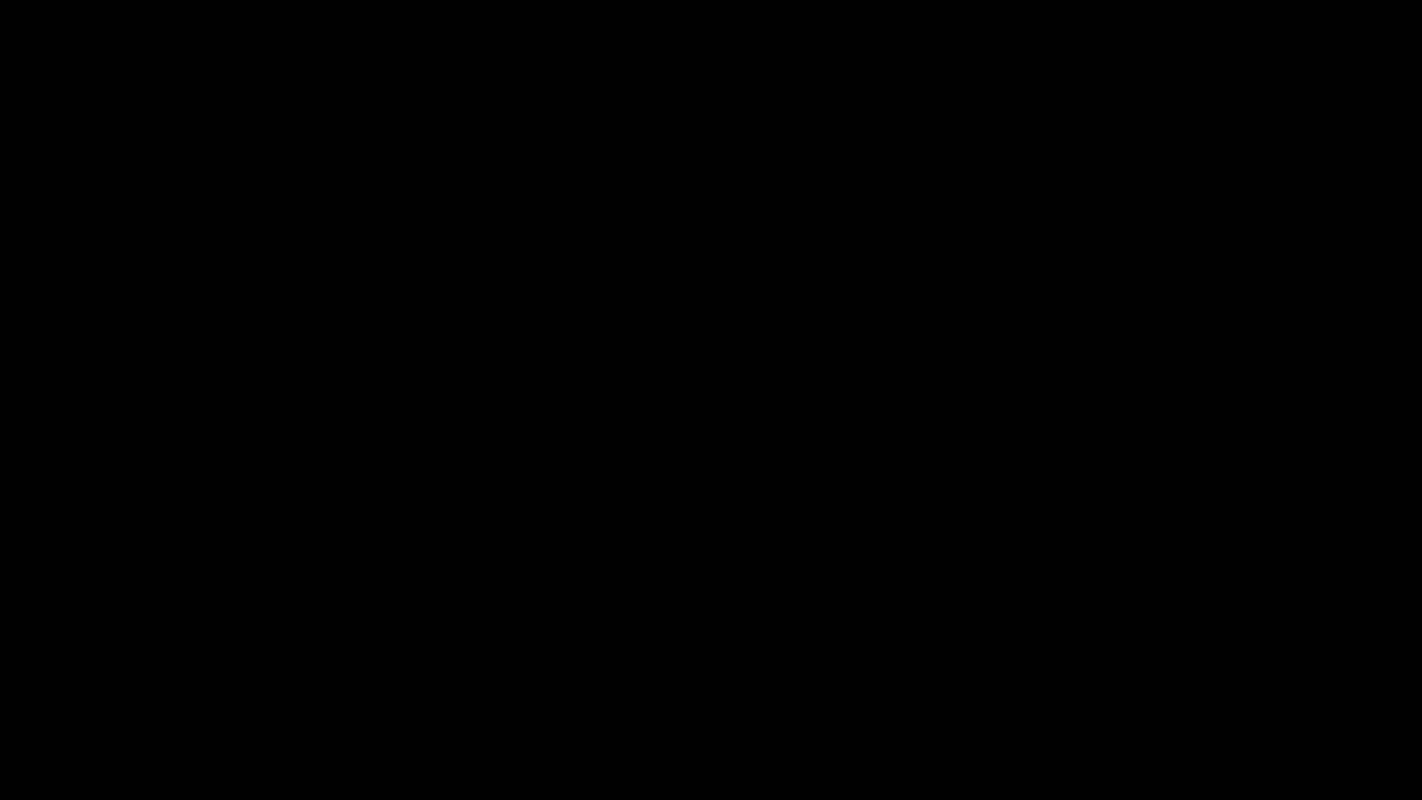
click at [1158, 675] on div "add" at bounding box center [1154, 782] width 179 height 33
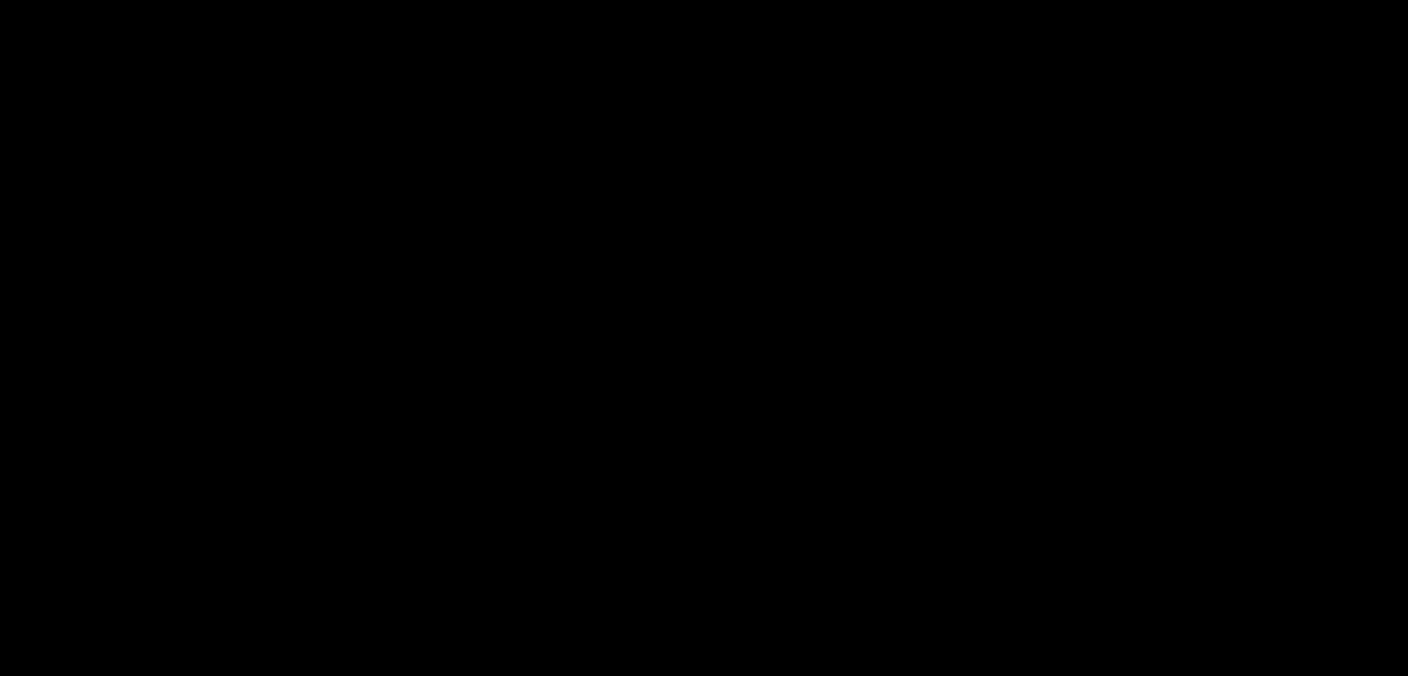
scroll to position [463, 0]
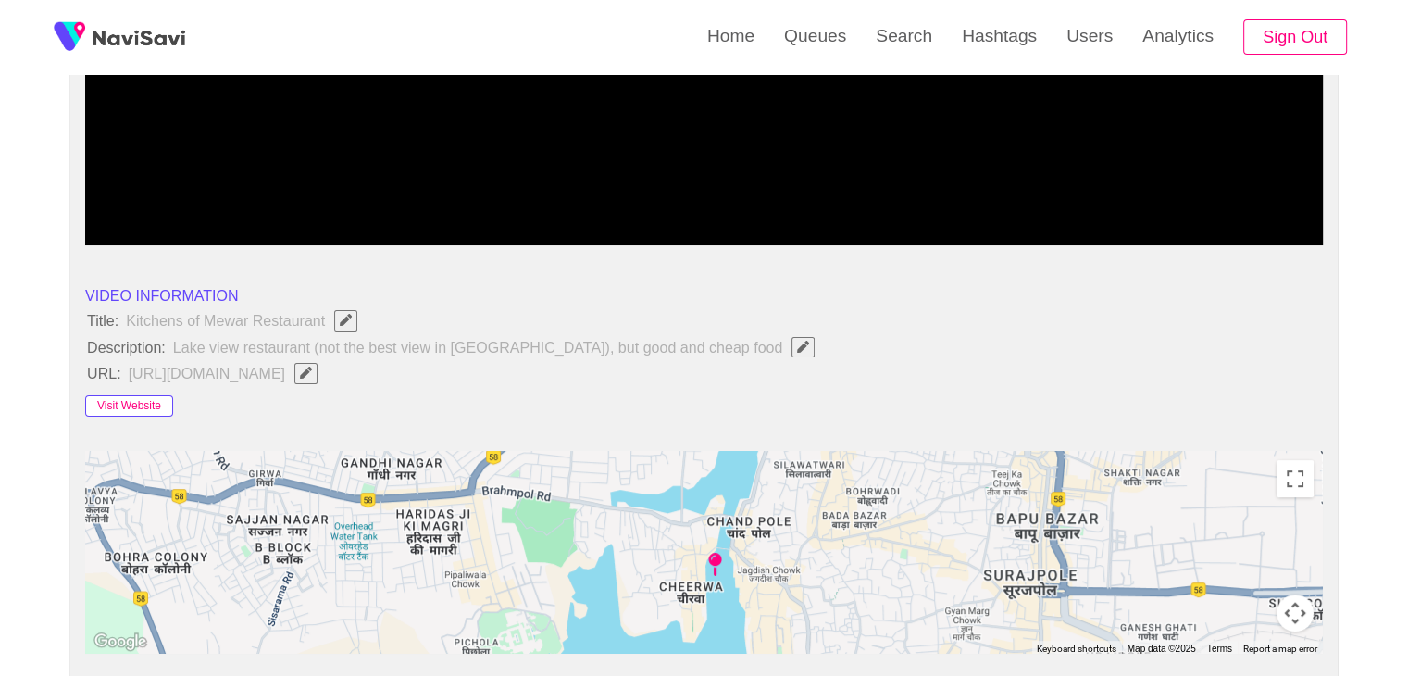
click at [141, 397] on button "Visit Website" at bounding box center [129, 406] width 88 height 22
click at [312, 371] on icon "Edit Field" at bounding box center [306, 373] width 12 height 12
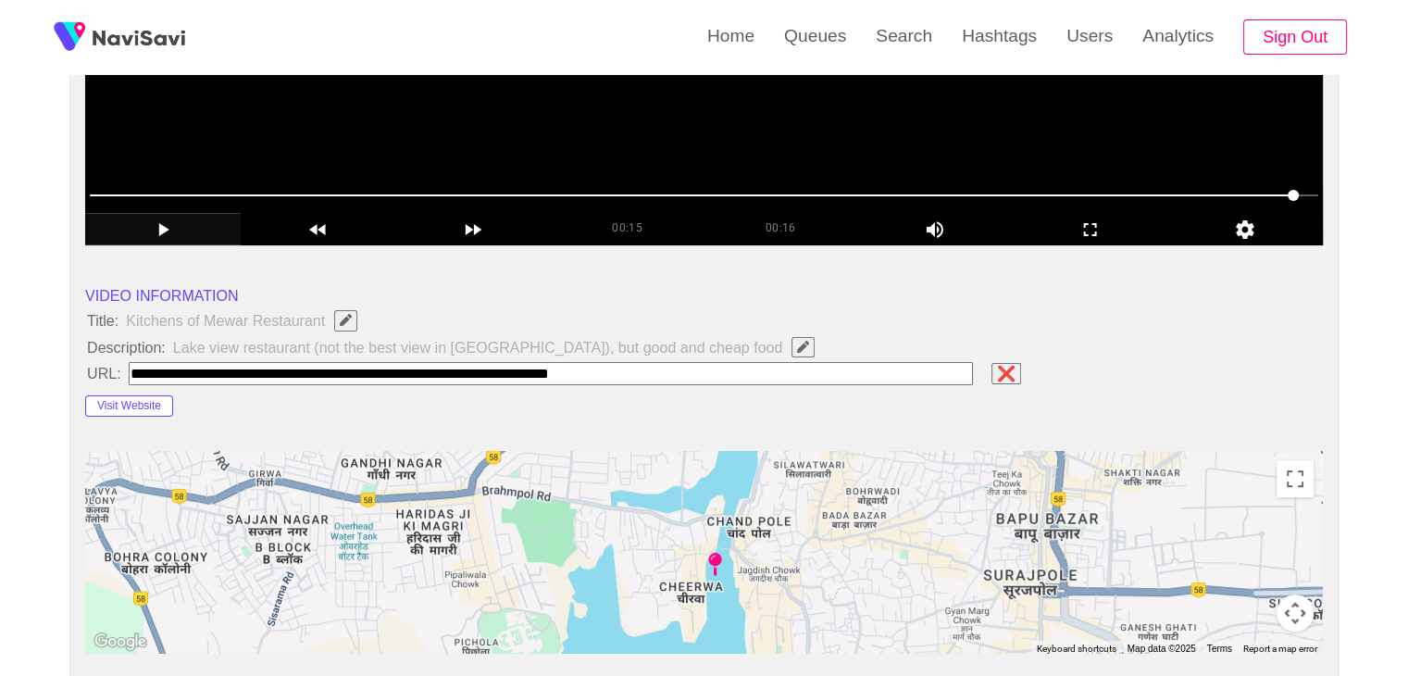
type input "**********"
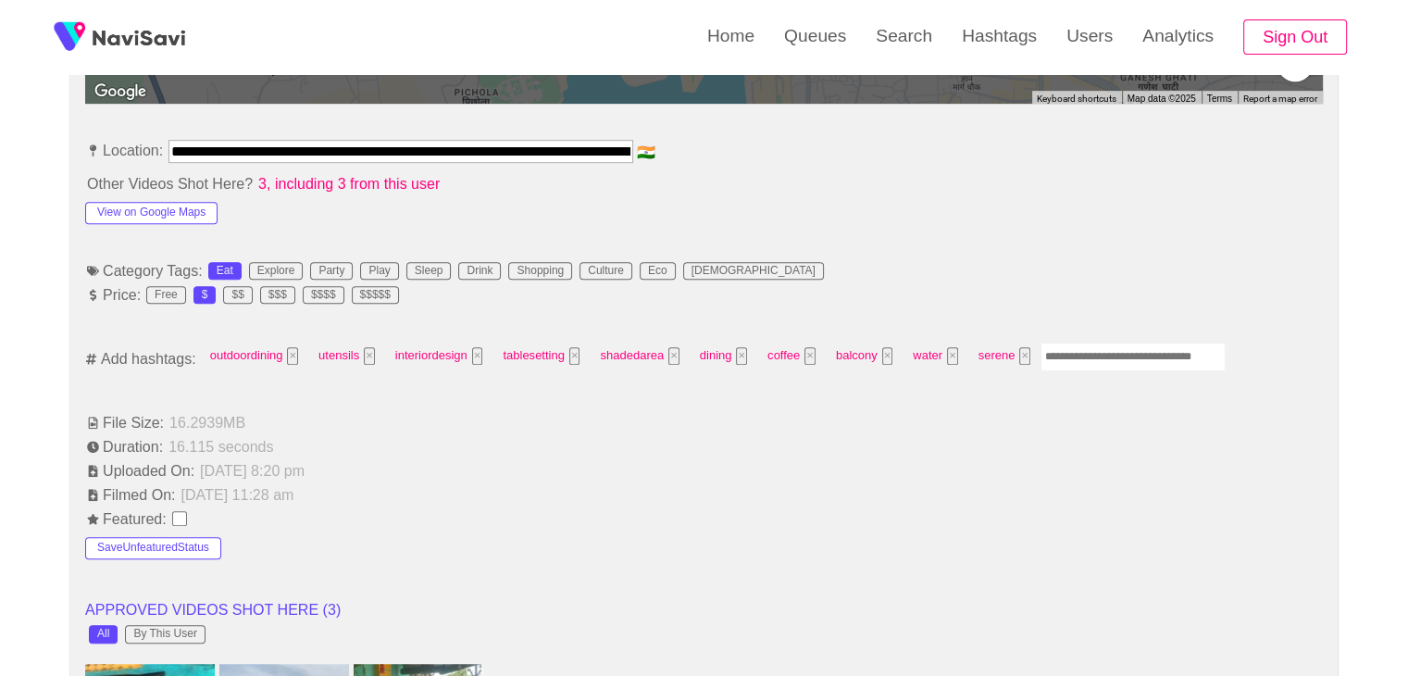
scroll to position [1018, 0]
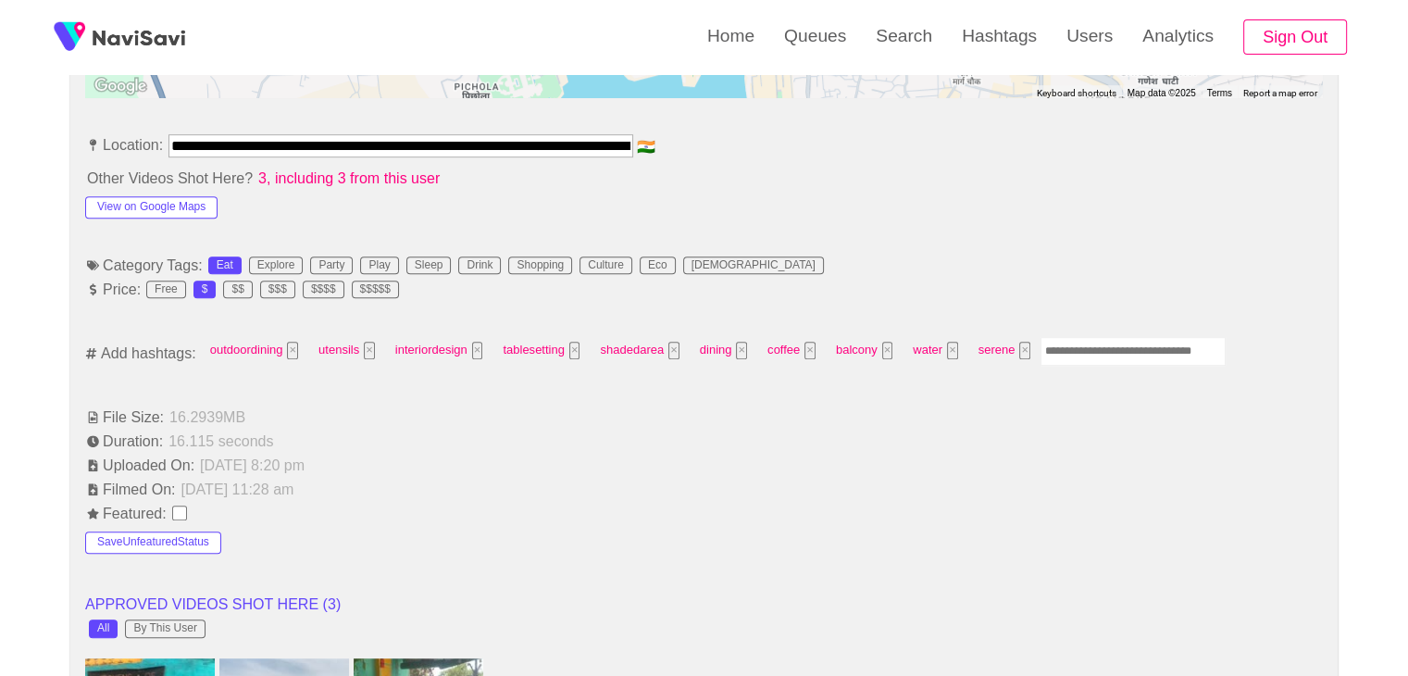
click at [1054, 342] on input "Enter tag here and press return" at bounding box center [1132, 351] width 185 height 29
type input "*********"
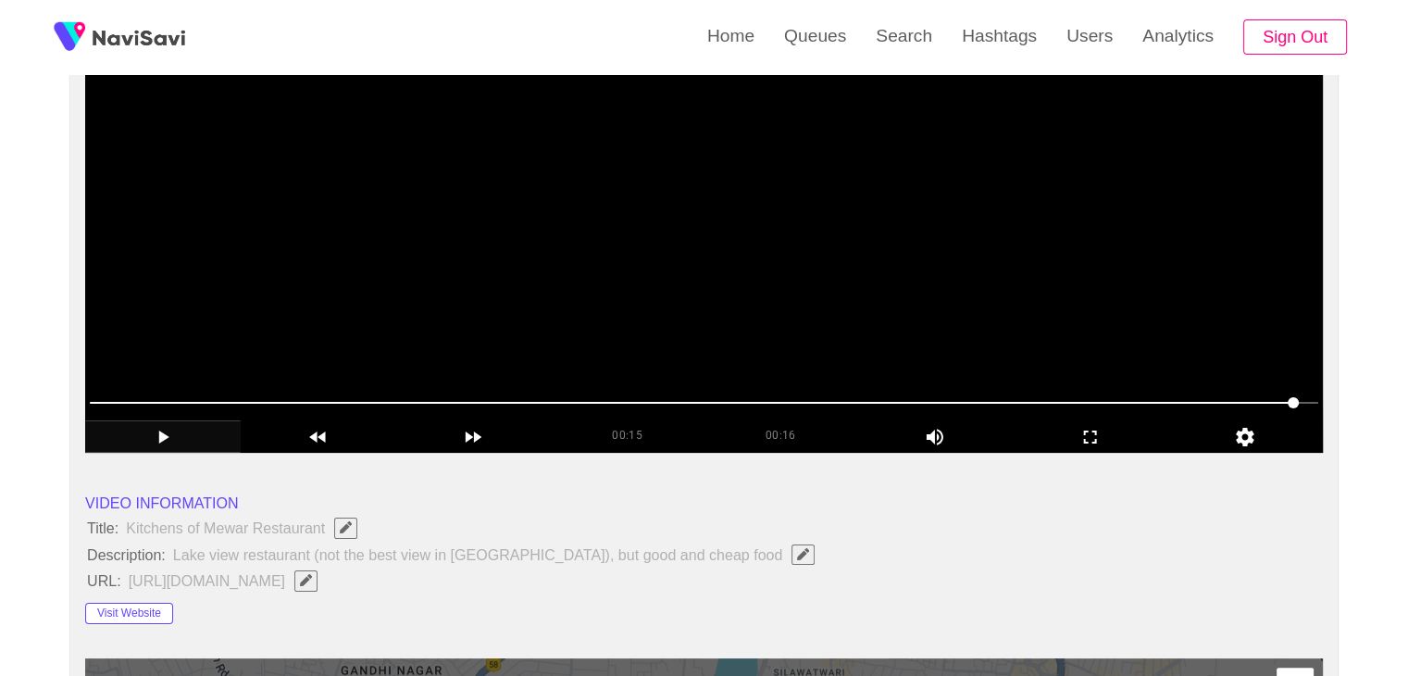
scroll to position [93, 0]
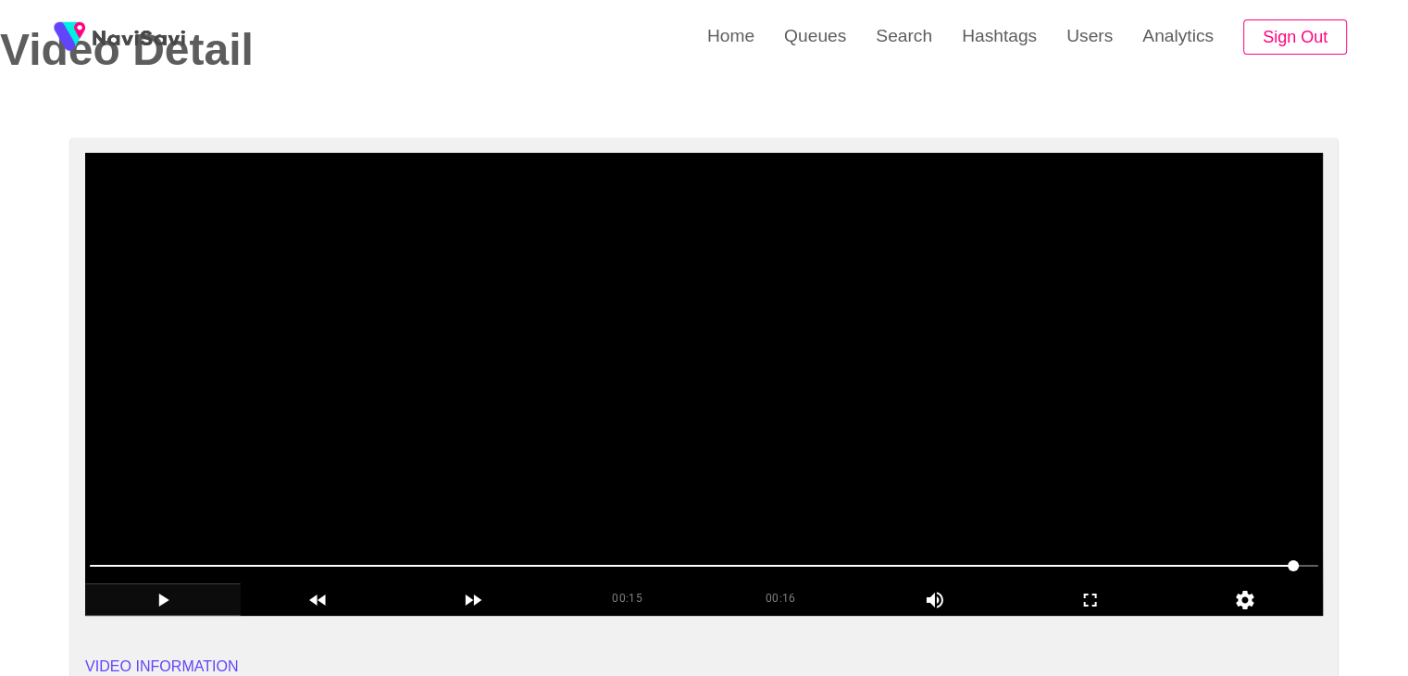
drag, startPoint x: 760, startPoint y: 422, endPoint x: 777, endPoint y: 408, distance: 21.7
click at [762, 417] on video at bounding box center [704, 384] width 1238 height 463
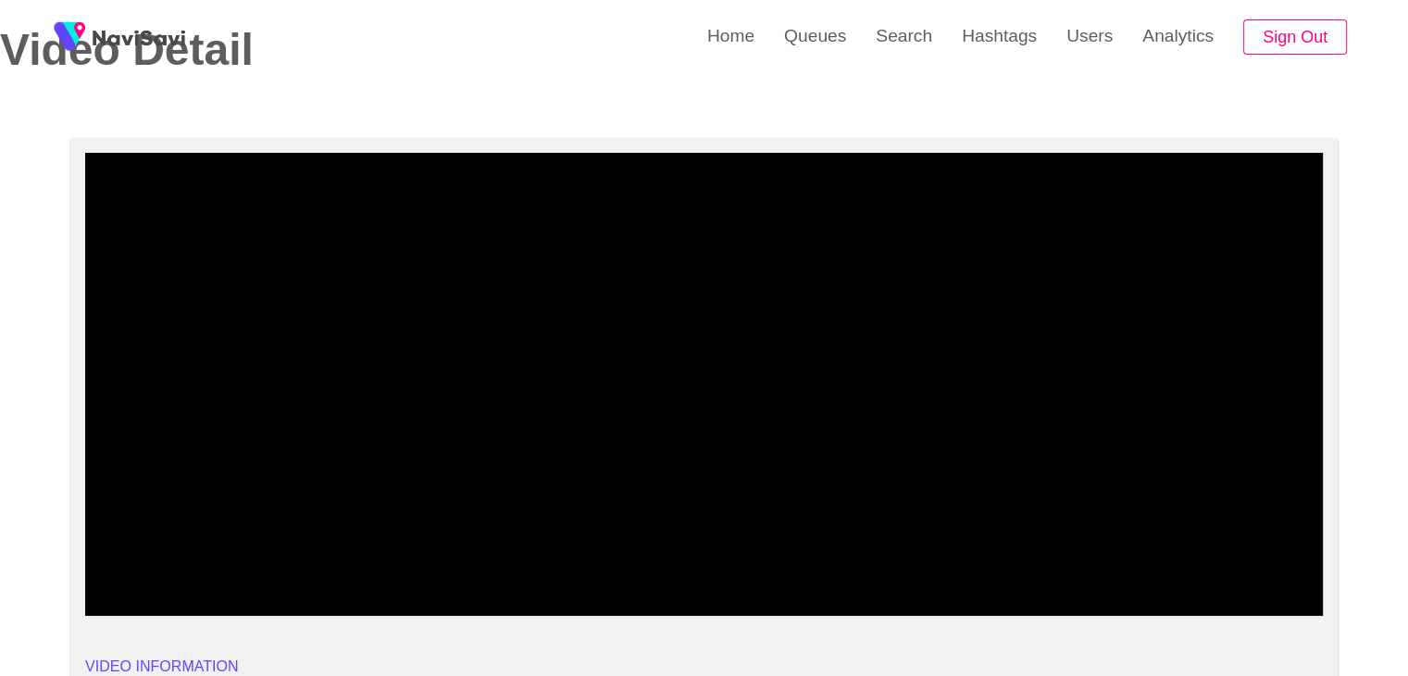
drag, startPoint x: 389, startPoint y: 555, endPoint x: 34, endPoint y: 542, distance: 354.8
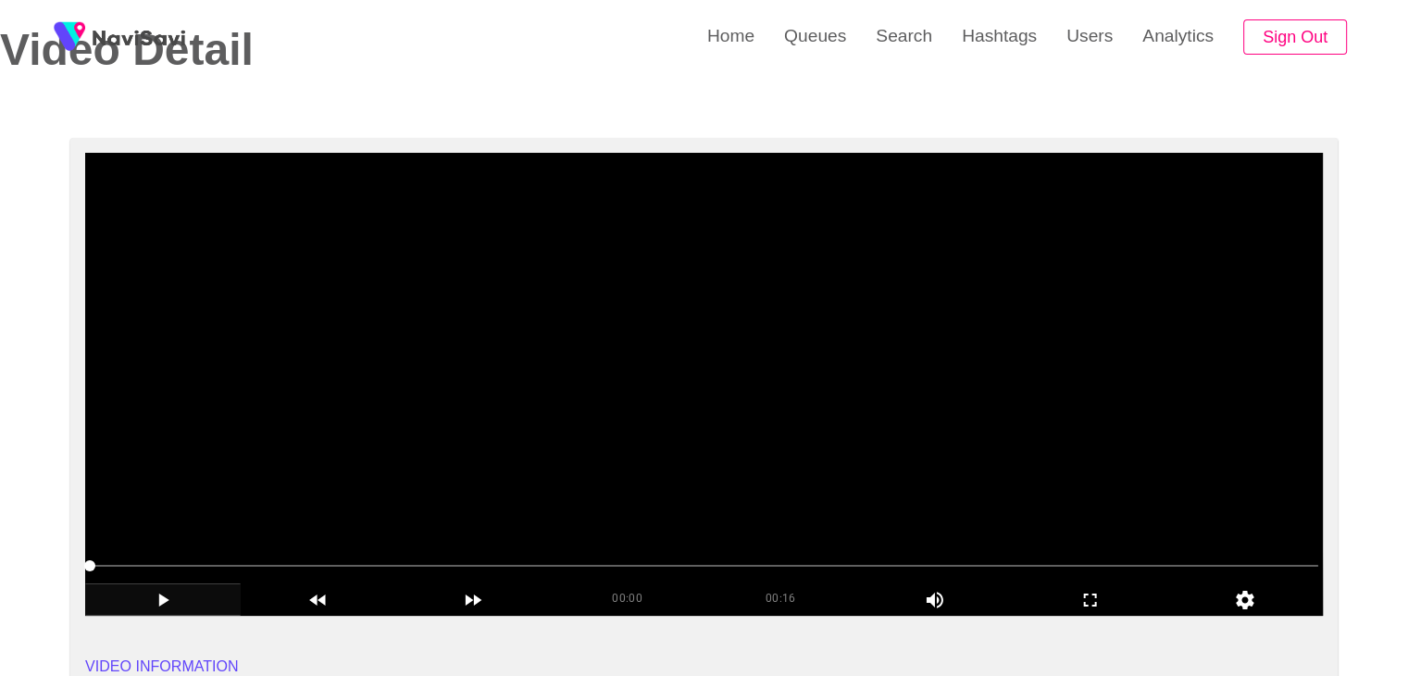
click at [318, 506] on video at bounding box center [704, 384] width 1238 height 463
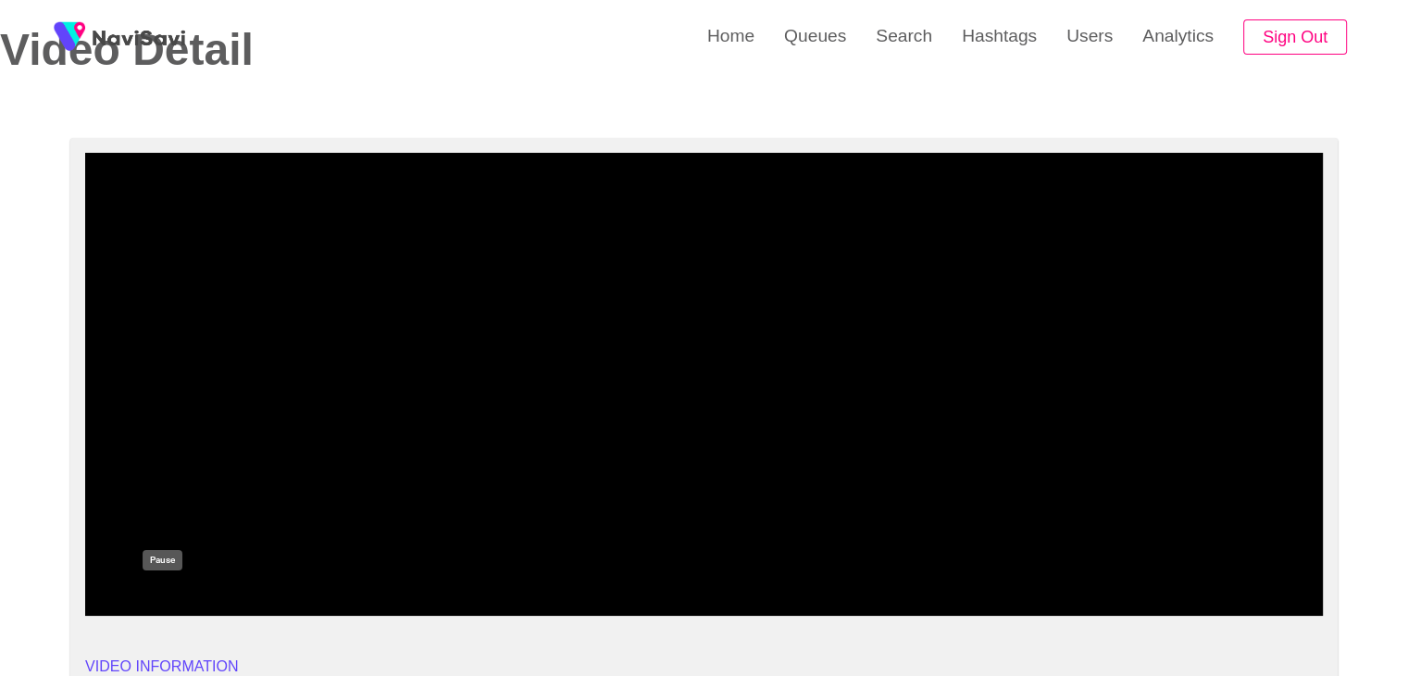
click at [166, 595] on icon "add" at bounding box center [162, 599] width 11 height 13
click at [167, 593] on icon "add" at bounding box center [163, 600] width 154 height 22
click at [167, 593] on icon "add" at bounding box center [162, 599] width 11 height 13
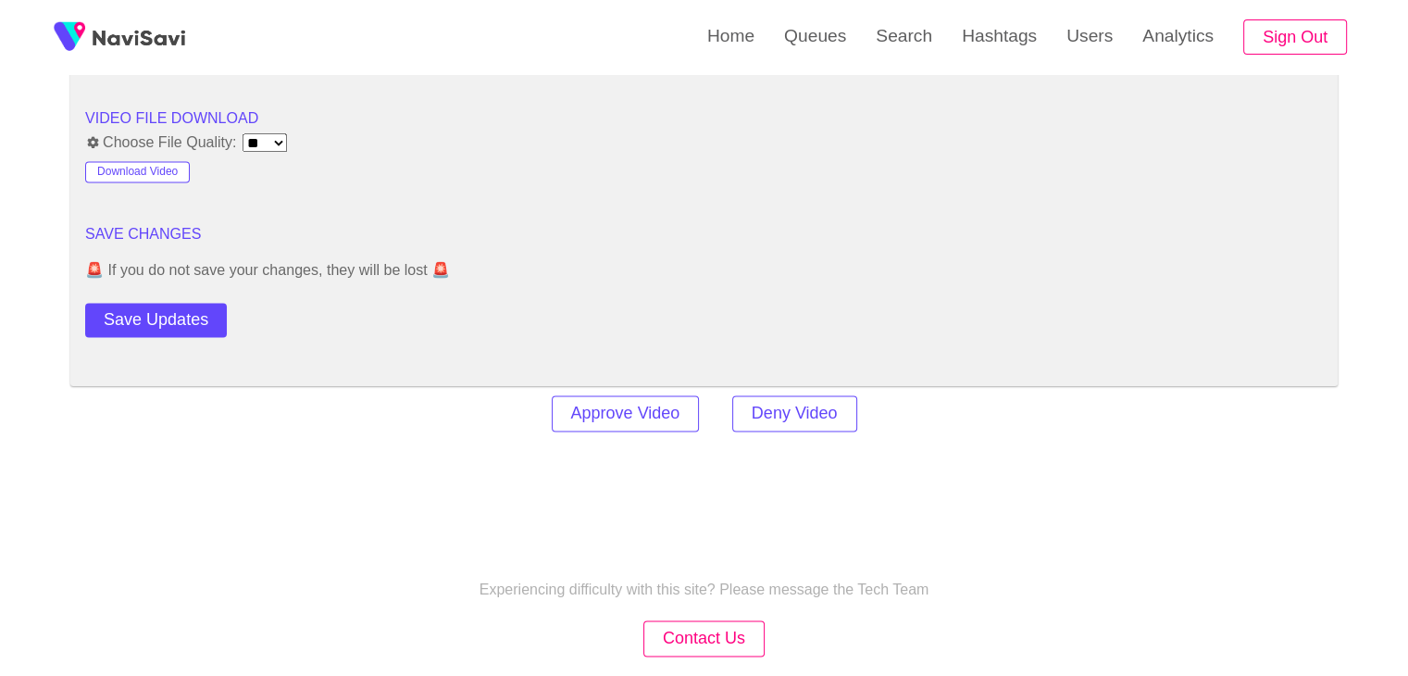
scroll to position [2499, 0]
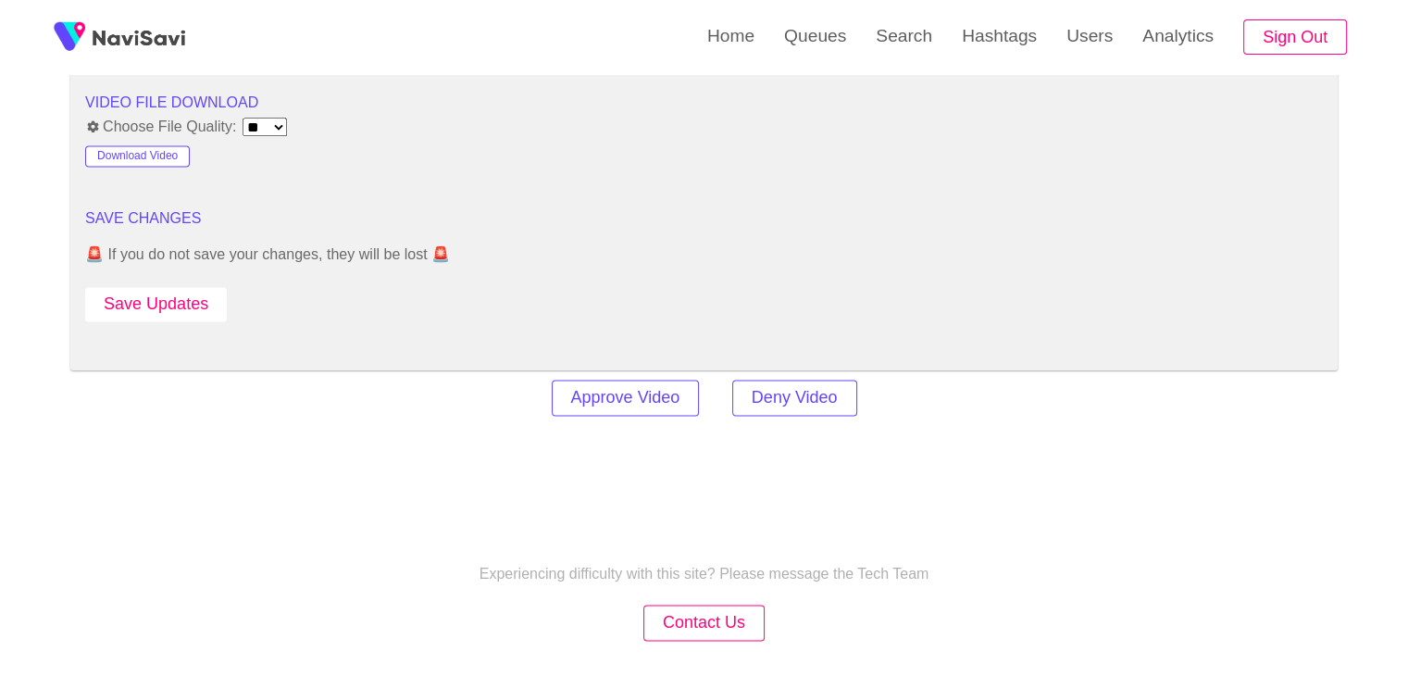
click at [162, 297] on button "Save Updates" at bounding box center [156, 304] width 142 height 34
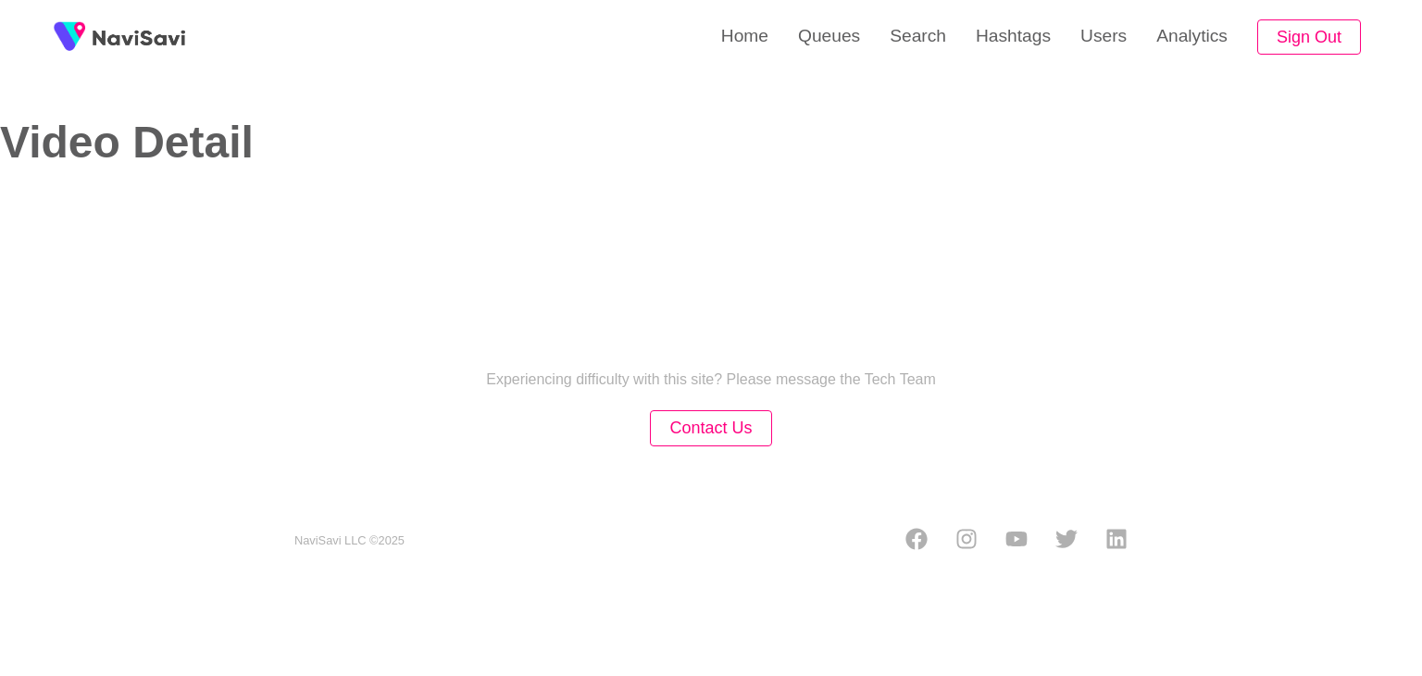
select select "**"
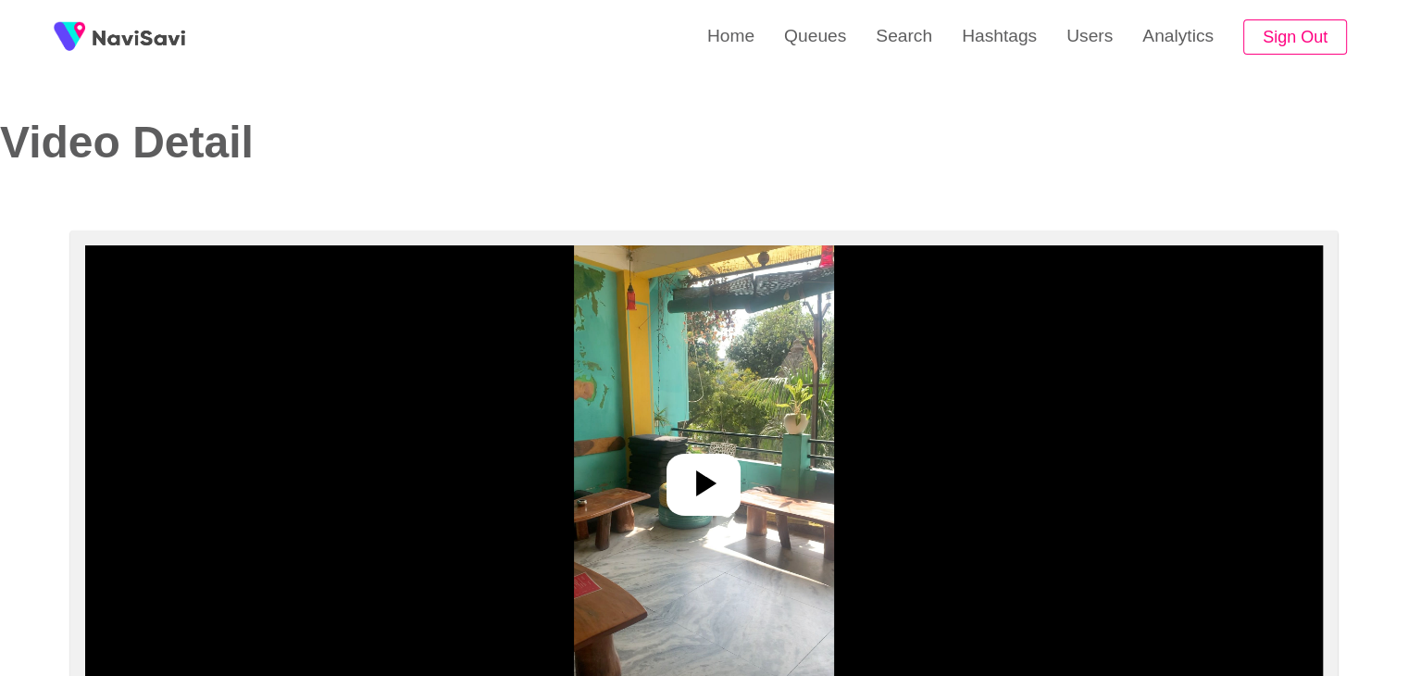
select select "**********"
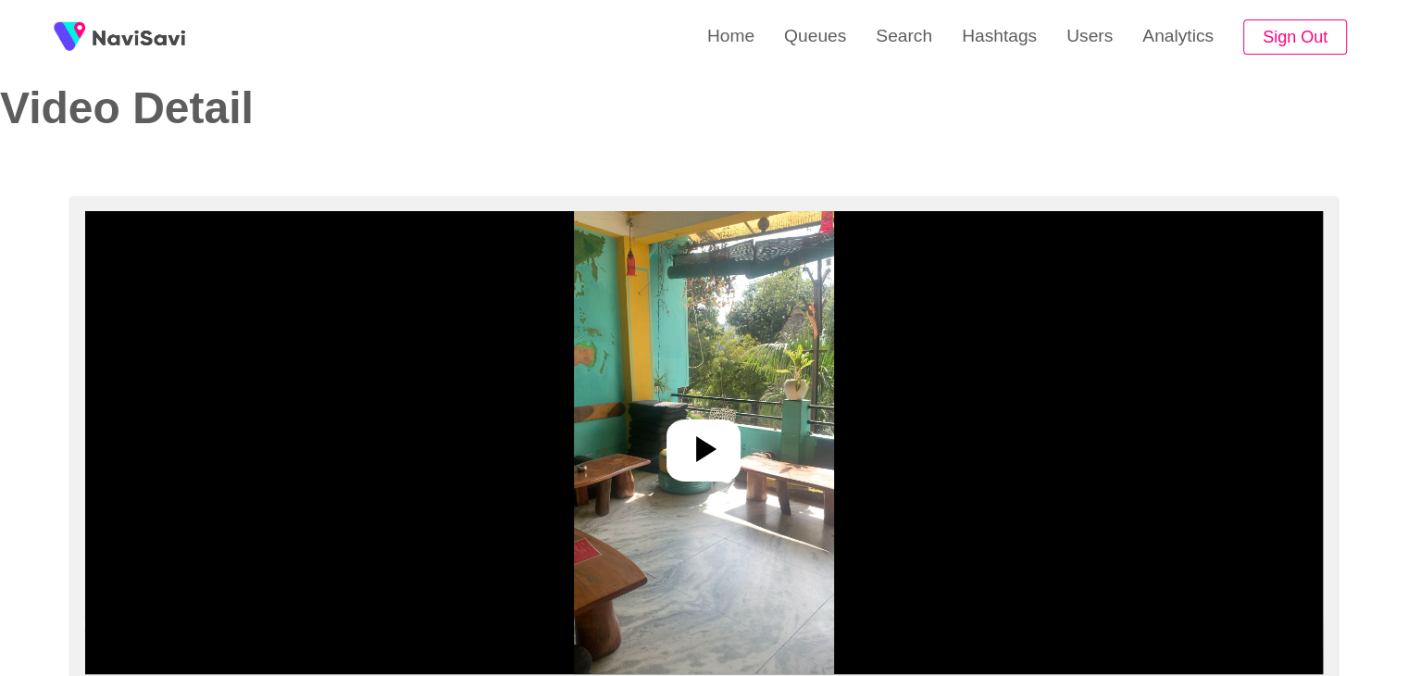
scroll to position [185, 0]
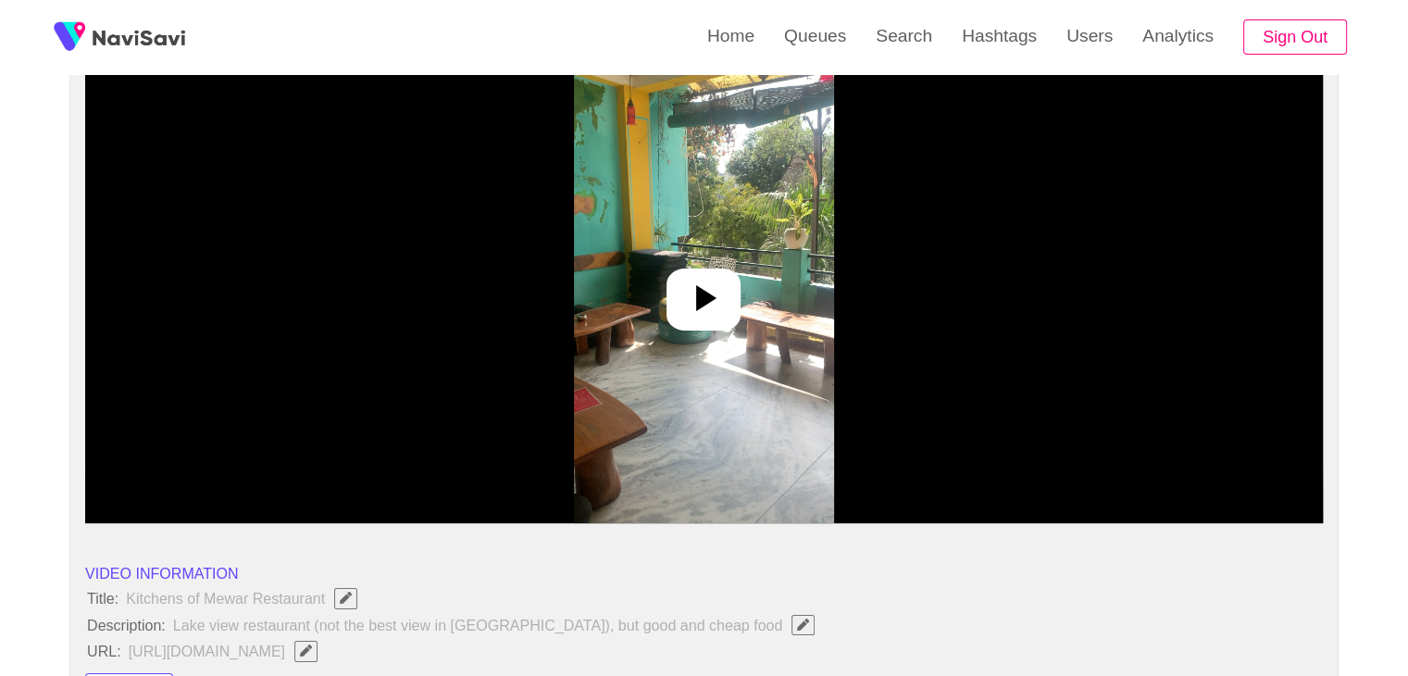
click at [692, 286] on icon at bounding box center [703, 298] width 44 height 44
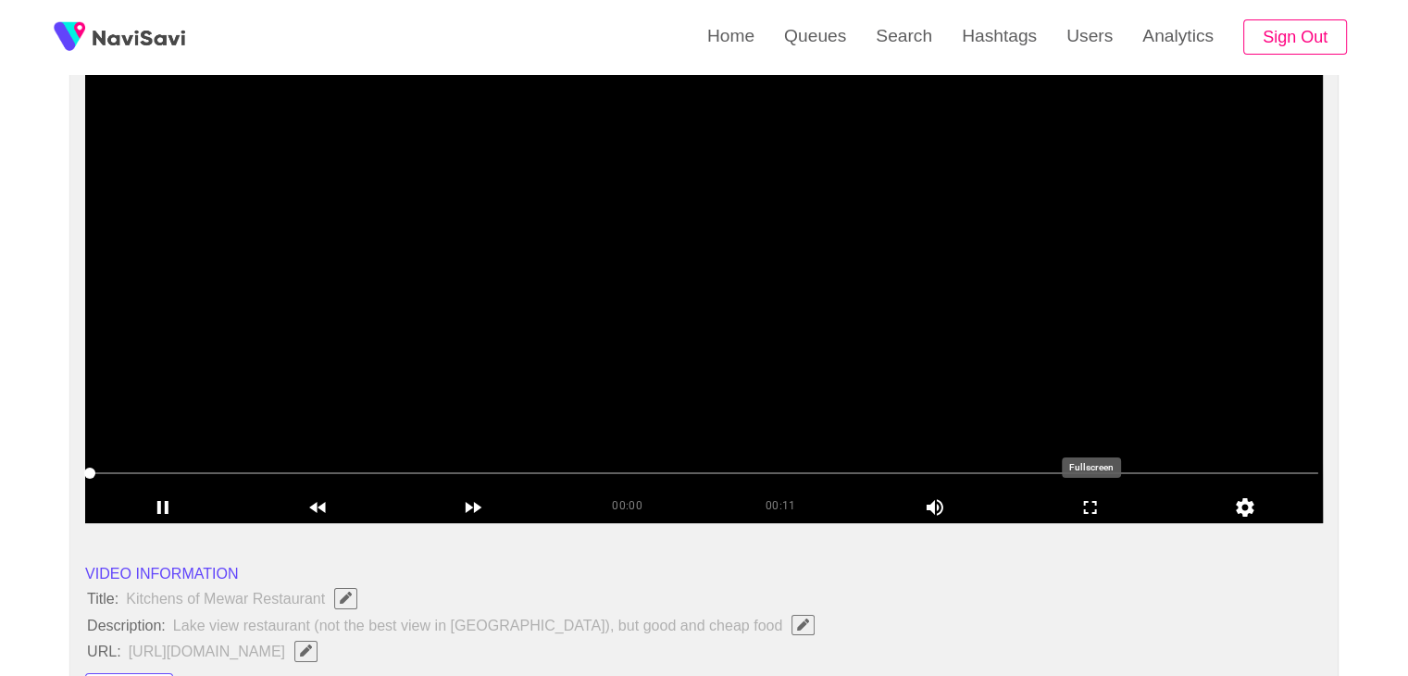
drag, startPoint x: 1104, startPoint y: 507, endPoint x: 1081, endPoint y: 581, distance: 77.6
click at [1104, 508] on icon "add" at bounding box center [1091, 507] width 154 height 22
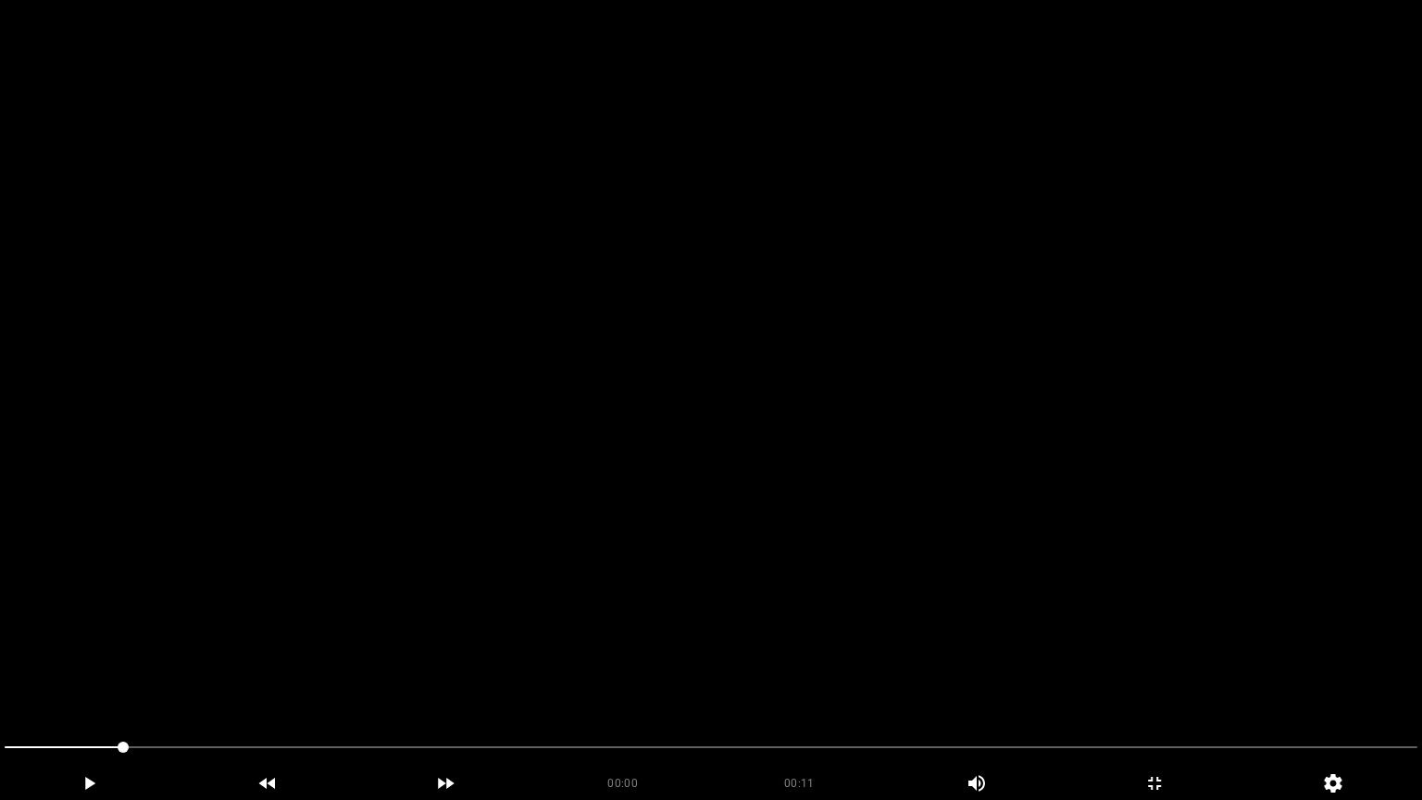
click at [750, 559] on video at bounding box center [711, 400] width 1422 height 800
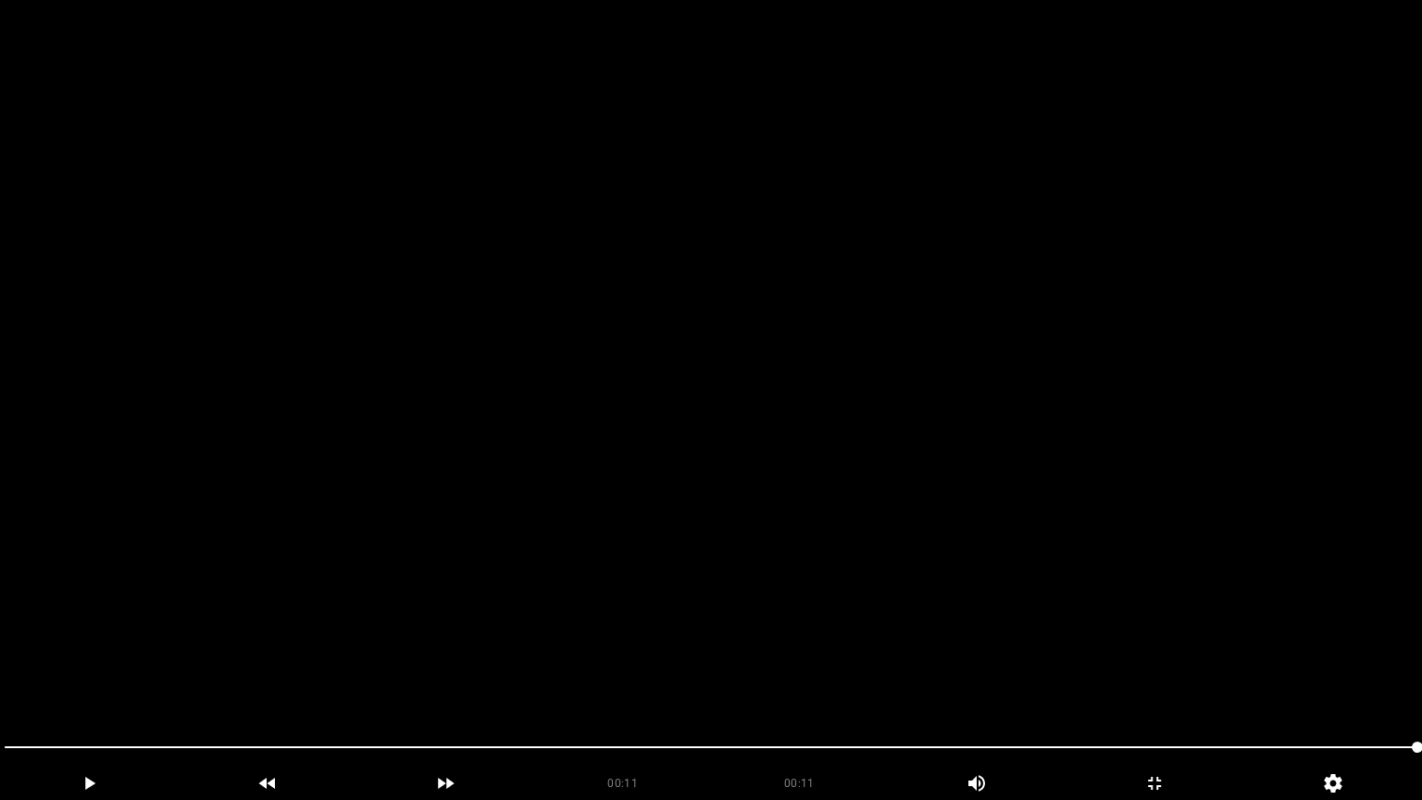
drag, startPoint x: 167, startPoint y: 725, endPoint x: 106, endPoint y: 709, distance: 62.2
click at [113, 675] on section "00:11 00:11 Picture In Picture 1 Error: Failed to load Video" at bounding box center [711, 400] width 1422 height 800
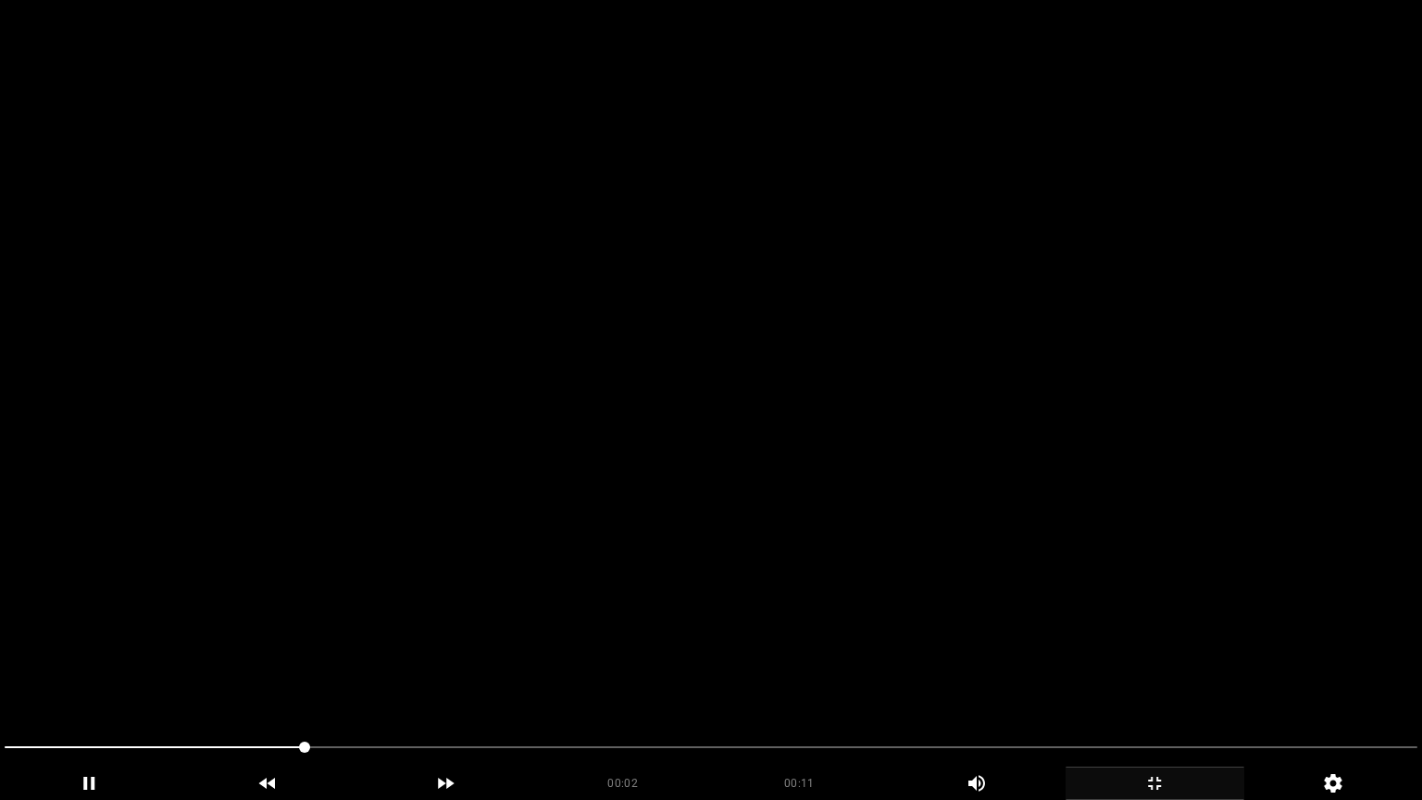
click at [1143, 675] on div "add" at bounding box center [1154, 782] width 179 height 33
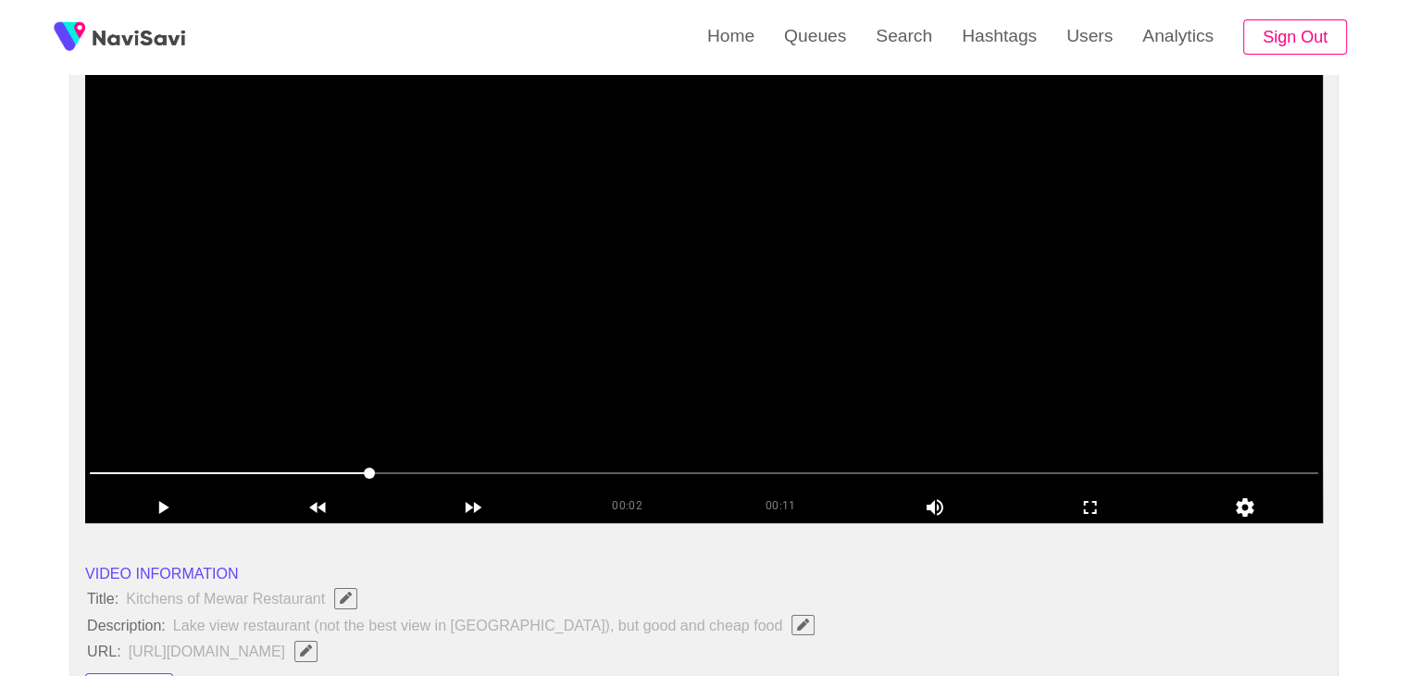
click at [657, 373] on video at bounding box center [704, 291] width 1238 height 463
click at [659, 371] on video at bounding box center [704, 291] width 1238 height 463
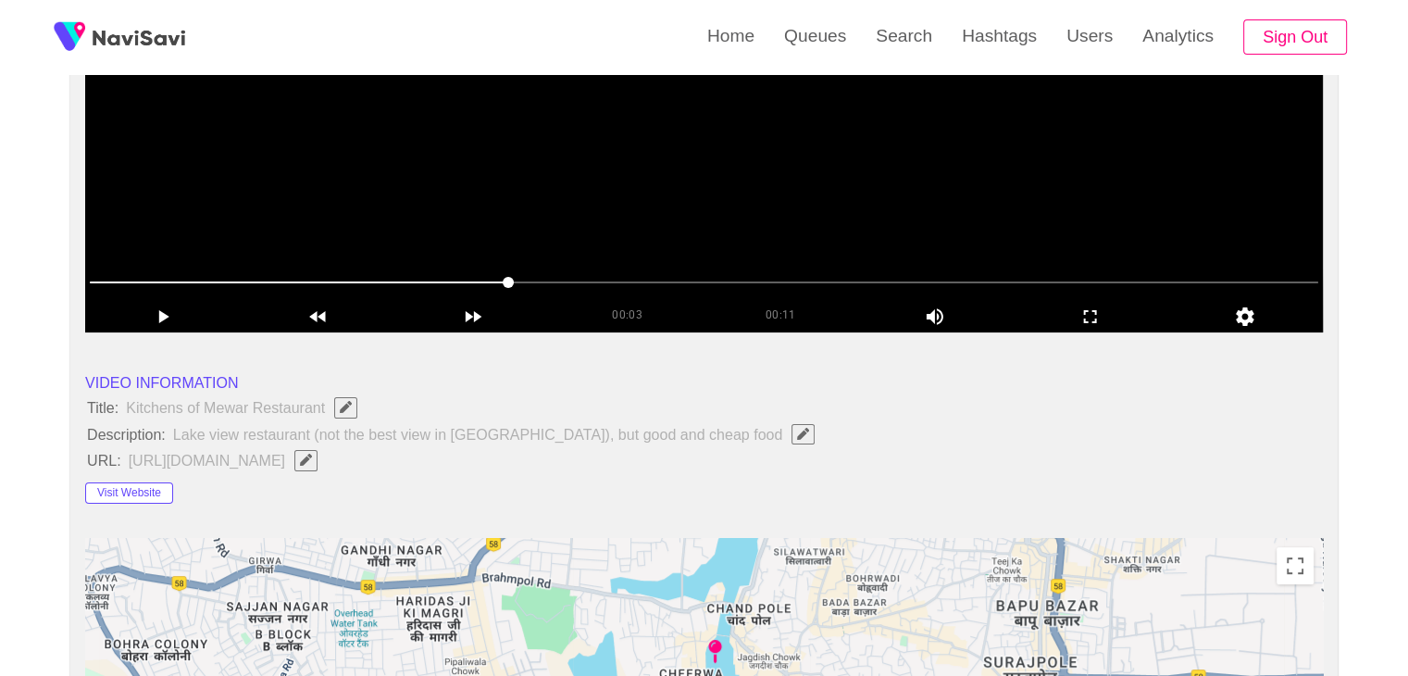
scroll to position [463, 0]
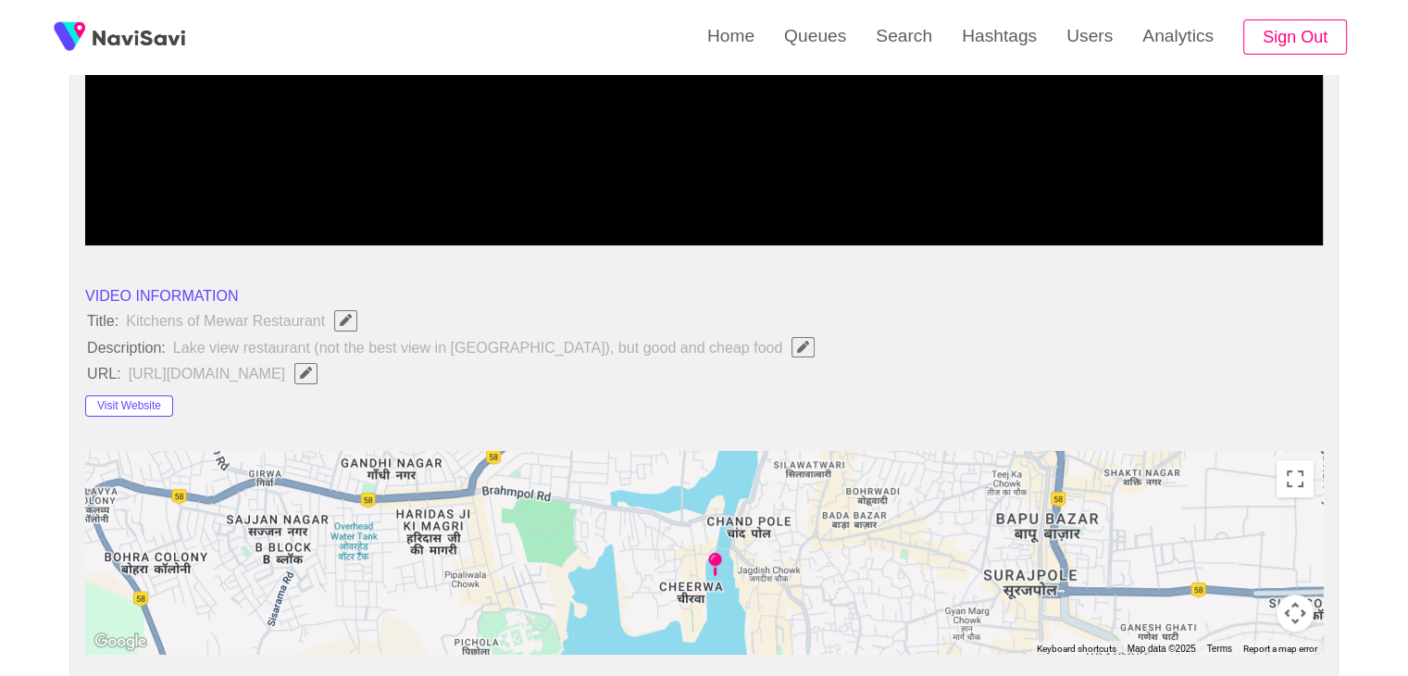
click at [318, 376] on button "button" at bounding box center [305, 373] width 23 height 20
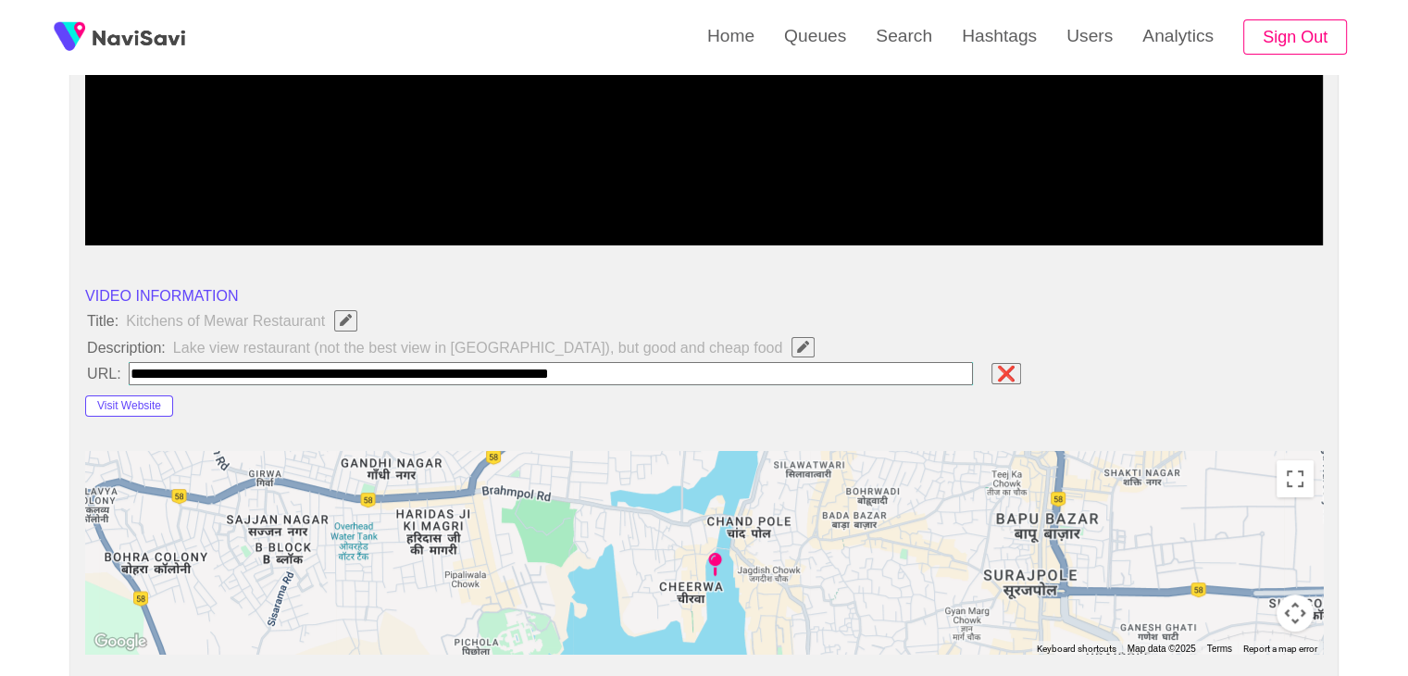
type input "**********"
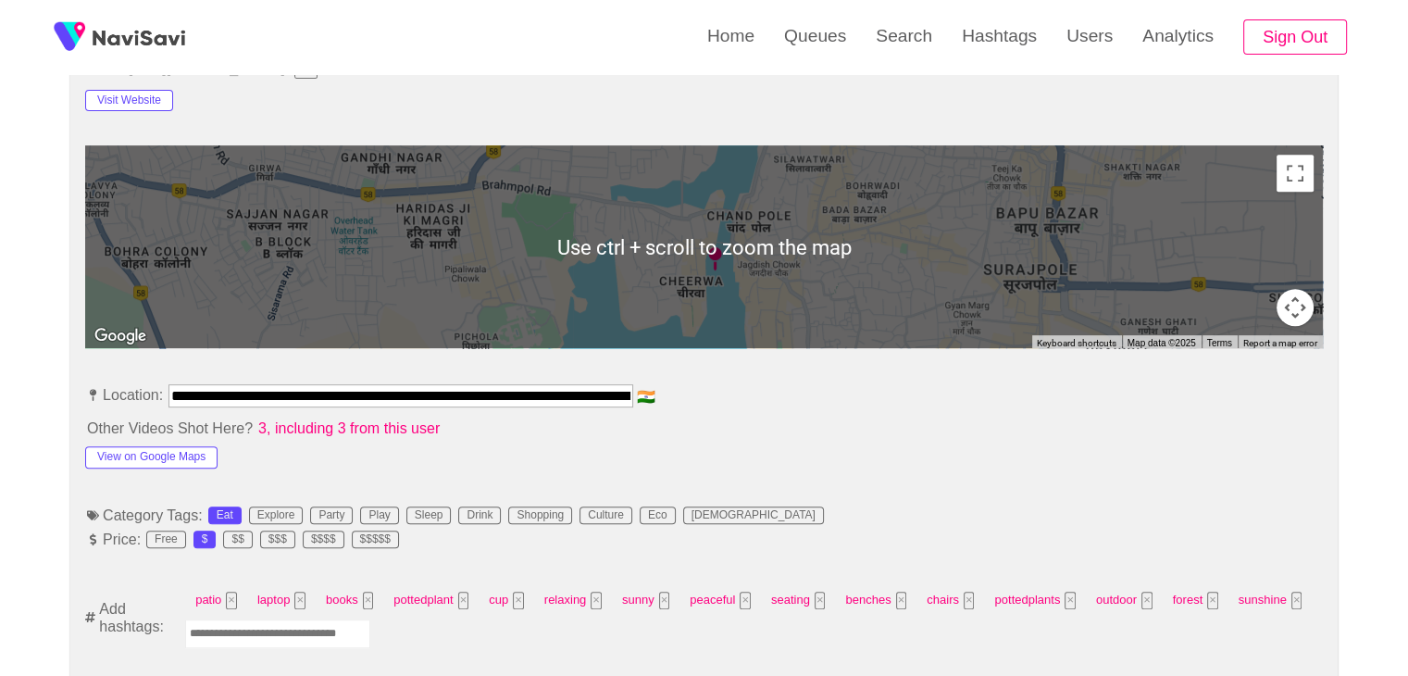
scroll to position [1018, 0]
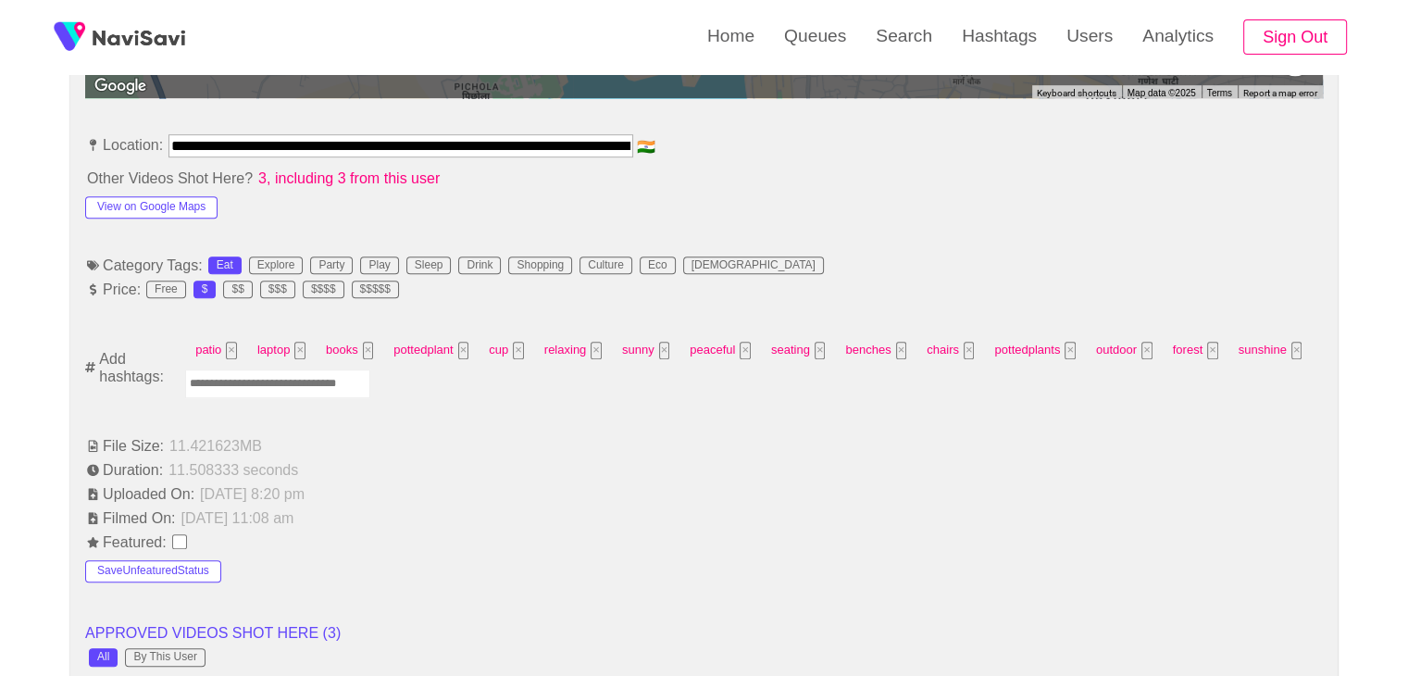
click at [296, 380] on input "Enter tag here and press return" at bounding box center [277, 383] width 185 height 29
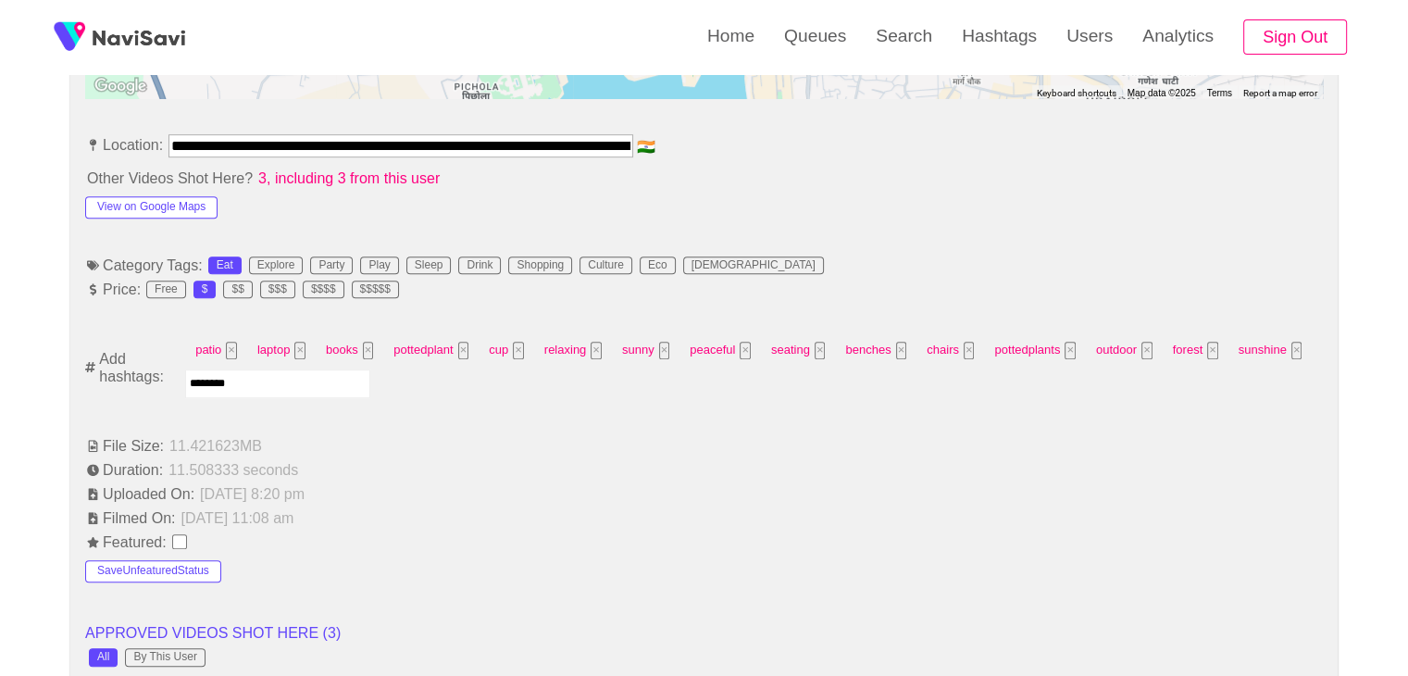
type input "*********"
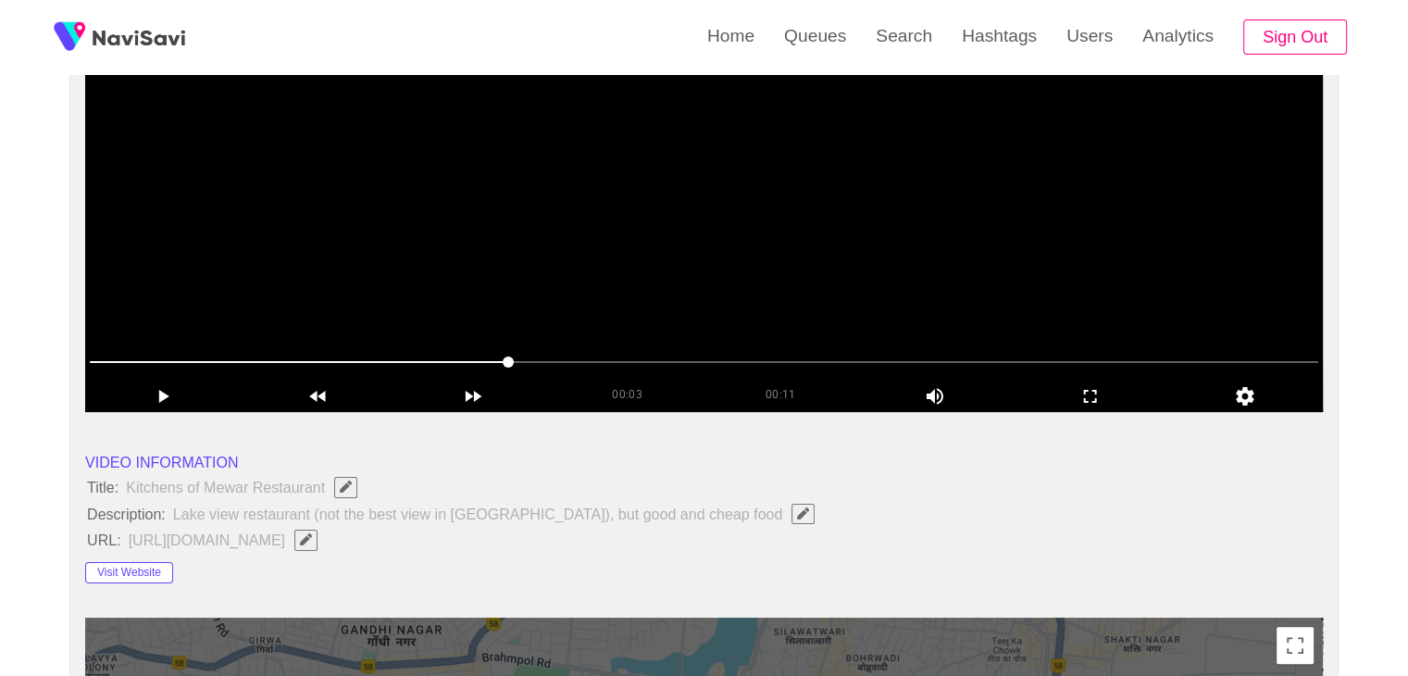
scroll to position [278, 0]
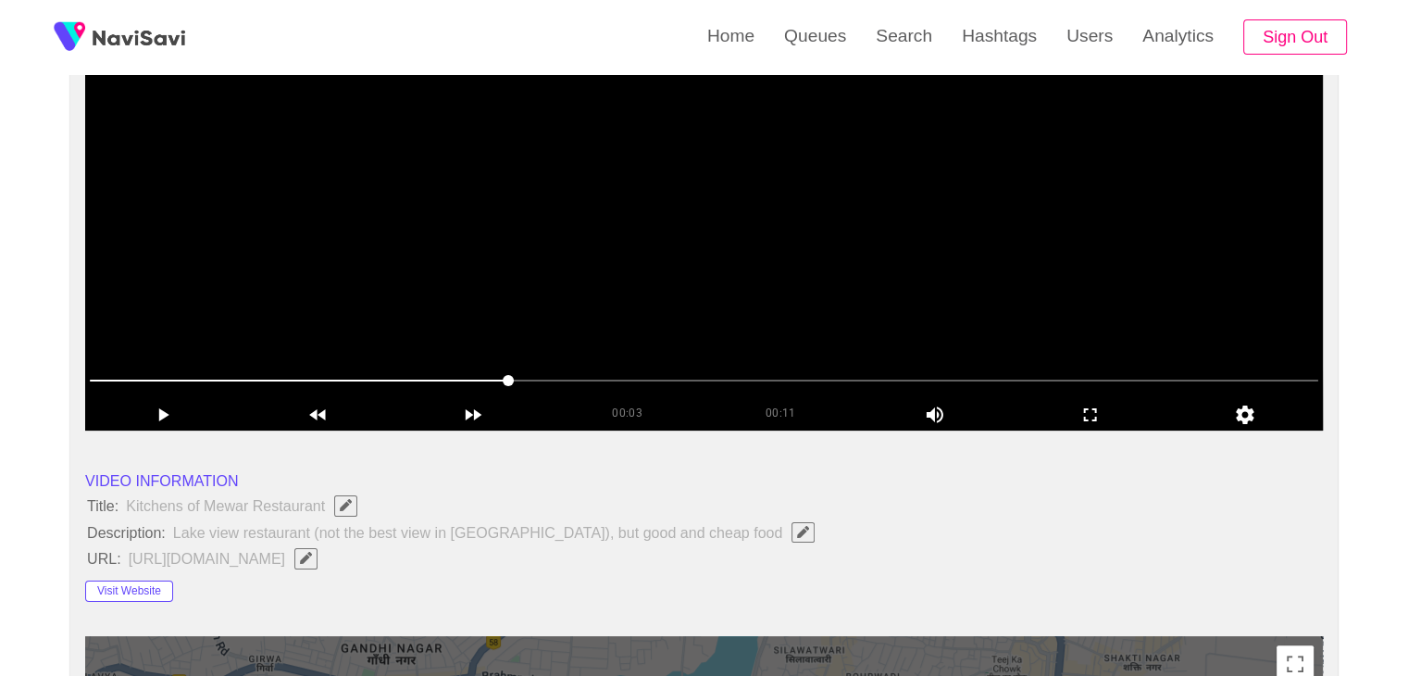
click at [573, 316] on video at bounding box center [704, 199] width 1238 height 463
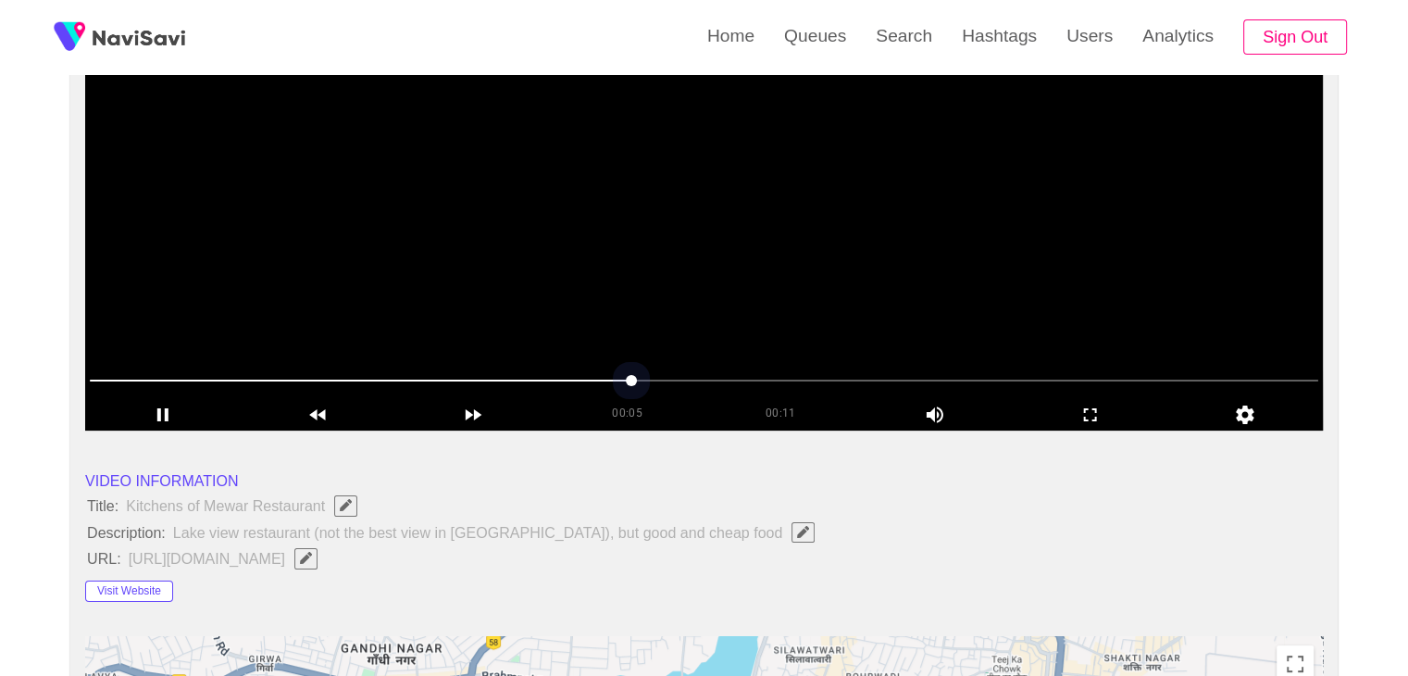
click at [137, 367] on span at bounding box center [704, 381] width 1228 height 30
drag, startPoint x: 954, startPoint y: 373, endPoint x: 970, endPoint y: 373, distance: 15.7
click at [970, 373] on span at bounding box center [704, 381] width 1228 height 30
click at [1147, 373] on span at bounding box center [704, 381] width 1228 height 30
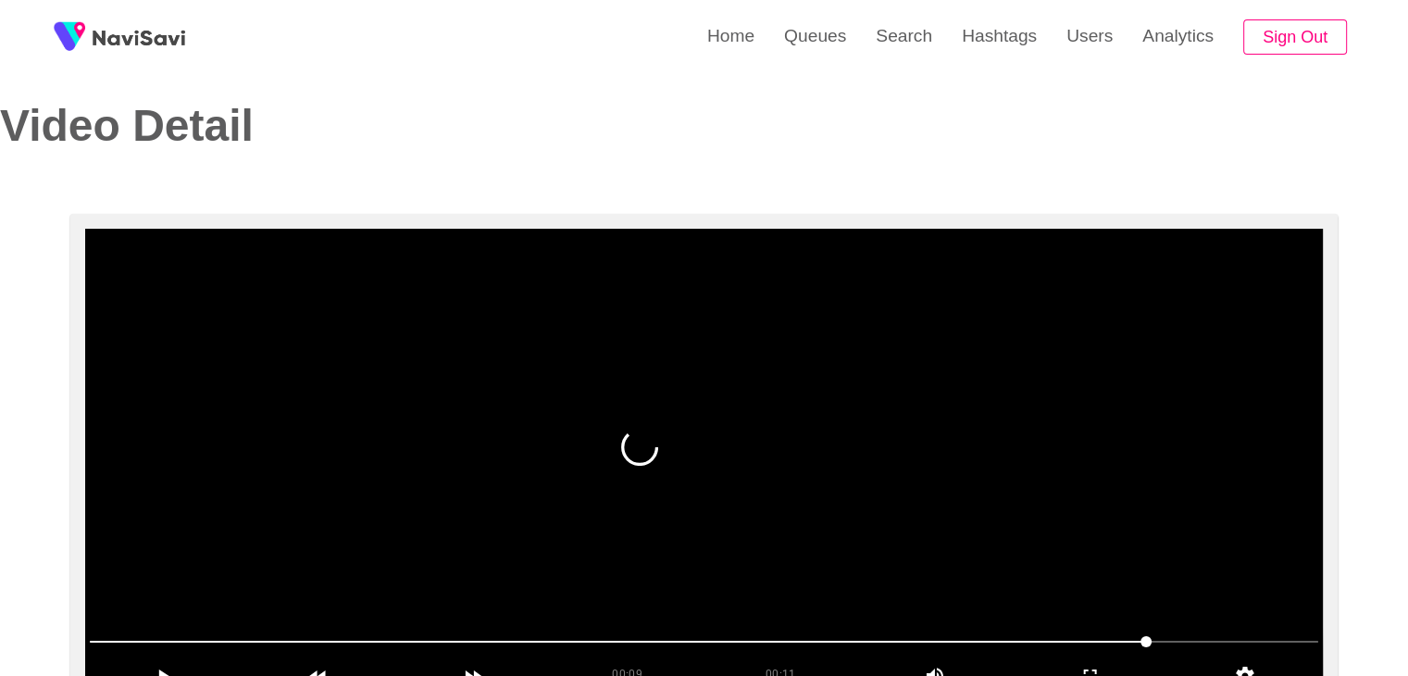
scroll to position [0, 0]
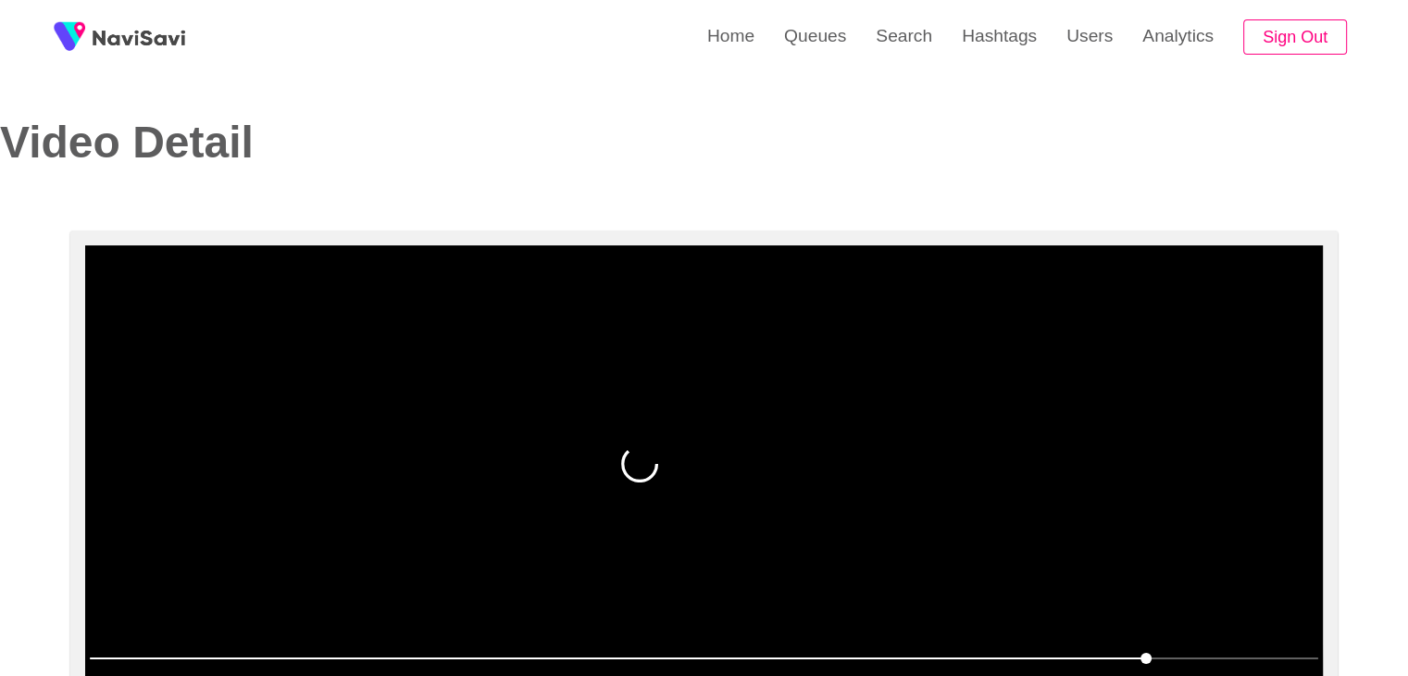
click at [962, 435] on video at bounding box center [704, 476] width 1238 height 463
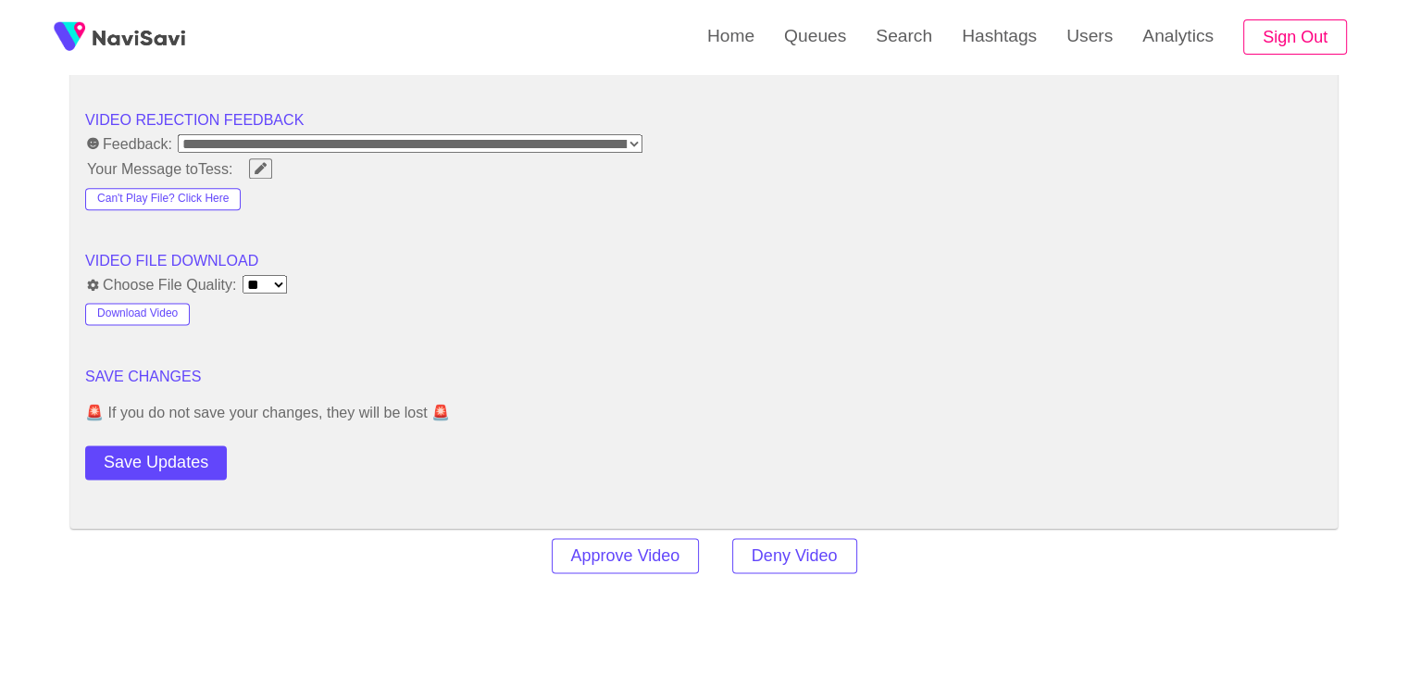
scroll to position [2407, 0]
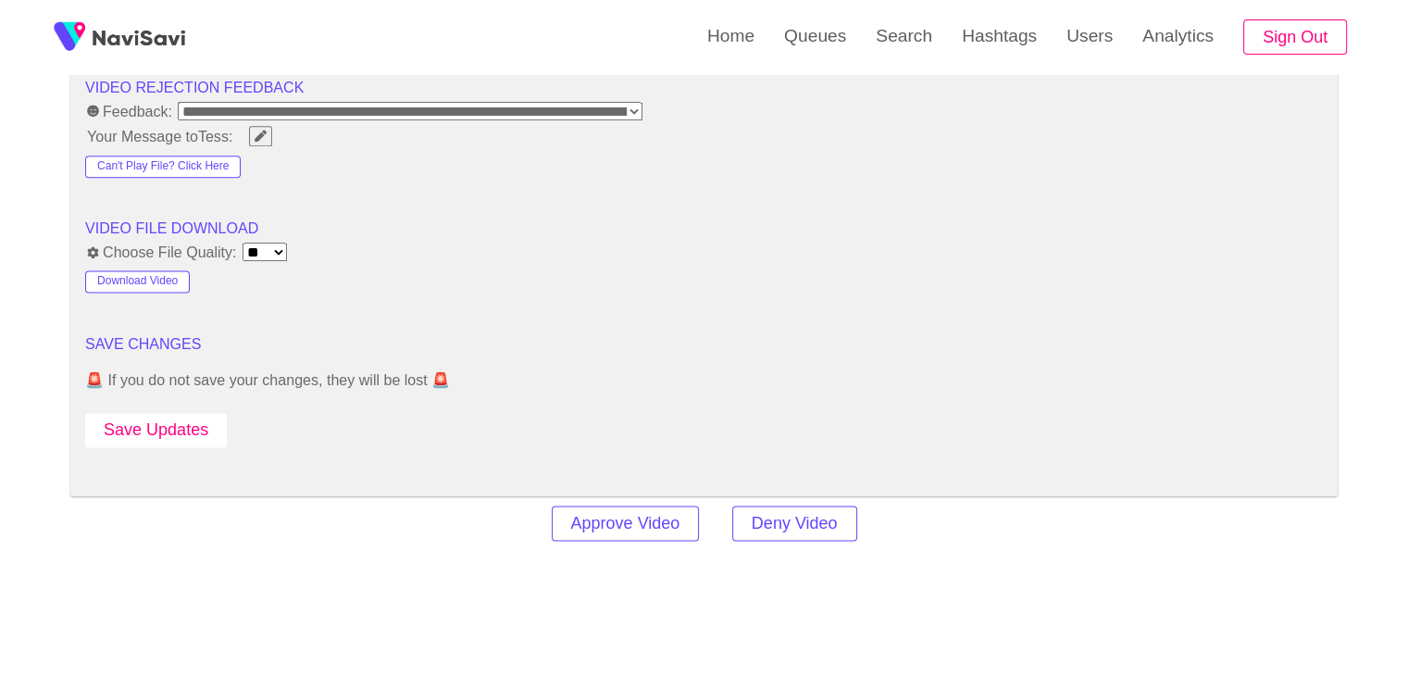
click at [178, 416] on button "Save Updates" at bounding box center [156, 430] width 142 height 34
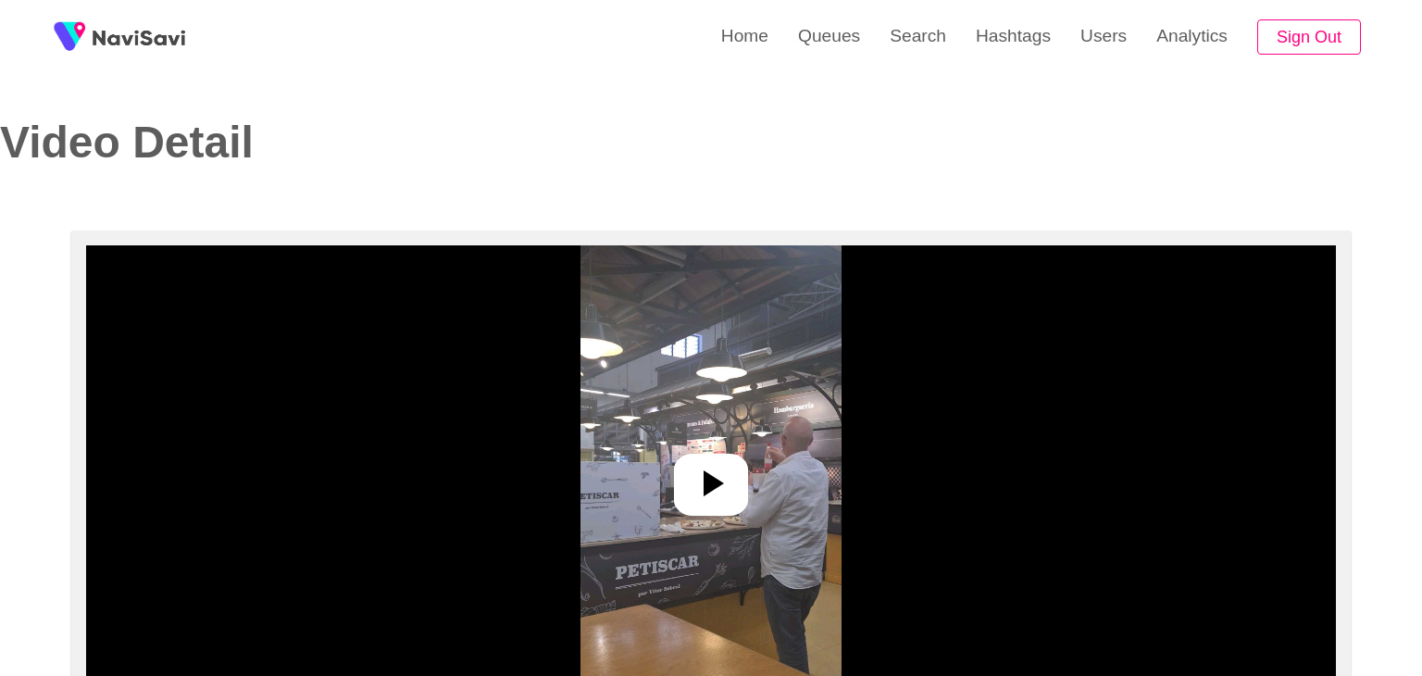
select select "**********"
select select "**"
click at [705, 479] on icon at bounding box center [706, 483] width 20 height 26
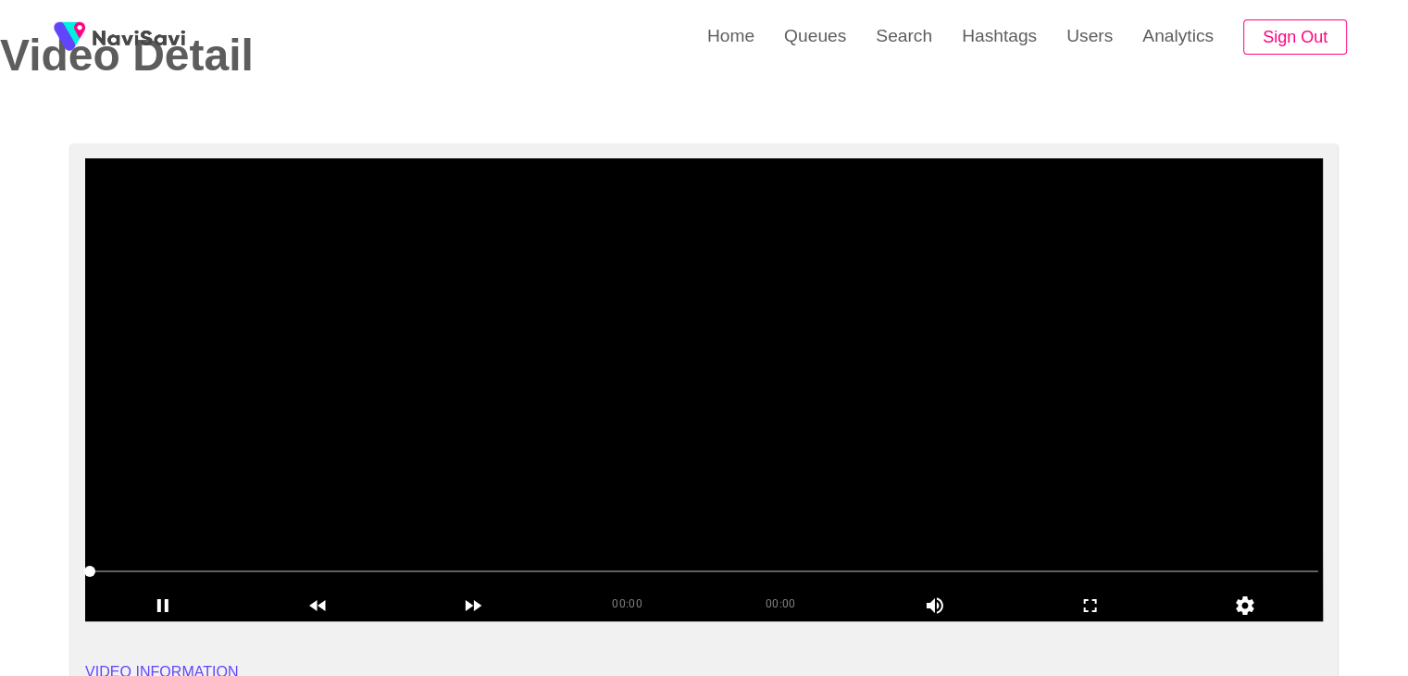
scroll to position [93, 0]
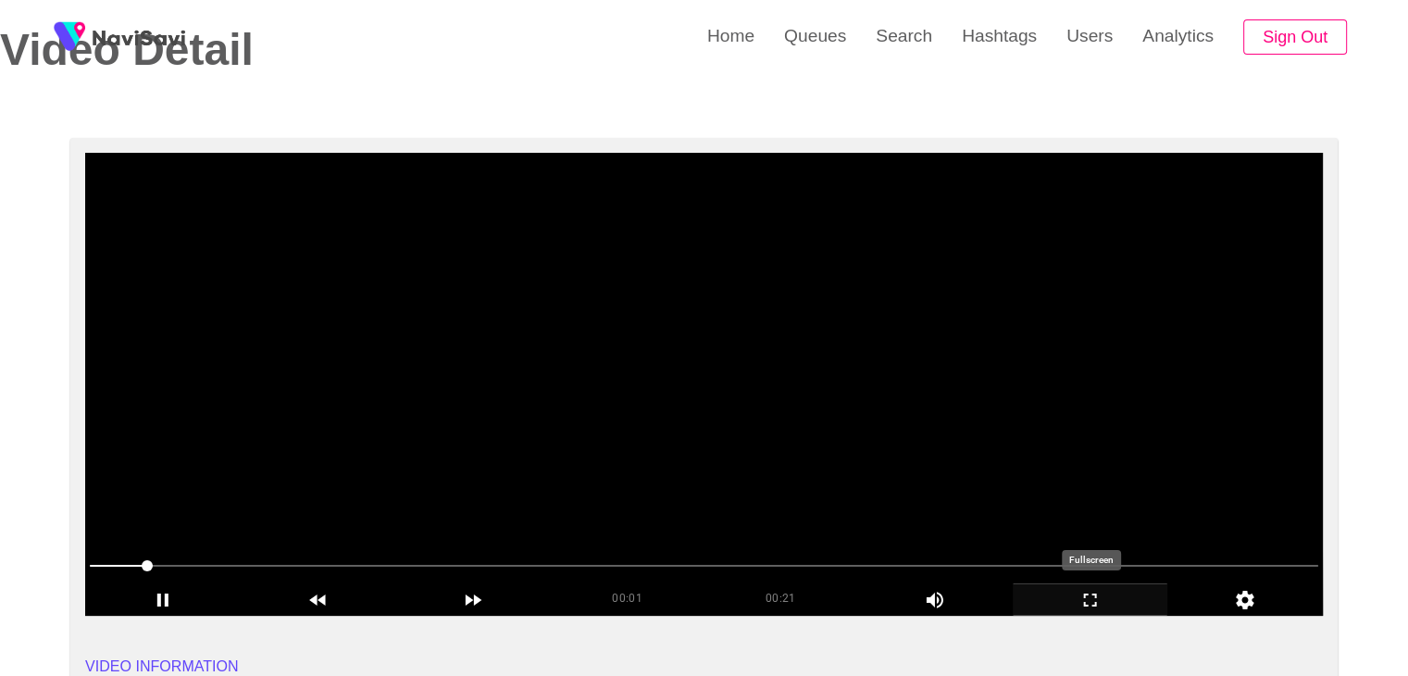
click at [1075, 590] on icon "add" at bounding box center [1091, 600] width 154 height 22
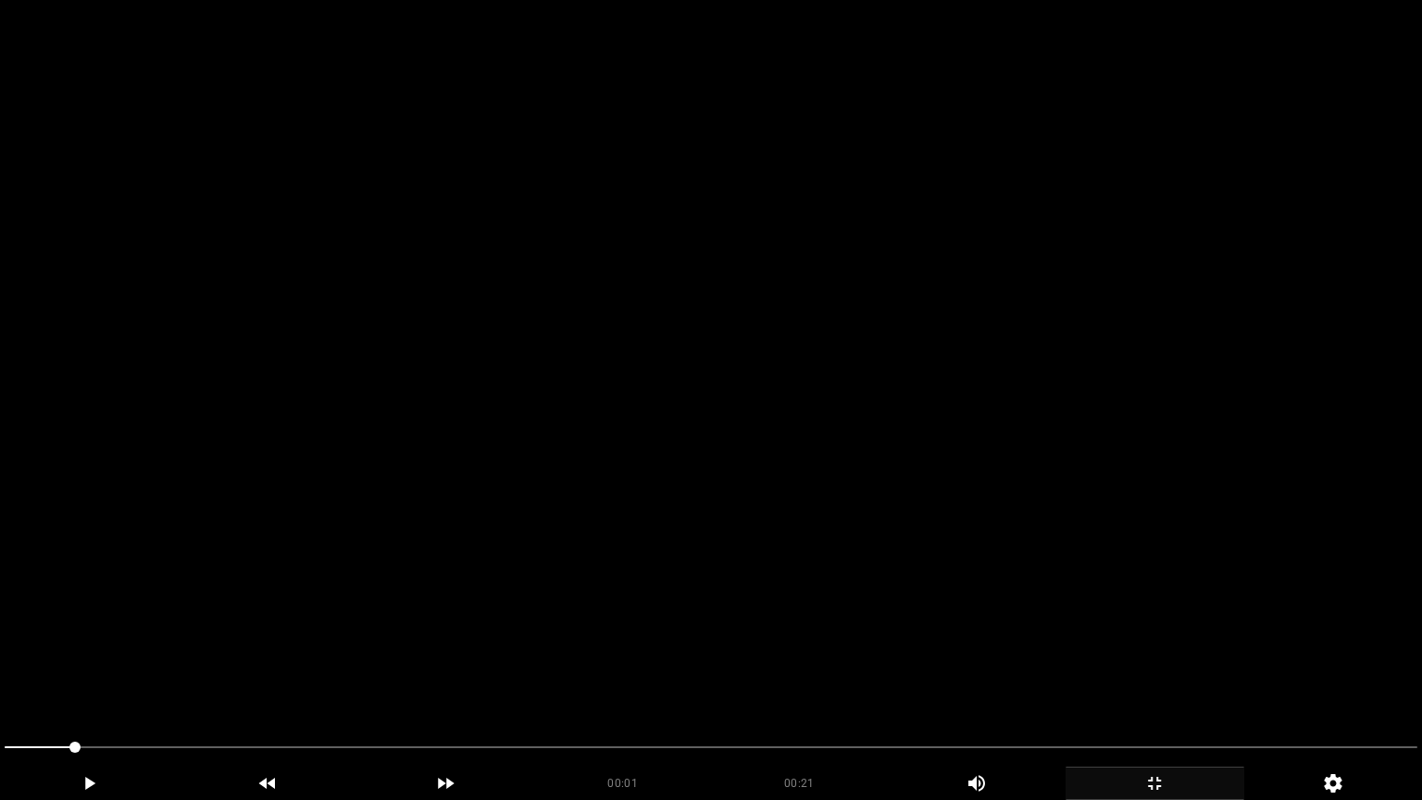
click at [662, 576] on video at bounding box center [711, 400] width 1422 height 800
click at [545, 640] on video at bounding box center [711, 400] width 1422 height 800
click at [785, 479] on video at bounding box center [711, 400] width 1422 height 800
click at [550, 600] on video at bounding box center [711, 400] width 1422 height 800
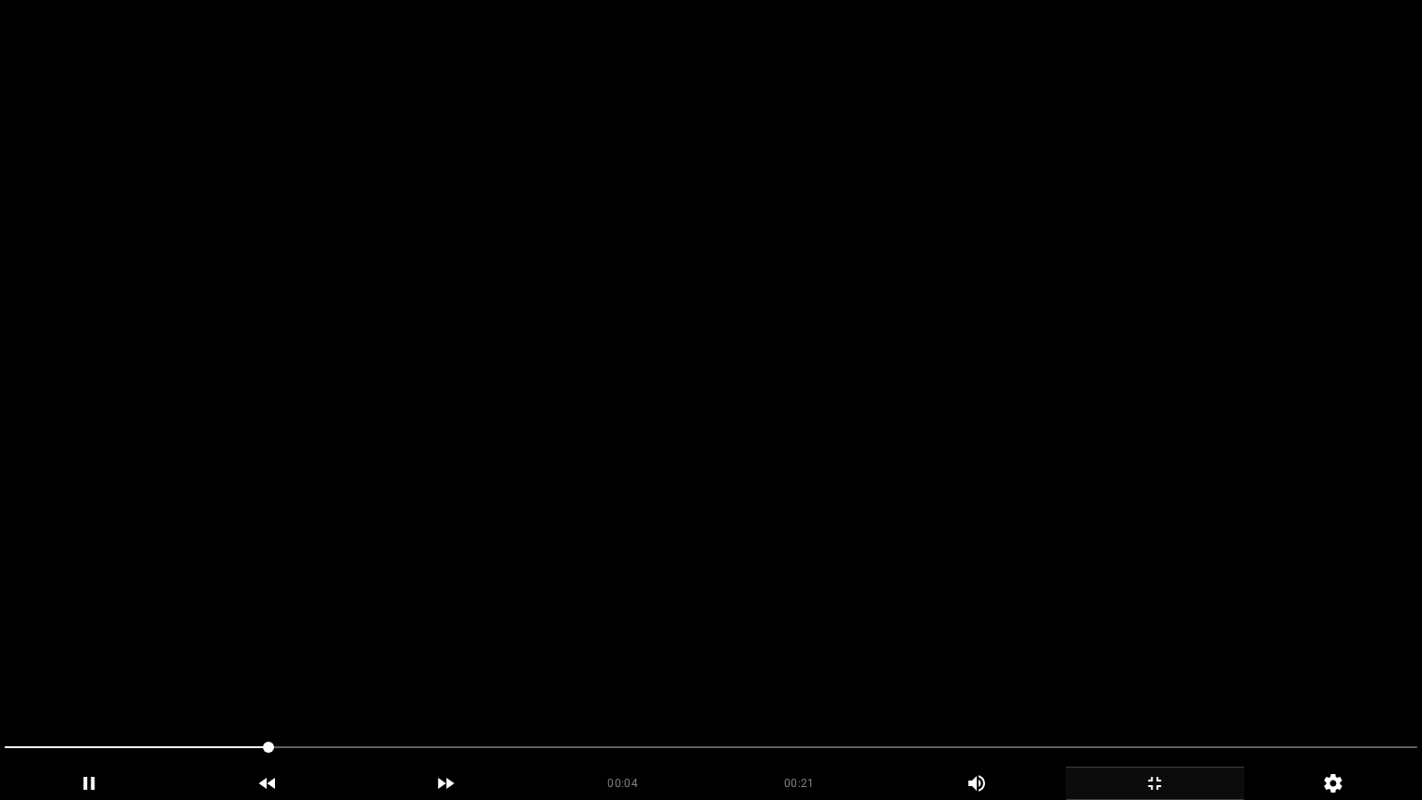
click at [648, 581] on video at bounding box center [711, 400] width 1422 height 800
click at [714, 639] on video at bounding box center [711, 400] width 1422 height 800
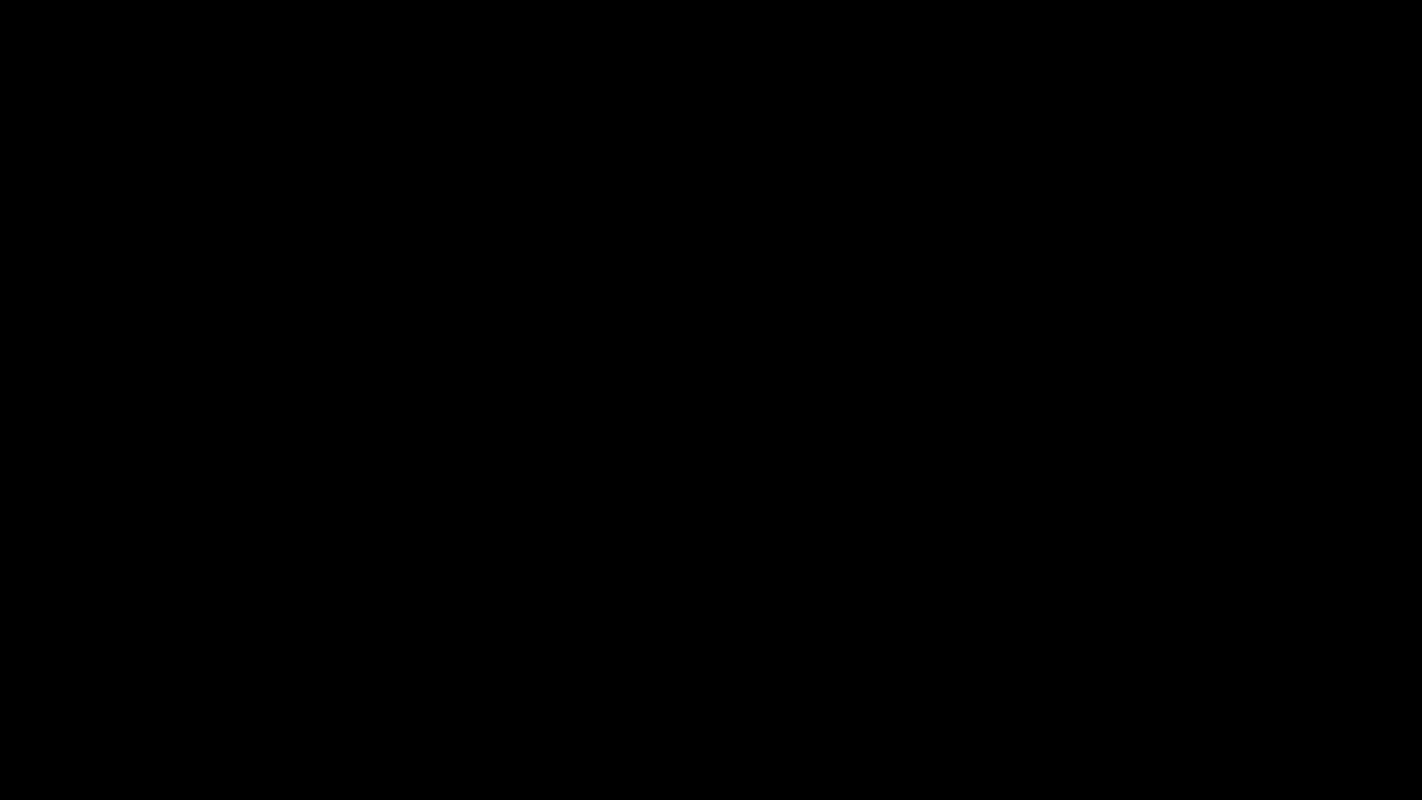
click at [648, 675] on span at bounding box center [711, 747] width 1413 height 30
click at [1164, 675] on div "add" at bounding box center [1154, 782] width 179 height 33
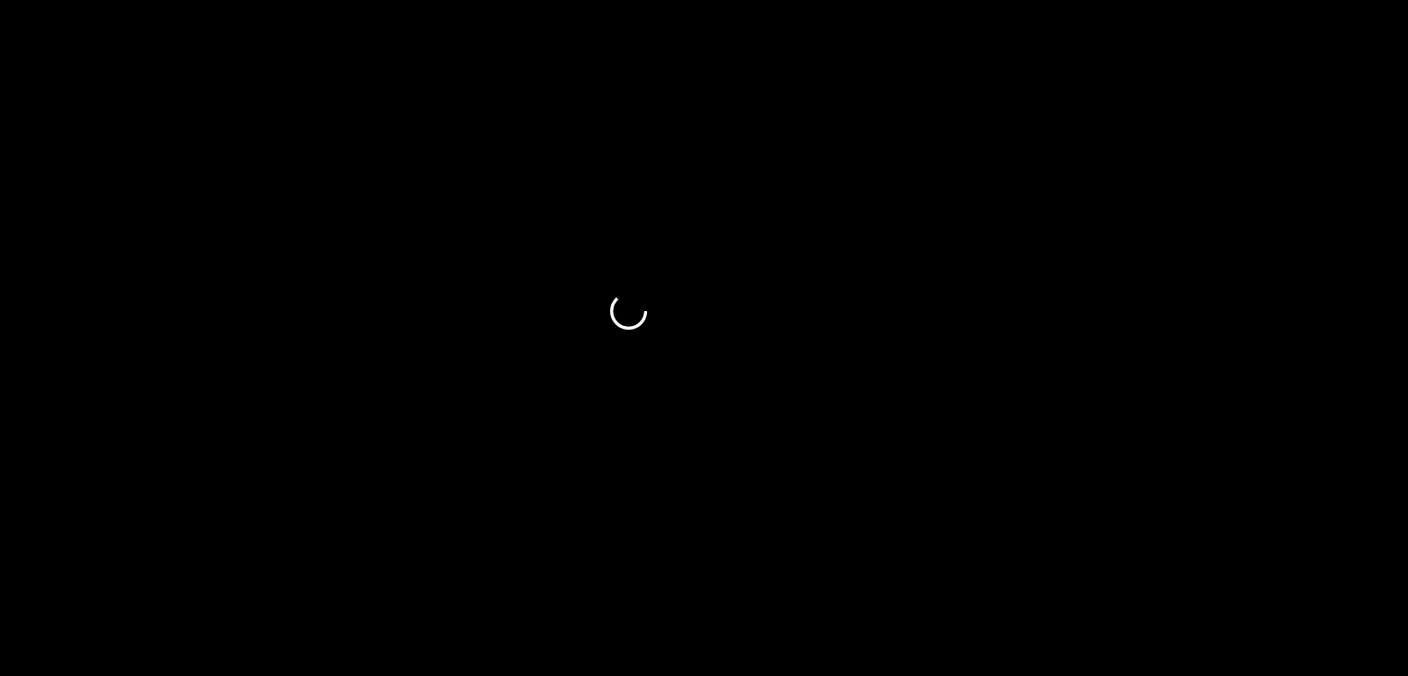
scroll to position [370, 0]
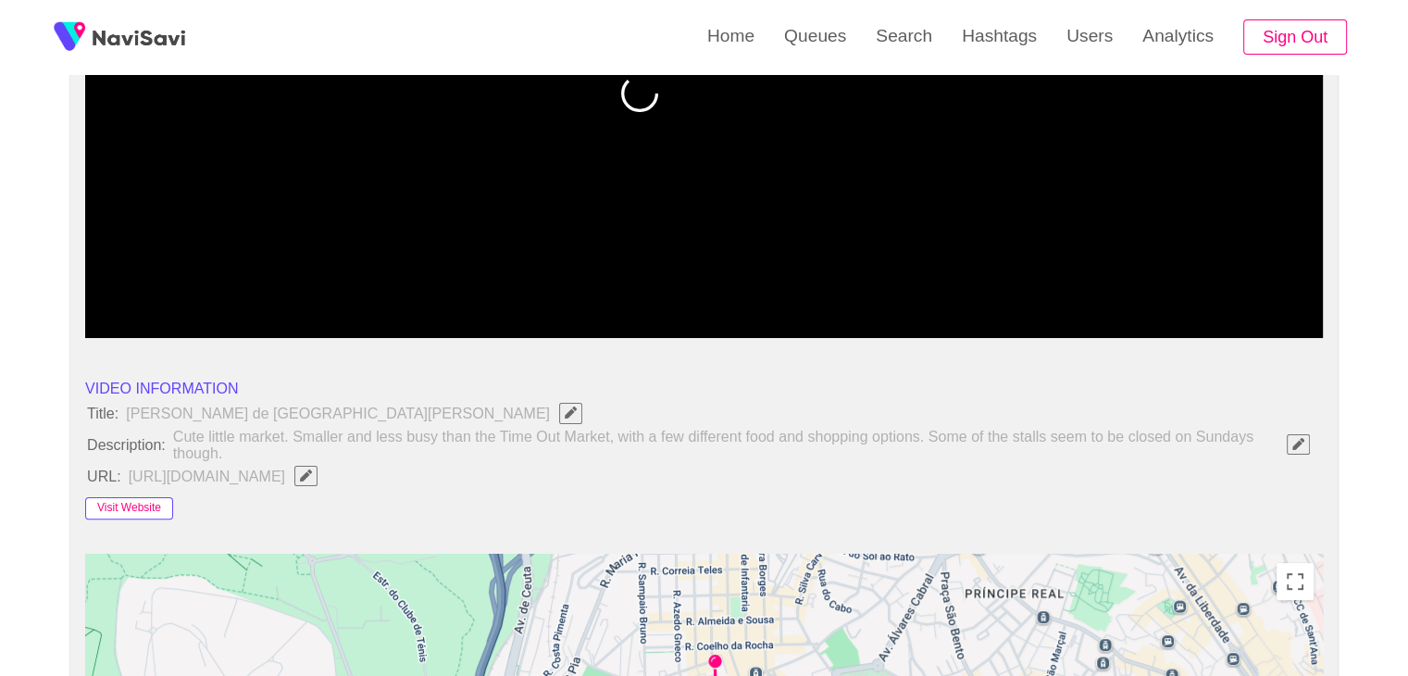
click at [128, 507] on button "Visit Website" at bounding box center [129, 508] width 88 height 22
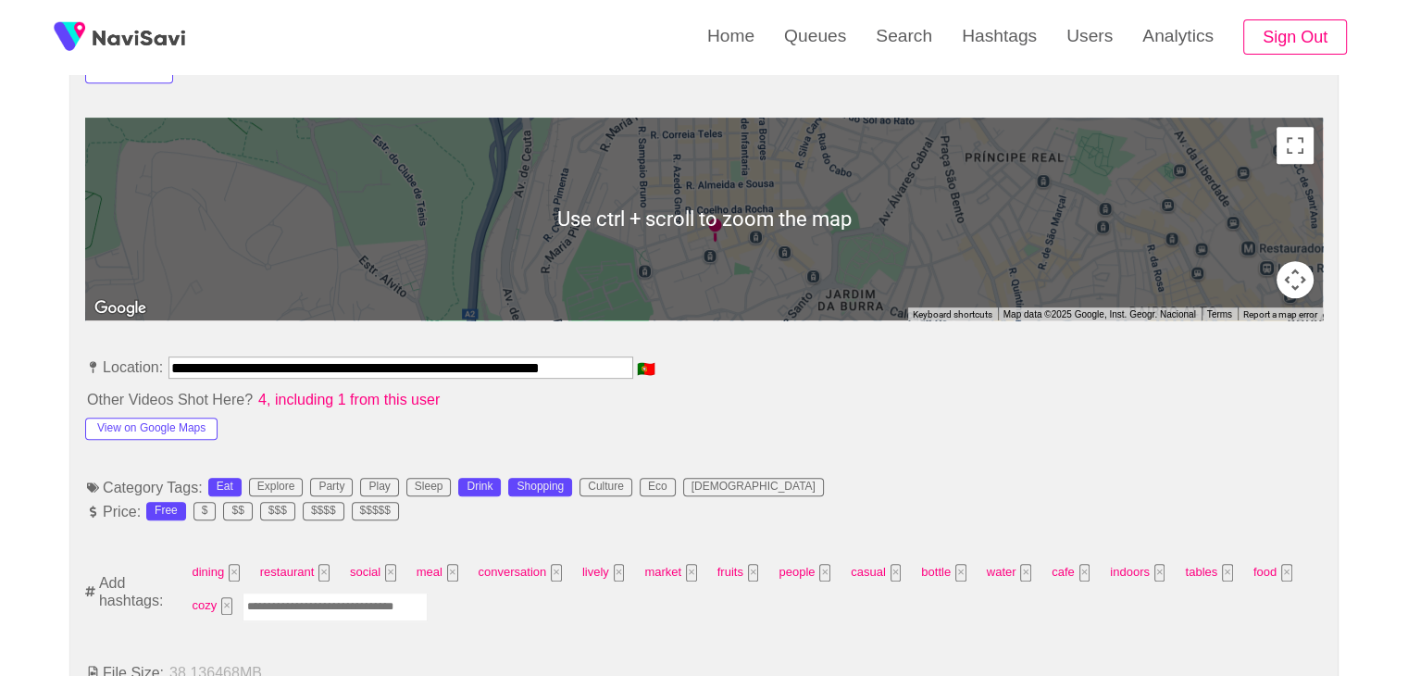
scroll to position [833, 0]
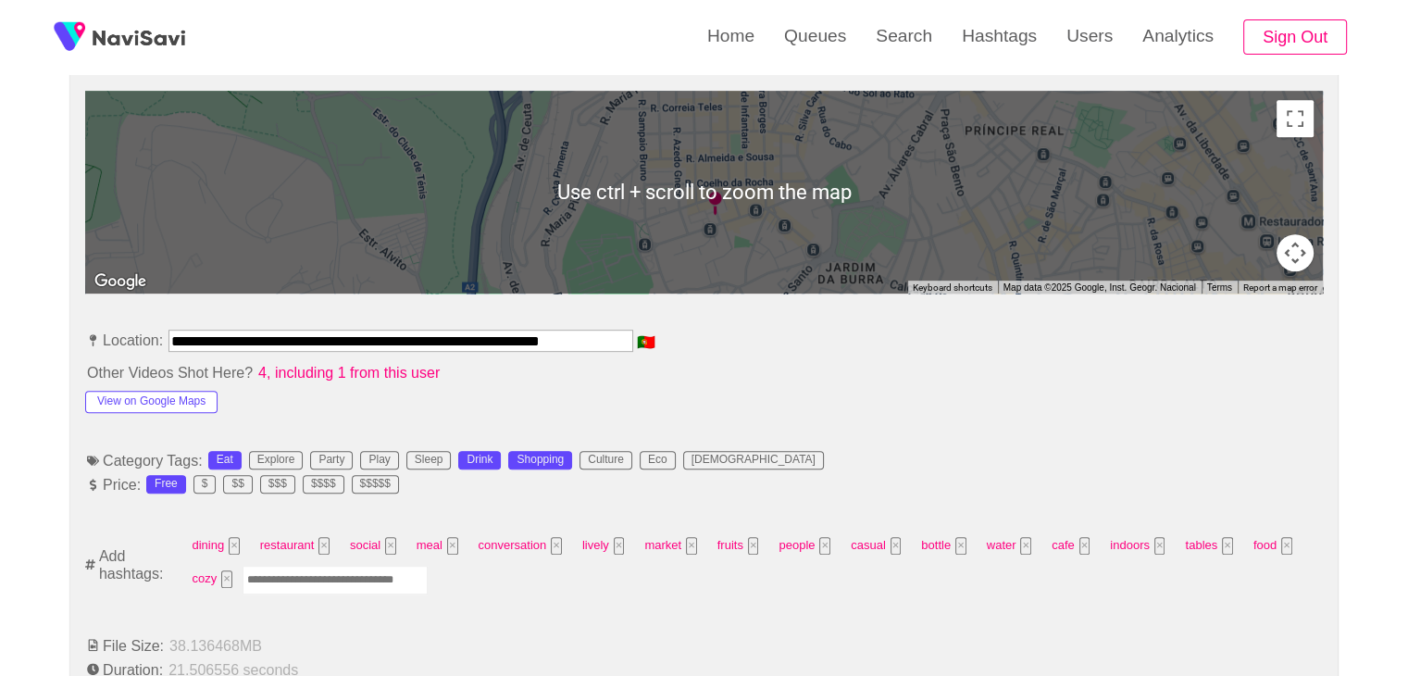
click at [333, 567] on input "Enter tag here and press return" at bounding box center [335, 580] width 185 height 29
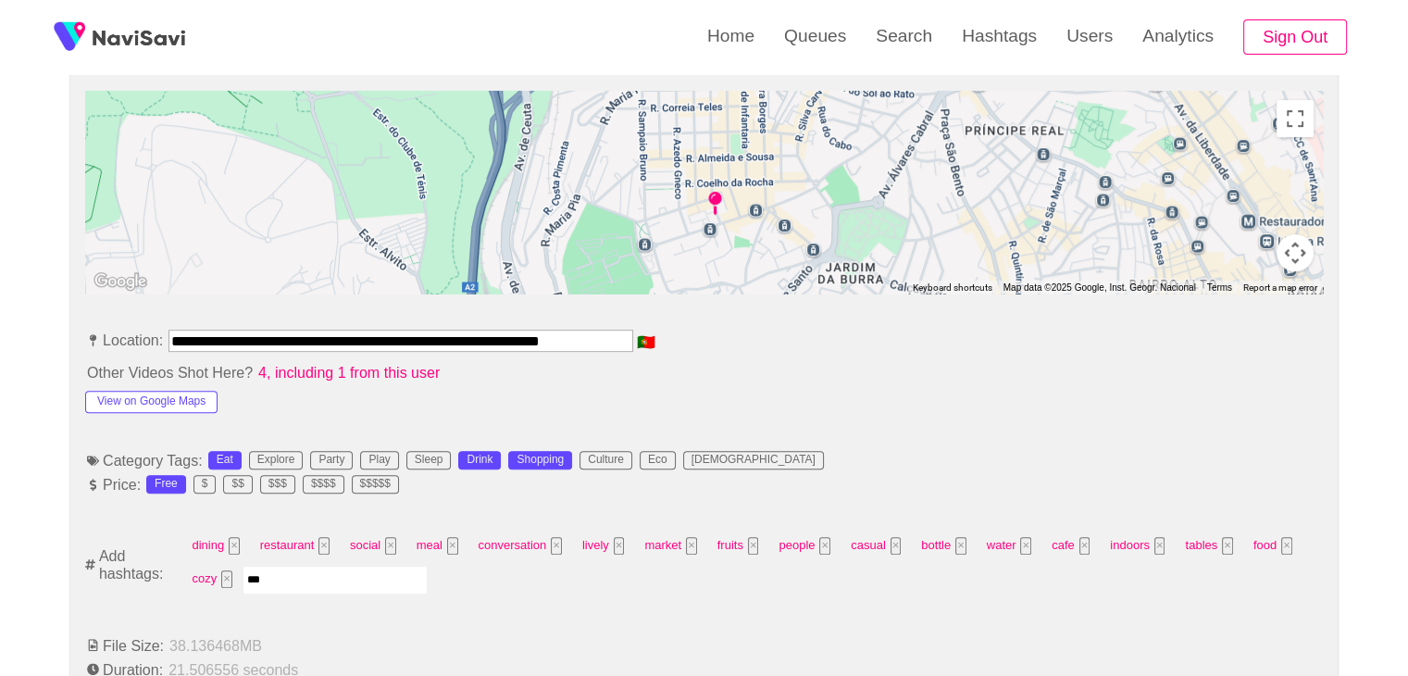
type input "****"
type input "*********"
click at [185, 401] on button "View on Google Maps" at bounding box center [151, 402] width 132 height 22
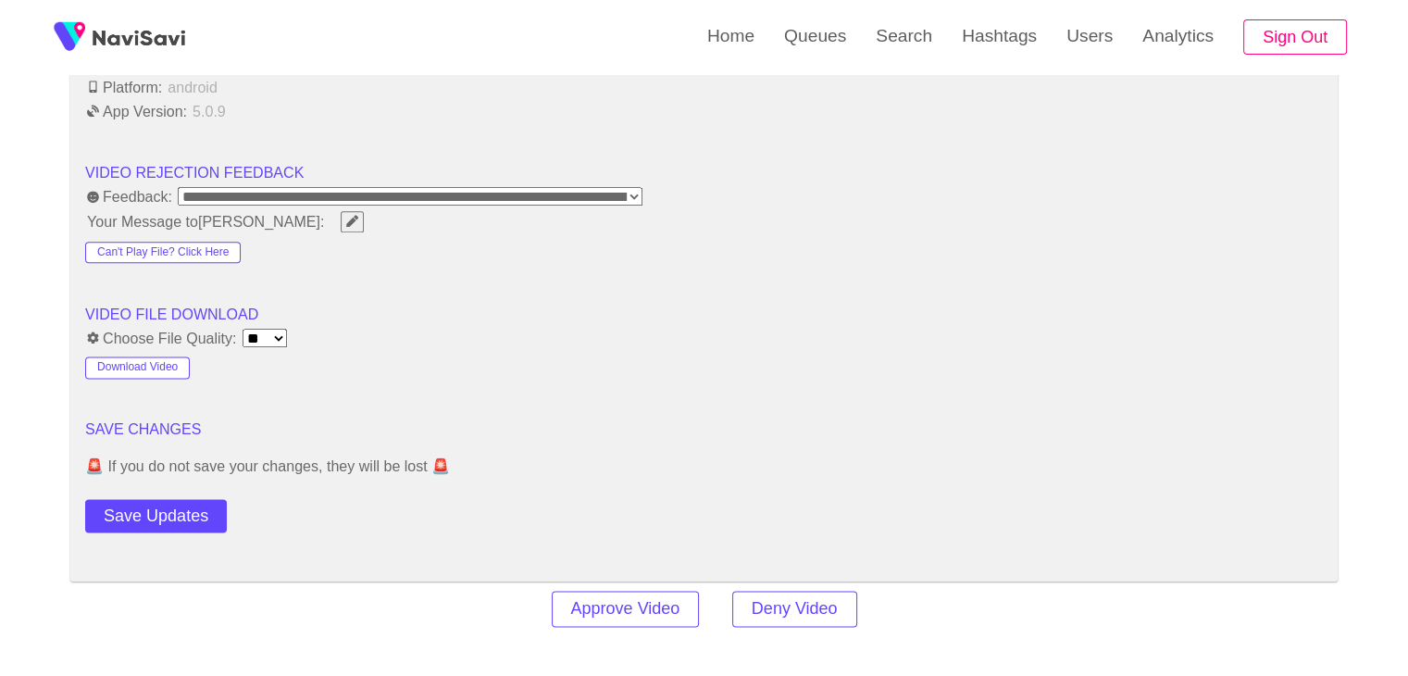
scroll to position [2314, 0]
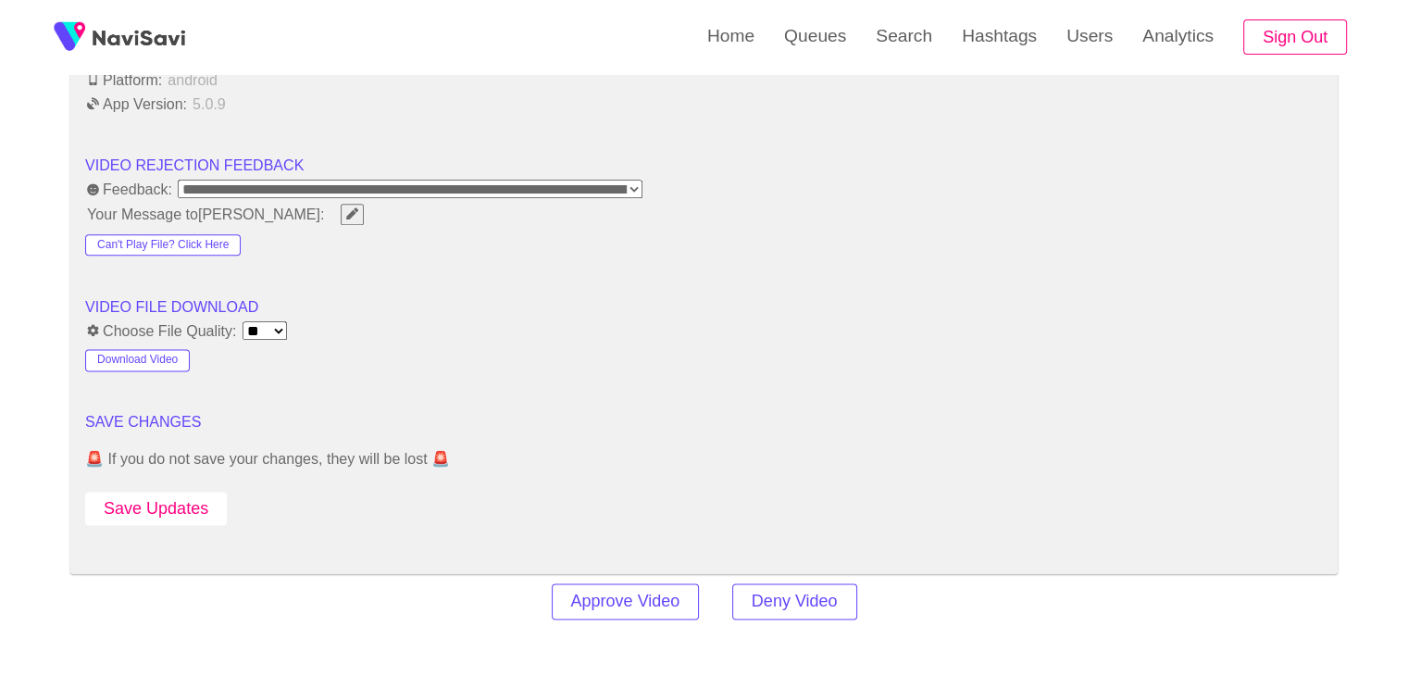
click at [170, 506] on button "Save Updates" at bounding box center [156, 509] width 142 height 34
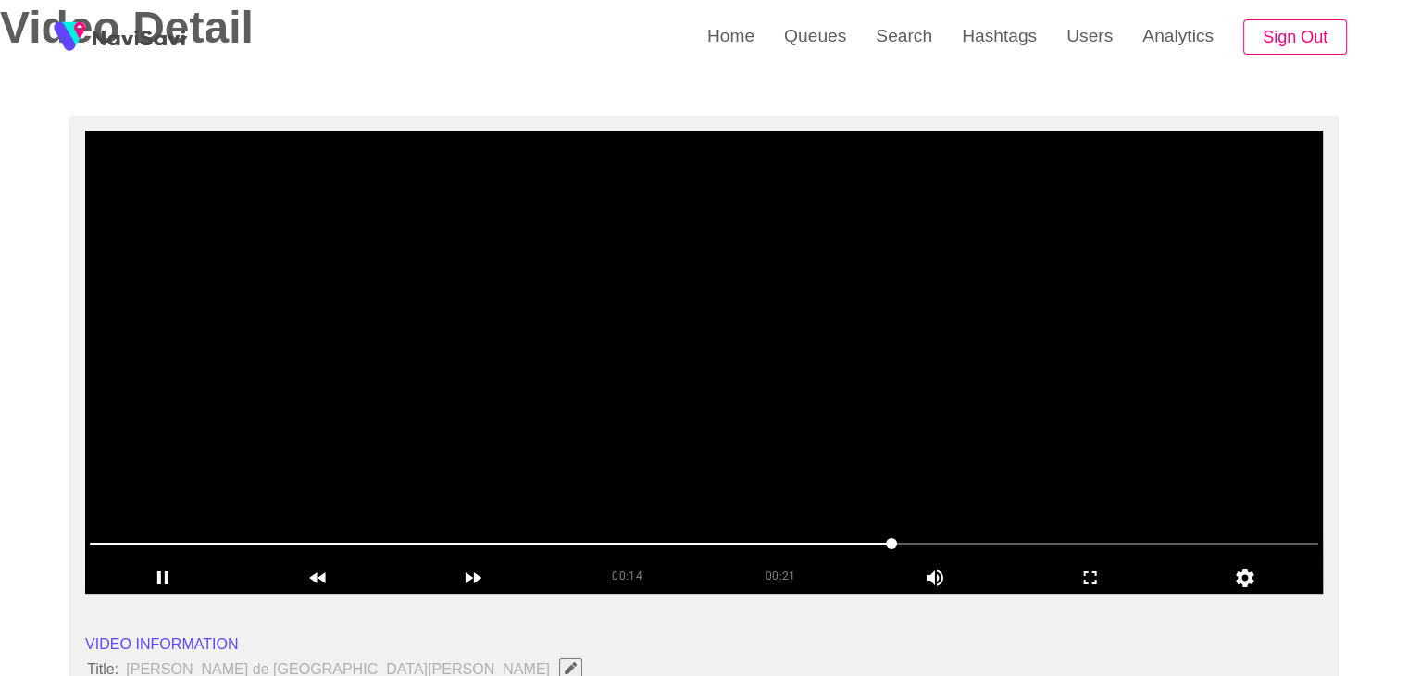
scroll to position [93, 0]
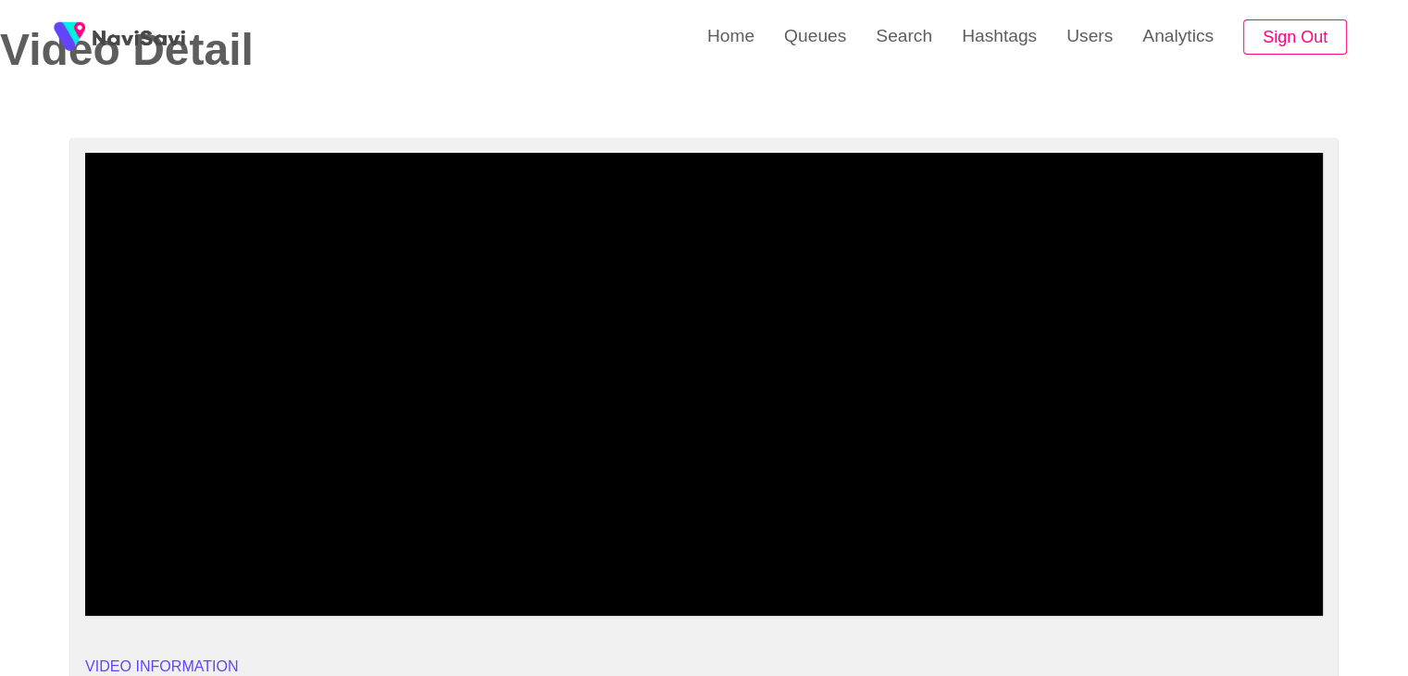
click at [1062, 556] on span at bounding box center [704, 566] width 1228 height 30
click at [1178, 553] on span at bounding box center [704, 566] width 1228 height 30
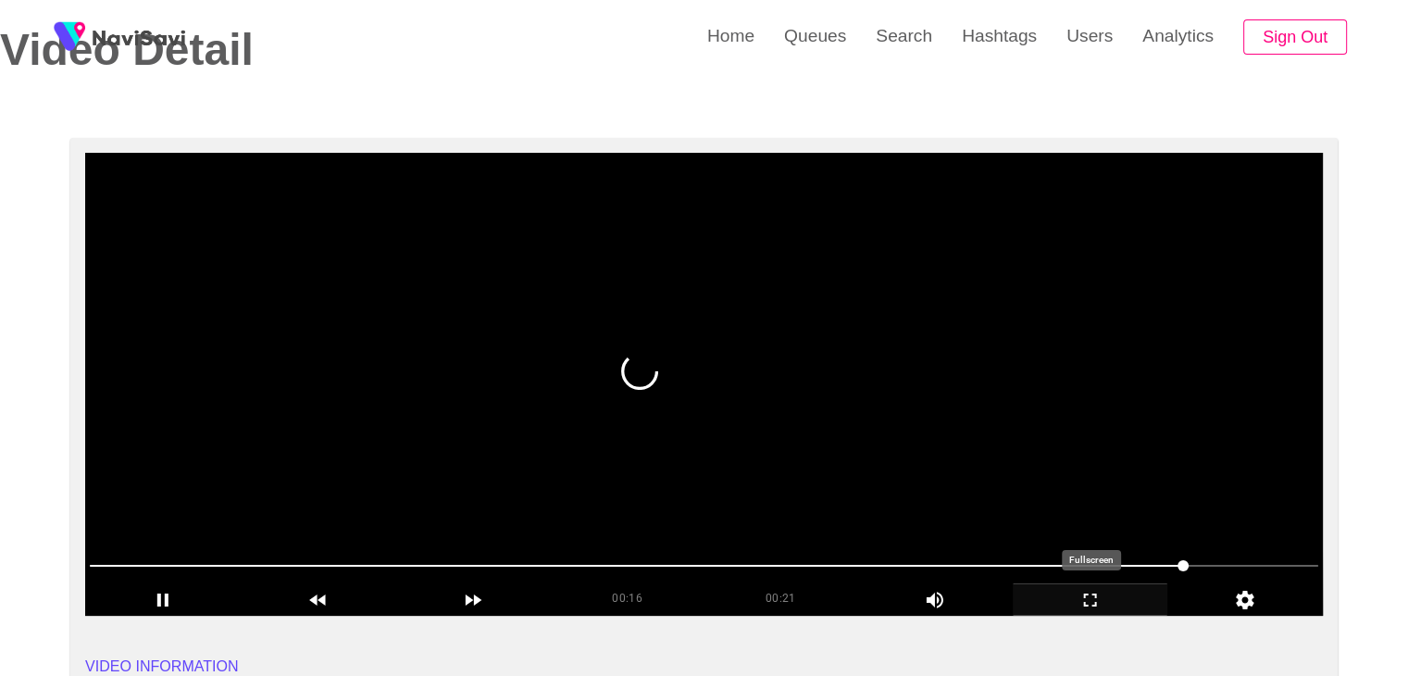
click at [1087, 604] on icon "add" at bounding box center [1091, 600] width 154 height 22
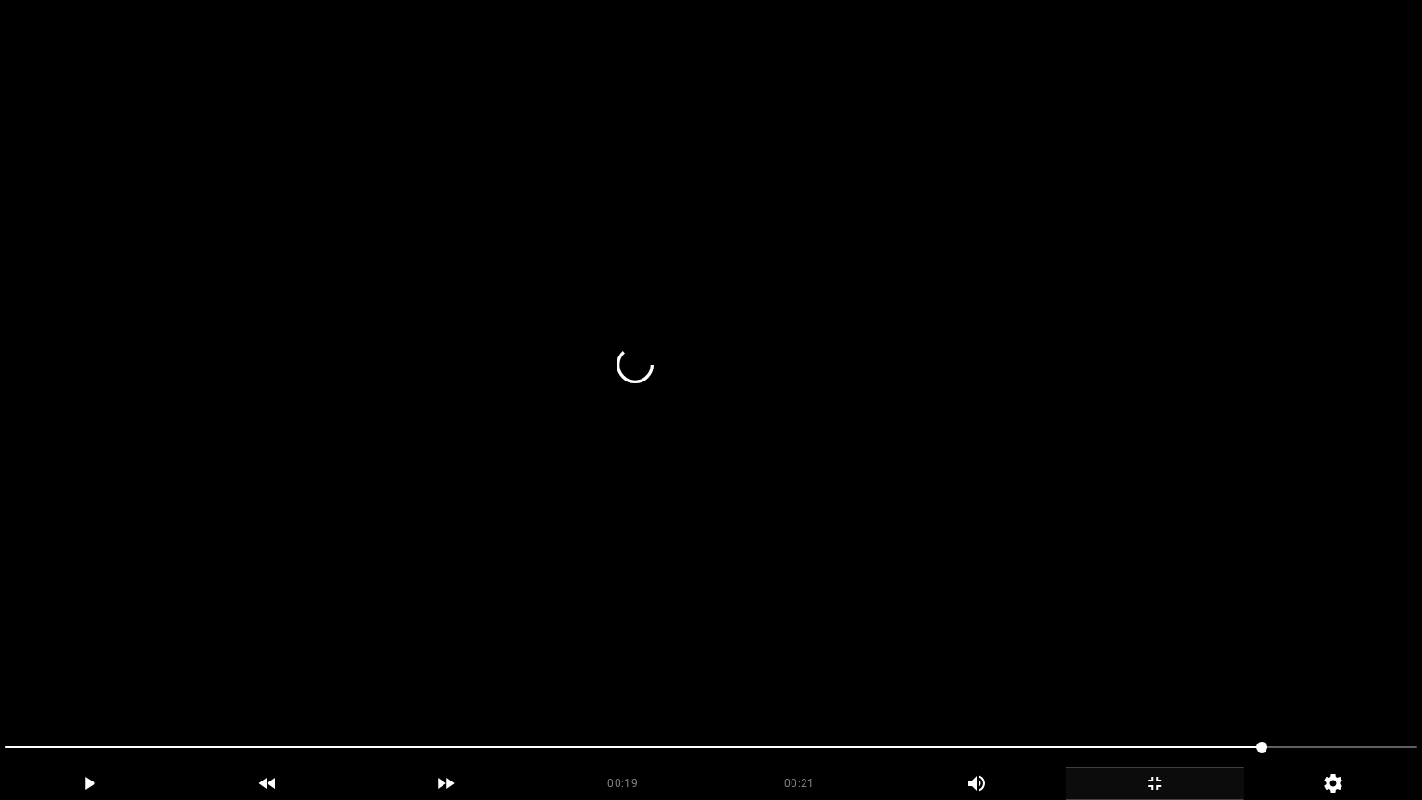
drag, startPoint x: 180, startPoint y: 750, endPoint x: 30, endPoint y: 744, distance: 150.1
click at [30, 675] on span at bounding box center [711, 747] width 1413 height 30
click at [1152, 675] on icon "add" at bounding box center [1154, 783] width 177 height 22
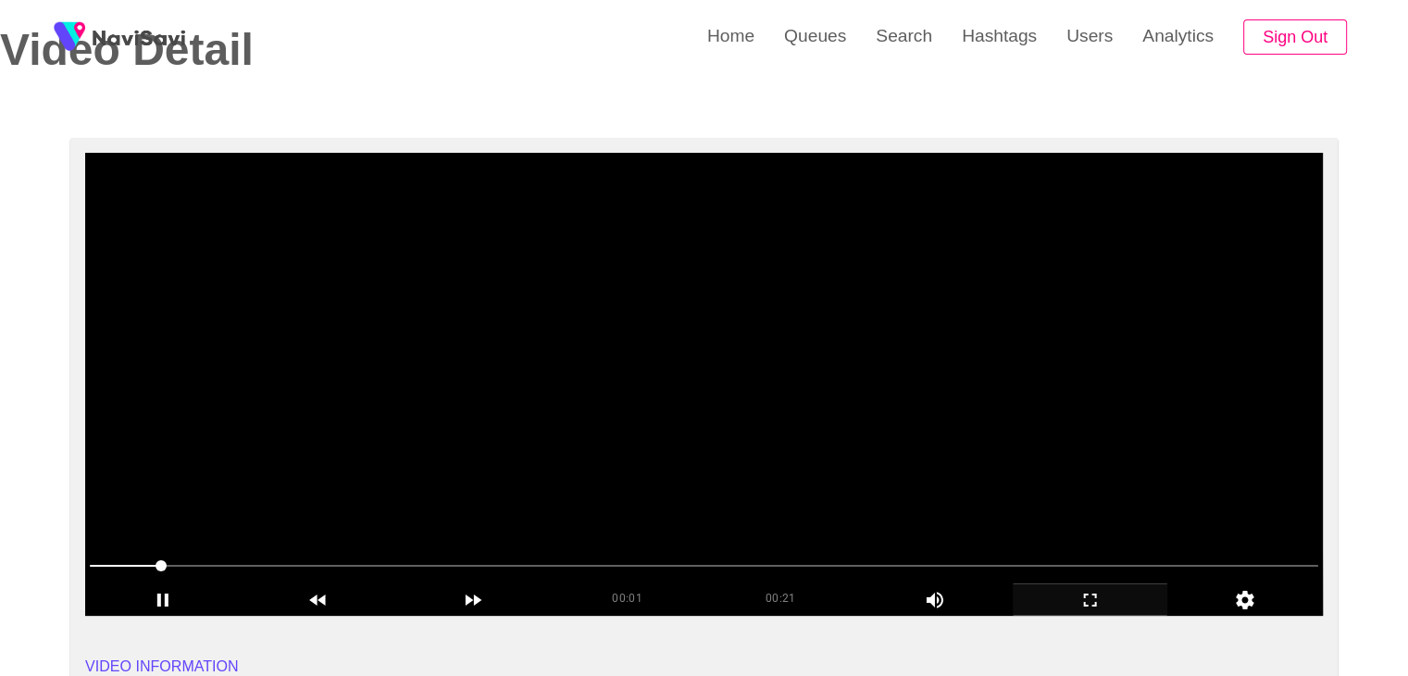
click at [733, 392] on video at bounding box center [704, 384] width 1238 height 463
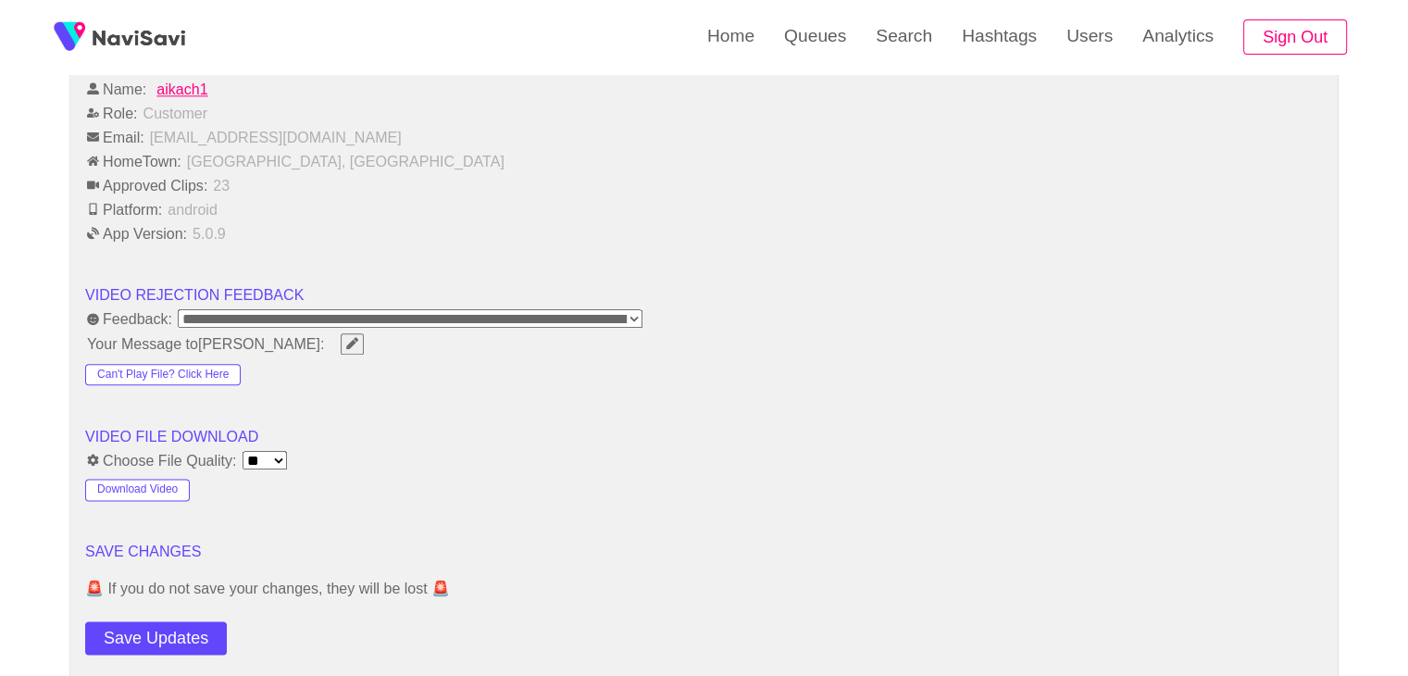
scroll to position [2314, 0]
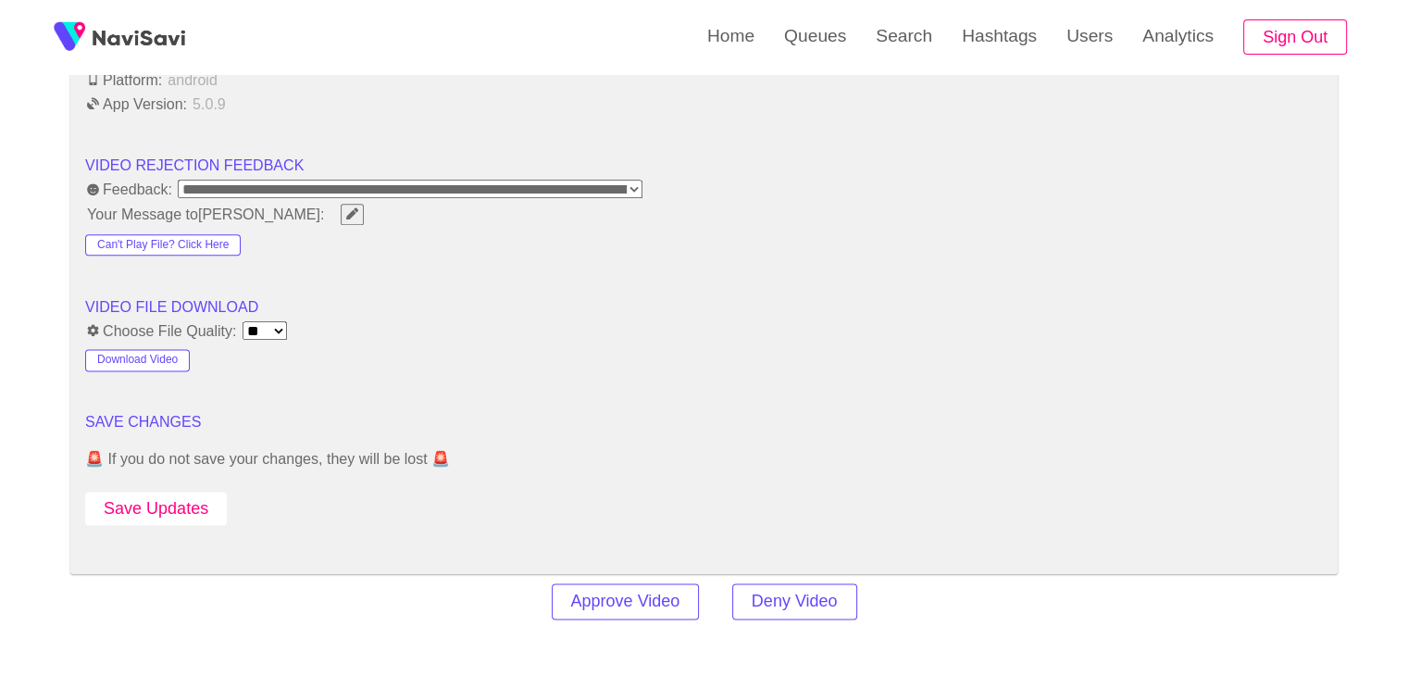
click at [194, 502] on button "Save Updates" at bounding box center [156, 509] width 142 height 34
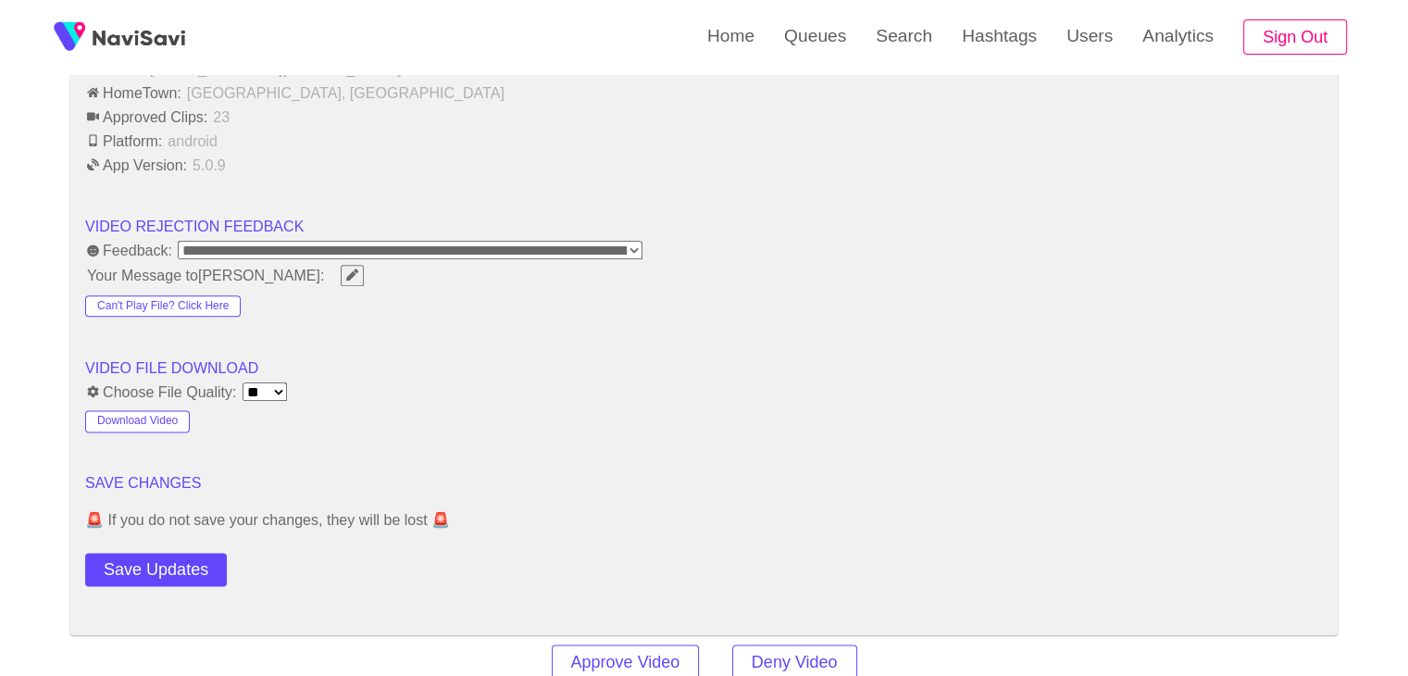
scroll to position [2407, 0]
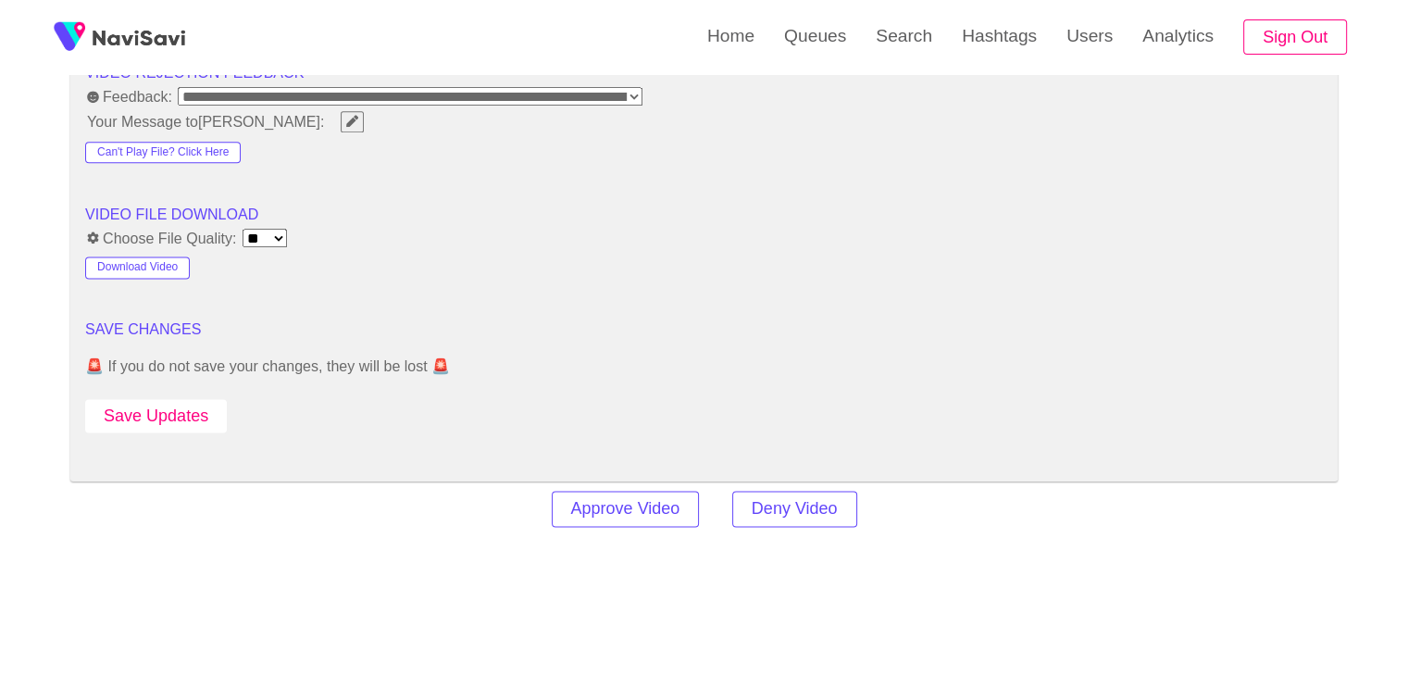
click at [195, 411] on button "Save Updates" at bounding box center [156, 416] width 142 height 34
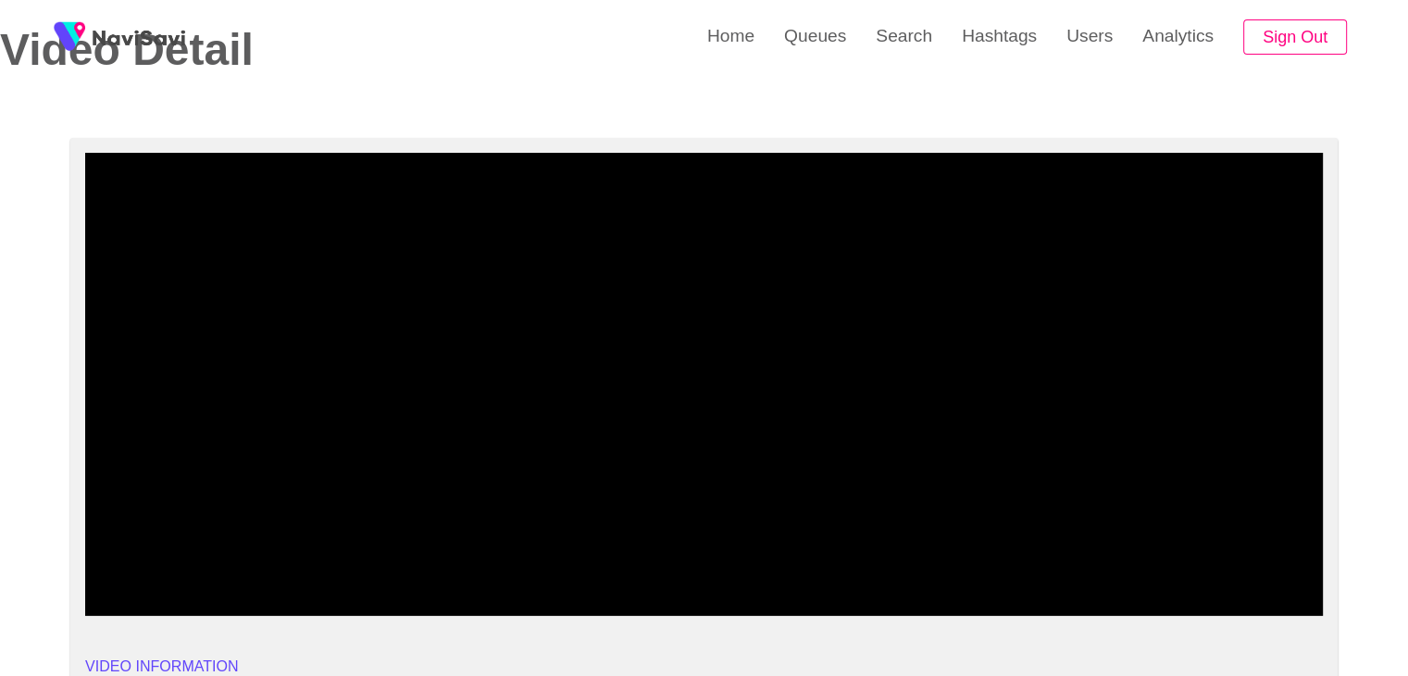
scroll to position [93, 0]
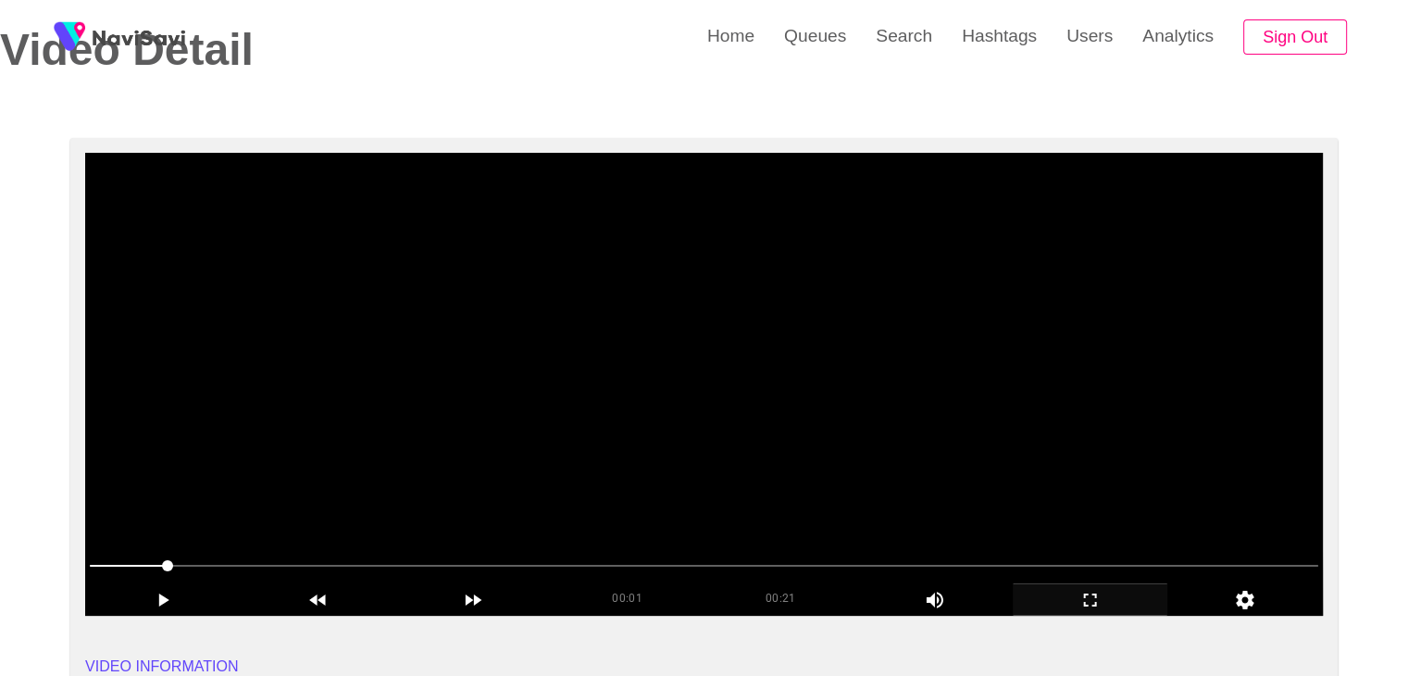
click at [718, 399] on video at bounding box center [704, 384] width 1238 height 463
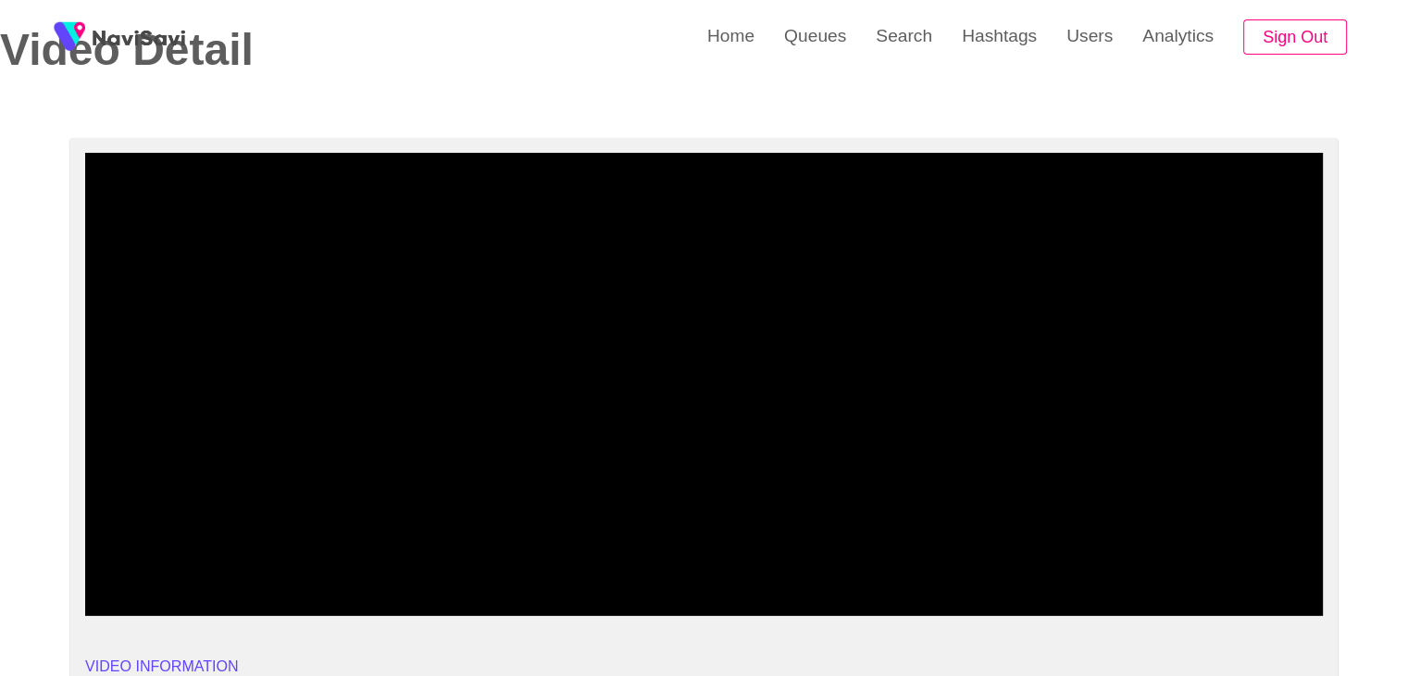
drag, startPoint x: 490, startPoint y: 552, endPoint x: 574, endPoint y: 552, distance: 84.2
drag, startPoint x: 679, startPoint y: 542, endPoint x: 782, endPoint y: 539, distance: 103.7
click at [683, 543] on div at bounding box center [703, 566] width 1243 height 47
click at [1099, 597] on icon "add" at bounding box center [1091, 600] width 154 height 22
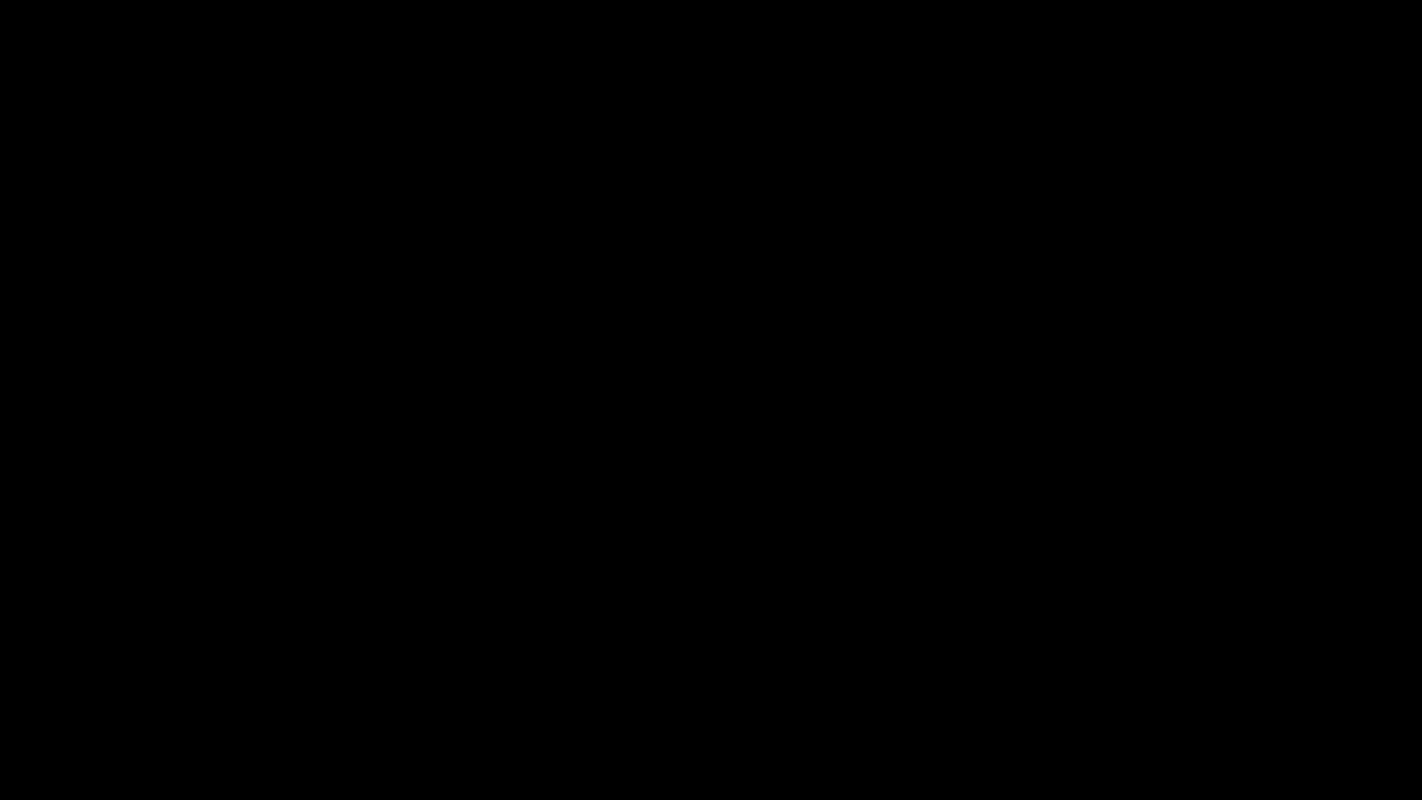
click at [1144, 675] on icon "add" at bounding box center [1154, 783] width 177 height 22
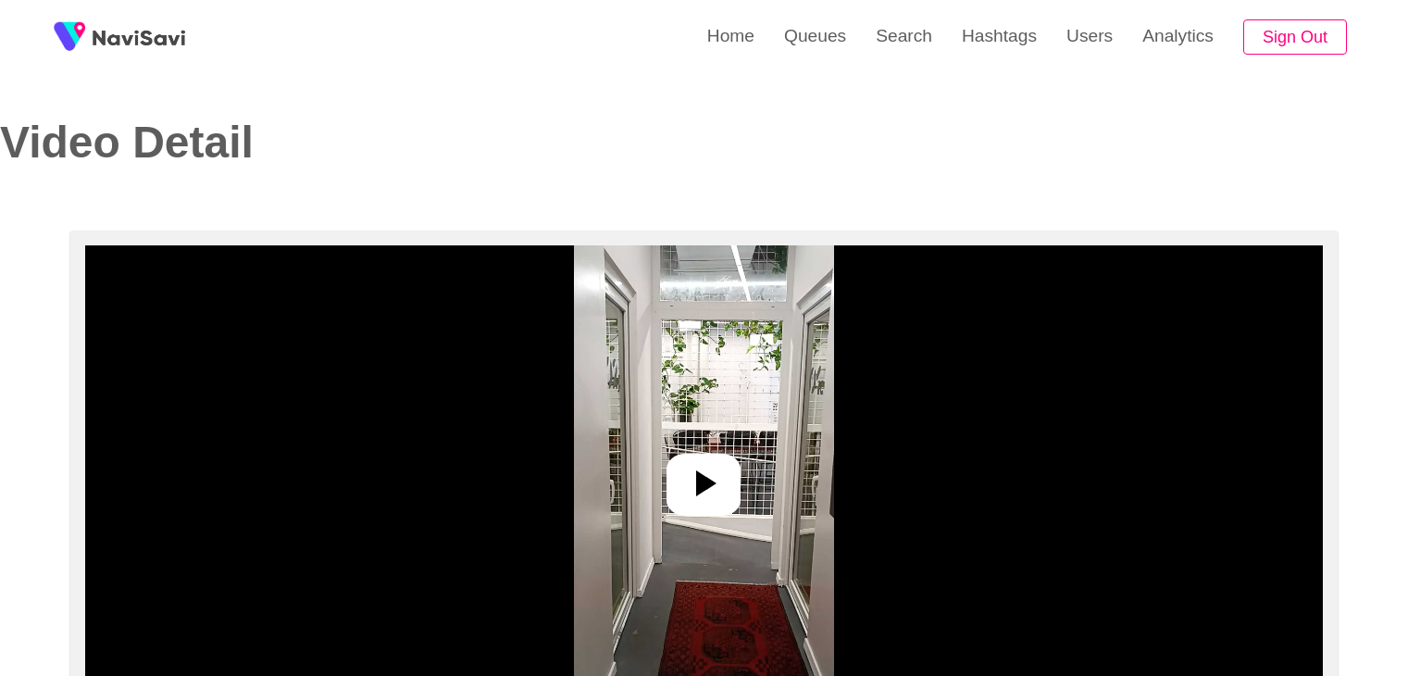
select select "**********"
select select "**"
click at [703, 476] on icon at bounding box center [706, 483] width 20 height 26
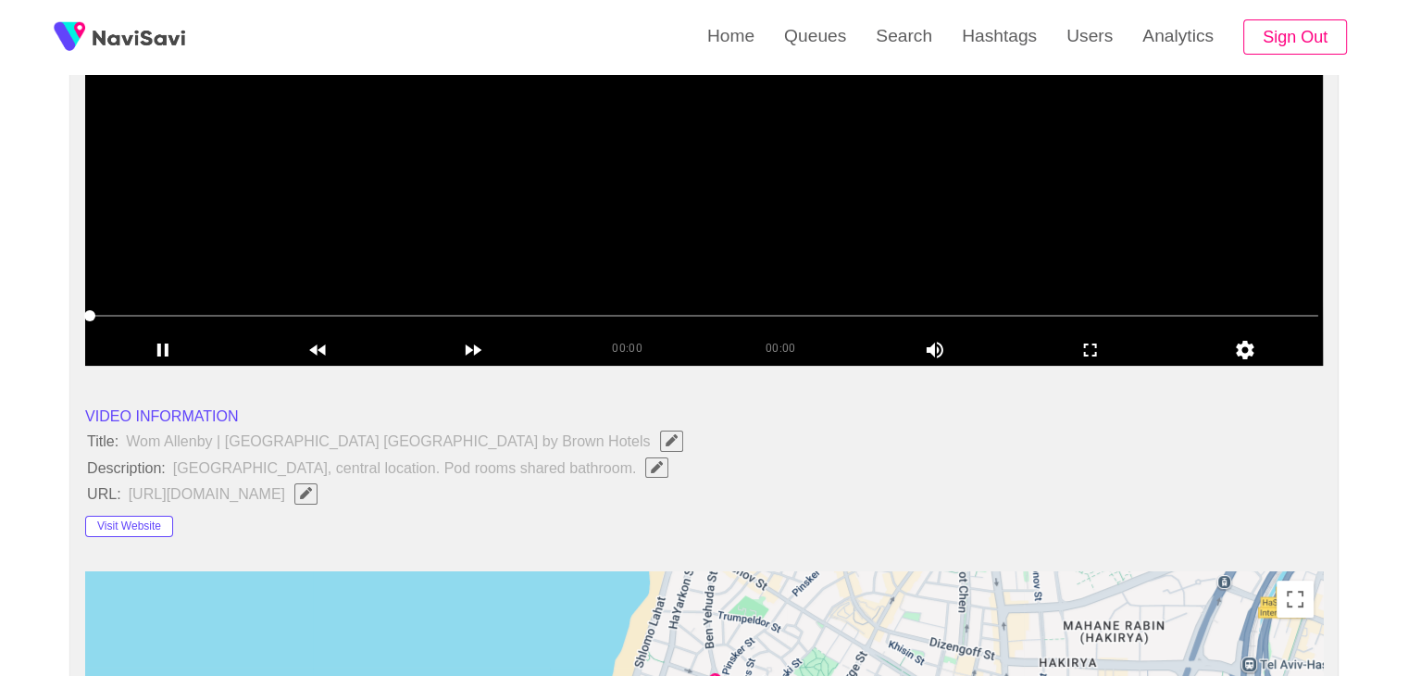
scroll to position [370, 0]
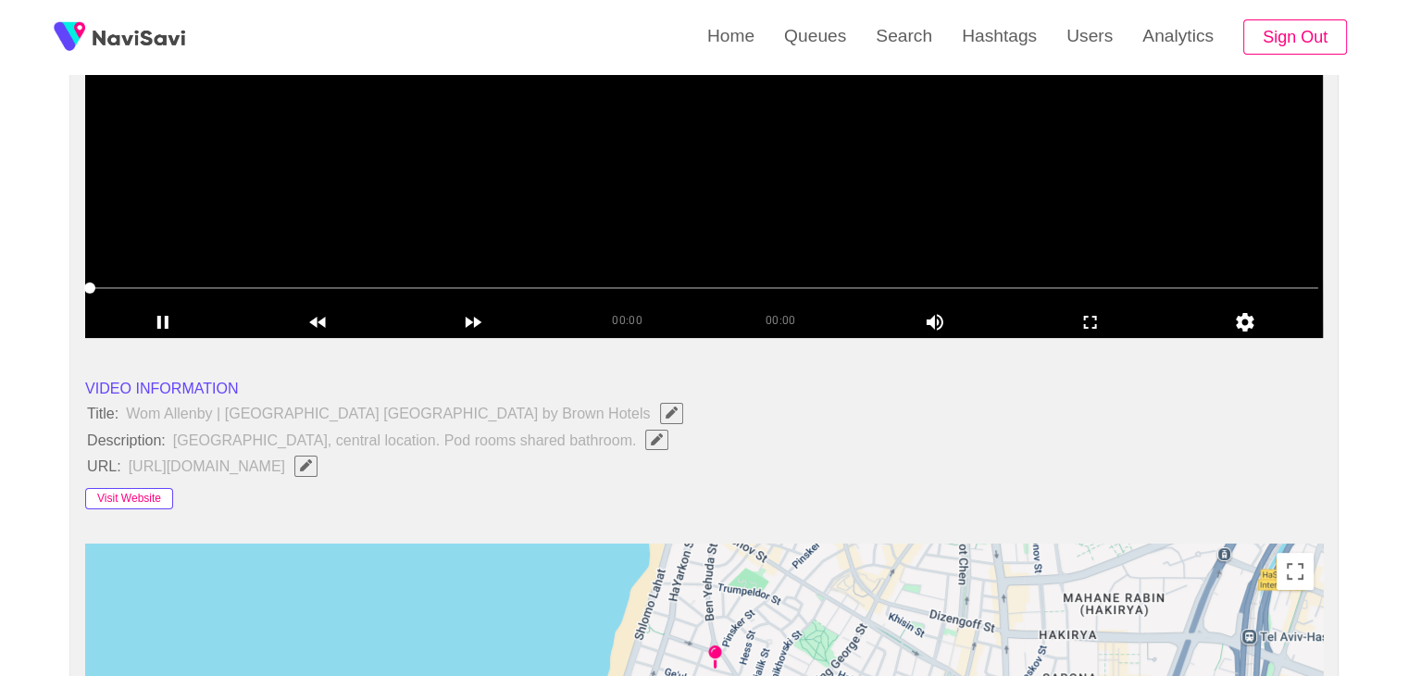
click at [141, 492] on button "Visit Website" at bounding box center [129, 499] width 88 height 22
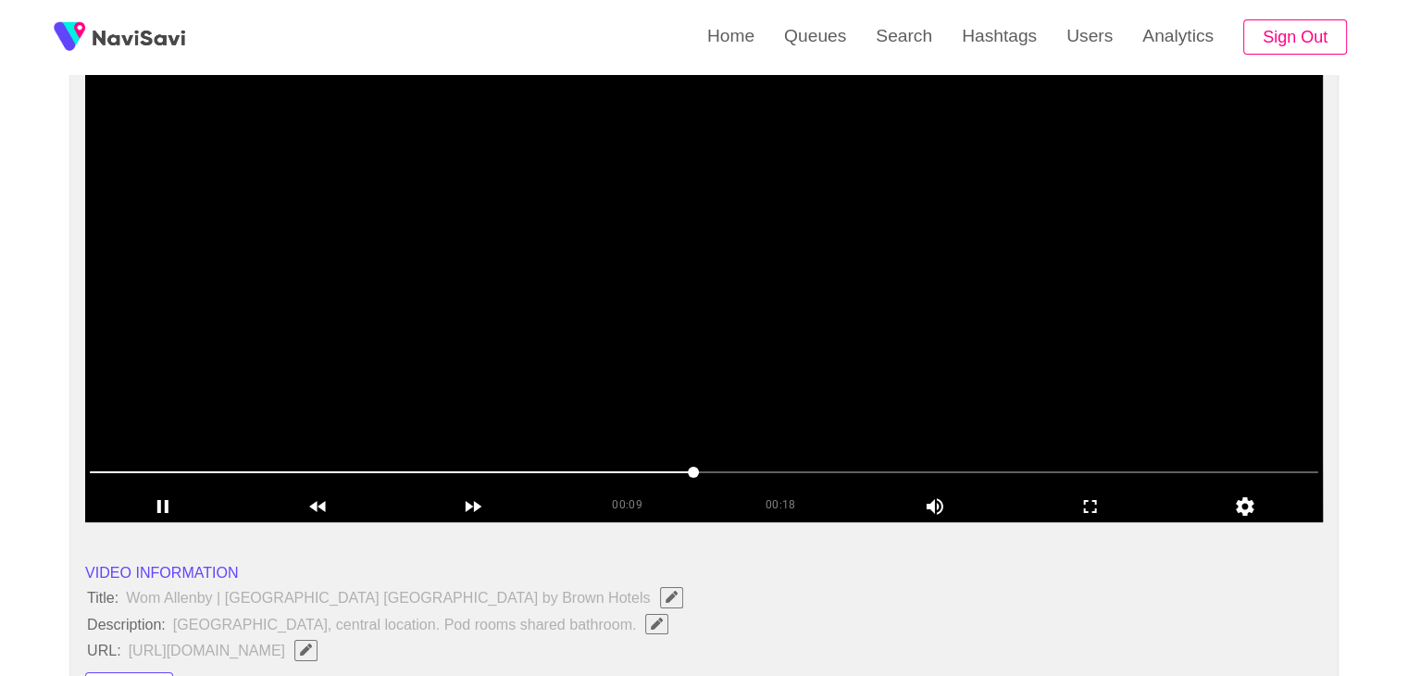
scroll to position [185, 0]
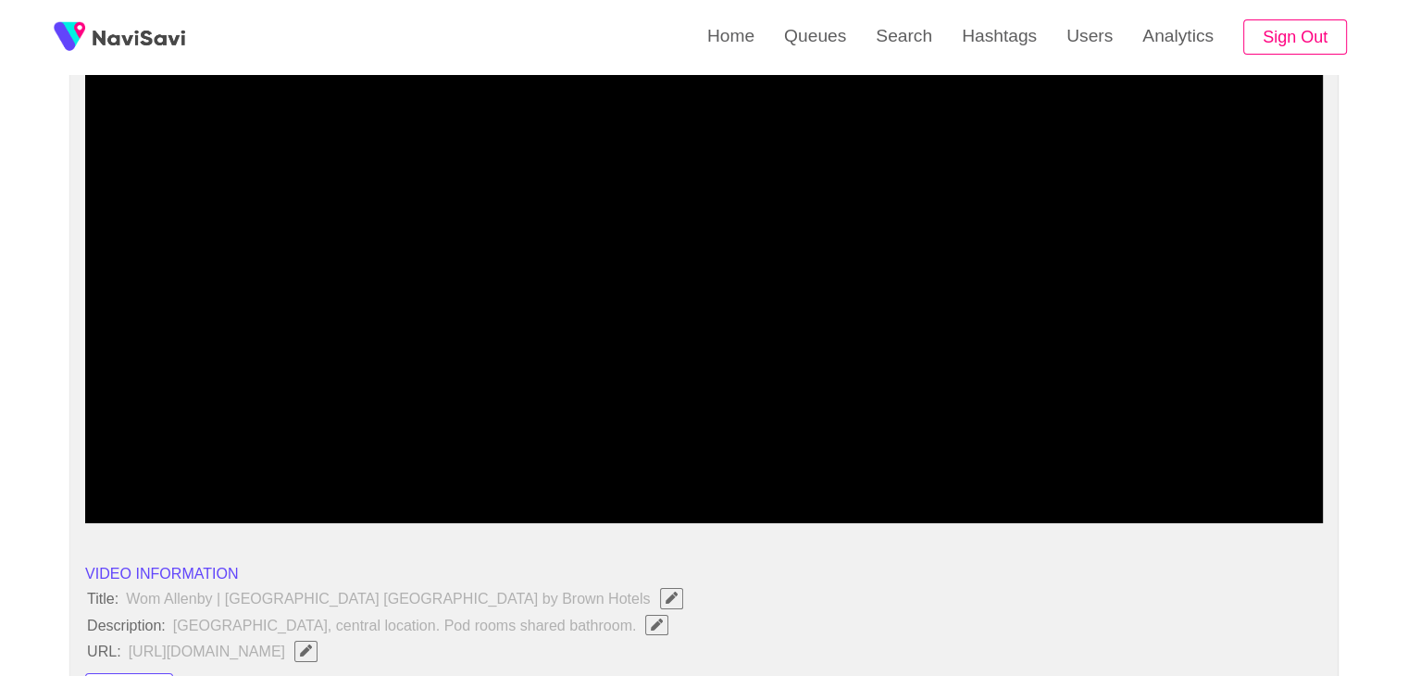
drag, startPoint x: 57, startPoint y: 467, endPoint x: 34, endPoint y: 450, distance: 28.5
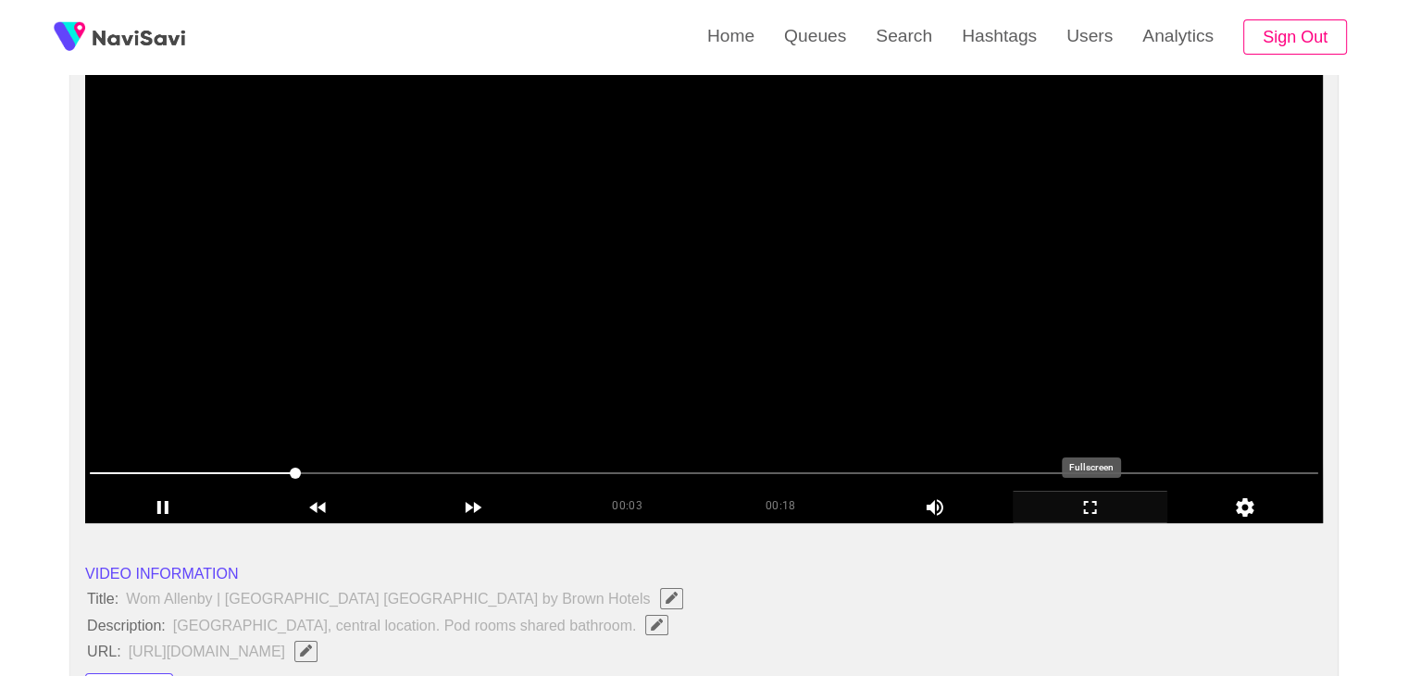
click at [1089, 506] on icon "add" at bounding box center [1091, 507] width 154 height 22
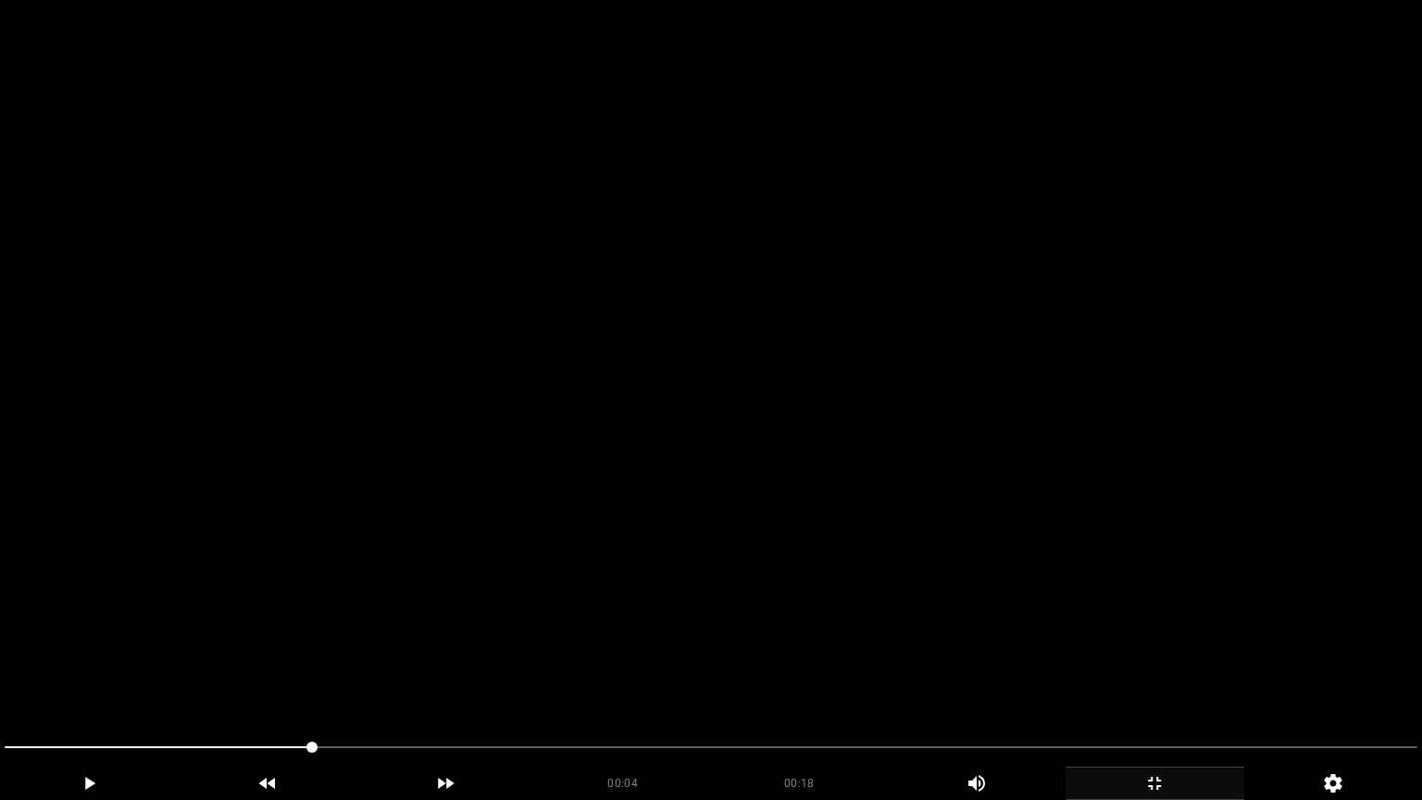
click at [1074, 589] on video at bounding box center [711, 400] width 1422 height 800
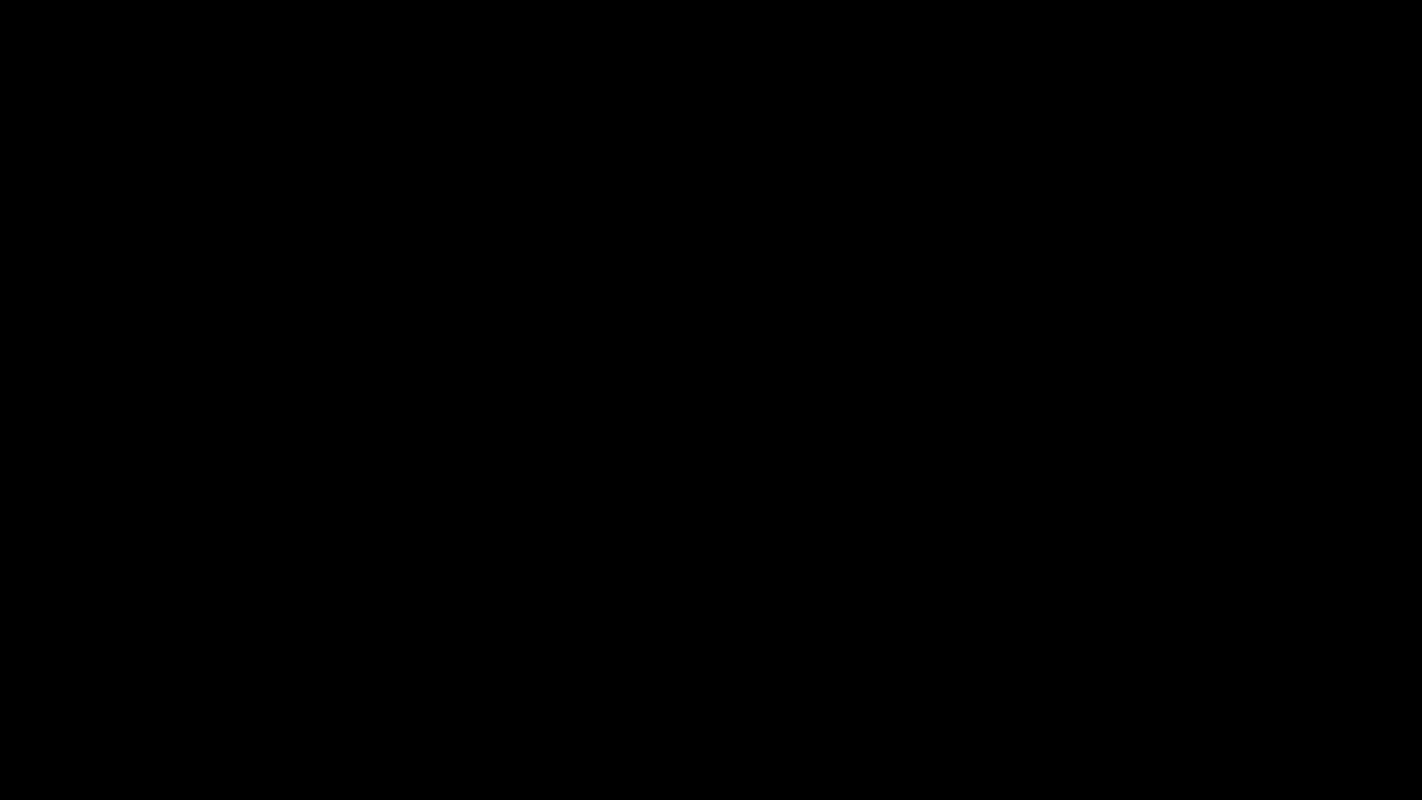
click at [835, 675] on span at bounding box center [711, 747] width 1413 height 30
click at [1183, 675] on icon "add" at bounding box center [1154, 783] width 177 height 22
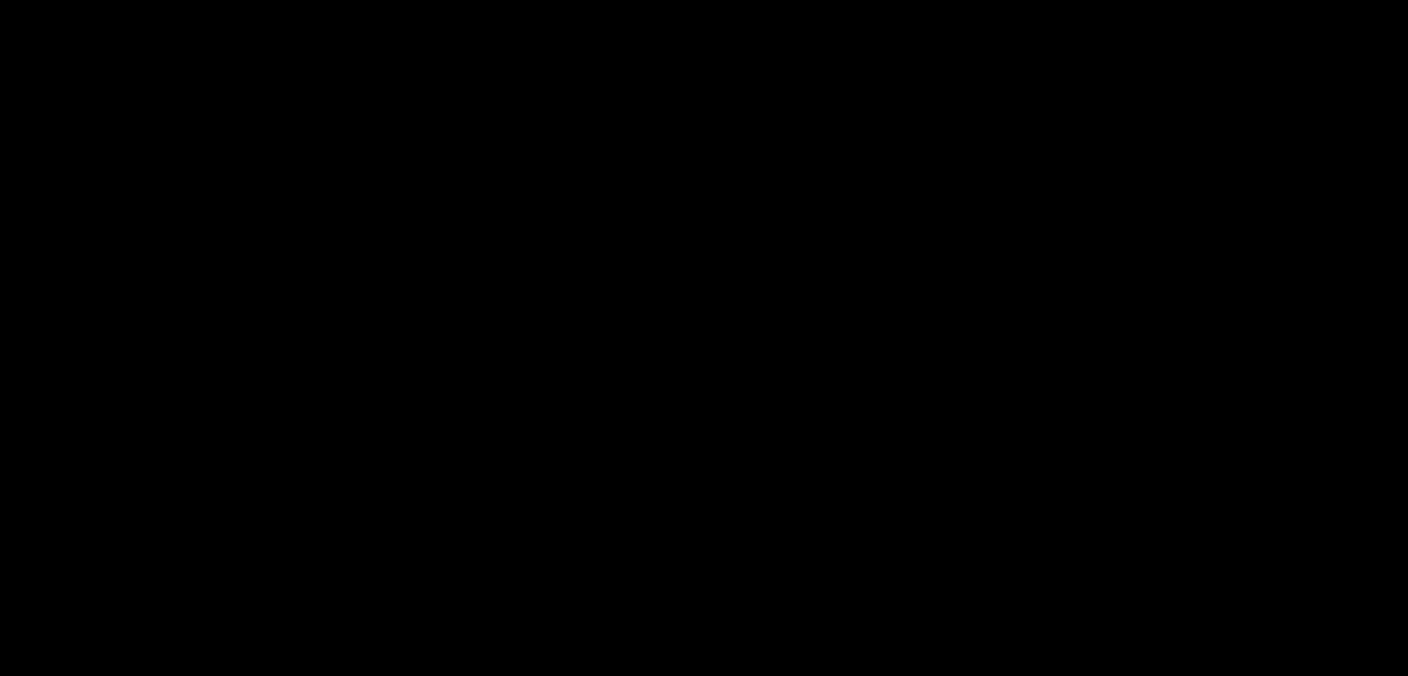
scroll to position [2407, 0]
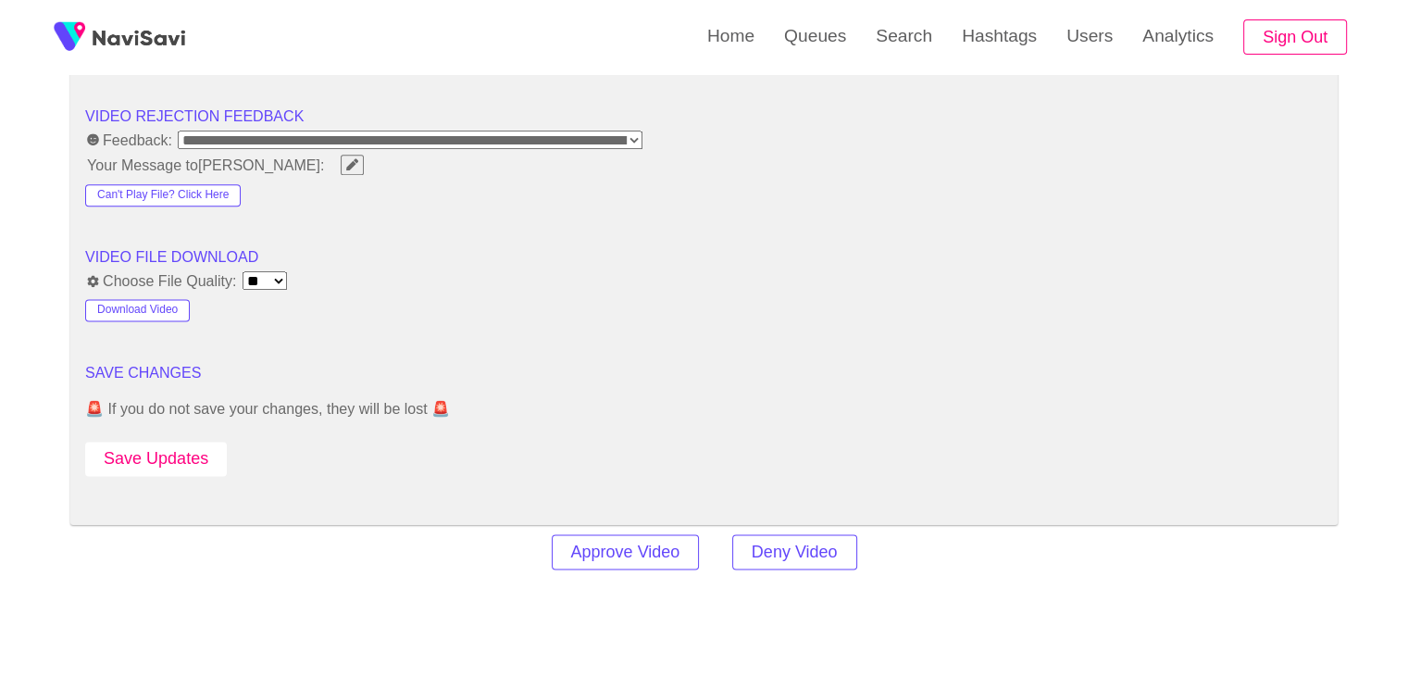
click at [203, 453] on button "Save Updates" at bounding box center [156, 459] width 142 height 34
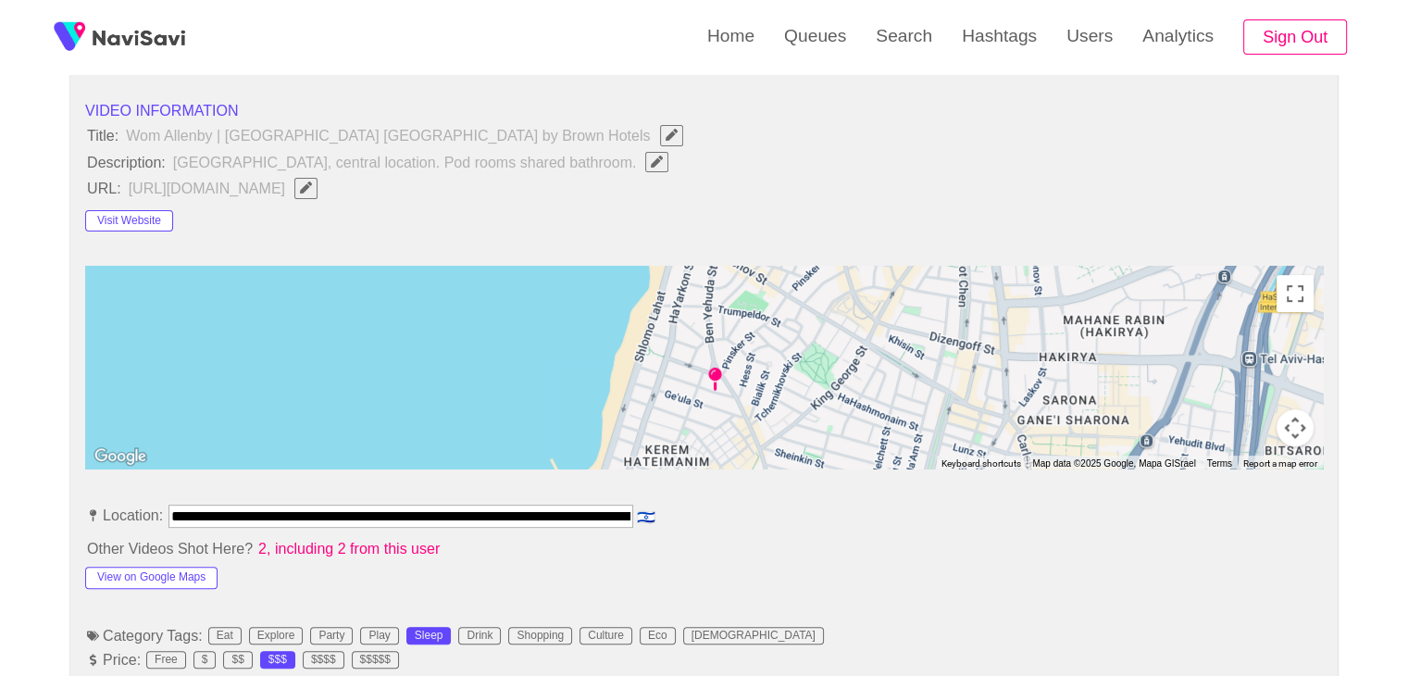
scroll to position [278, 0]
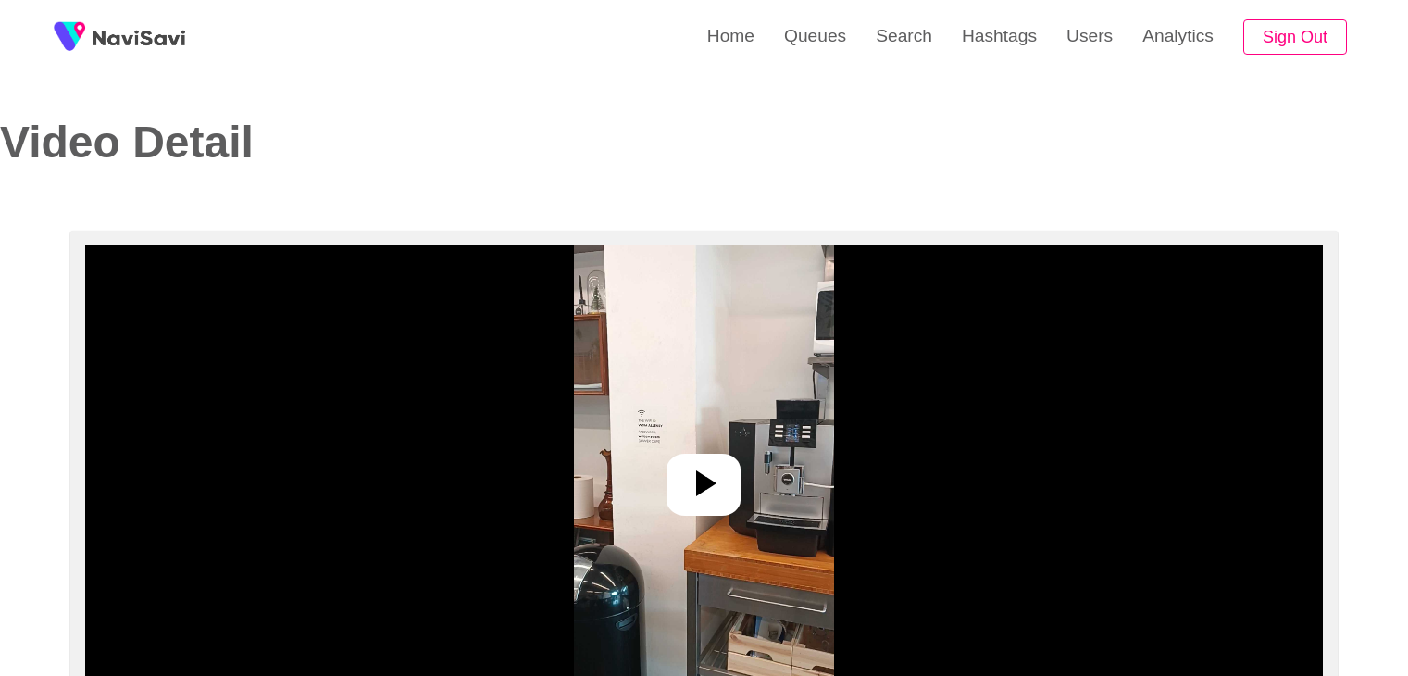
select select "**********"
select select "**"
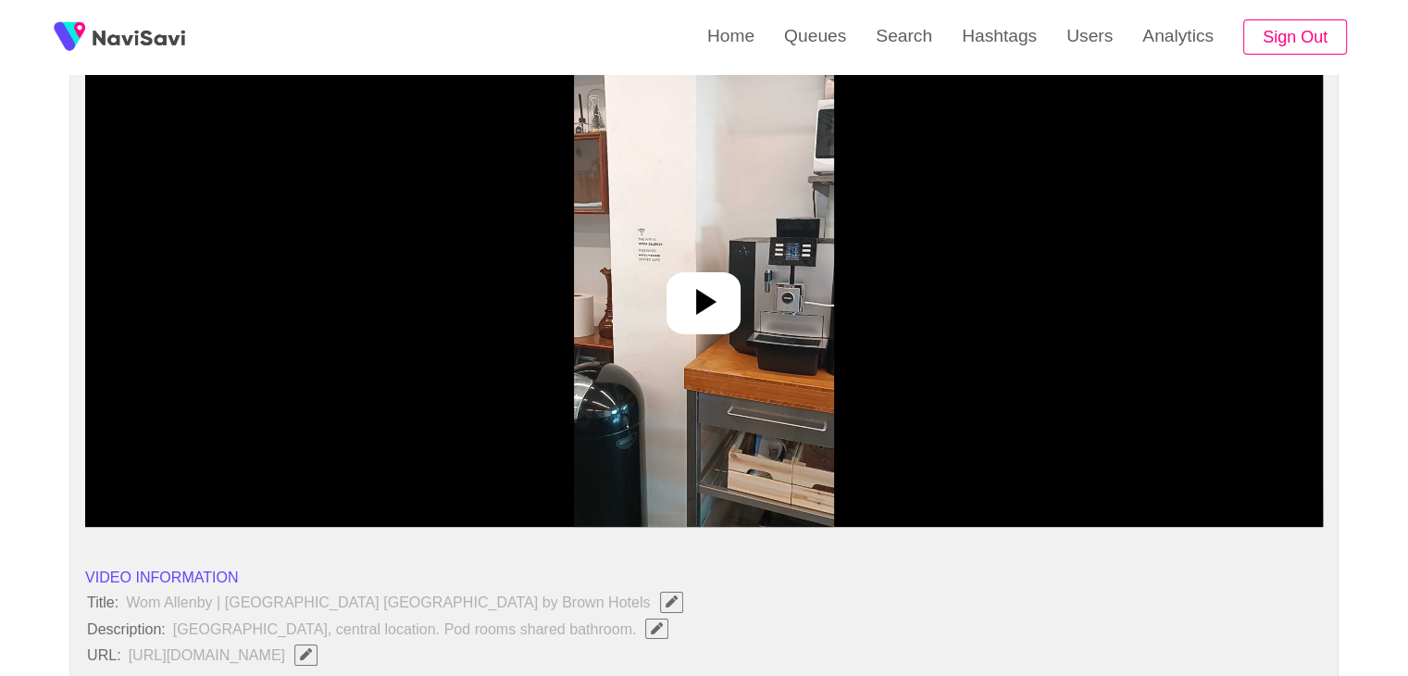
scroll to position [185, 0]
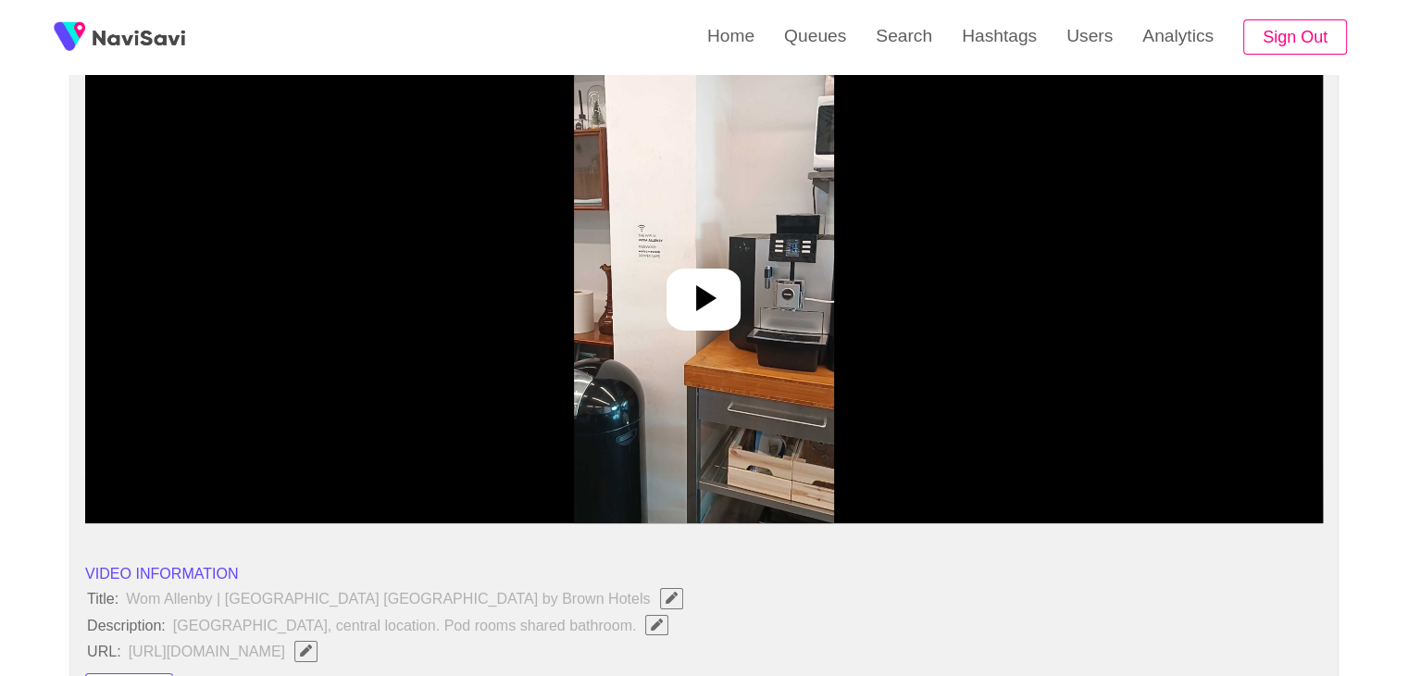
click at [739, 271] on img at bounding box center [704, 291] width 260 height 463
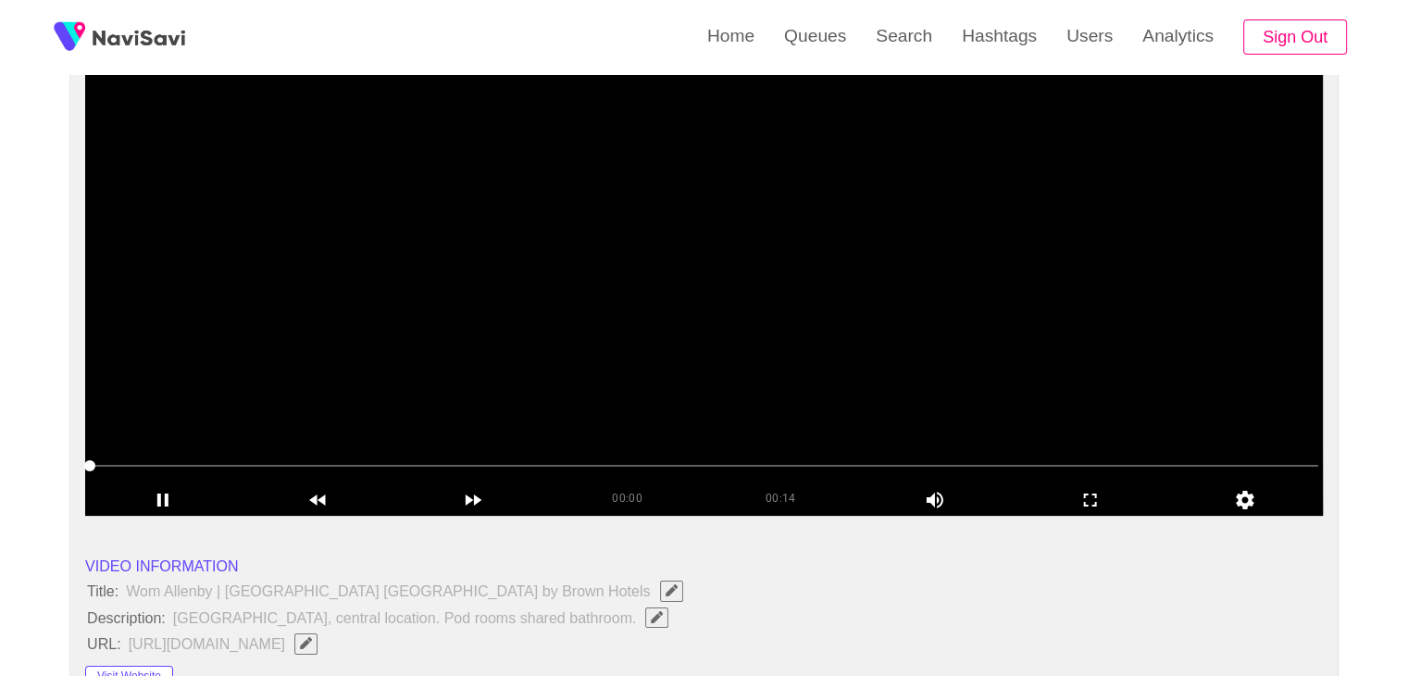
scroll to position [0, 0]
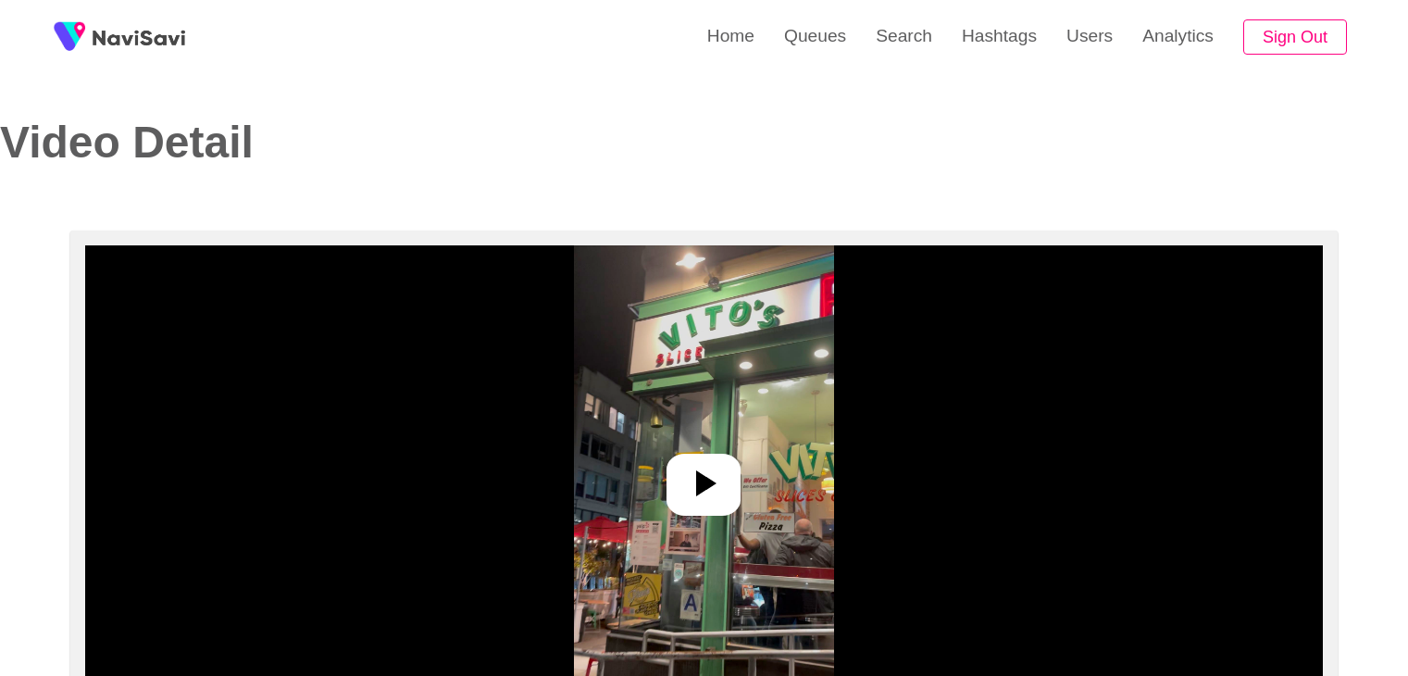
select select "**********"
select select "**"
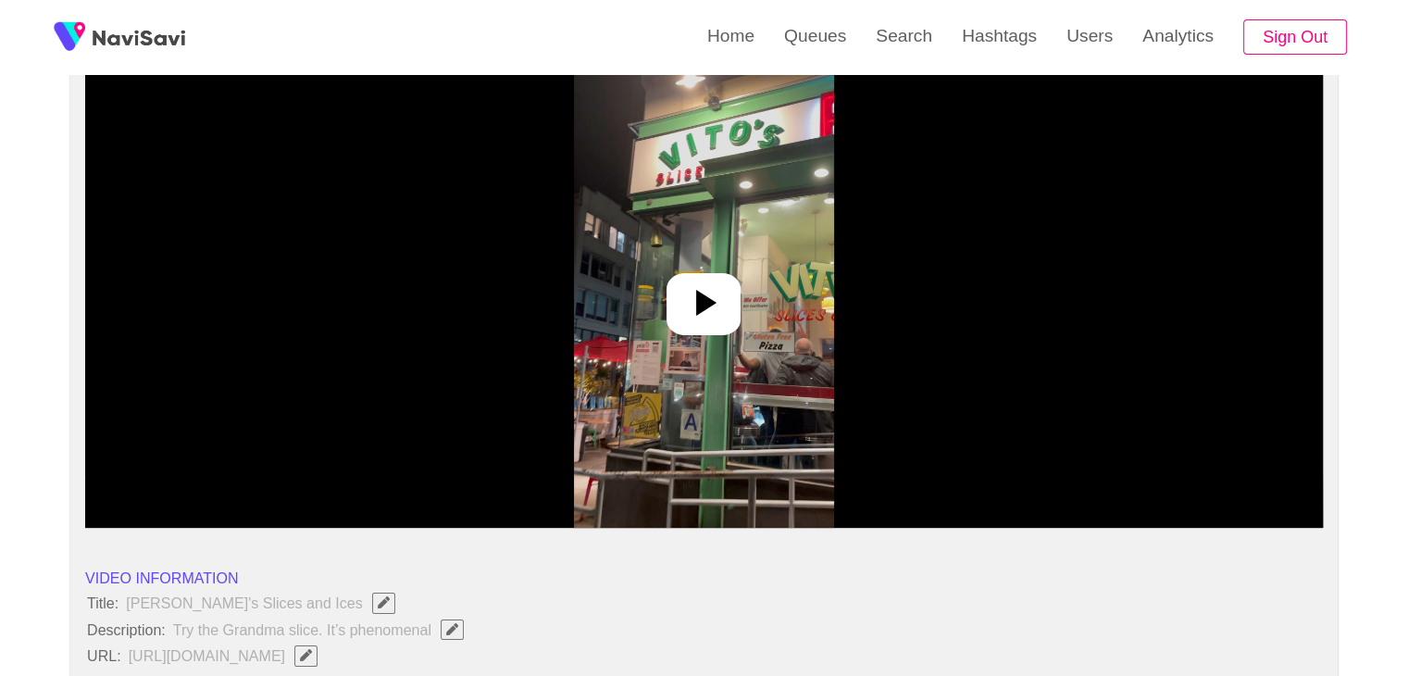
scroll to position [185, 0]
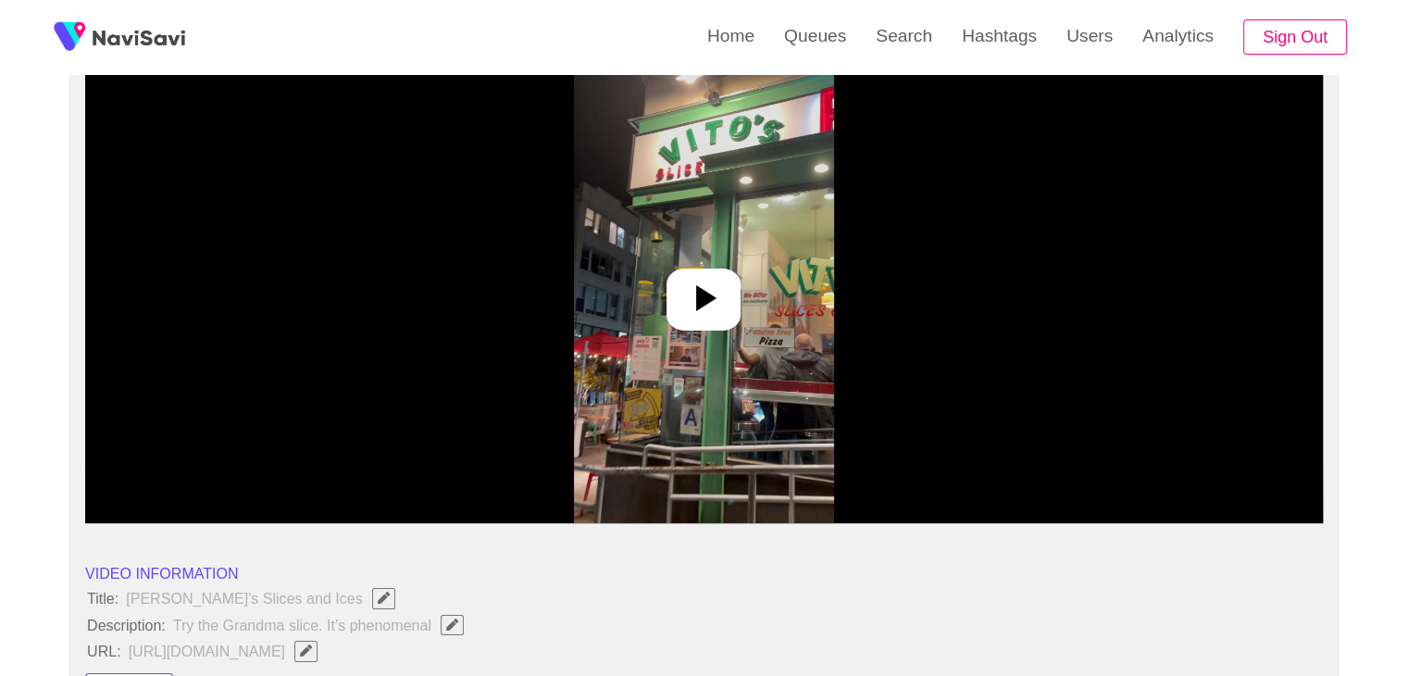
click at [692, 273] on div at bounding box center [703, 299] width 74 height 62
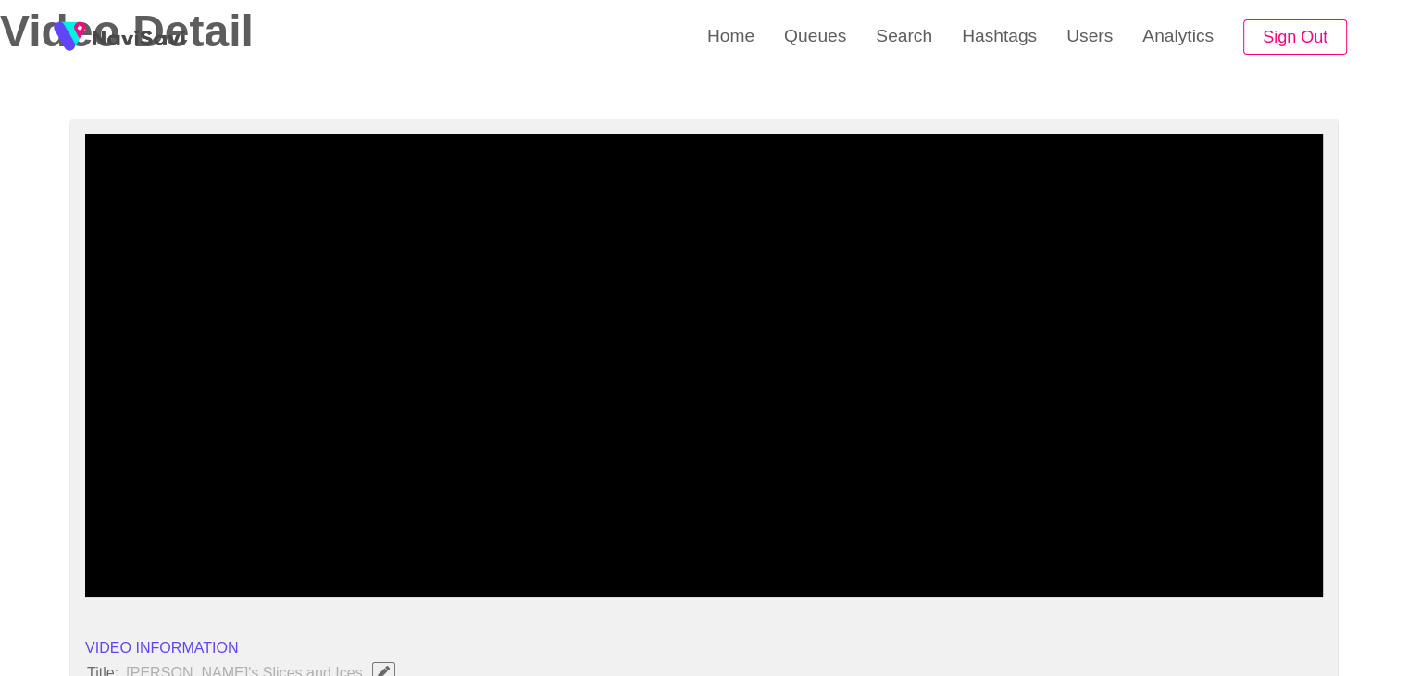
scroll to position [370, 0]
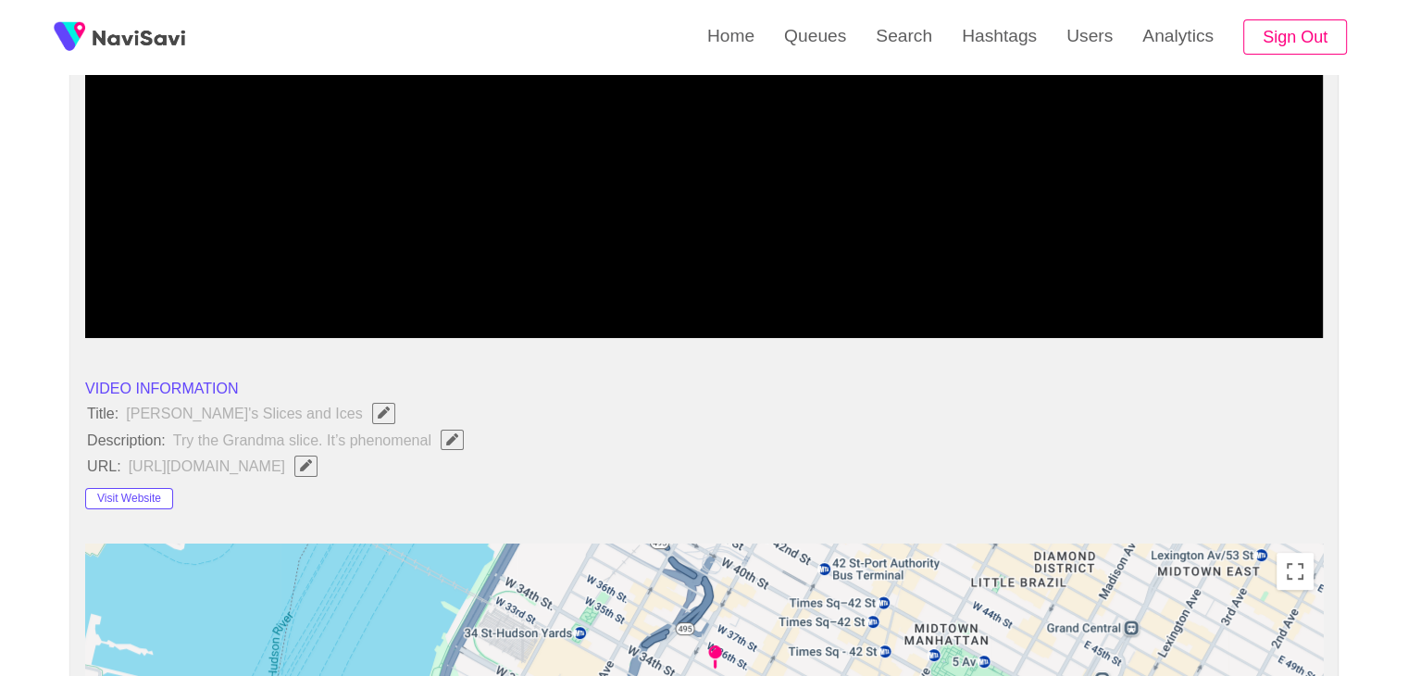
drag, startPoint x: 259, startPoint y: 284, endPoint x: 0, endPoint y: 273, distance: 259.4
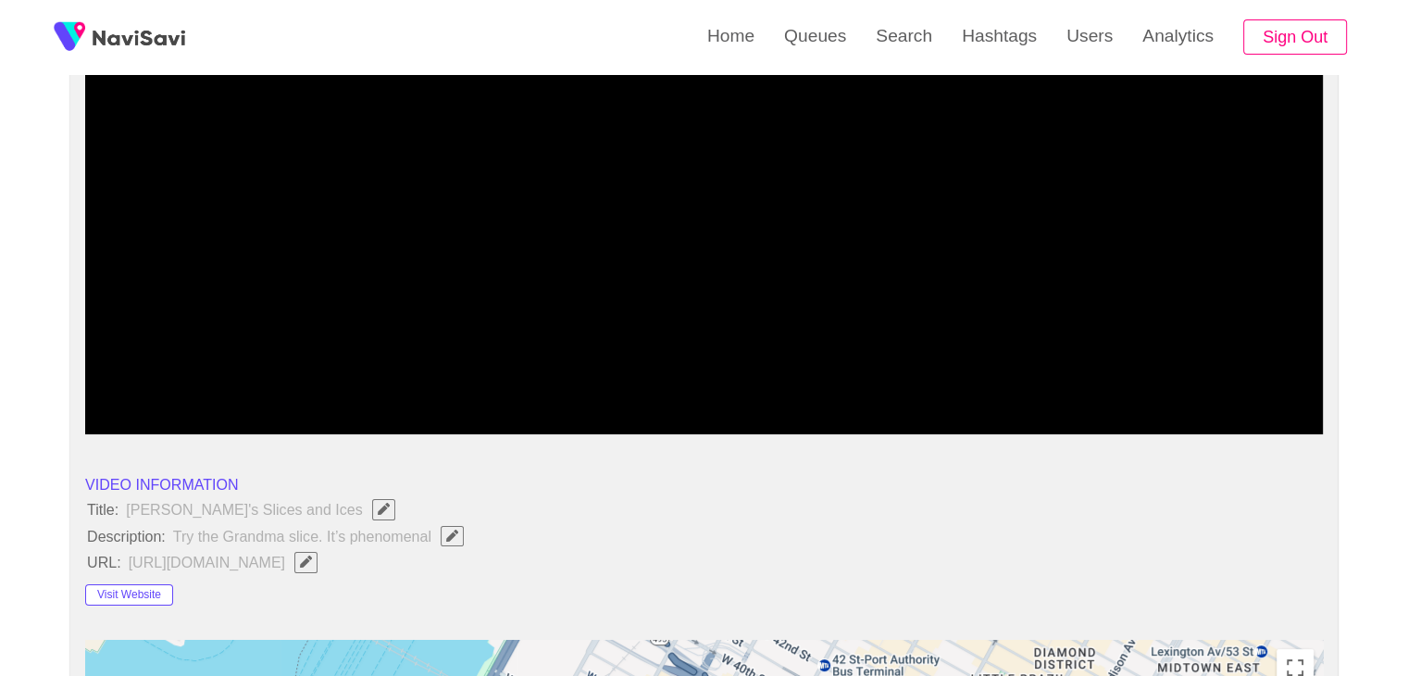
scroll to position [278, 0]
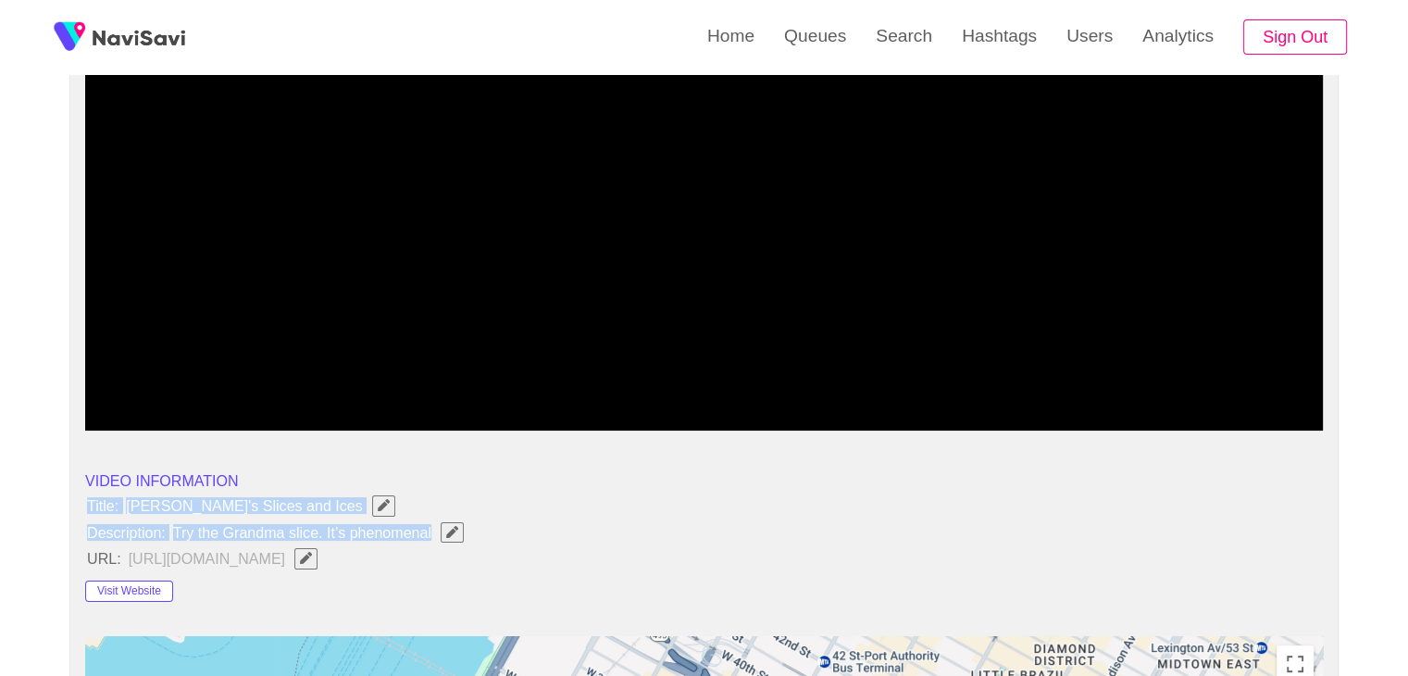
drag, startPoint x: 85, startPoint y: 501, endPoint x: 470, endPoint y: 527, distance: 385.9
copy ul "Title: [PERSON_NAME]'s Slices and Ices Description: Try the Grandma slice. It’s…"
click at [456, 530] on icon "Edit Field" at bounding box center [452, 532] width 12 height 12
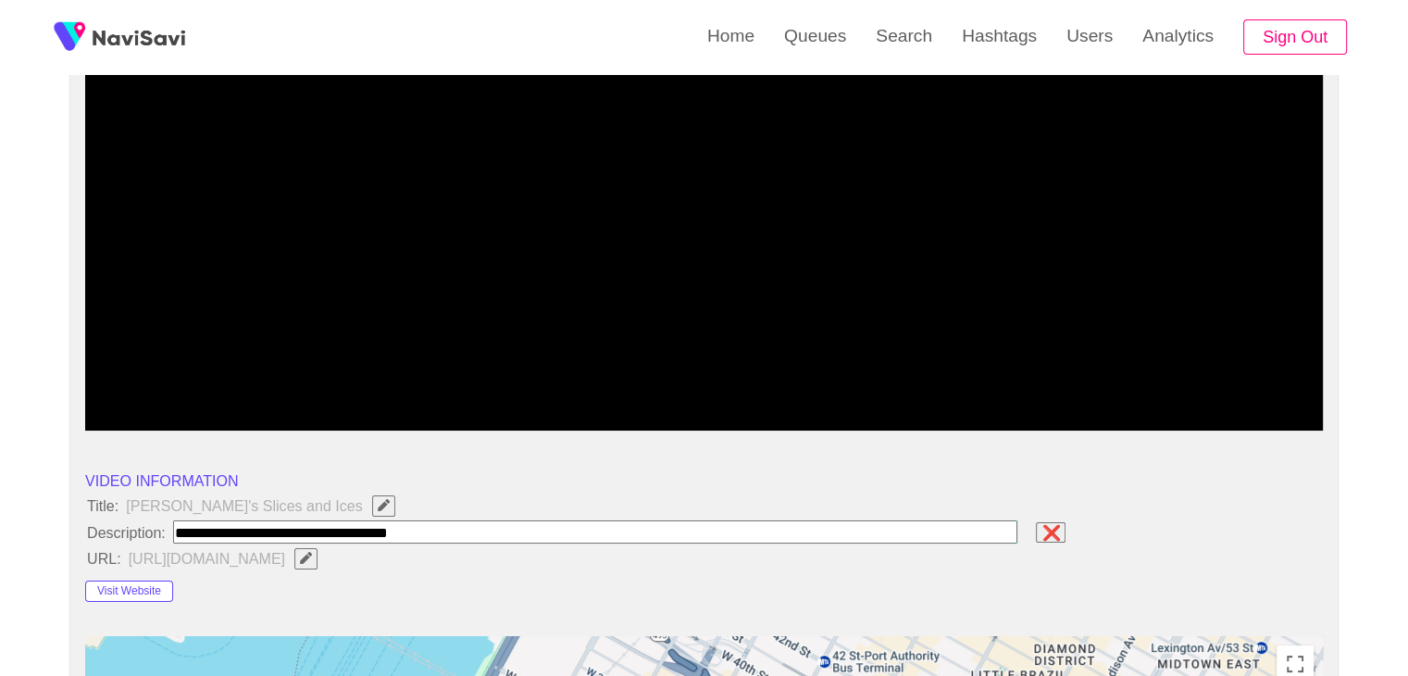
type input "**********"
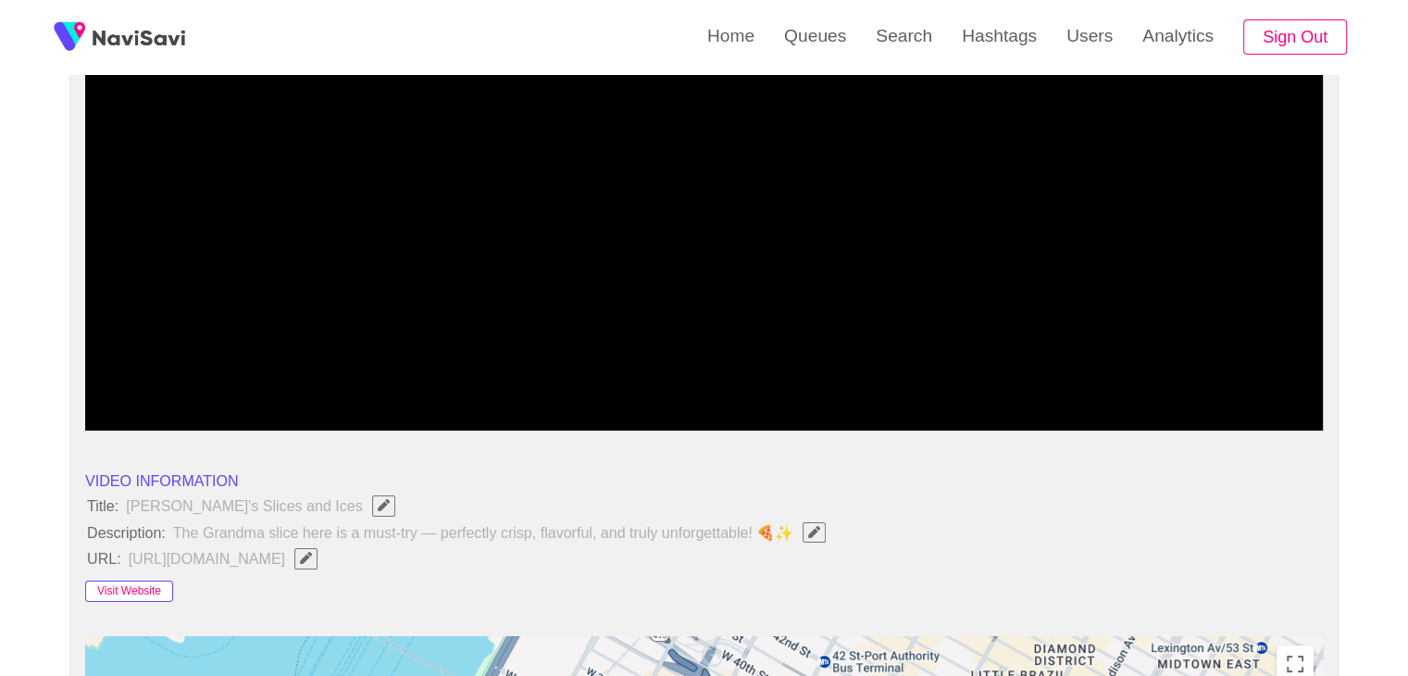
click at [118, 584] on button "Visit Website" at bounding box center [129, 591] width 88 height 22
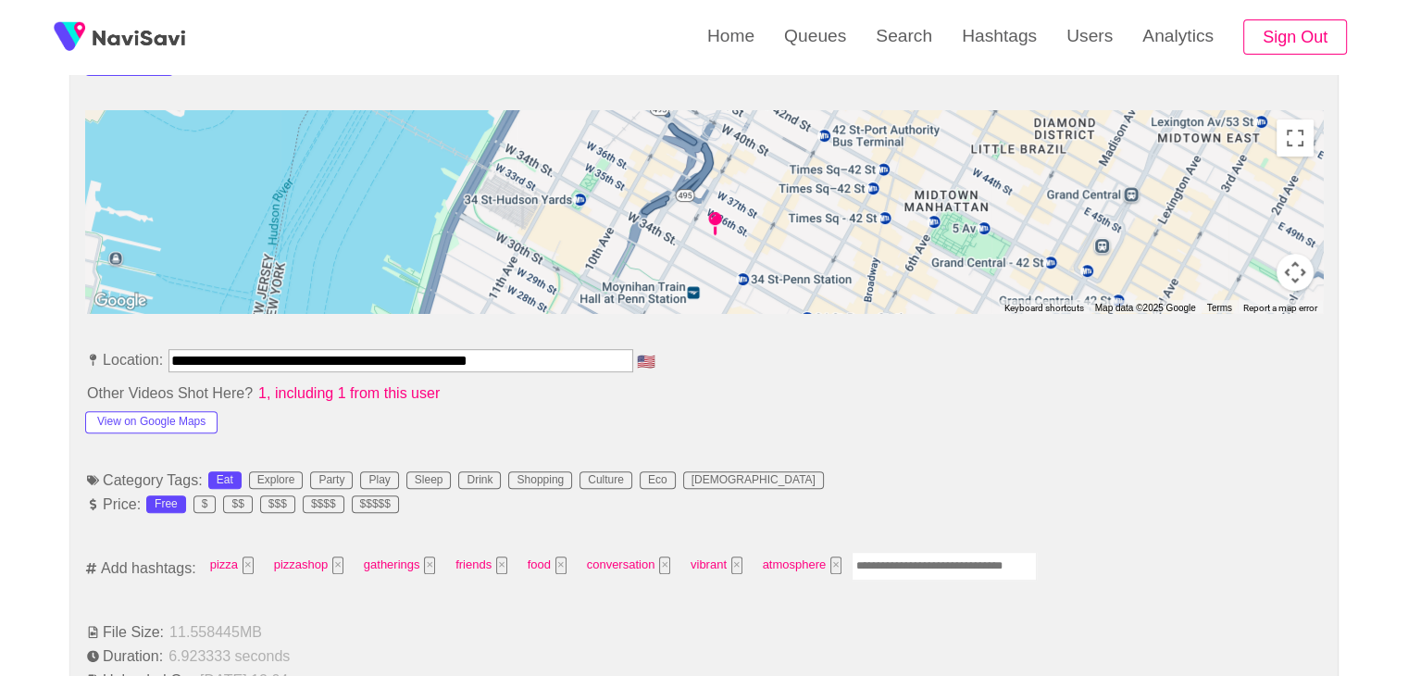
scroll to position [833, 0]
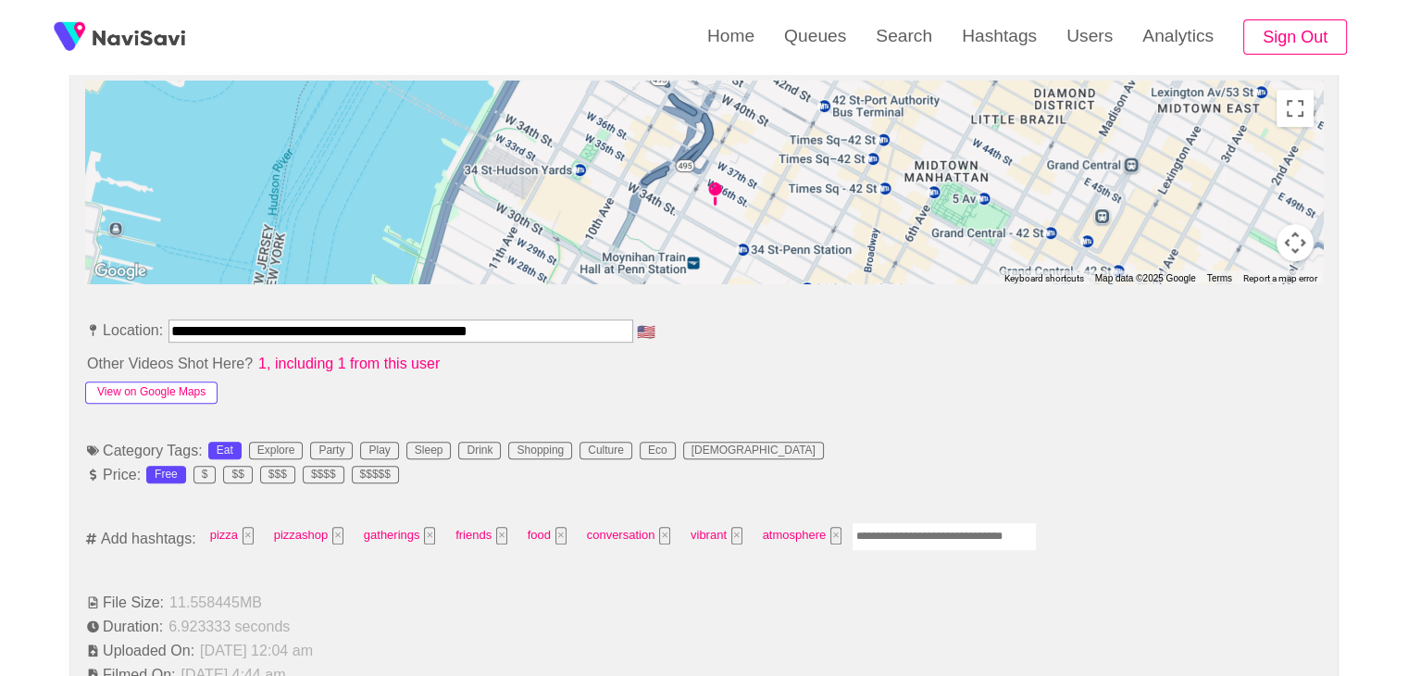
click at [178, 391] on button "View on Google Maps" at bounding box center [151, 392] width 132 height 22
click at [890, 533] on input "Enter tag here and press return" at bounding box center [944, 536] width 185 height 29
type input "*********"
type input "****"
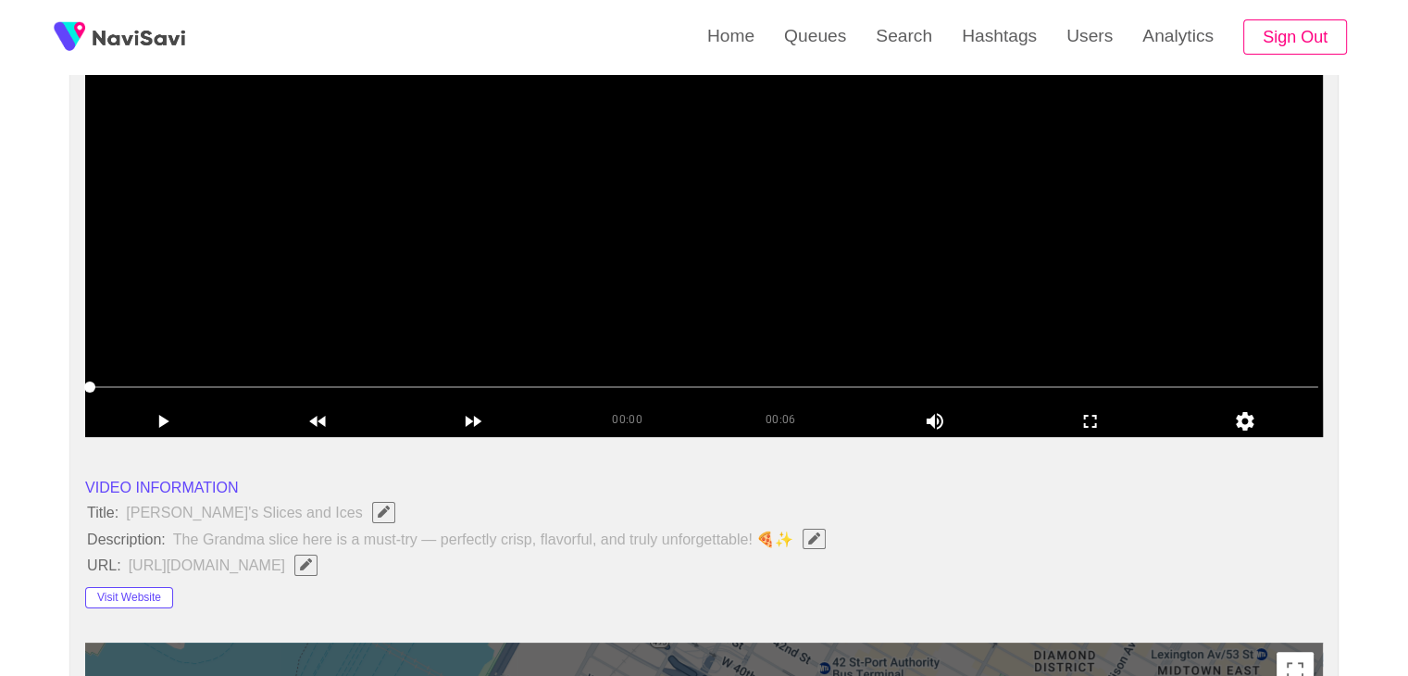
scroll to position [0, 0]
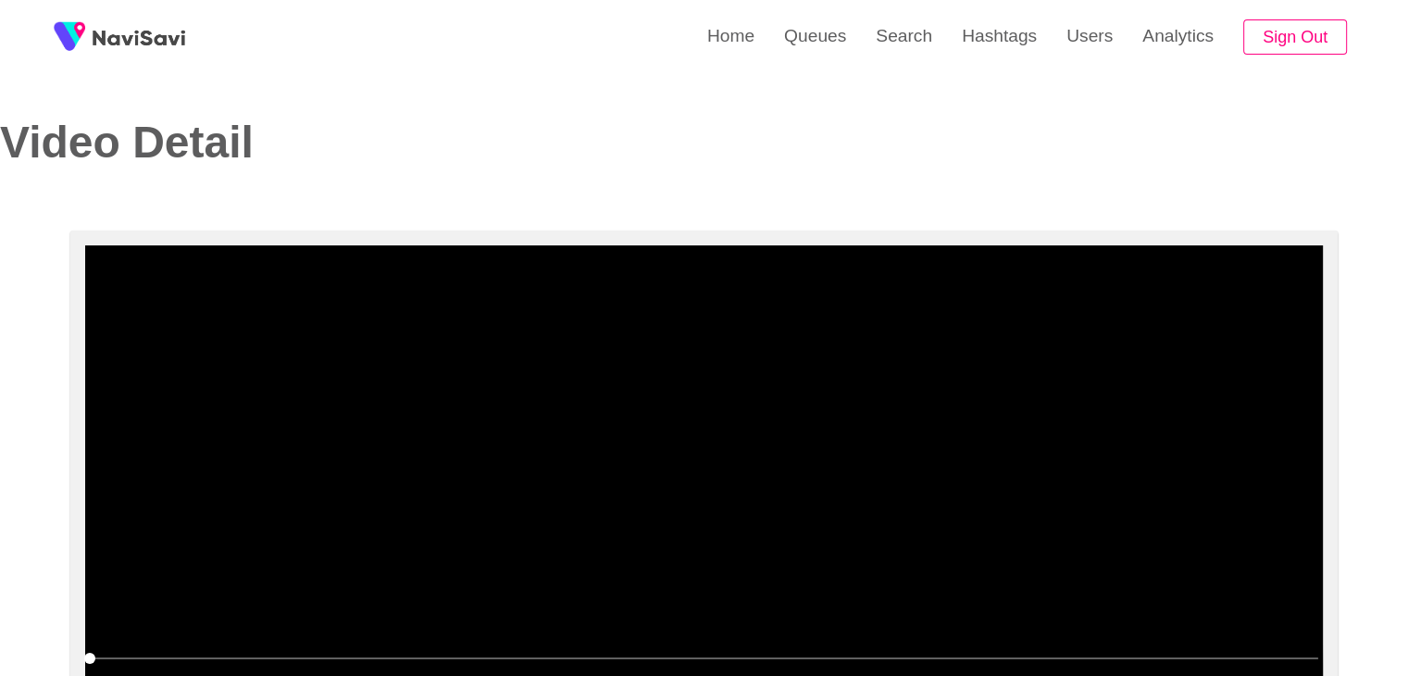
click at [917, 432] on video at bounding box center [704, 476] width 1238 height 463
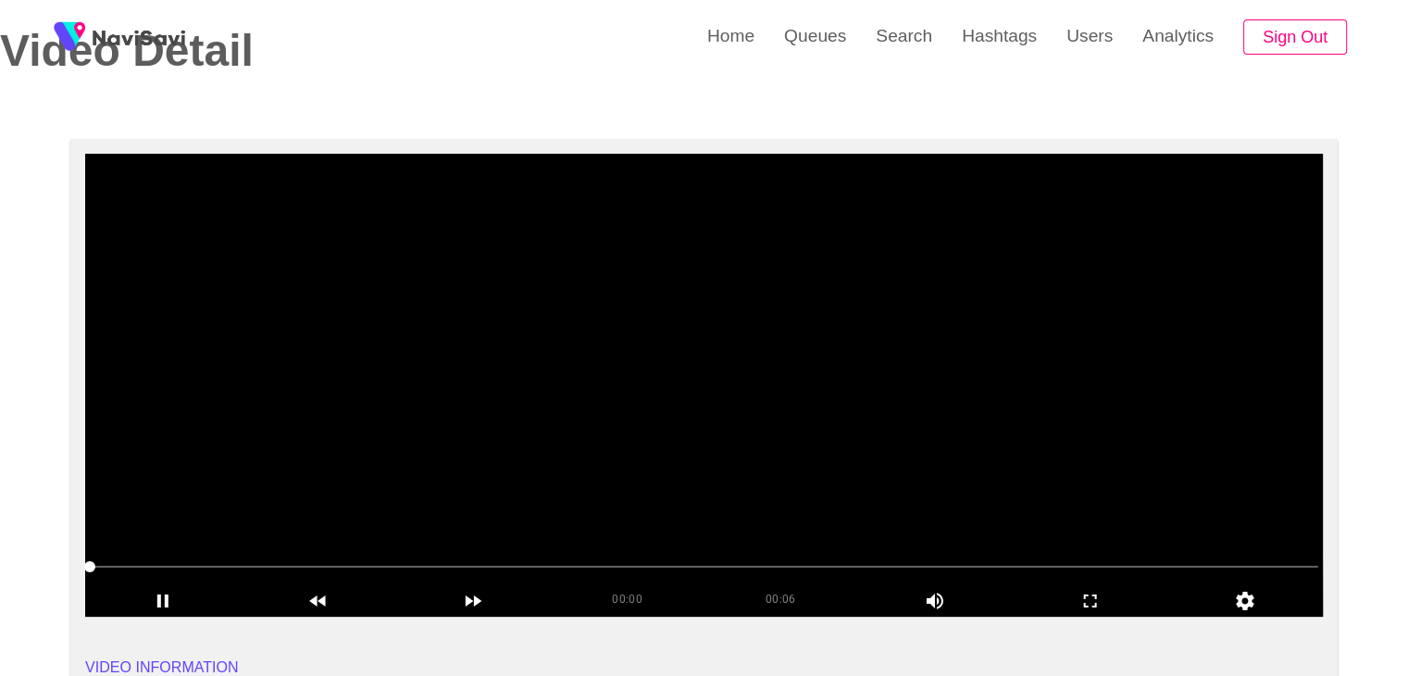
scroll to position [93, 0]
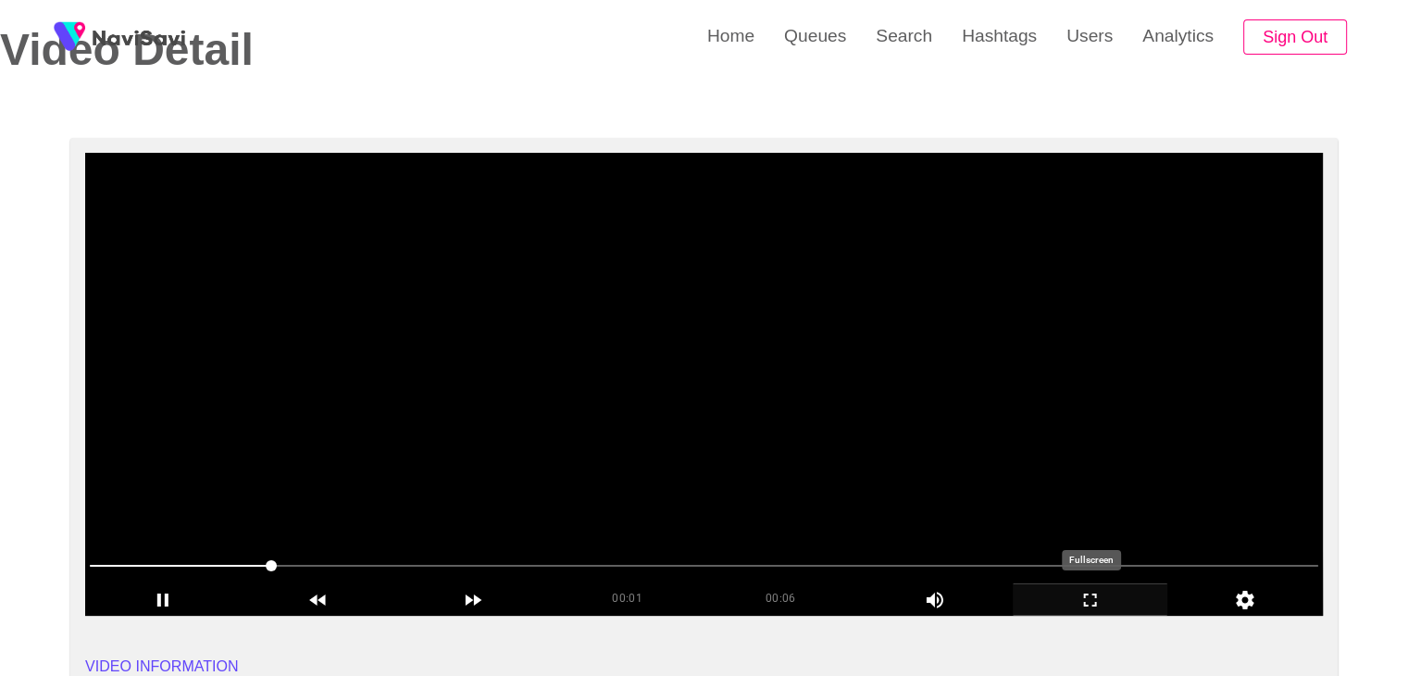
click at [1081, 602] on icon "add" at bounding box center [1091, 600] width 154 height 22
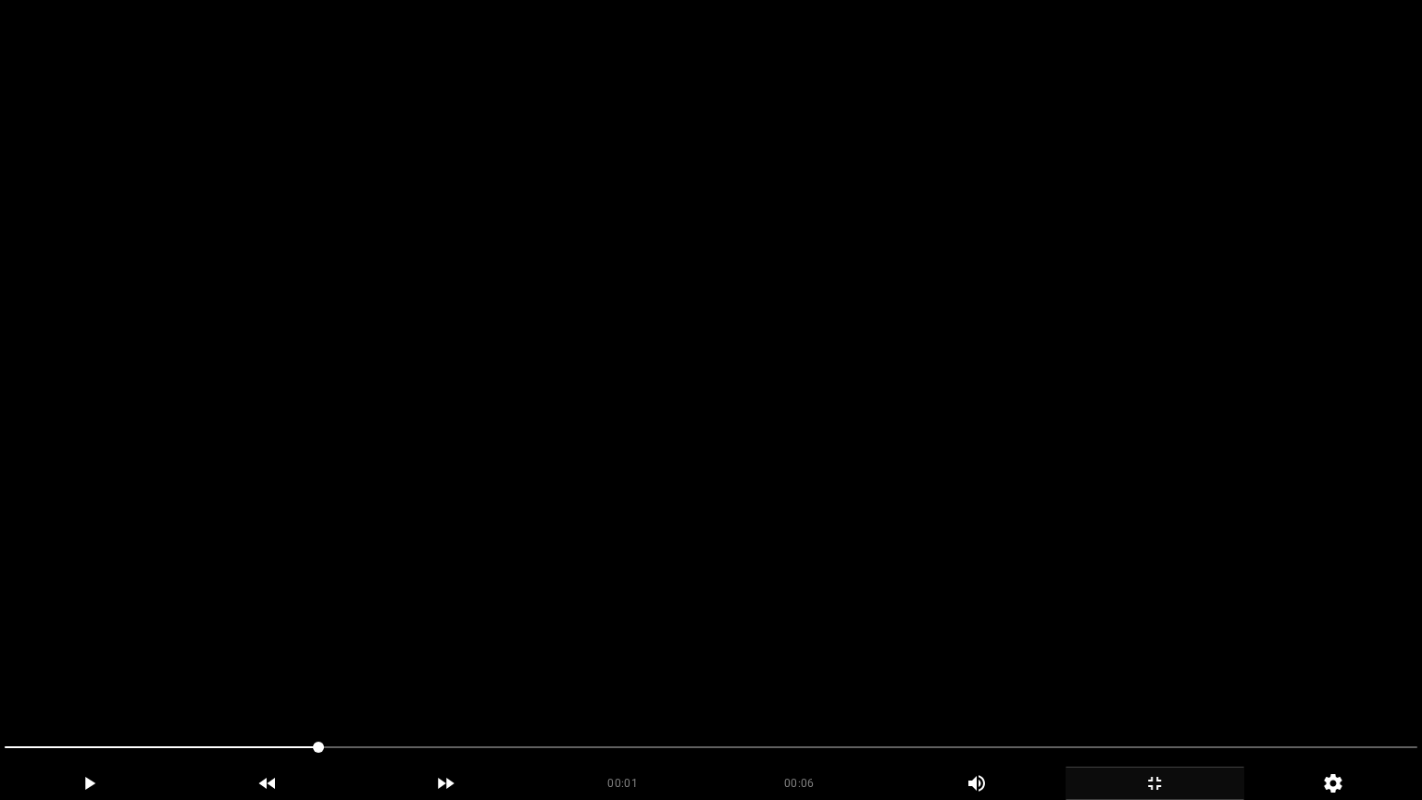
click at [1052, 549] on video at bounding box center [711, 400] width 1422 height 800
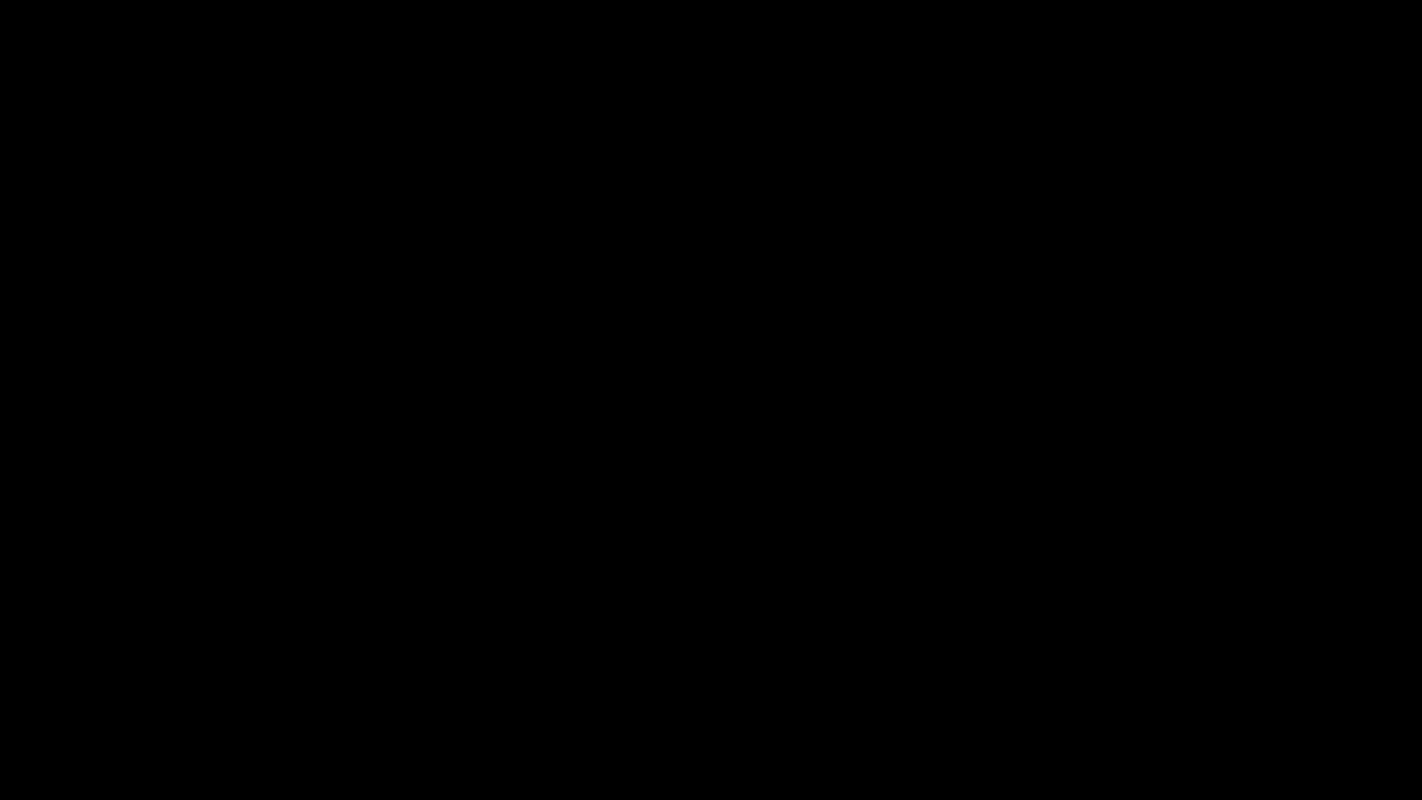
drag, startPoint x: 1099, startPoint y: 746, endPoint x: 1077, endPoint y: 748, distance: 21.4
click at [1077, 675] on span at bounding box center [711, 747] width 1413 height 30
click at [688, 675] on div at bounding box center [710, 749] width 1427 height 49
drag, startPoint x: 566, startPoint y: 718, endPoint x: 551, endPoint y: 720, distance: 14.9
click at [554, 675] on video at bounding box center [711, 400] width 1422 height 800
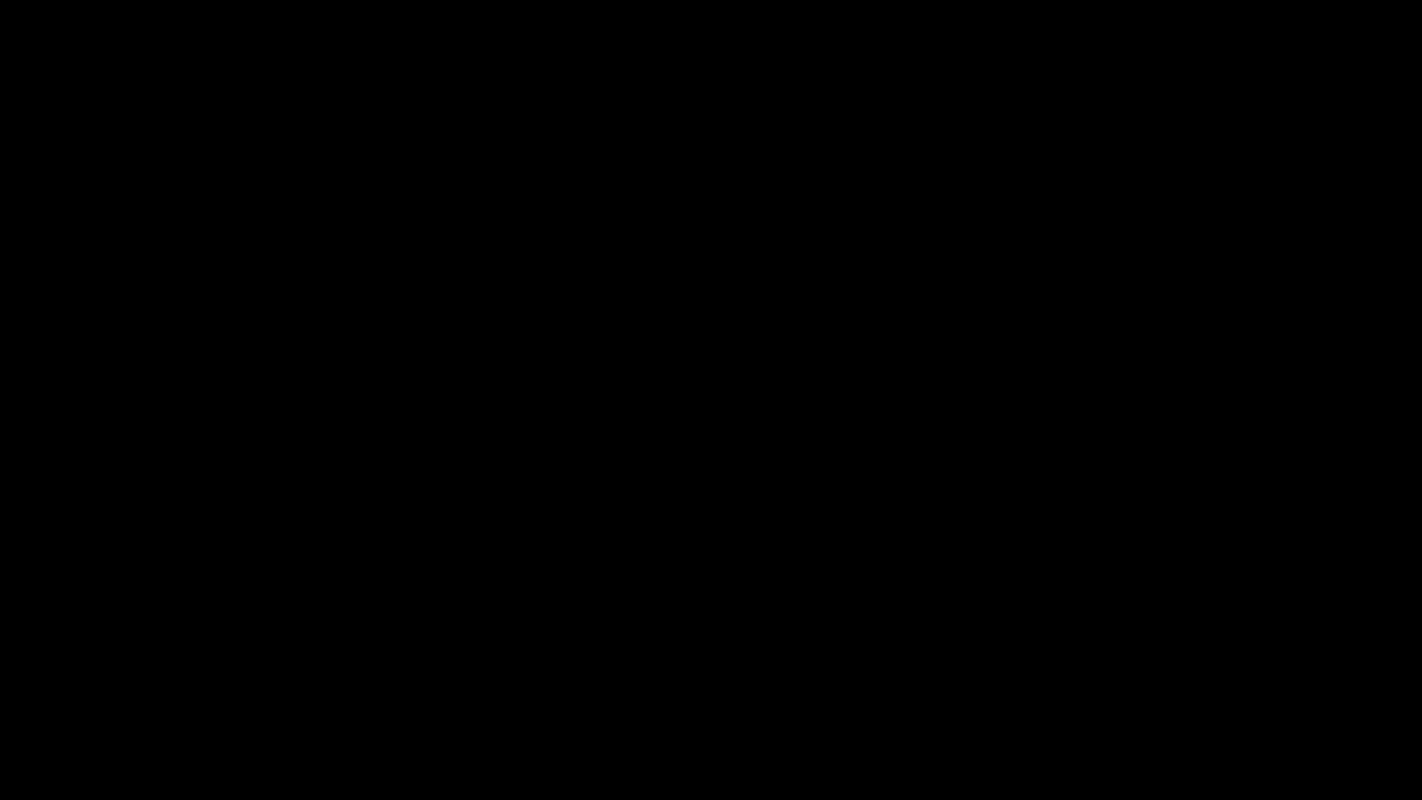
drag, startPoint x: 480, startPoint y: 741, endPoint x: 393, endPoint y: 739, distance: 87.0
click at [393, 675] on span at bounding box center [711, 747] width 1413 height 30
drag, startPoint x: 228, startPoint y: 741, endPoint x: 118, endPoint y: 743, distance: 109.3
click at [118, 675] on span at bounding box center [711, 747] width 1413 height 30
click at [0, 675] on div at bounding box center [710, 749] width 1427 height 49
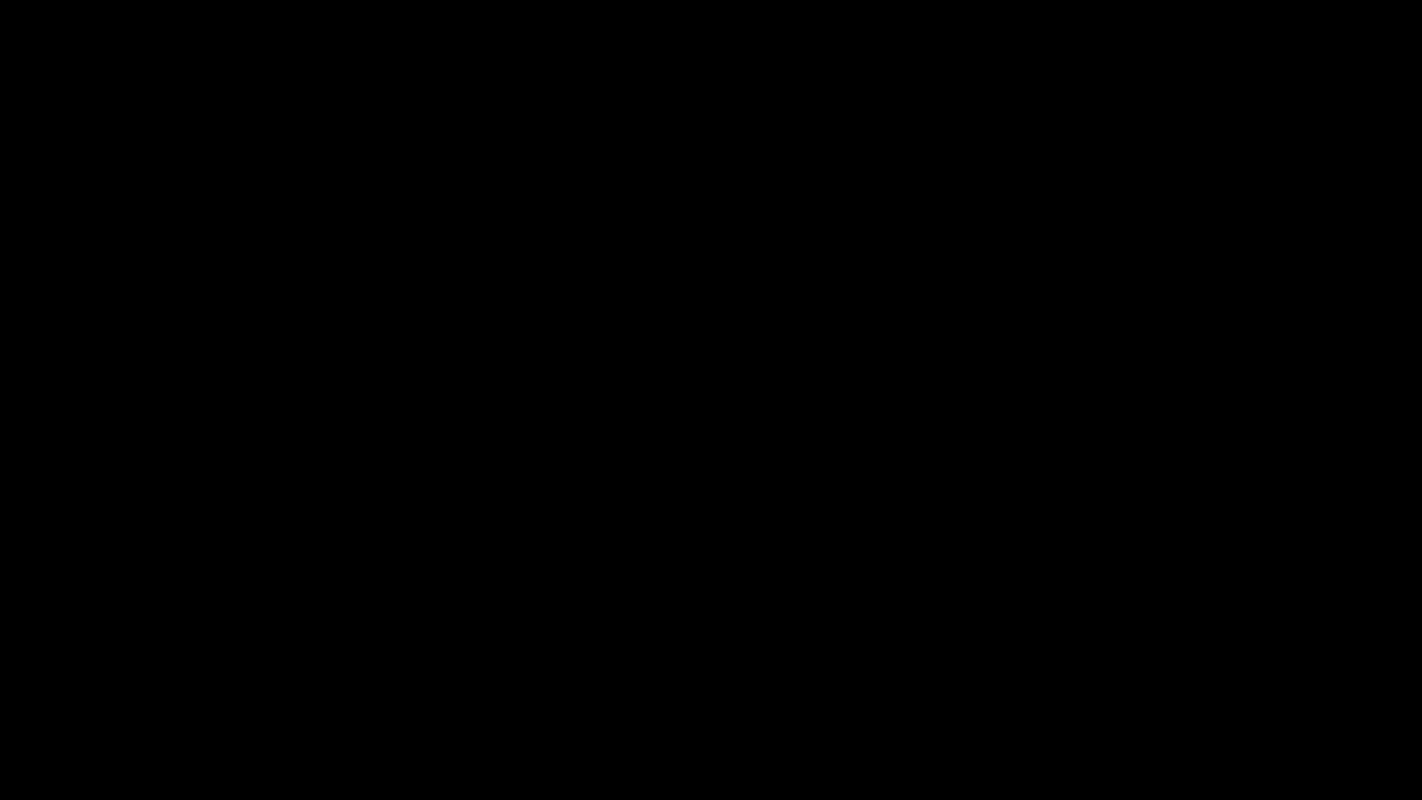
click at [1181, 675] on icon "add" at bounding box center [1154, 783] width 177 height 22
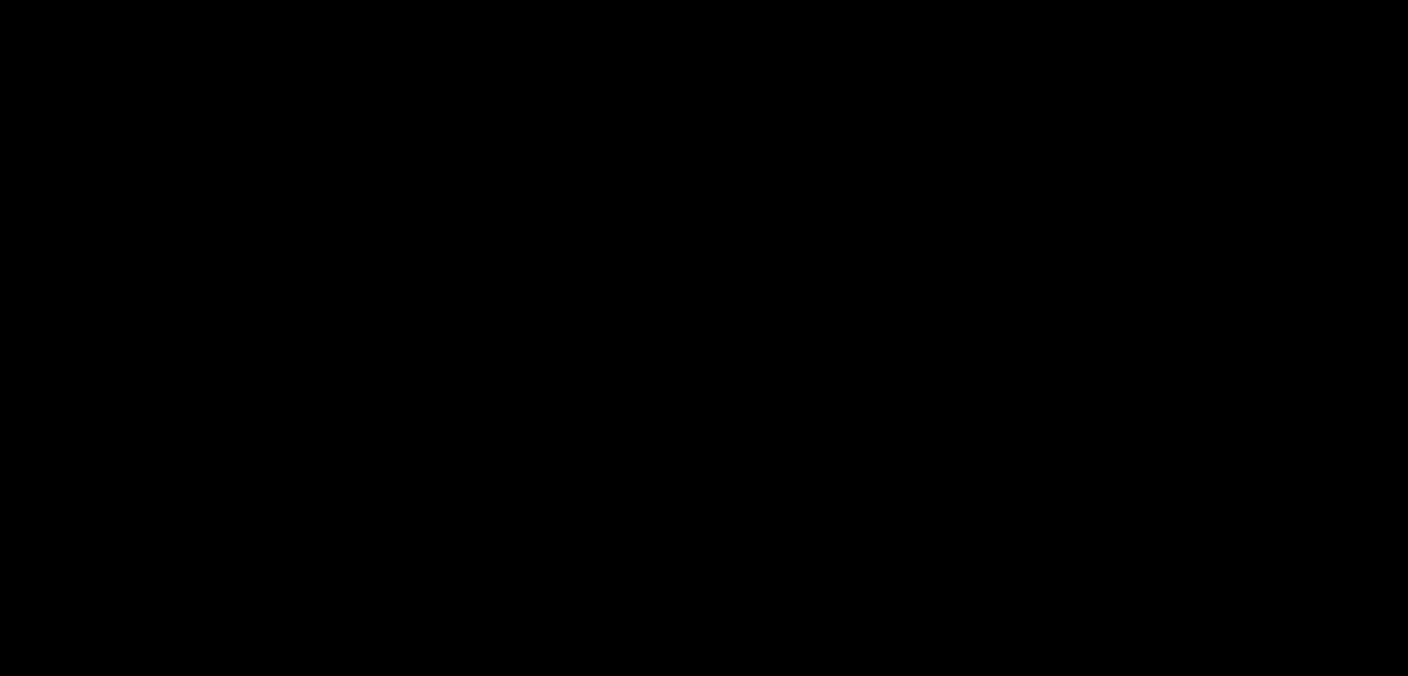
scroll to position [2407, 0]
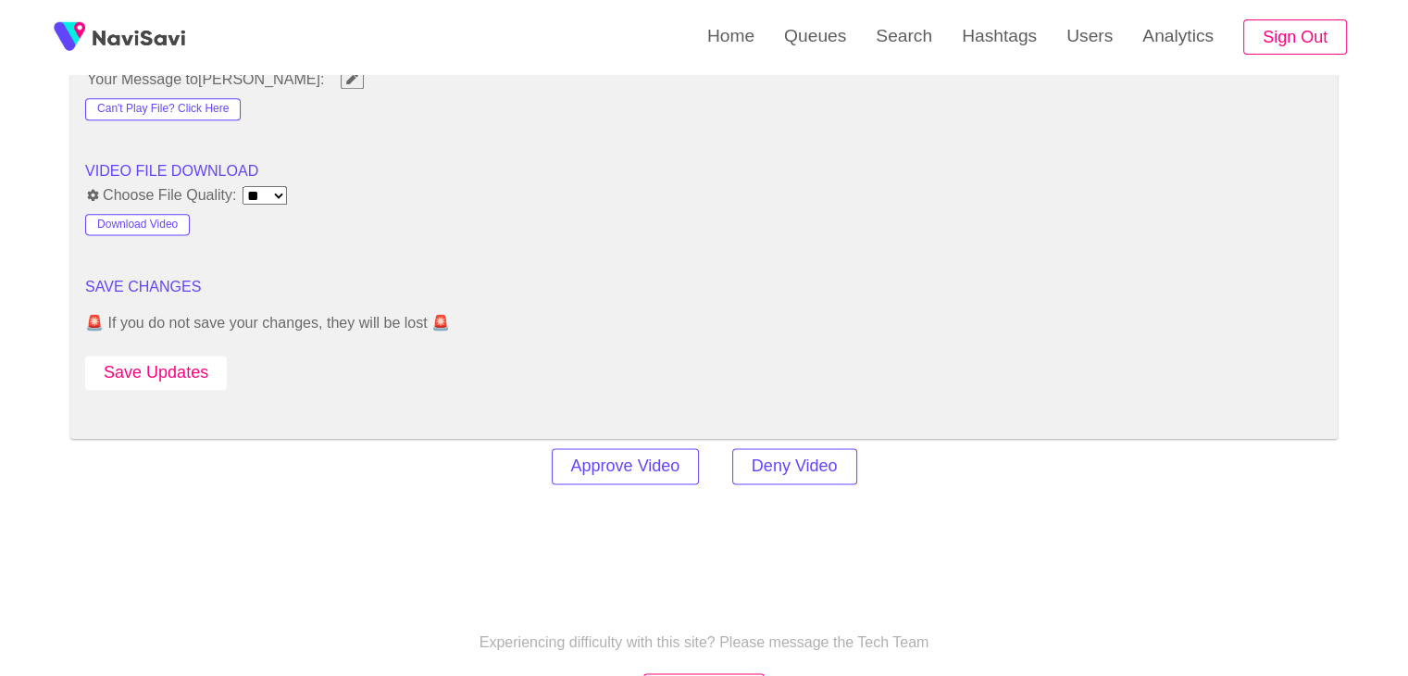
click at [184, 368] on button "Save Updates" at bounding box center [156, 372] width 142 height 34
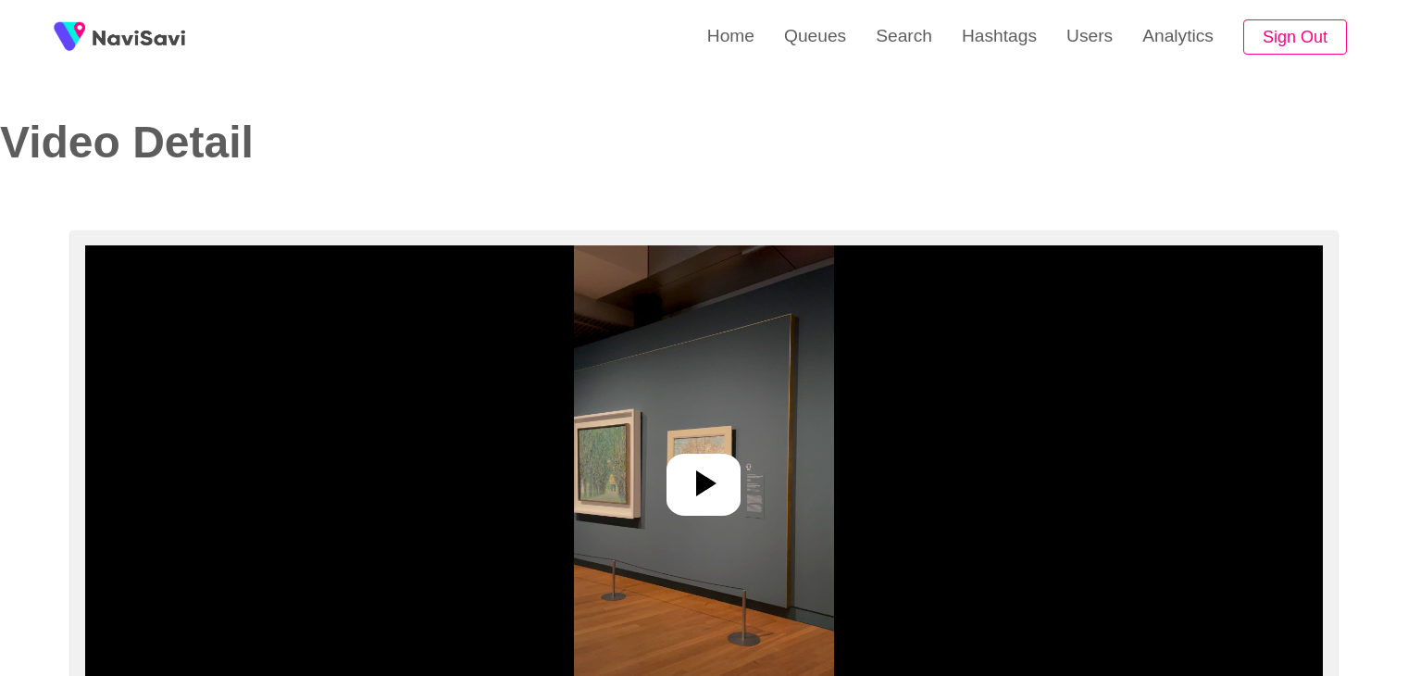
select select "**********"
select select "**"
click at [724, 483] on icon at bounding box center [703, 483] width 44 height 44
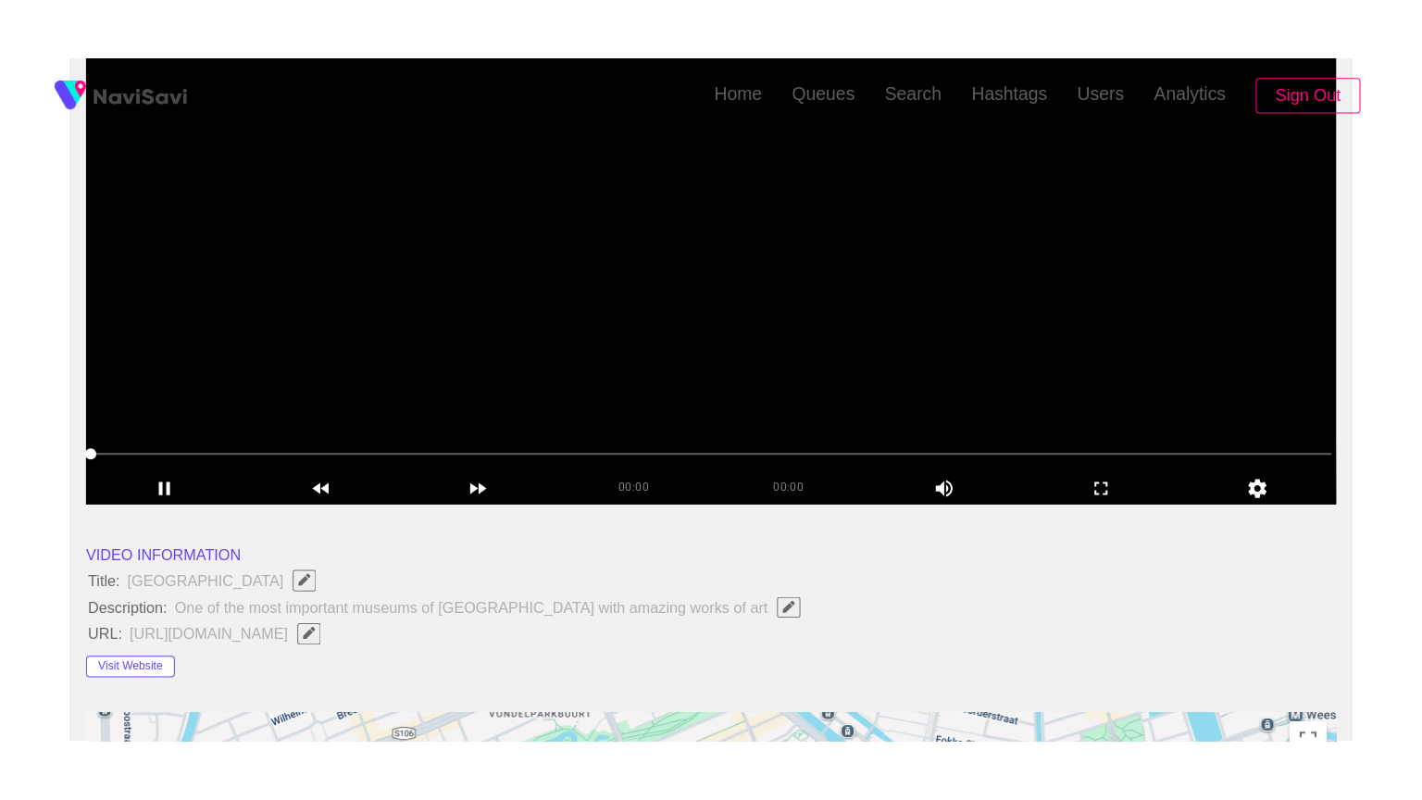
scroll to position [278, 0]
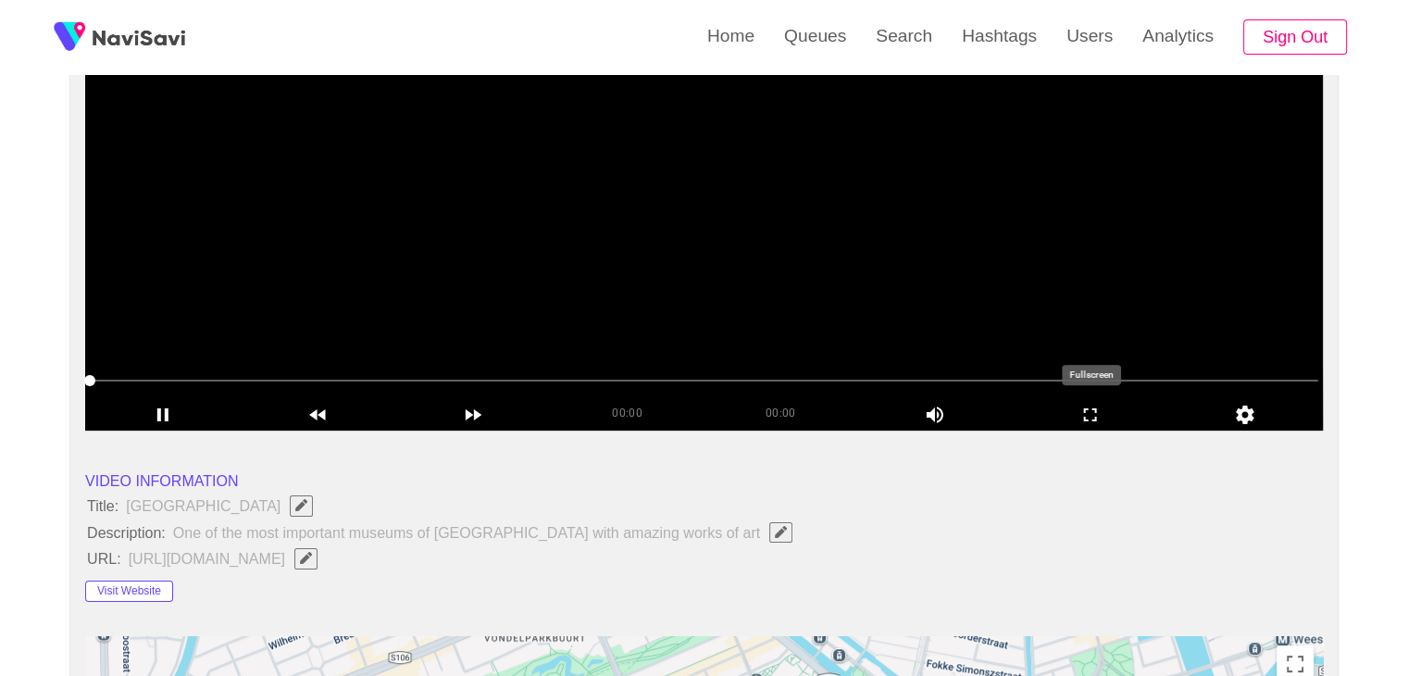
click at [1082, 406] on icon "add" at bounding box center [1091, 415] width 154 height 22
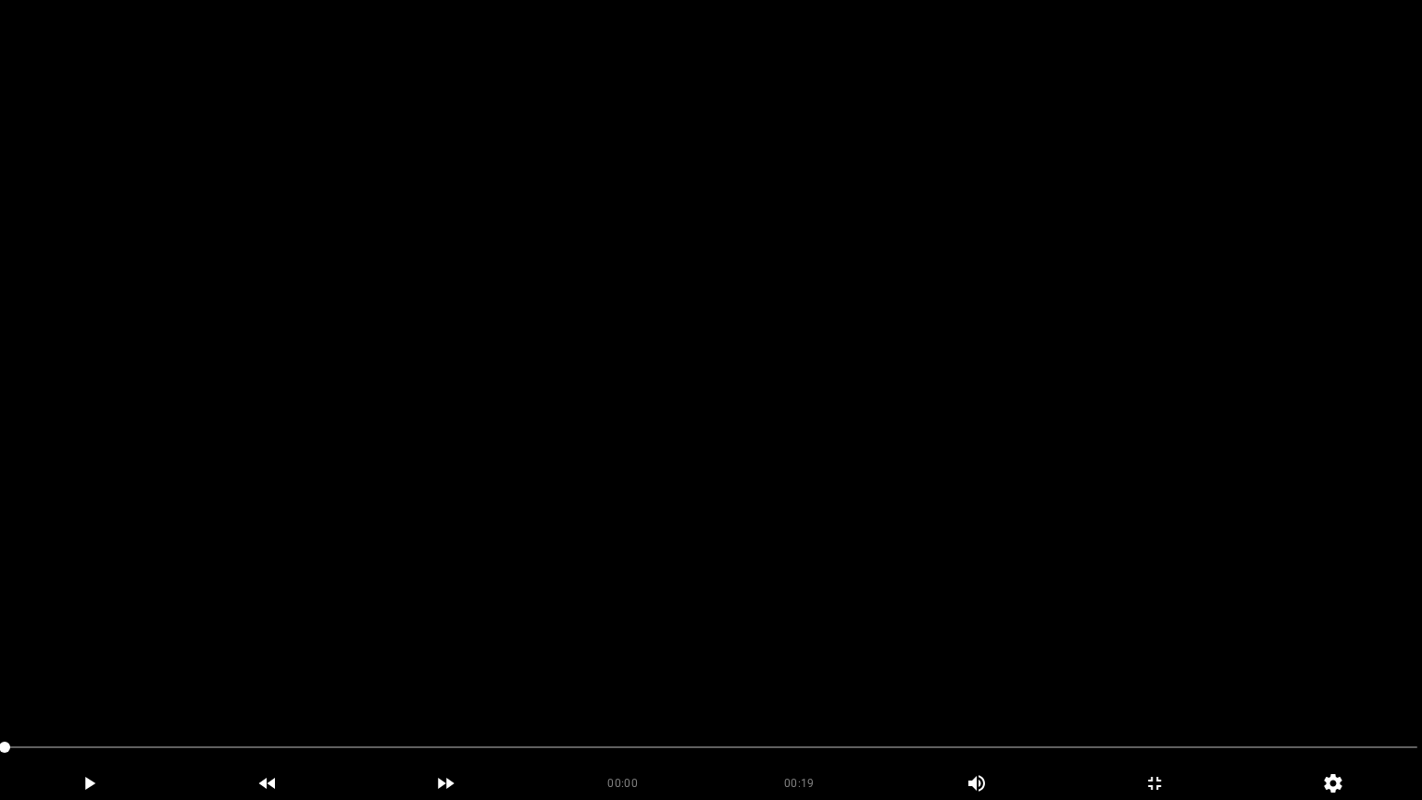
click at [1007, 488] on video at bounding box center [711, 400] width 1422 height 800
click at [1007, 485] on video at bounding box center [711, 400] width 1422 height 800
click at [1007, 481] on video at bounding box center [711, 400] width 1422 height 800
click at [964, 675] on span at bounding box center [711, 747] width 1413 height 30
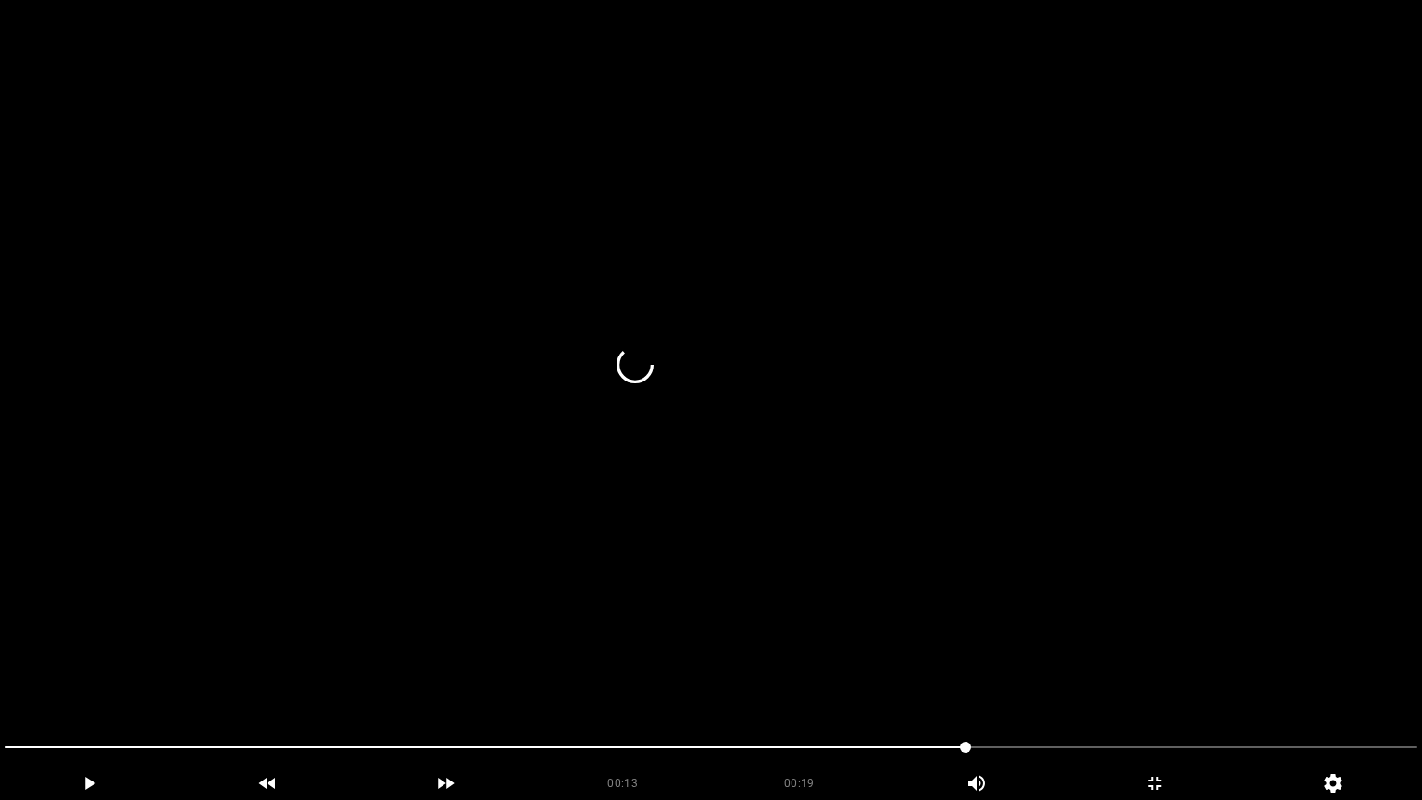
click at [829, 675] on span at bounding box center [485, 747] width 961 height 2
click at [975, 675] on span at bounding box center [711, 747] width 1413 height 30
click at [1043, 675] on span at bounding box center [711, 747] width 1413 height 30
click at [1104, 675] on span at bounding box center [711, 747] width 1413 height 30
click at [1174, 675] on span at bounding box center [711, 747] width 1413 height 30
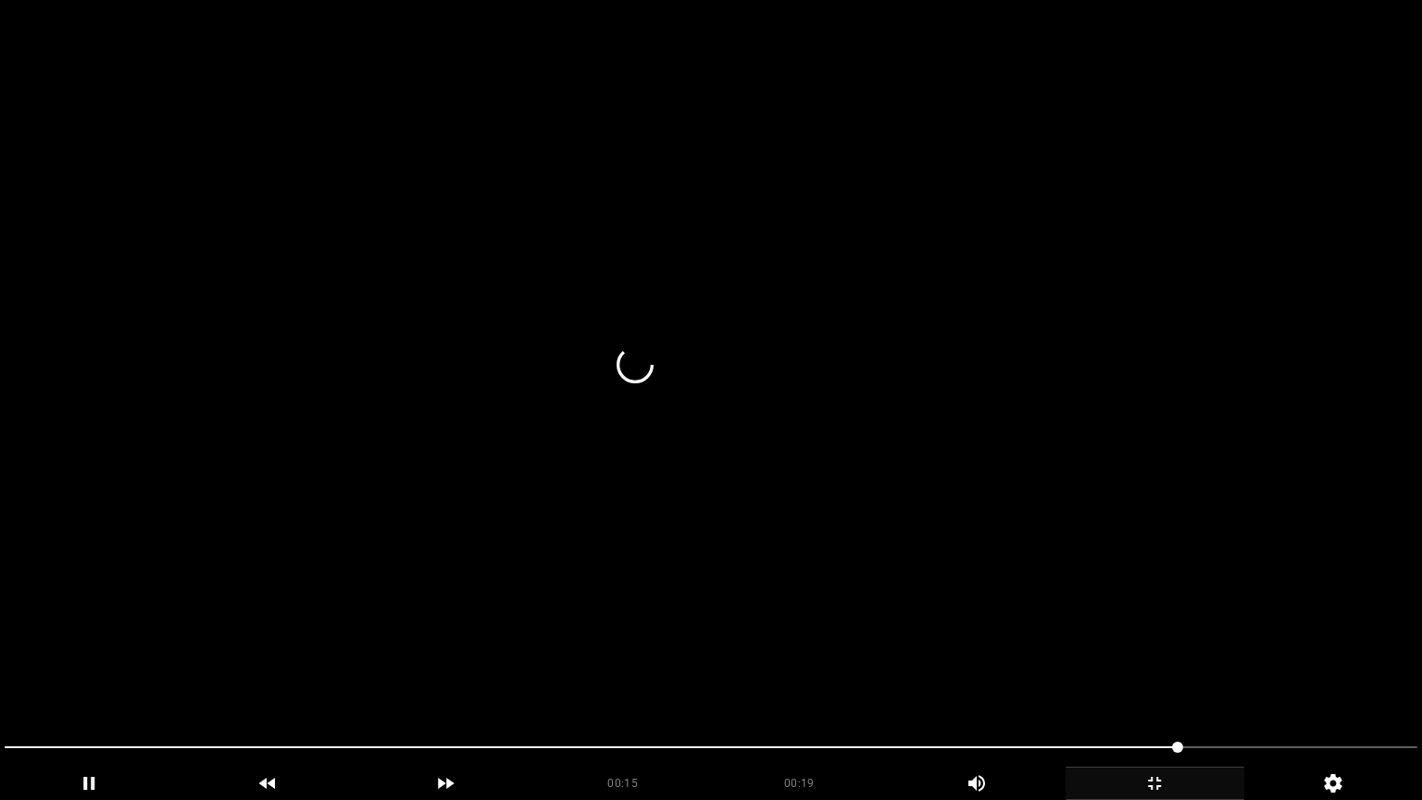
click at [1176, 675] on icon "add" at bounding box center [1154, 783] width 177 height 22
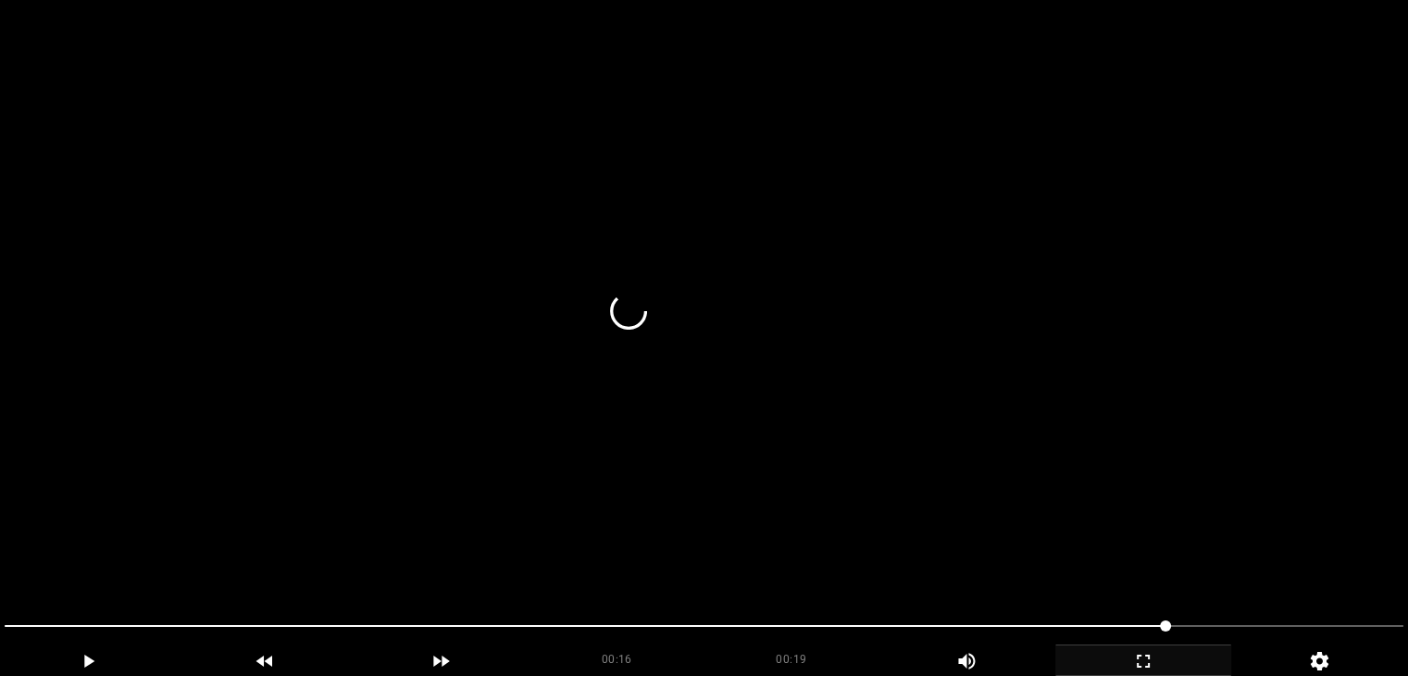
scroll to position [367, 0]
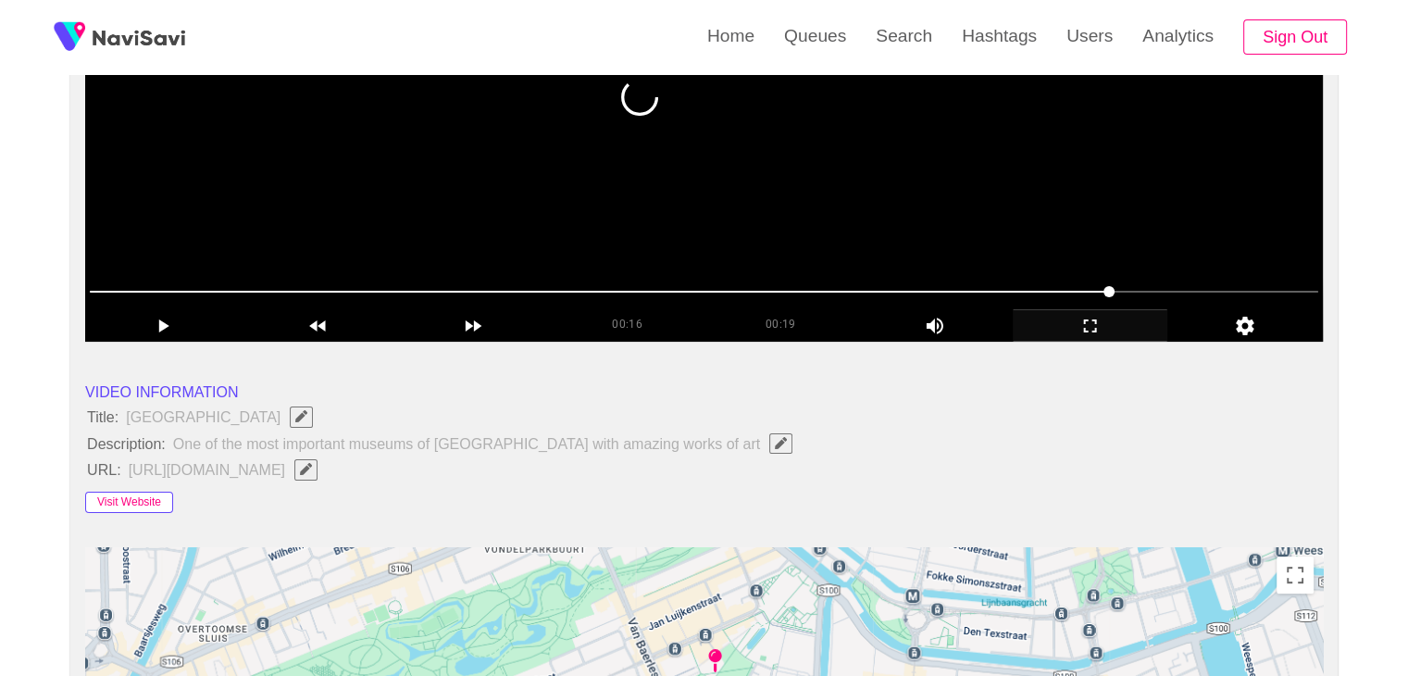
click at [131, 494] on button "Visit Website" at bounding box center [129, 503] width 88 height 22
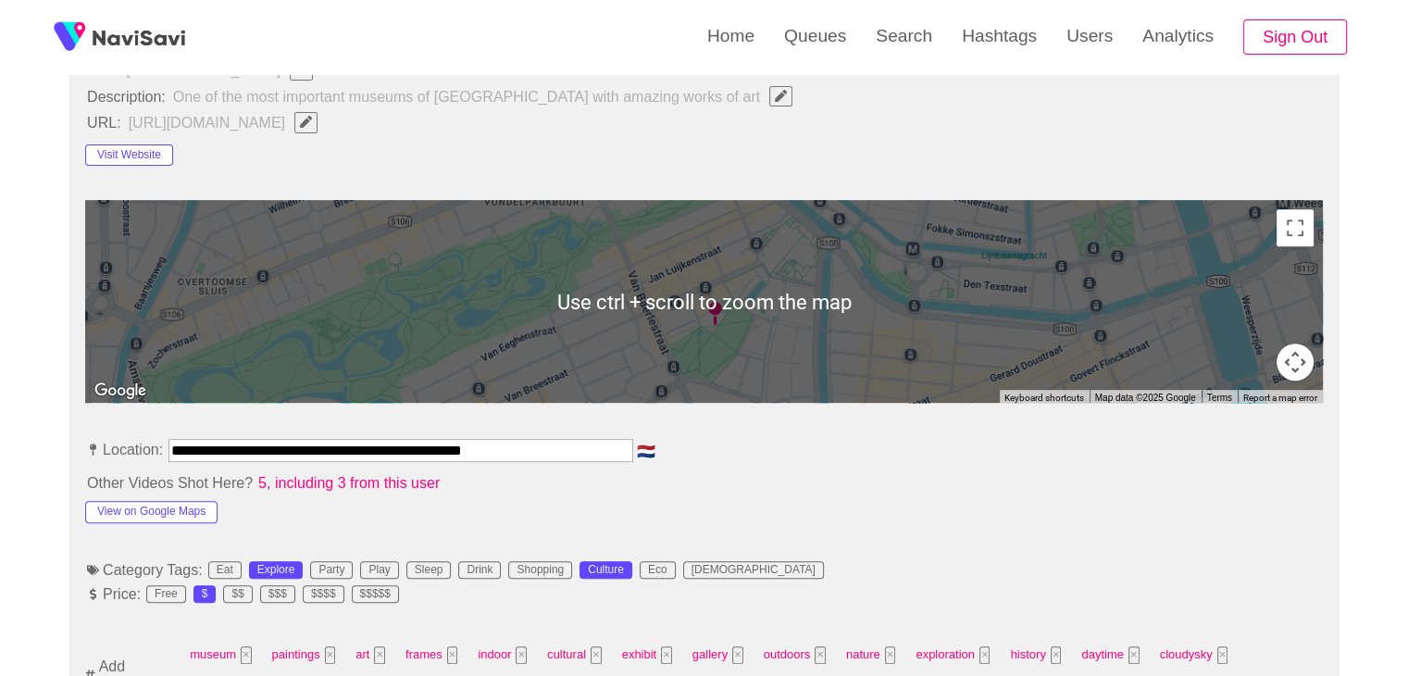
scroll to position [737, 0]
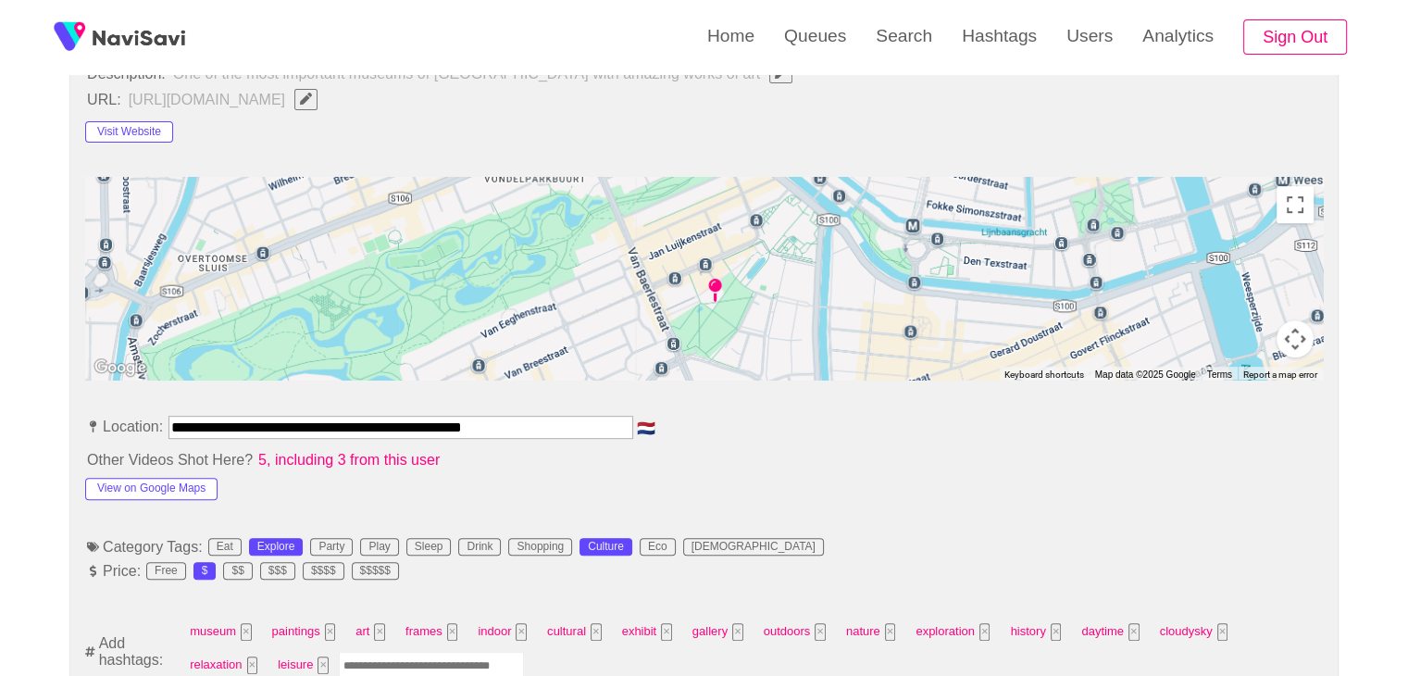
drag, startPoint x: 509, startPoint y: 417, endPoint x: 0, endPoint y: 386, distance: 510.0
drag, startPoint x: 716, startPoint y: 479, endPoint x: 589, endPoint y: 477, distance: 126.8
click at [150, 481] on button "View on Google Maps" at bounding box center [151, 489] width 132 height 22
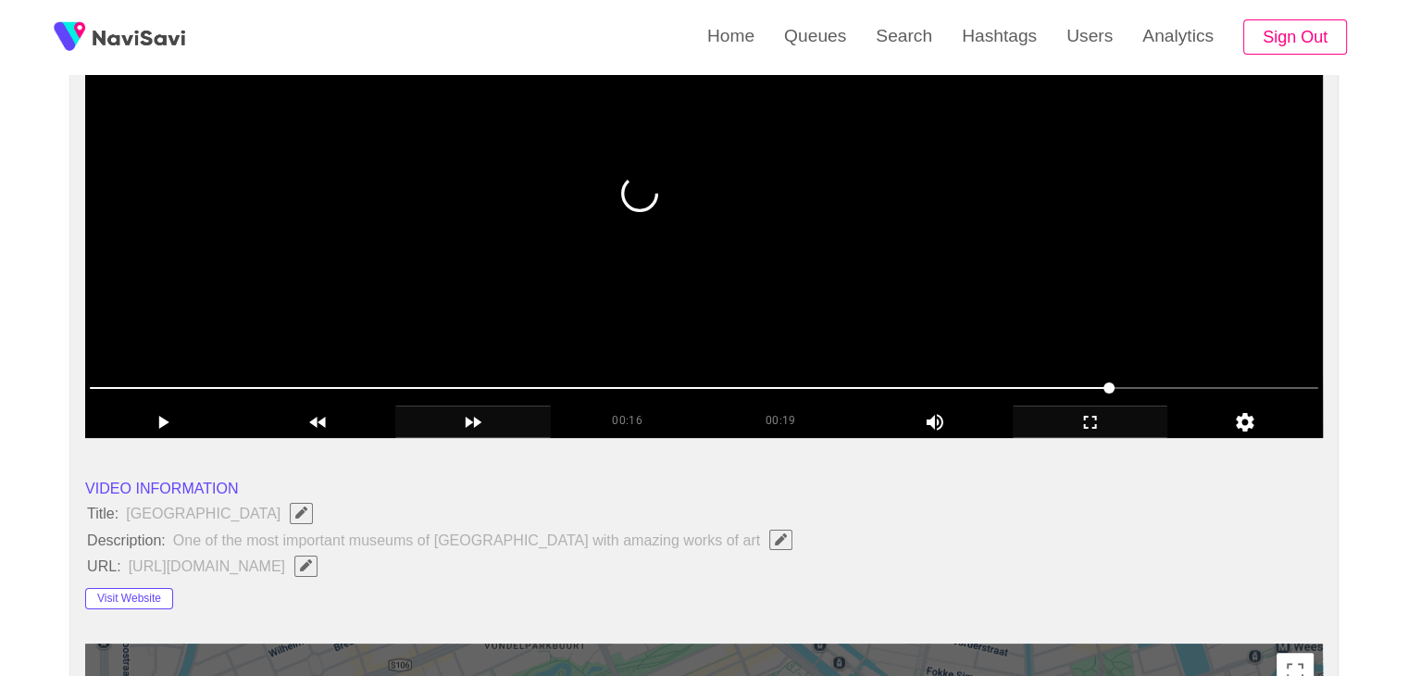
scroll to position [89, 0]
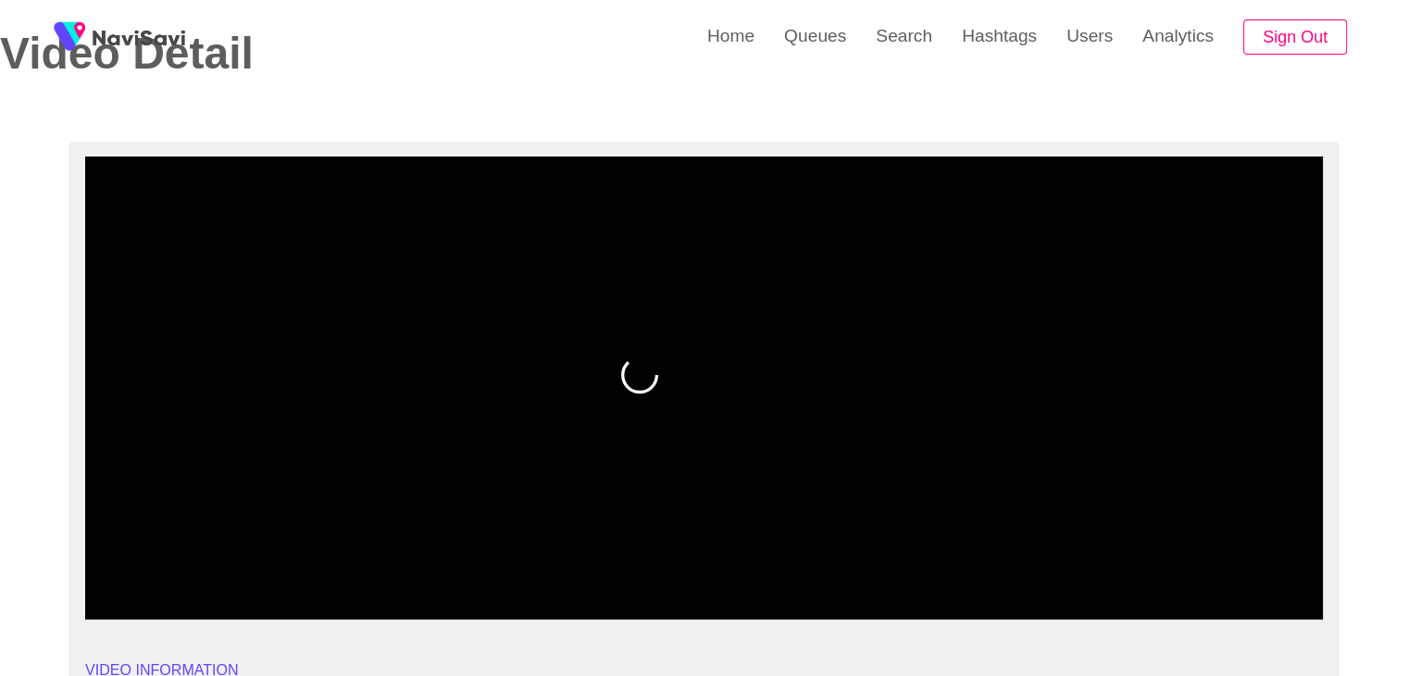
drag, startPoint x: 781, startPoint y: 564, endPoint x: 766, endPoint y: 564, distance: 14.8
click at [766, 564] on span at bounding box center [704, 569] width 1228 height 30
drag, startPoint x: 592, startPoint y: 559, endPoint x: 547, endPoint y: 562, distance: 45.4
click at [547, 562] on span at bounding box center [704, 569] width 1228 height 30
click at [433, 566] on span at bounding box center [704, 569] width 1228 height 30
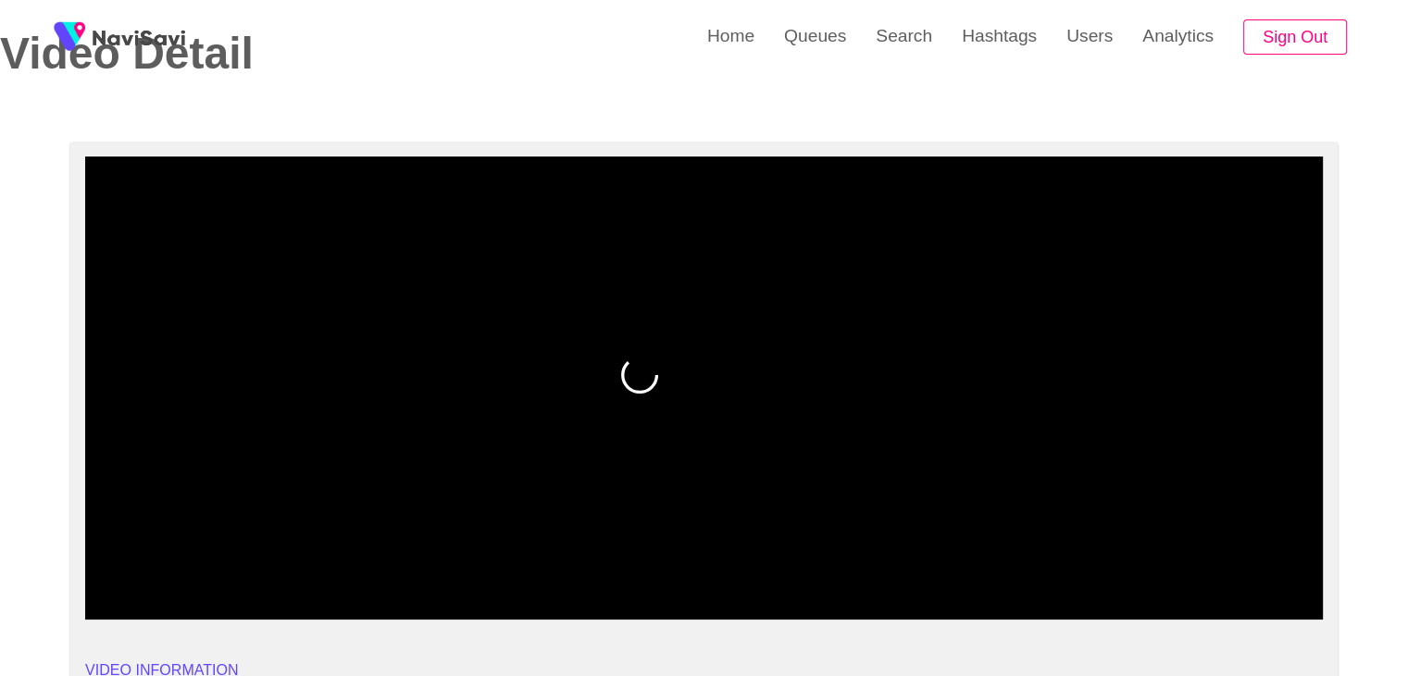
click at [345, 568] on span at bounding box center [704, 569] width 1228 height 30
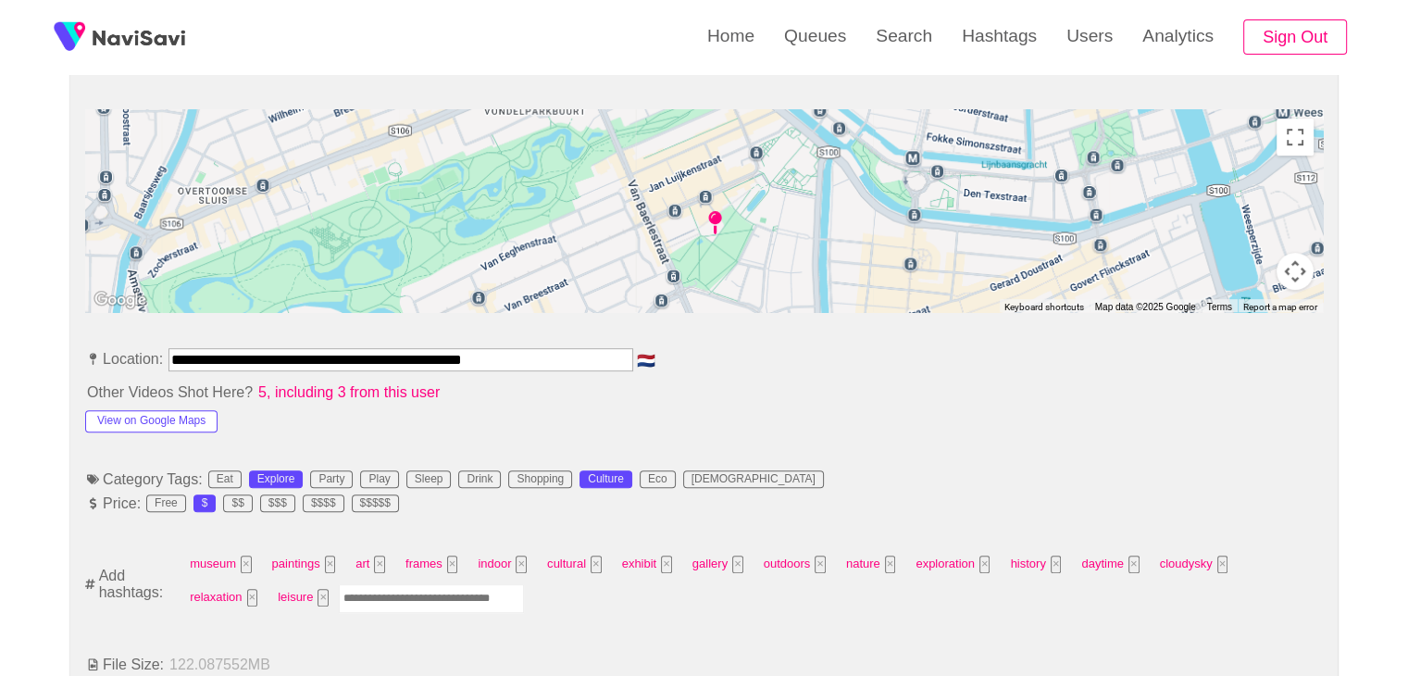
scroll to position [922, 0]
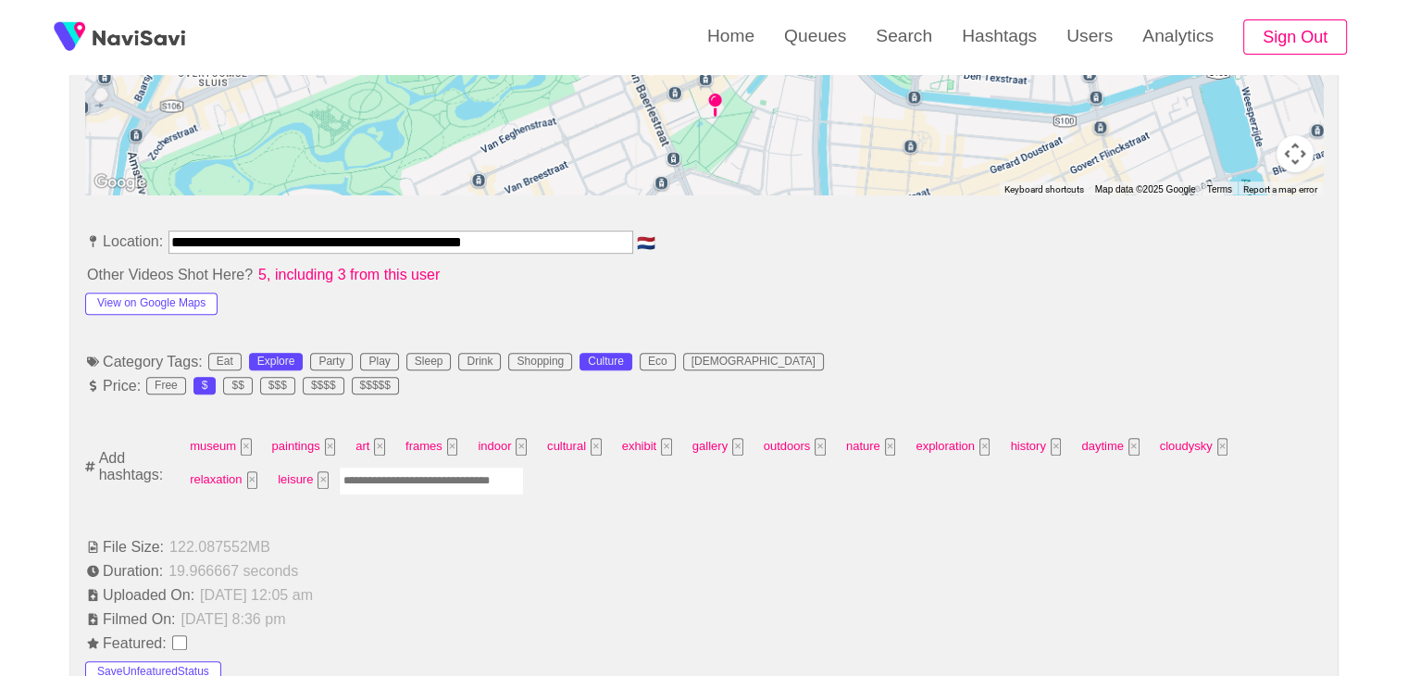
click at [361, 477] on input "Enter tag here and press return" at bounding box center [431, 481] width 185 height 29
type input "*********"
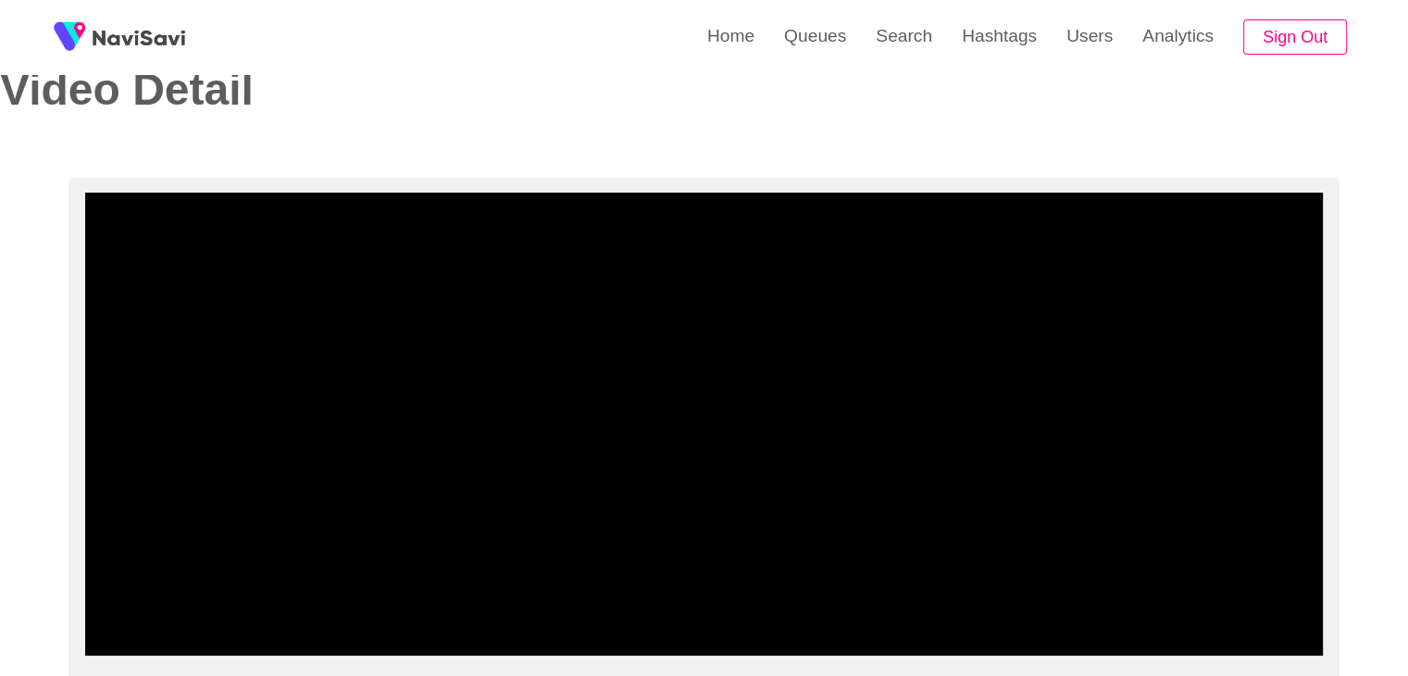
scroll to position [185, 0]
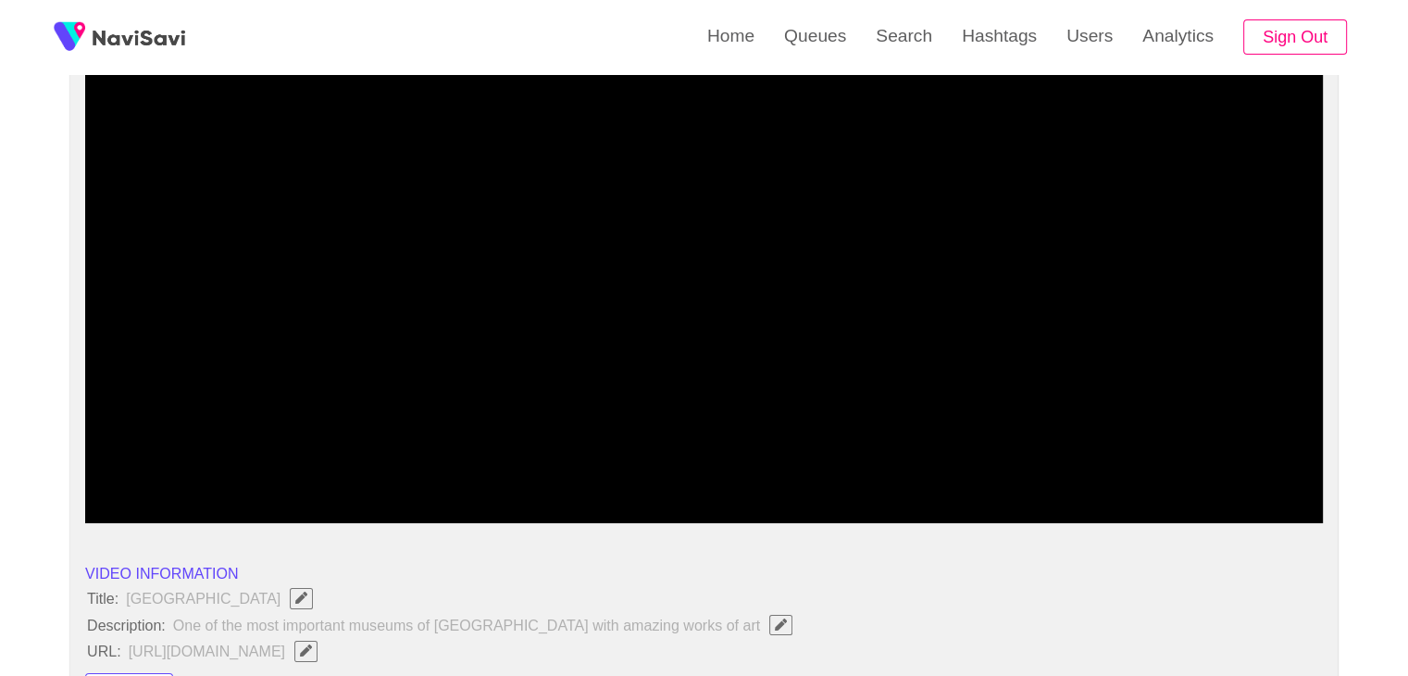
click at [996, 464] on span at bounding box center [704, 473] width 1228 height 30
click at [1158, 460] on span at bounding box center [704, 473] width 1228 height 30
click at [222, 472] on span at bounding box center [624, 473] width 1068 height 2
click at [833, 476] on span at bounding box center [704, 473] width 1228 height 30
click at [947, 467] on span at bounding box center [704, 473] width 1228 height 30
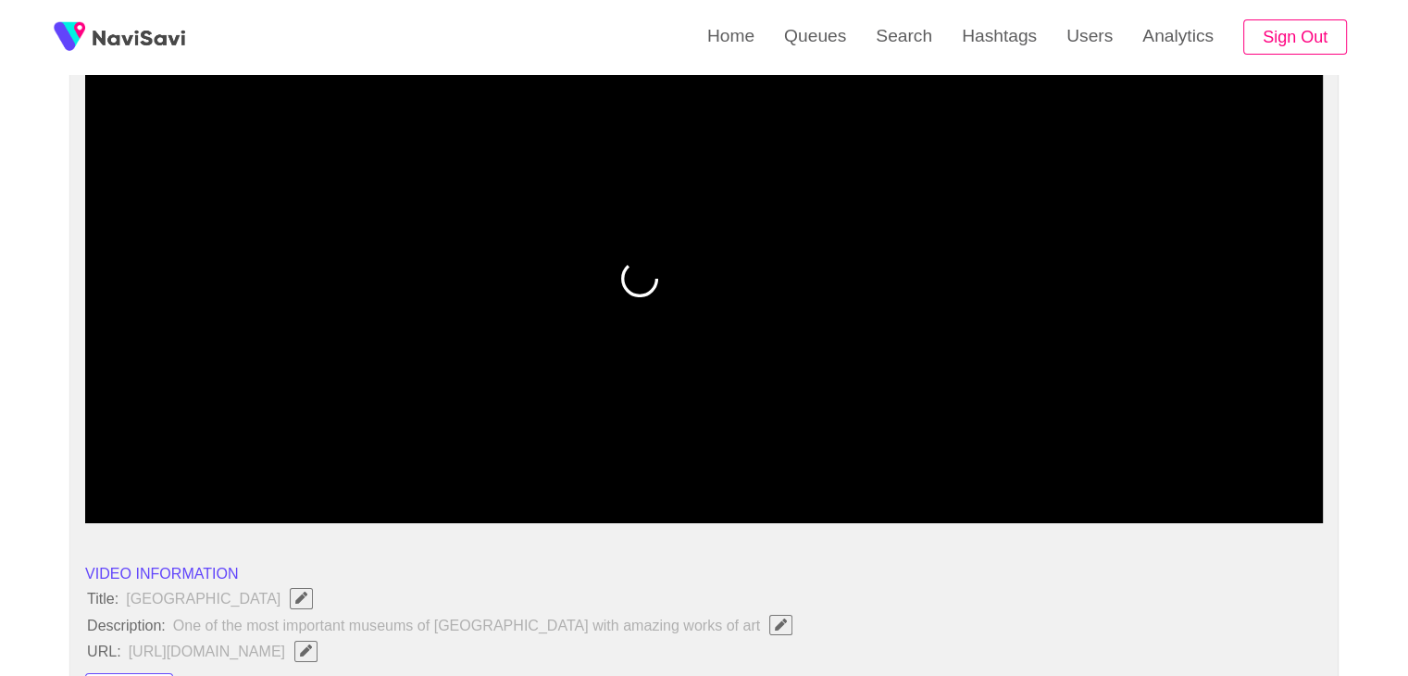
click at [1030, 469] on span at bounding box center [704, 473] width 1228 height 30
click at [1080, 472] on span at bounding box center [704, 473] width 1228 height 2
click at [1106, 504] on icon "add" at bounding box center [1091, 507] width 154 height 22
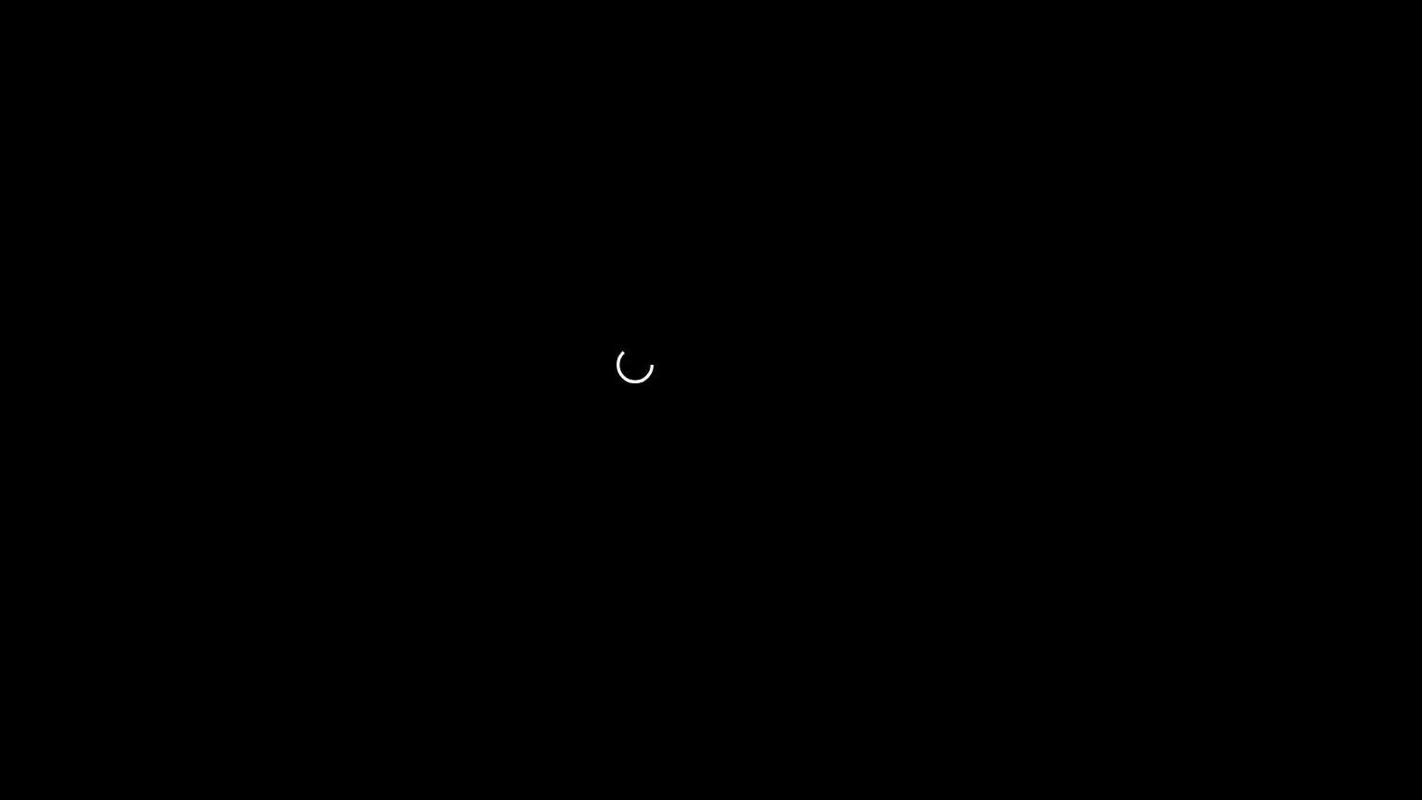
click at [1237, 675] on span at bounding box center [711, 747] width 1413 height 30
click at [1311, 675] on span at bounding box center [711, 747] width 1413 height 30
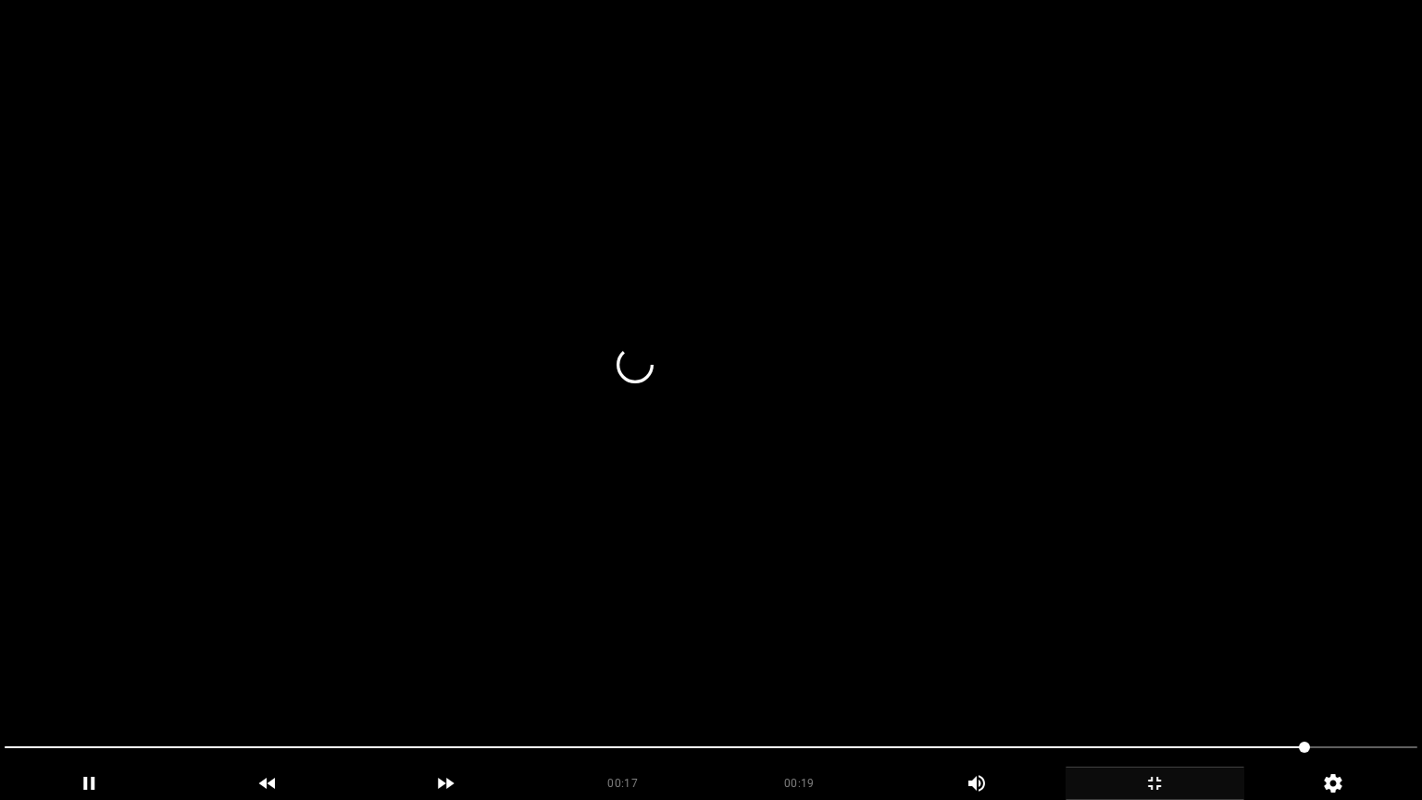
drag, startPoint x: 859, startPoint y: 703, endPoint x: 489, endPoint y: 680, distance: 370.9
click at [500, 675] on section "00:17 00:19 Picture In Picture 1 Error: Failed to load Video" at bounding box center [711, 400] width 1422 height 800
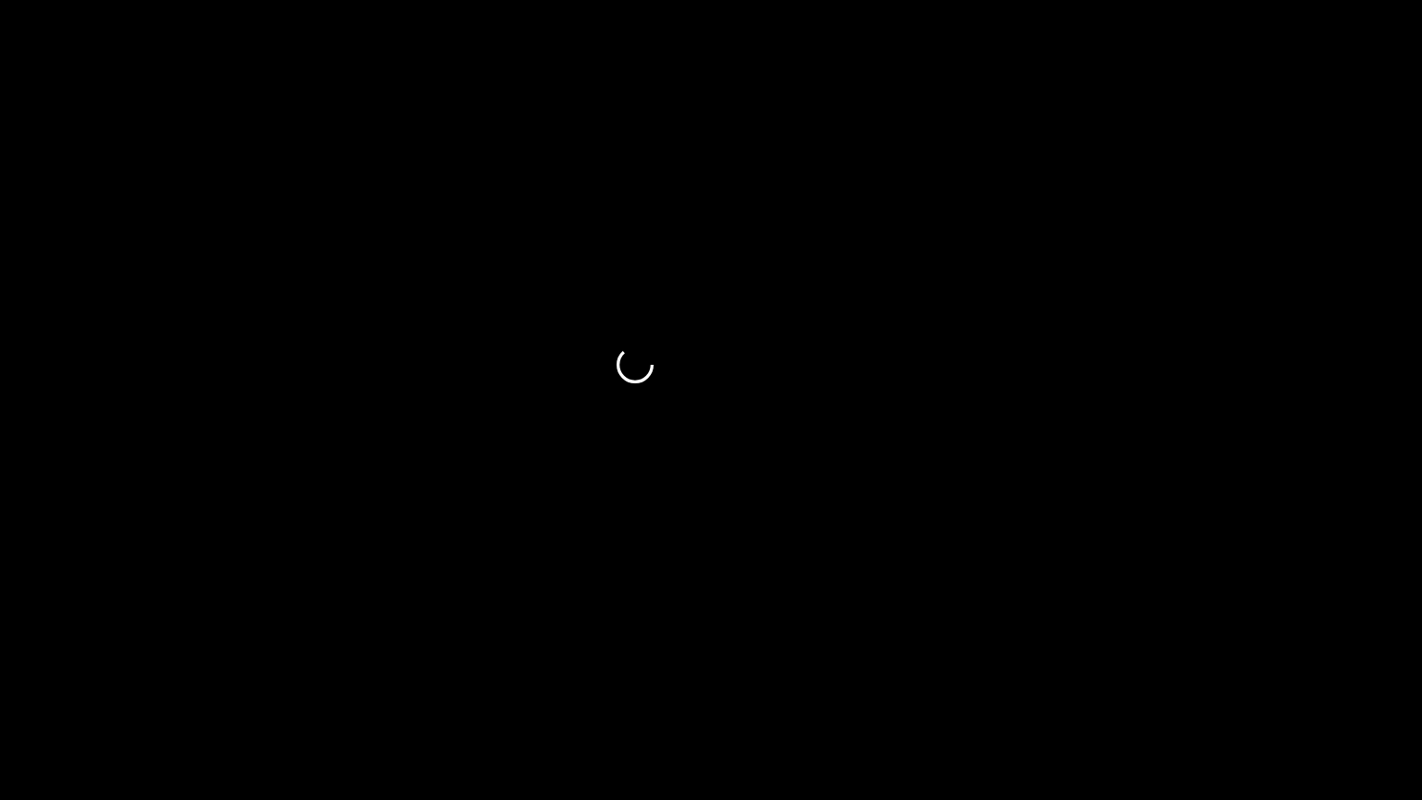
drag, startPoint x: 1072, startPoint y: 736, endPoint x: 1106, endPoint y: 743, distance: 35.0
click at [1106, 675] on span at bounding box center [711, 747] width 1413 height 30
drag, startPoint x: 1106, startPoint y: 743, endPoint x: 1220, endPoint y: 743, distance: 113.9
click at [1220, 675] on span at bounding box center [711, 747] width 1413 height 30
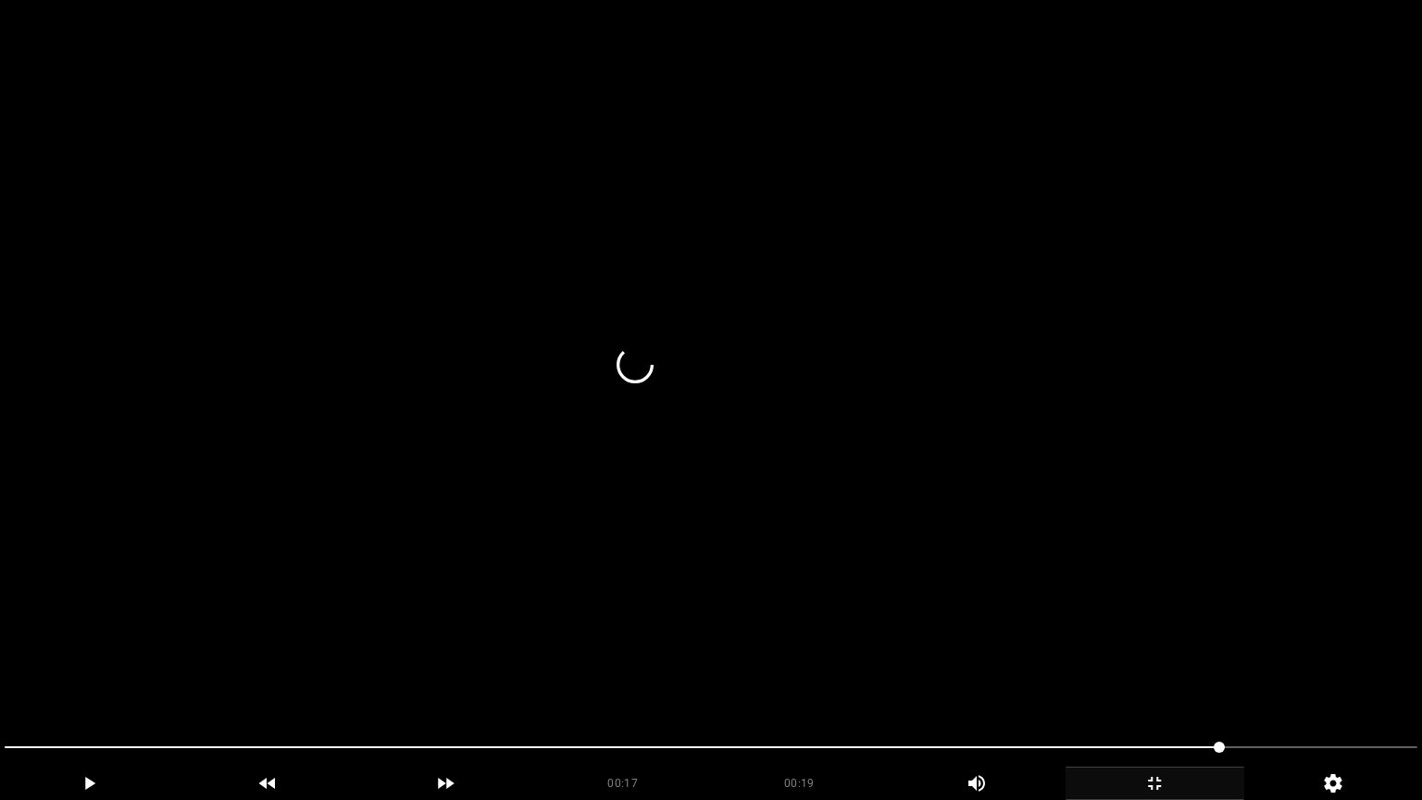
drag, startPoint x: 833, startPoint y: 719, endPoint x: 359, endPoint y: 711, distance: 474.0
click at [341, 675] on section "00:17 00:19 Picture In Picture 1 Error: Failed to load Video" at bounding box center [711, 400] width 1422 height 800
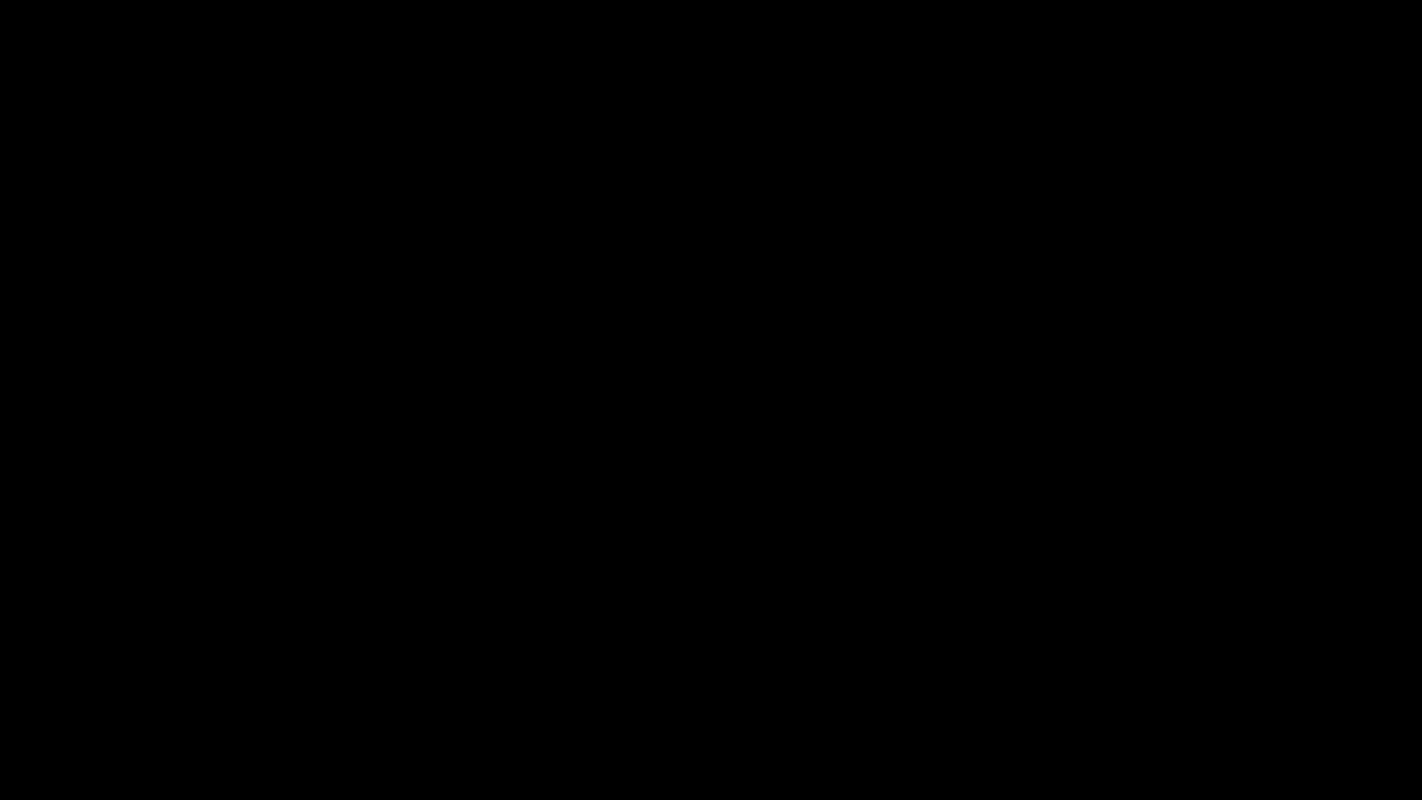
drag, startPoint x: 231, startPoint y: 731, endPoint x: 156, endPoint y: 728, distance: 76.0
click at [156, 675] on div at bounding box center [710, 749] width 1427 height 49
click at [1144, 675] on icon "add" at bounding box center [1154, 783] width 177 height 22
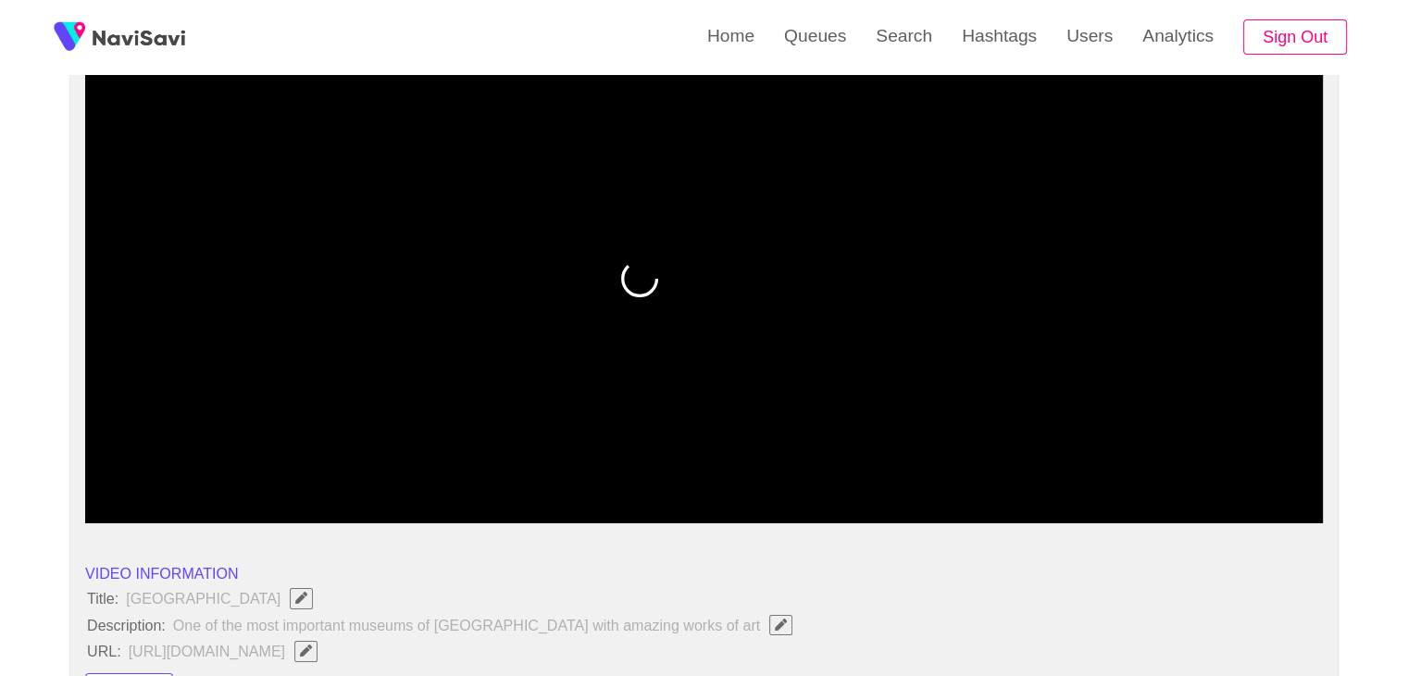
drag, startPoint x: 212, startPoint y: 477, endPoint x: 0, endPoint y: 456, distance: 213.0
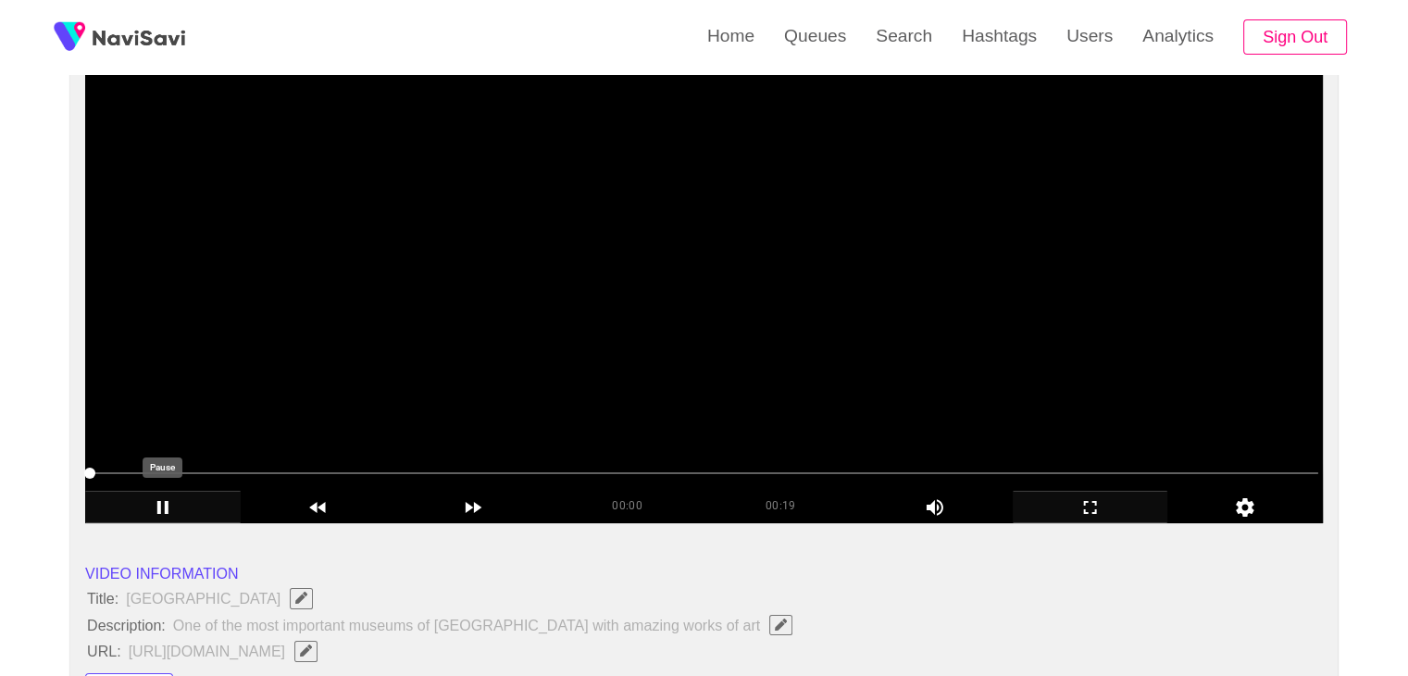
click at [156, 508] on icon "add" at bounding box center [163, 507] width 154 height 22
click at [182, 498] on icon "add" at bounding box center [163, 507] width 154 height 22
click at [181, 501] on icon "add" at bounding box center [163, 507] width 154 height 22
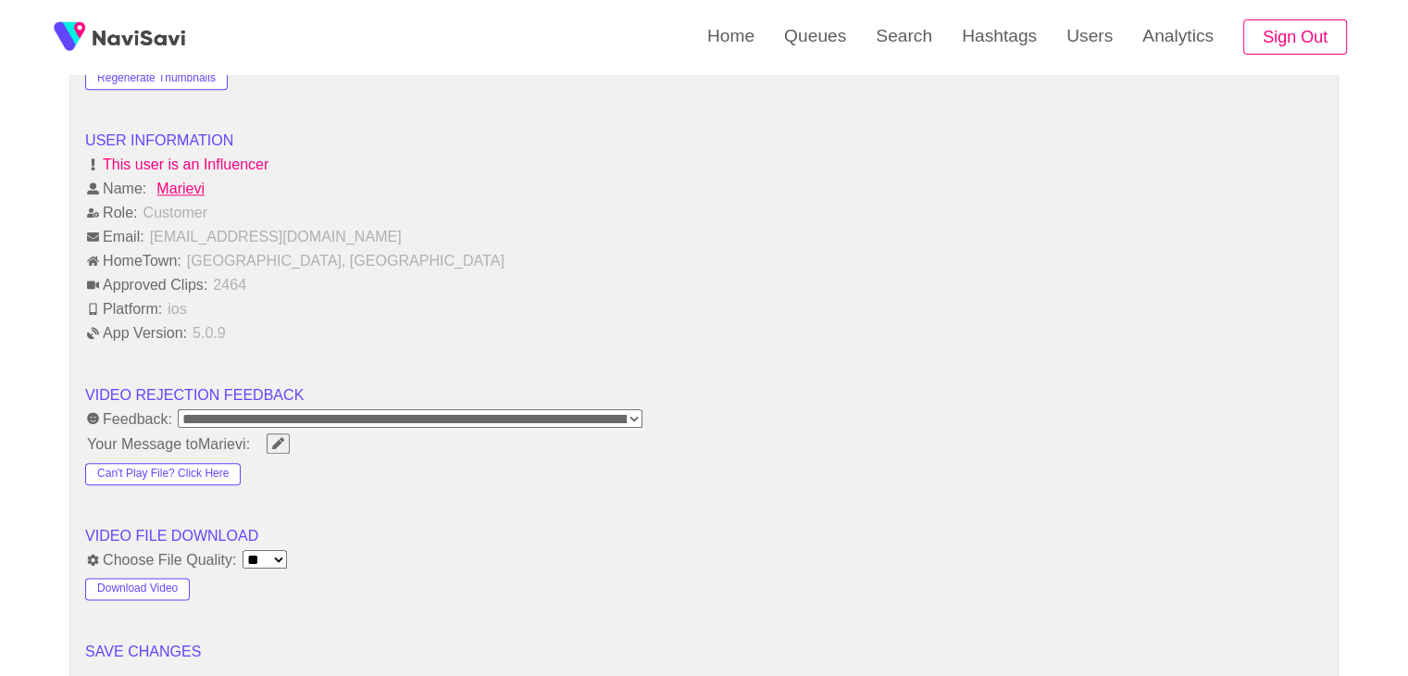
scroll to position [2314, 0]
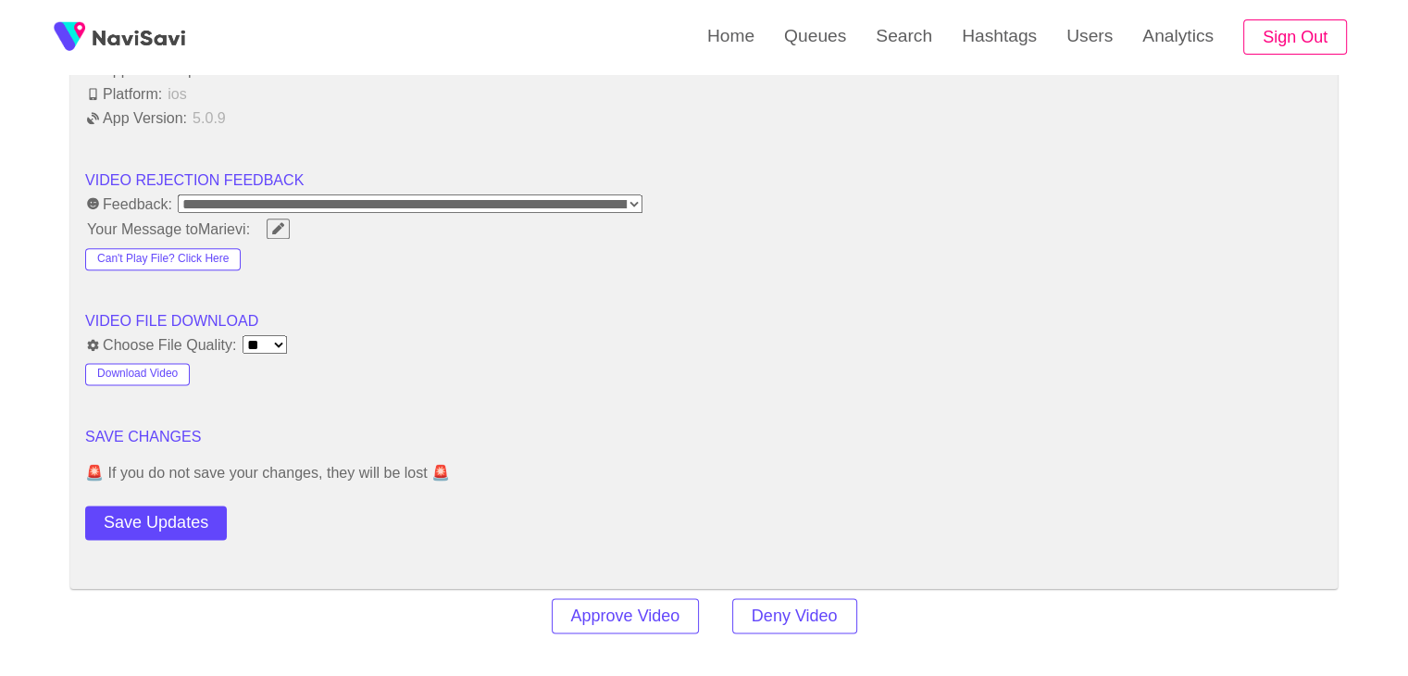
click at [166, 505] on button "Save Updates" at bounding box center [156, 522] width 142 height 34
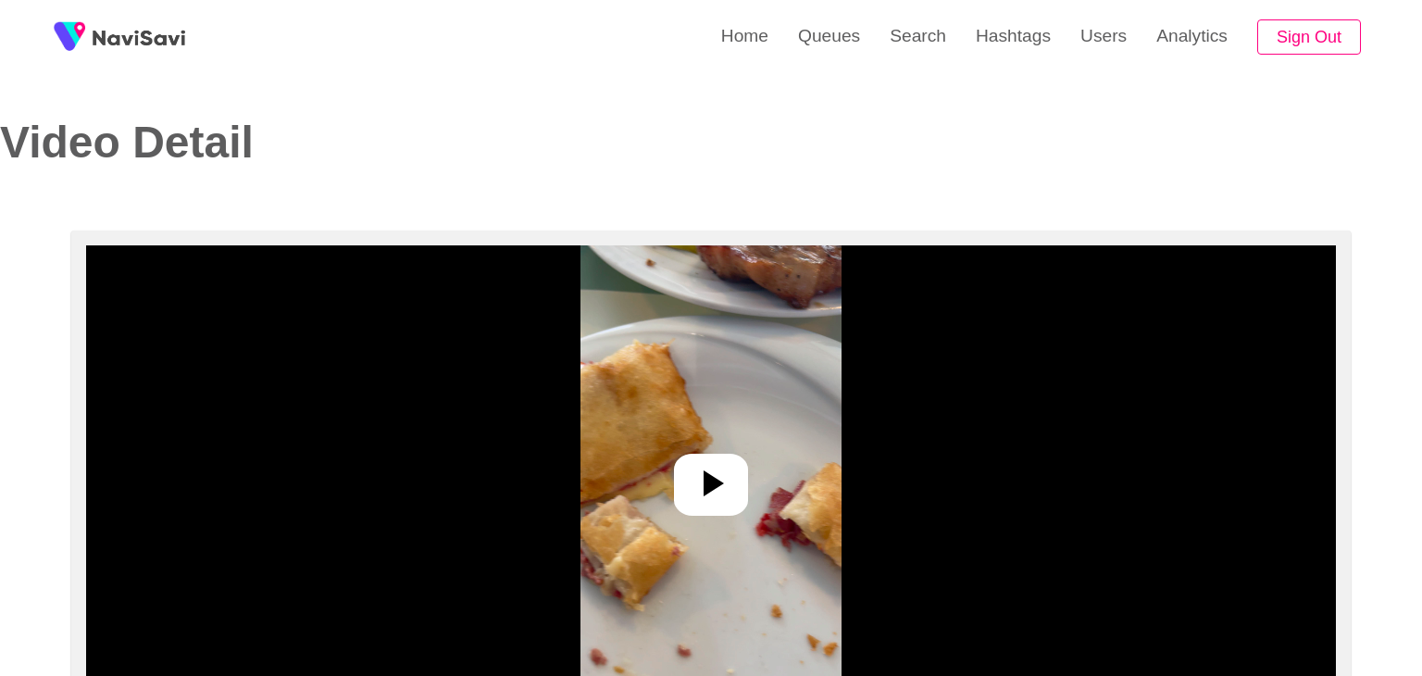
select select "**********"
select select "**"
click at [722, 485] on icon at bounding box center [703, 483] width 44 height 44
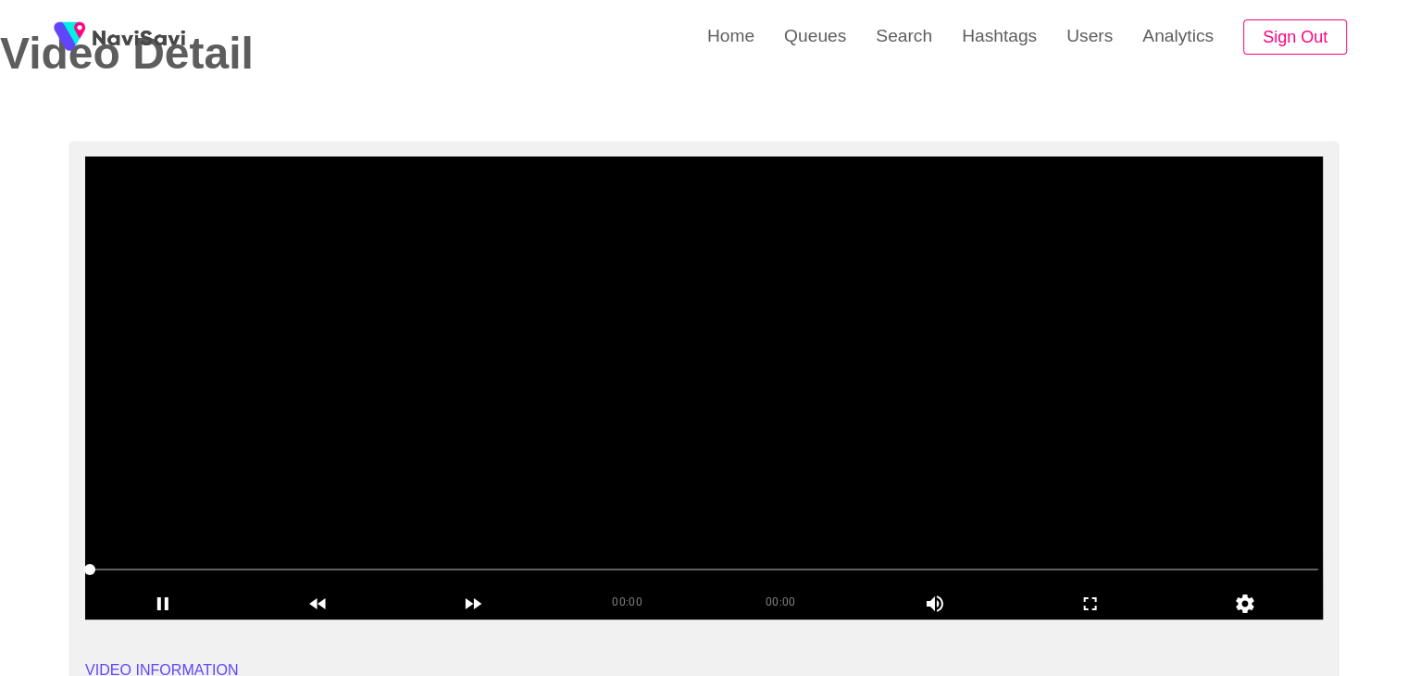
scroll to position [93, 0]
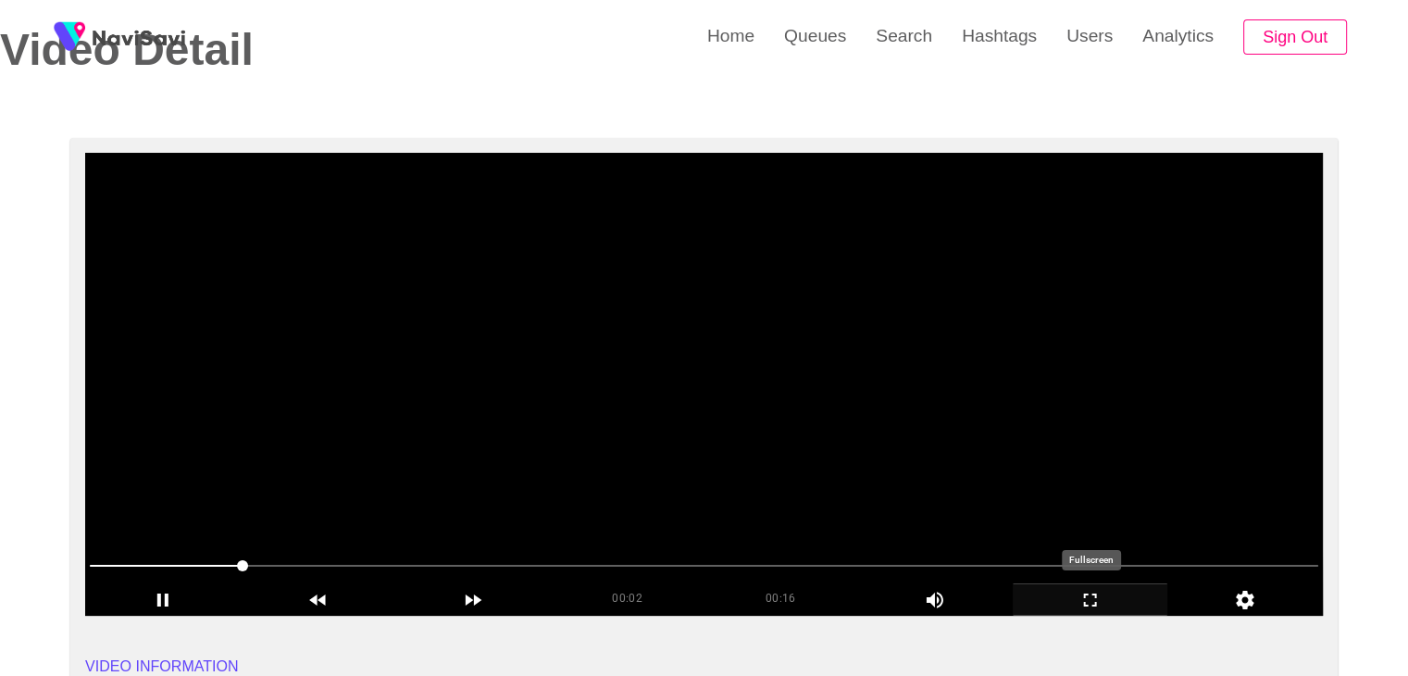
click at [1139, 608] on icon "add" at bounding box center [1091, 600] width 154 height 22
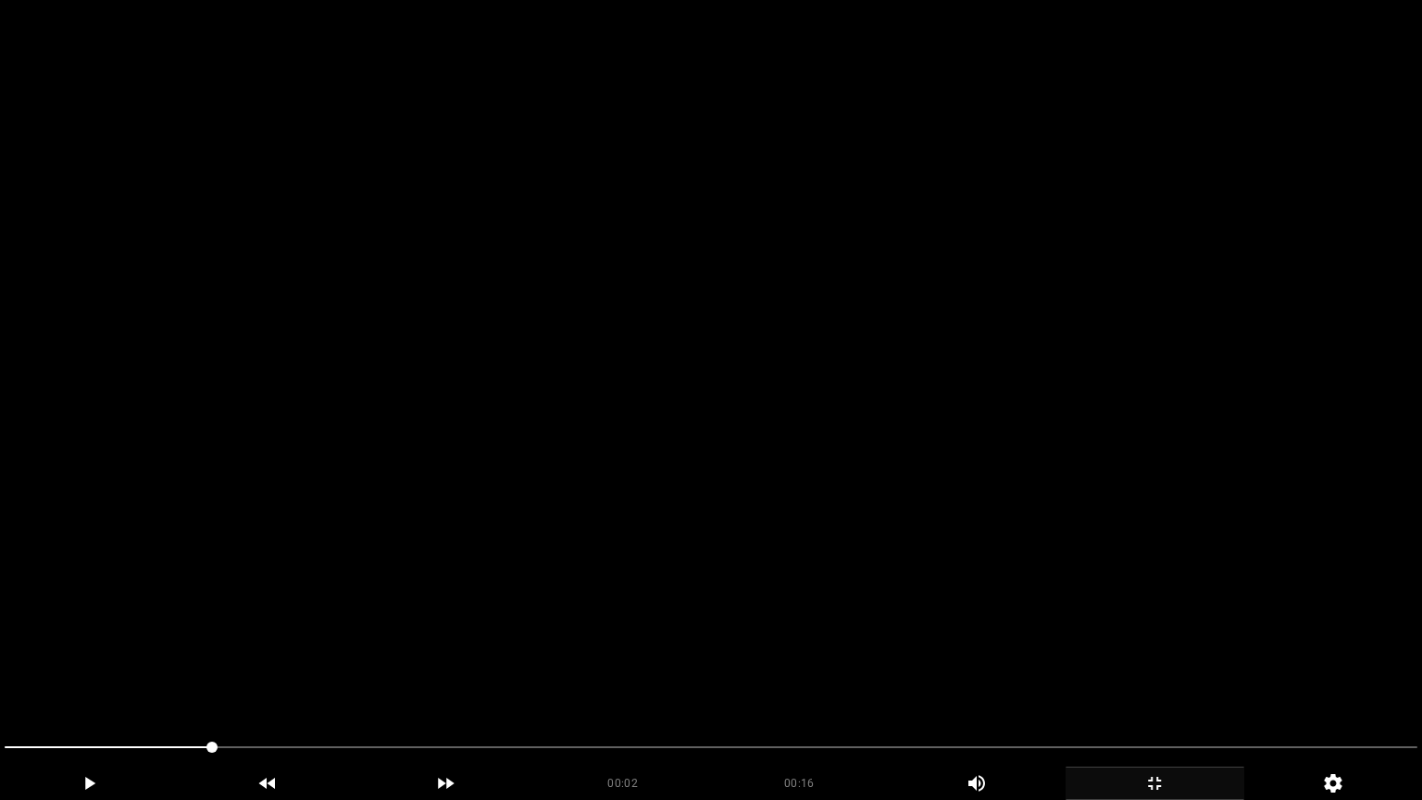
click at [828, 646] on video at bounding box center [711, 400] width 1422 height 800
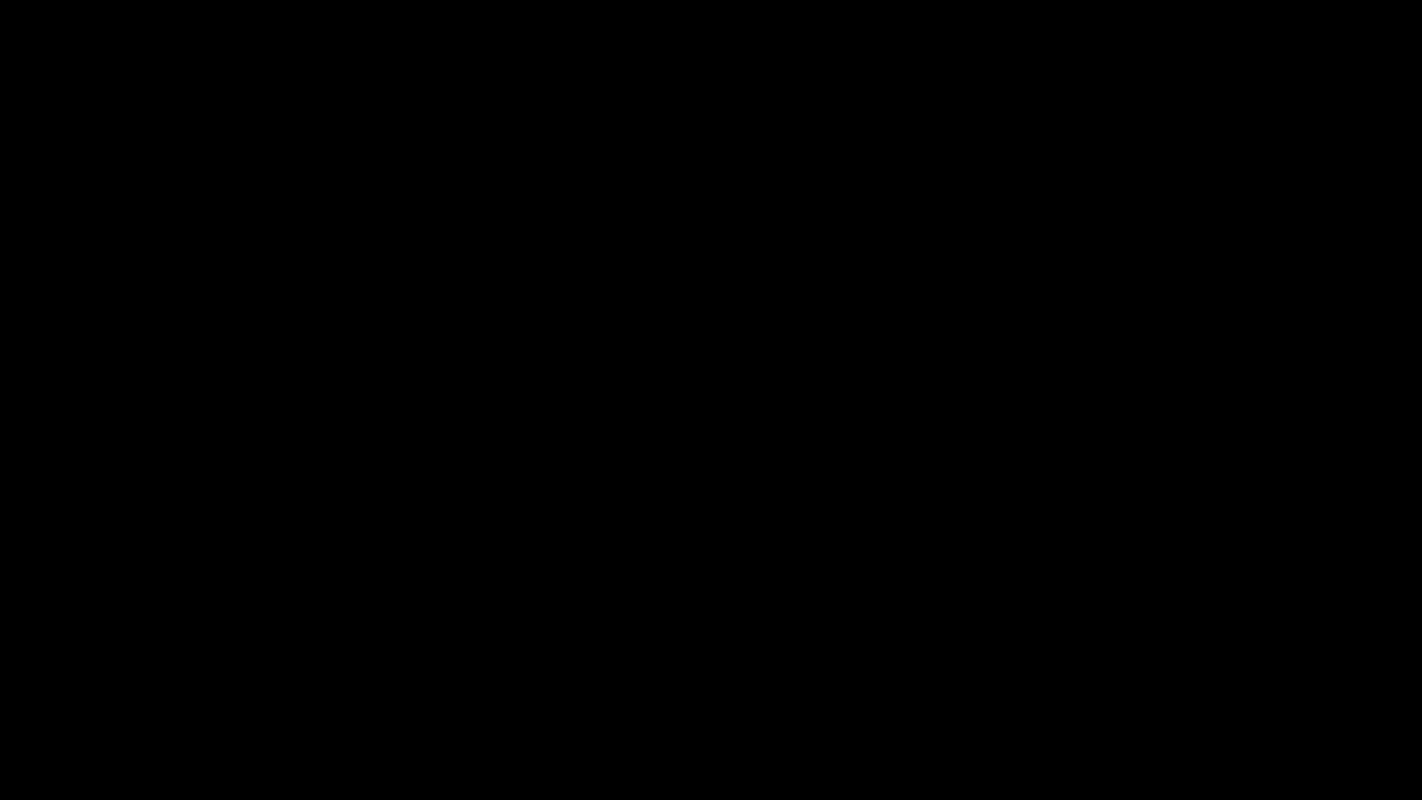
click at [411, 675] on span at bounding box center [711, 747] width 1413 height 30
click at [96, 675] on icon "add" at bounding box center [89, 783] width 177 height 22
drag, startPoint x: 377, startPoint y: 748, endPoint x: 132, endPoint y: 764, distance: 244.9
click at [141, 675] on div at bounding box center [710, 749] width 1427 height 49
click at [80, 675] on icon "add" at bounding box center [89, 783] width 177 height 22
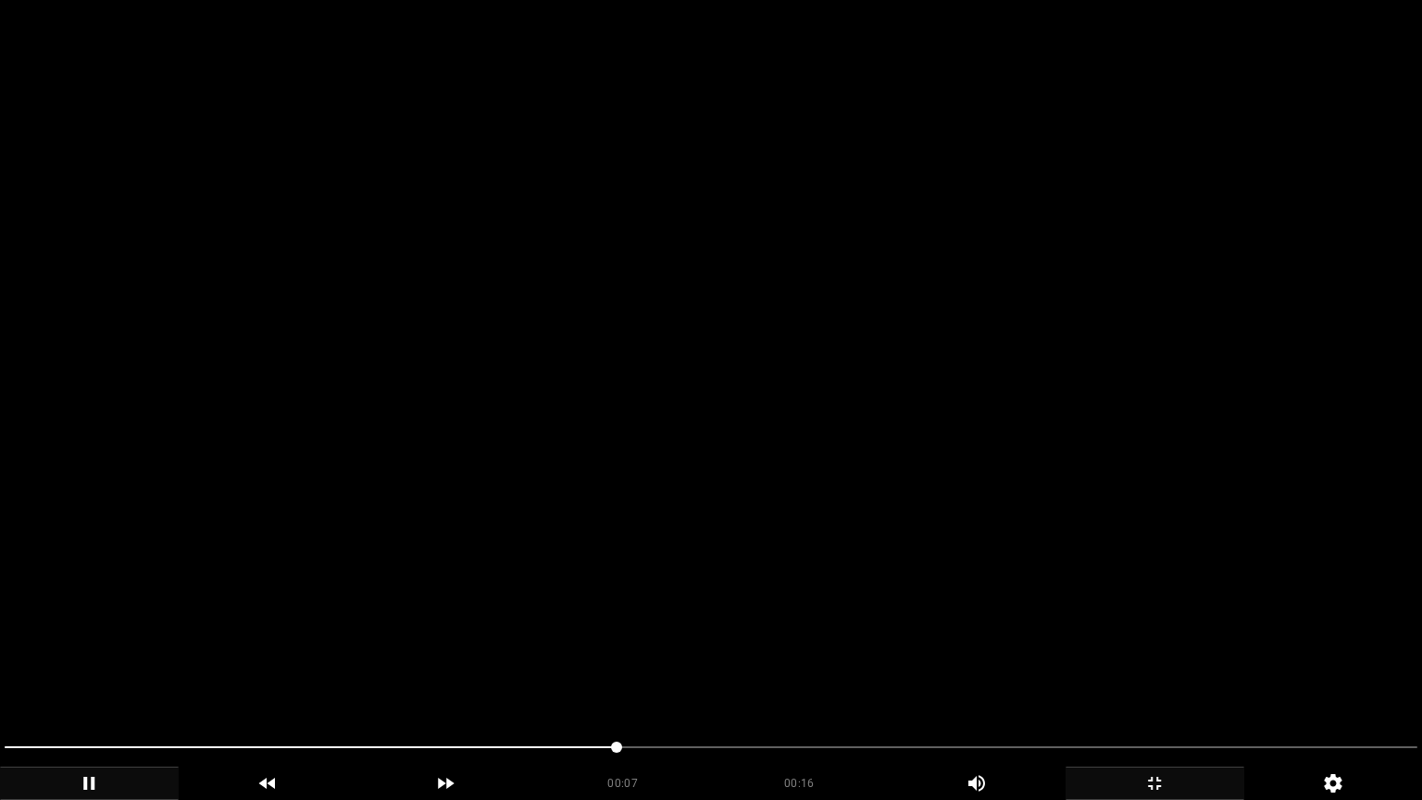
click at [692, 675] on span at bounding box center [711, 747] width 1413 height 30
click at [778, 675] on span at bounding box center [711, 747] width 1413 height 2
click at [822, 675] on span at bounding box center [711, 747] width 1413 height 30
click at [870, 675] on span at bounding box center [711, 747] width 1413 height 30
click at [1041, 675] on span at bounding box center [711, 747] width 1413 height 30
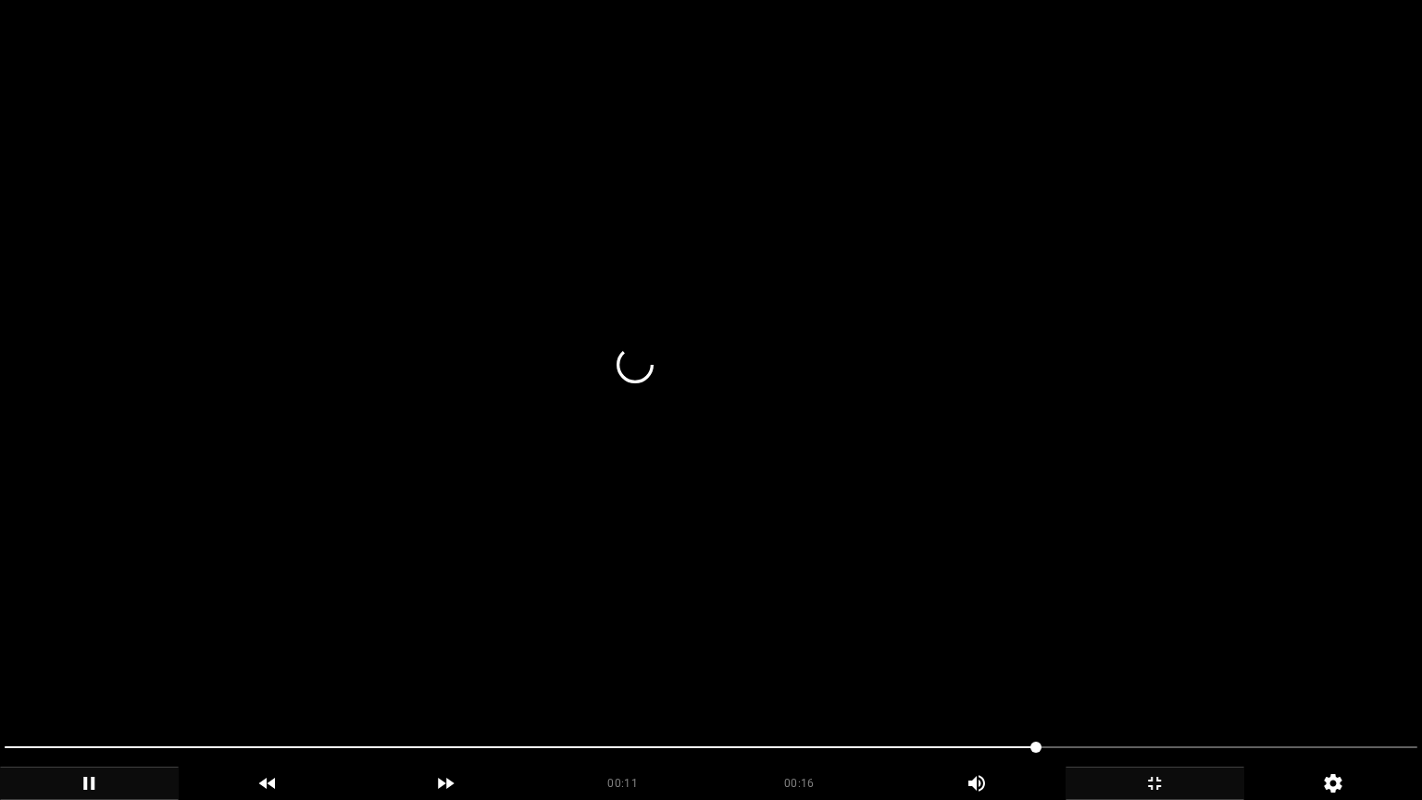
click at [1148, 675] on span at bounding box center [711, 747] width 1413 height 2
drag, startPoint x: 1148, startPoint y: 748, endPoint x: 1317, endPoint y: 742, distance: 169.5
click at [1317, 675] on span at bounding box center [711, 747] width 1413 height 30
click at [1152, 675] on div "add" at bounding box center [1154, 782] width 179 height 33
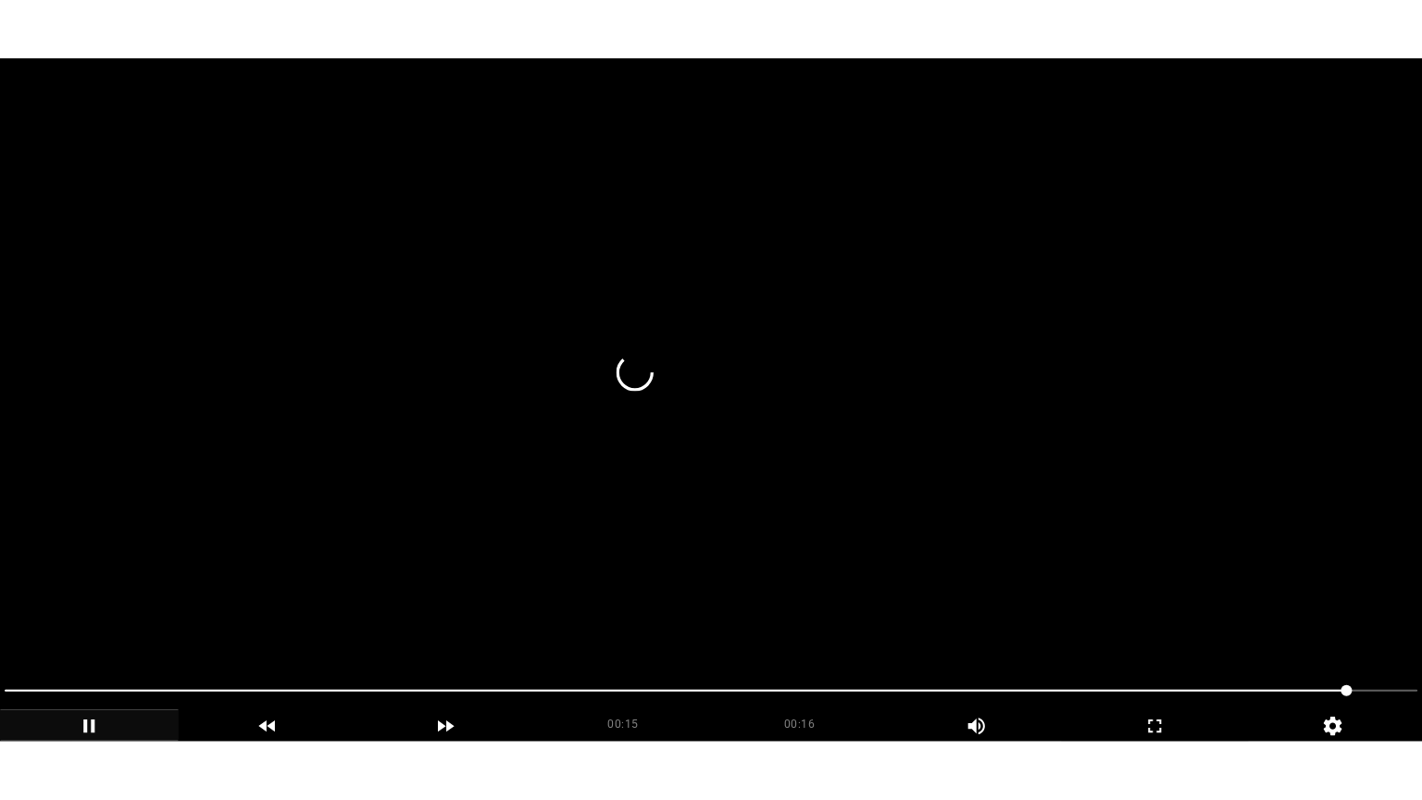
scroll to position [278, 0]
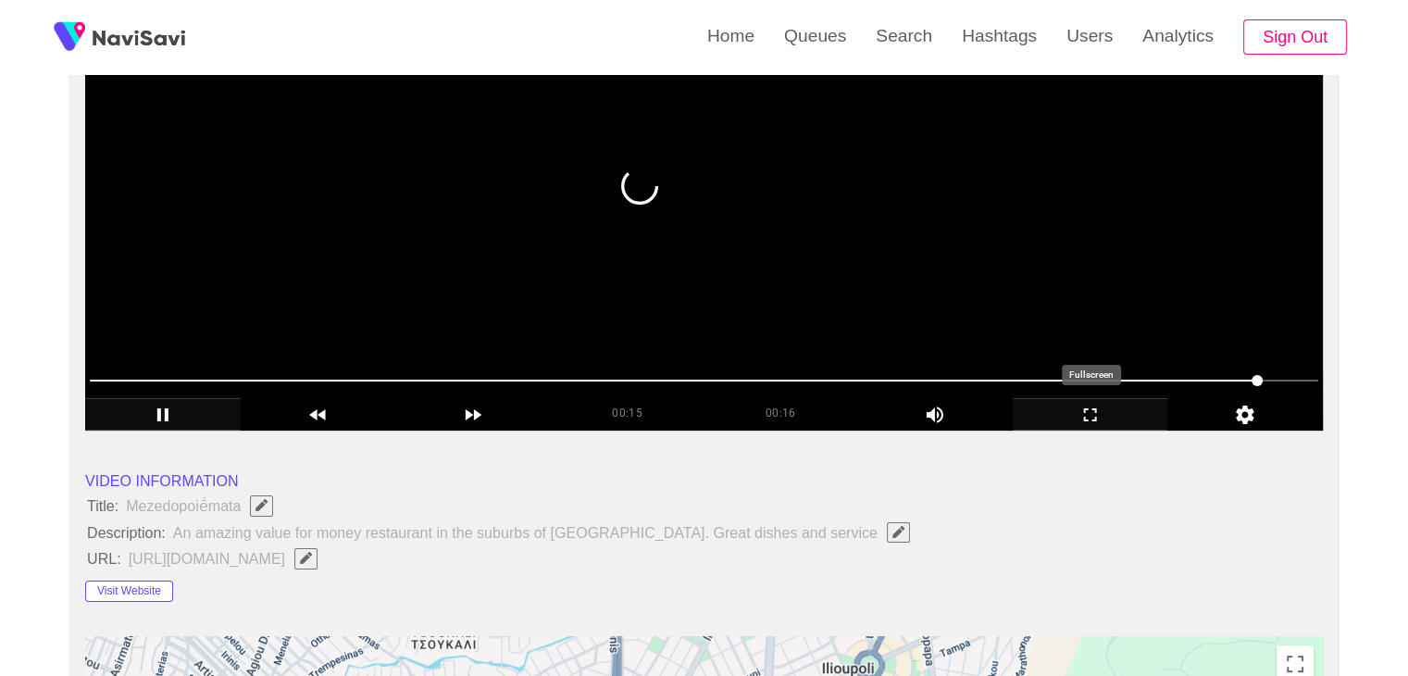
click at [1092, 406] on icon "add" at bounding box center [1091, 415] width 154 height 22
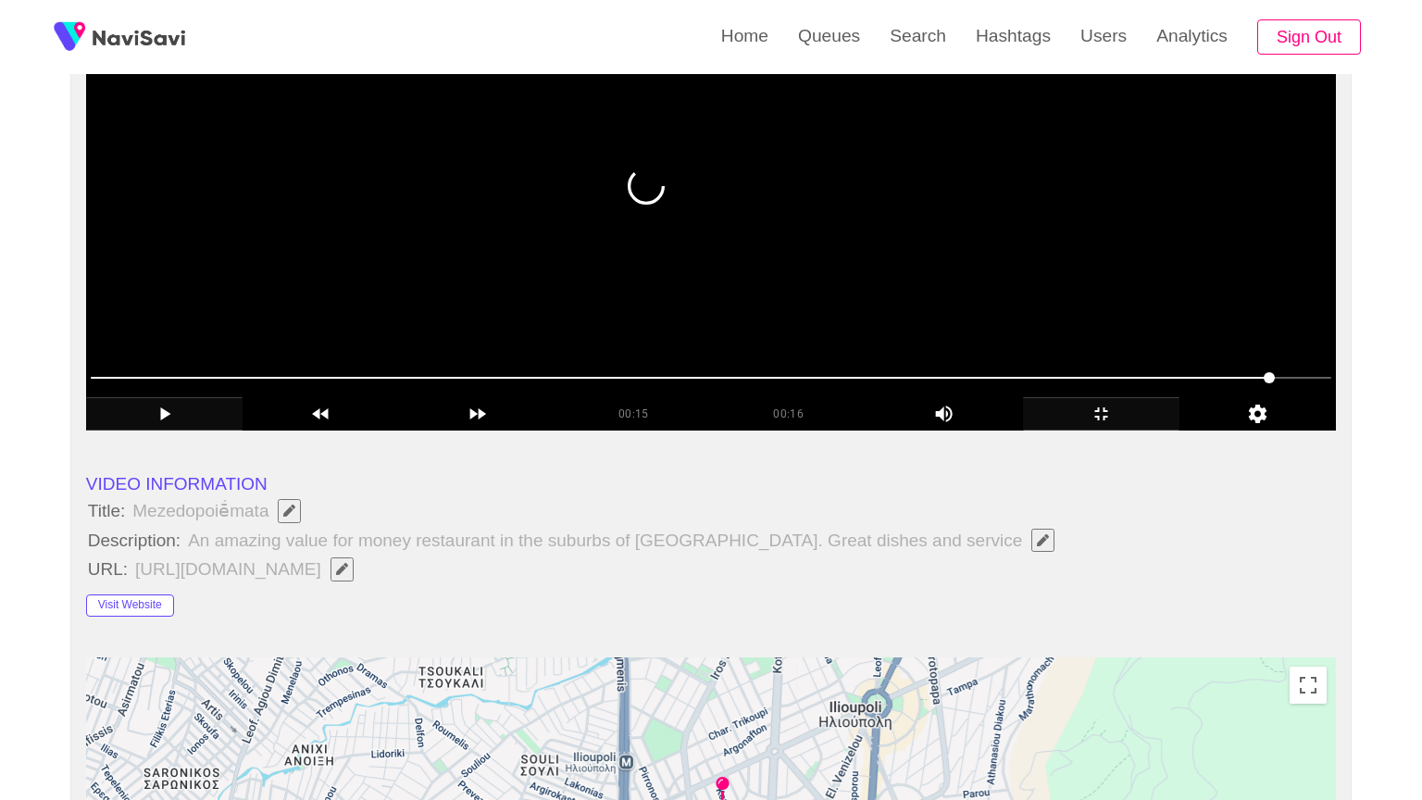
click at [902, 430] on video at bounding box center [711, 199] width 1250 height 463
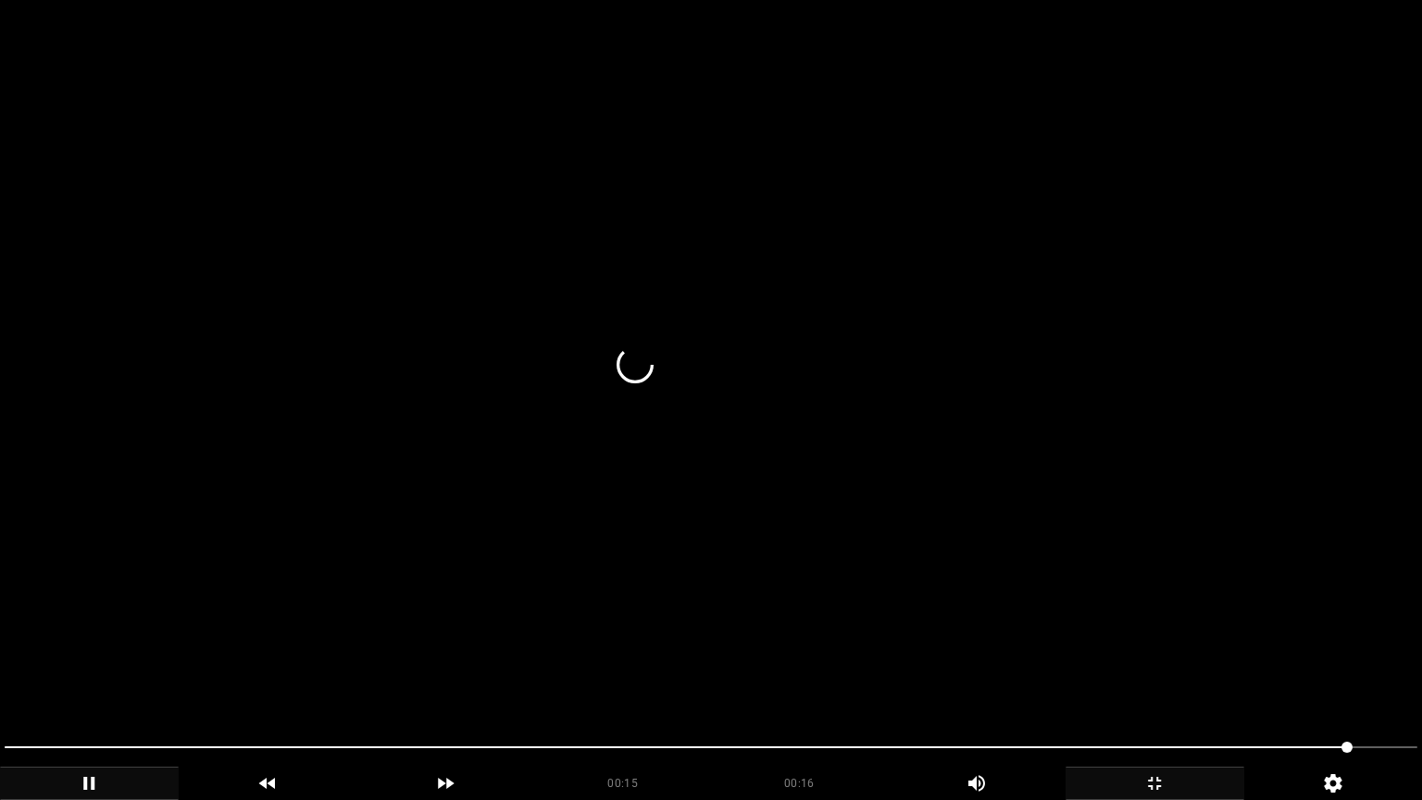
click at [529, 675] on section "00:15 00:16 Picture In Picture 1 Error: Failed to load Video" at bounding box center [711, 400] width 1422 height 800
click at [928, 561] on video at bounding box center [711, 400] width 1422 height 800
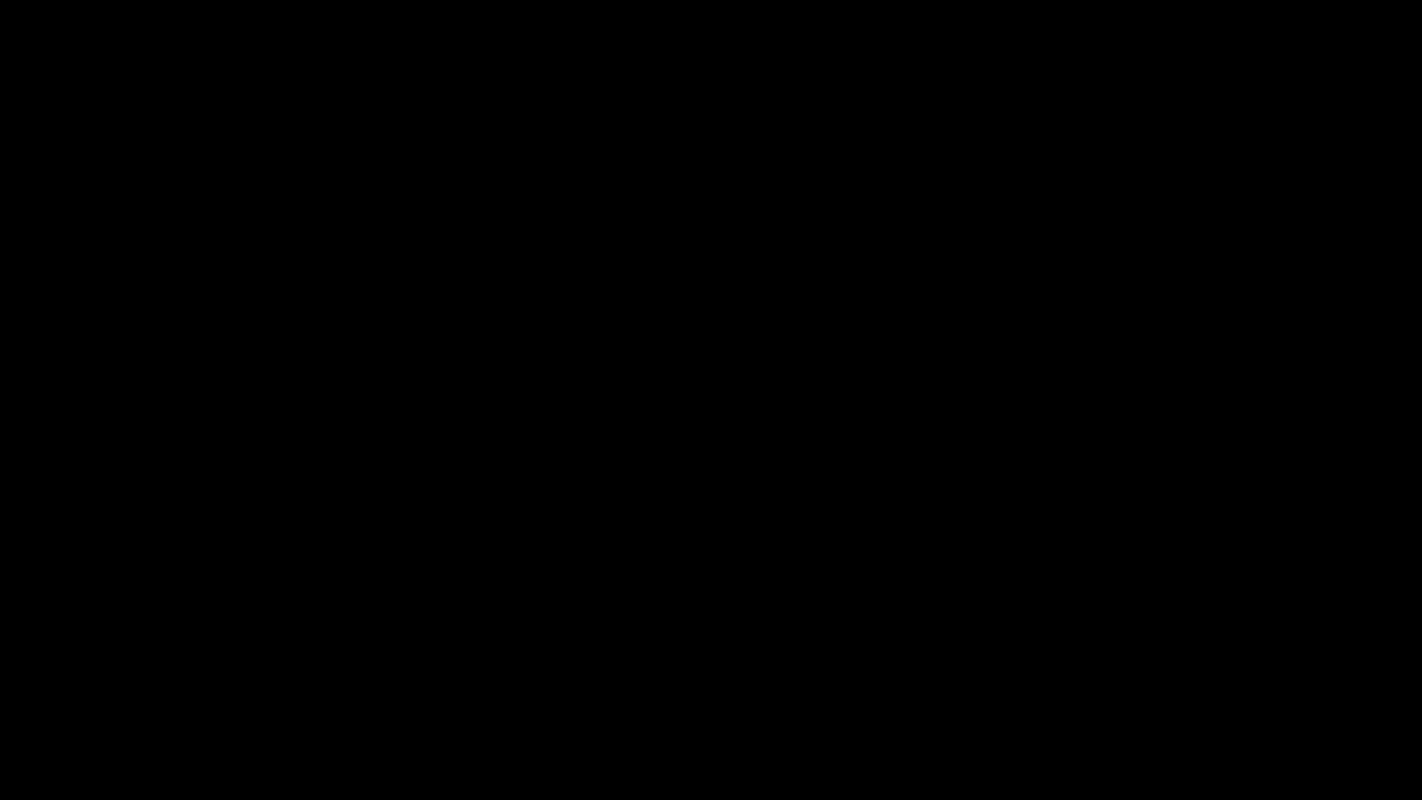
click at [983, 675] on span at bounding box center [711, 747] width 1413 height 30
click at [1157, 675] on div "add" at bounding box center [1154, 782] width 179 height 33
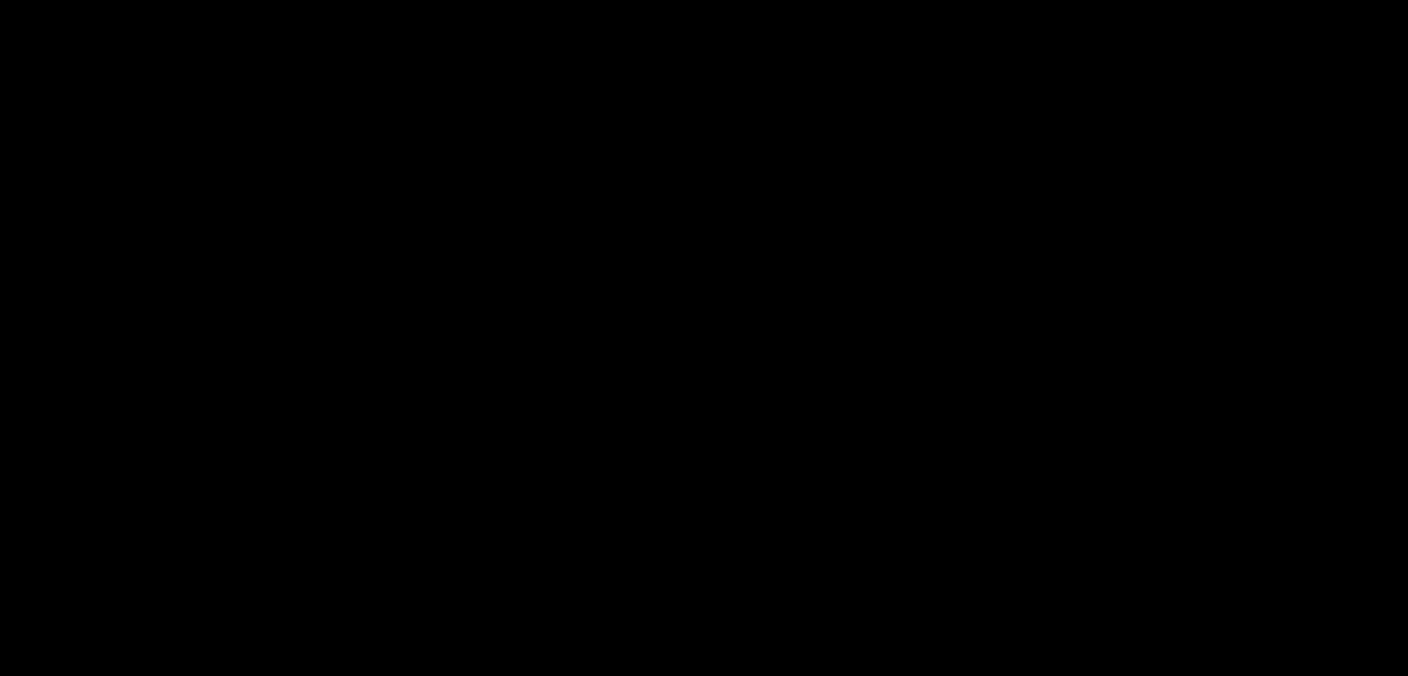
scroll to position [181, 0]
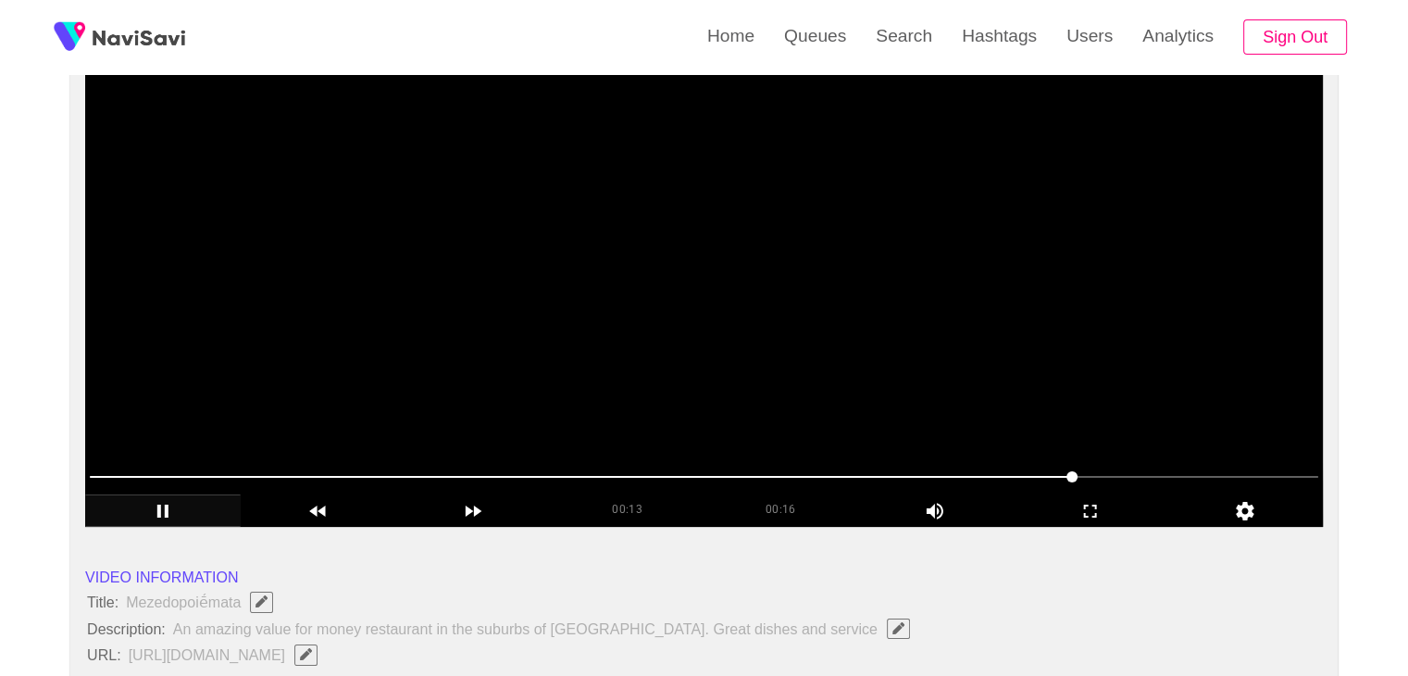
click at [692, 319] on video at bounding box center [704, 295] width 1238 height 463
drag, startPoint x: 745, startPoint y: 330, endPoint x: 808, endPoint y: 379, distance: 79.8
click at [749, 333] on video at bounding box center [704, 295] width 1238 height 463
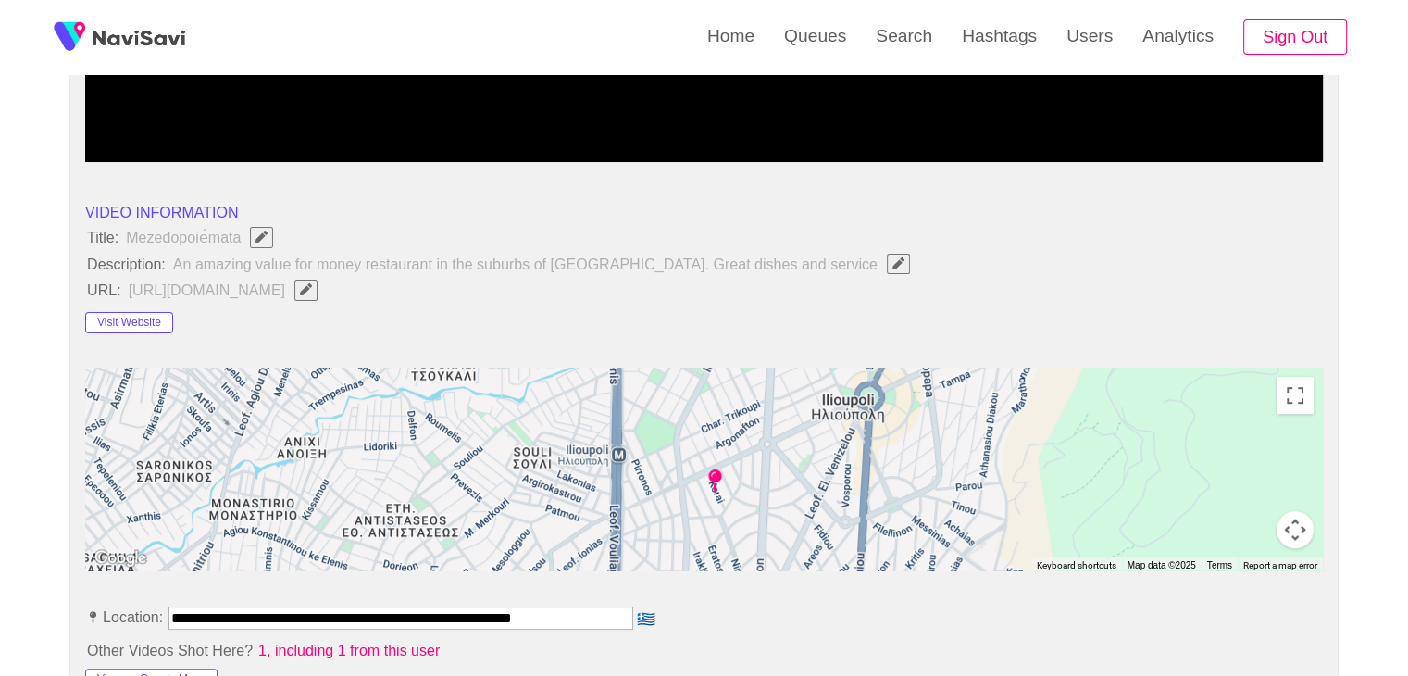
scroll to position [552, 0]
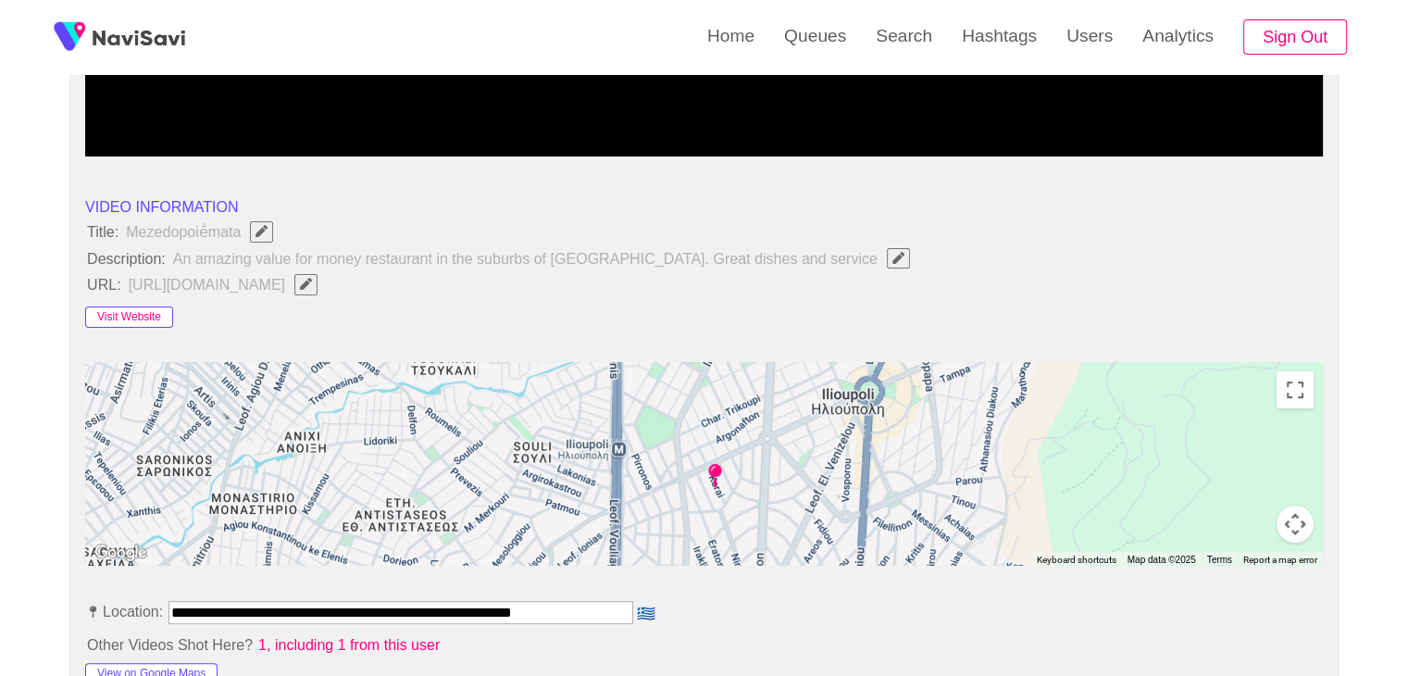
click at [143, 315] on button "Visit Website" at bounding box center [129, 317] width 88 height 22
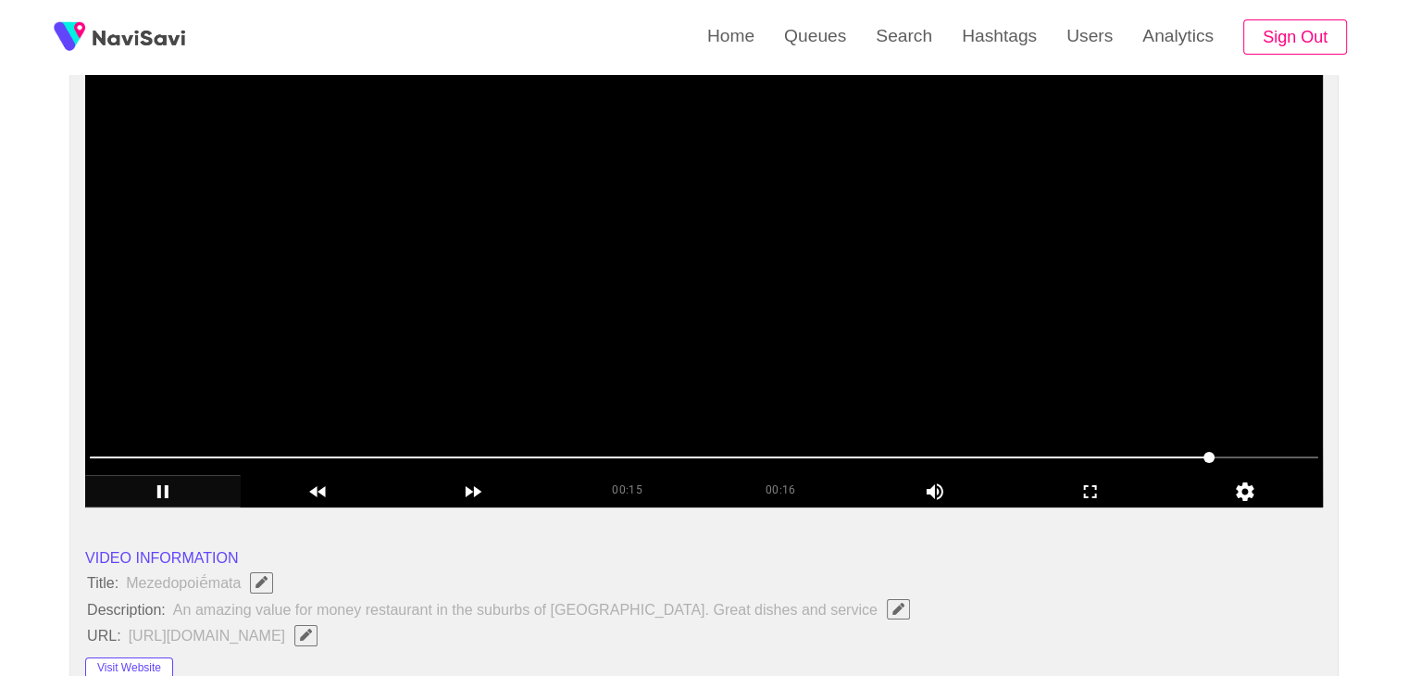
scroll to position [181, 0]
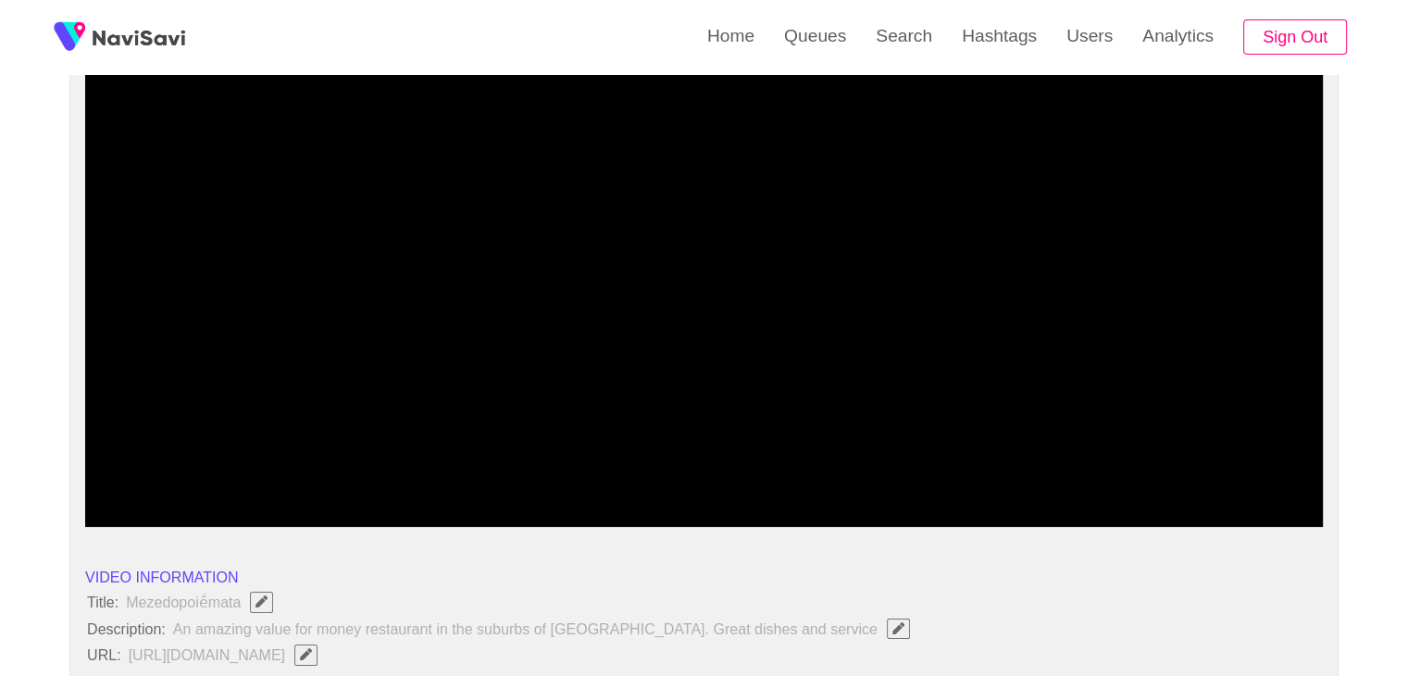
click at [1013, 467] on span at bounding box center [704, 477] width 1228 height 30
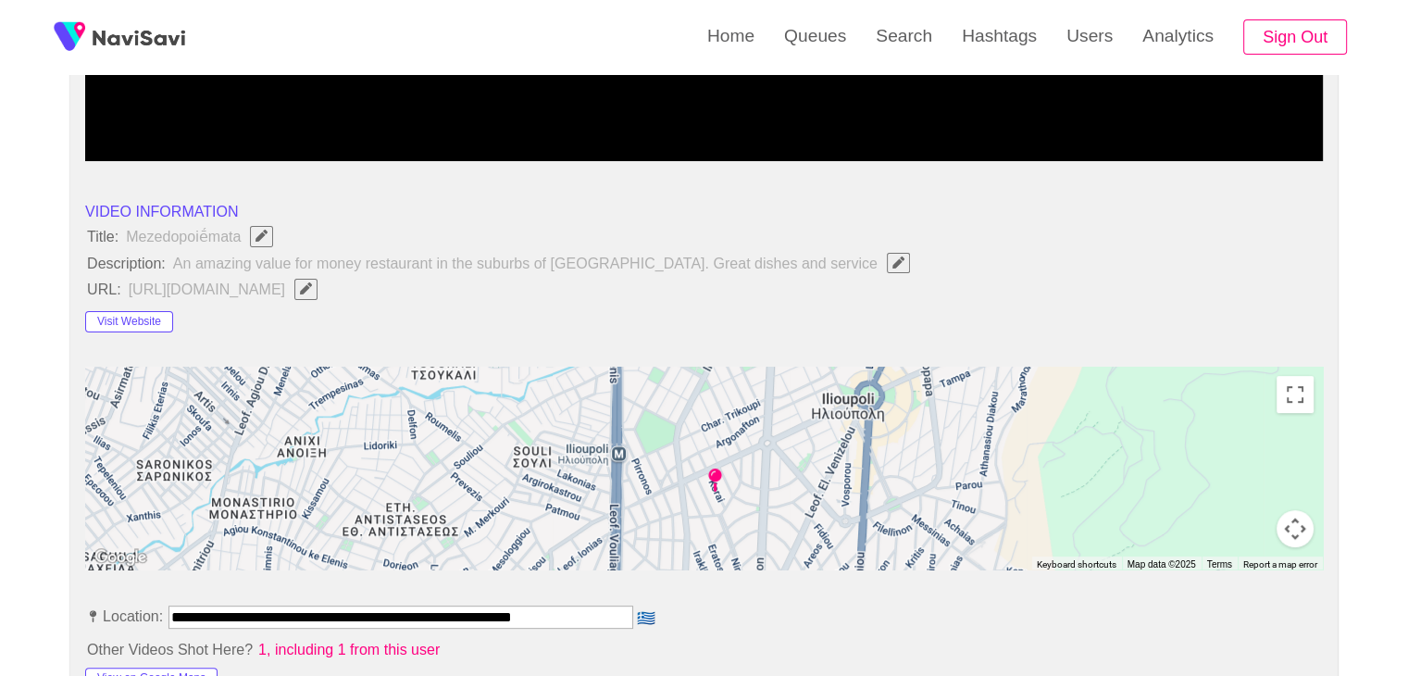
scroll to position [644, 0]
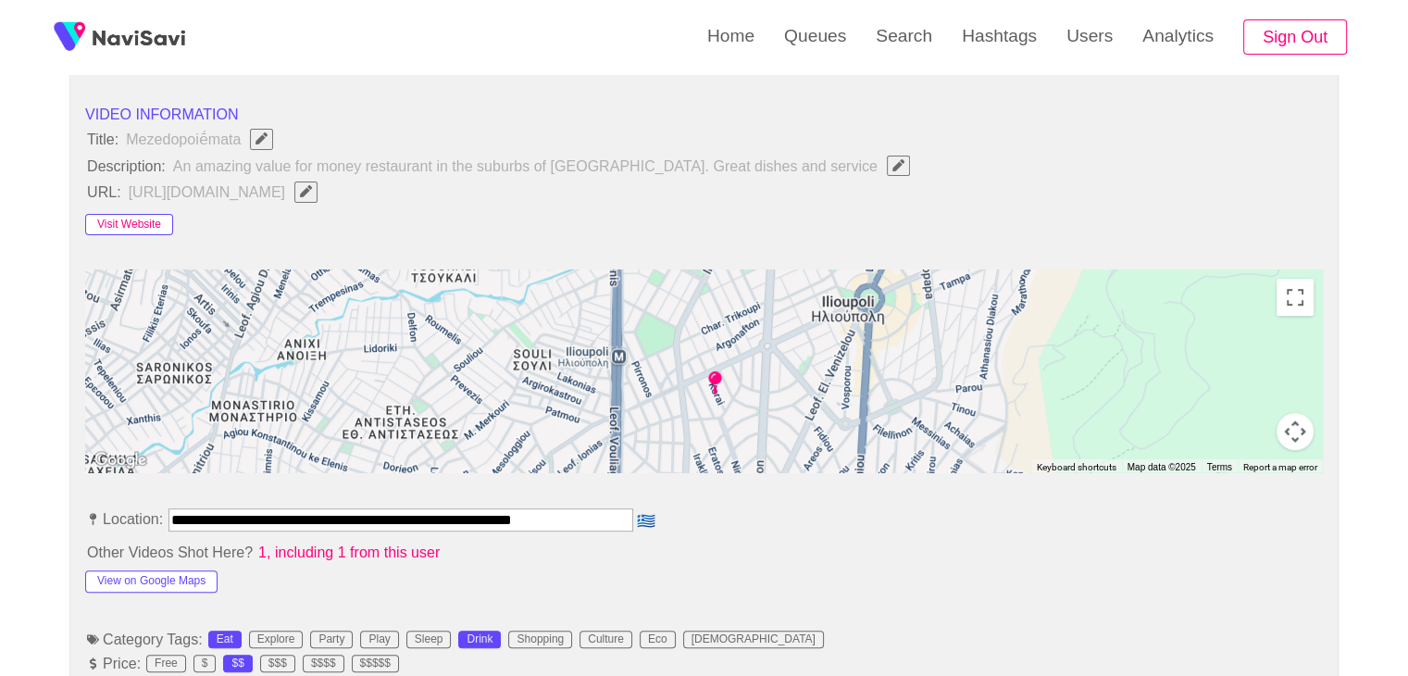
click at [123, 218] on button "Visit Website" at bounding box center [129, 225] width 88 height 22
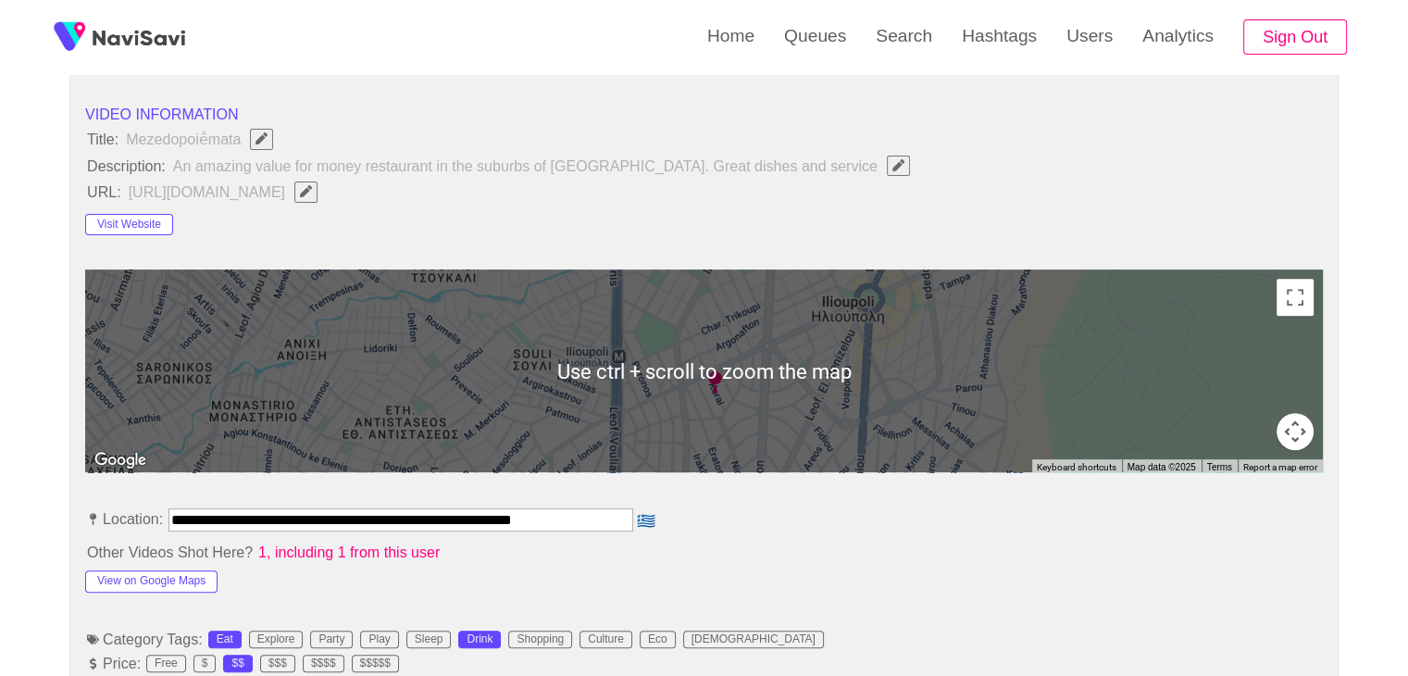
scroll to position [829, 0]
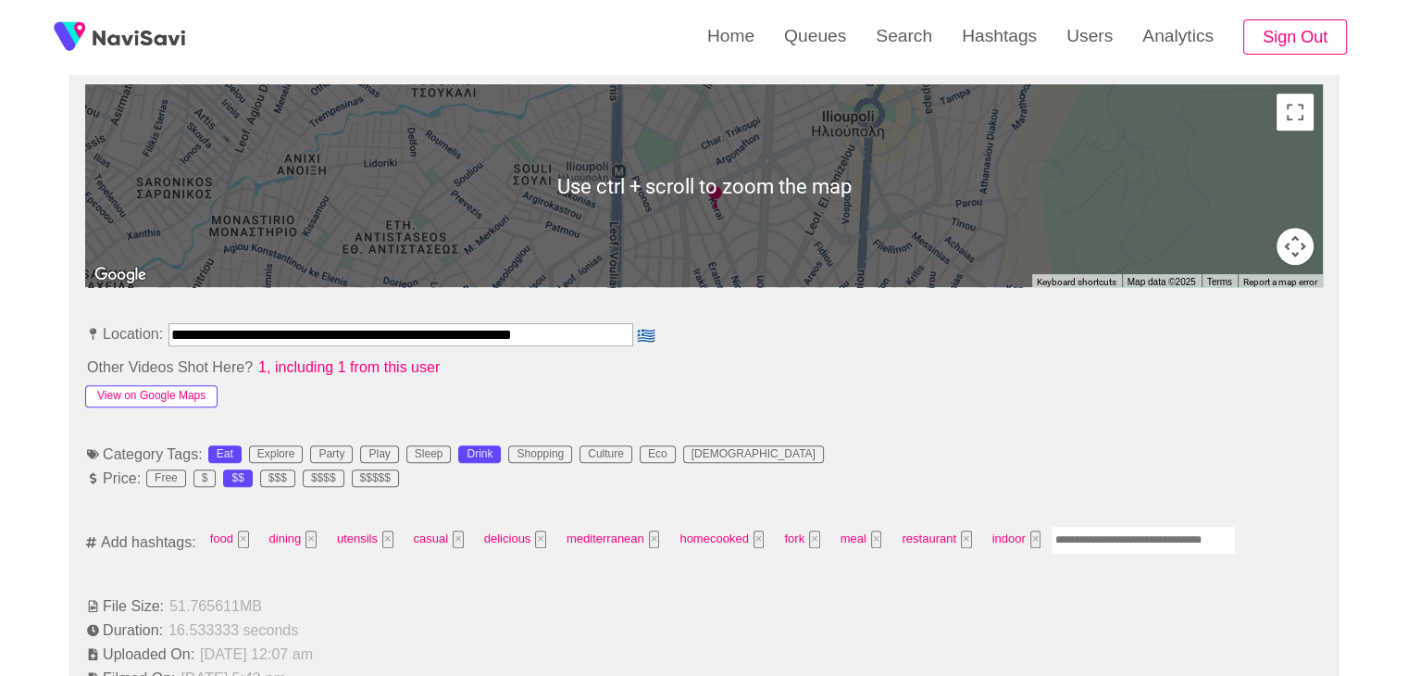
click at [171, 390] on button "View on Google Maps" at bounding box center [151, 396] width 132 height 22
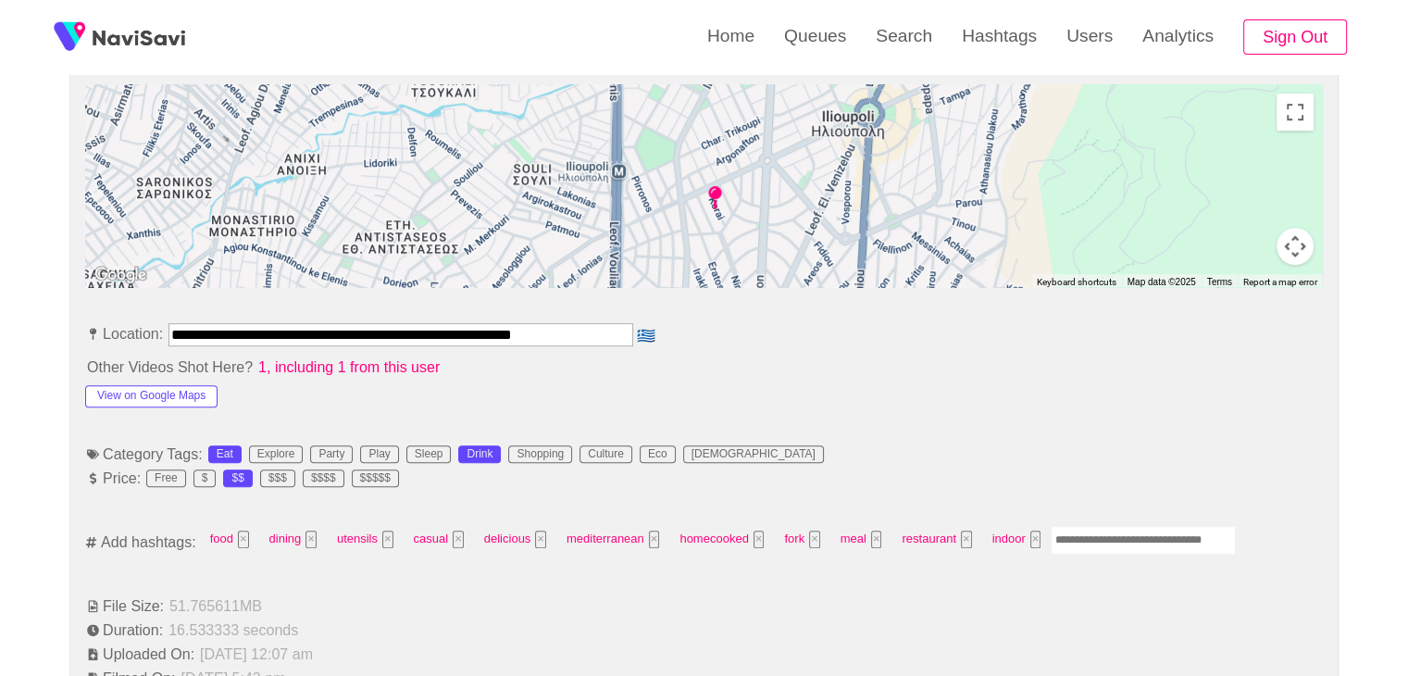
drag, startPoint x: 603, startPoint y: 332, endPoint x: 0, endPoint y: 316, distance: 602.8
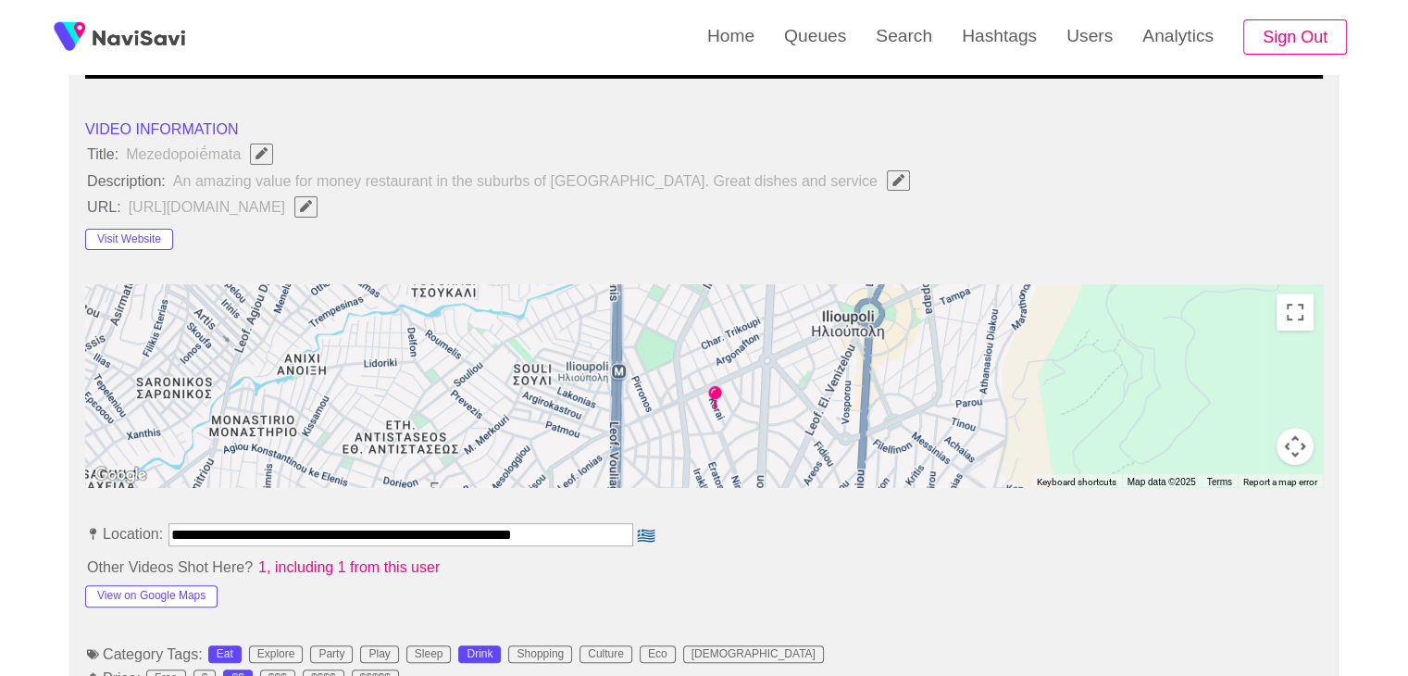
scroll to position [552, 0]
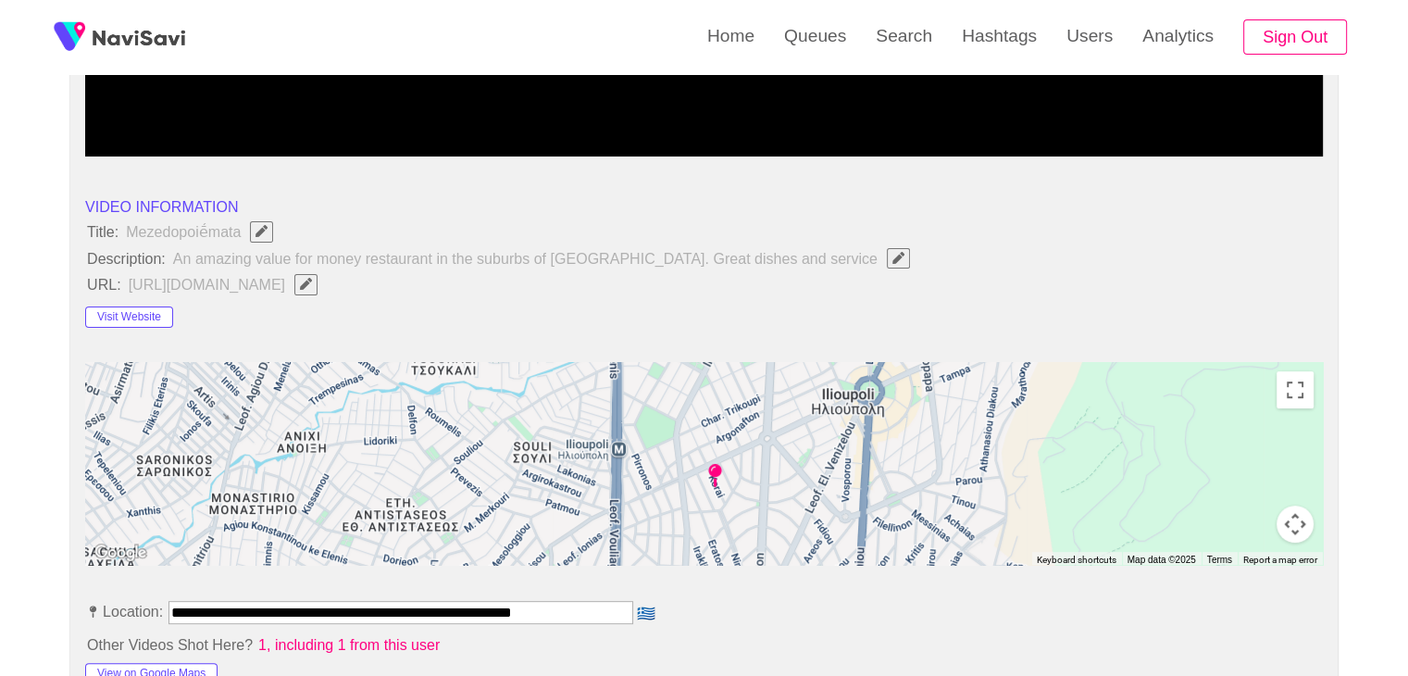
click at [316, 280] on span "button" at bounding box center [305, 284] width 19 height 12
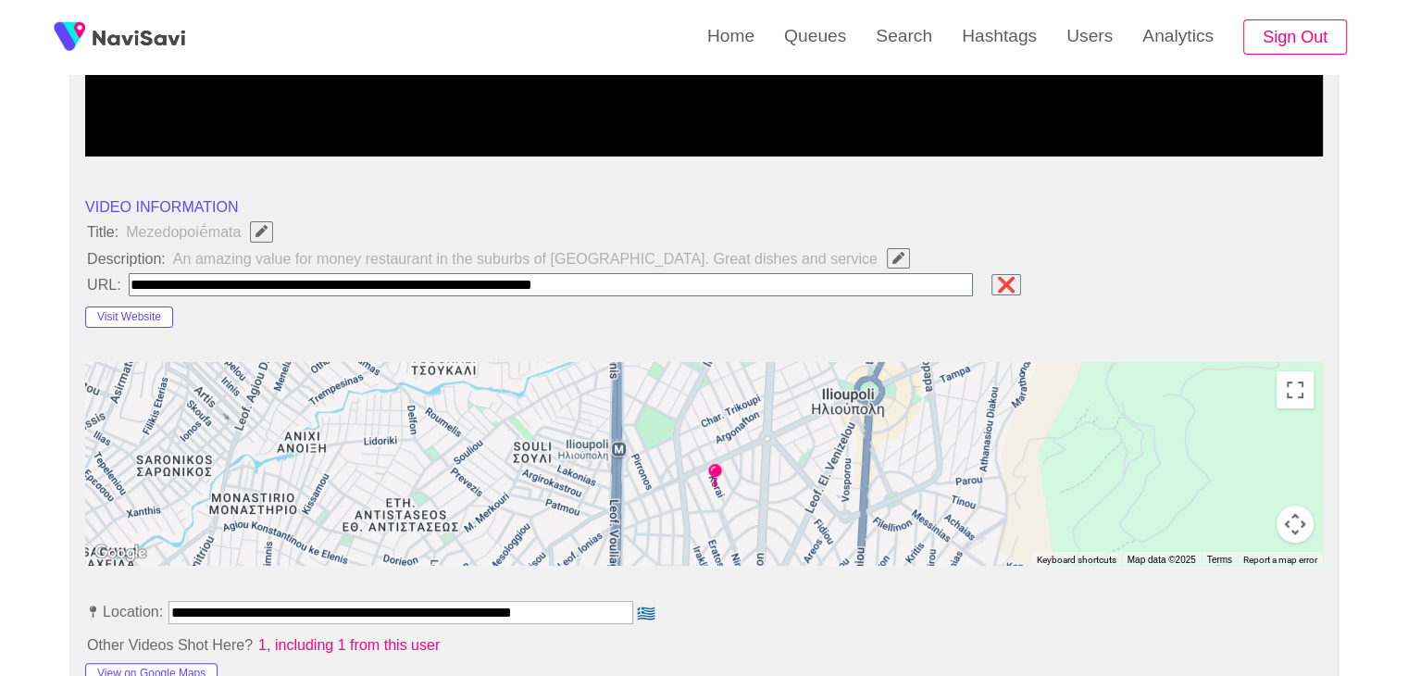
type input "**********"
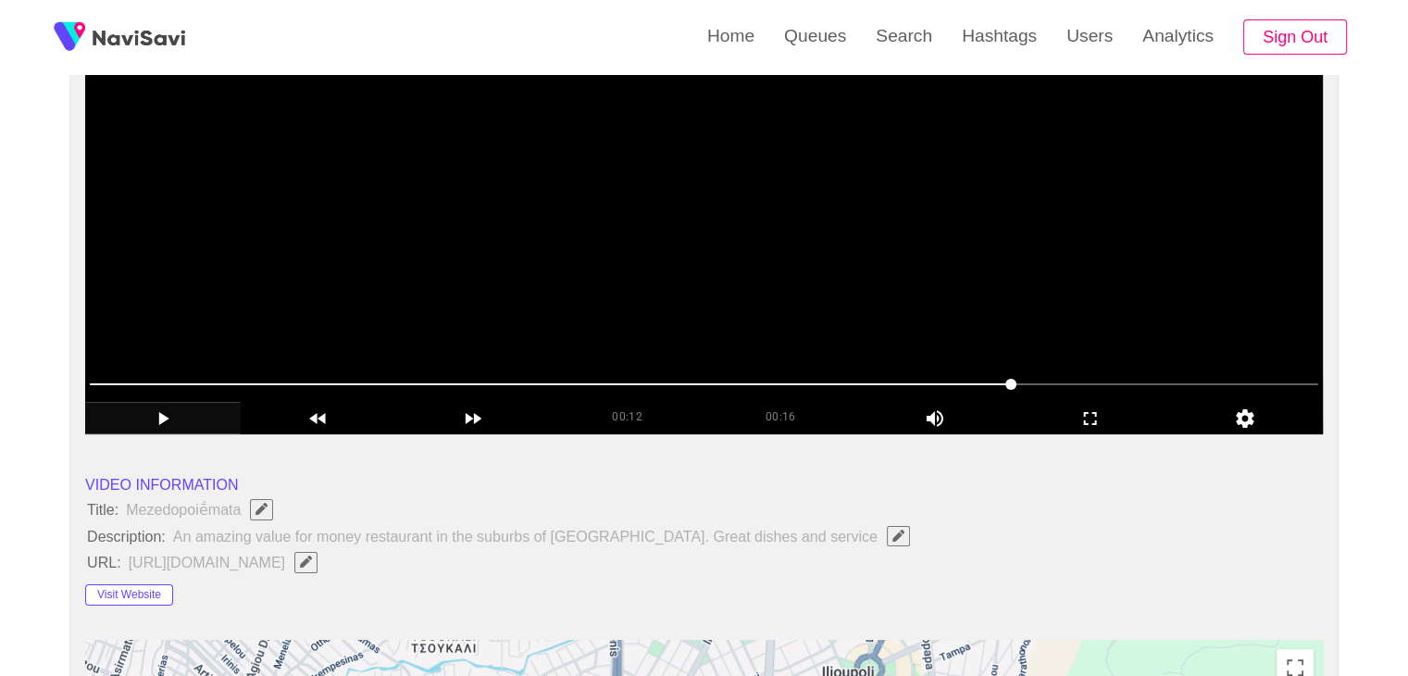
scroll to position [89, 0]
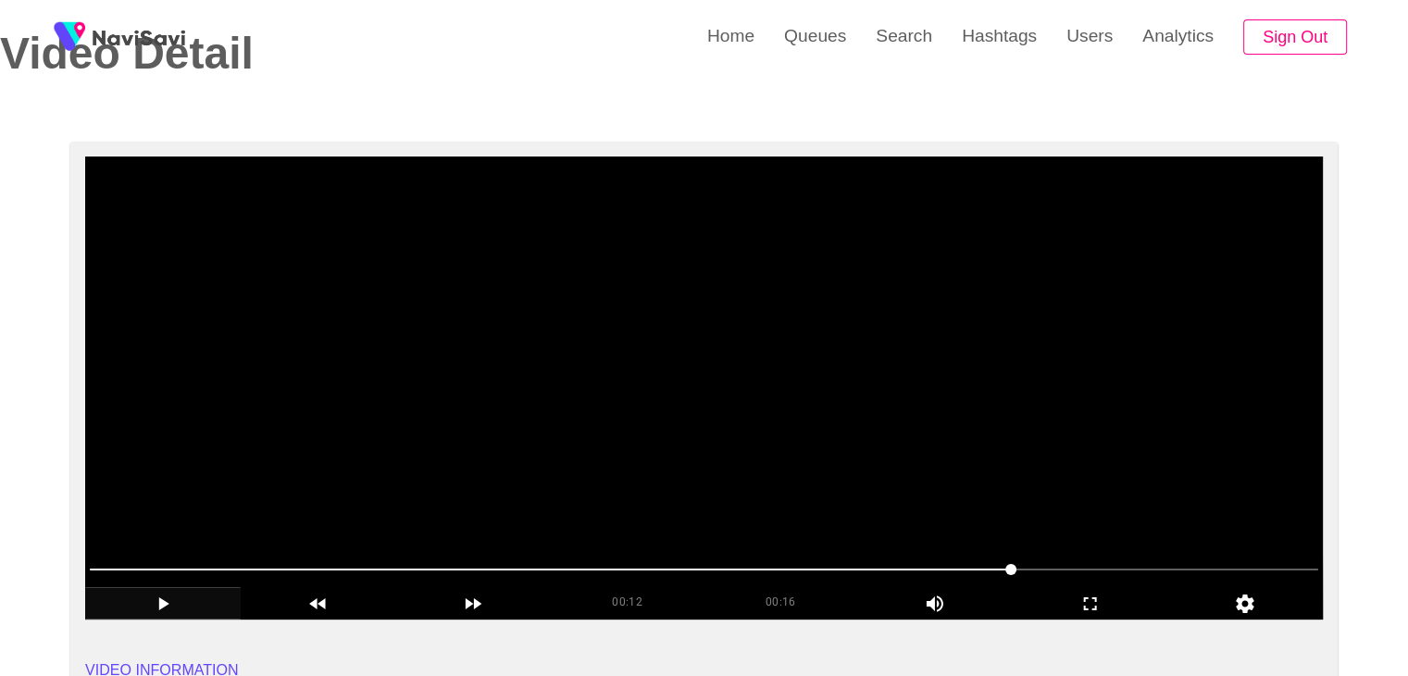
click at [573, 379] on video at bounding box center [704, 387] width 1238 height 463
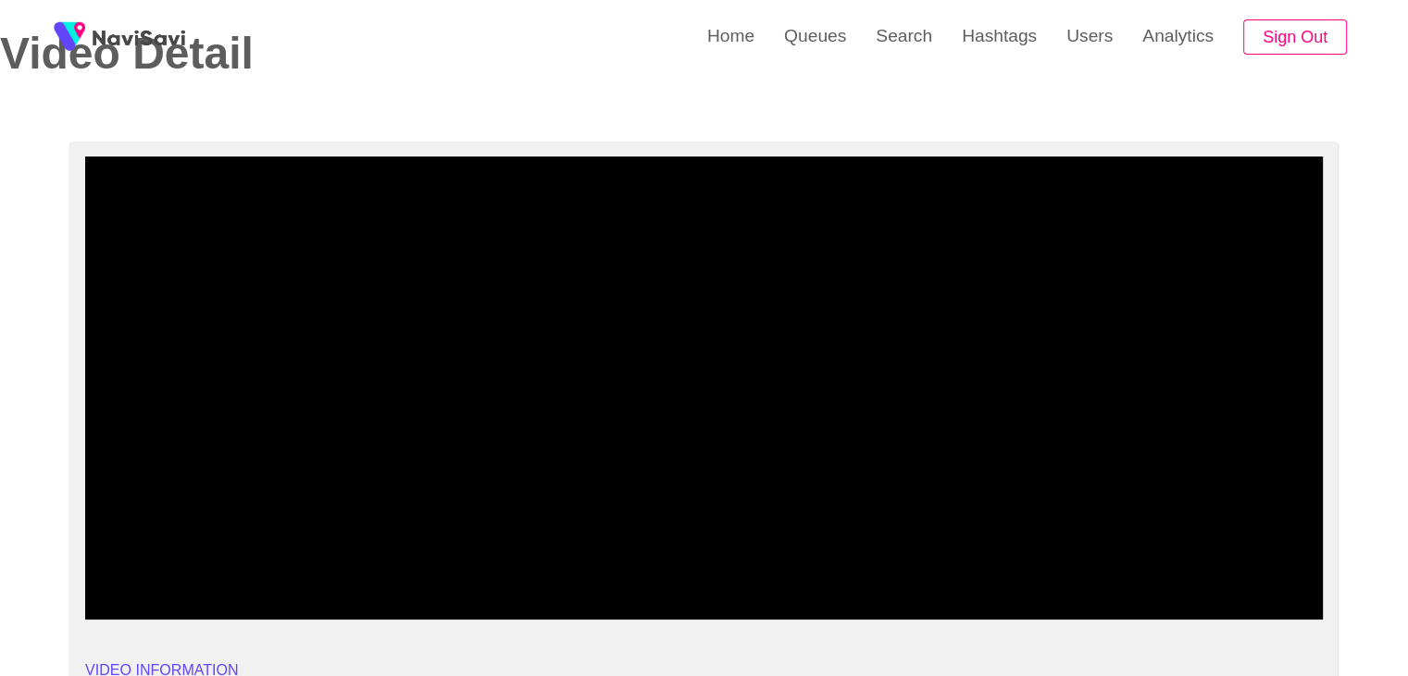
drag, startPoint x: 228, startPoint y: 565, endPoint x: 15, endPoint y: 565, distance: 212.9
drag, startPoint x: 196, startPoint y: 560, endPoint x: 0, endPoint y: 554, distance: 196.3
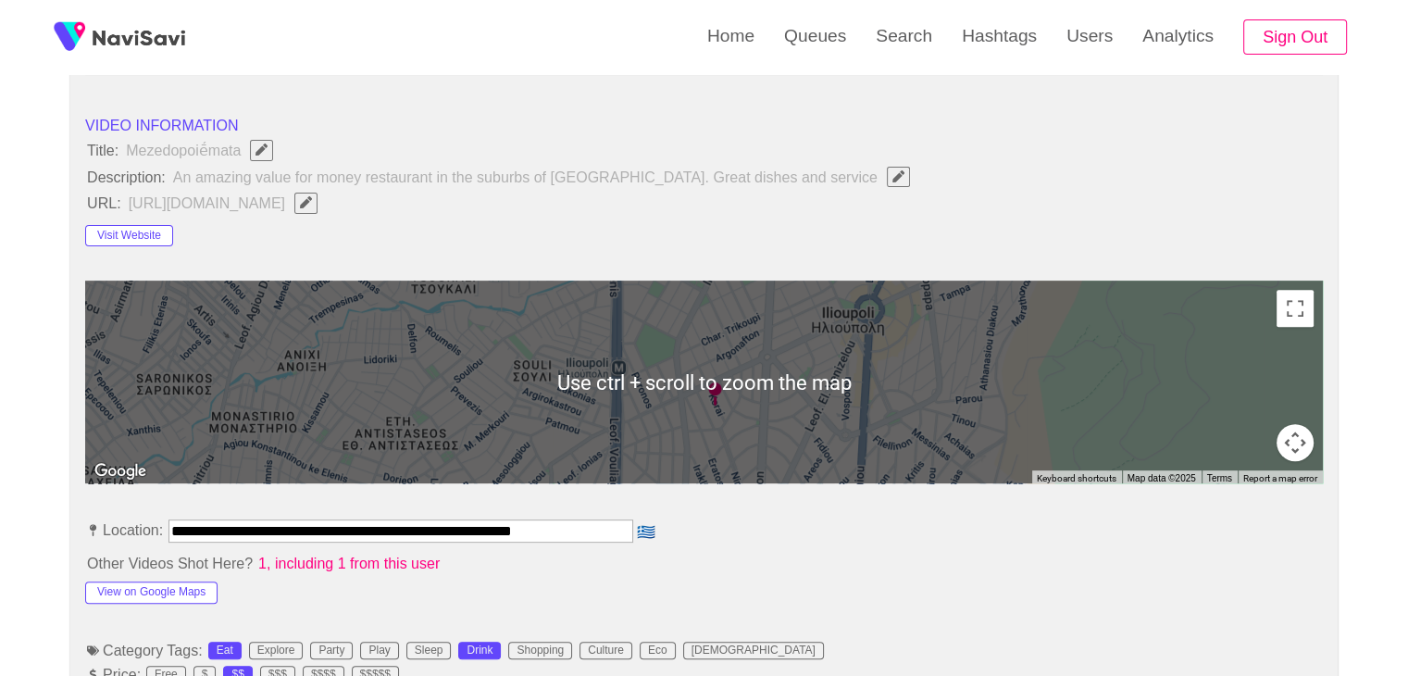
scroll to position [829, 0]
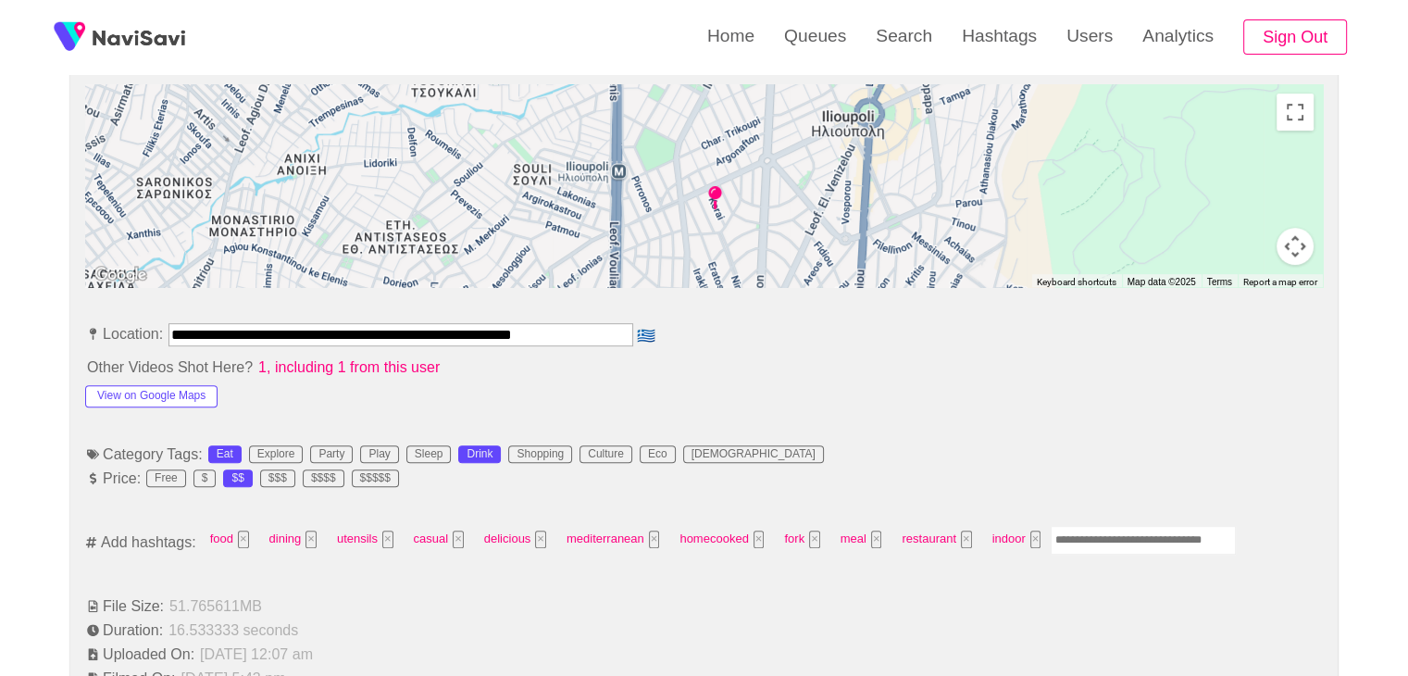
click at [1078, 535] on input "Enter tag here and press return" at bounding box center [1143, 540] width 185 height 29
click at [1042, 443] on li "Category Tags: Eat Explore Party Play Sleep Drink Shopping Culture Eco LGBTQ+" at bounding box center [704, 454] width 1238 height 22
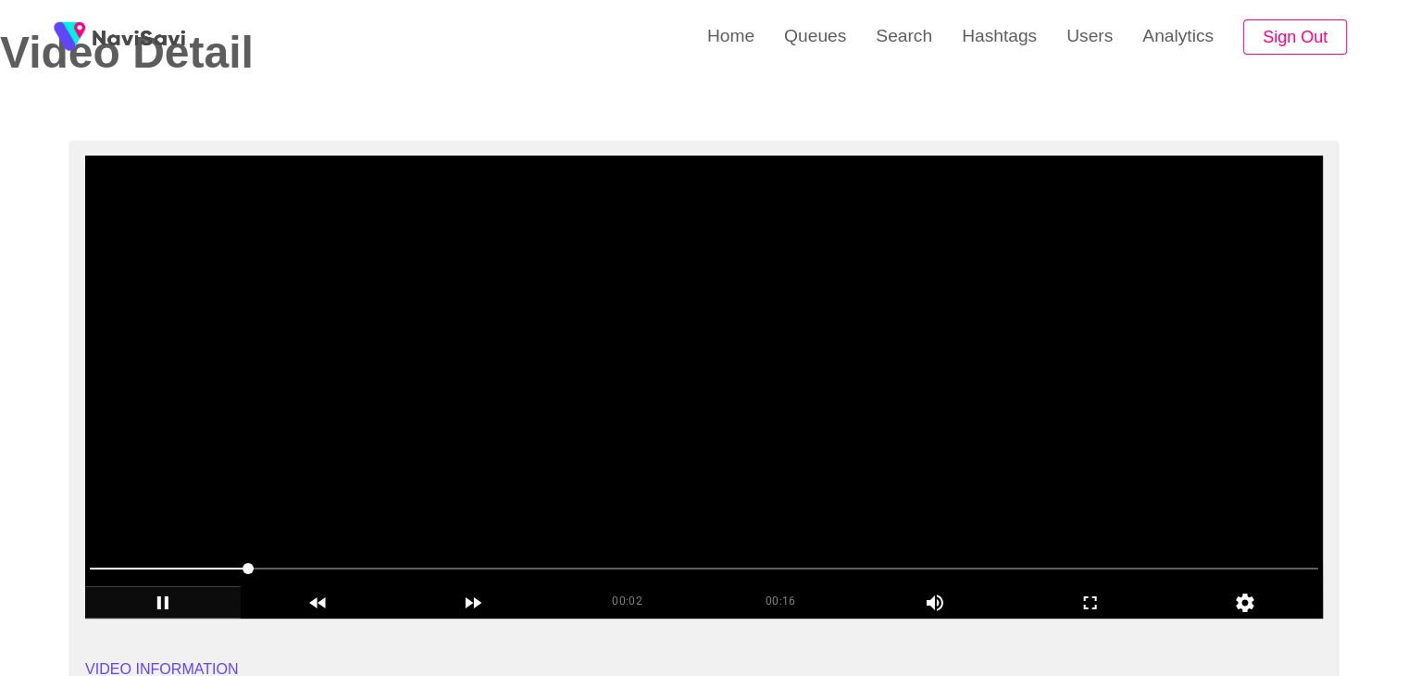
scroll to position [89, 0]
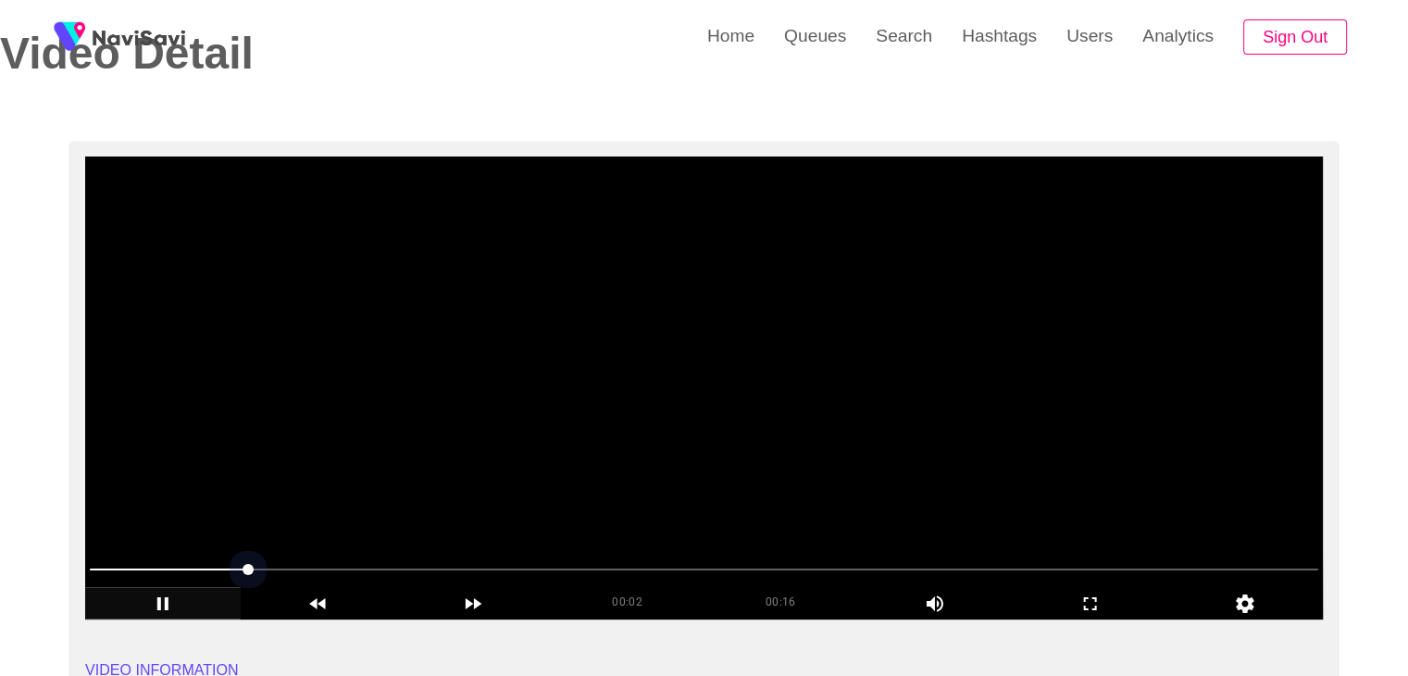
click at [364, 560] on span at bounding box center [704, 569] width 1228 height 30
drag, startPoint x: 494, startPoint y: 567, endPoint x: 508, endPoint y: 567, distance: 13.9
click at [508, 568] on span at bounding box center [704, 569] width 1228 height 2
click at [597, 568] on span at bounding box center [704, 569] width 1228 height 2
click at [698, 570] on span at bounding box center [704, 569] width 1228 height 30
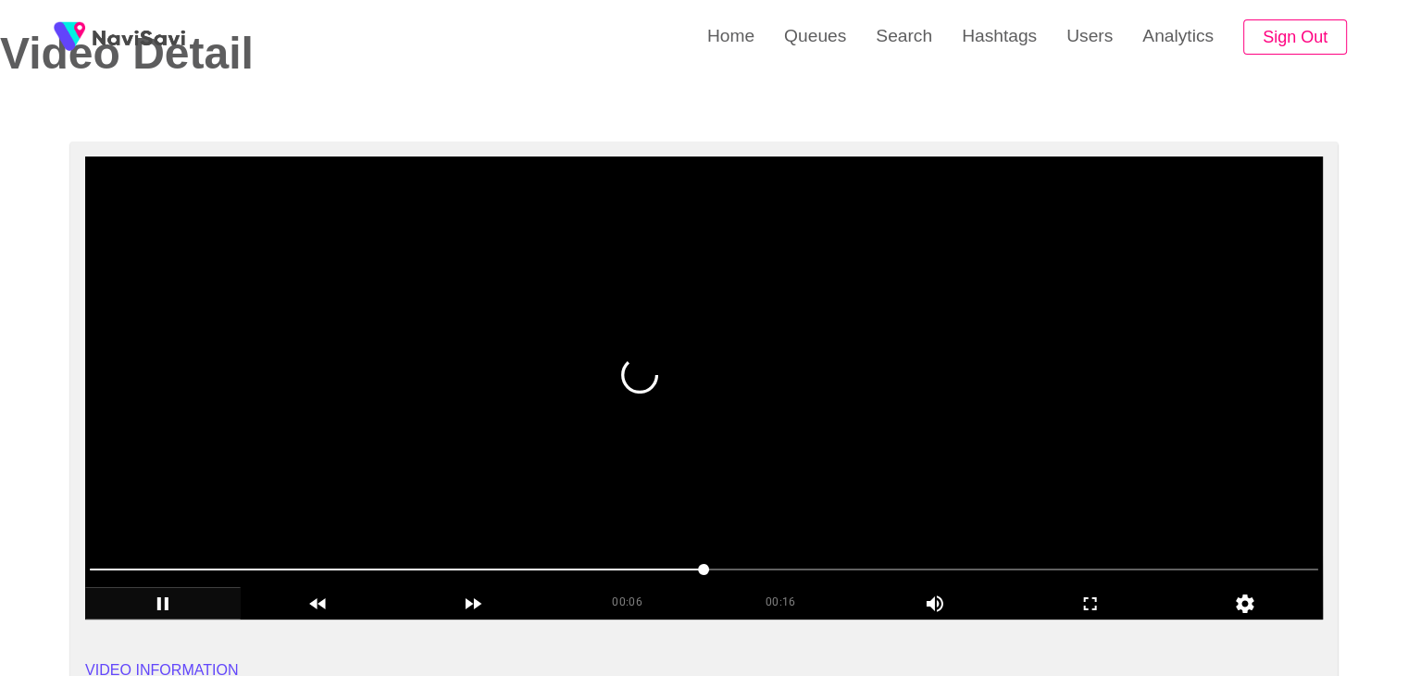
drag, startPoint x: 698, startPoint y: 570, endPoint x: 728, endPoint y: 570, distance: 30.5
click at [728, 570] on span at bounding box center [704, 569] width 1228 height 30
click at [784, 571] on span at bounding box center [704, 569] width 1228 height 30
click at [1101, 603] on icon "add" at bounding box center [1091, 603] width 154 height 22
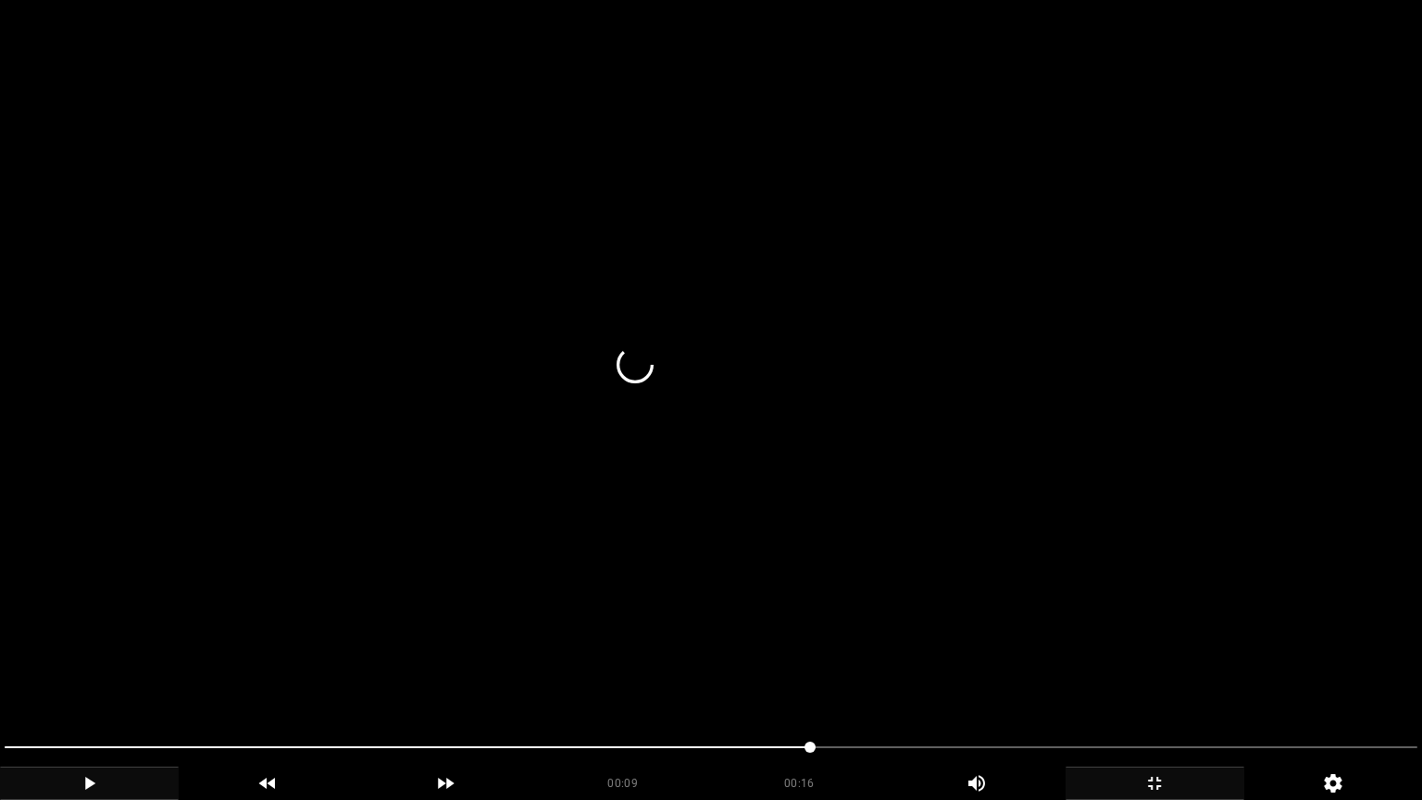
click at [896, 675] on span at bounding box center [711, 747] width 1413 height 30
click at [1135, 675] on icon "add" at bounding box center [1154, 783] width 177 height 22
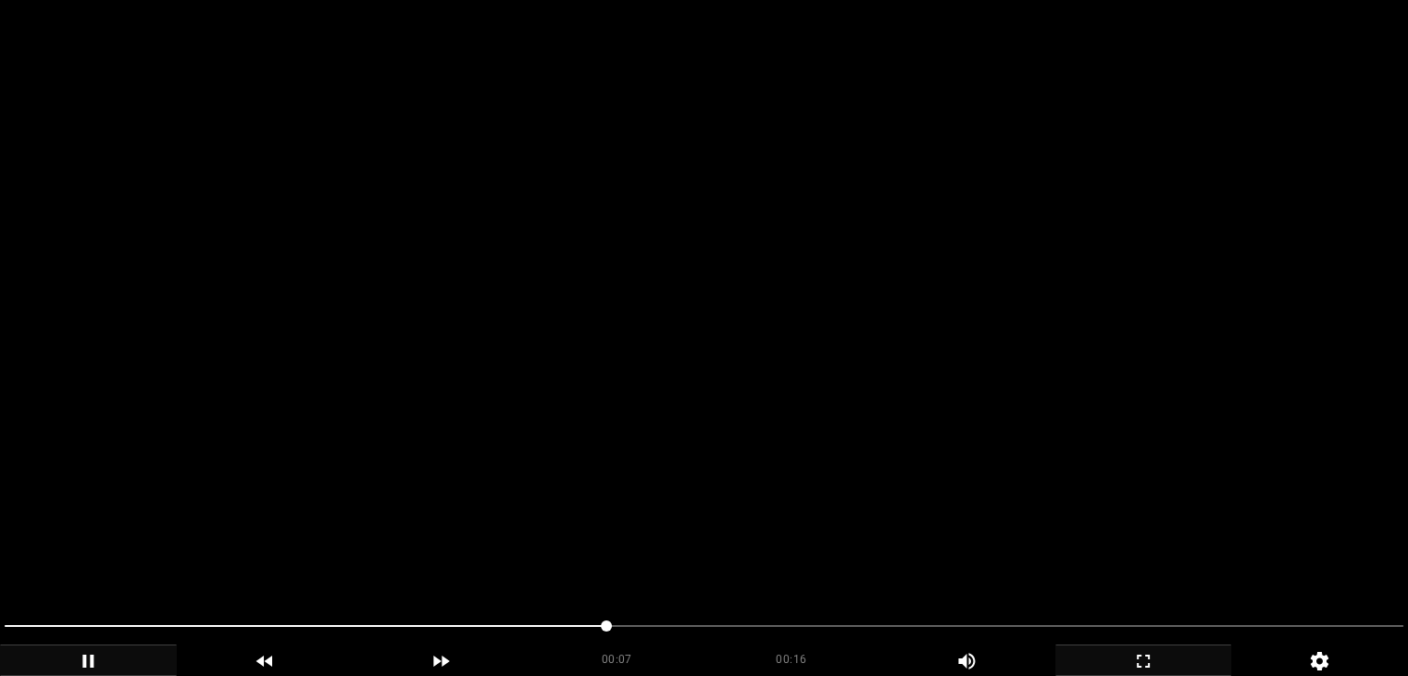
scroll to position [2403, 0]
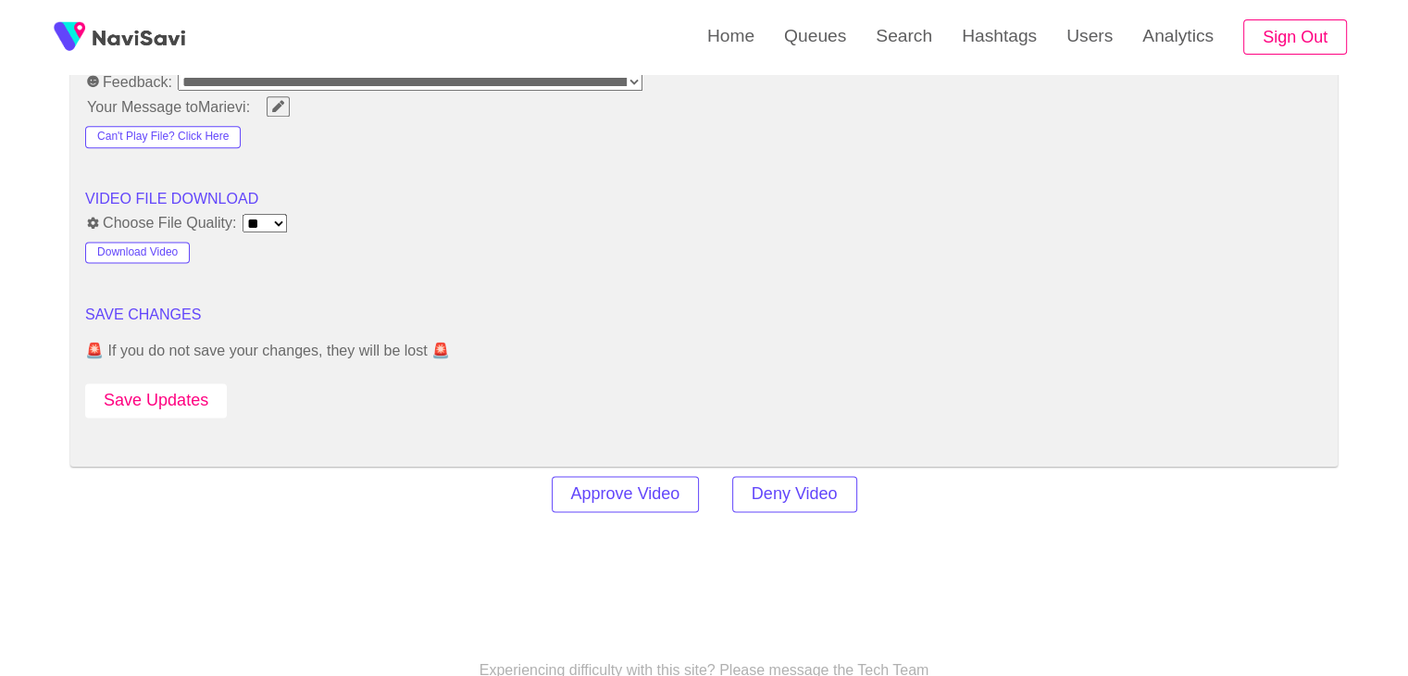
click at [182, 386] on button "Save Updates" at bounding box center [156, 400] width 142 height 34
click at [188, 391] on button "Save Updates" at bounding box center [156, 400] width 142 height 34
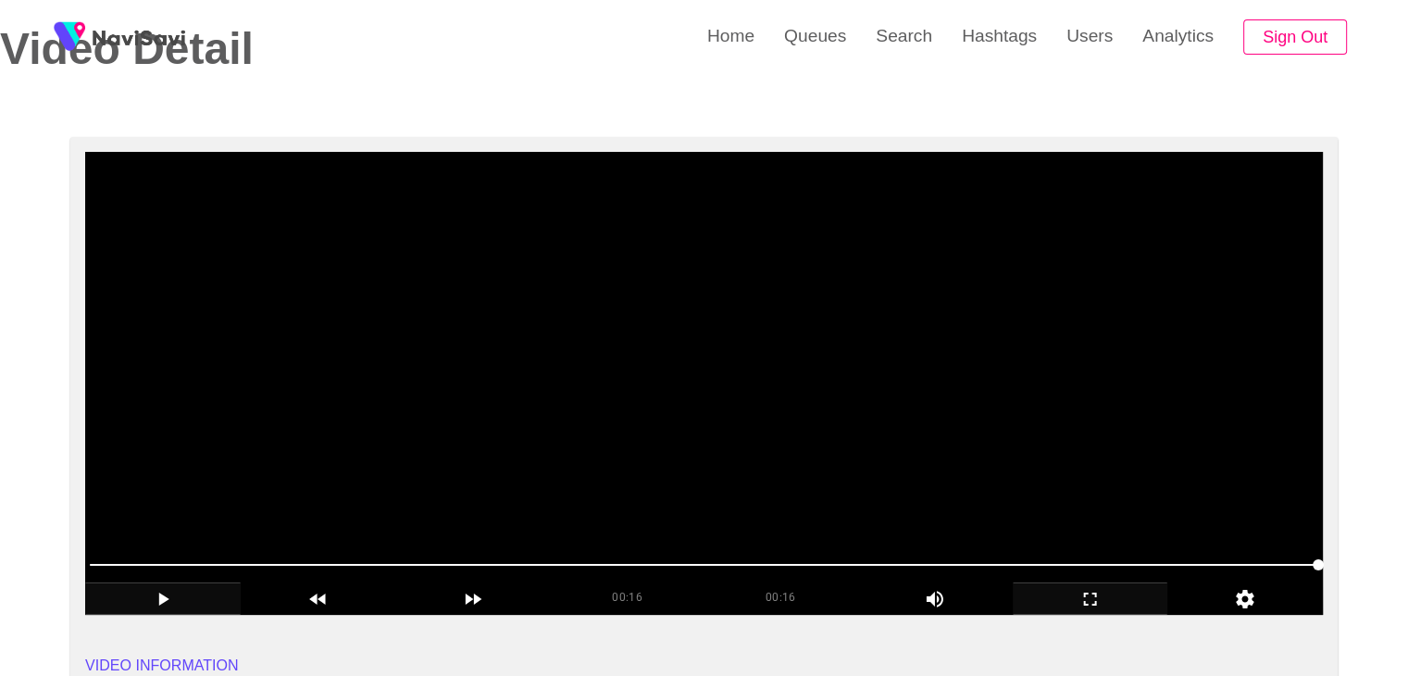
scroll to position [0, 0]
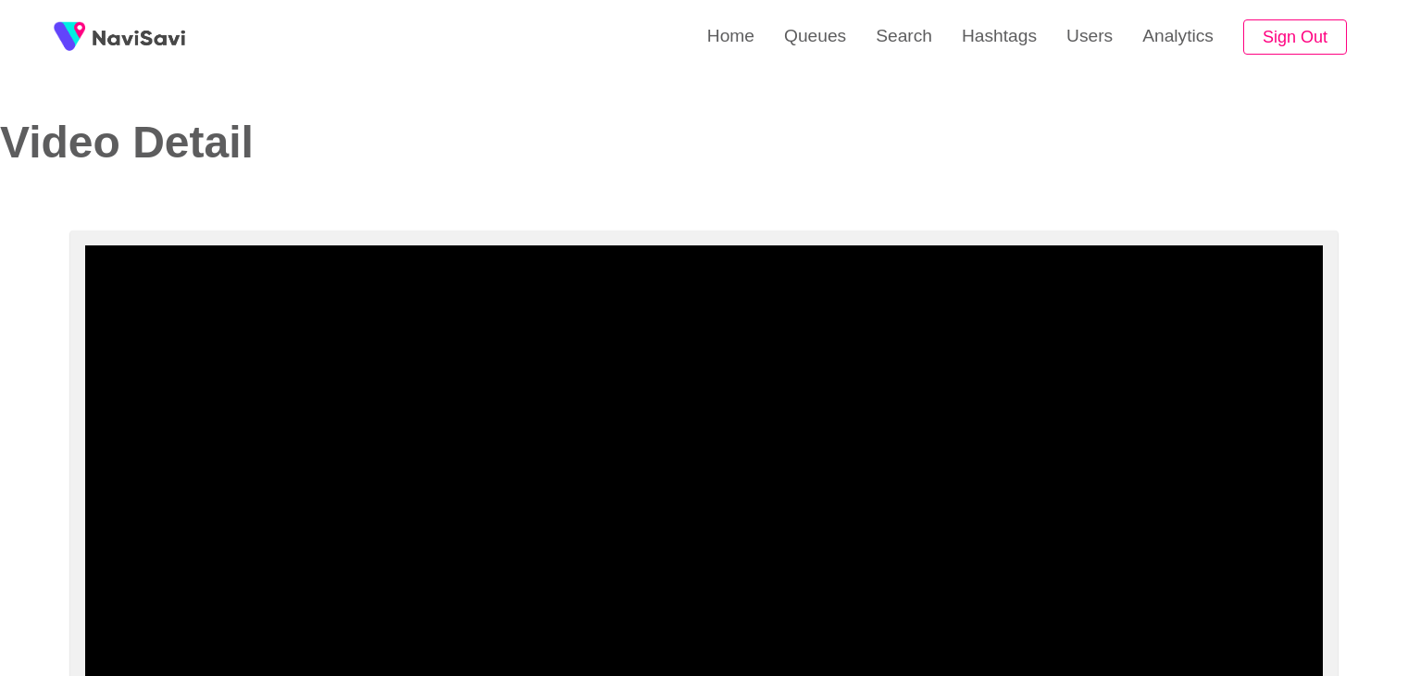
select select "**********"
select select "**"
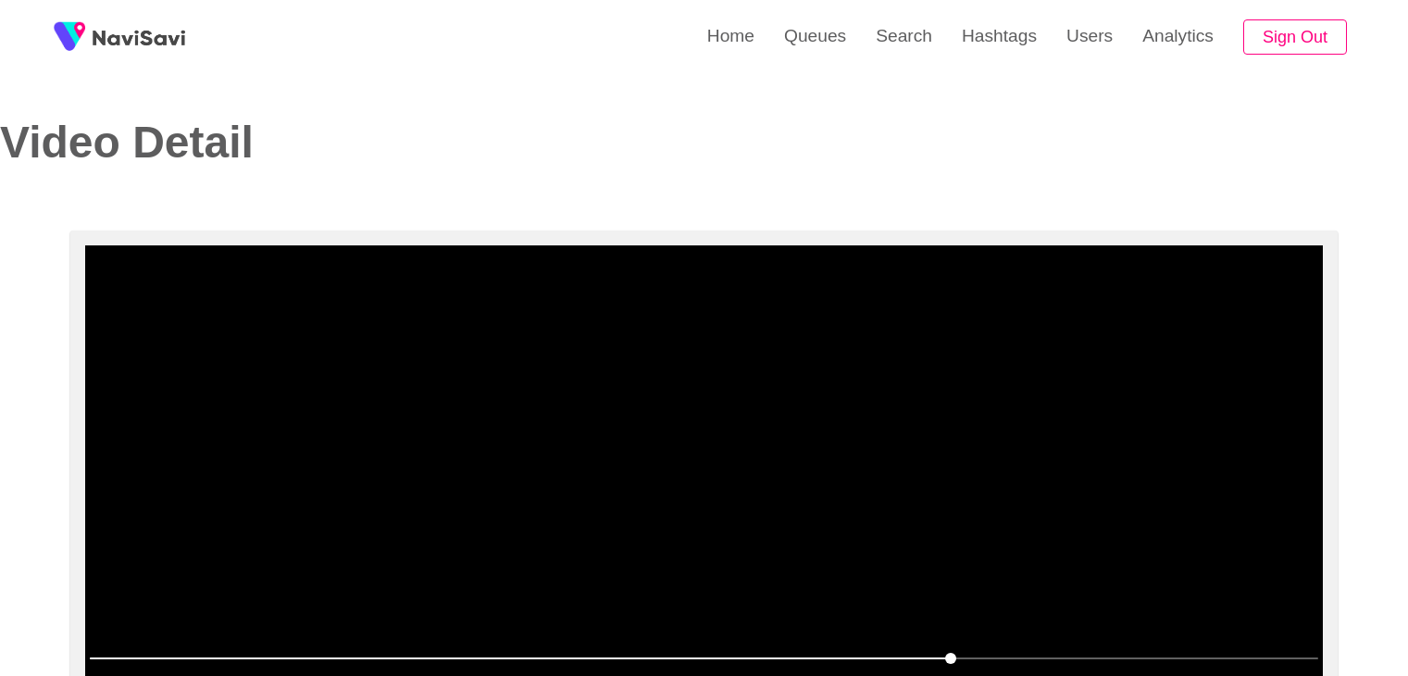
scroll to position [185, 0]
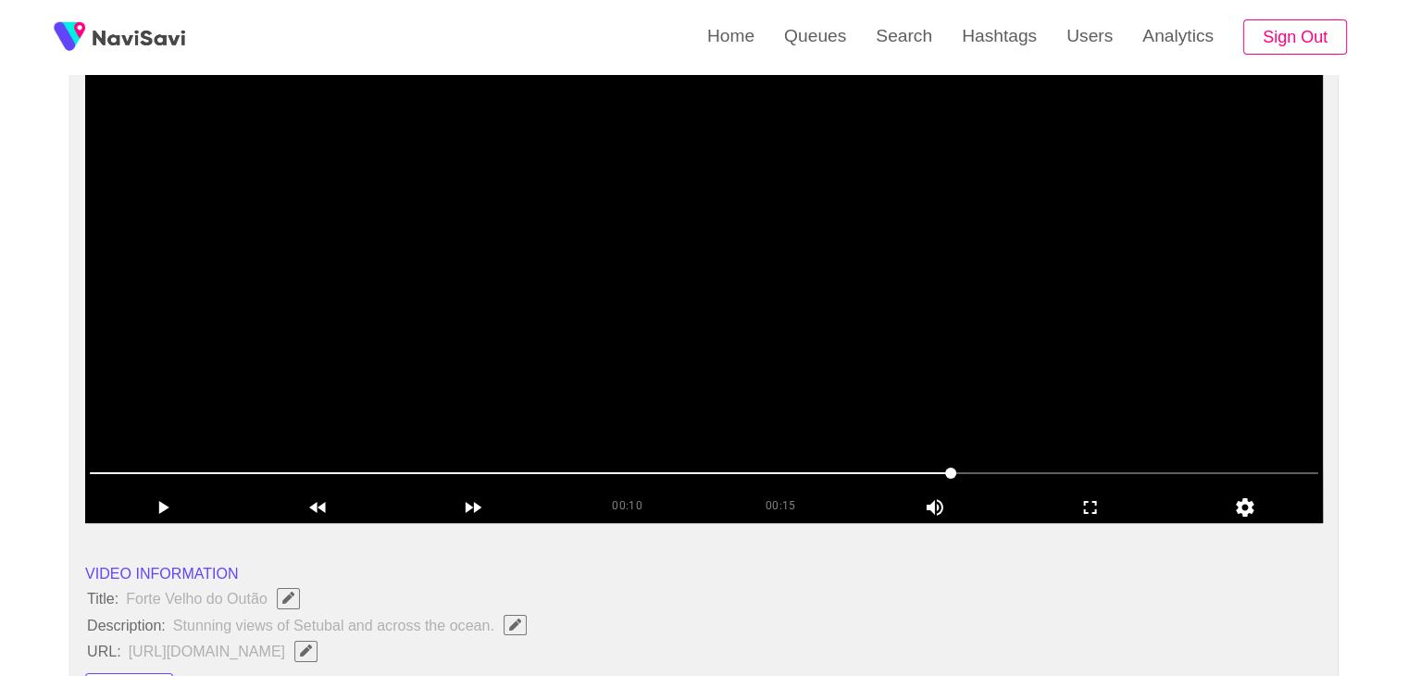
click at [881, 242] on video at bounding box center [704, 291] width 1238 height 463
click at [1097, 502] on icon "add" at bounding box center [1091, 507] width 154 height 22
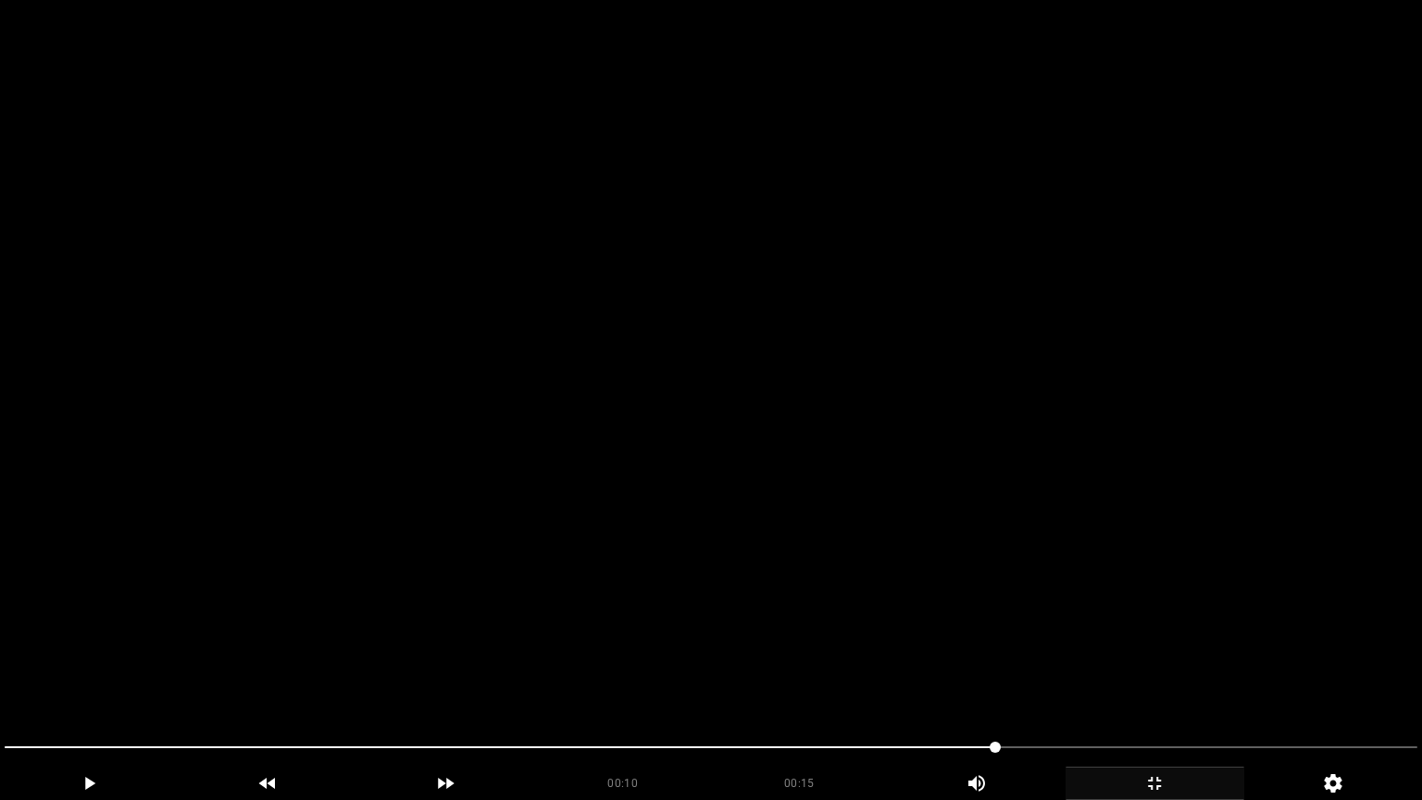
click at [664, 521] on video at bounding box center [711, 400] width 1422 height 800
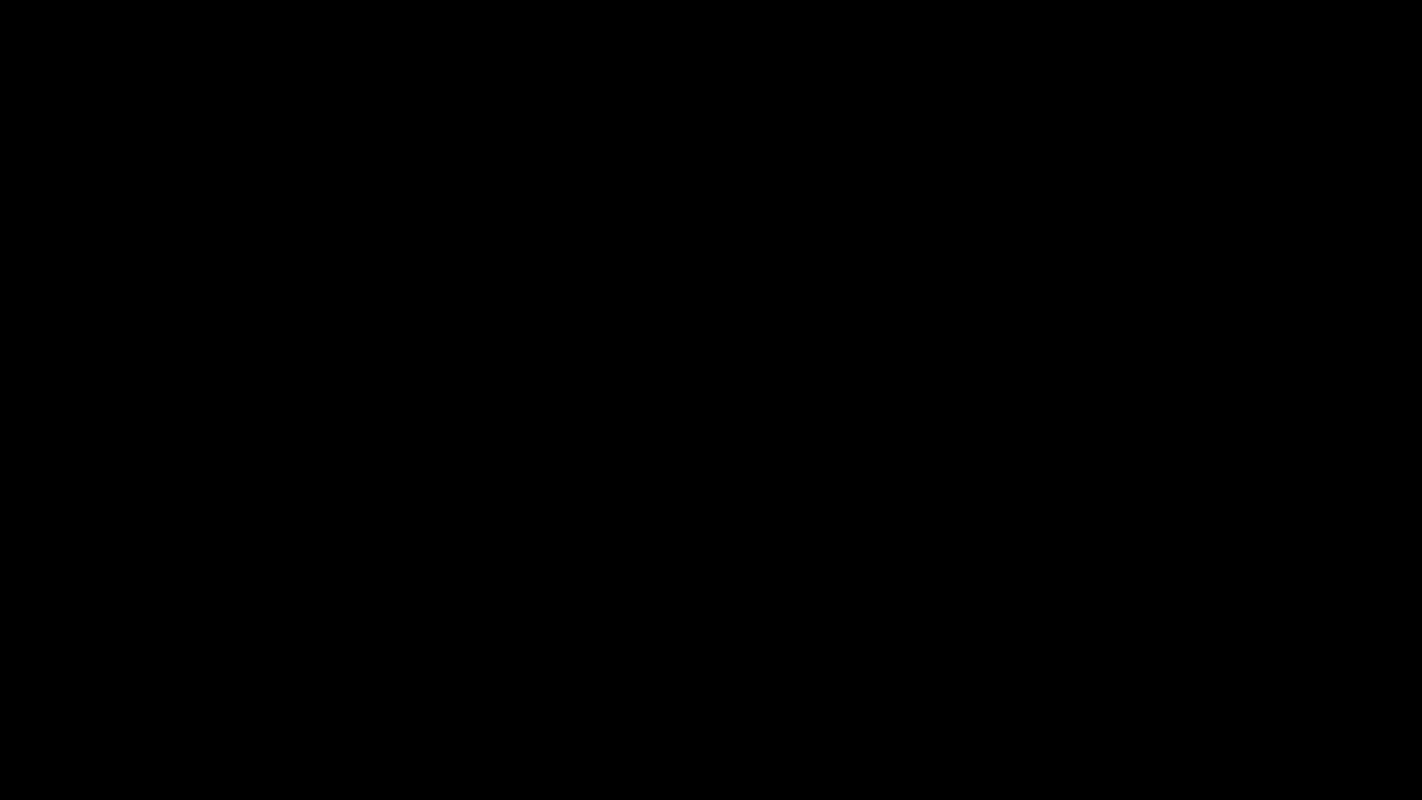
click at [0, 675] on div at bounding box center [710, 749] width 1427 height 49
click at [74, 675] on icon "add" at bounding box center [89, 783] width 177 height 22
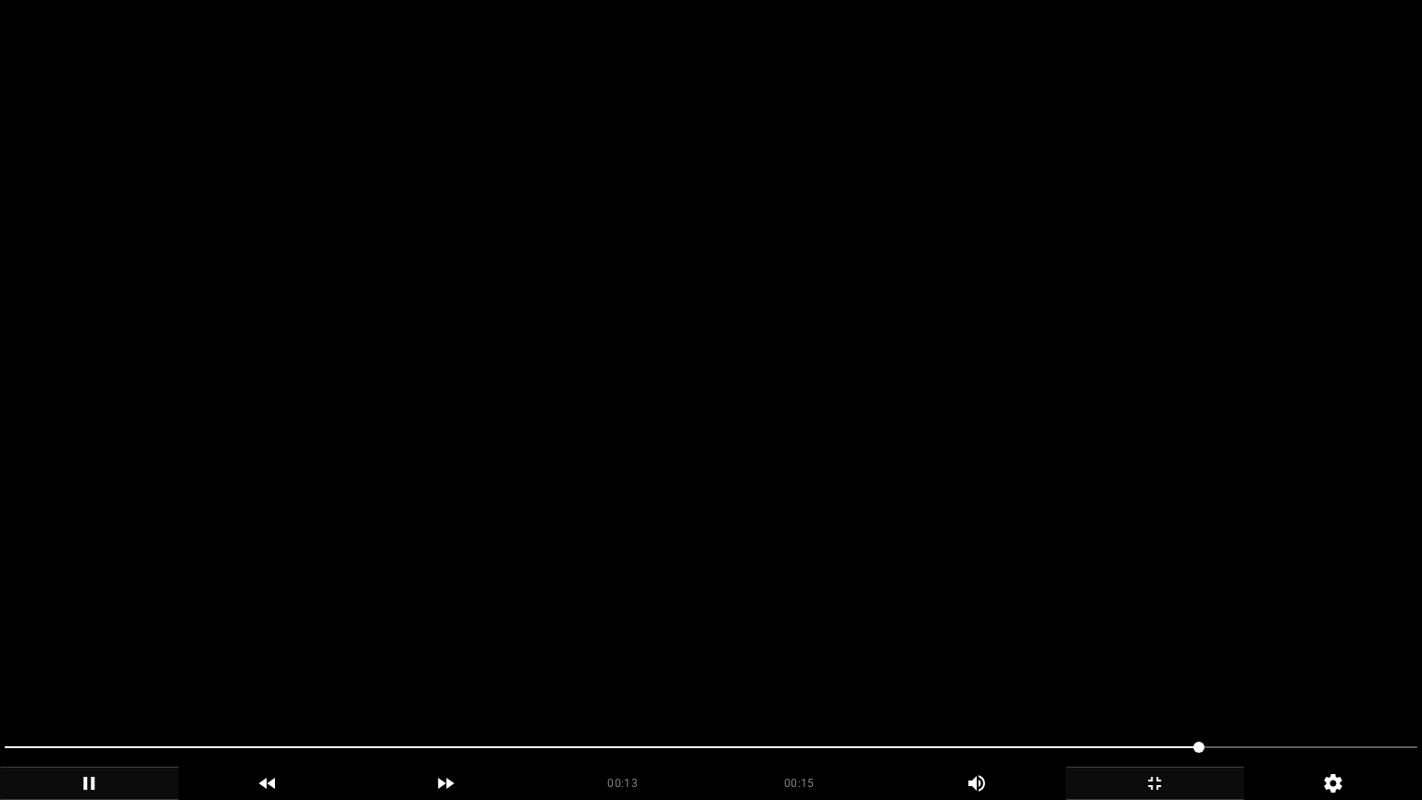
click at [604, 675] on div at bounding box center [710, 749] width 1427 height 49
click at [770, 637] on video at bounding box center [711, 400] width 1422 height 800
drag, startPoint x: 215, startPoint y: 716, endPoint x: 0, endPoint y: 702, distance: 215.2
click at [0, 675] on section "00:13 00:15 Picture In Picture 1 Error: Failed to load Video" at bounding box center [711, 400] width 1422 height 800
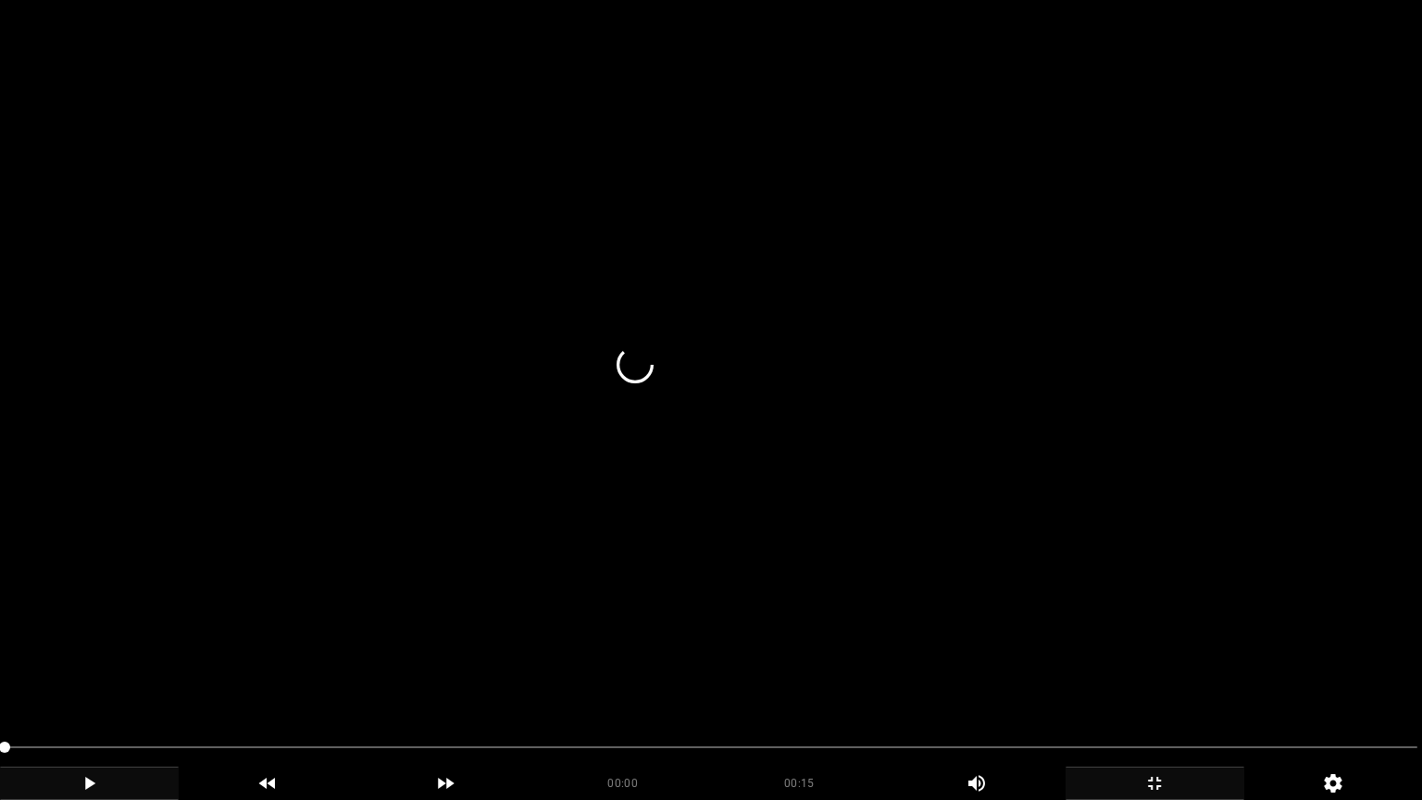
click at [671, 644] on video at bounding box center [711, 400] width 1422 height 800
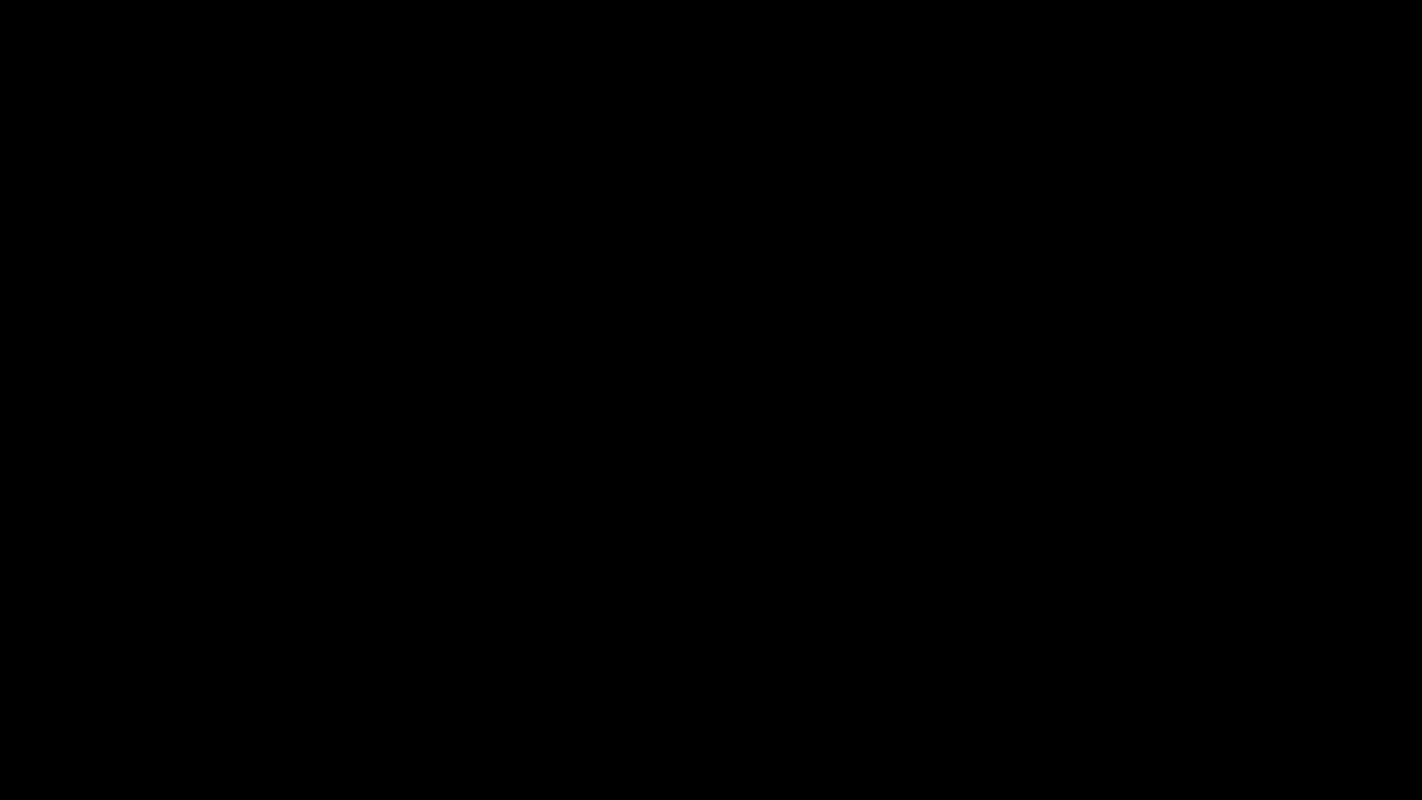
click at [1144, 675] on icon "add" at bounding box center [1154, 783] width 177 height 22
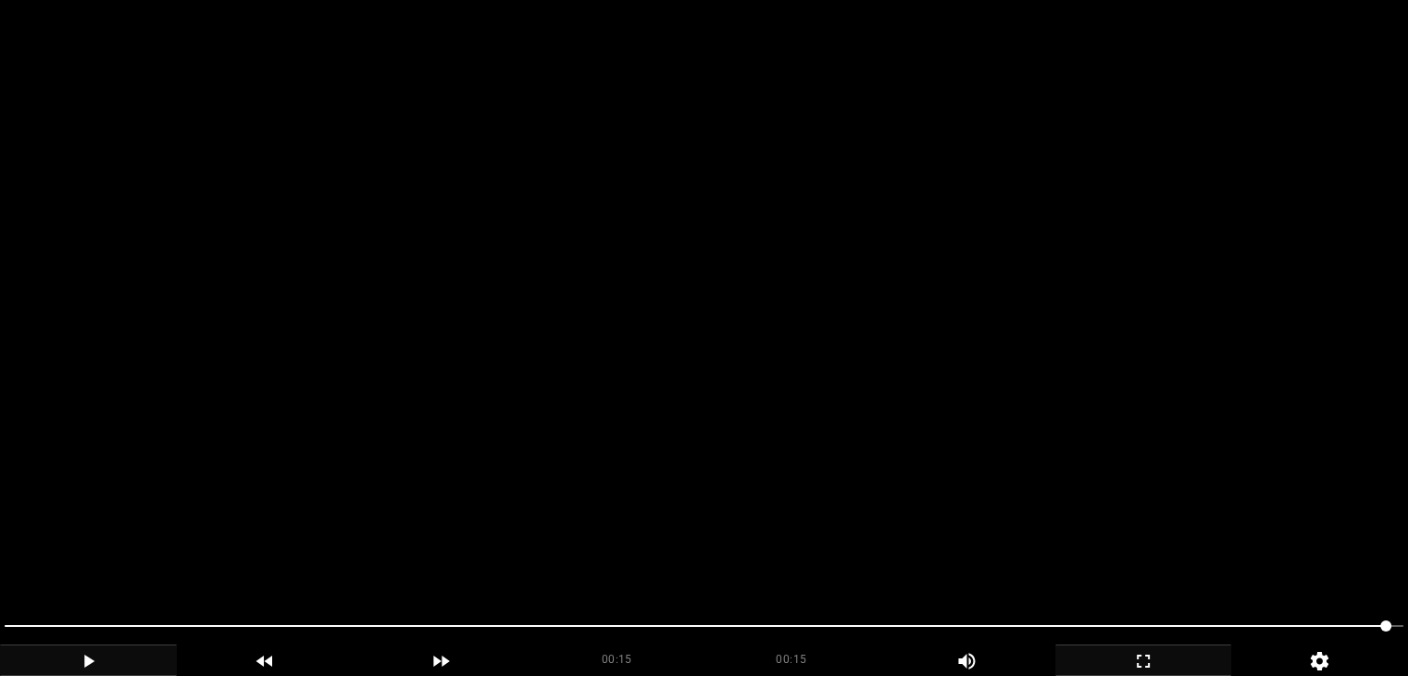
scroll to position [370, 0]
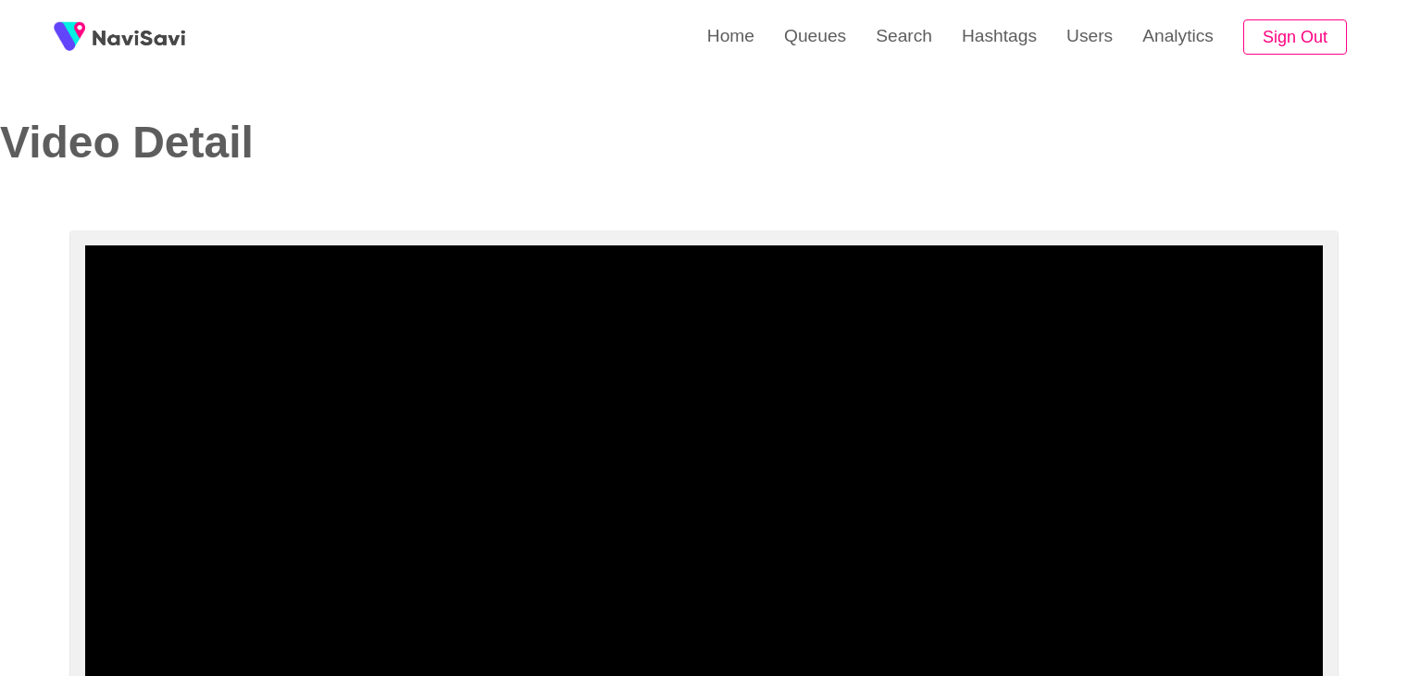
select select "**********"
select select "**"
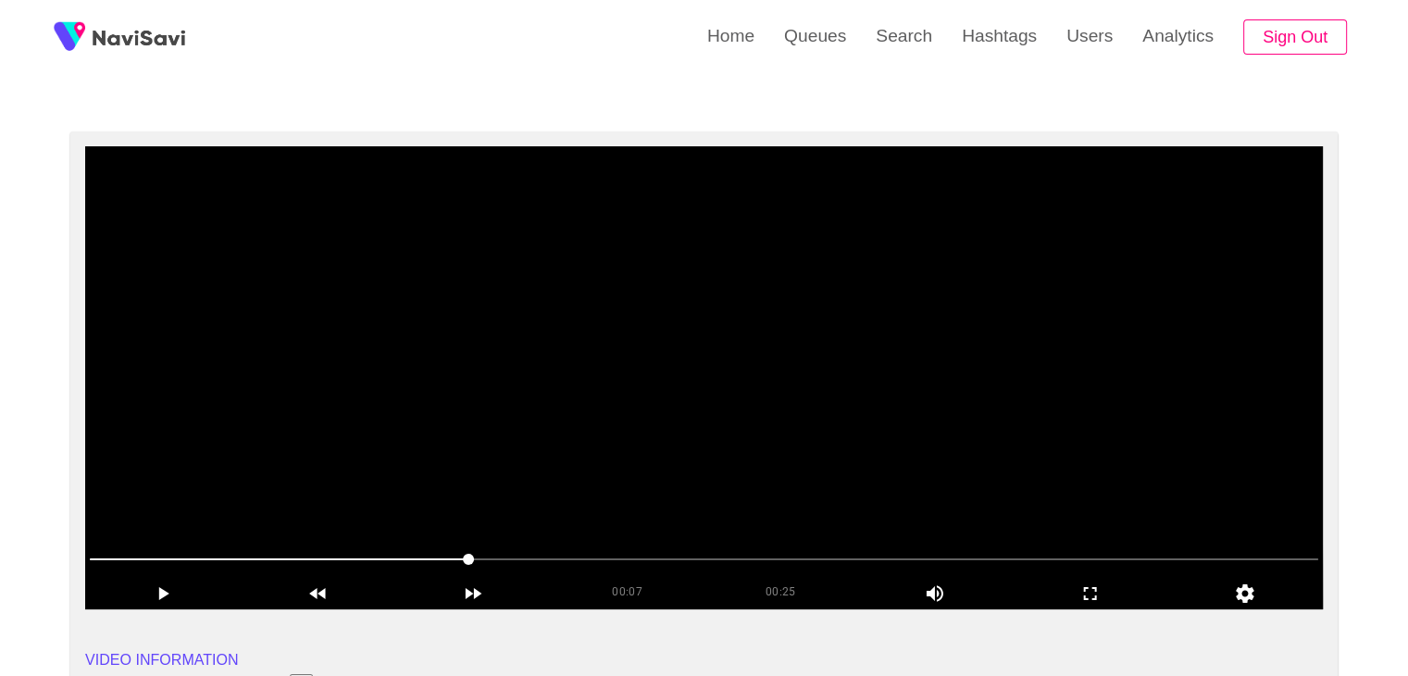
scroll to position [93, 0]
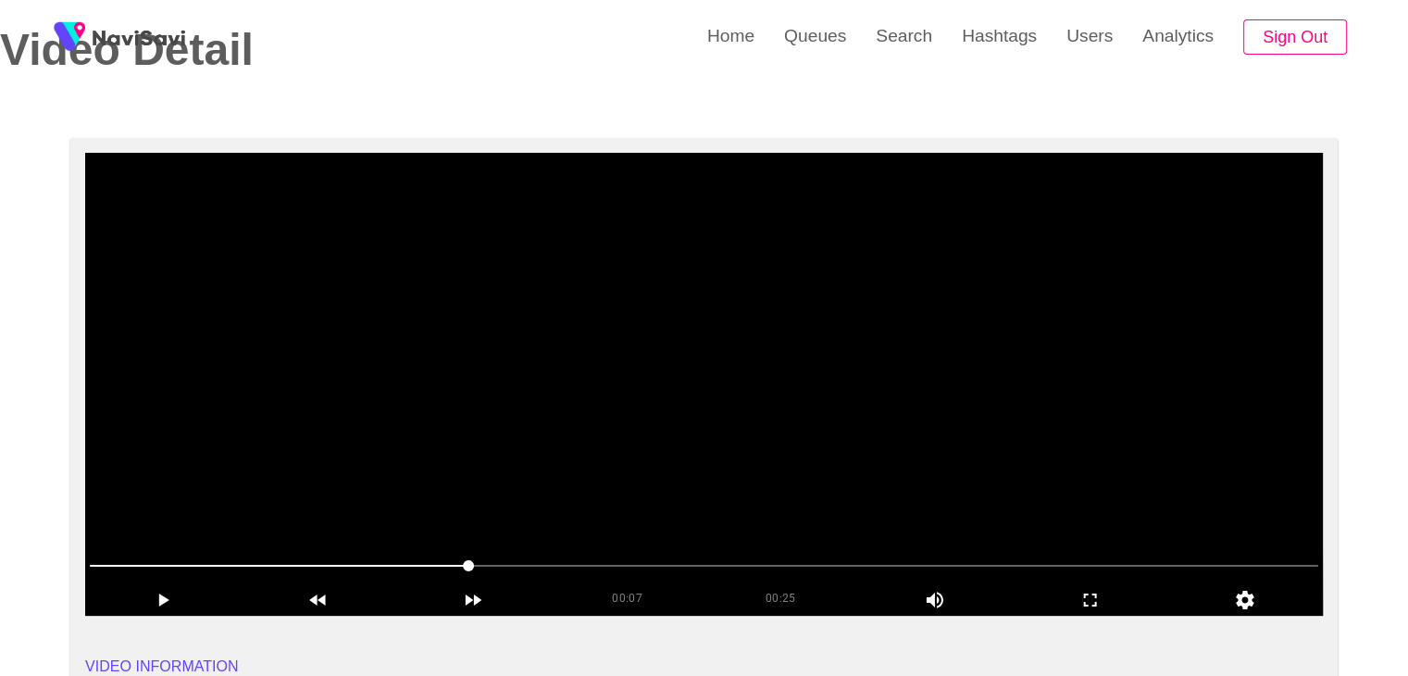
drag, startPoint x: 815, startPoint y: 347, endPoint x: 769, endPoint y: 371, distance: 51.3
click at [815, 349] on video at bounding box center [704, 384] width 1238 height 463
click at [1100, 601] on icon "add" at bounding box center [1091, 600] width 154 height 22
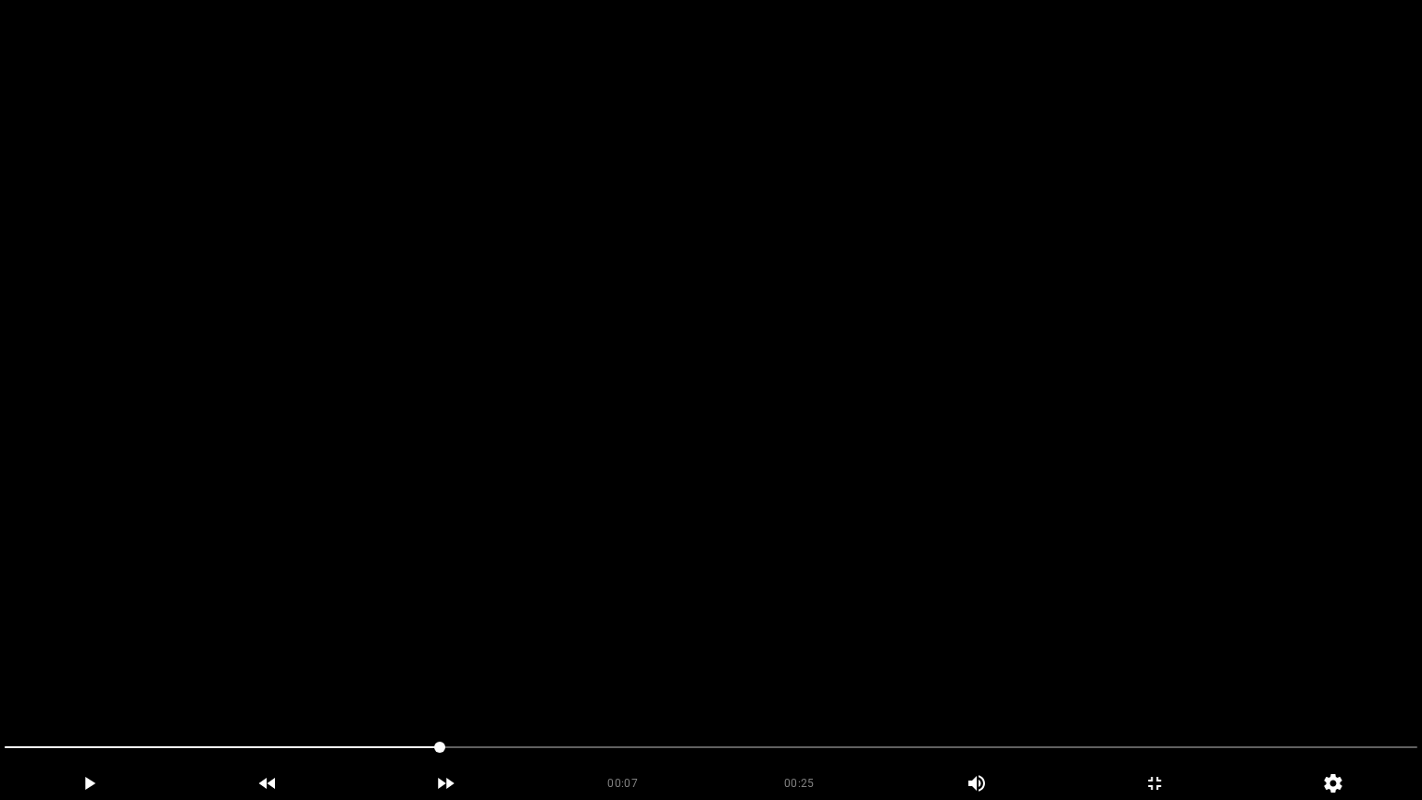
drag, startPoint x: 0, startPoint y: 737, endPoint x: 0, endPoint y: 695, distance: 41.7
click at [0, 675] on section "00:07 00:25 Picture In Picture 1 Error: Failed to load Video" at bounding box center [711, 400] width 1422 height 800
click at [385, 605] on video at bounding box center [711, 400] width 1422 height 800
click at [385, 604] on video at bounding box center [711, 400] width 1422 height 800
drag, startPoint x: 94, startPoint y: 740, endPoint x: 0, endPoint y: 737, distance: 94.5
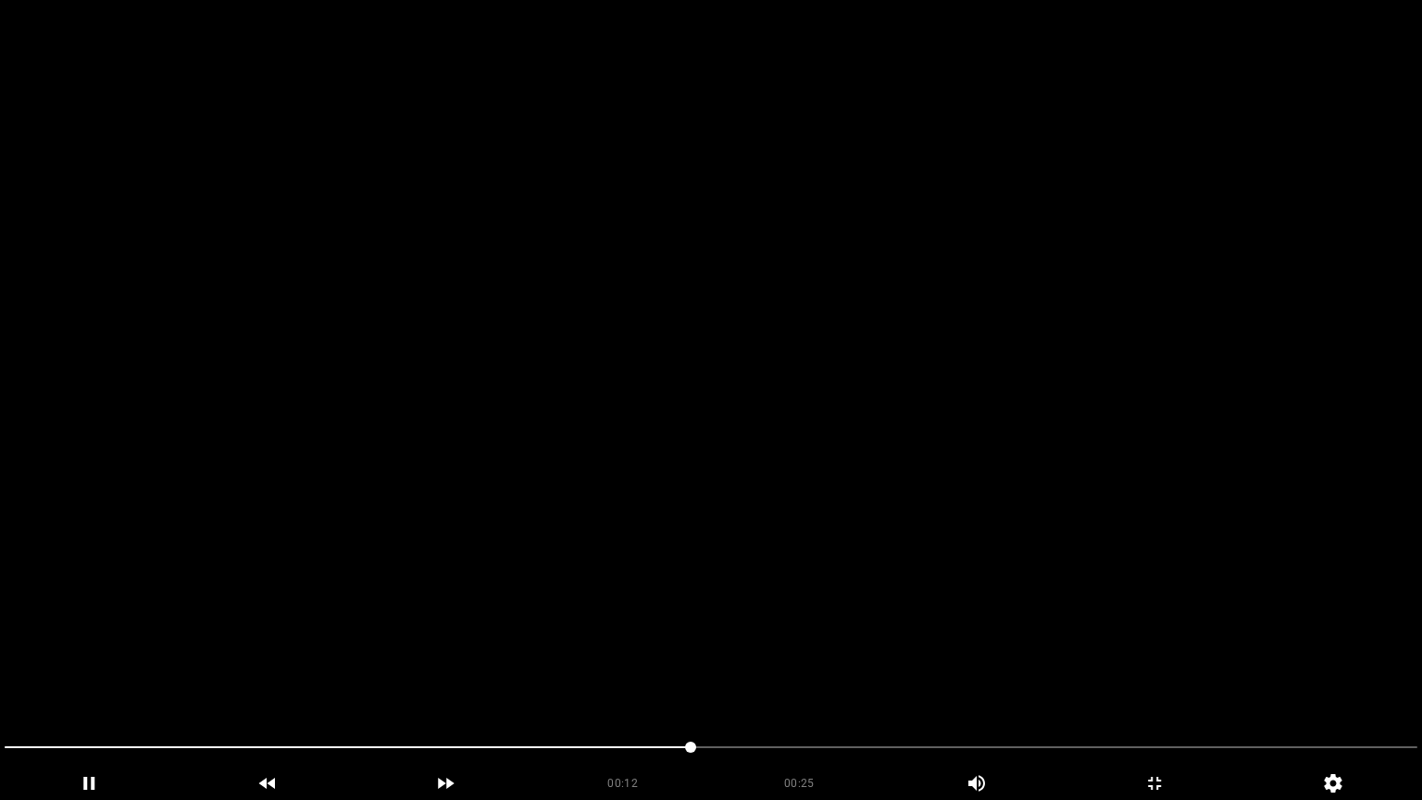
click at [0, 675] on div at bounding box center [710, 749] width 1427 height 49
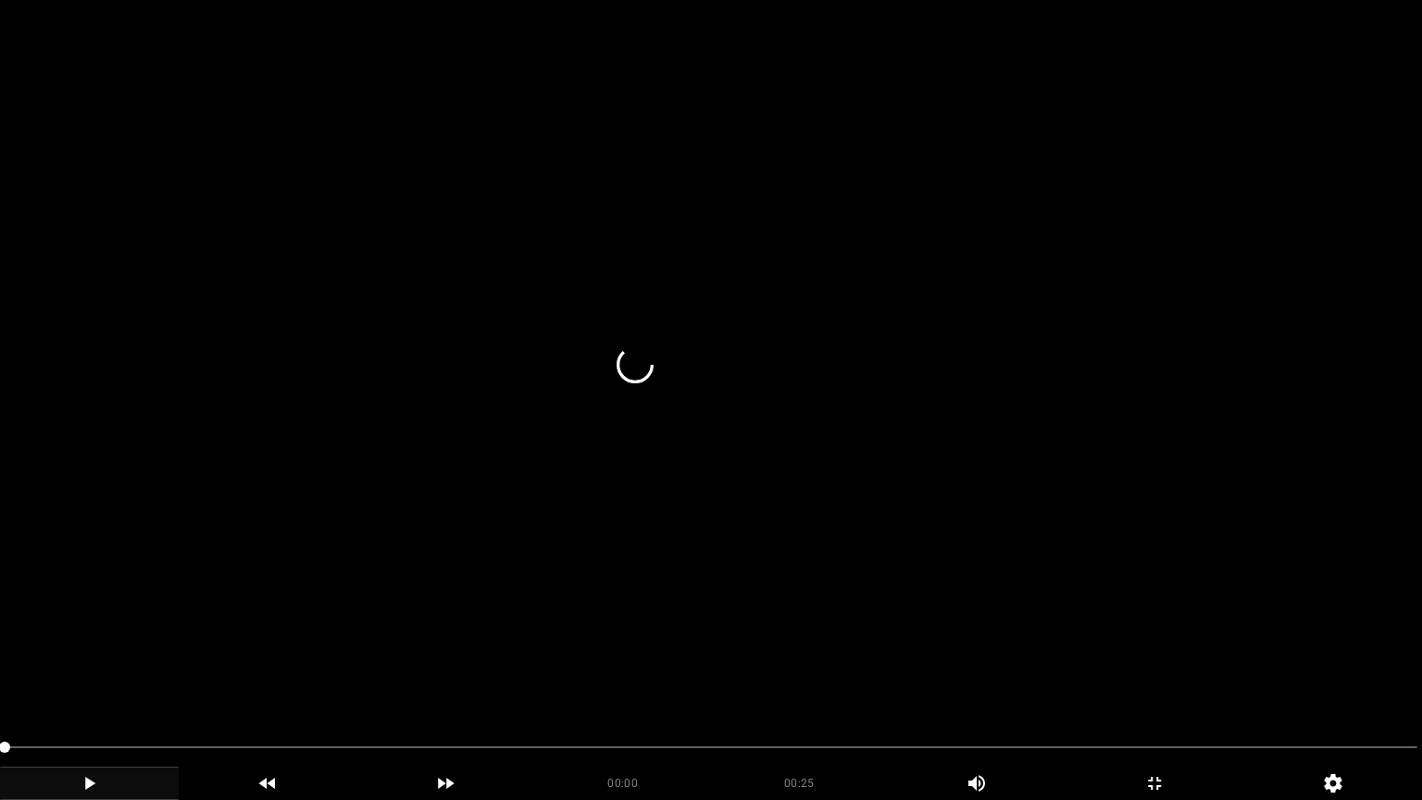
click at [108, 675] on icon "add" at bounding box center [89, 783] width 177 height 22
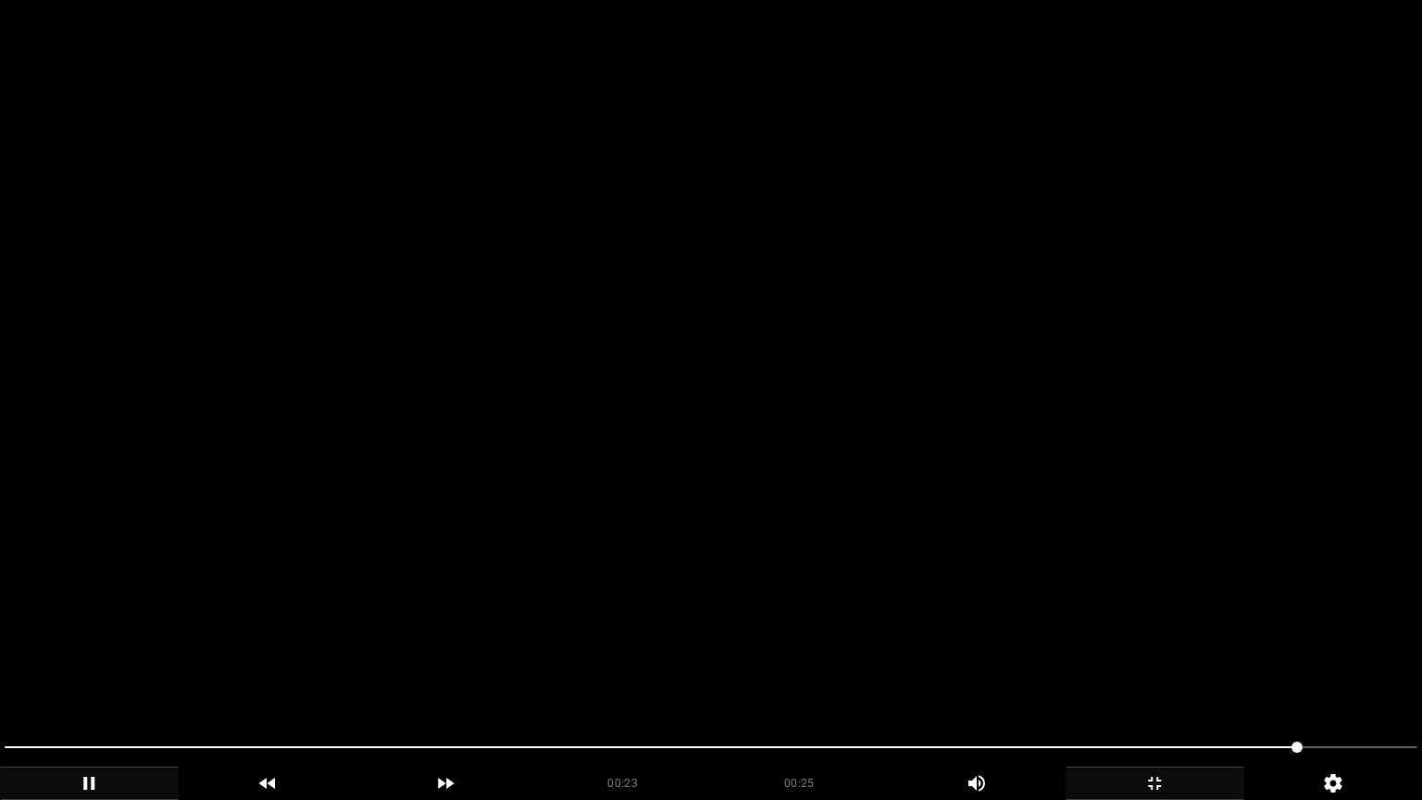
click at [1137, 675] on icon "add" at bounding box center [1154, 783] width 177 height 22
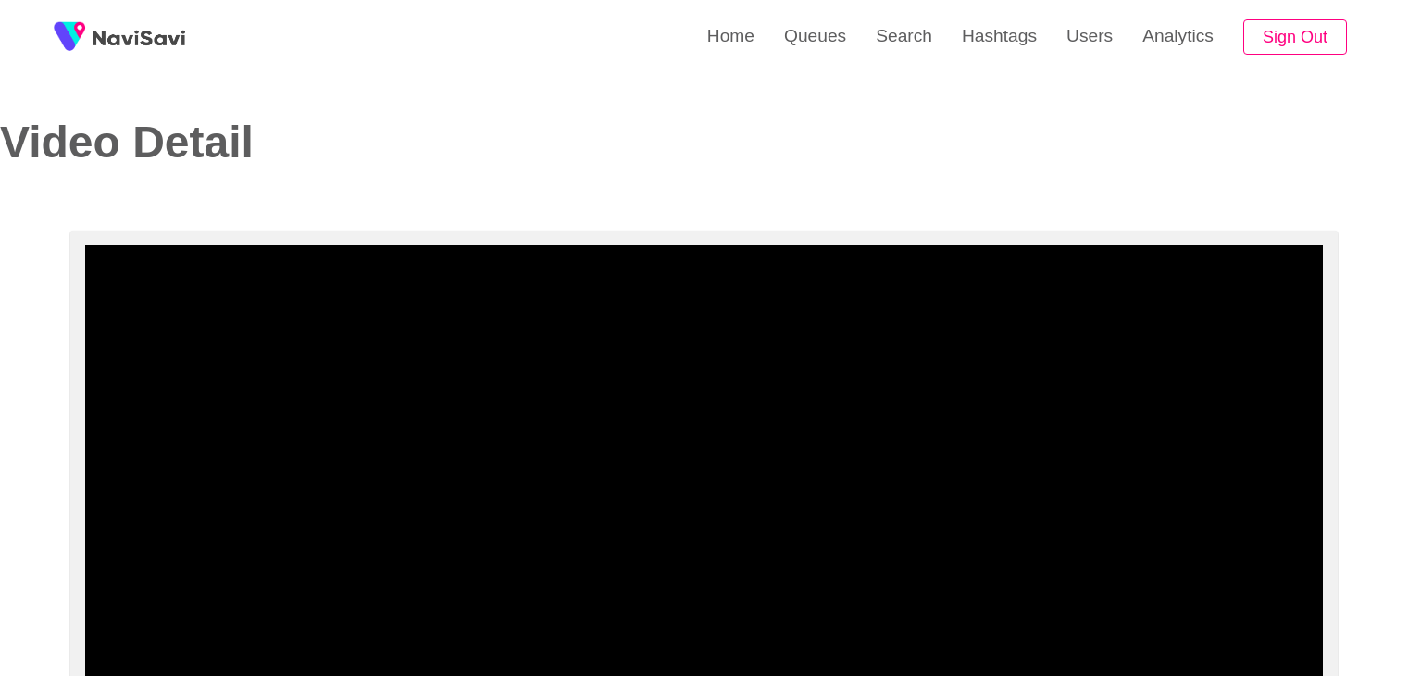
select select "**********"
select select "**"
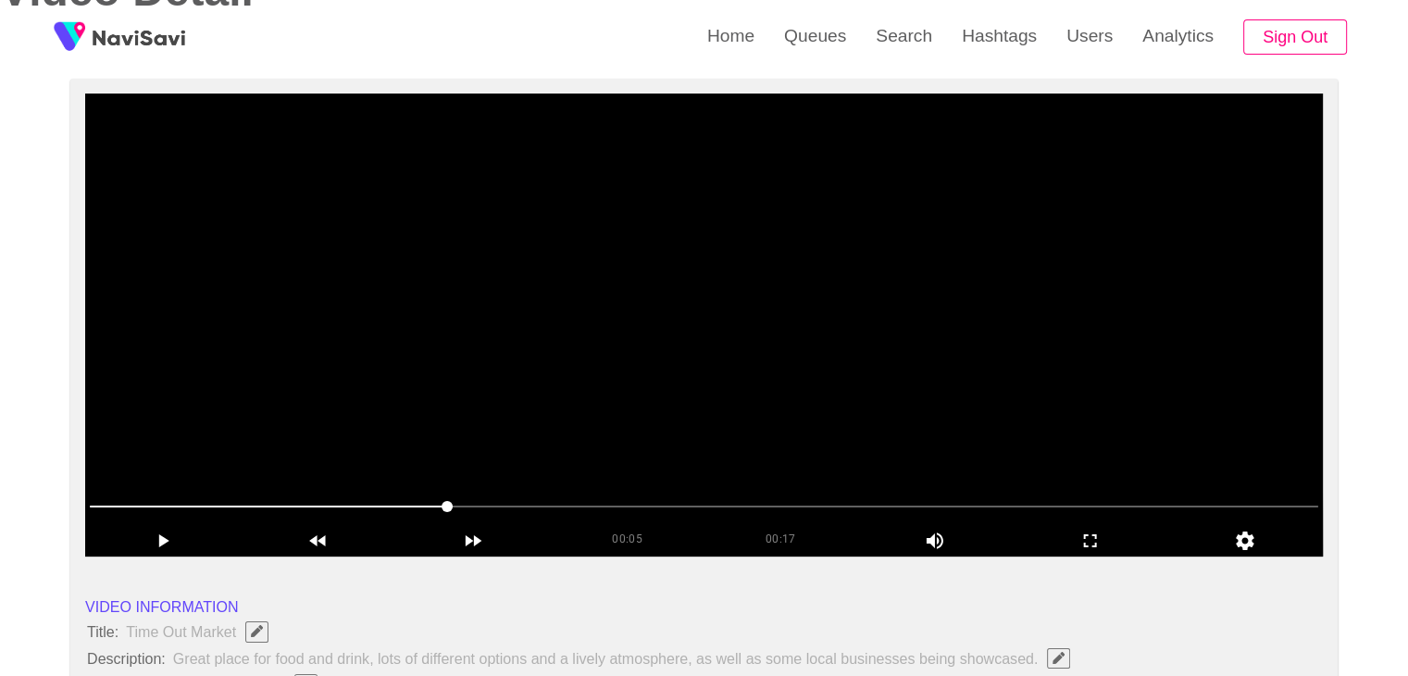
scroll to position [185, 0]
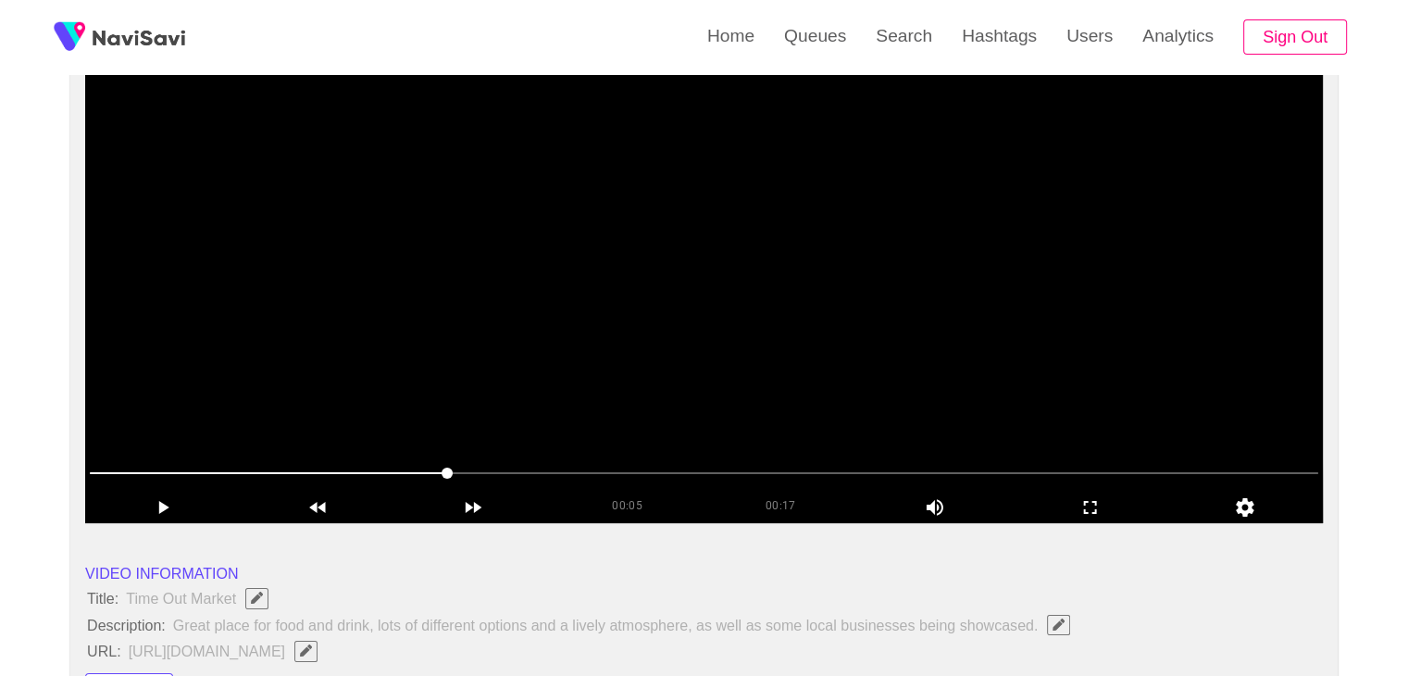
click at [831, 301] on video at bounding box center [704, 291] width 1238 height 463
click at [159, 502] on icon "add" at bounding box center [162, 507] width 11 height 13
click at [176, 500] on icon "add" at bounding box center [163, 507] width 154 height 22
drag, startPoint x: 196, startPoint y: 475, endPoint x: 149, endPoint y: 475, distance: 47.2
click at [149, 475] on span at bounding box center [704, 473] width 1228 height 30
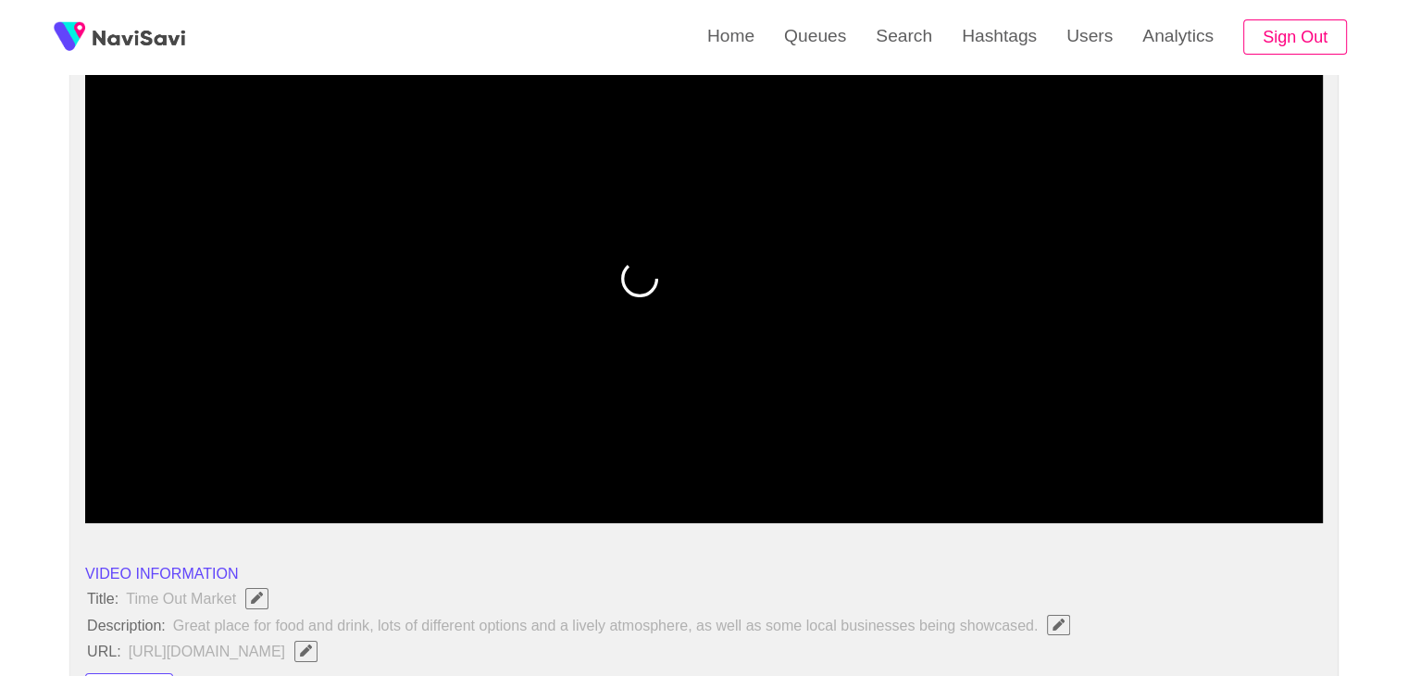
drag, startPoint x: 142, startPoint y: 475, endPoint x: 59, endPoint y: 470, distance: 82.5
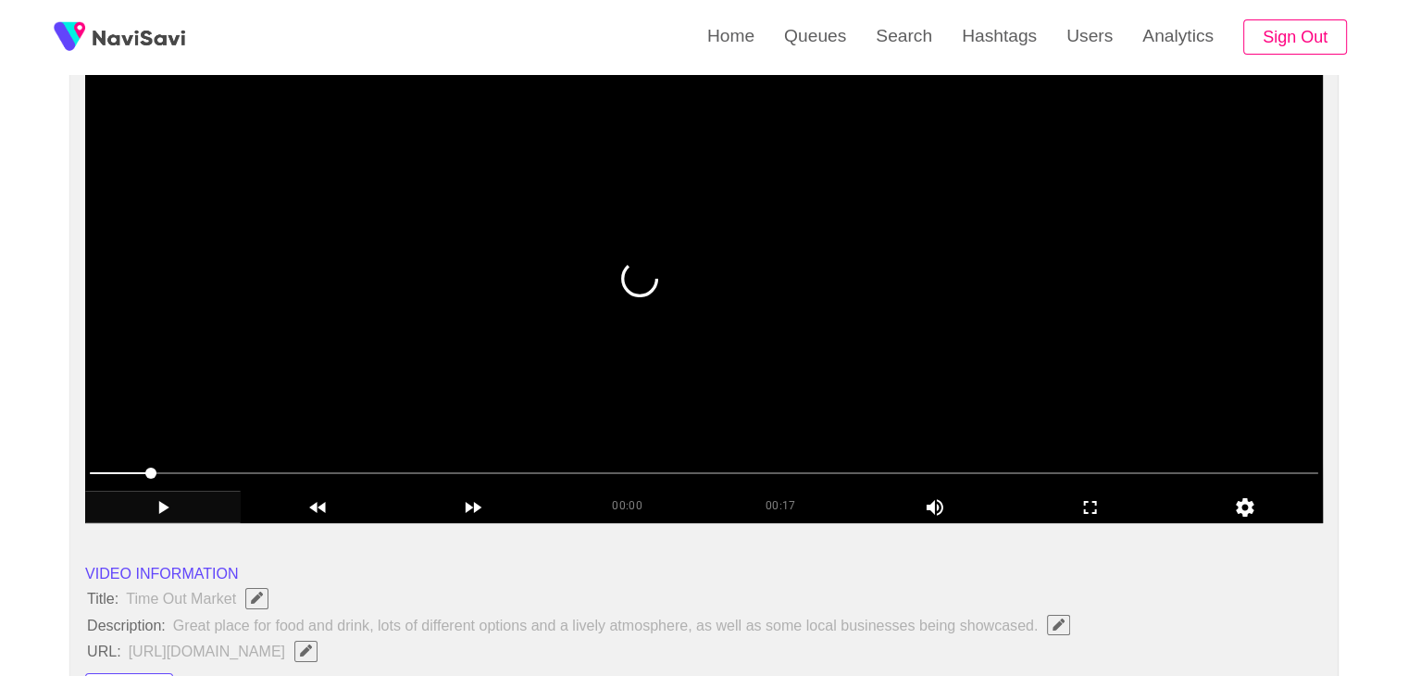
click at [148, 468] on span at bounding box center [150, 472] width 11 height 11
click at [122, 467] on span at bounding box center [704, 473] width 1228 height 30
drag, startPoint x: 195, startPoint y: 467, endPoint x: 283, endPoint y: 467, distance: 87.9
click at [283, 467] on span at bounding box center [704, 473] width 1228 height 30
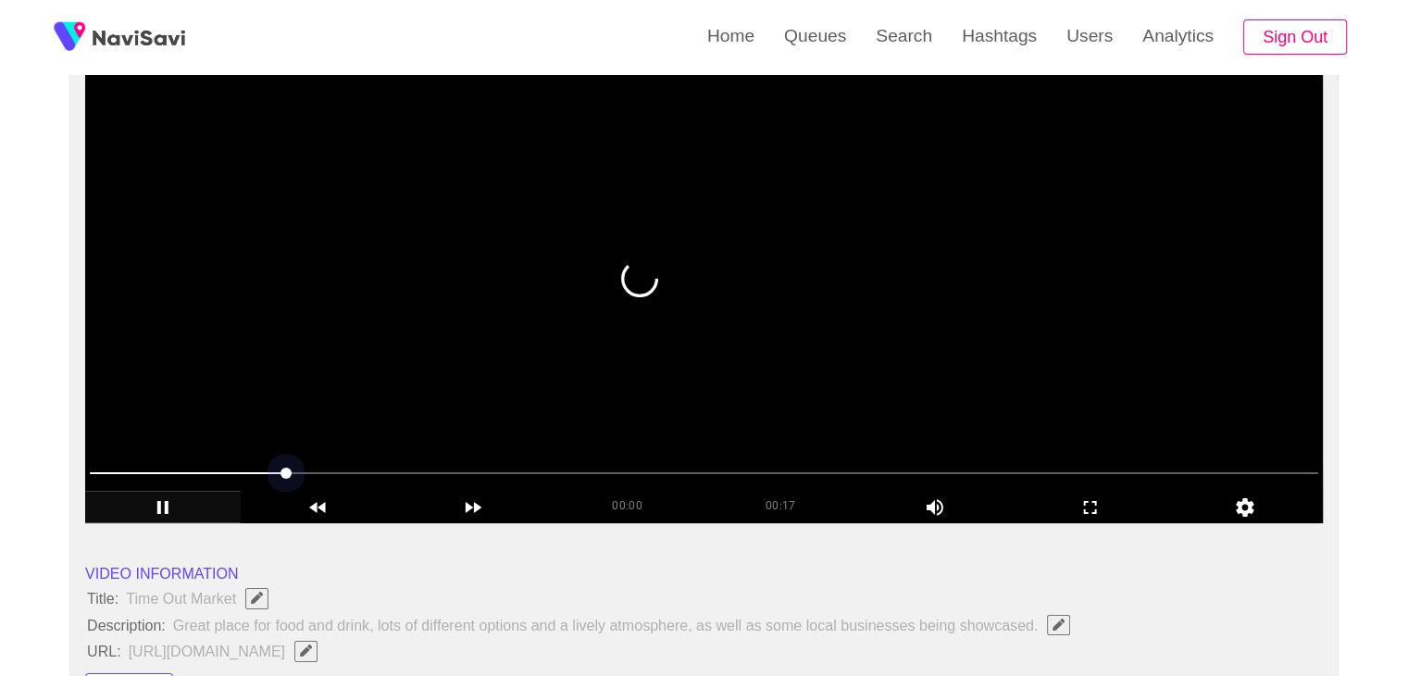
click at [405, 464] on span at bounding box center [704, 473] width 1228 height 30
drag, startPoint x: 405, startPoint y: 464, endPoint x: 504, endPoint y: 464, distance: 98.1
click at [504, 464] on span at bounding box center [704, 473] width 1228 height 30
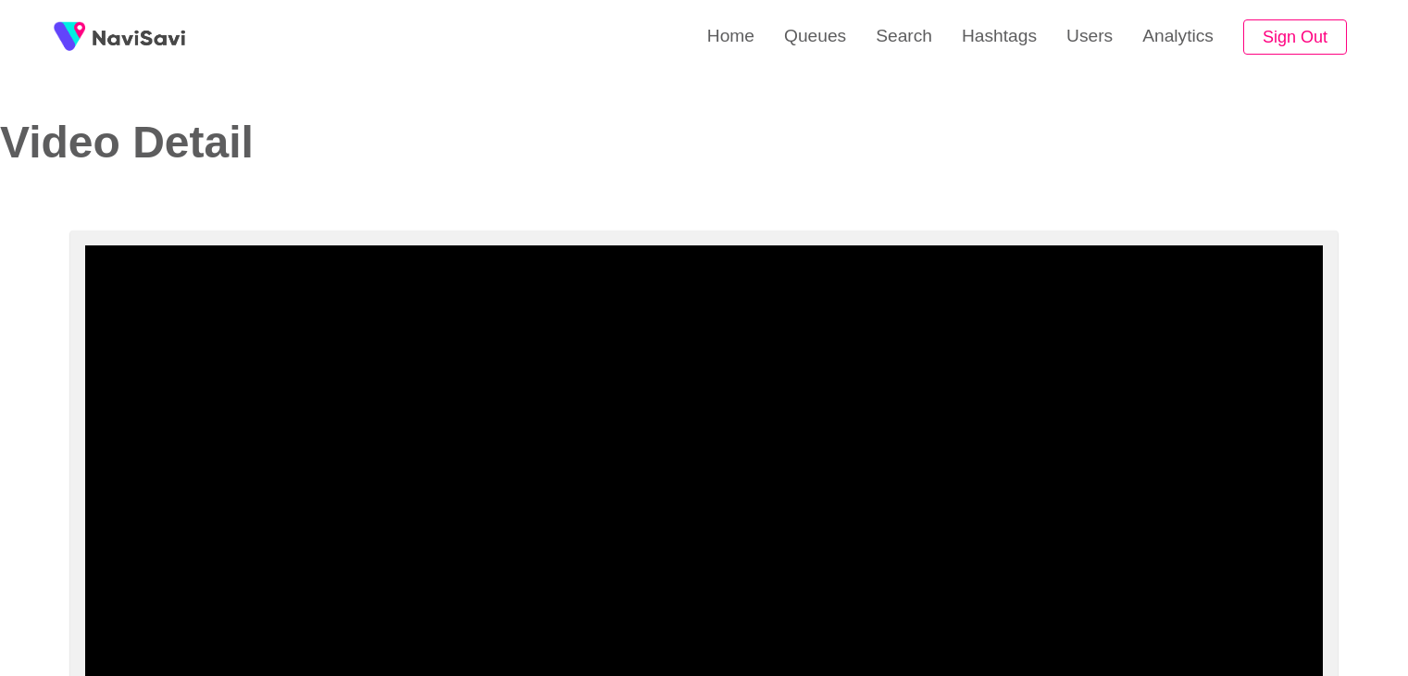
select select "**********"
select select "**"
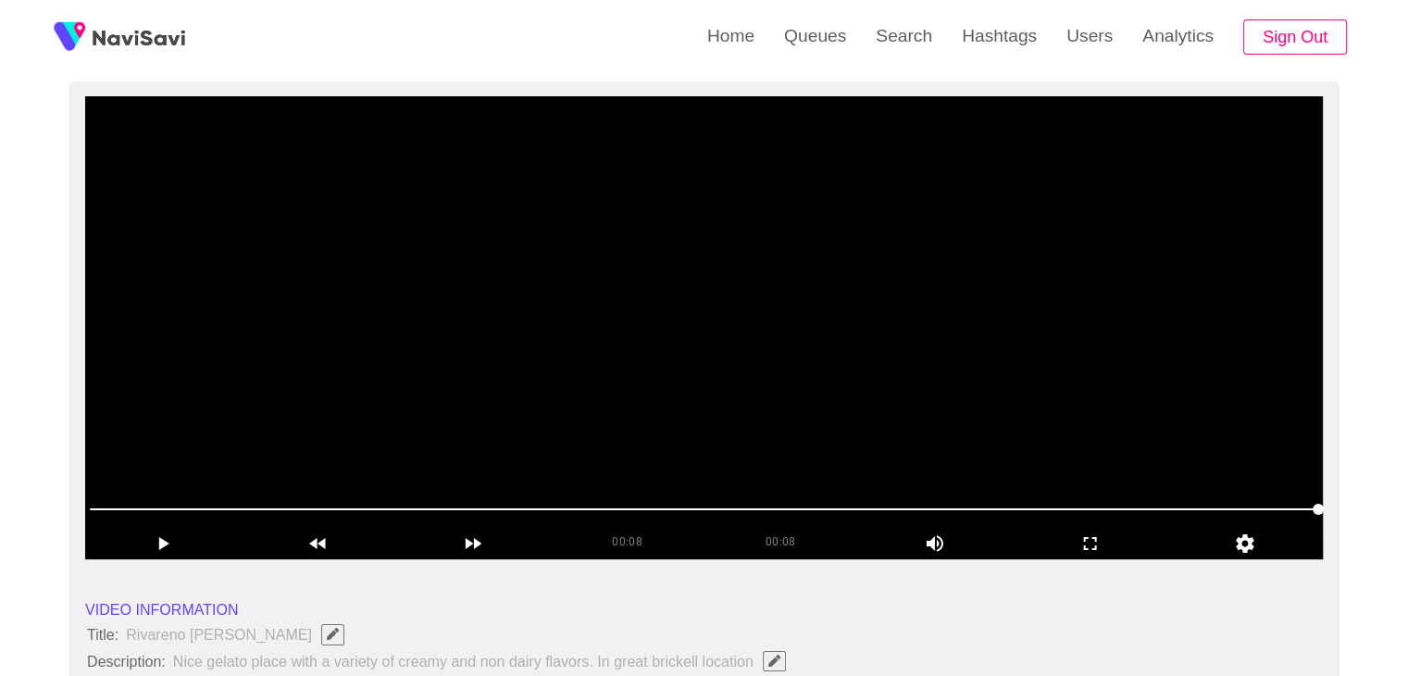
scroll to position [185, 0]
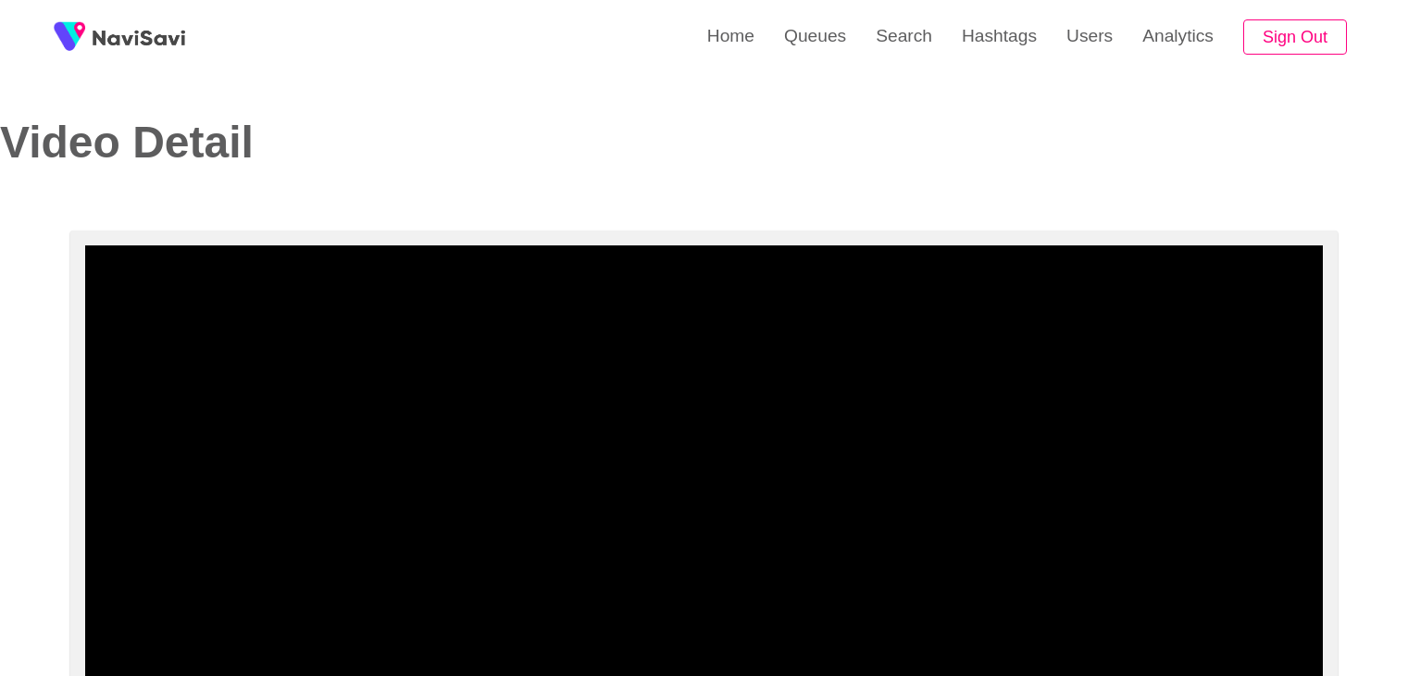
select select "**********"
select select "**"
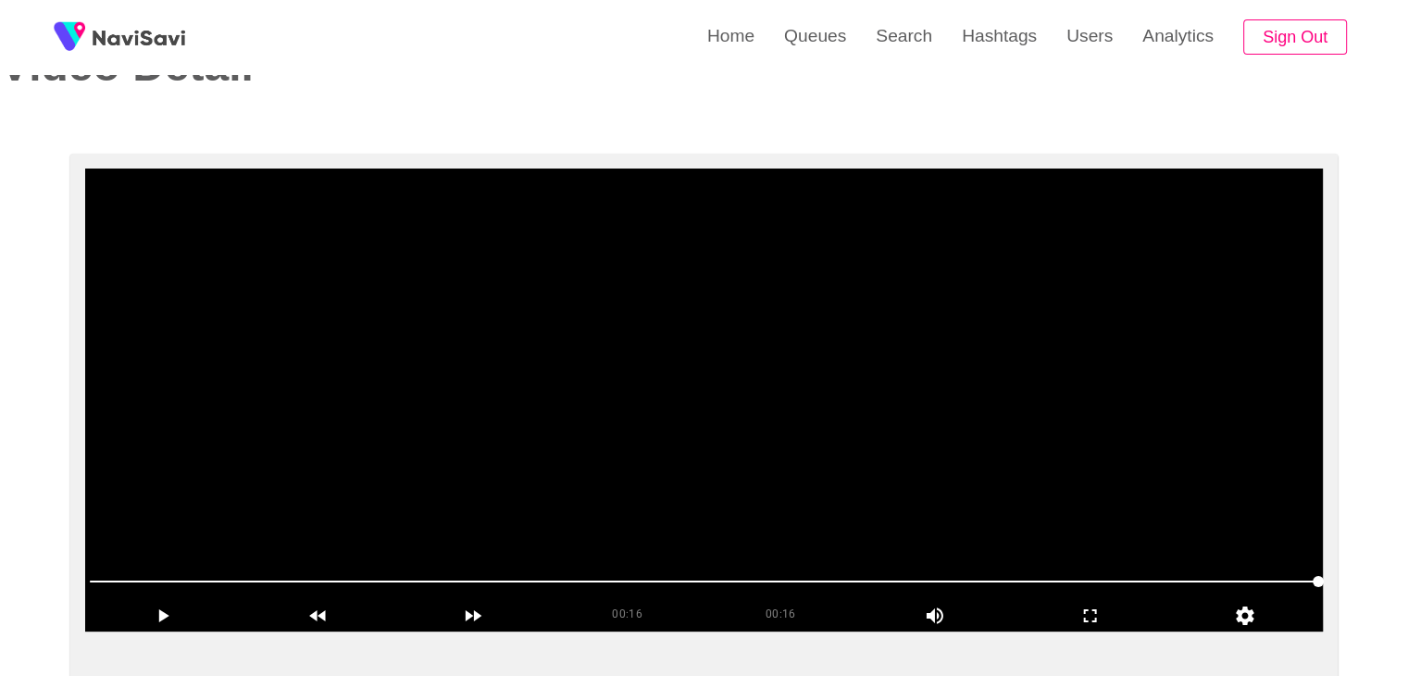
scroll to position [278, 0]
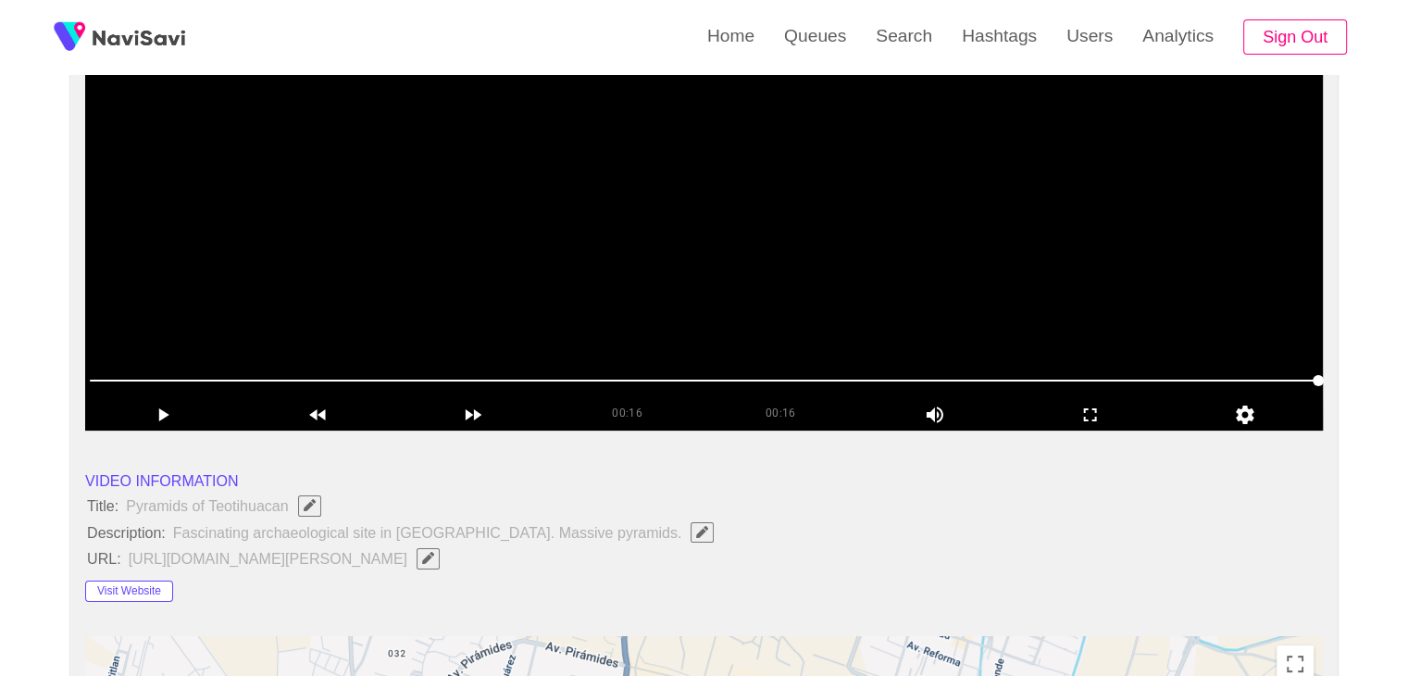
click at [628, 372] on span at bounding box center [704, 381] width 1228 height 30
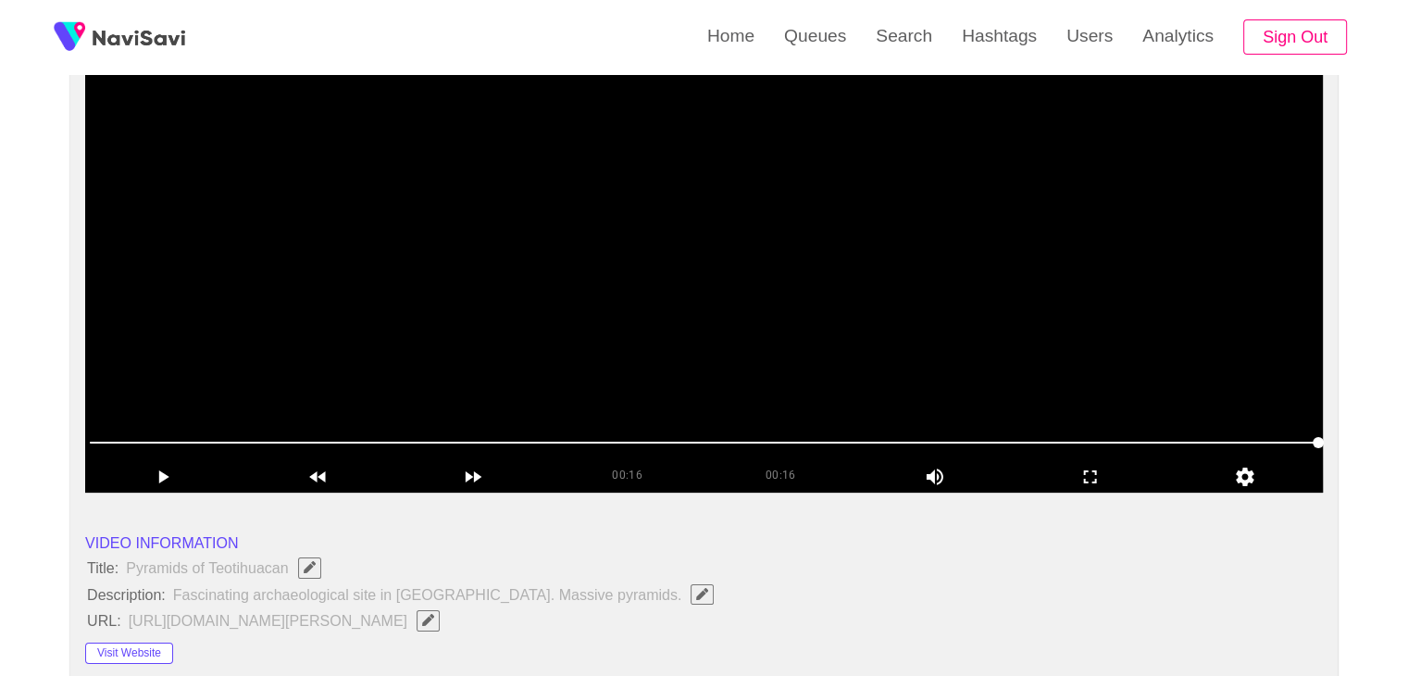
scroll to position [185, 0]
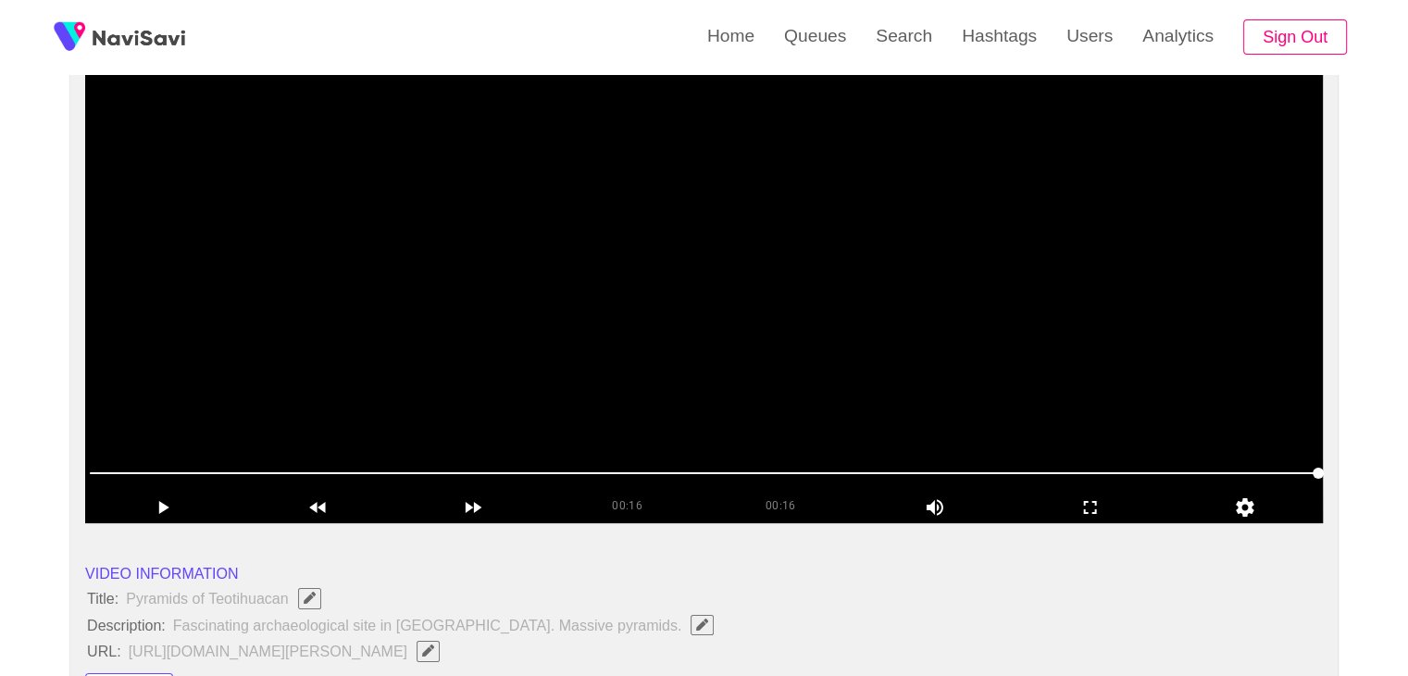
click at [755, 348] on video at bounding box center [704, 291] width 1238 height 463
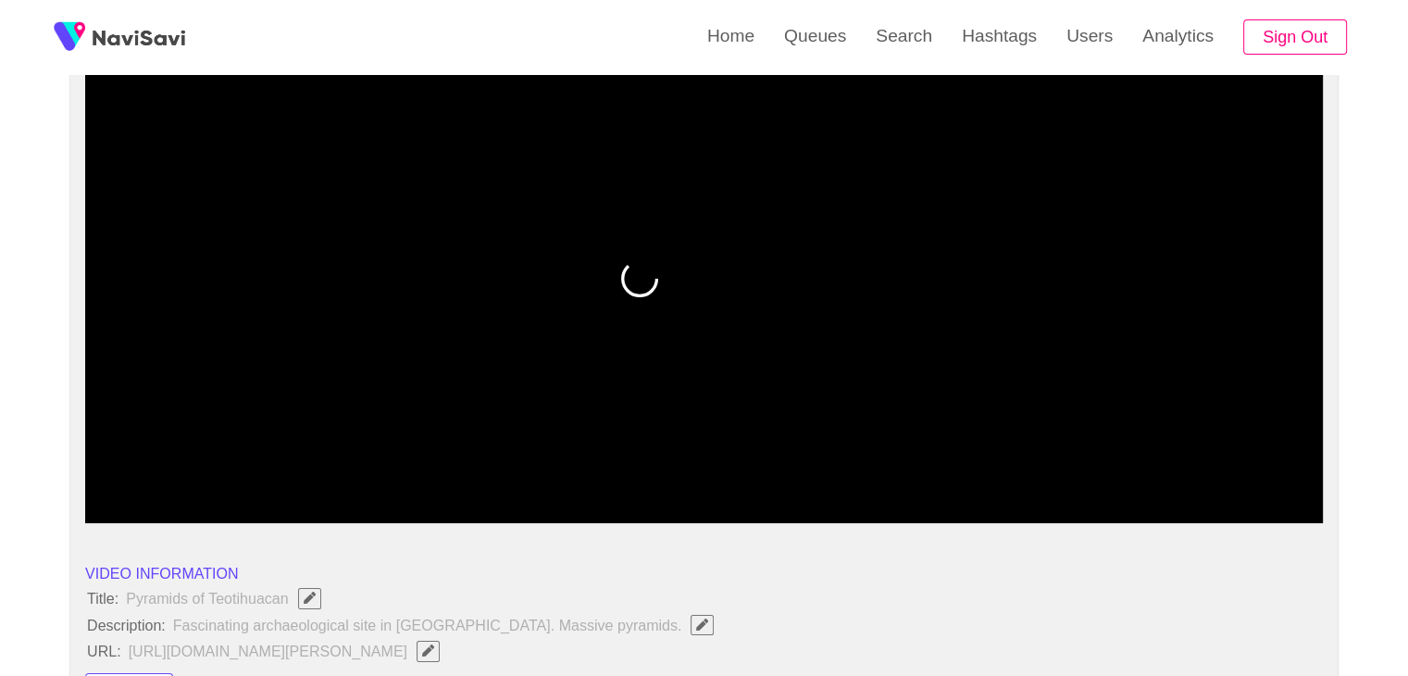
click at [923, 461] on span at bounding box center [704, 473] width 1228 height 30
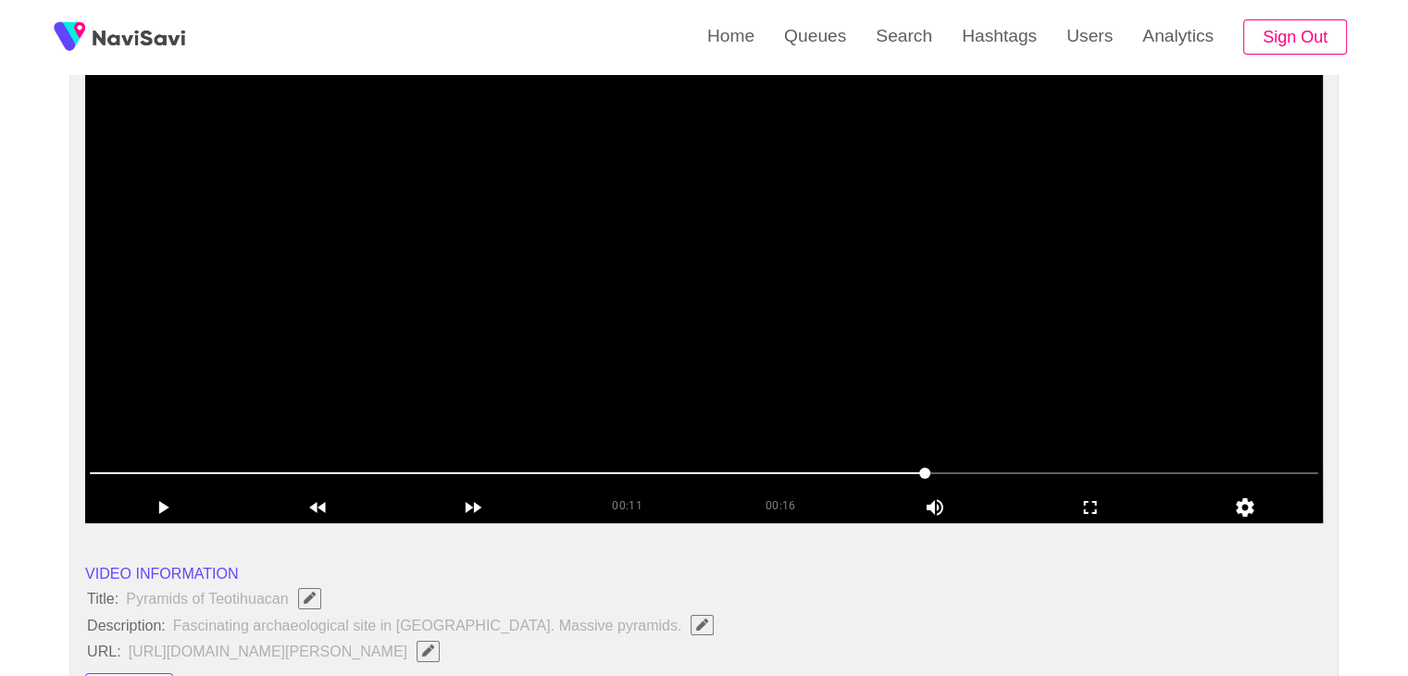
click at [1022, 374] on video at bounding box center [704, 291] width 1238 height 463
click at [972, 246] on video at bounding box center [704, 291] width 1238 height 463
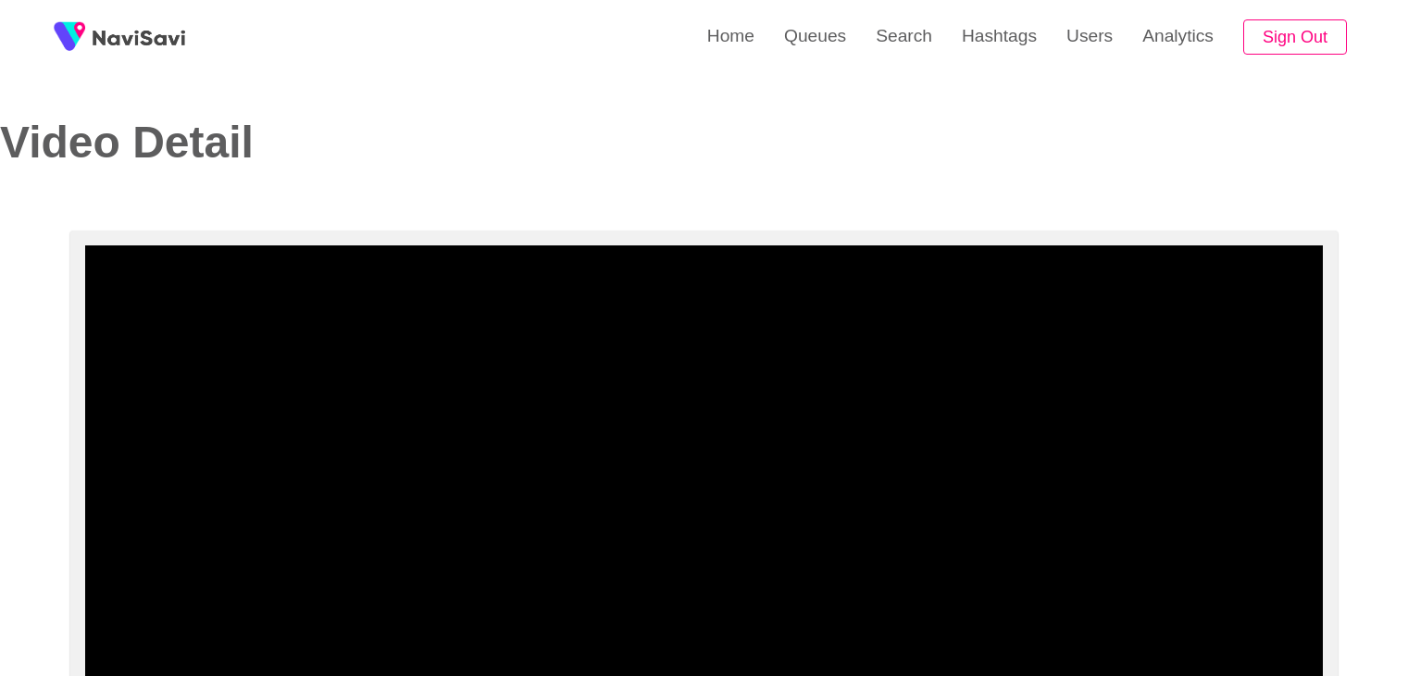
select select "**********"
select select "**"
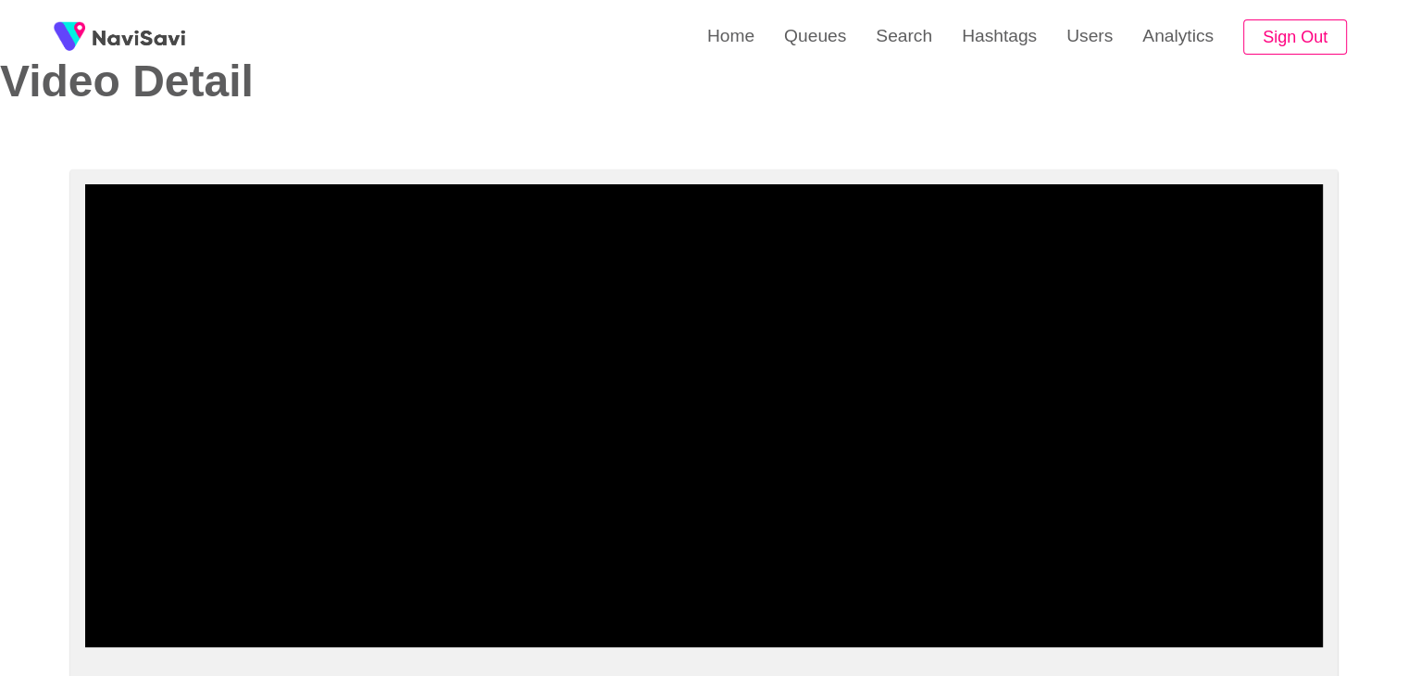
scroll to position [93, 0]
